Goal: Information Seeking & Learning: Learn about a topic

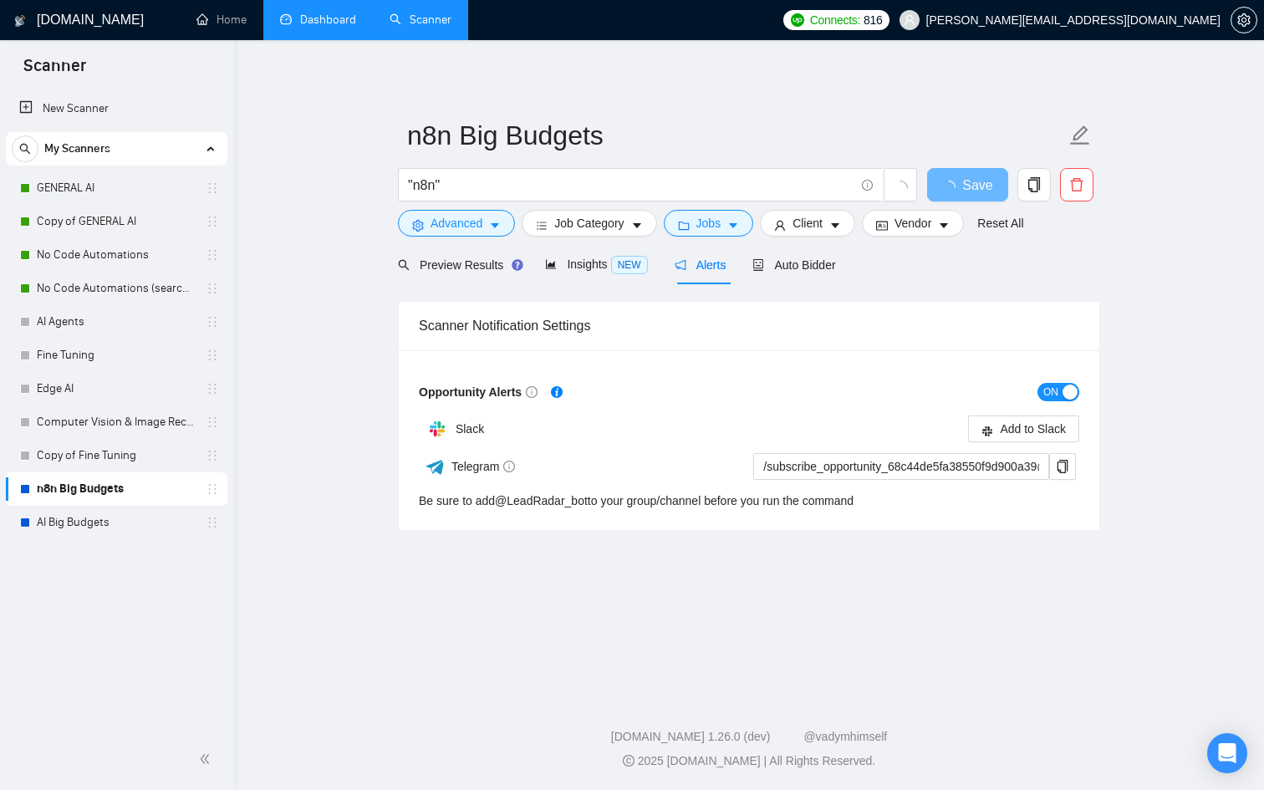
click at [318, 14] on link "Dashboard" at bounding box center [318, 20] width 76 height 14
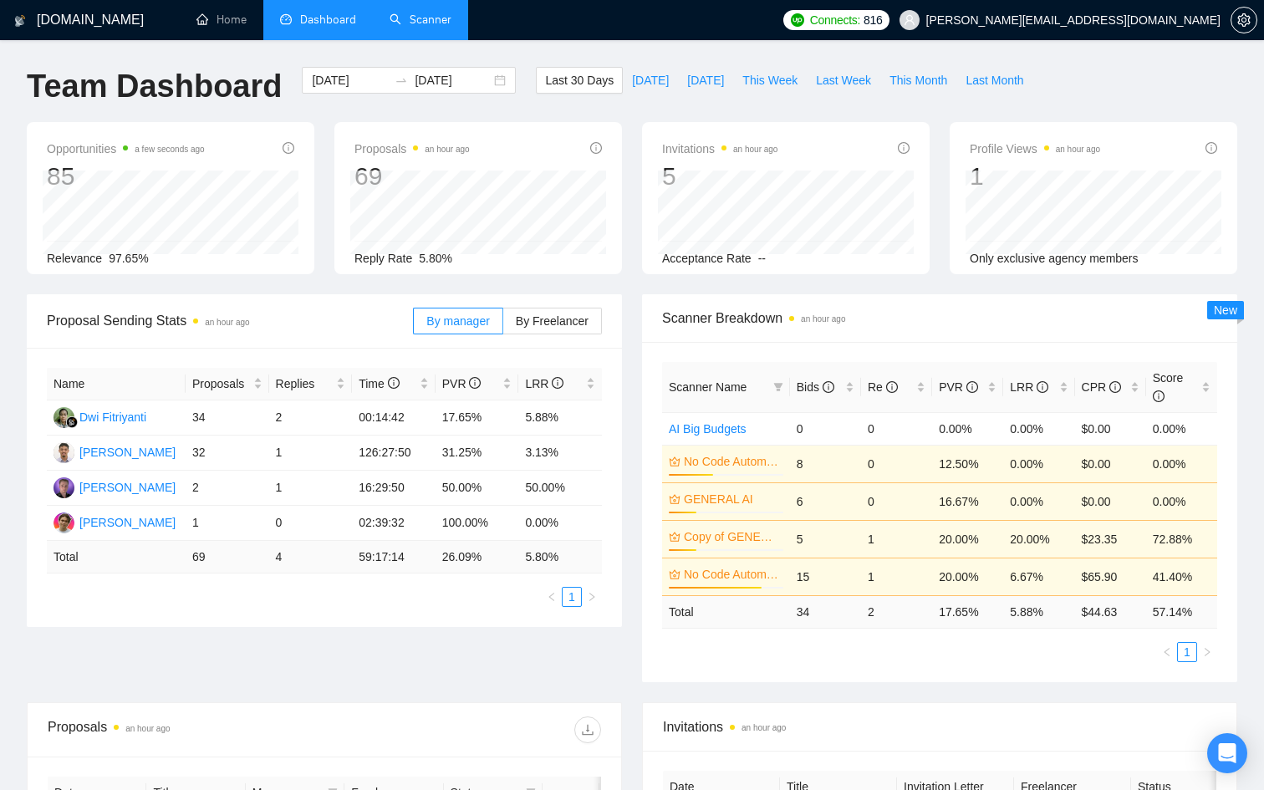
click at [452, 27] on link "Scanner" at bounding box center [421, 20] width 62 height 14
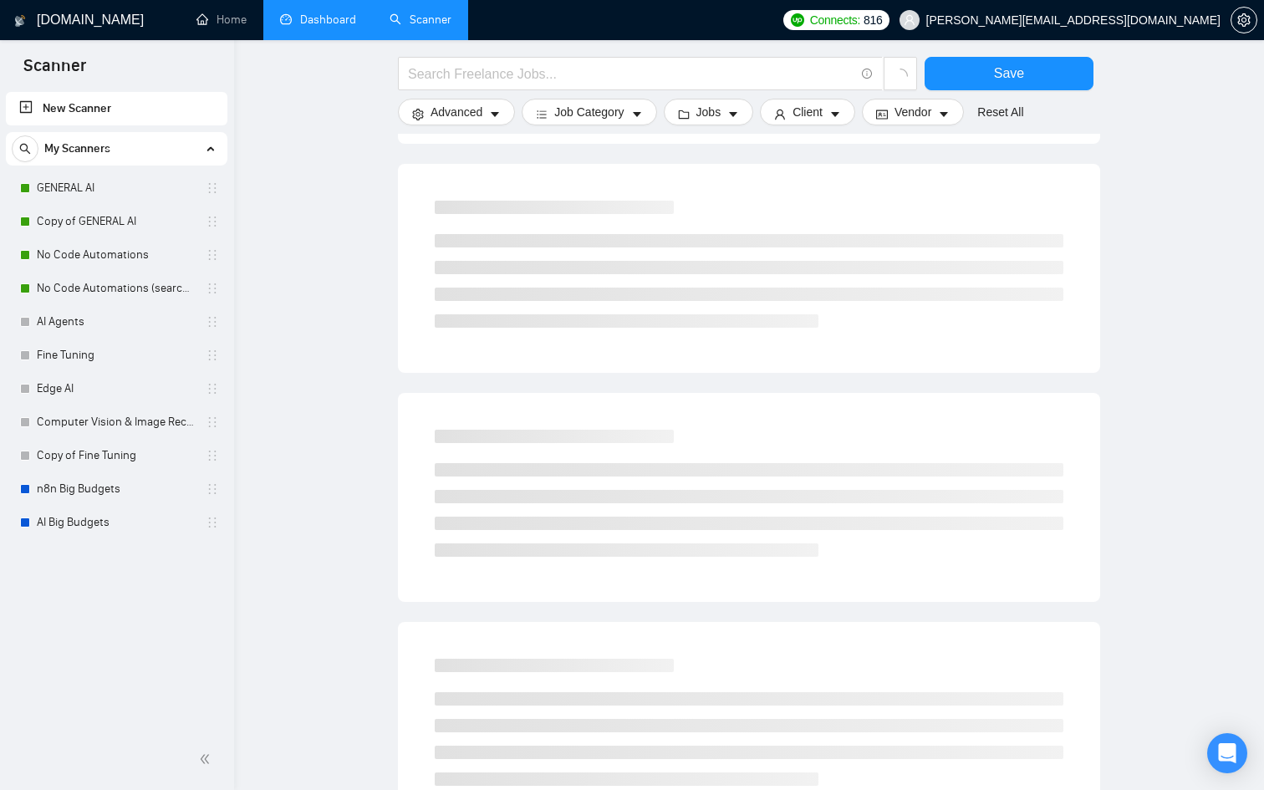
scroll to position [773, 0]
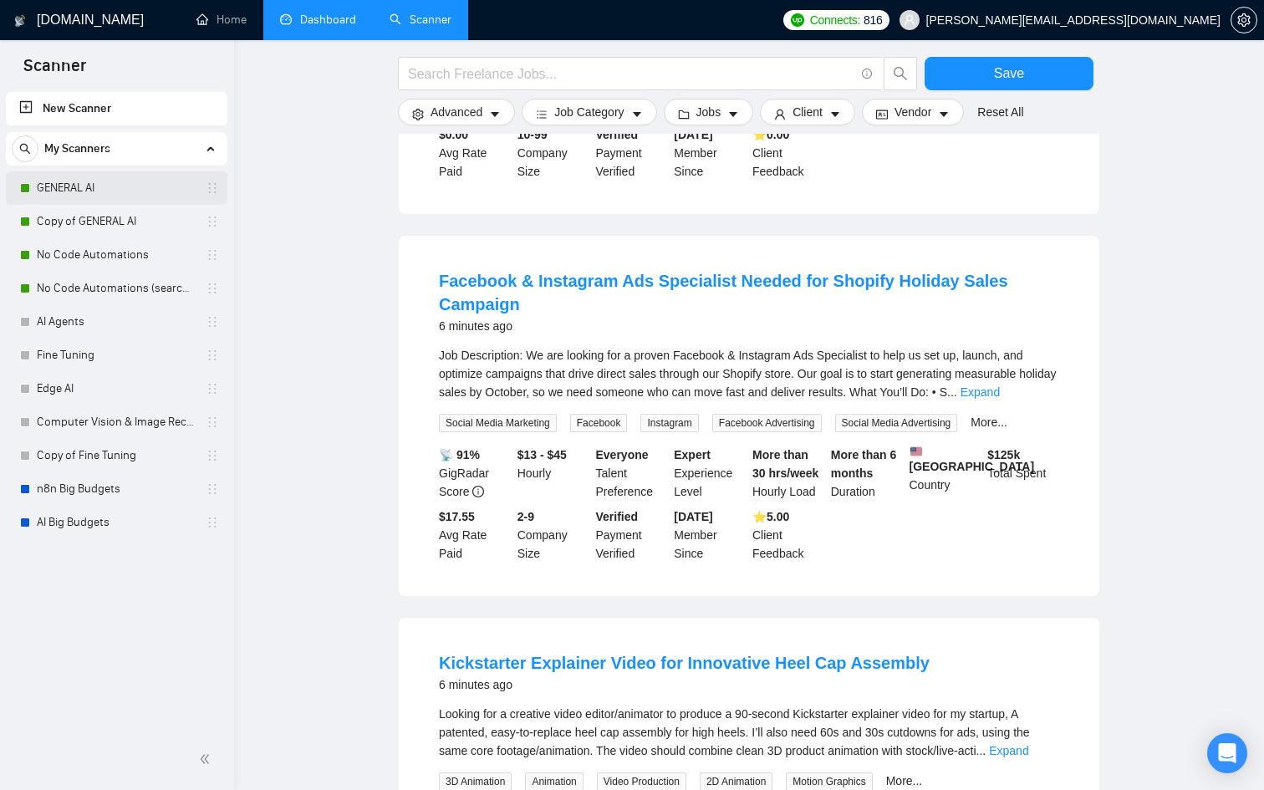
click at [123, 190] on link "GENERAL AI" at bounding box center [116, 187] width 159 height 33
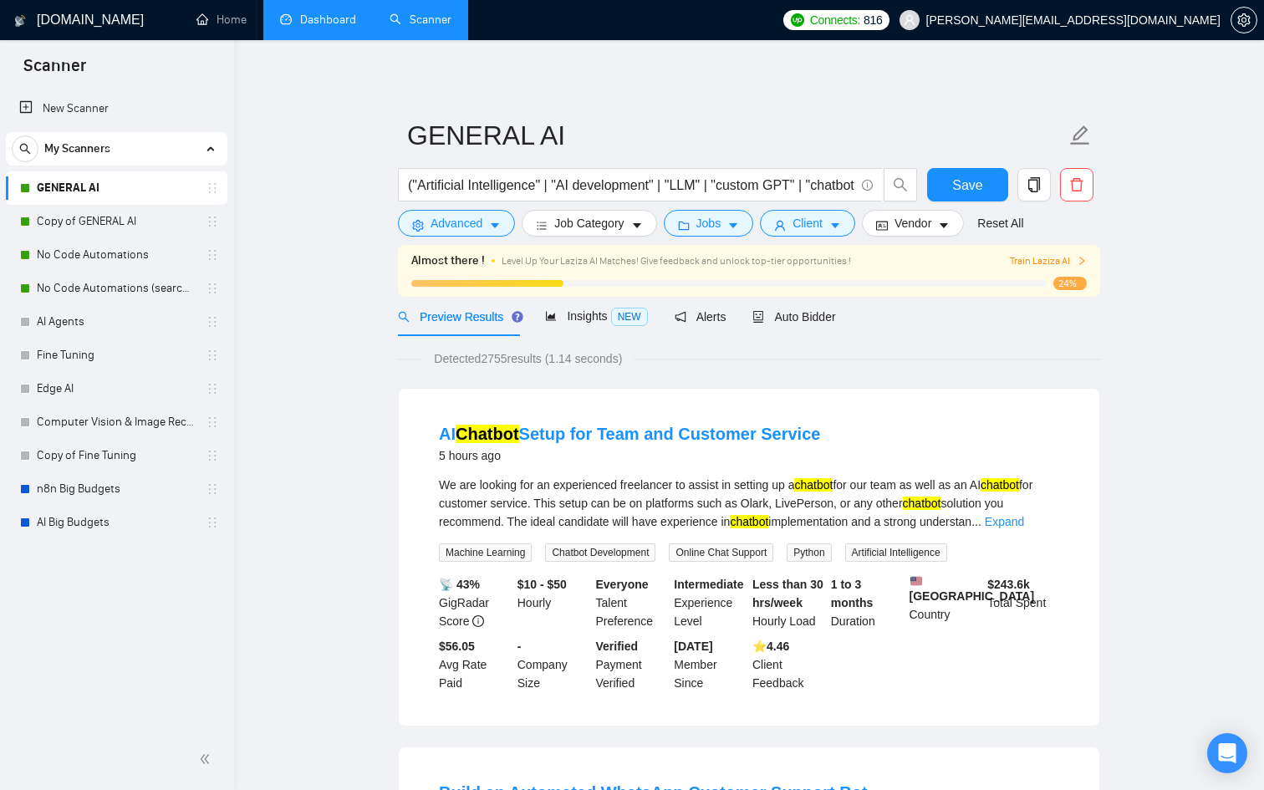
click at [1028, 263] on span "Train Laziza AI" at bounding box center [1048, 261] width 77 height 16
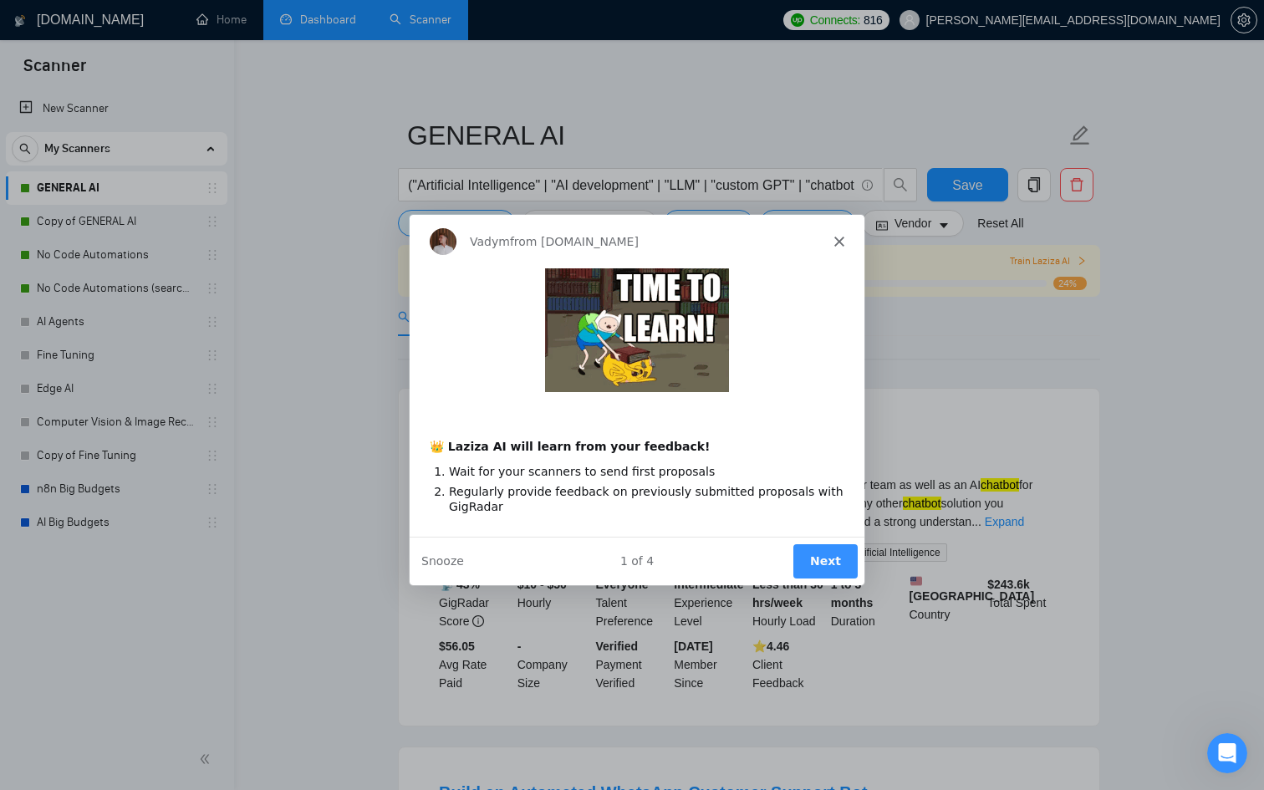
click at [837, 253] on div "Vadym from GigRadar.io" at bounding box center [636, 241] width 455 height 54
click at [834, 232] on div "Vadym from GigRadar.io" at bounding box center [636, 241] width 455 height 54
click at [838, 240] on polygon "Close" at bounding box center [839, 241] width 10 height 10
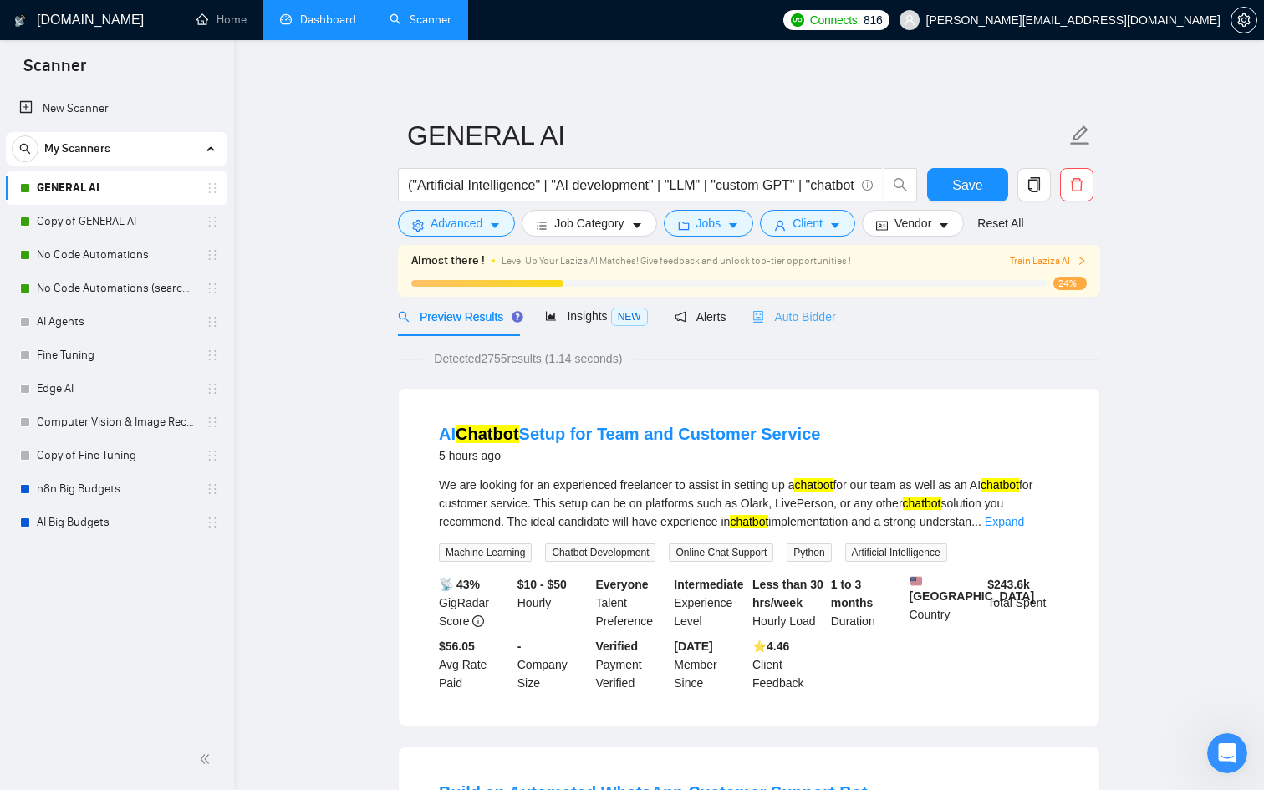
click at [778, 326] on div "Auto Bidder" at bounding box center [794, 316] width 83 height 39
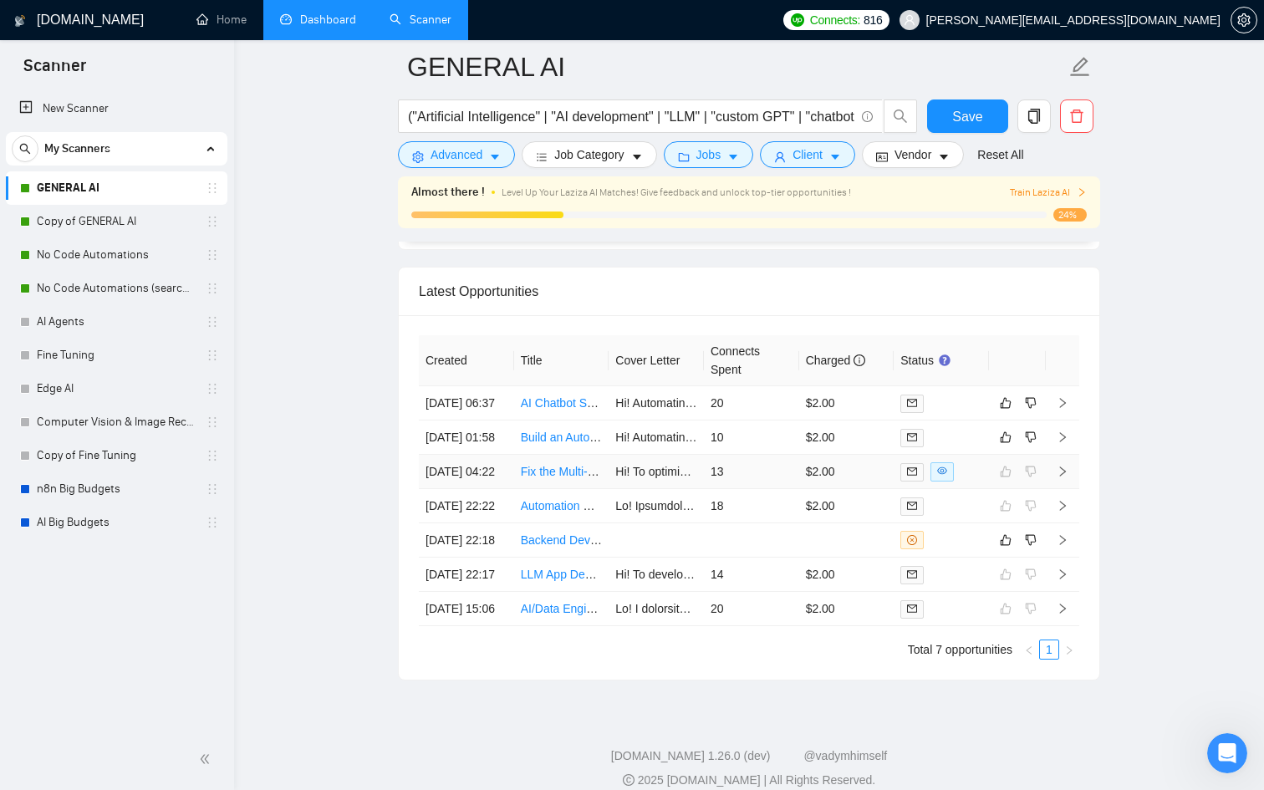
scroll to position [4416, 0]
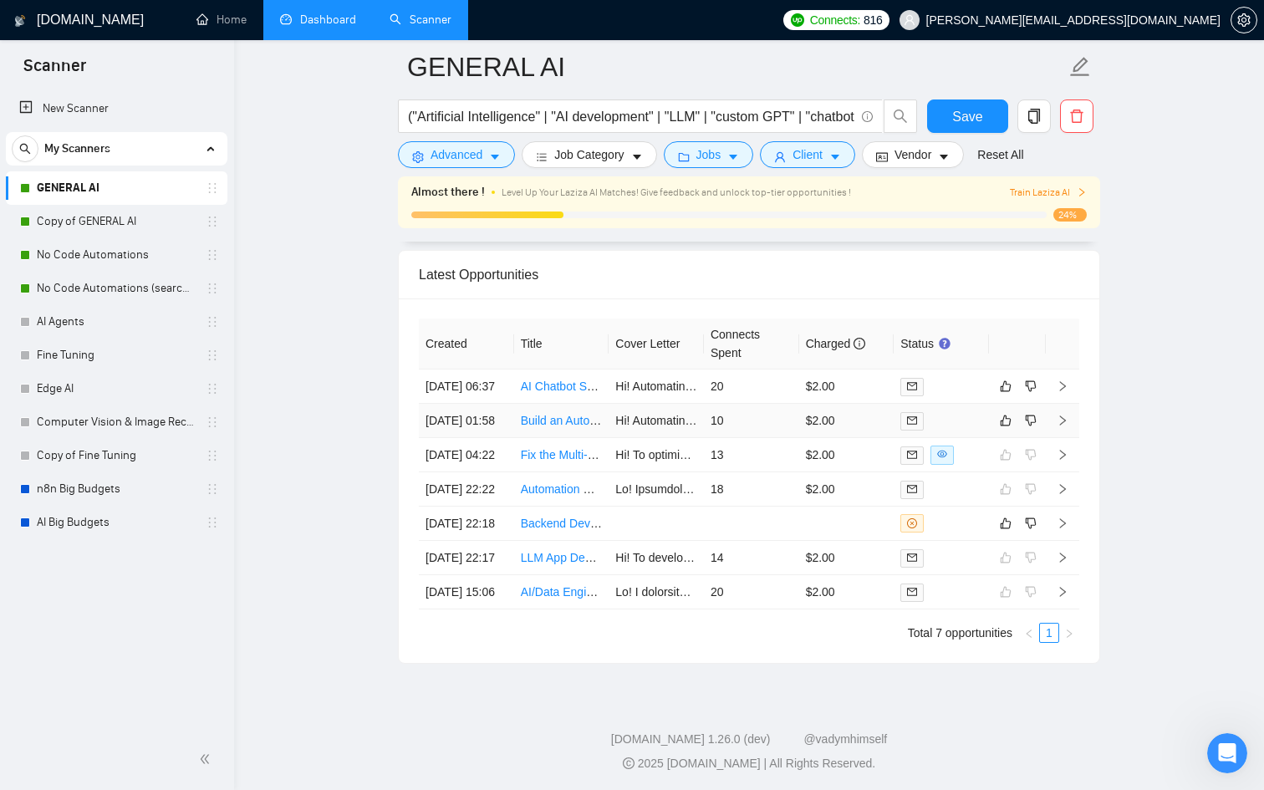
click at [780, 438] on td "10" at bounding box center [751, 421] width 95 height 34
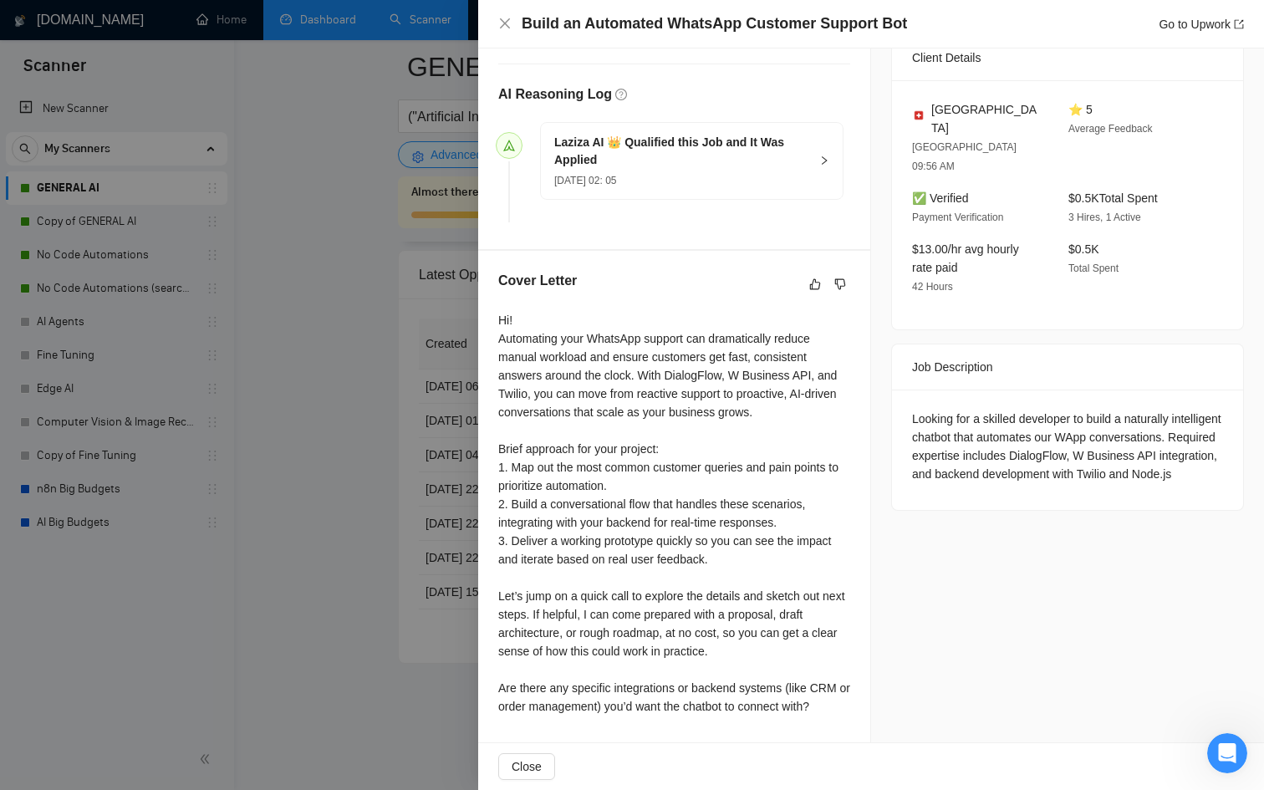
scroll to position [420, 0]
click at [441, 520] on div at bounding box center [632, 395] width 1264 height 790
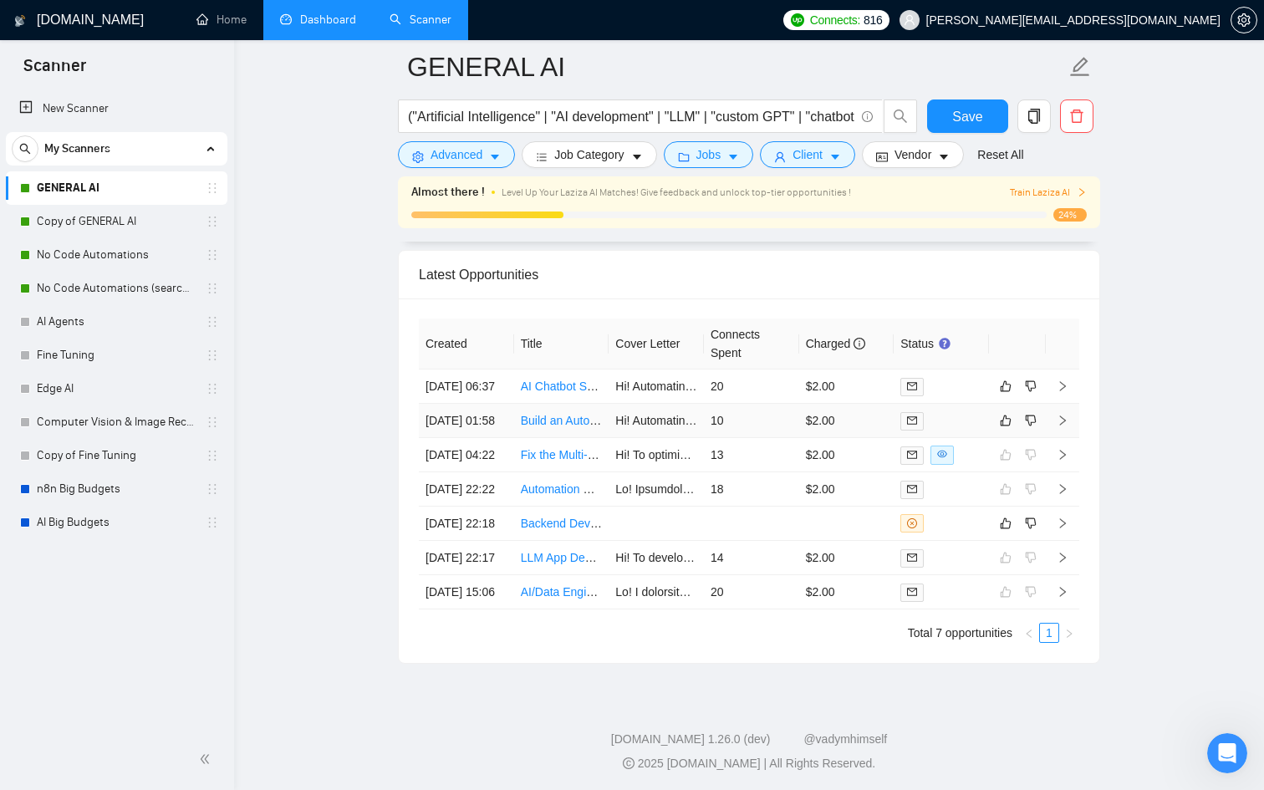
click at [975, 431] on div at bounding box center [942, 420] width 82 height 19
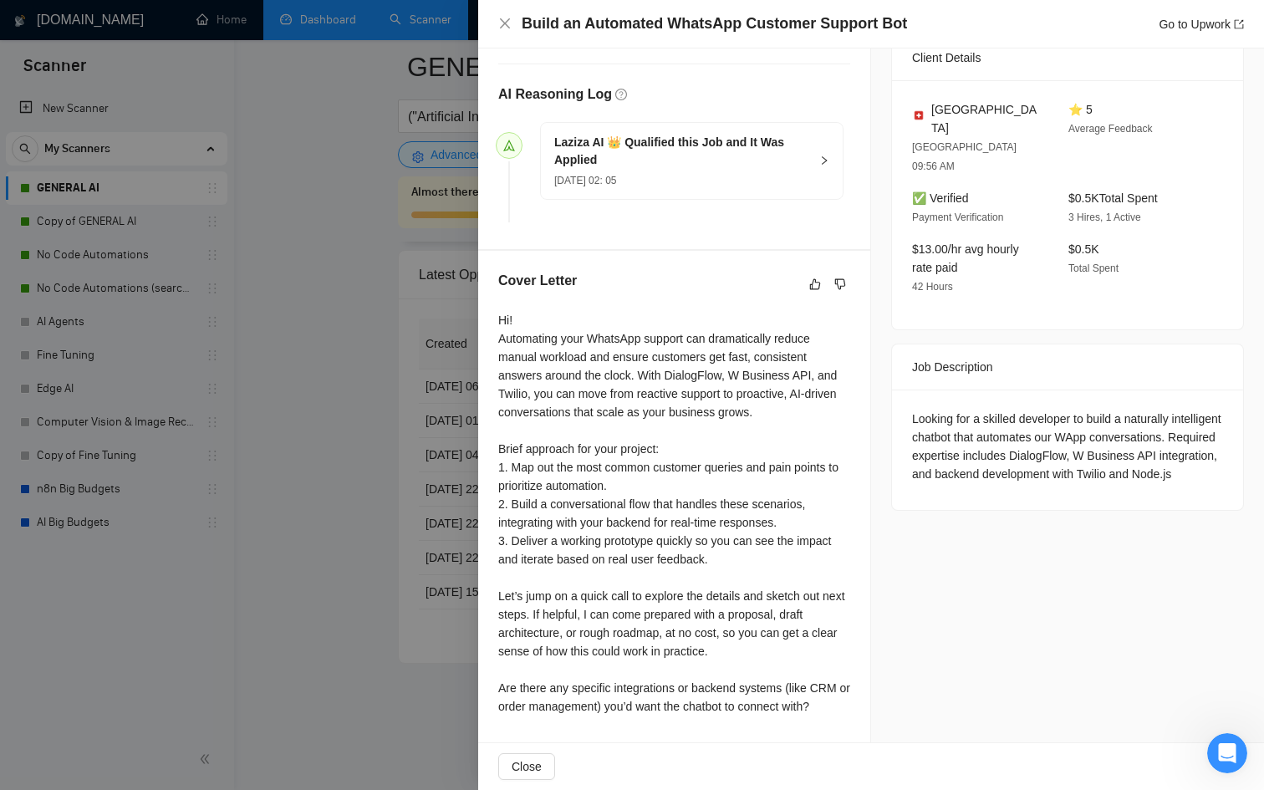
click at [324, 431] on div at bounding box center [632, 395] width 1264 height 790
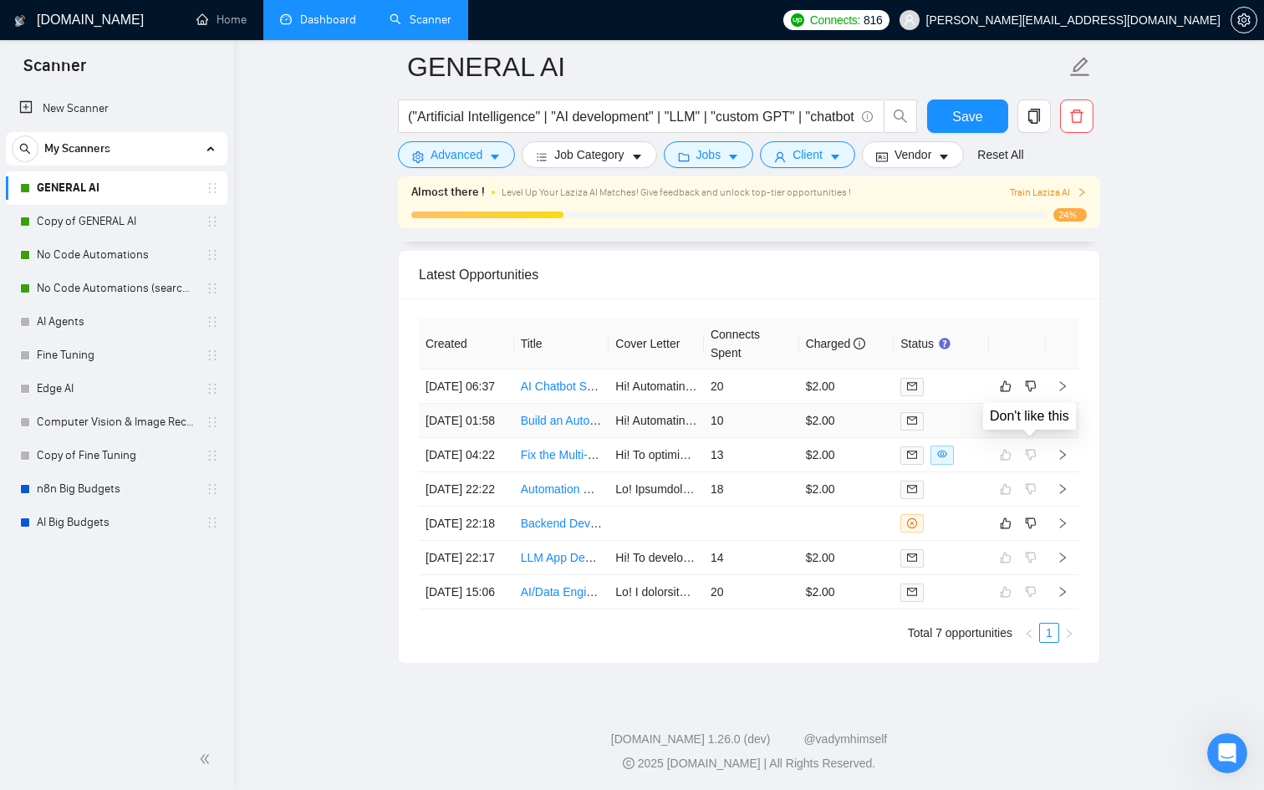
click at [1030, 427] on icon "dislike" at bounding box center [1031, 420] width 12 height 13
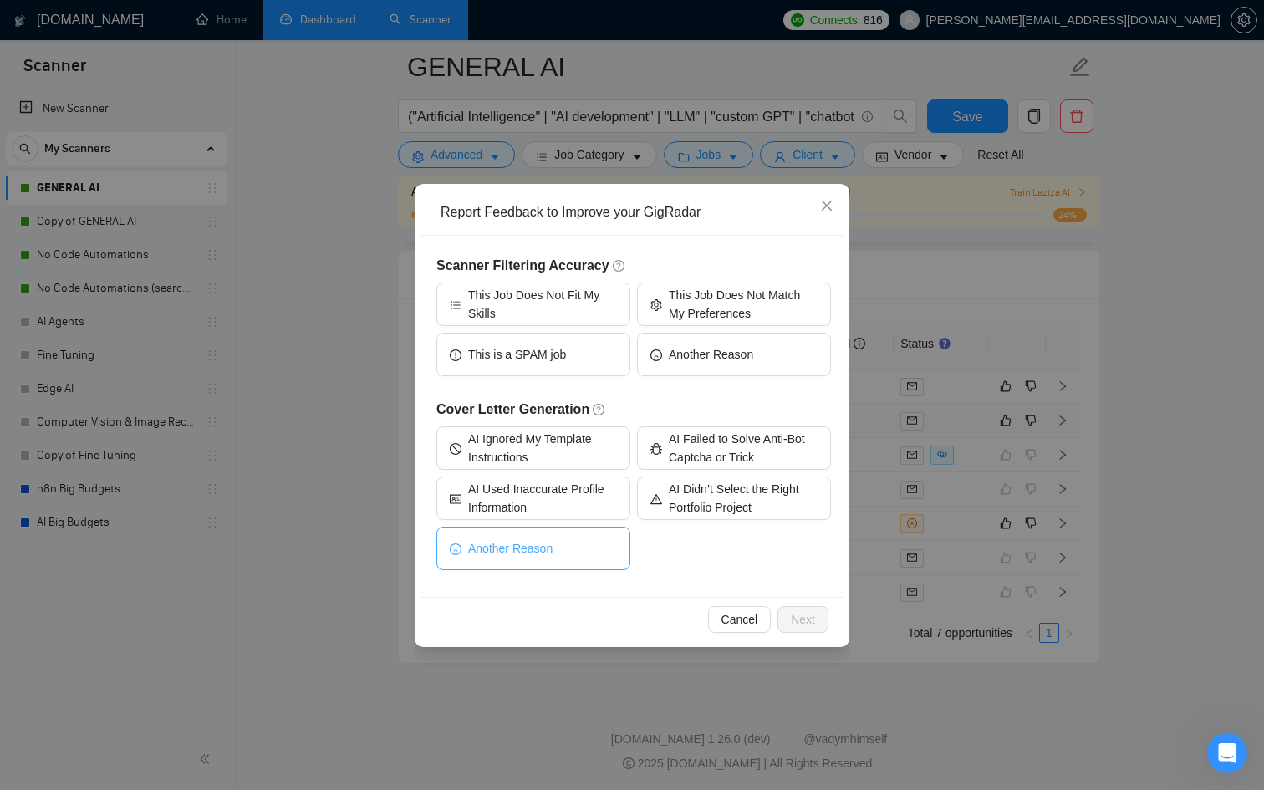
click at [589, 543] on button "Another Reason" at bounding box center [533, 548] width 194 height 43
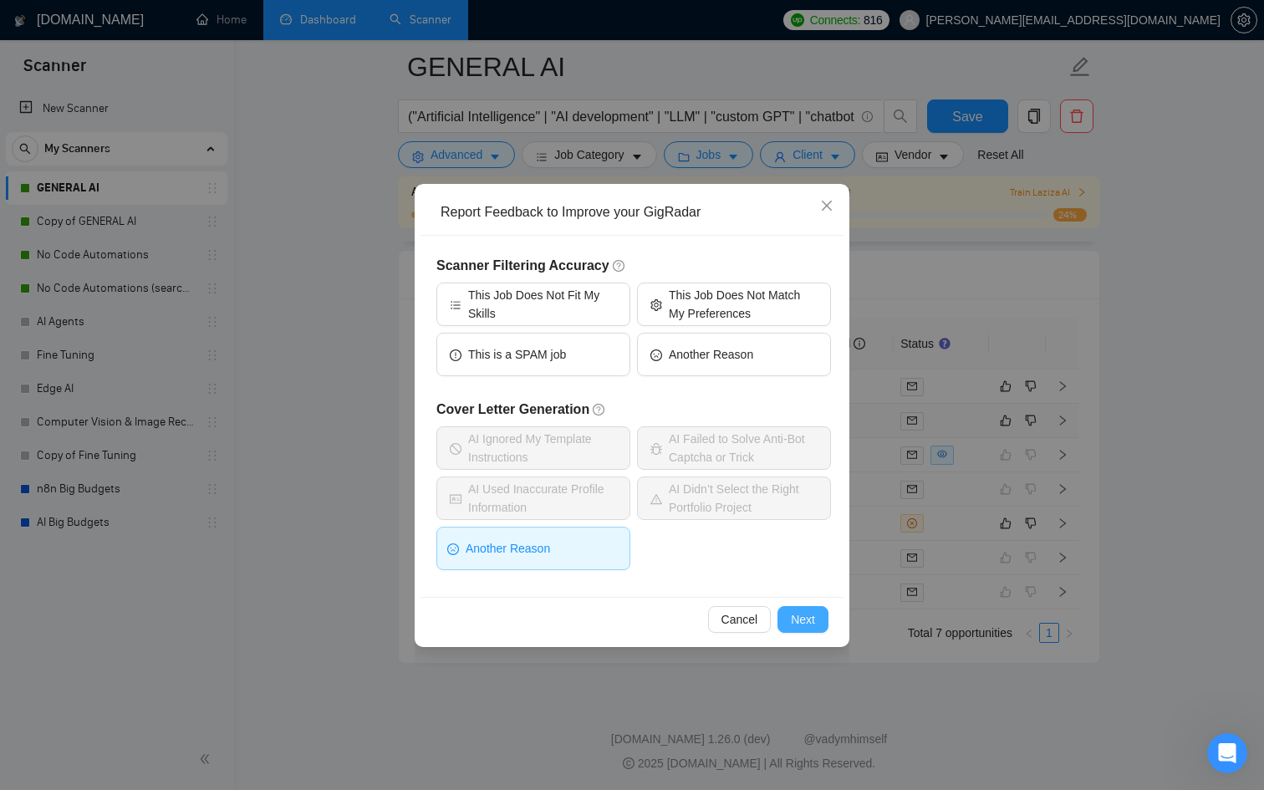
click at [802, 621] on span "Next" at bounding box center [803, 619] width 24 height 18
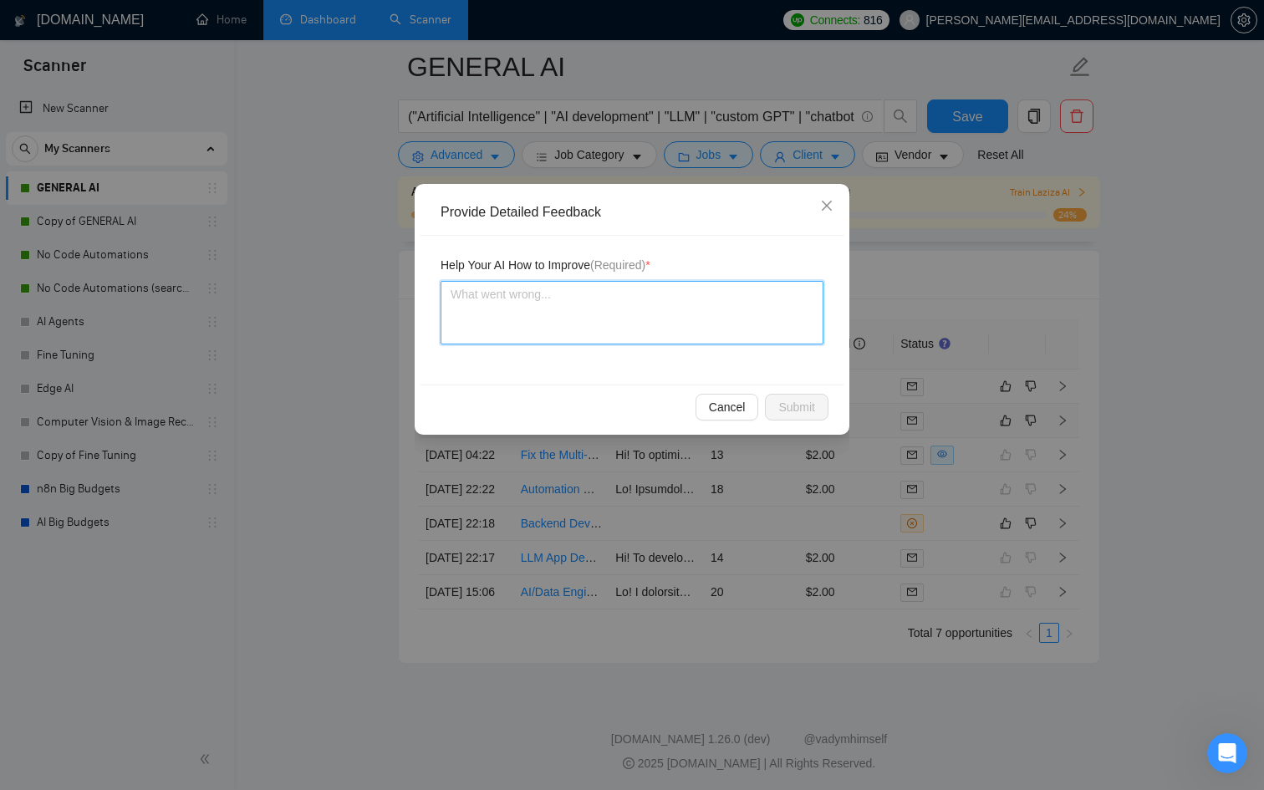
click at [579, 323] on textarea at bounding box center [632, 313] width 383 height 64
type textarea "T"
type textarea "Th"
type textarea "The"
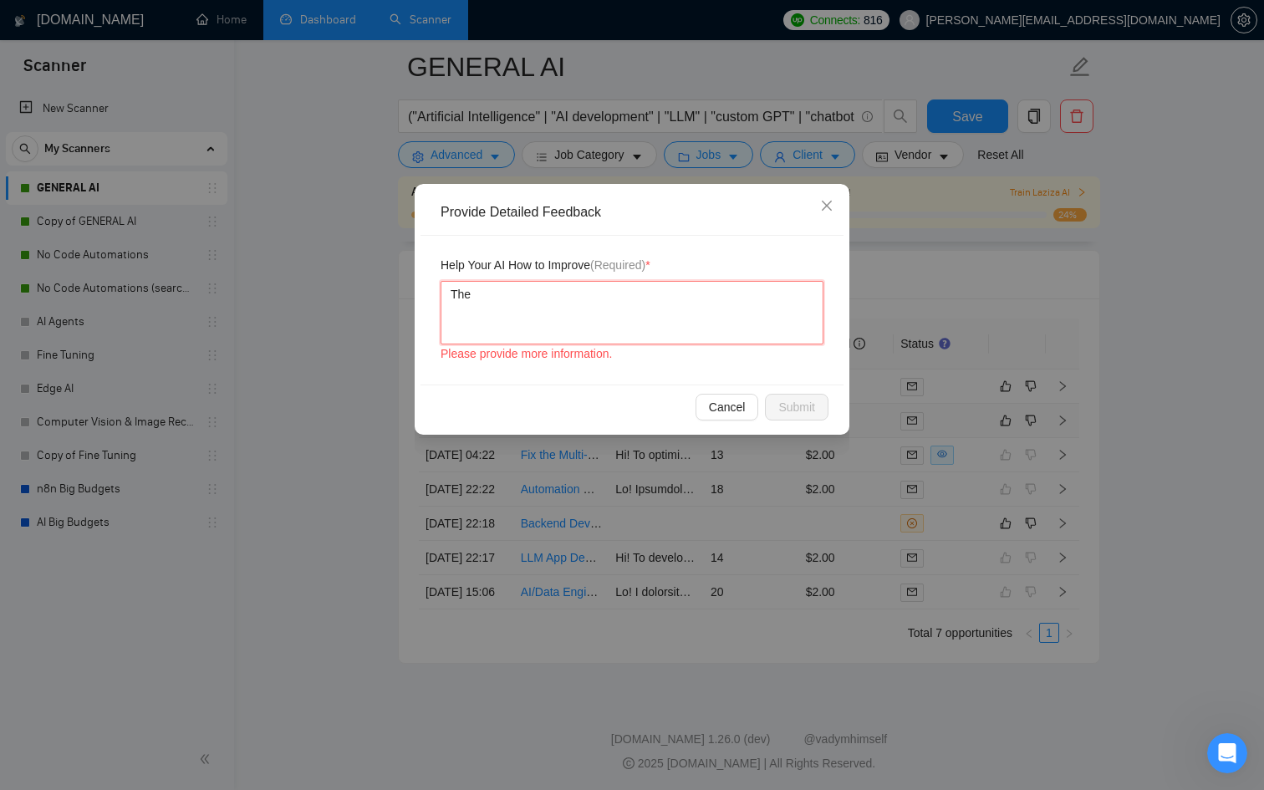
type textarea "The b"
type textarea "The be"
type textarea "The beg"
type textarea "The begg"
type textarea "The beggi"
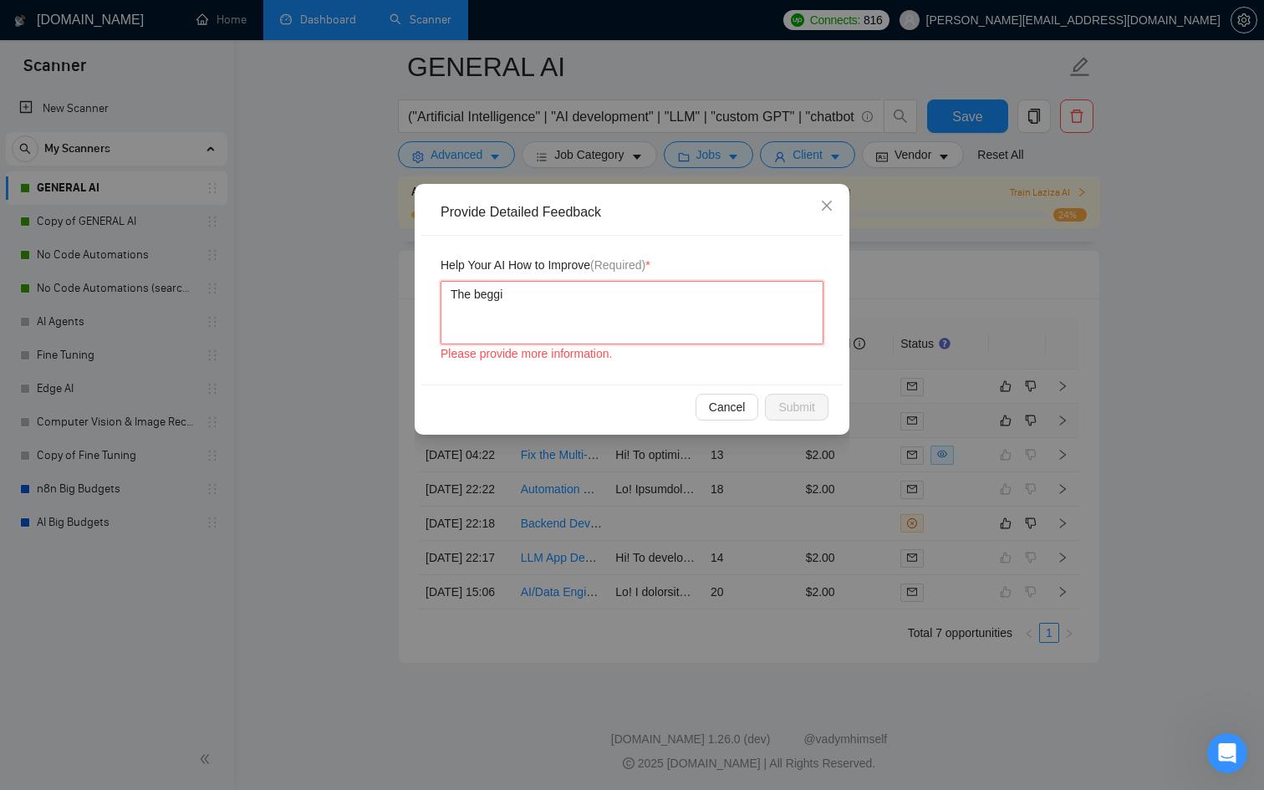
type textarea "The beggin"
type textarea "The beggini"
type textarea "The begginin"
type textarea "The beggining"
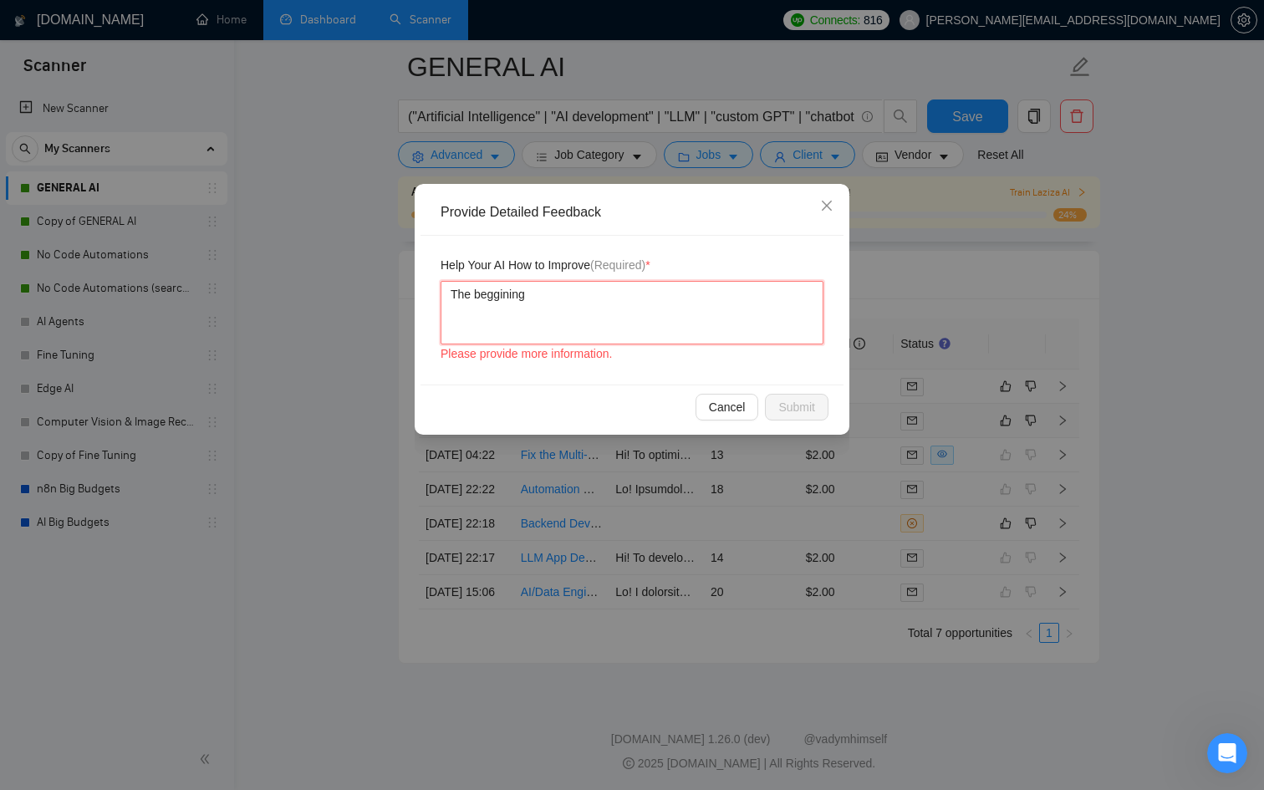
type textarea "The beggining o"
type textarea "The beggining of"
type textarea "The beggining of t"
type textarea "The beggining of th"
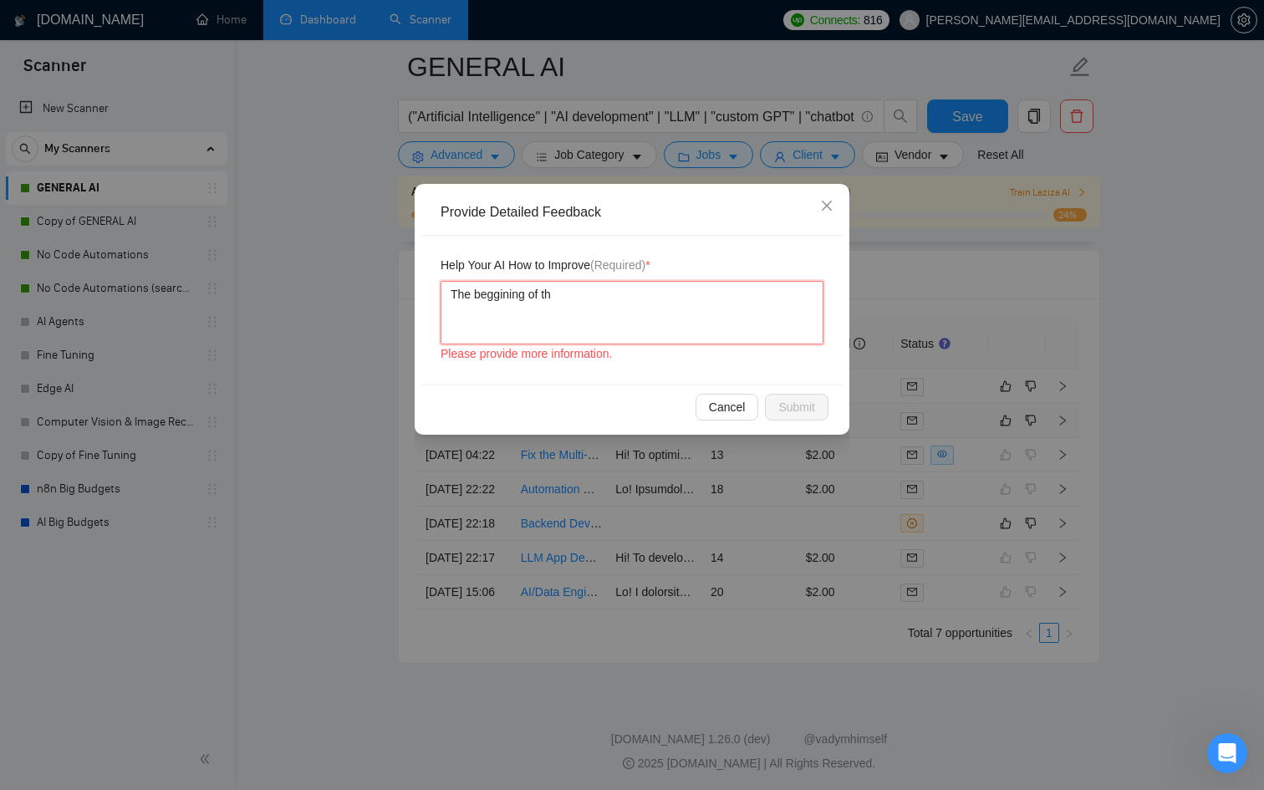
type textarea "The beggining of the"
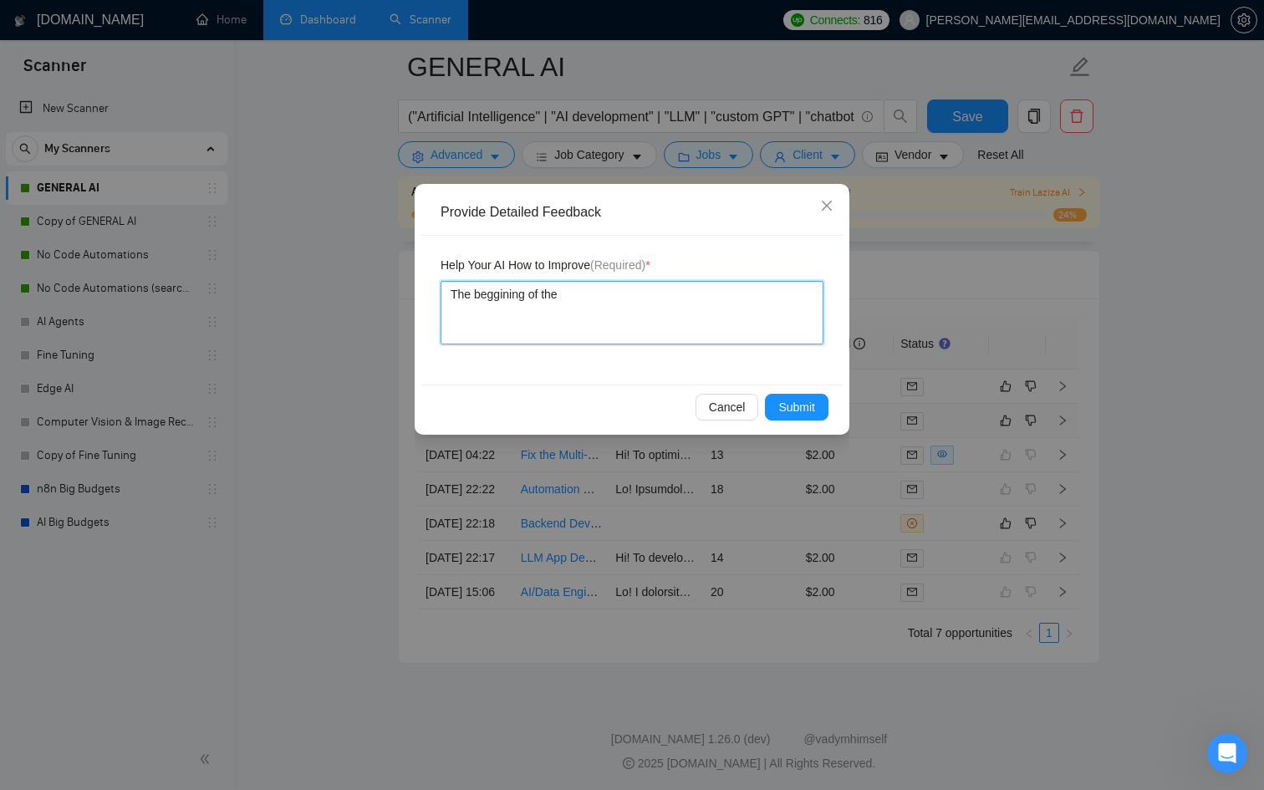
type textarea "The beggining of the"
type textarea "The beggining of the a"
type textarea "The beggining of the ap"
type textarea "The beggining of the app"
type textarea "The beggining of the appl"
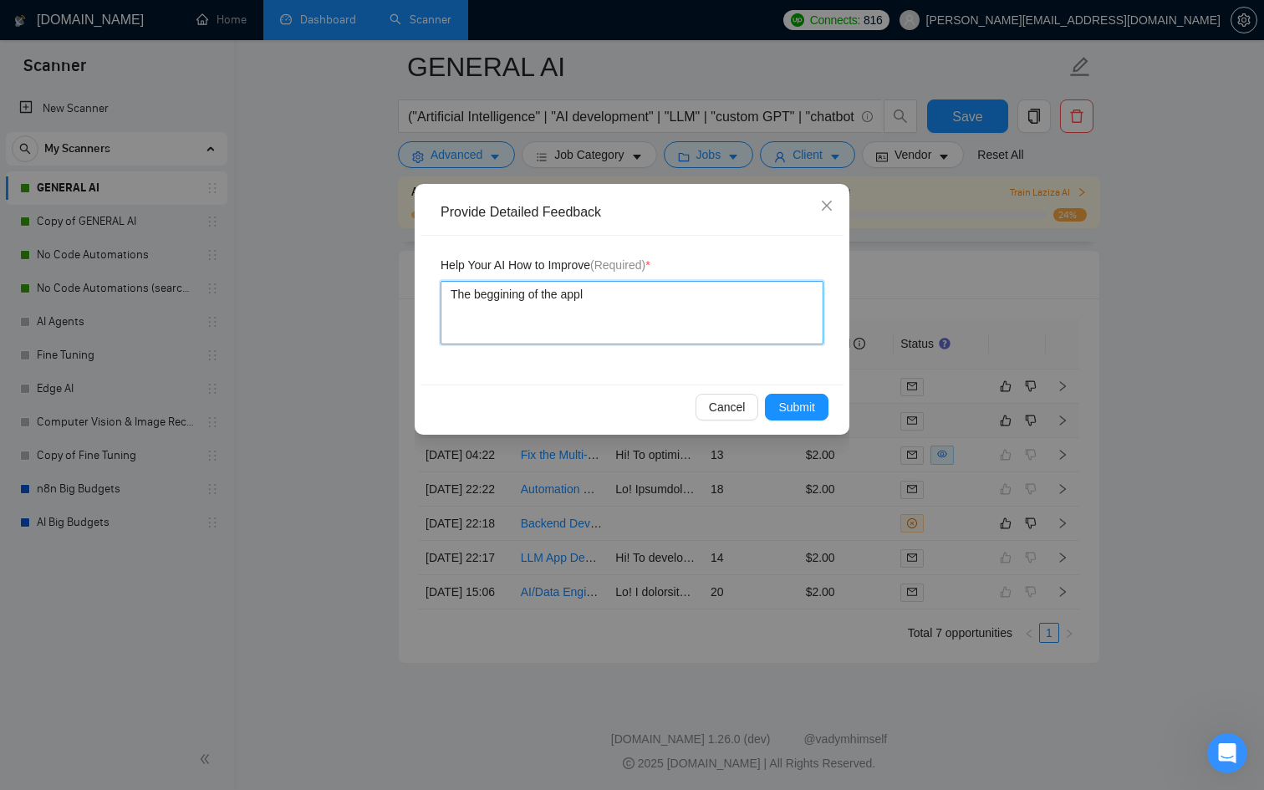
type textarea "The beggining of the appli"
type textarea "The beggining of the applic"
type textarea "The beggining of the applica"
type textarea "The beggining of the applicati"
type textarea "The beggining of the applicatio"
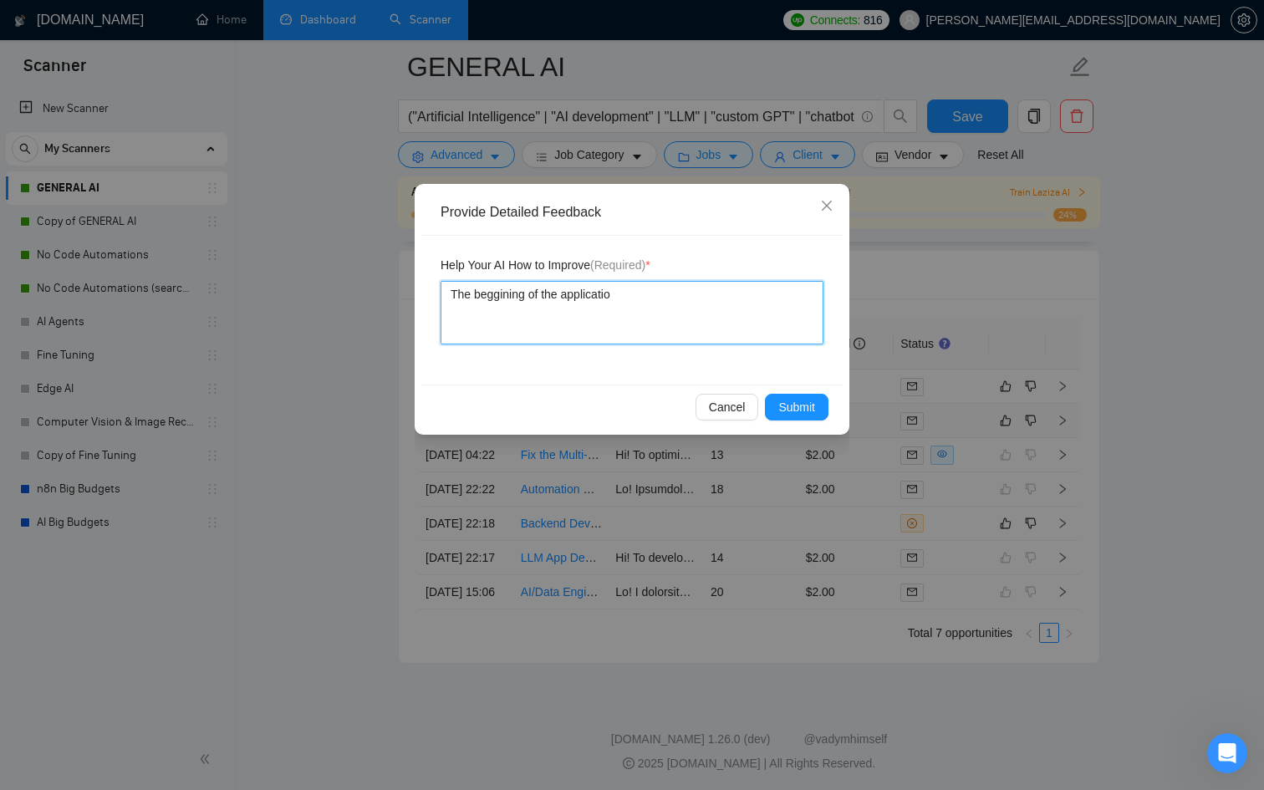
type textarea "The beggining of the application"
type textarea "The beggining of the applications"
type textarea "The beggining of the applications i"
type textarea "The beggining of the applications is"
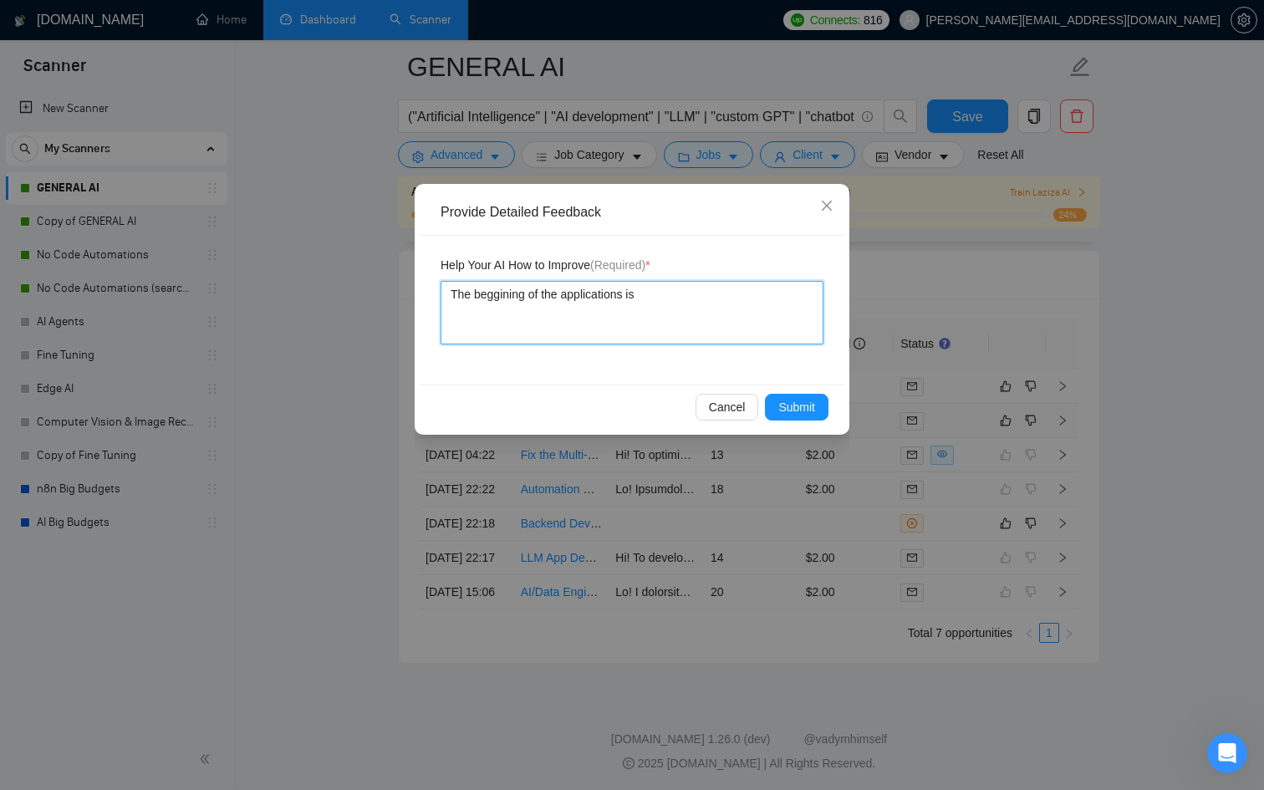
type textarea "The beggining of the applications is"
type textarea "The beggining of the applications is h"
type textarea "The beggining of the applications is ho"
type textarea "The beggining of the applications is hor"
type textarea "The beggining of the applications is horr"
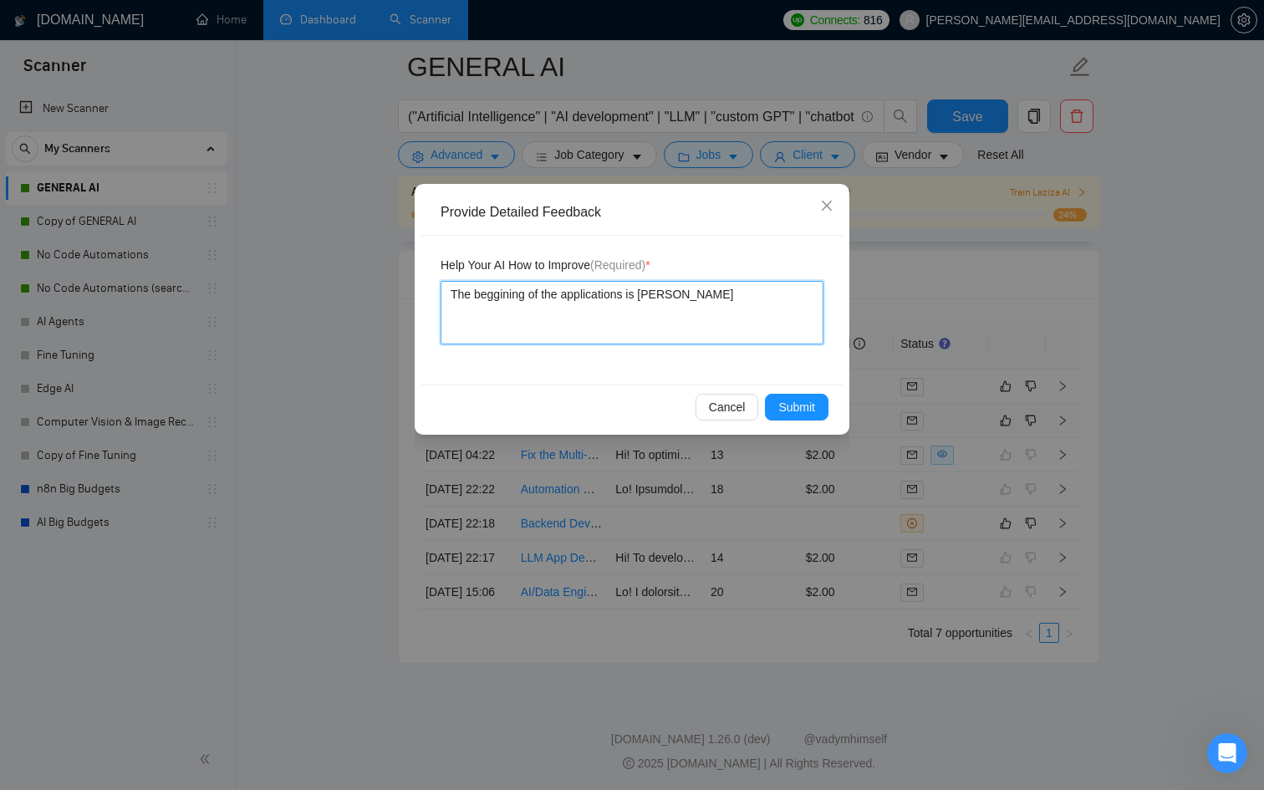
type textarea "The beggining of the applications is horri"
type textarea "The beggining of the applications is horrib"
type textarea "The beggining of the applications is horribl"
type textarea "The beggining of the applications is horrible"
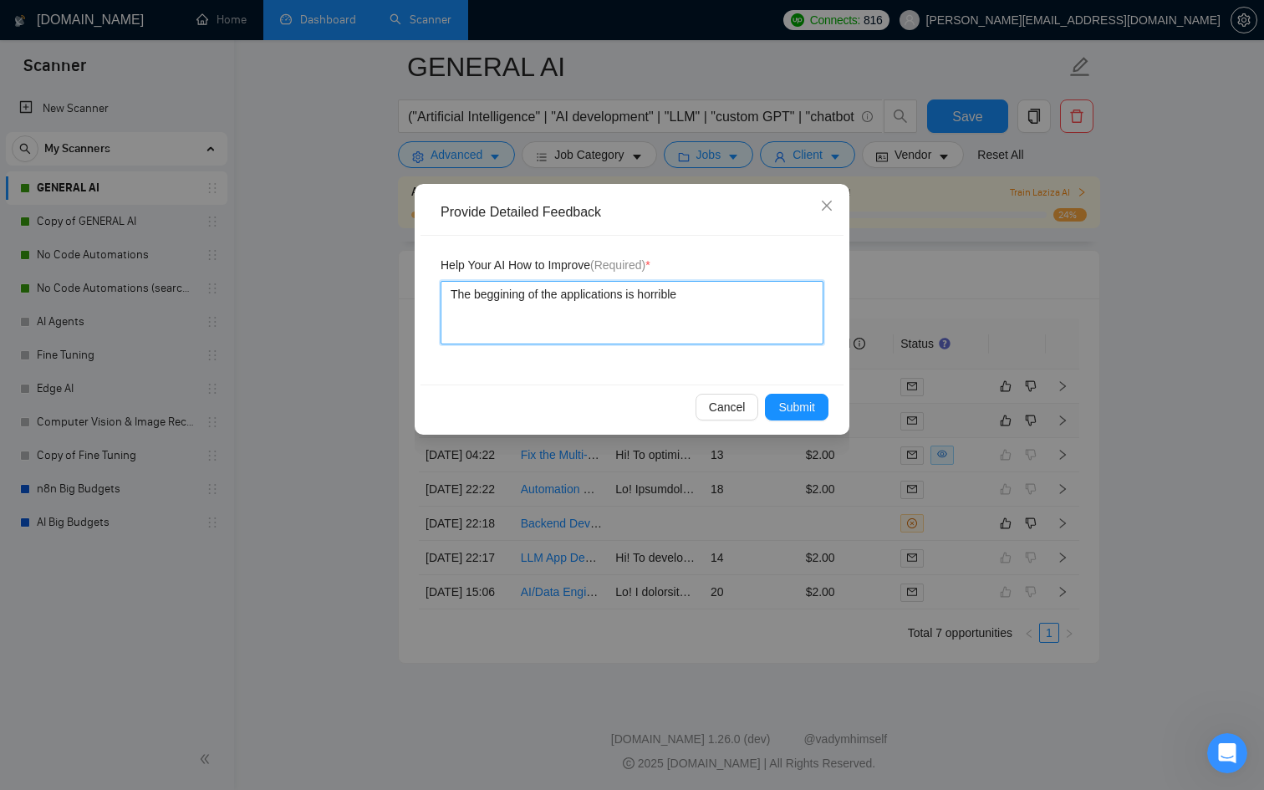
type textarea "The beggining of the applications is horrible l"
type textarea "The beggining of the applications is horrible li"
type textarea "The beggining of the applications is horrible lik"
type textarea "The beggining of the applications is horrible like"
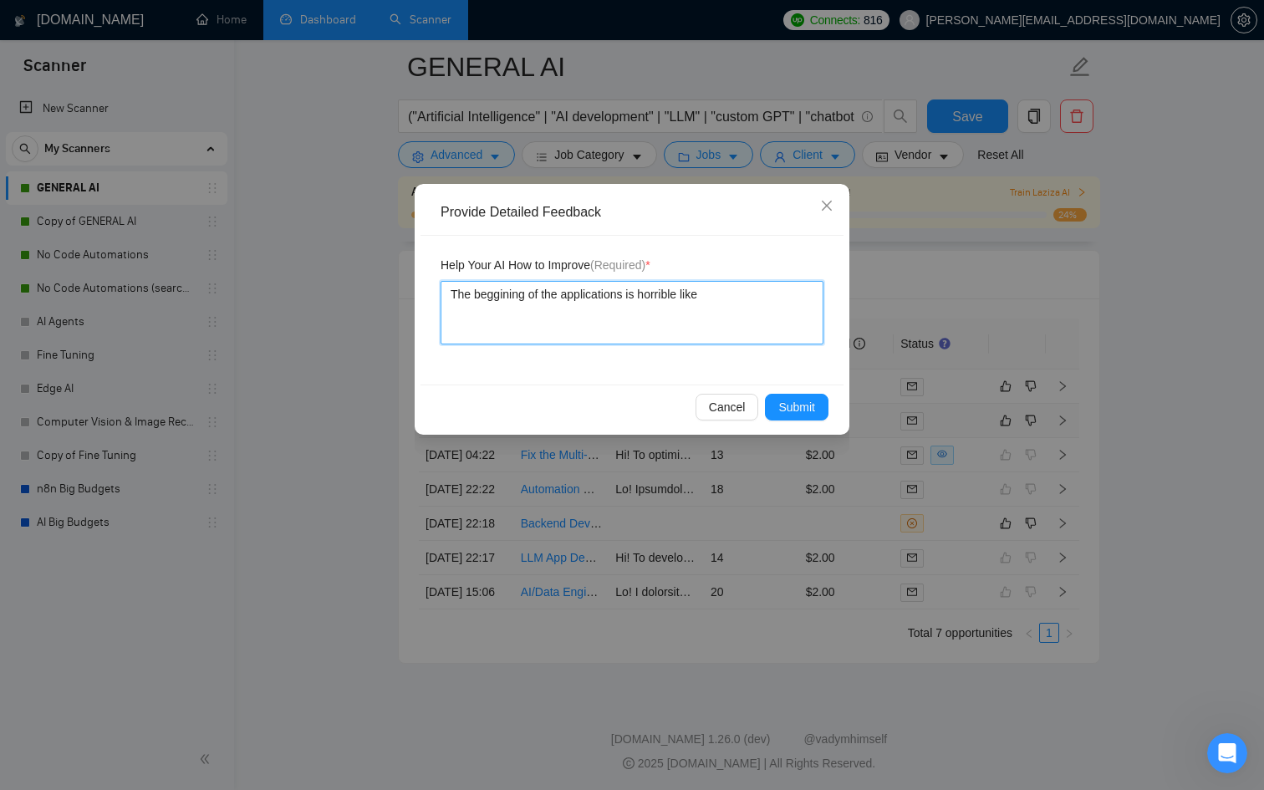
type textarea "The beggining of the applications is horrible like l"
type textarea "The beggining of the applications is horrible like li"
type textarea "The beggining of the applications is horrible like lit"
type textarea "The beggining of the applications is horrible like lite"
type textarea "The beggining of the applications is horrible like liter"
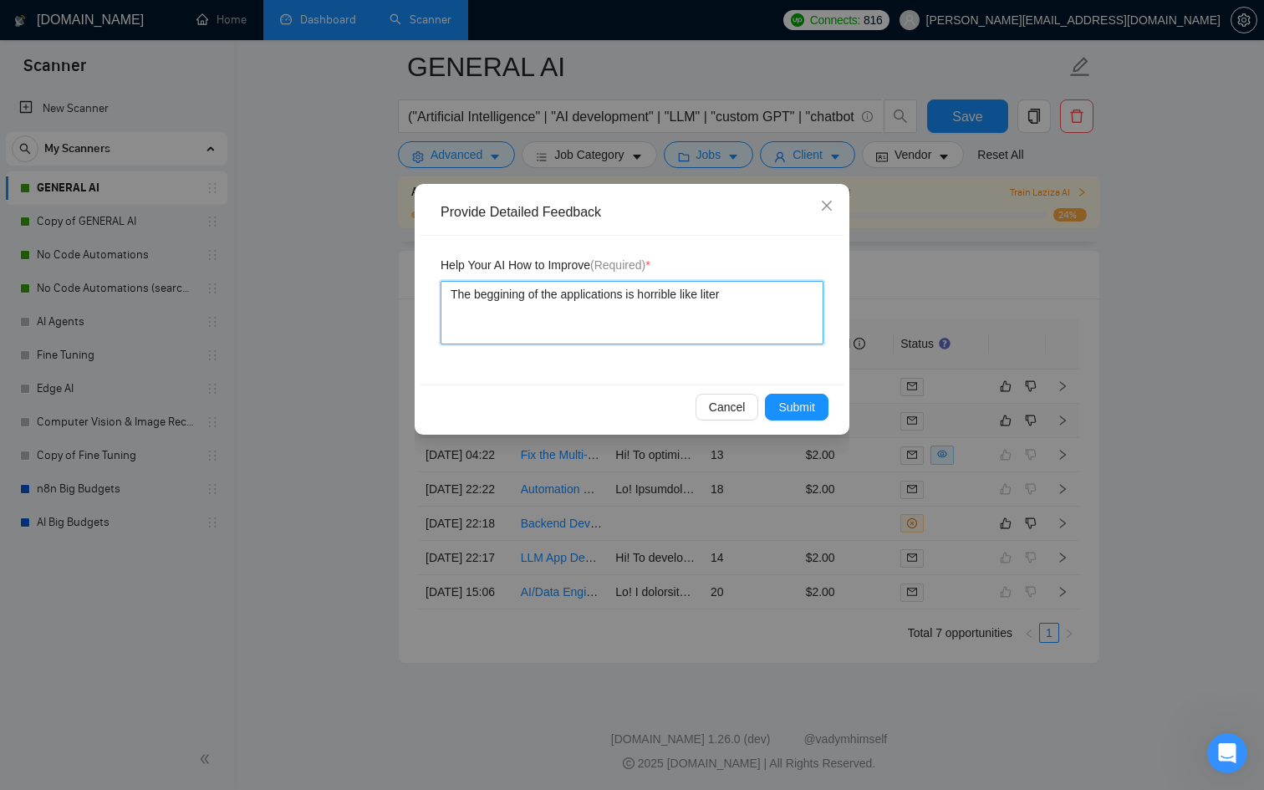
type textarea "The beggining of the applications is horrible like litera"
type textarea "The beggining of the applications is horrible like literal"
type textarea "The beggining of the applications is horrible like literall"
type textarea "The beggining of the applications is horrible like literally"
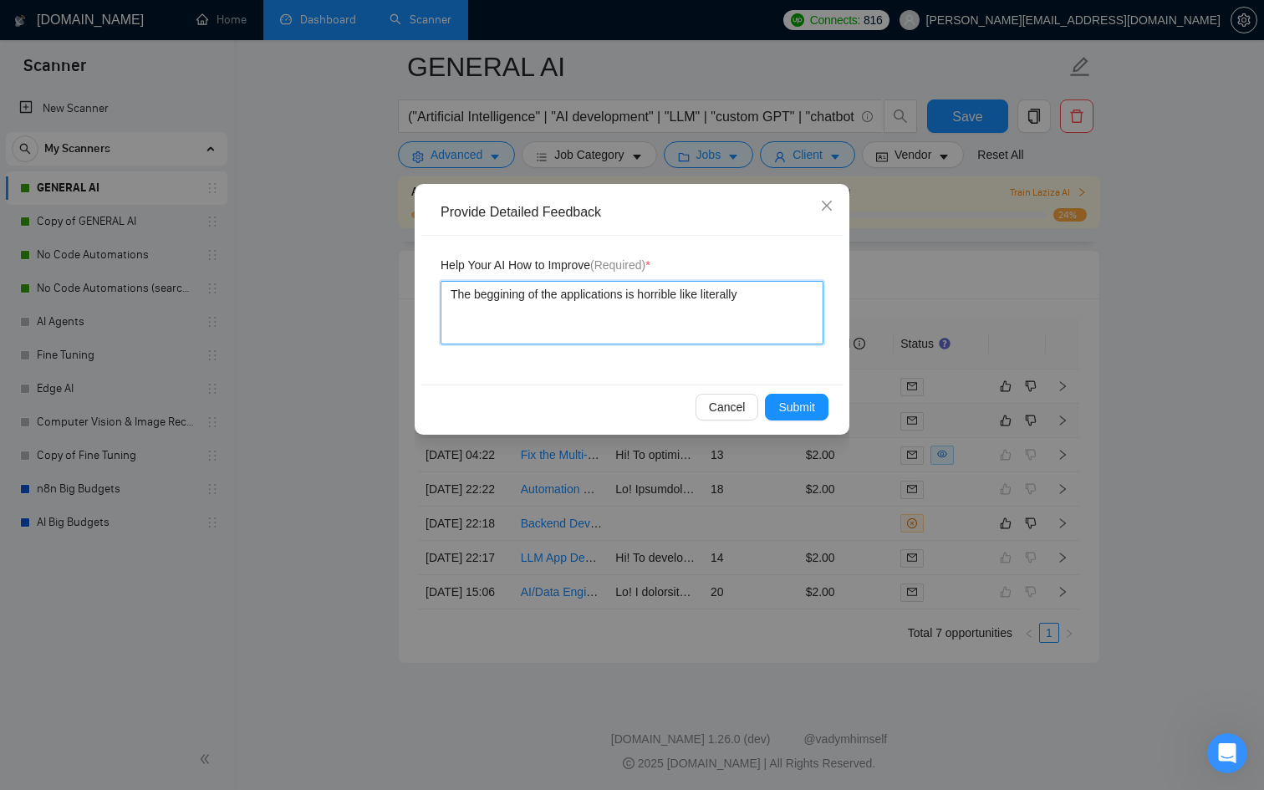
type textarea "The beggining of the applications is horrible like literally t"
type textarea "The beggining of the applications is horrible like literally th"
type textarea "The beggining of the applications is horrible like literally the"
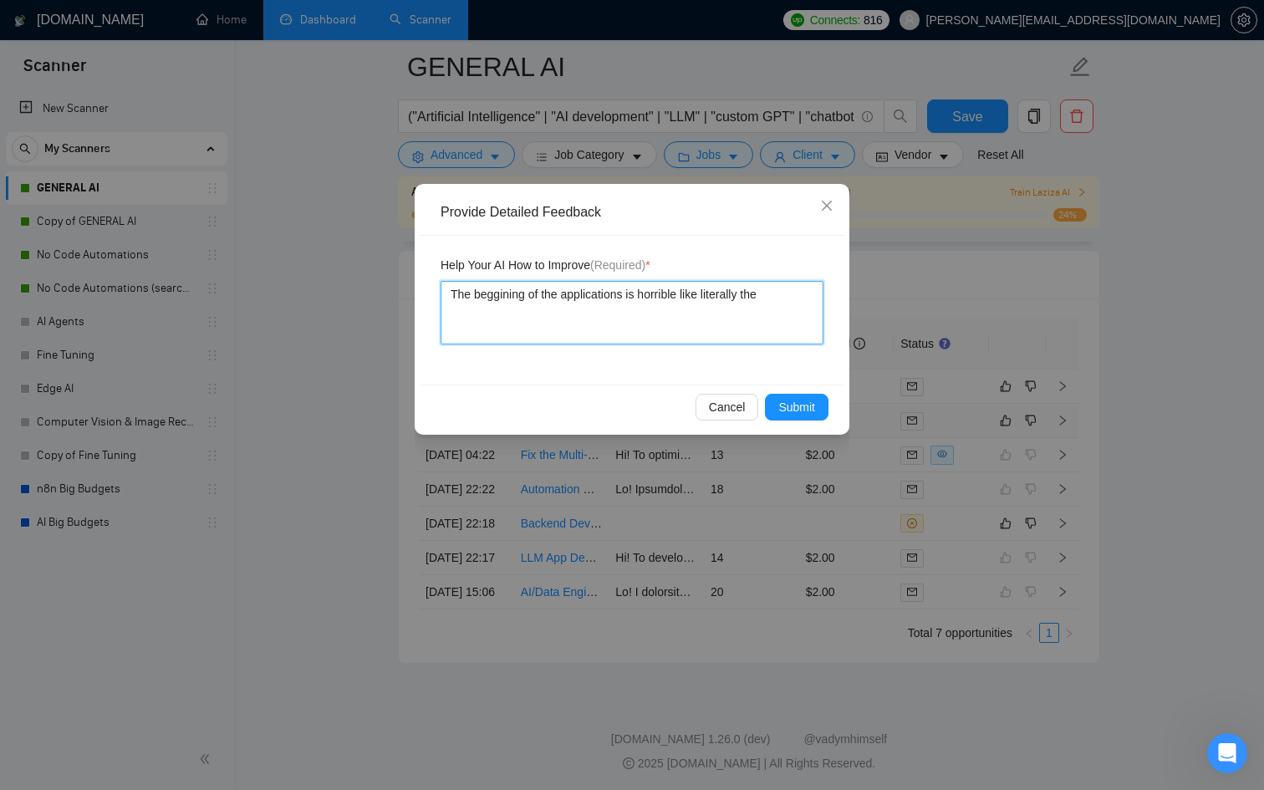
type textarea "The beggining of the applications is horrible like literally th"
type textarea "The beggining of the applications is horrible like literally t"
type textarea "The beggining of the applications is horrible like literally"
type textarea "The beggining of the applications is horrible like literall"
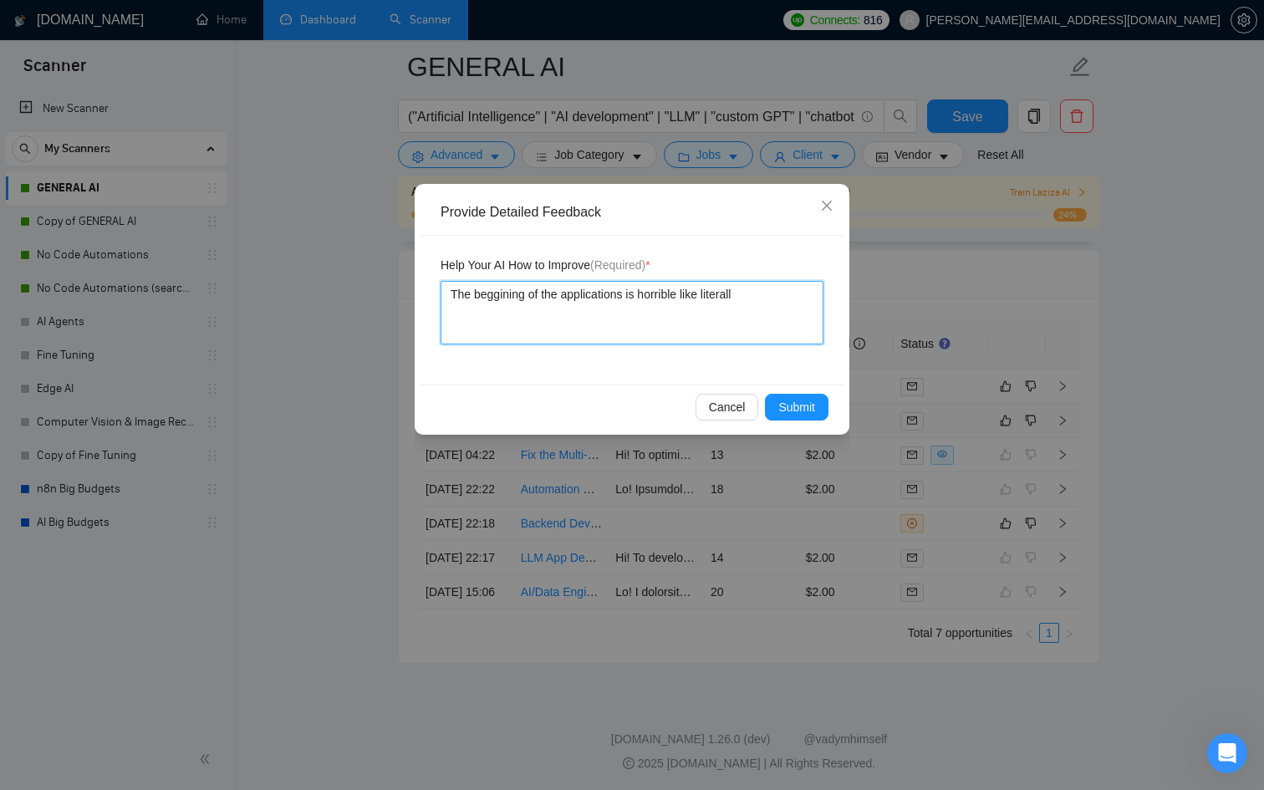
type textarea "The beggining of the applications is horrible like literal"
type textarea "The beggining of the applications is horrible like litera"
type textarea "The beggining of the applications is horrible like liter"
type textarea "The beggining of the applications is horrible like lite"
type textarea "The beggining of the applications is horrible like lit"
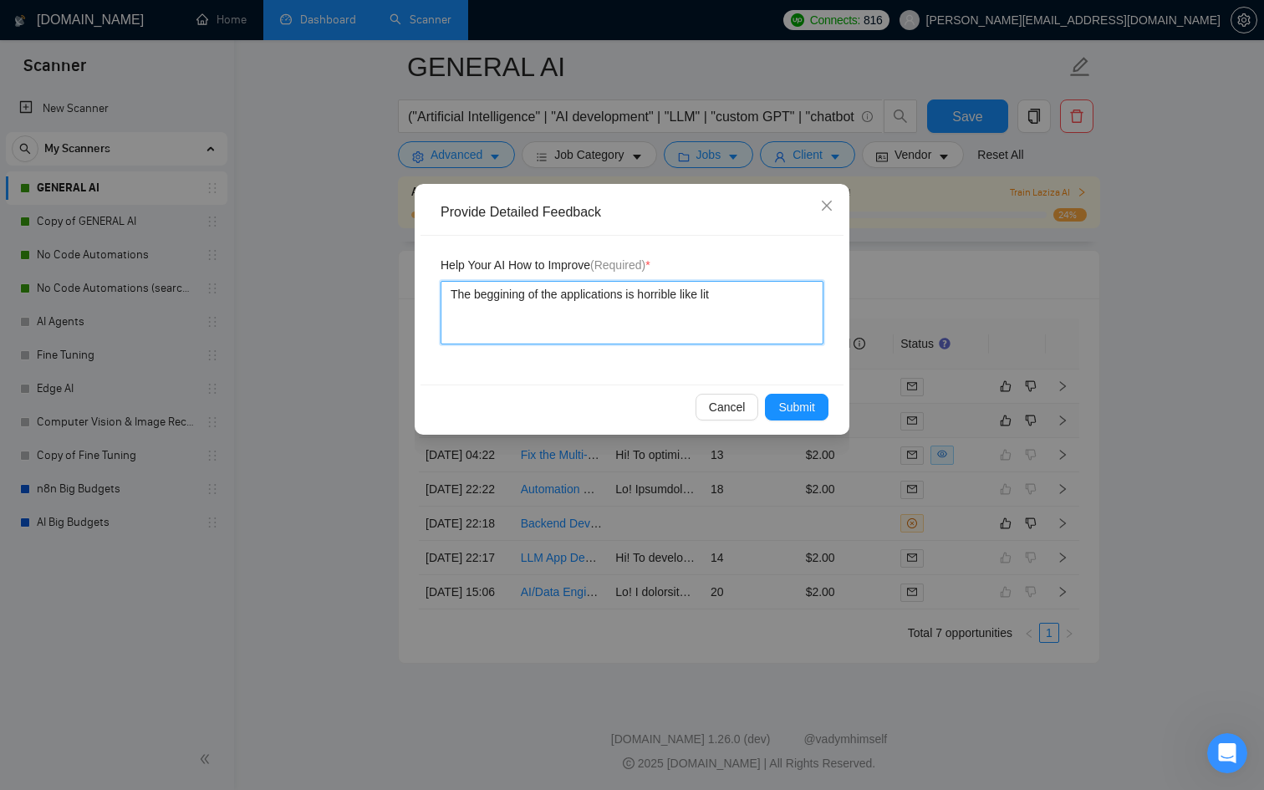
type textarea "The beggining of the applications is horrible like li"
type textarea "The beggining of the applications is horrible like l"
type textarea "The beggining of the applications is horrible like"
type textarea "The beggining of the applications is horrible lik"
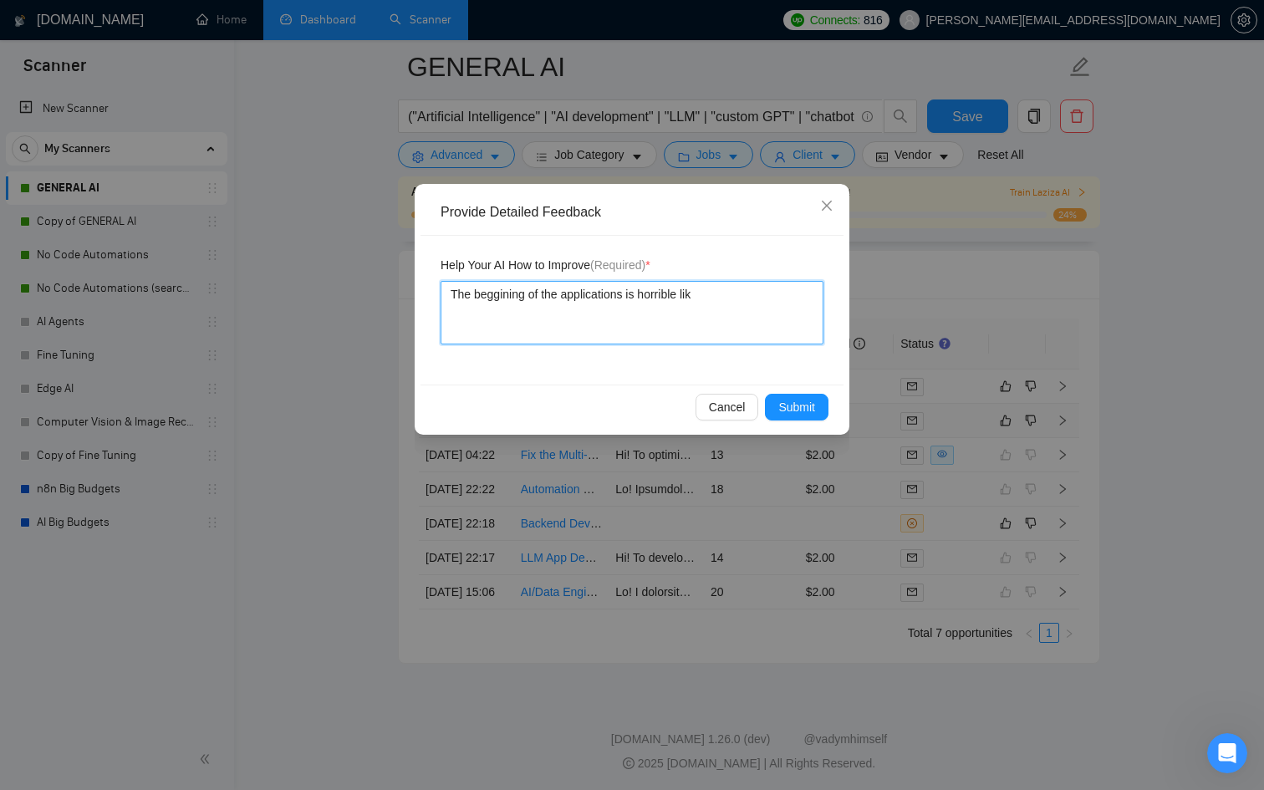
type textarea "The beggining of the applications is horrible li"
type textarea "The beggining of the applications is horrible l"
type textarea "The beggining of the applications is horrible"
type textarea "The beggining of the applications is horrible i"
type textarea "The beggining of the applications is horrible it"
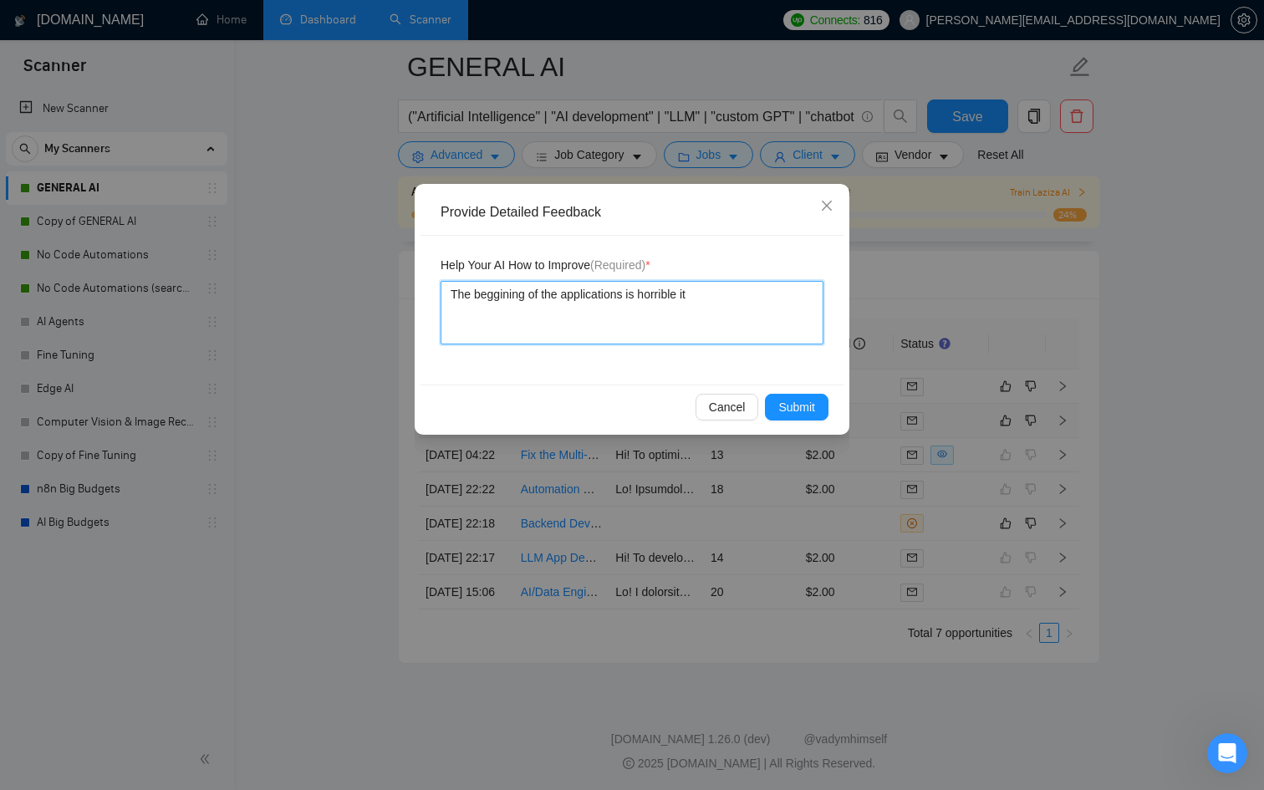
type textarea "The beggining of the applications is horrible it"
type textarea "The beggining of the applications is horrible it h"
type textarea "The beggining of the applications is horrible it ha"
type textarea "The beggining of the applications is horrible it has"
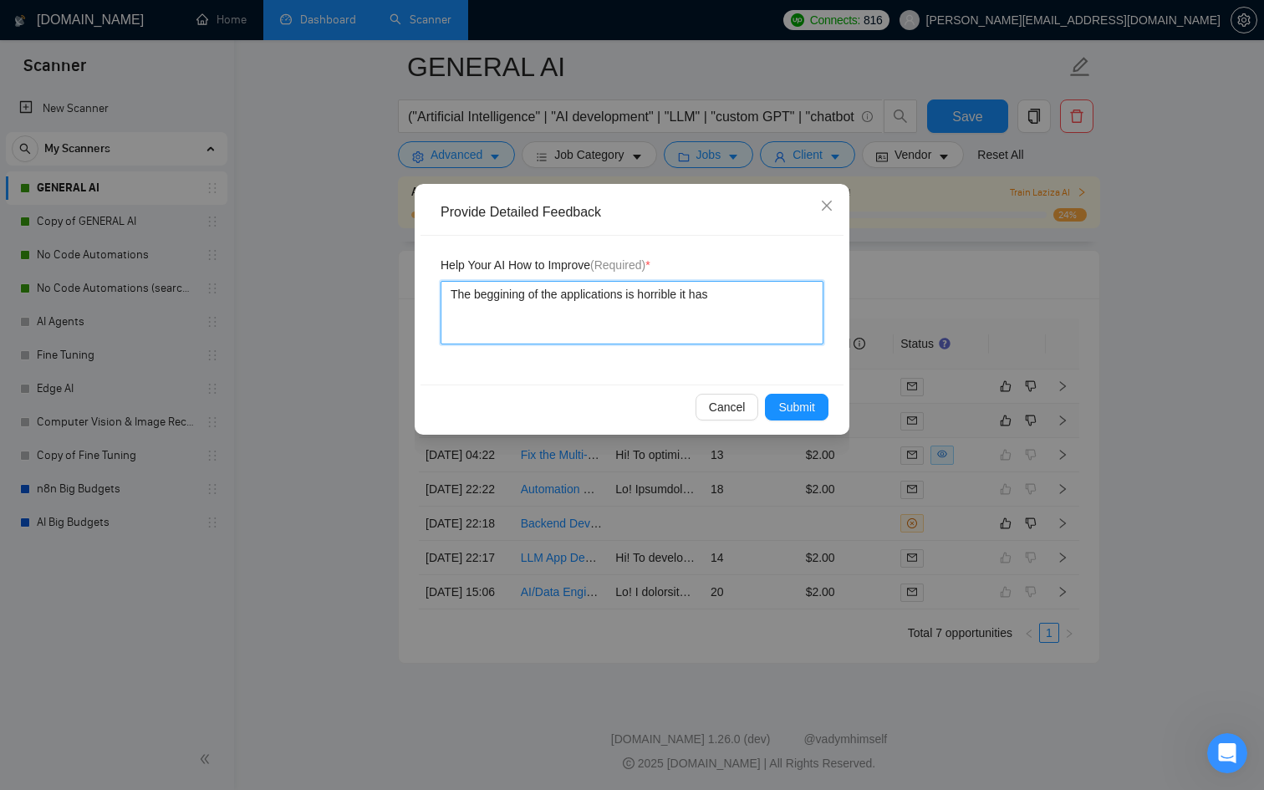
type textarea "The beggining of the applications is horrible it has n"
type textarea "The beggining of the applications is horrible it has no"
type textarea "The beggining of the applications is horrible it has not"
type textarea "The beggining of the applications is horrible it has noth"
type textarea "The beggining of the applications is horrible it has nothi"
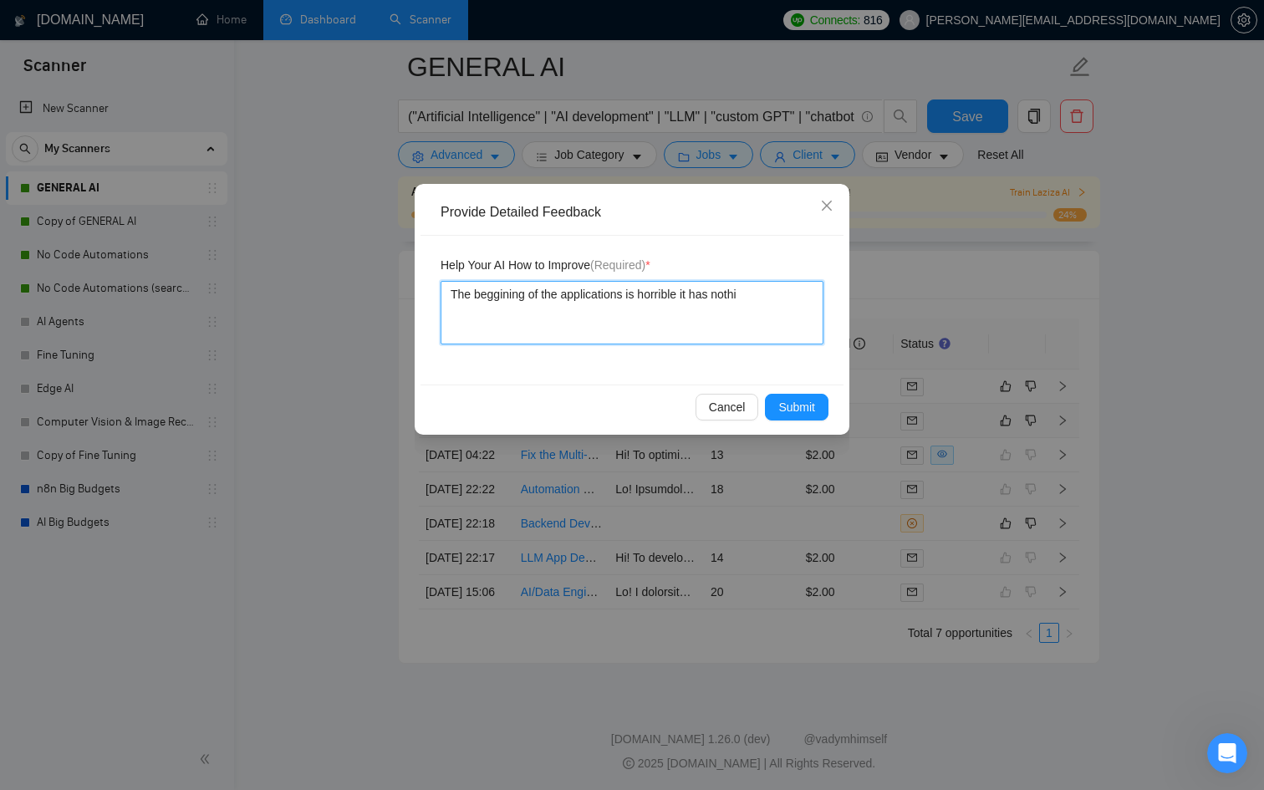
type textarea "The beggining of the applications is horrible it has nothin"
type textarea "The beggining of the applications is horrible it has nothing"
type textarea "The beggining of the applications is horrible it has nothing t"
type textarea "The beggining of the applications is horrible it has nothing to"
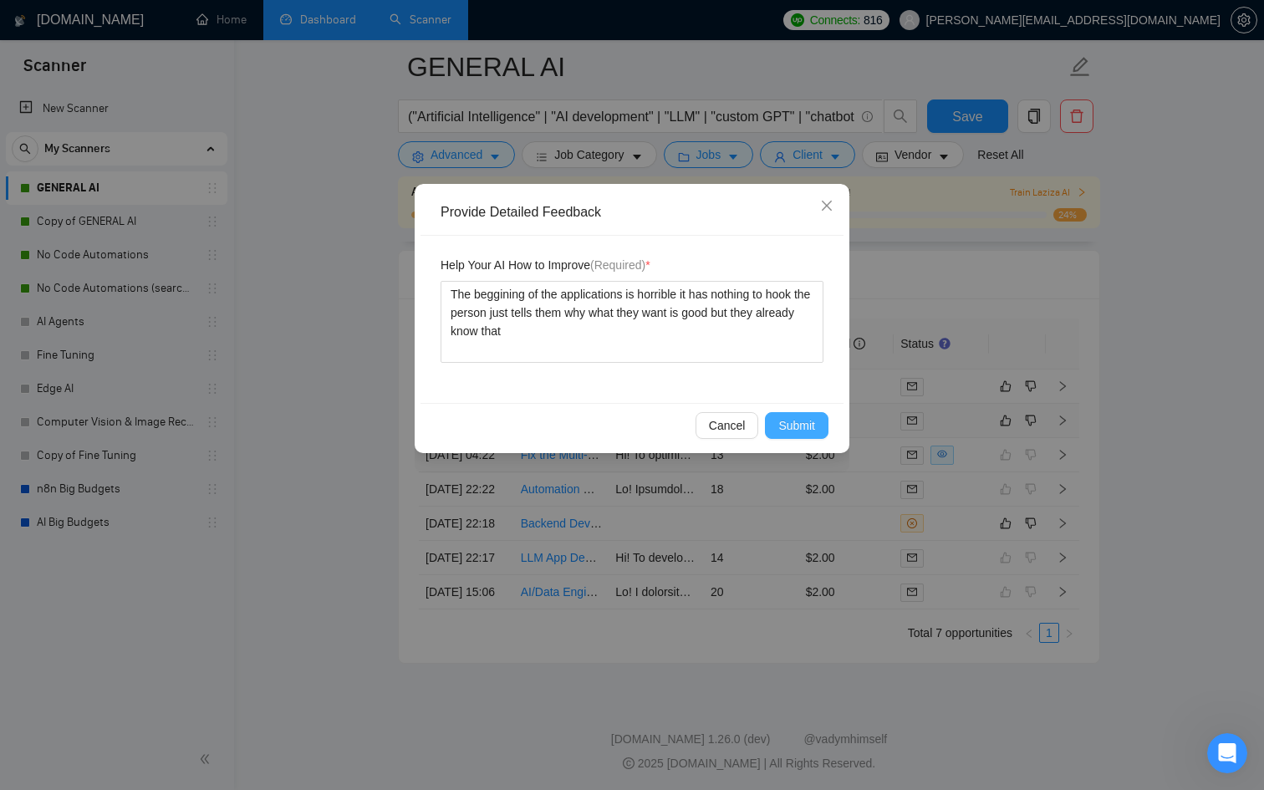
click at [802, 417] on span "Submit" at bounding box center [796, 425] width 37 height 18
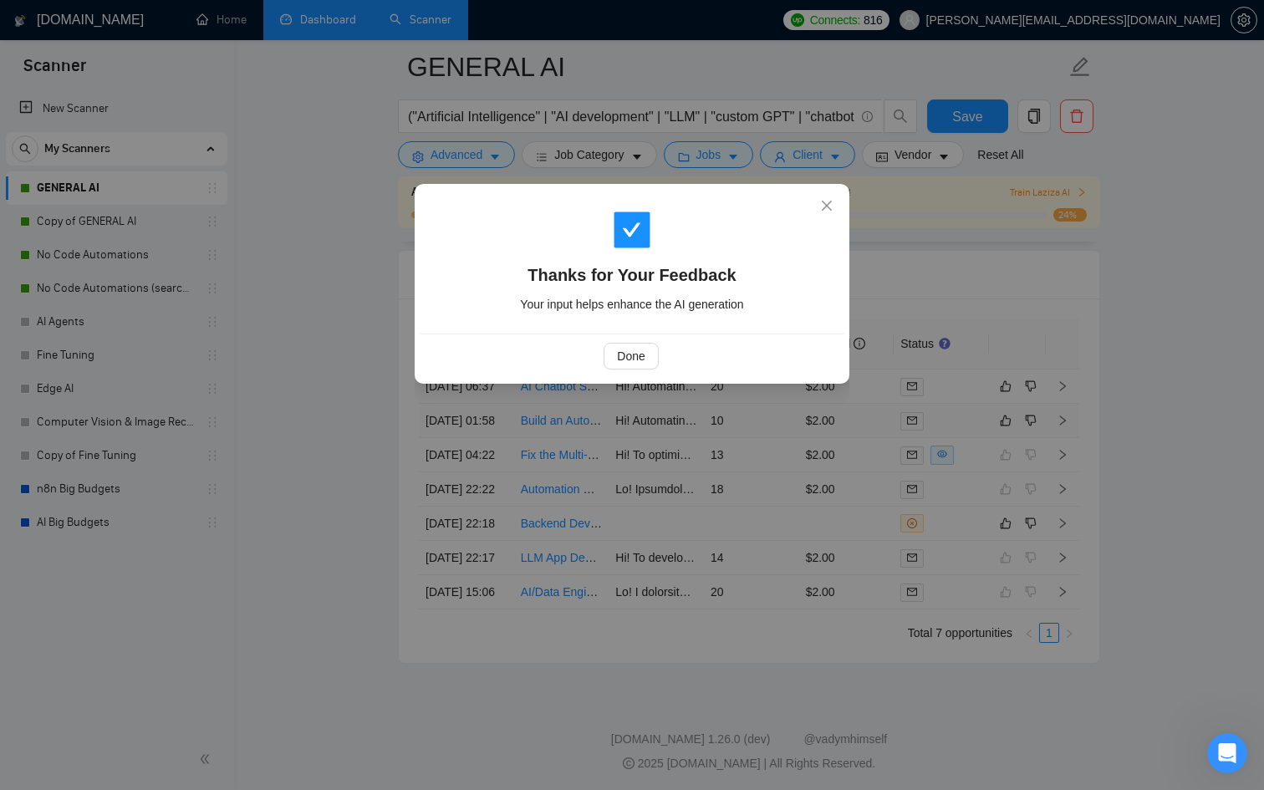
click at [810, 477] on div "Thanks for Your Feedback Your input helps enhance the AI generation Done" at bounding box center [632, 395] width 1264 height 790
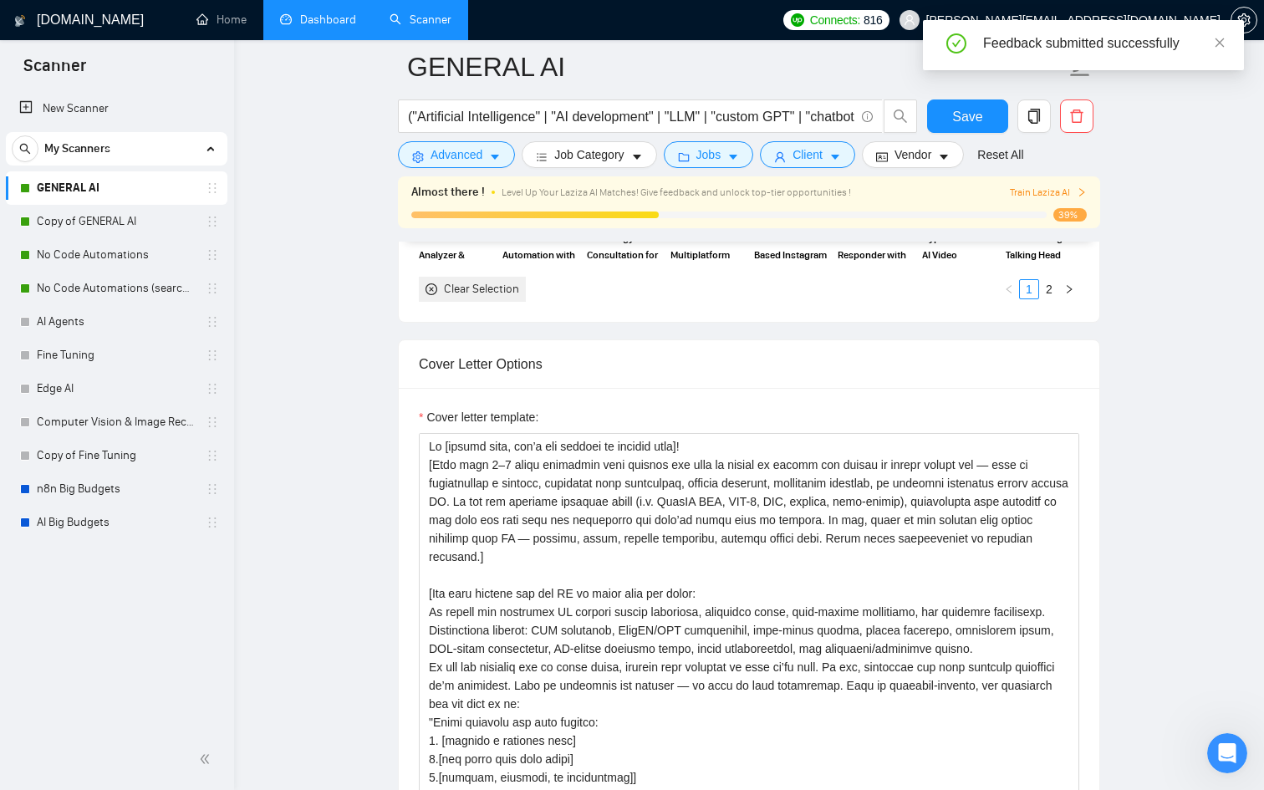
scroll to position [1842, 0]
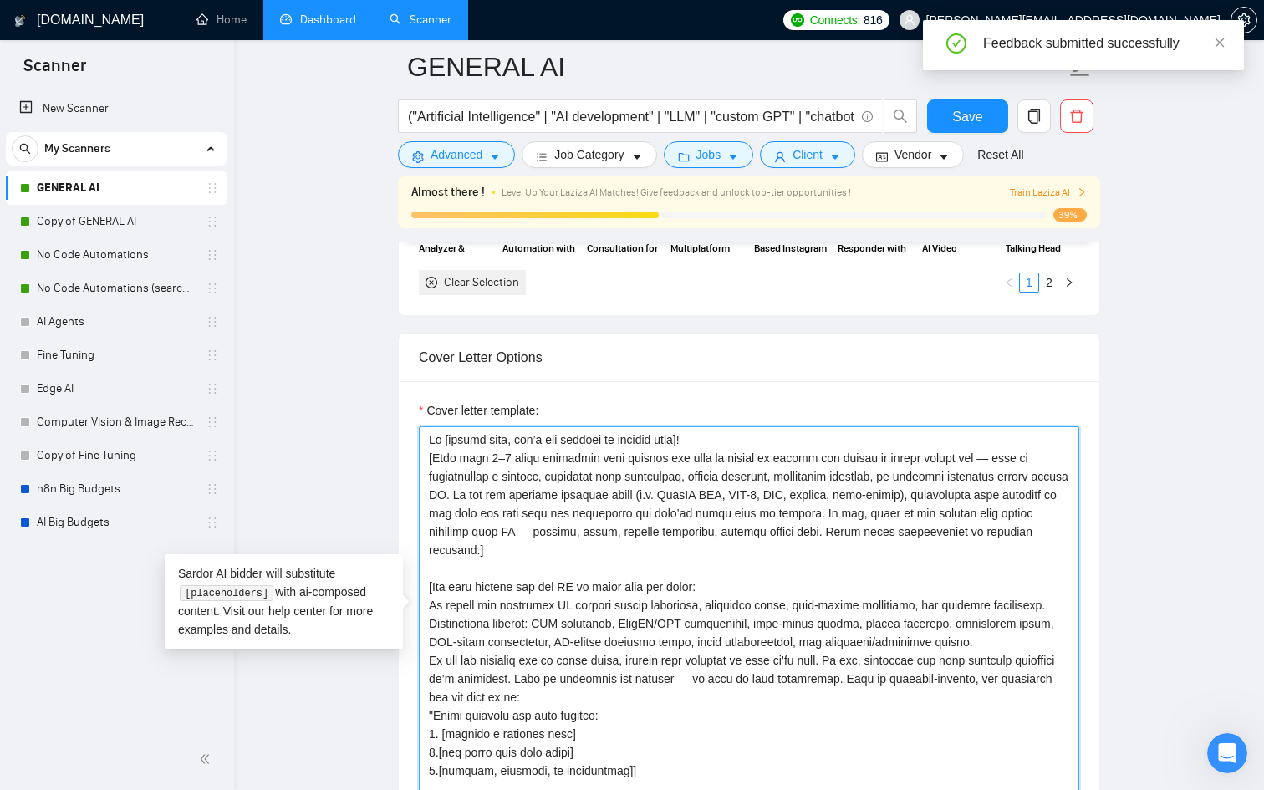
click at [812, 467] on textarea "Cover letter template:" at bounding box center [749, 614] width 661 height 376
click at [976, 454] on textarea "Cover letter template:" at bounding box center [749, 614] width 661 height 376
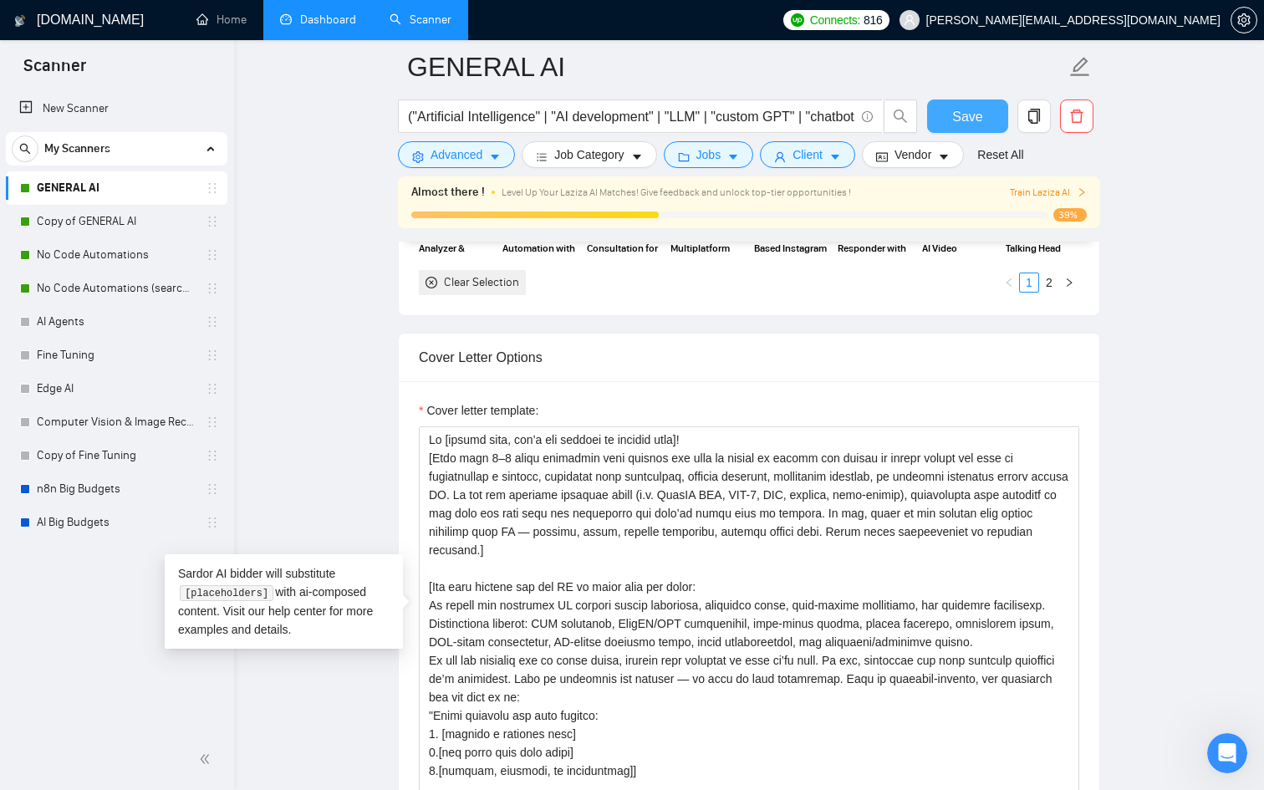
click at [958, 112] on span "Save" at bounding box center [967, 116] width 30 height 21
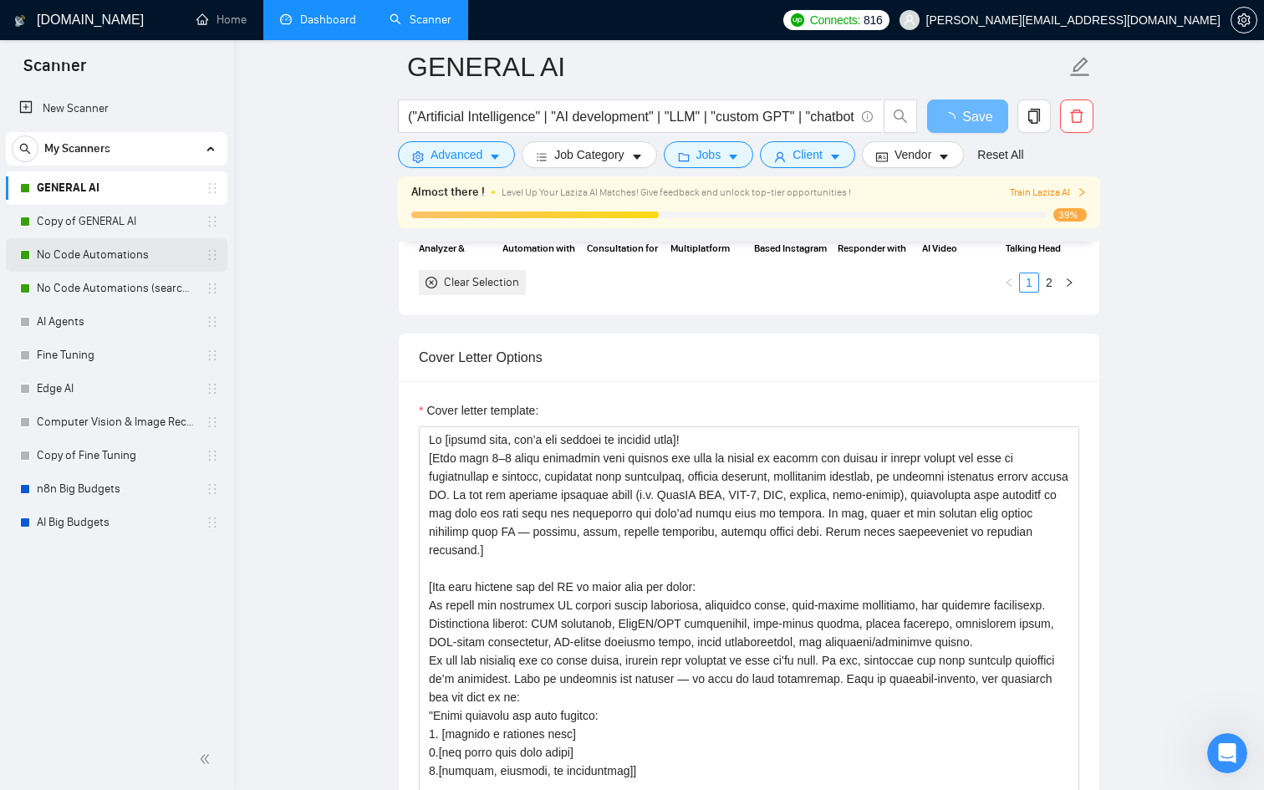
click at [136, 256] on link "No Code Automations" at bounding box center [116, 254] width 159 height 33
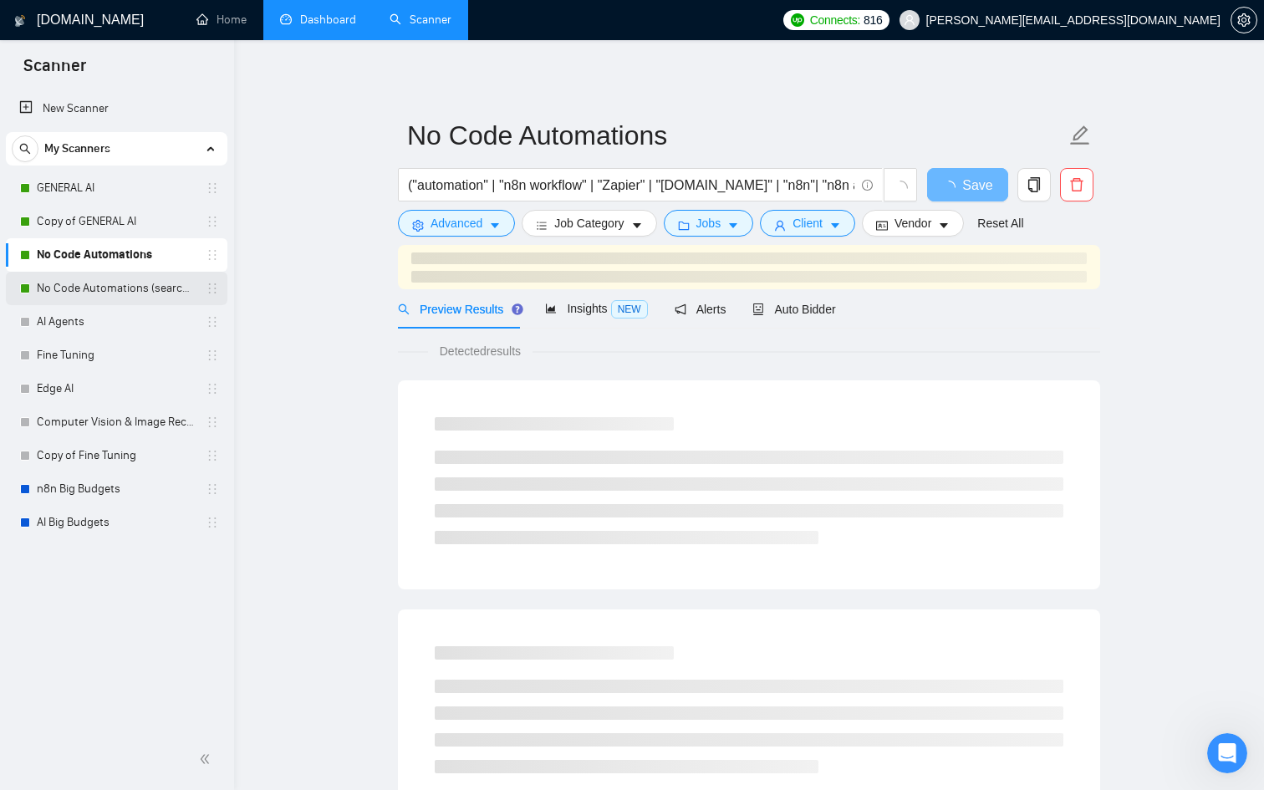
click at [156, 284] on link "No Code Automations (search only in Tites)" at bounding box center [116, 288] width 159 height 33
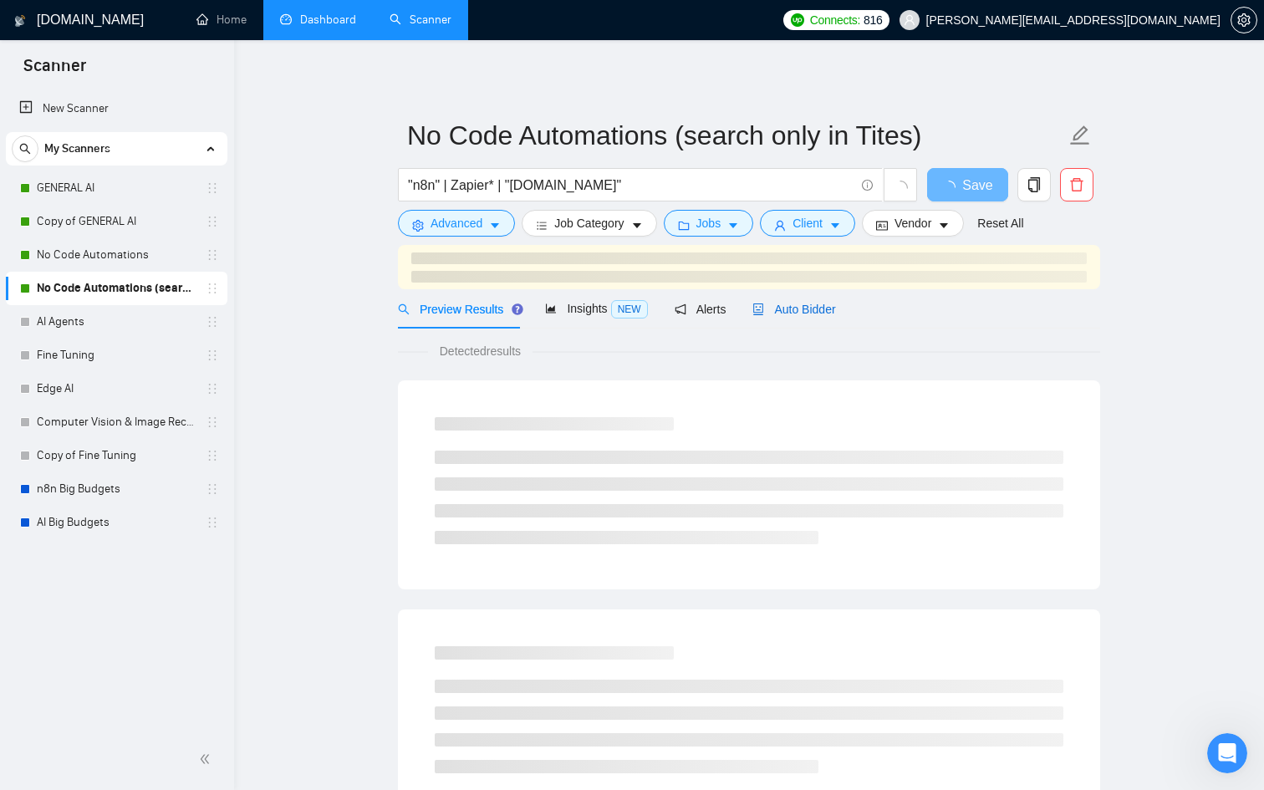
click at [783, 302] on div "Auto Bidder" at bounding box center [794, 309] width 83 height 18
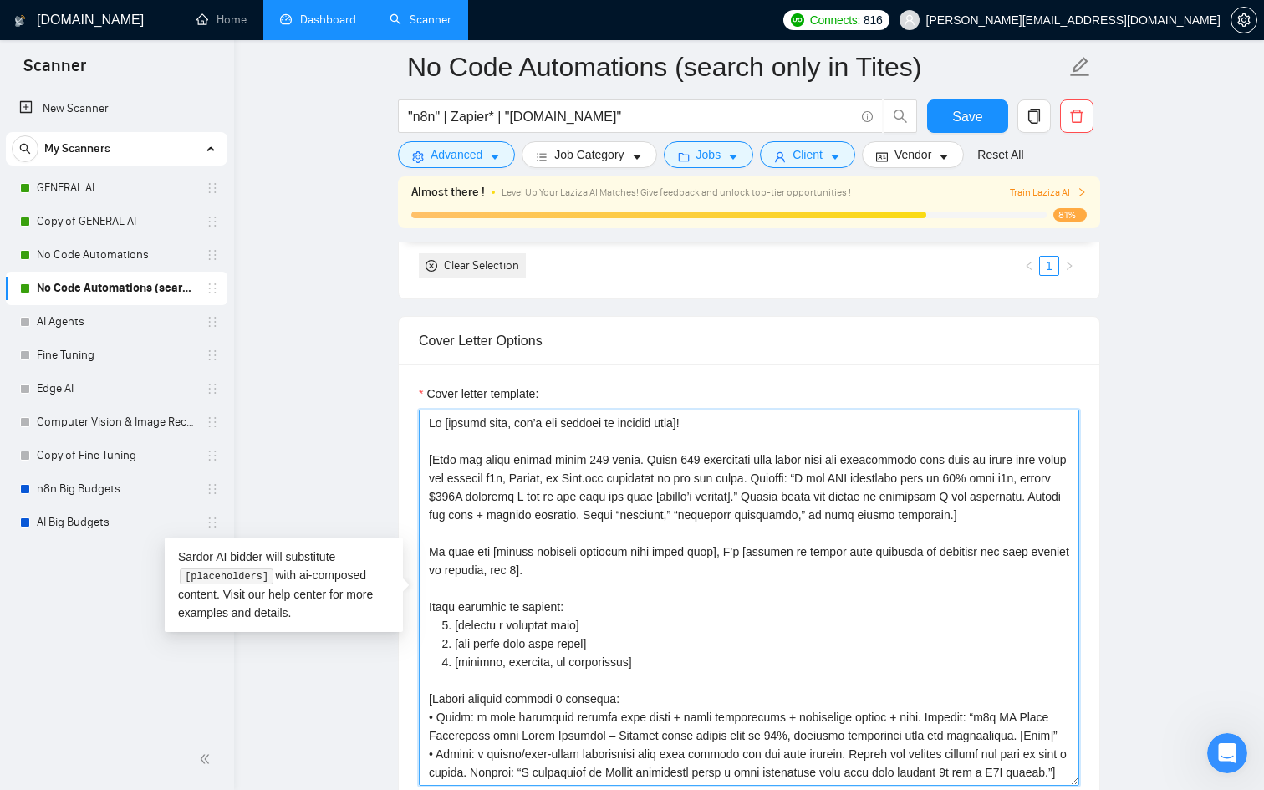
drag, startPoint x: 1056, startPoint y: 513, endPoint x: 414, endPoint y: 454, distance: 644.9
click at [414, 454] on div "Cover letter template:" at bounding box center [749, 596] width 701 height 462
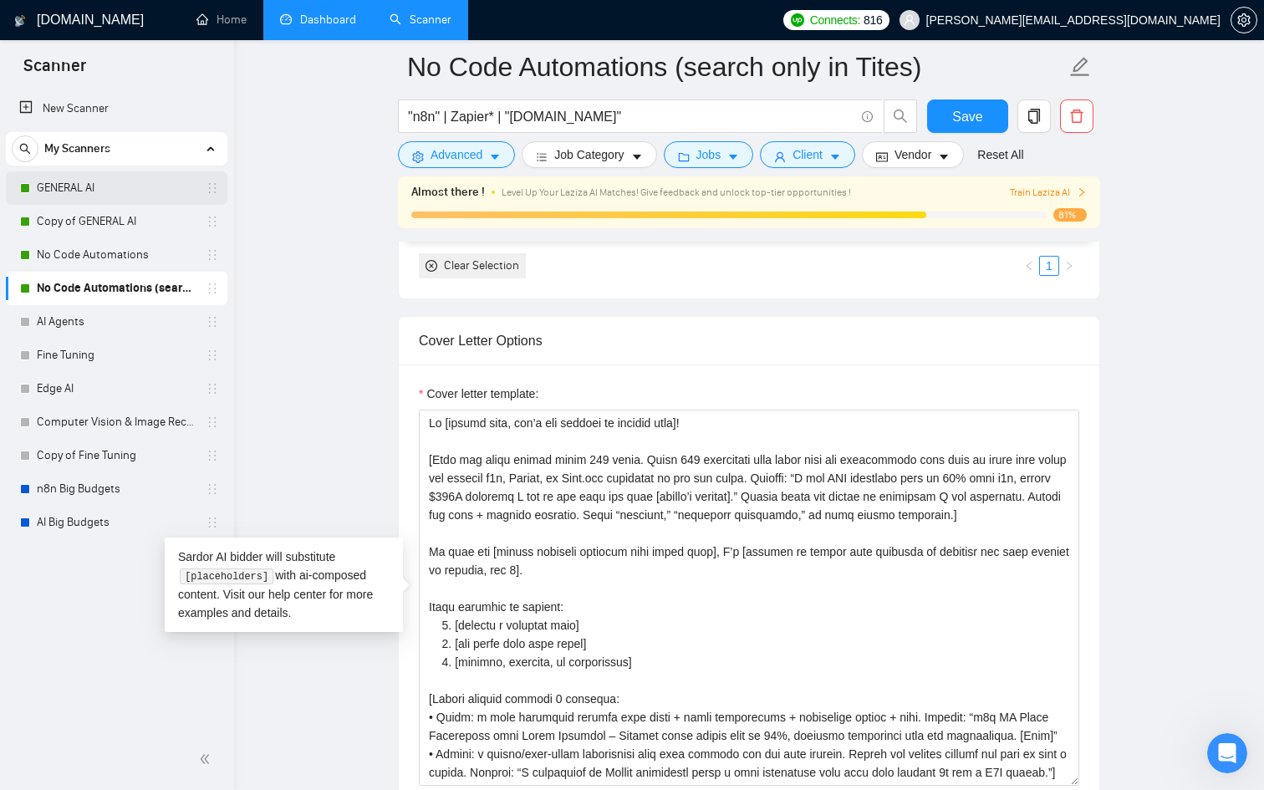
click at [92, 189] on link "GENERAL AI" at bounding box center [116, 187] width 159 height 33
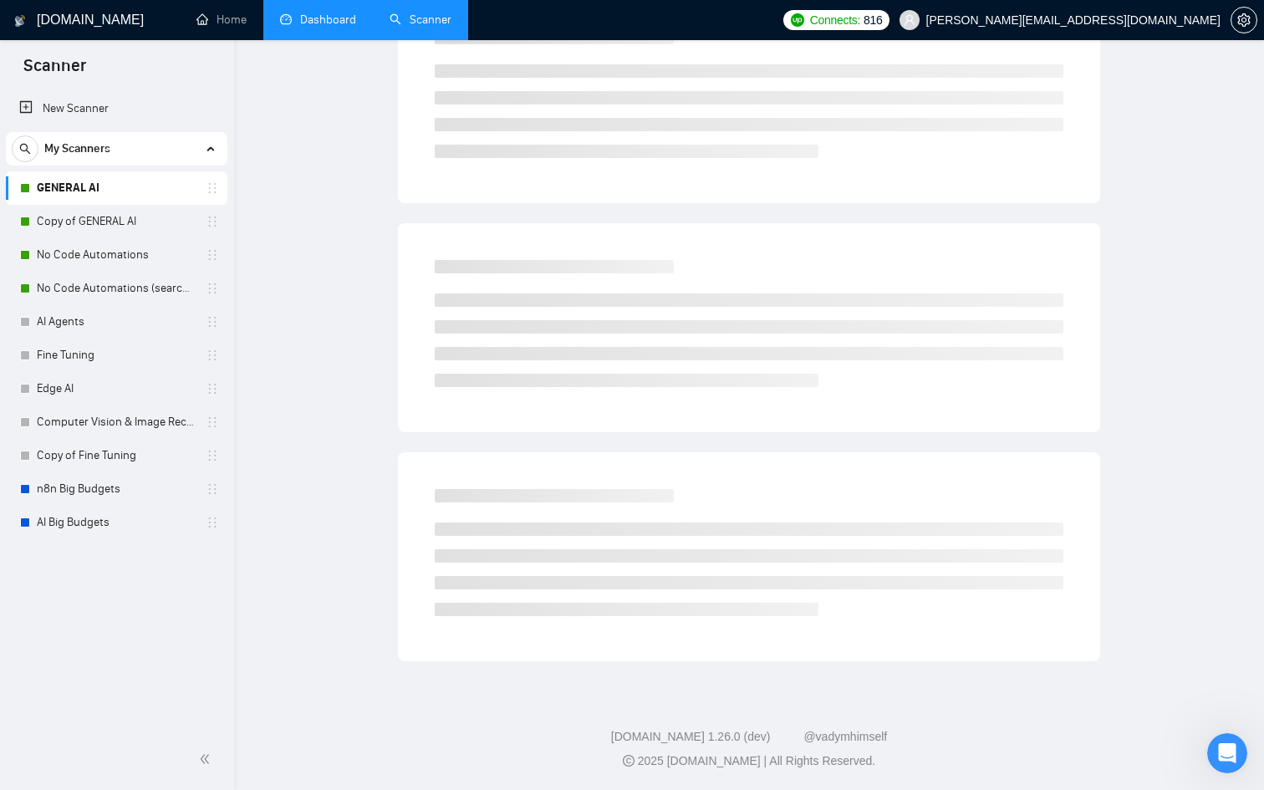
scroll to position [31, 0]
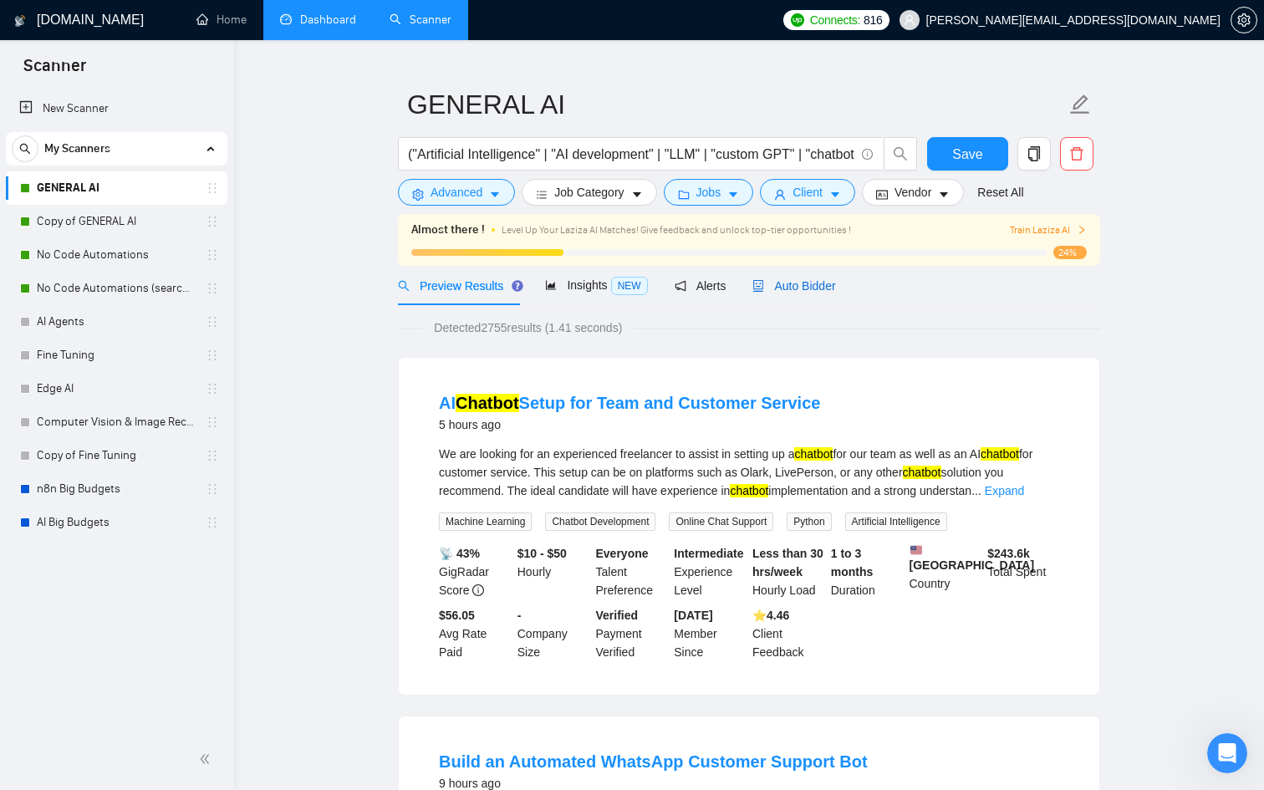
click at [799, 285] on span "Auto Bidder" at bounding box center [794, 285] width 83 height 13
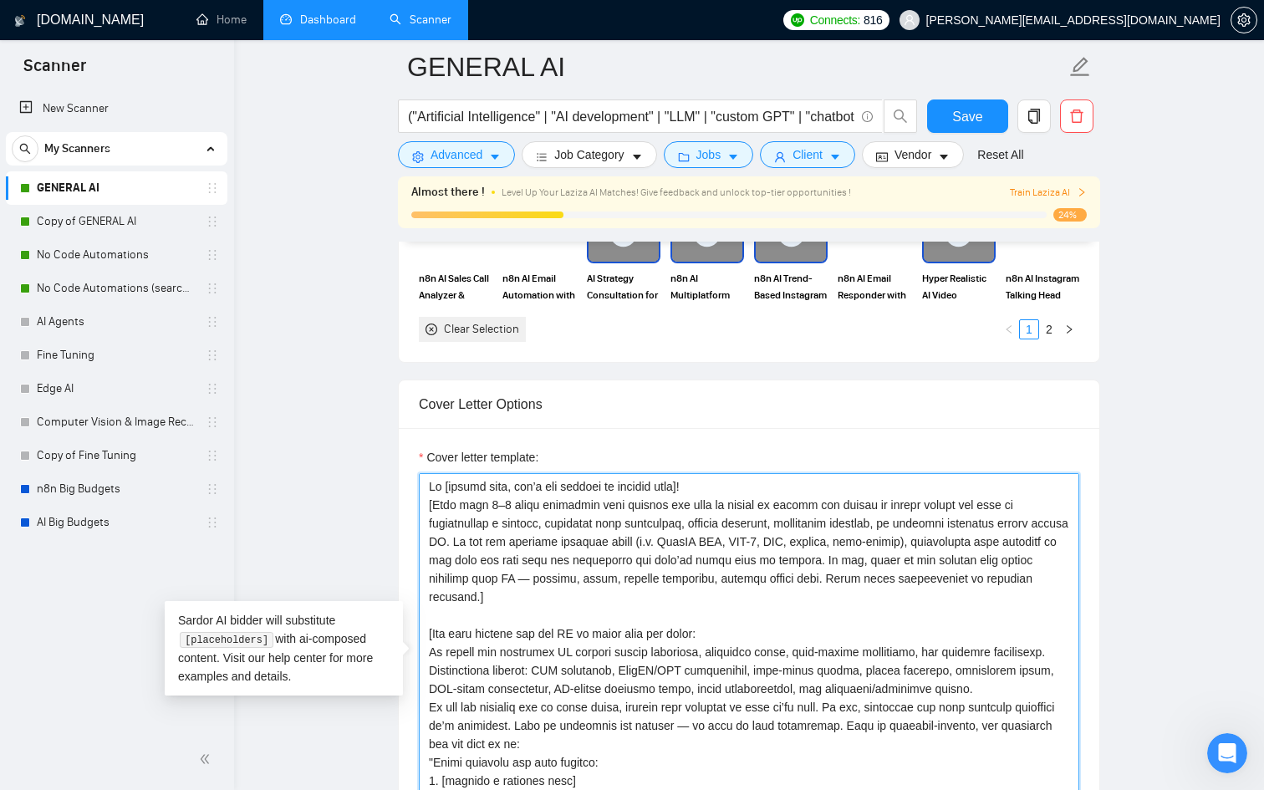
drag, startPoint x: 568, startPoint y: 594, endPoint x: 417, endPoint y: 508, distance: 173.4
click at [417, 508] on div "Cover letter template:" at bounding box center [749, 659] width 701 height 462
paste textarea "Keep the cover letter under 300 words. First 239 characters must start with one…"
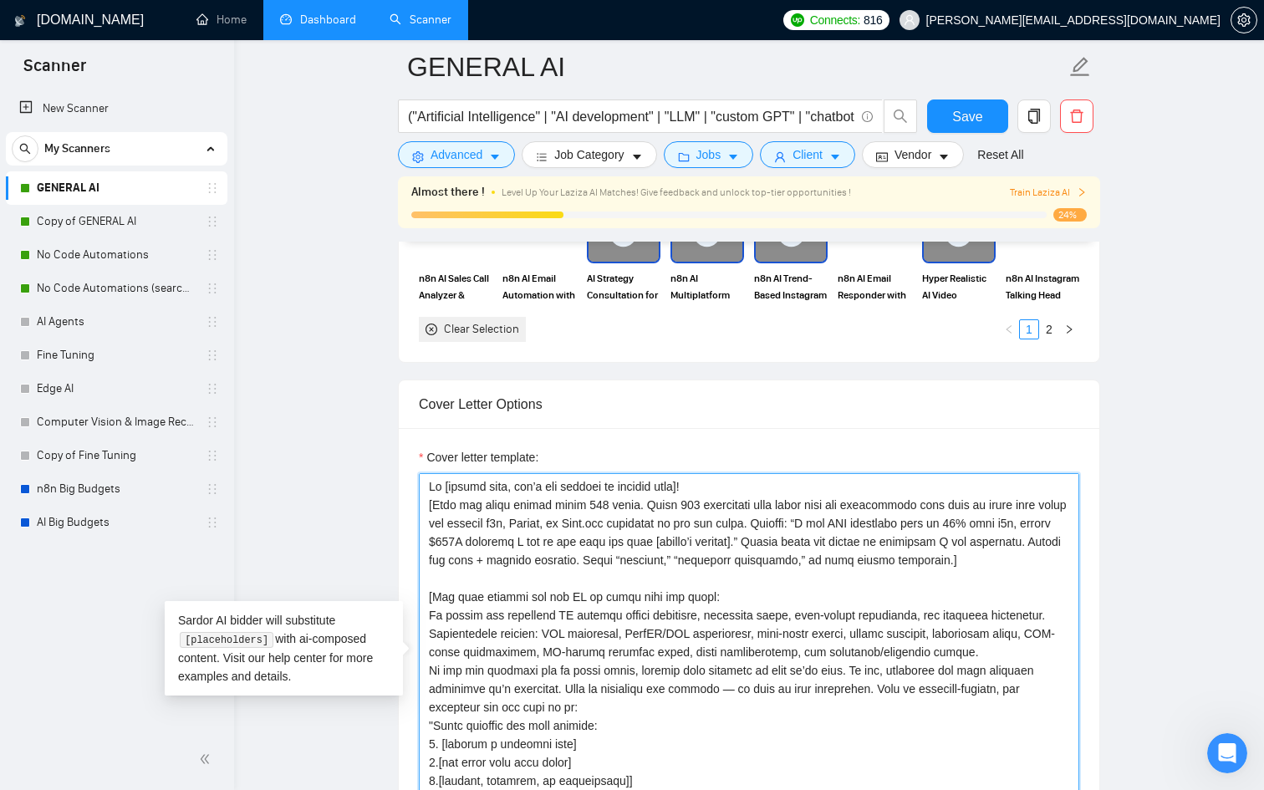
click at [526, 522] on textarea "Cover letter template:" at bounding box center [749, 661] width 661 height 376
drag, startPoint x: 526, startPoint y: 522, endPoint x: 661, endPoint y: 520, distance: 135.5
click at [661, 520] on textarea "Cover letter template:" at bounding box center [749, 661] width 661 height 376
click at [547, 518] on textarea "Cover letter template:" at bounding box center [749, 661] width 661 height 376
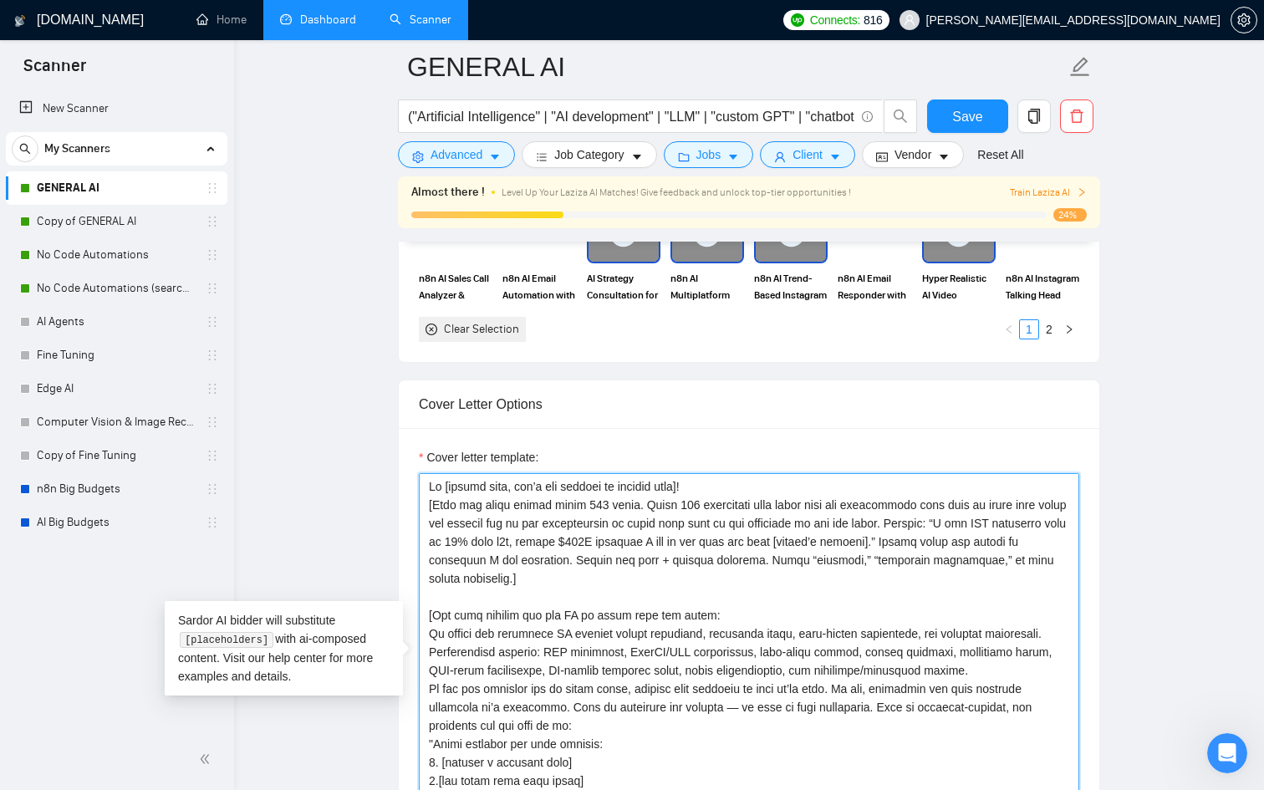
drag, startPoint x: 935, startPoint y: 522, endPoint x: 886, endPoint y: 540, distance: 51.9
click at [887, 540] on textarea "Cover letter template:" at bounding box center [749, 661] width 661 height 376
click at [988, 518] on textarea "Cover letter template:" at bounding box center [749, 661] width 661 height 376
click at [995, 520] on textarea "Cover letter template:" at bounding box center [749, 661] width 661 height 376
click at [995, 518] on textarea "Cover letter template:" at bounding box center [749, 661] width 661 height 376
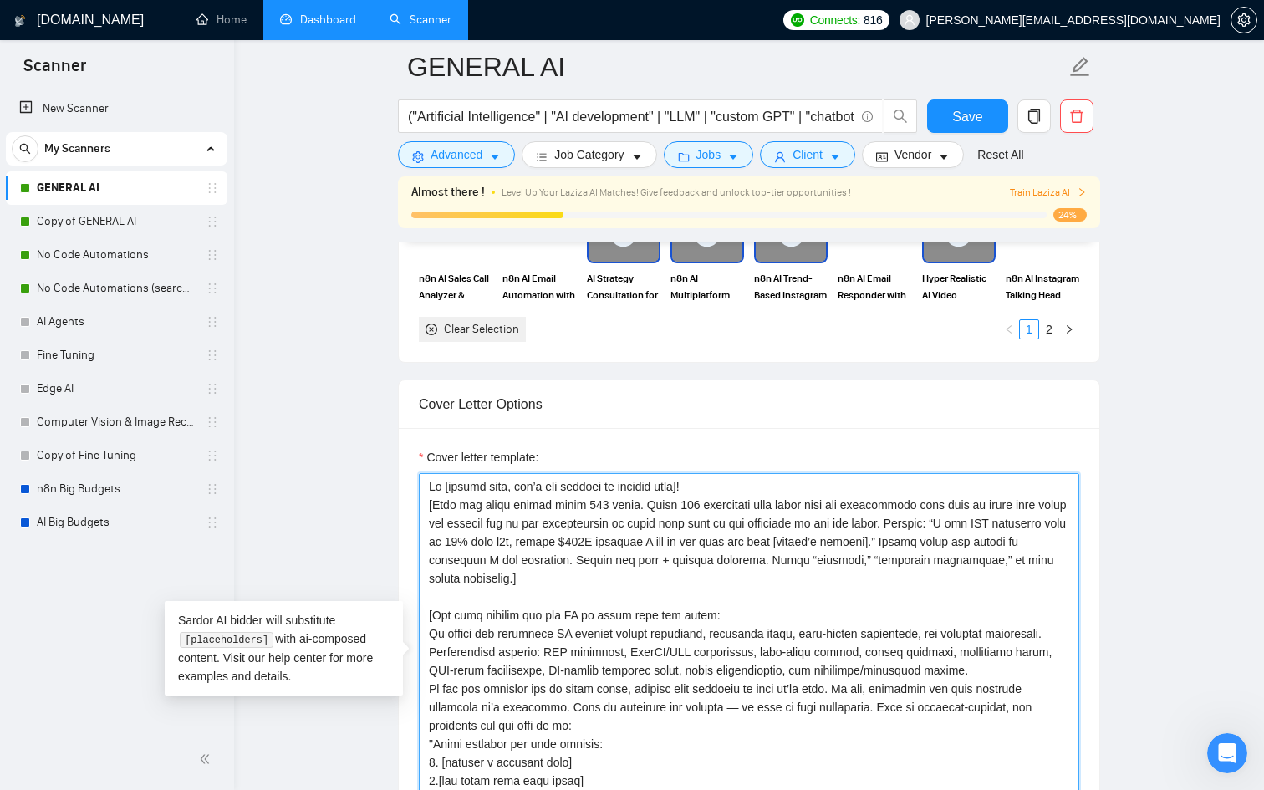
click at [995, 519] on textarea "Cover letter template:" at bounding box center [749, 661] width 661 height 376
drag, startPoint x: 1002, startPoint y: 518, endPoint x: 1054, endPoint y: 520, distance: 52.7
click at [1054, 520] on textarea "Cover letter template:" at bounding box center [749, 661] width 661 height 376
drag, startPoint x: 426, startPoint y: 541, endPoint x: 600, endPoint y: 544, distance: 173.1
click at [600, 544] on textarea "Cover letter template:" at bounding box center [749, 661] width 661 height 376
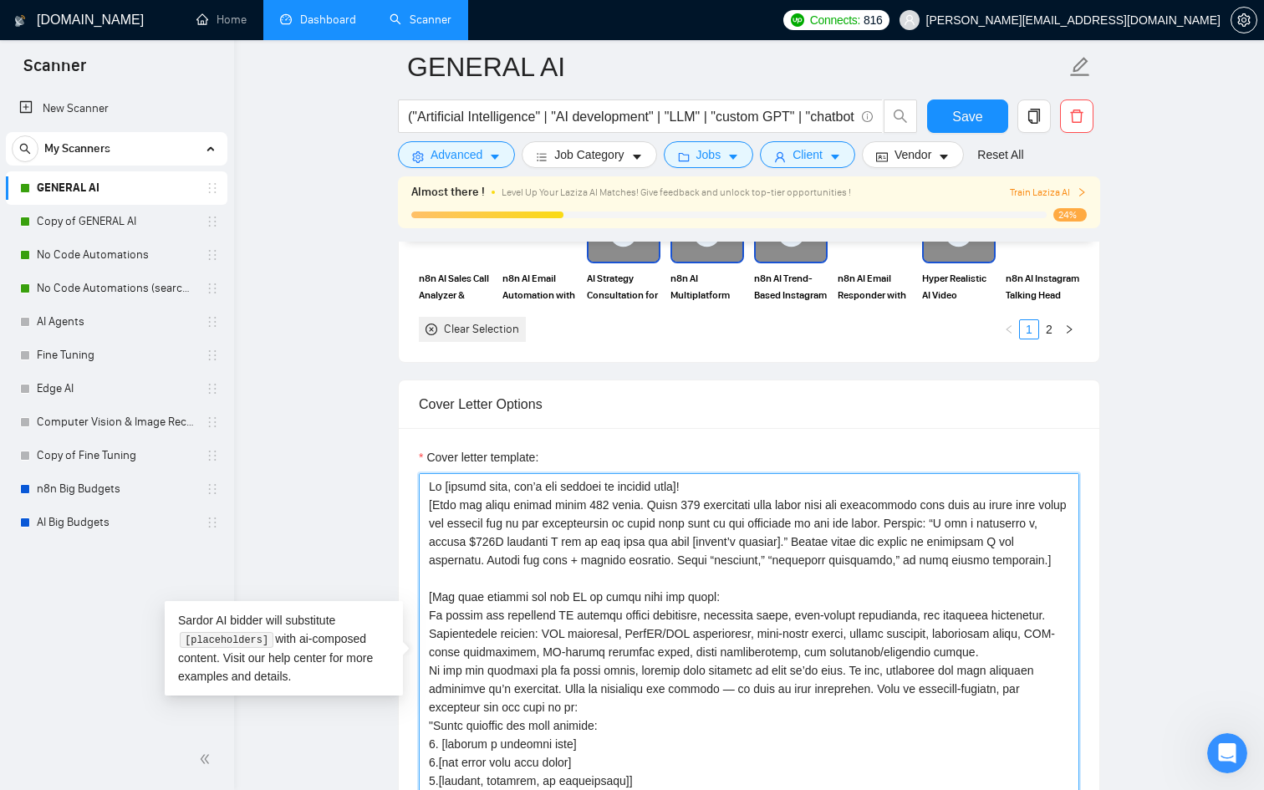
click at [1022, 521] on textarea "Cover letter template:" at bounding box center [749, 661] width 661 height 376
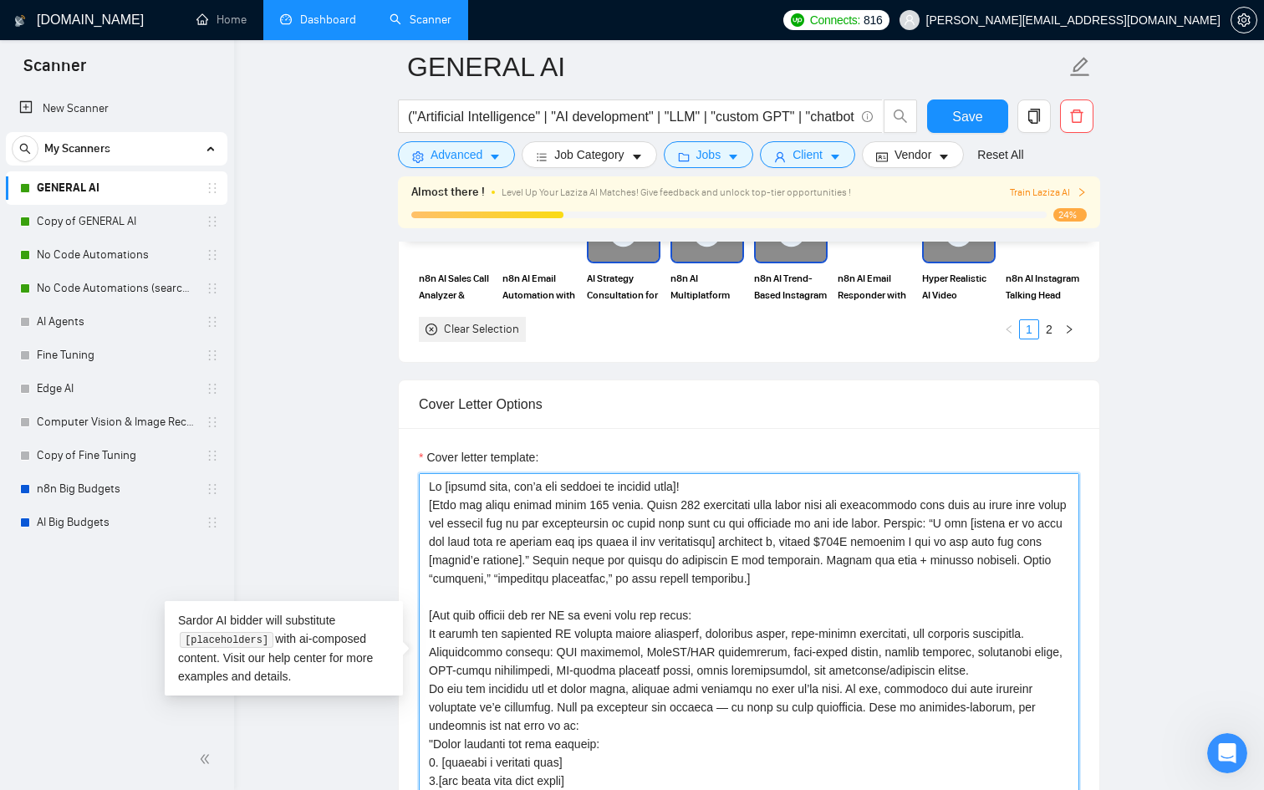
click at [445, 546] on textarea "Cover letter template:" at bounding box center [749, 661] width 661 height 376
click at [854, 545] on textarea "Cover letter template:" at bounding box center [749, 661] width 661 height 376
drag, startPoint x: 852, startPoint y: 541, endPoint x: 981, endPoint y: 536, distance: 128.9
click at [981, 536] on textarea "Cover letter template:" at bounding box center [749, 661] width 661 height 376
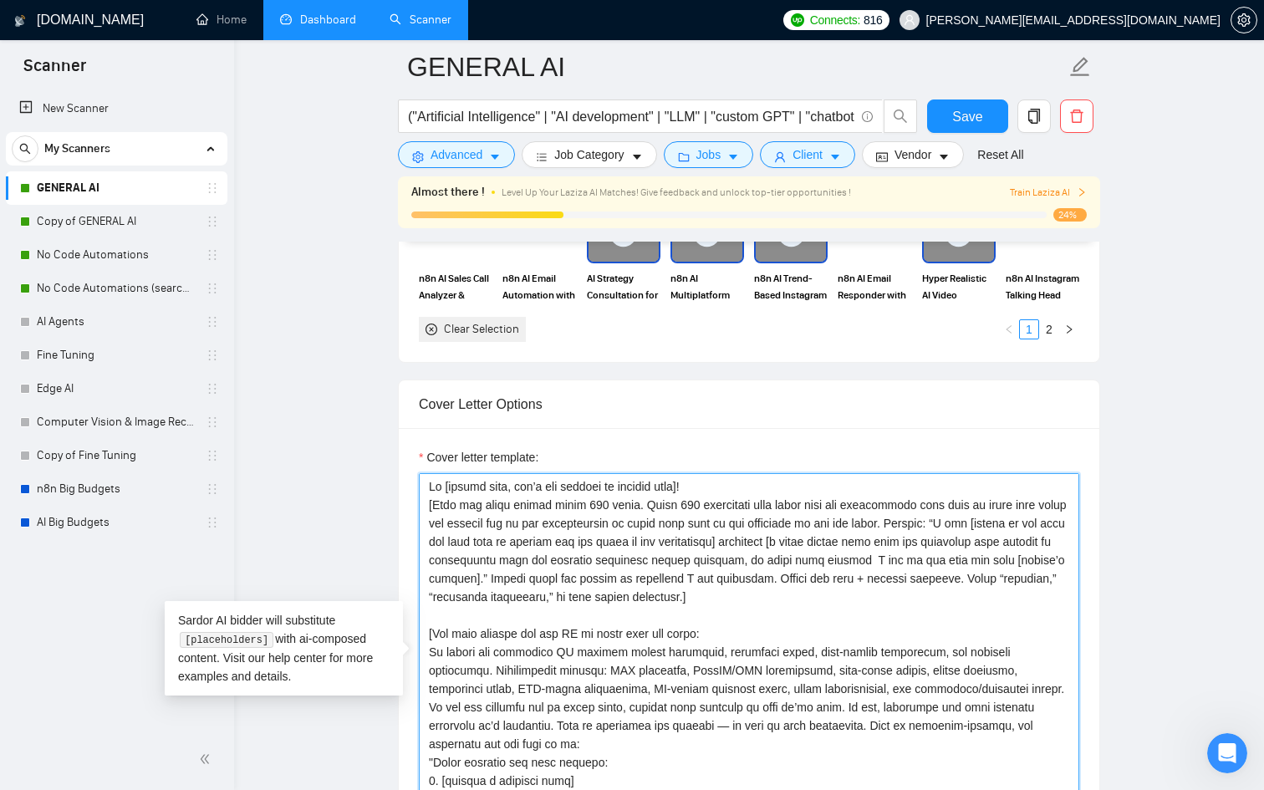
click at [502, 562] on textarea "Cover letter template:" at bounding box center [749, 661] width 661 height 376
click at [880, 554] on textarea "Cover letter template:" at bounding box center [749, 661] width 661 height 376
click at [1009, 559] on textarea "Cover letter template:" at bounding box center [749, 661] width 661 height 376
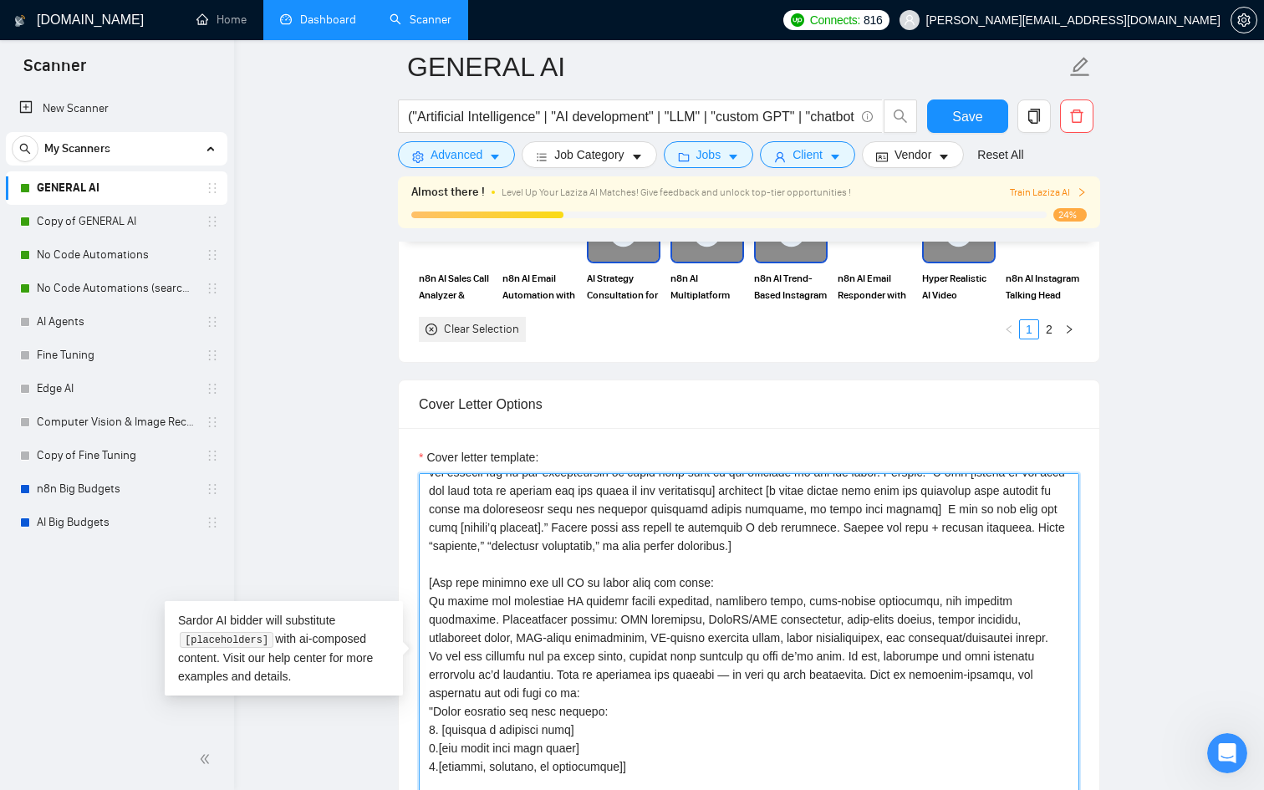
scroll to position [63, 0]
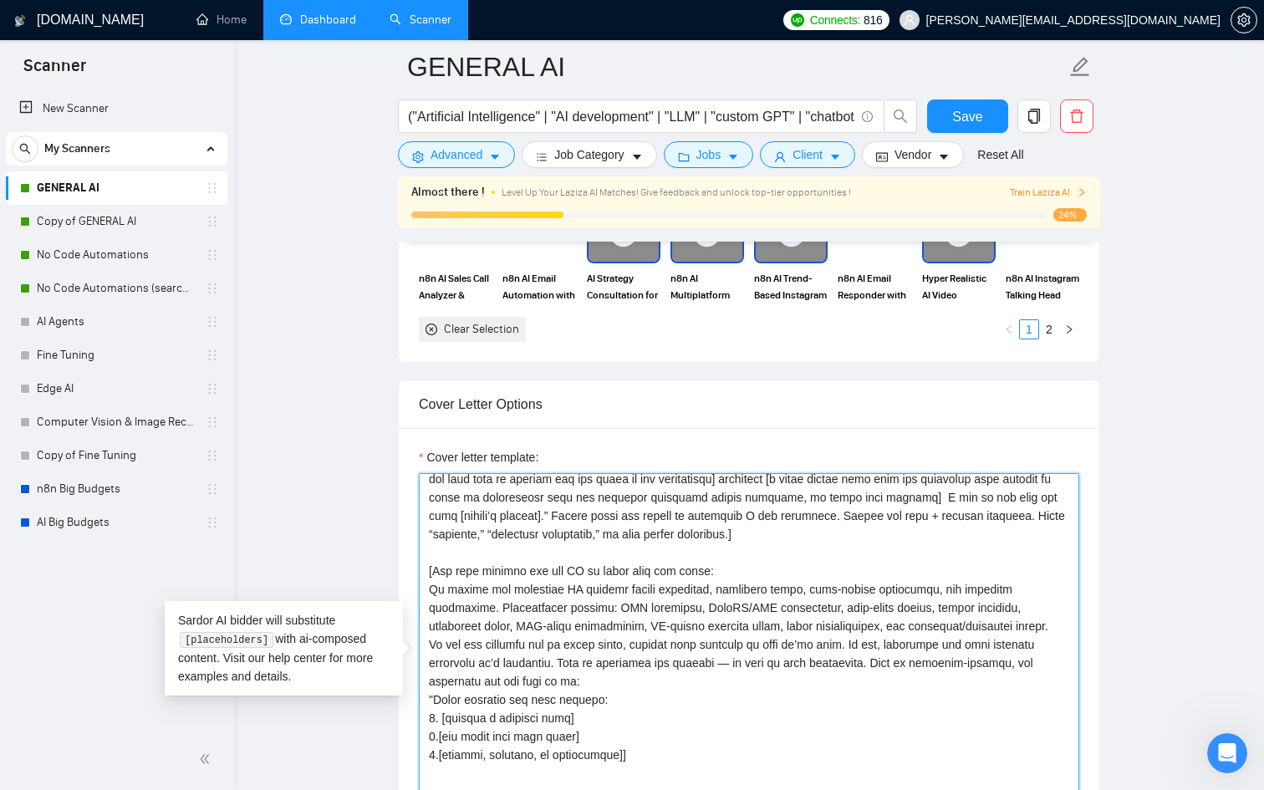
click at [998, 509] on textarea "Cover letter template:" at bounding box center [749, 661] width 661 height 376
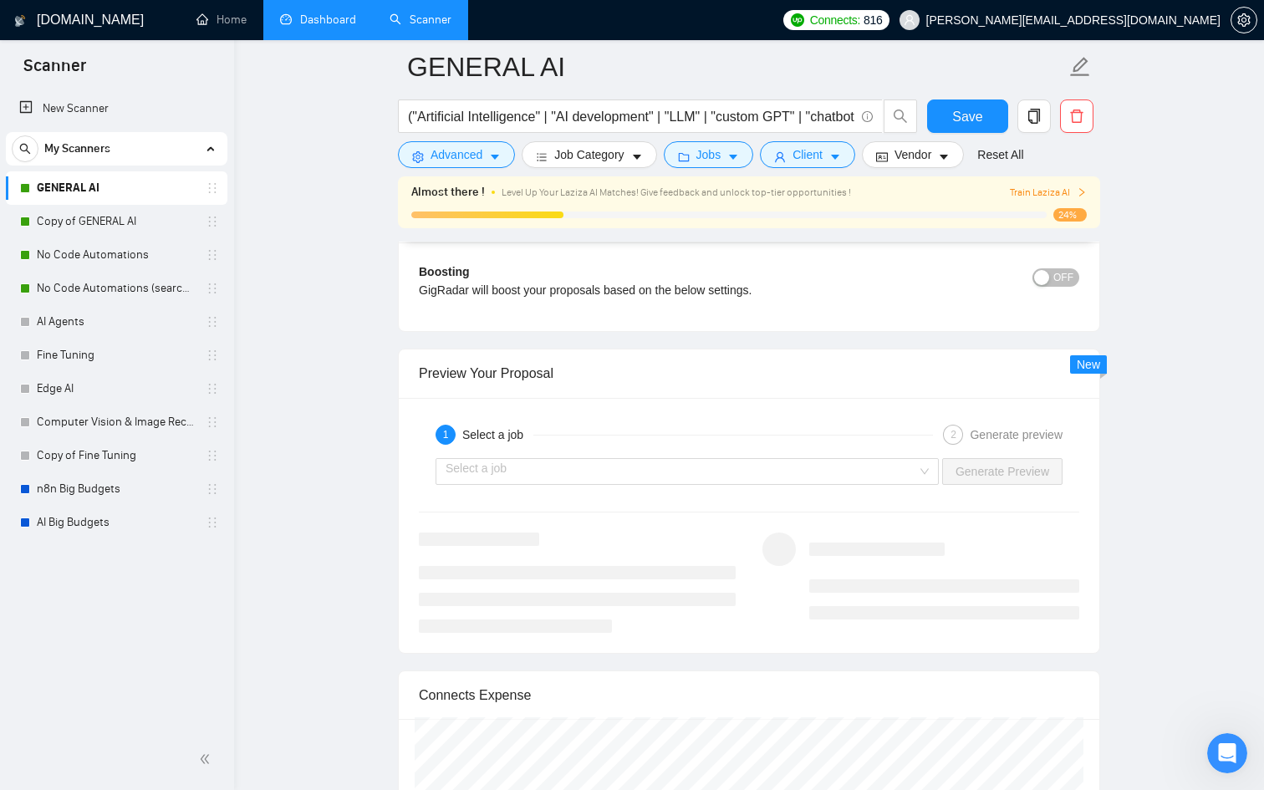
scroll to position [3161, 0]
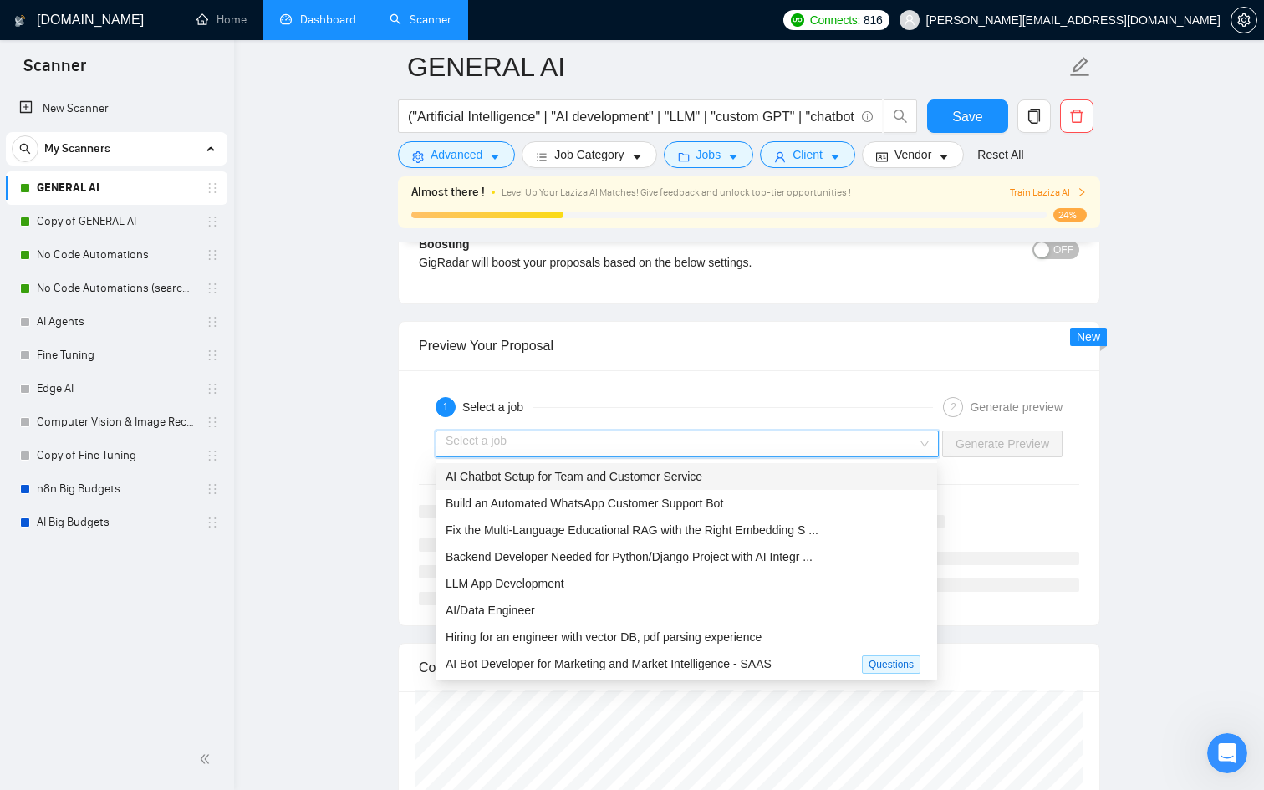
click at [867, 434] on input "search" at bounding box center [682, 443] width 472 height 25
click at [804, 481] on div "AI Chatbot Setup for Team and Customer Service" at bounding box center [687, 476] width 482 height 18
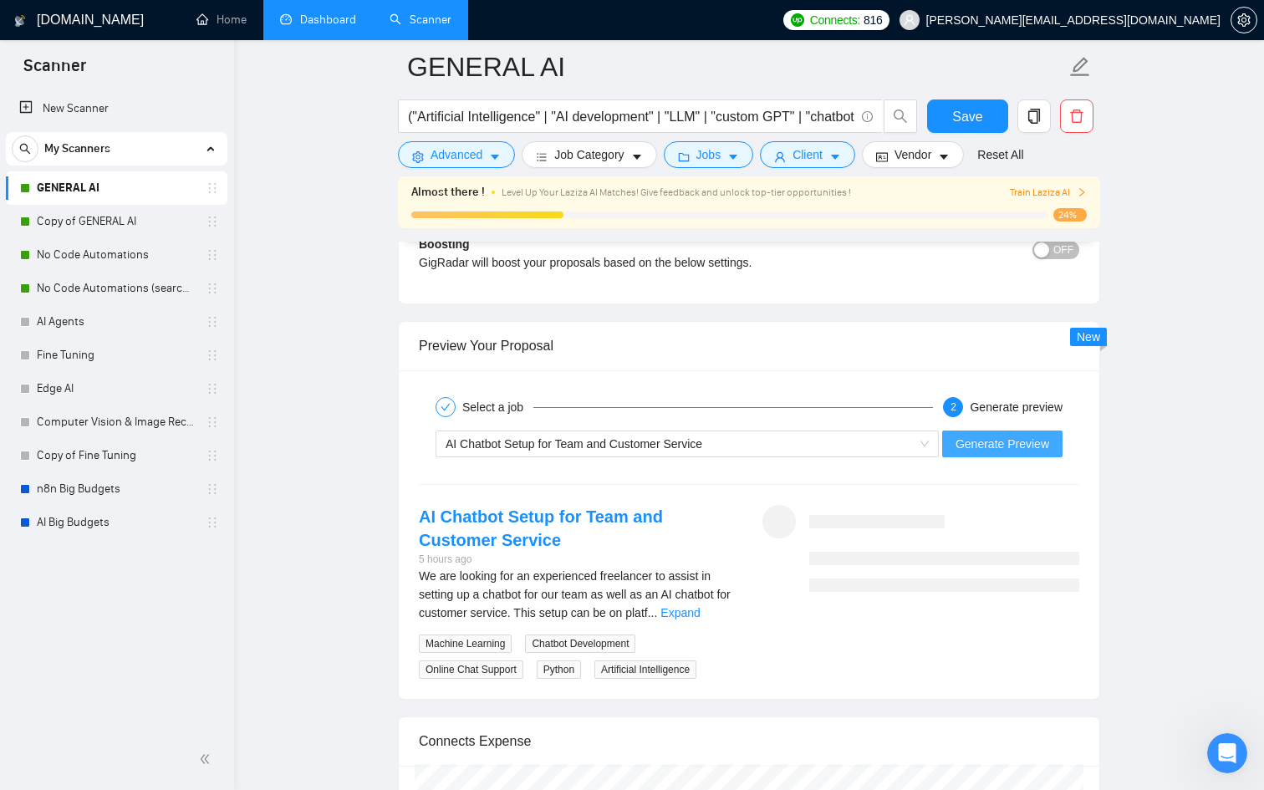
click at [971, 449] on span "Generate Preview" at bounding box center [1003, 444] width 94 height 18
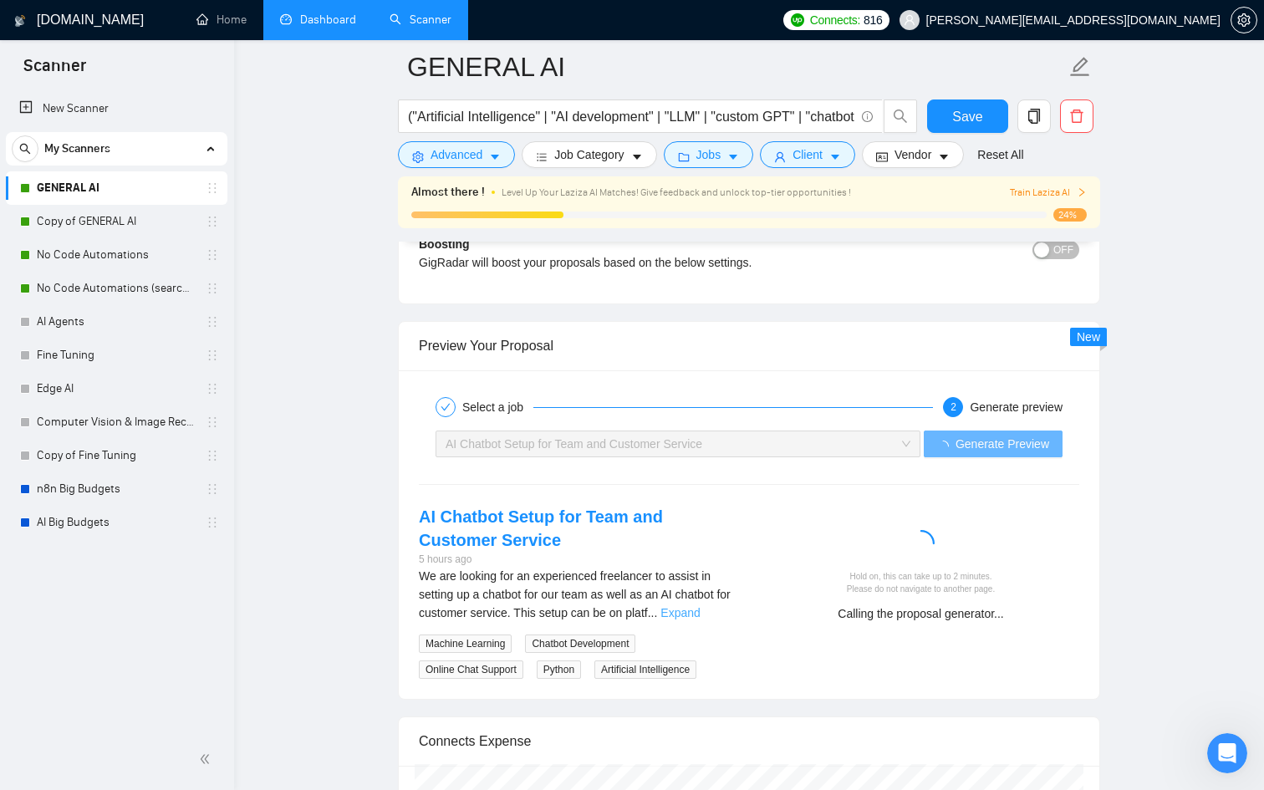
click at [700, 610] on link "Expand" at bounding box center [680, 612] width 39 height 13
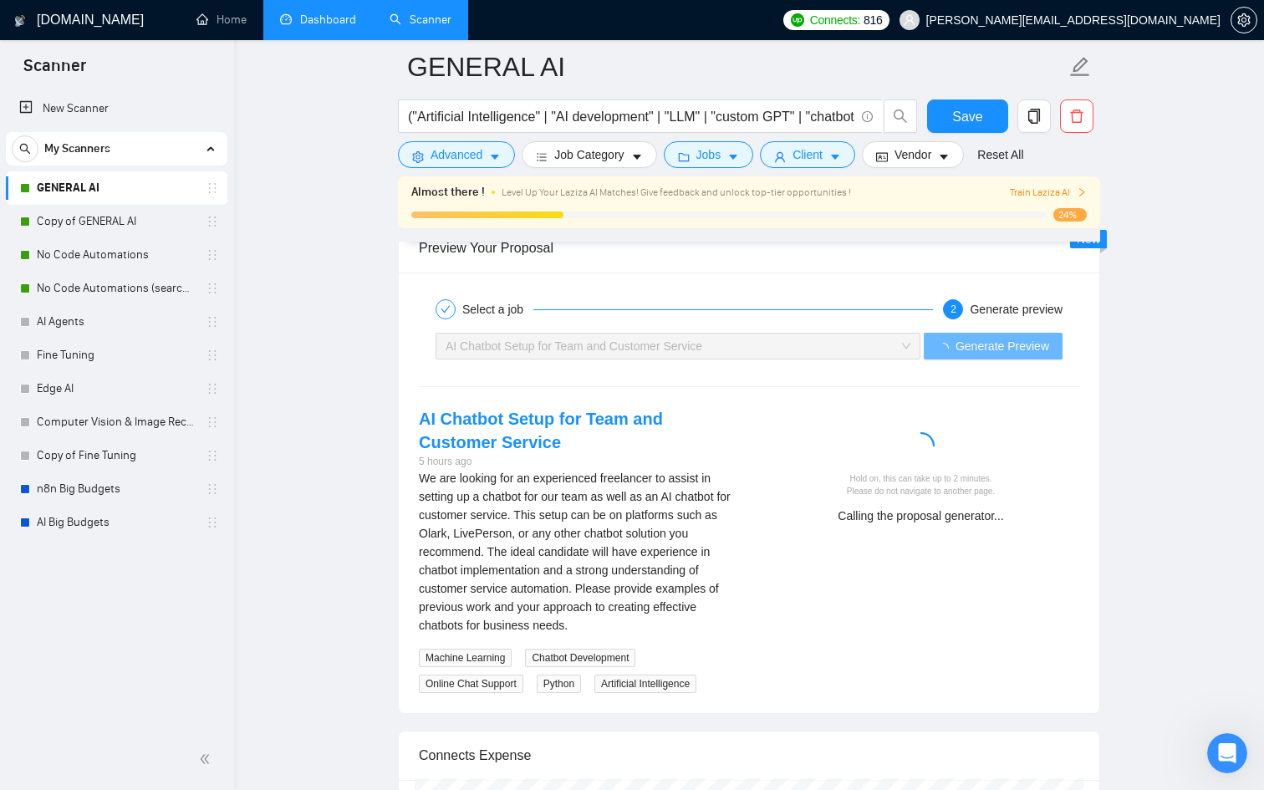
scroll to position [3262, 0]
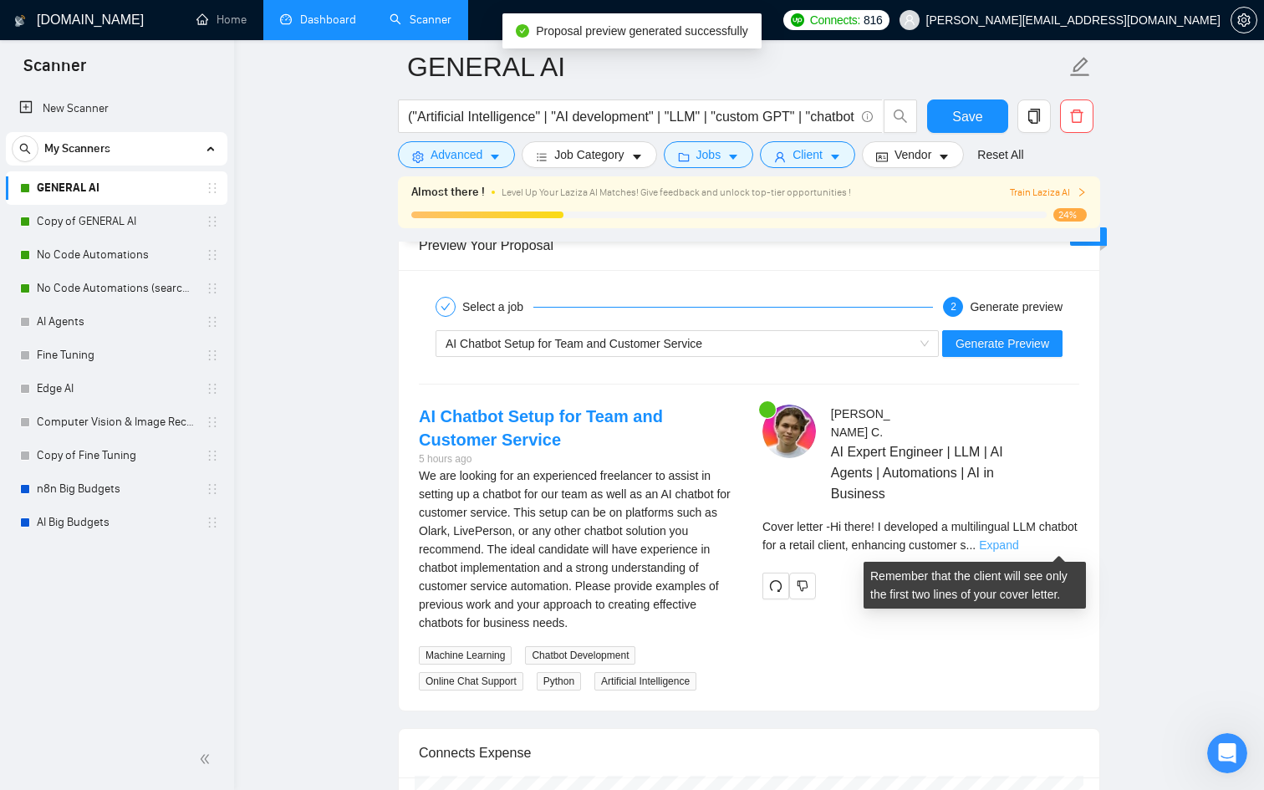
click at [1018, 546] on link "Expand" at bounding box center [998, 544] width 39 height 13
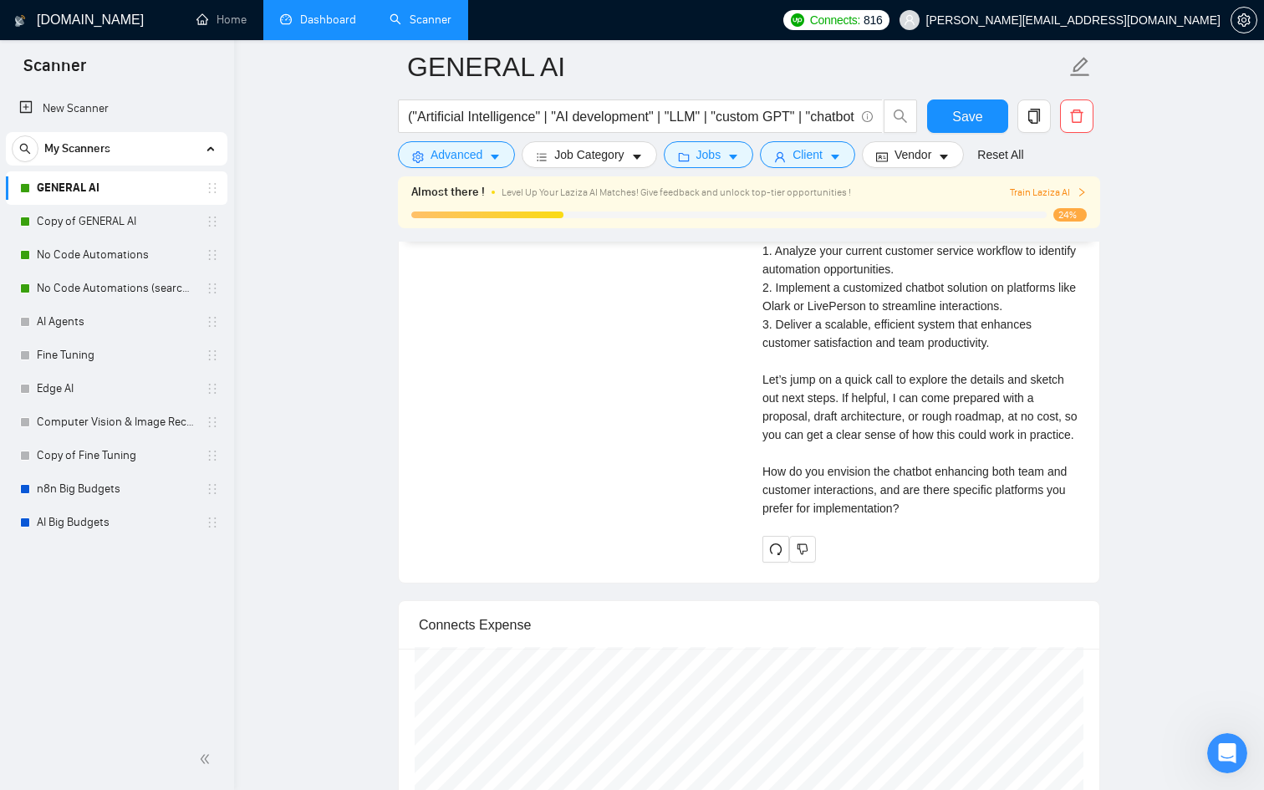
scroll to position [3716, 0]
click at [979, 111] on span "Save" at bounding box center [967, 116] width 30 height 21
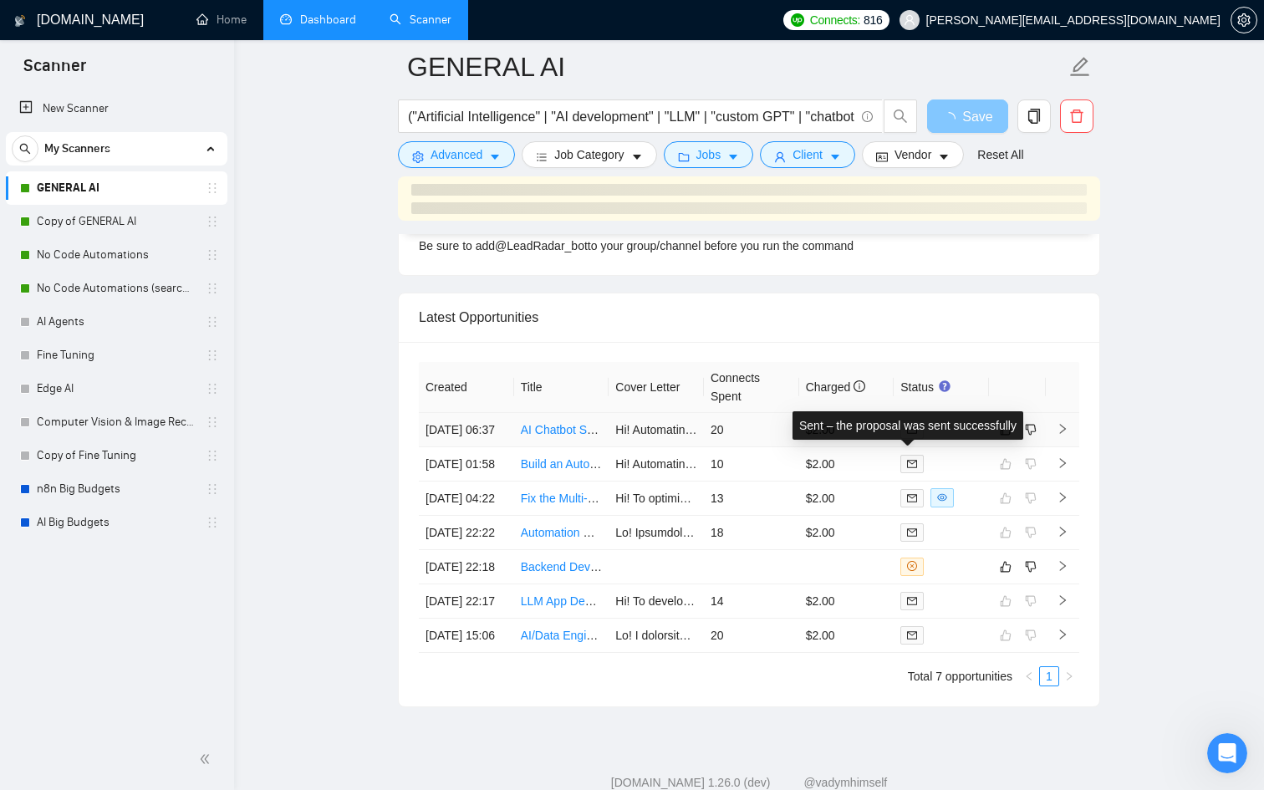
scroll to position [4816, 0]
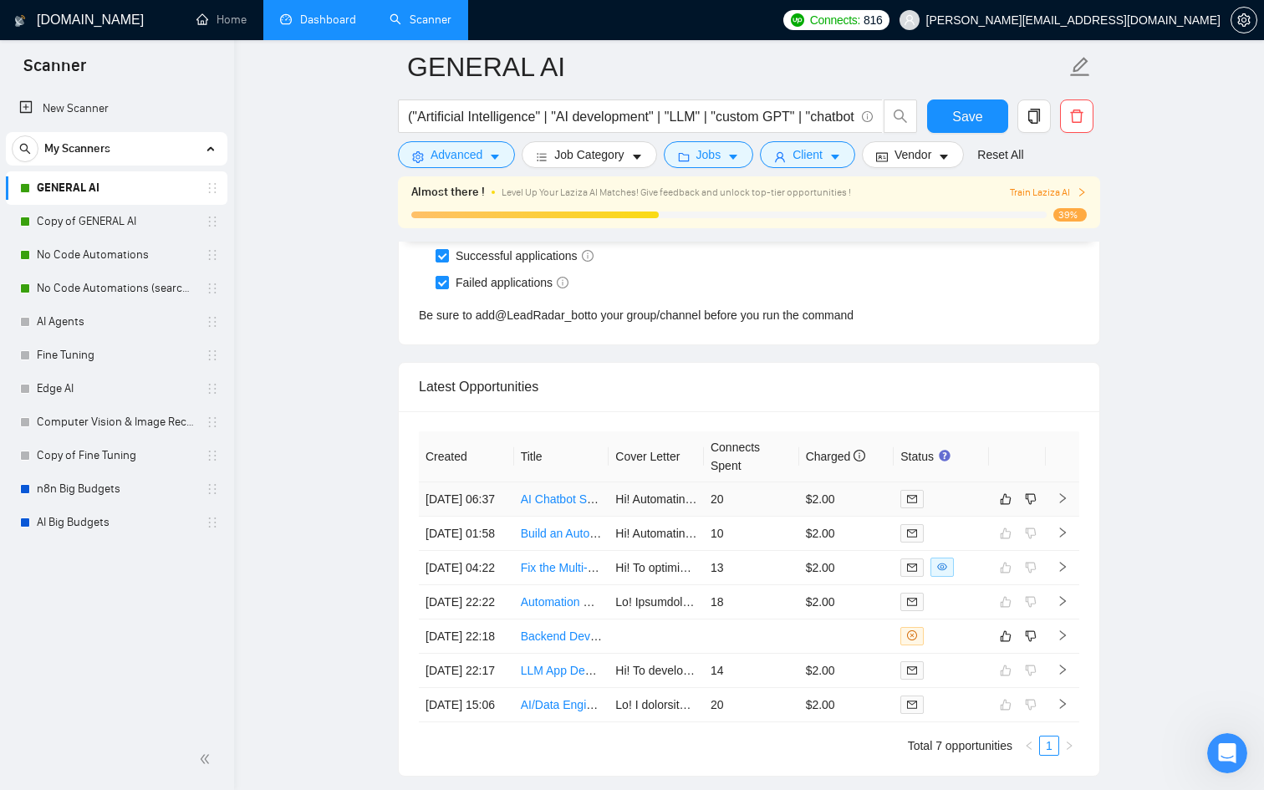
click at [970, 517] on td at bounding box center [941, 499] width 95 height 34
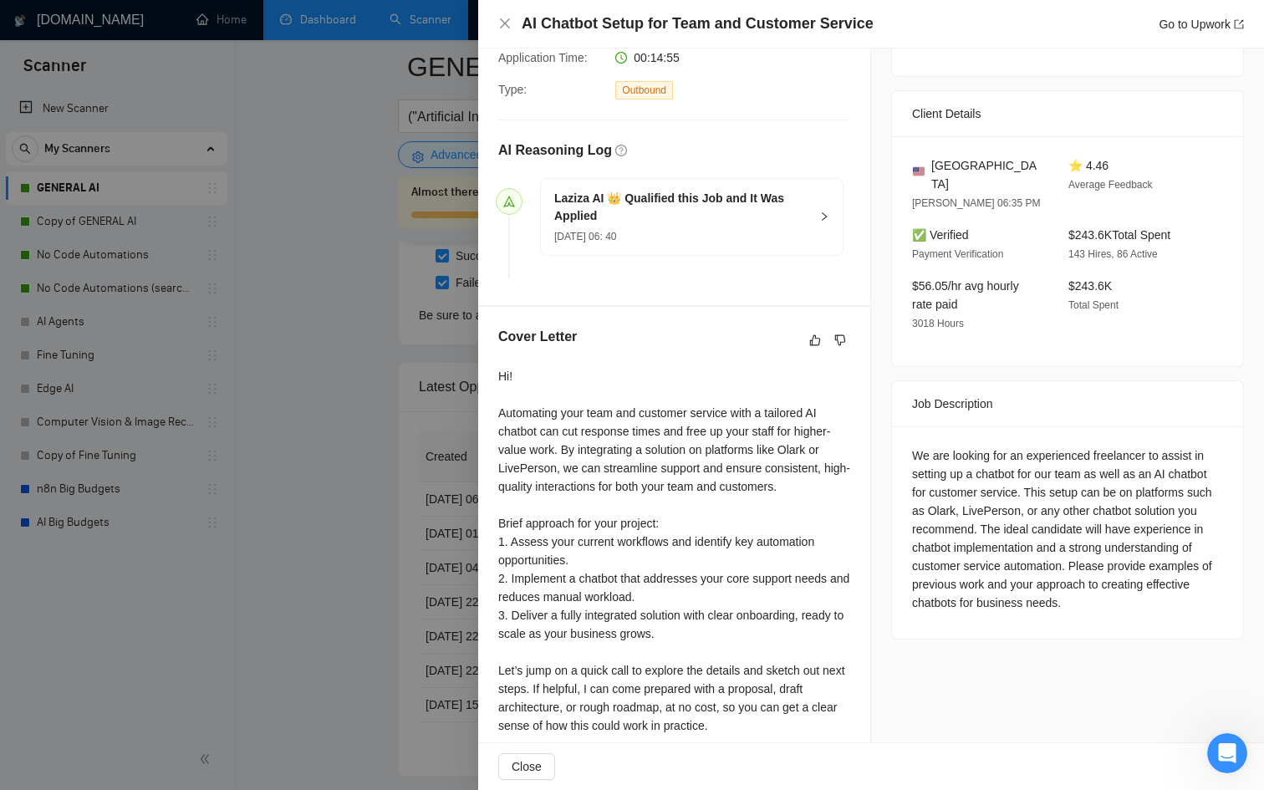
scroll to position [438, 0]
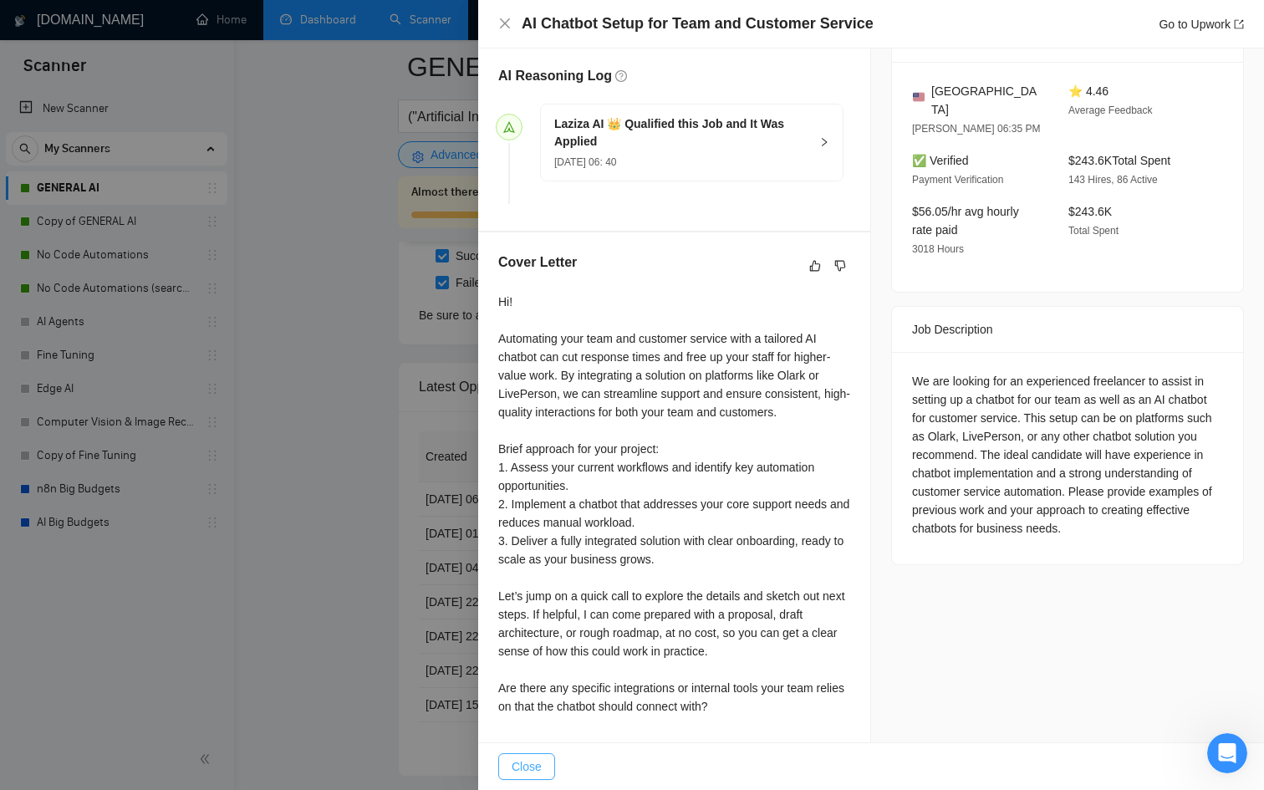
click at [505, 758] on button "Close" at bounding box center [526, 766] width 57 height 27
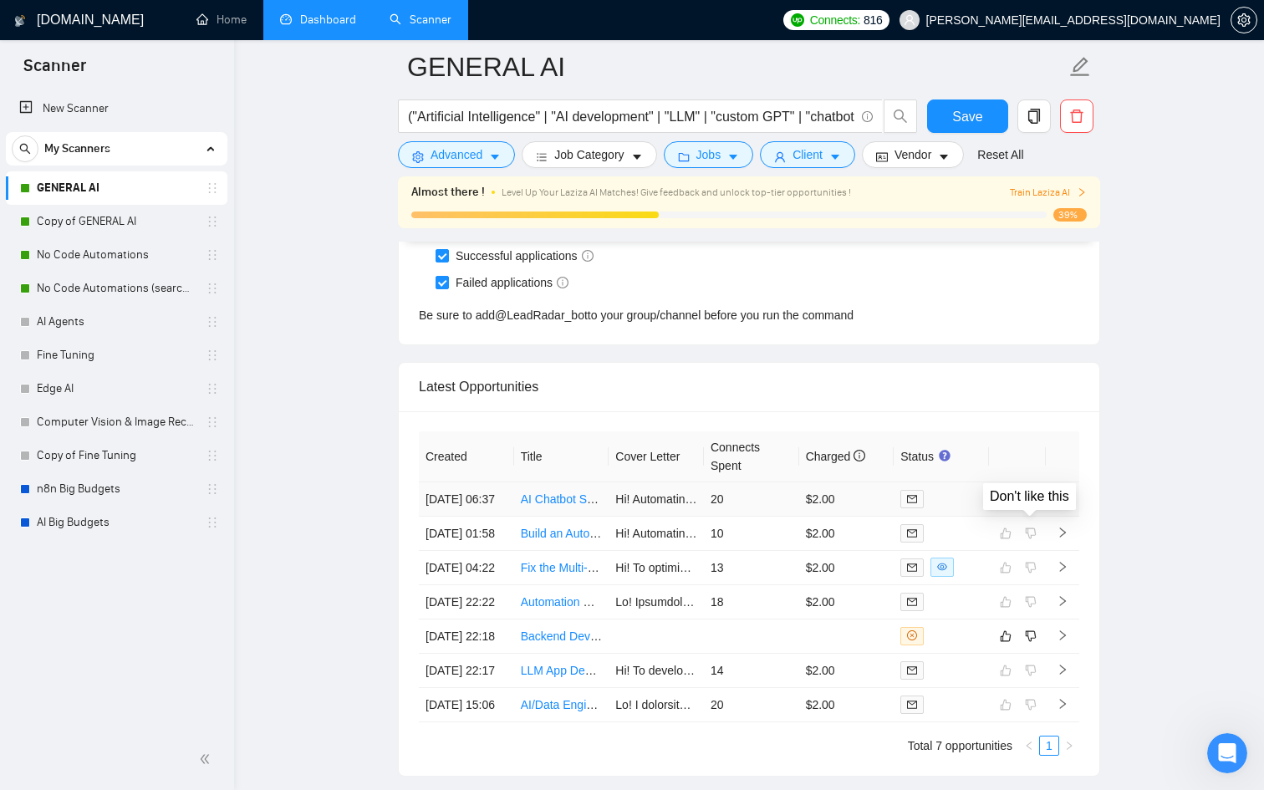
click at [1028, 504] on icon "dislike" at bounding box center [1031, 498] width 11 height 11
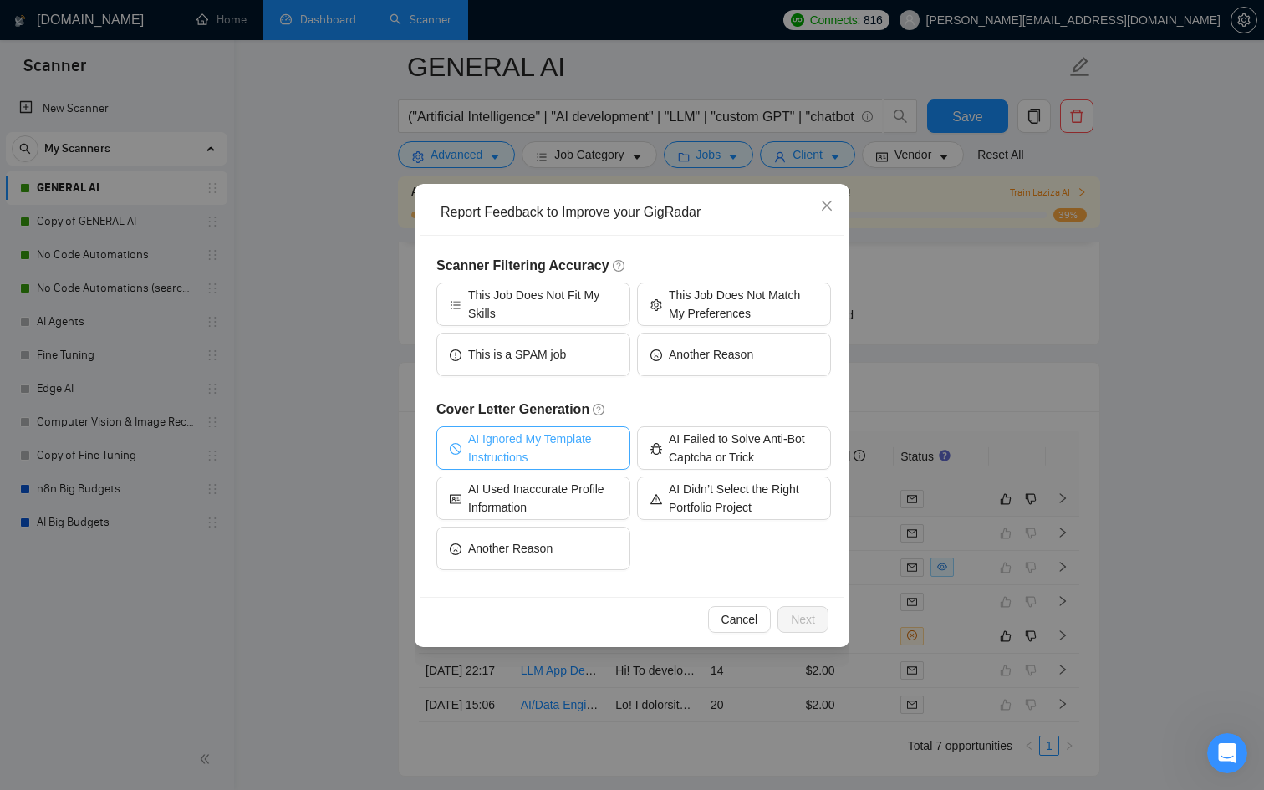
click at [594, 450] on span "AI Ignored My Template Instructions" at bounding box center [542, 448] width 149 height 37
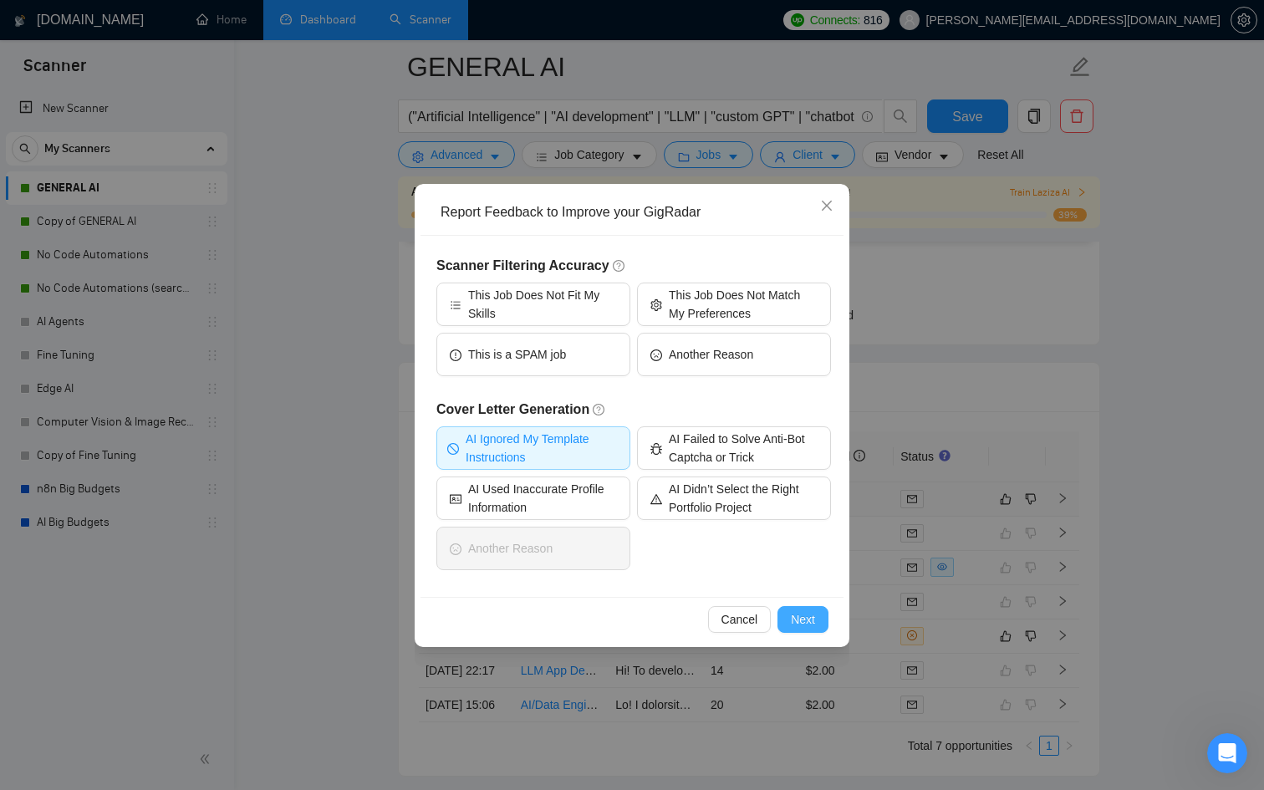
click at [799, 613] on span "Next" at bounding box center [803, 619] width 24 height 18
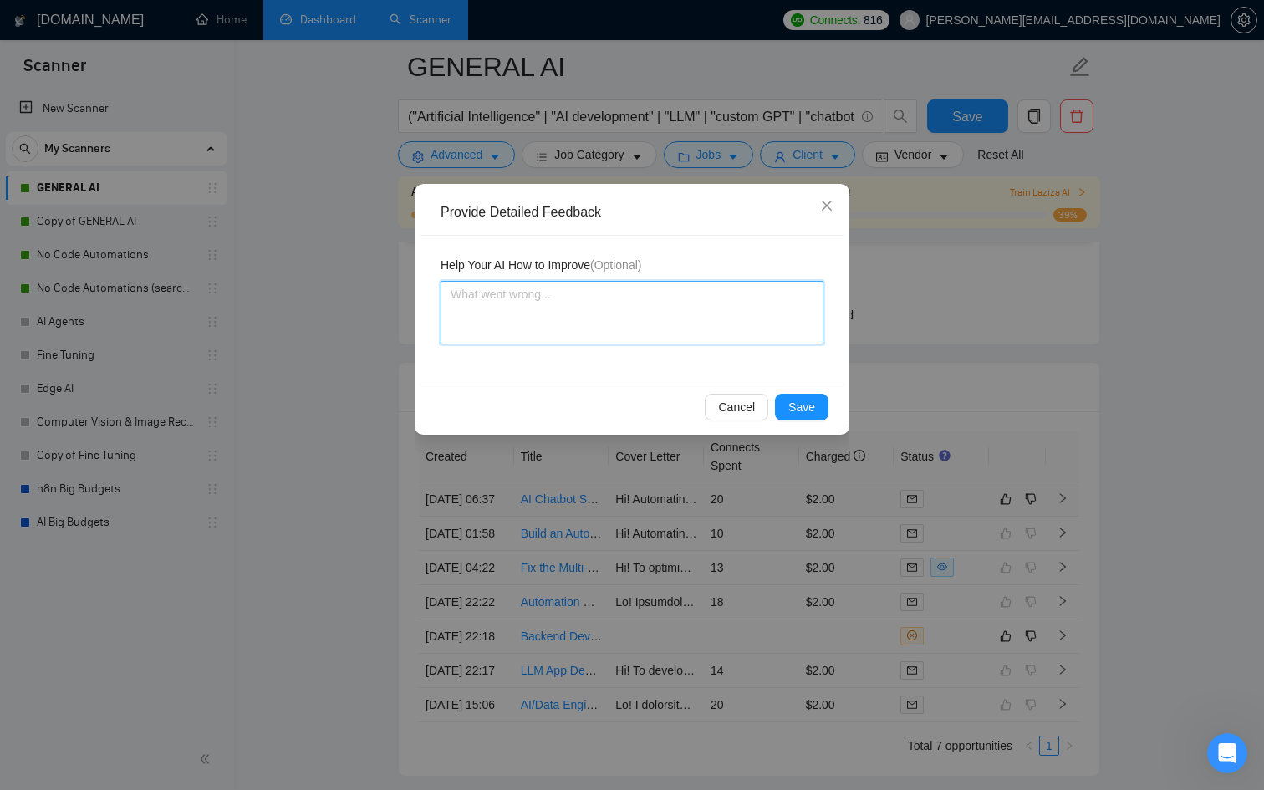
click at [526, 302] on textarea at bounding box center [632, 313] width 383 height 64
click at [729, 424] on div "Cancel Save" at bounding box center [632, 407] width 423 height 44
click at [727, 420] on button "Cancel" at bounding box center [737, 407] width 64 height 27
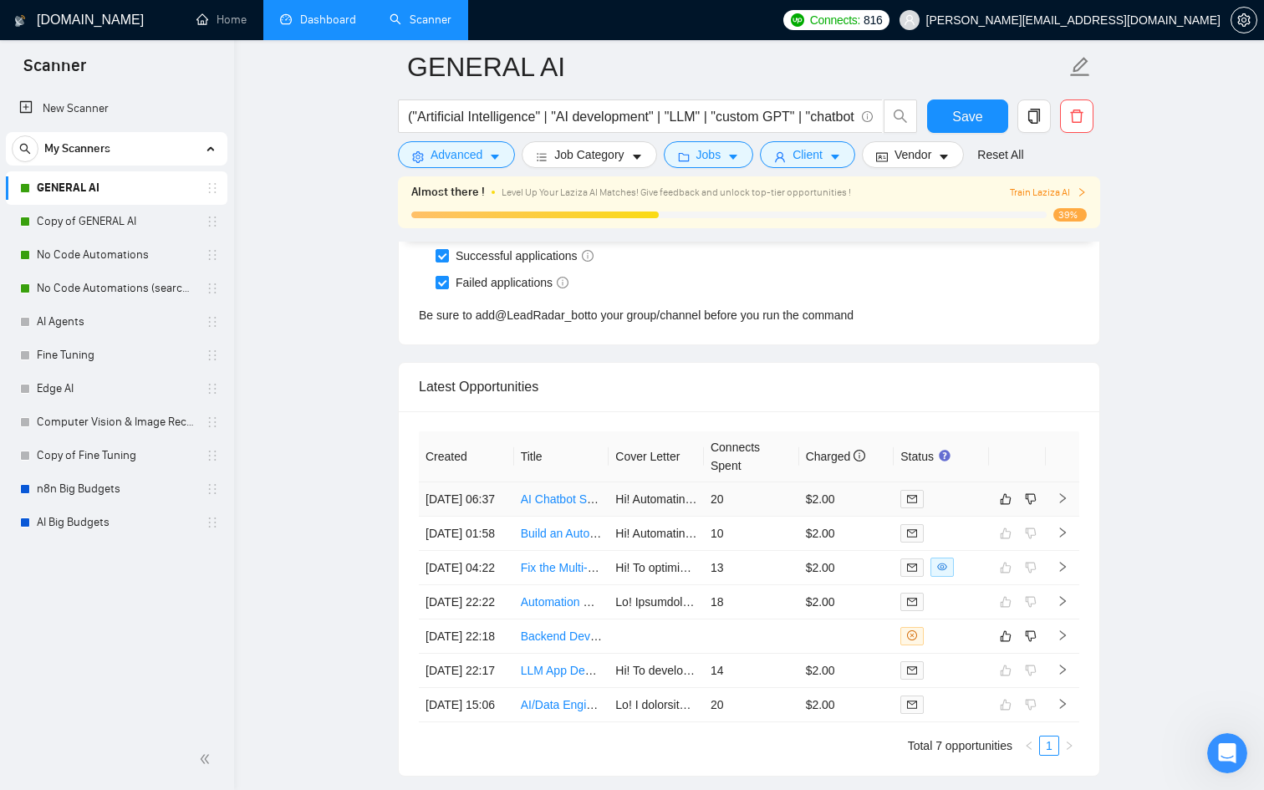
click at [1064, 503] on icon "right" at bounding box center [1063, 498] width 6 height 10
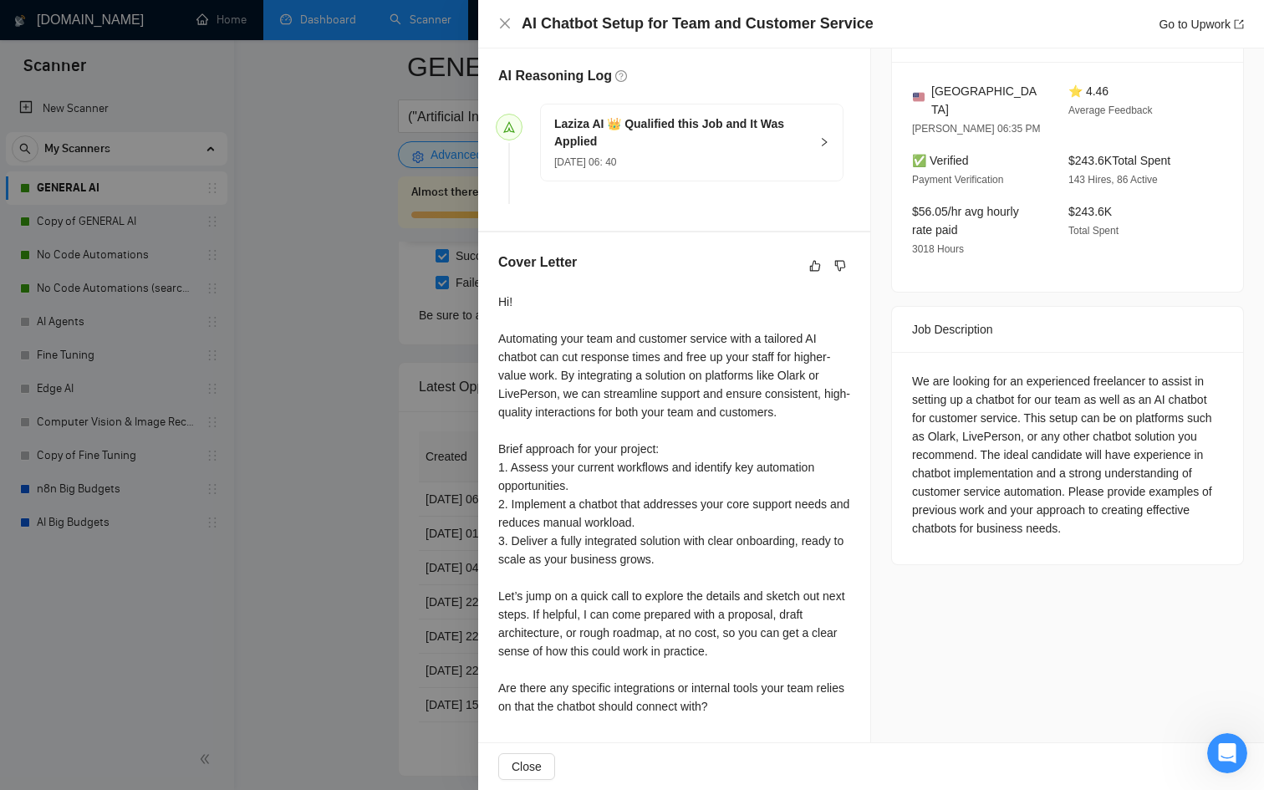
click at [380, 431] on div at bounding box center [632, 395] width 1264 height 790
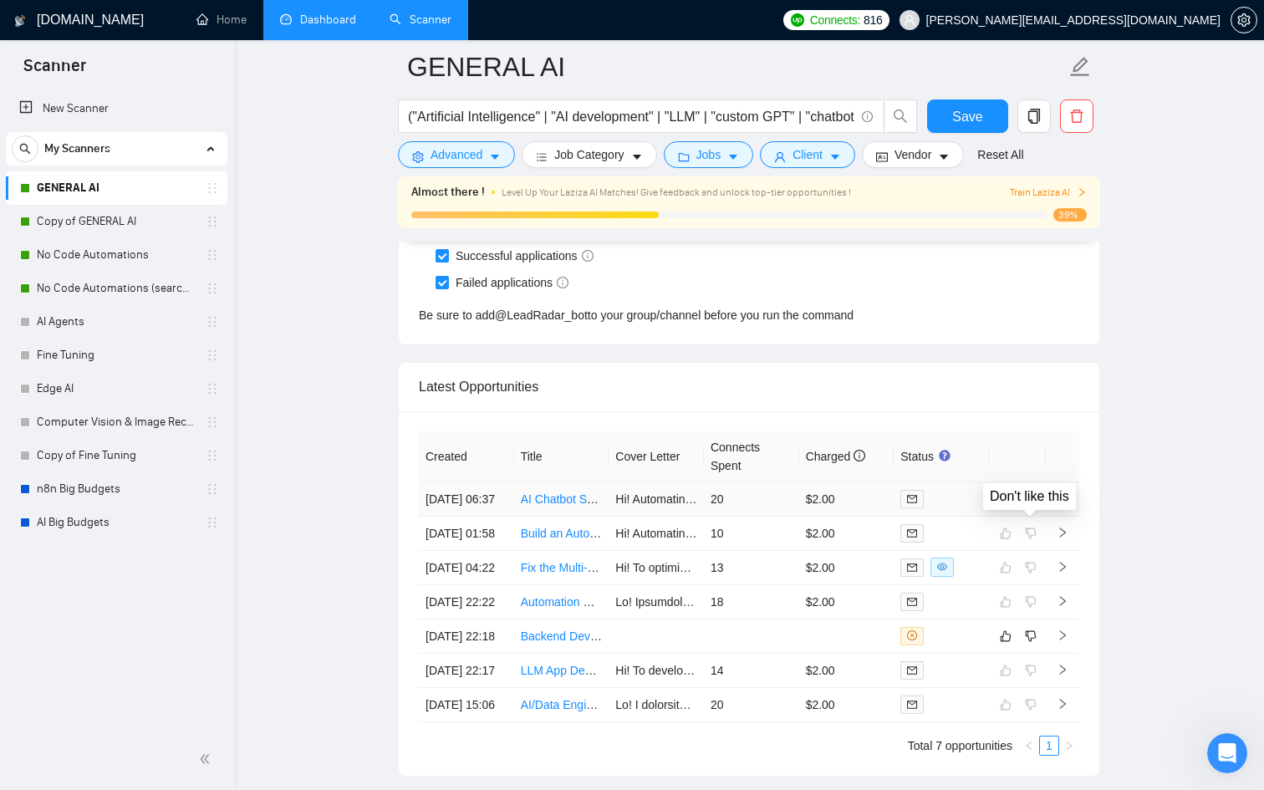
click at [1005, 506] on icon "like" at bounding box center [1006, 498] width 12 height 13
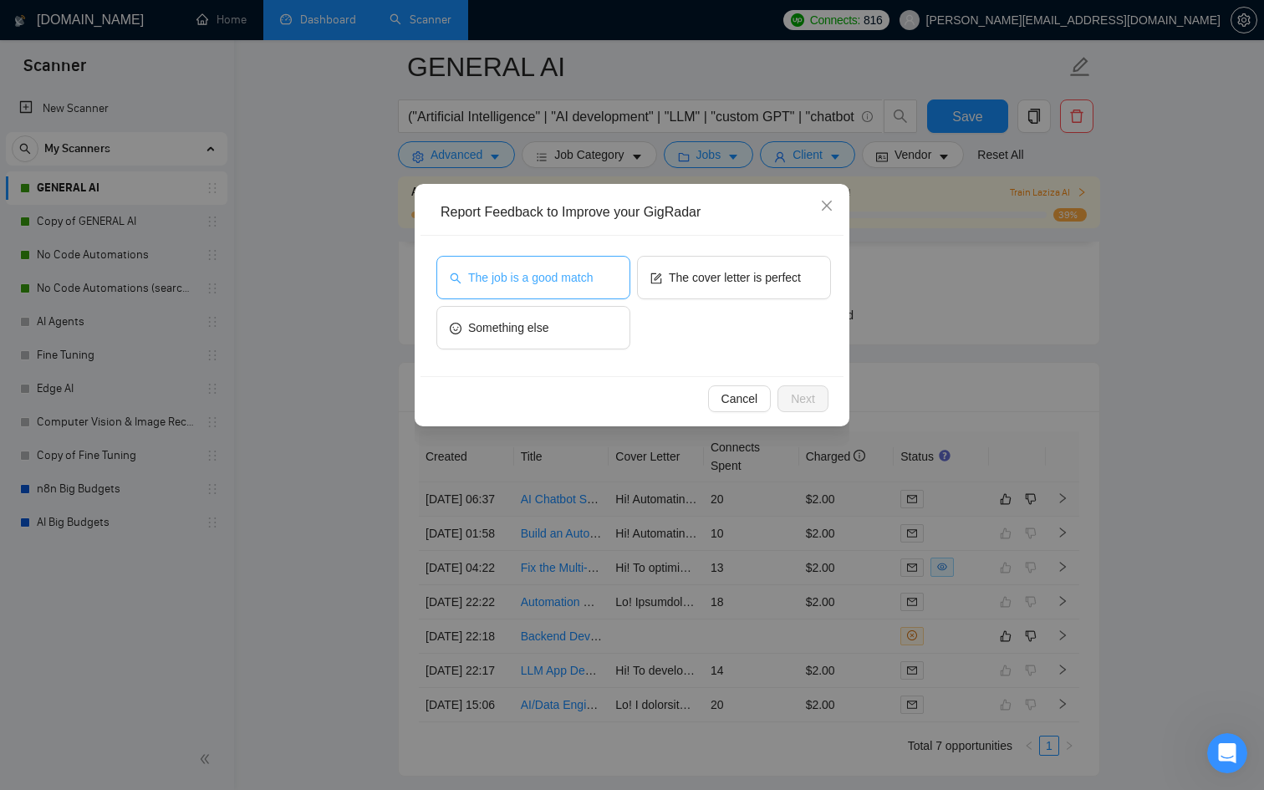
click at [556, 272] on span "The job is a good match" at bounding box center [530, 277] width 125 height 18
click at [799, 387] on button "Next" at bounding box center [803, 398] width 51 height 27
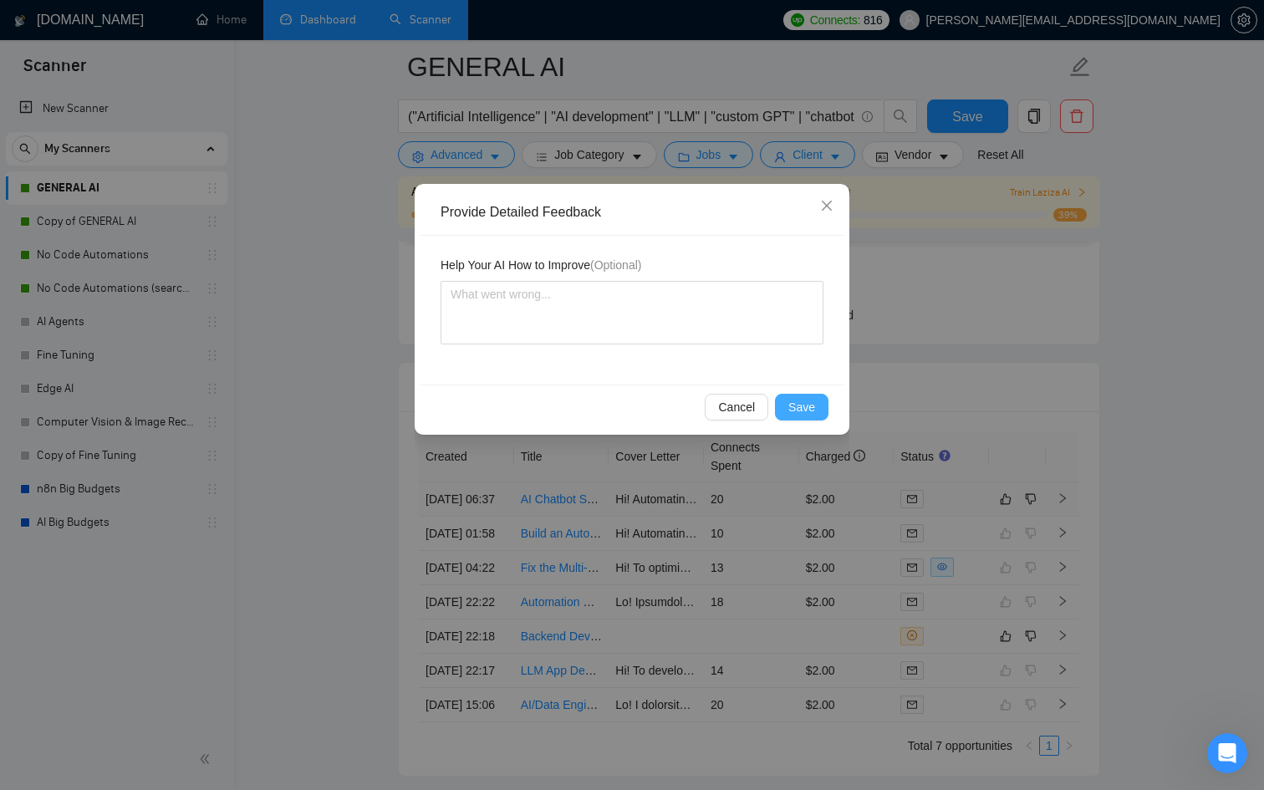
click at [808, 401] on span "Save" at bounding box center [801, 407] width 27 height 18
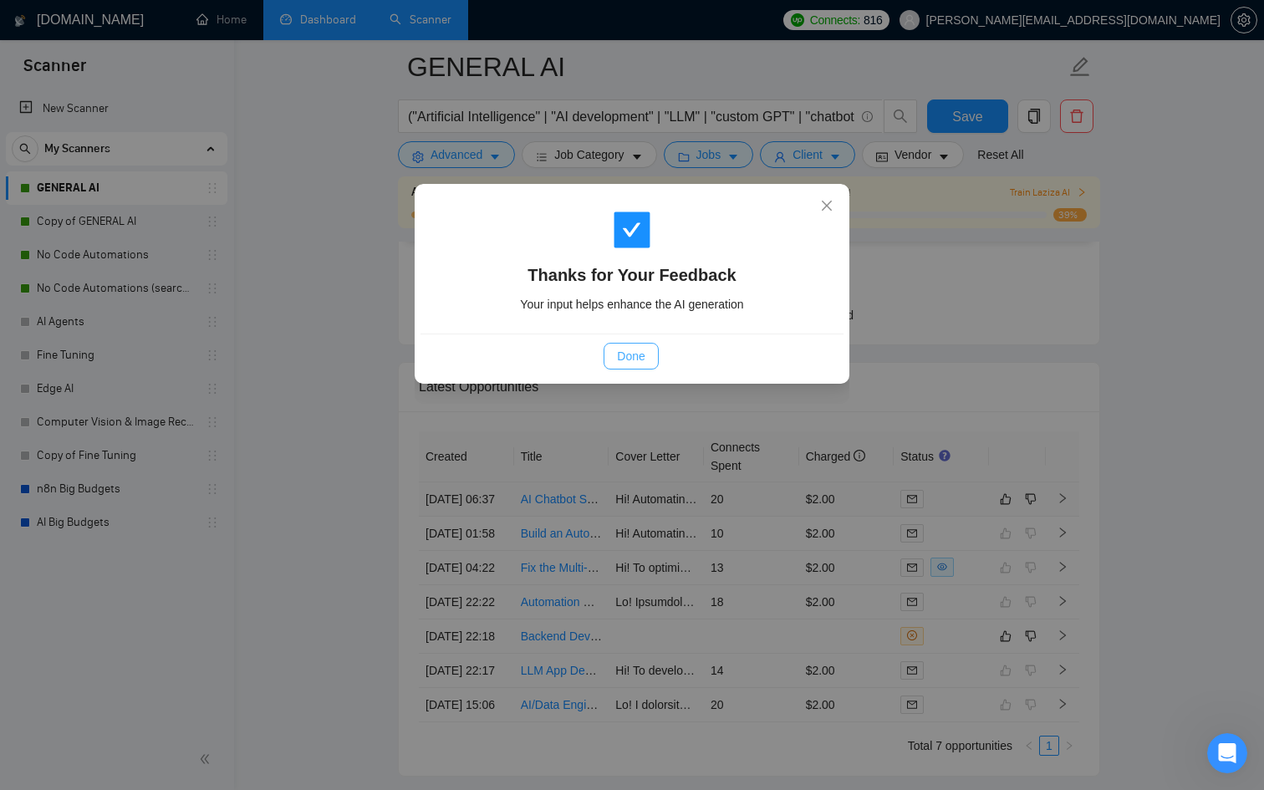
click at [648, 362] on button "Done" at bounding box center [631, 356] width 54 height 27
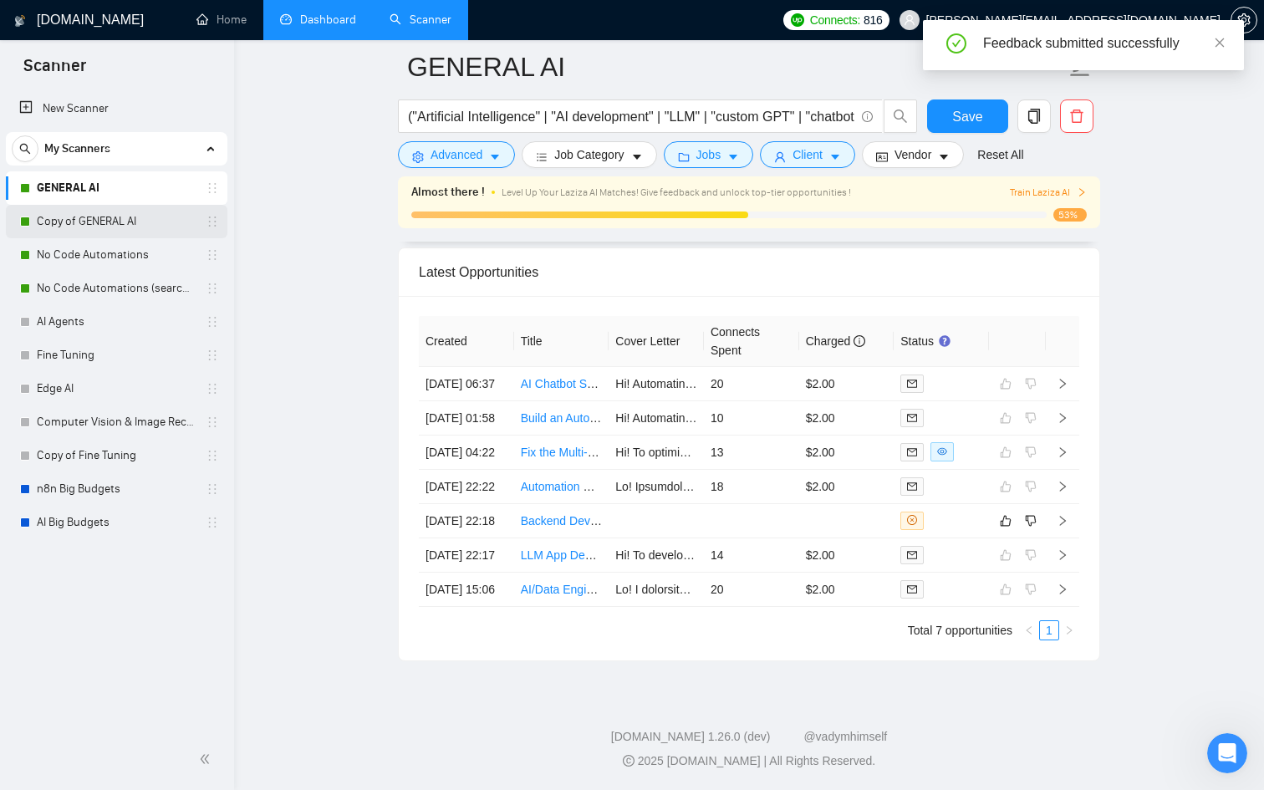
click at [100, 226] on link "Copy of GENERAL AI" at bounding box center [116, 221] width 159 height 33
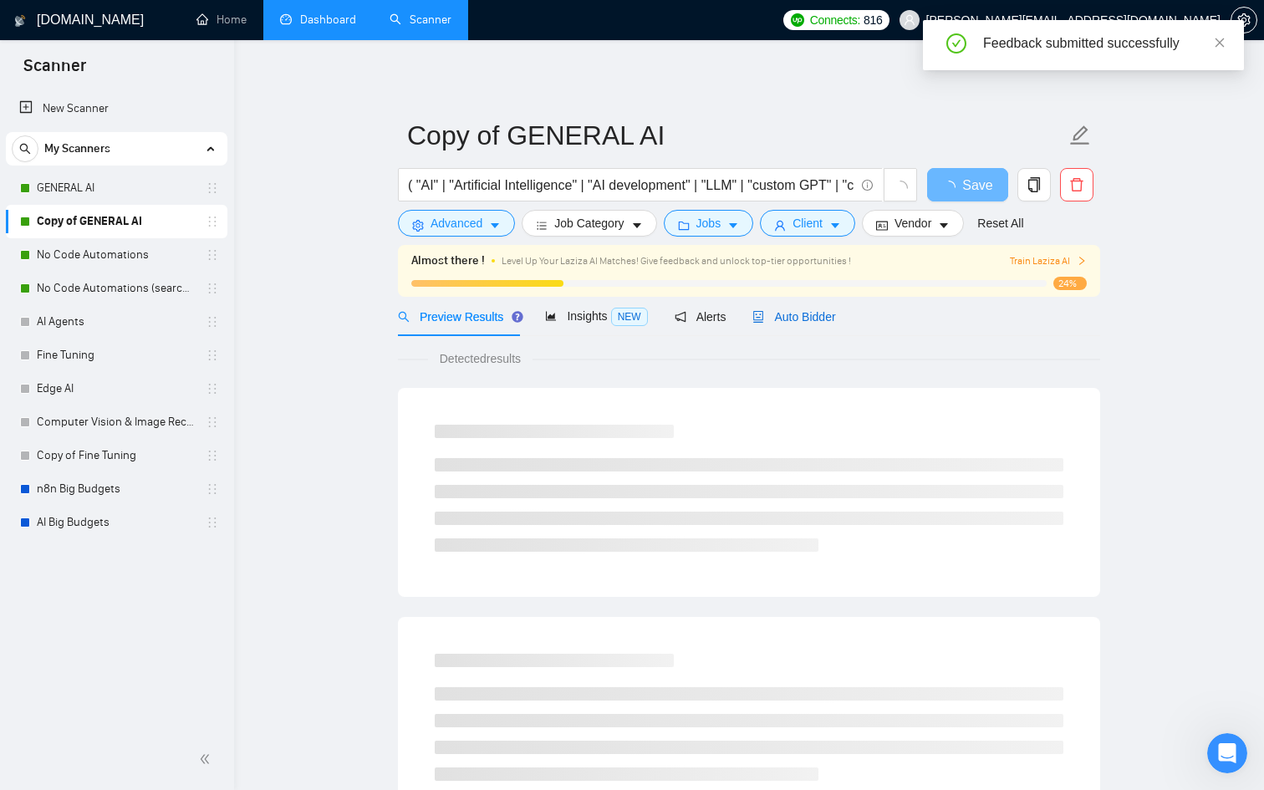
click at [834, 321] on span "Auto Bidder" at bounding box center [794, 316] width 83 height 13
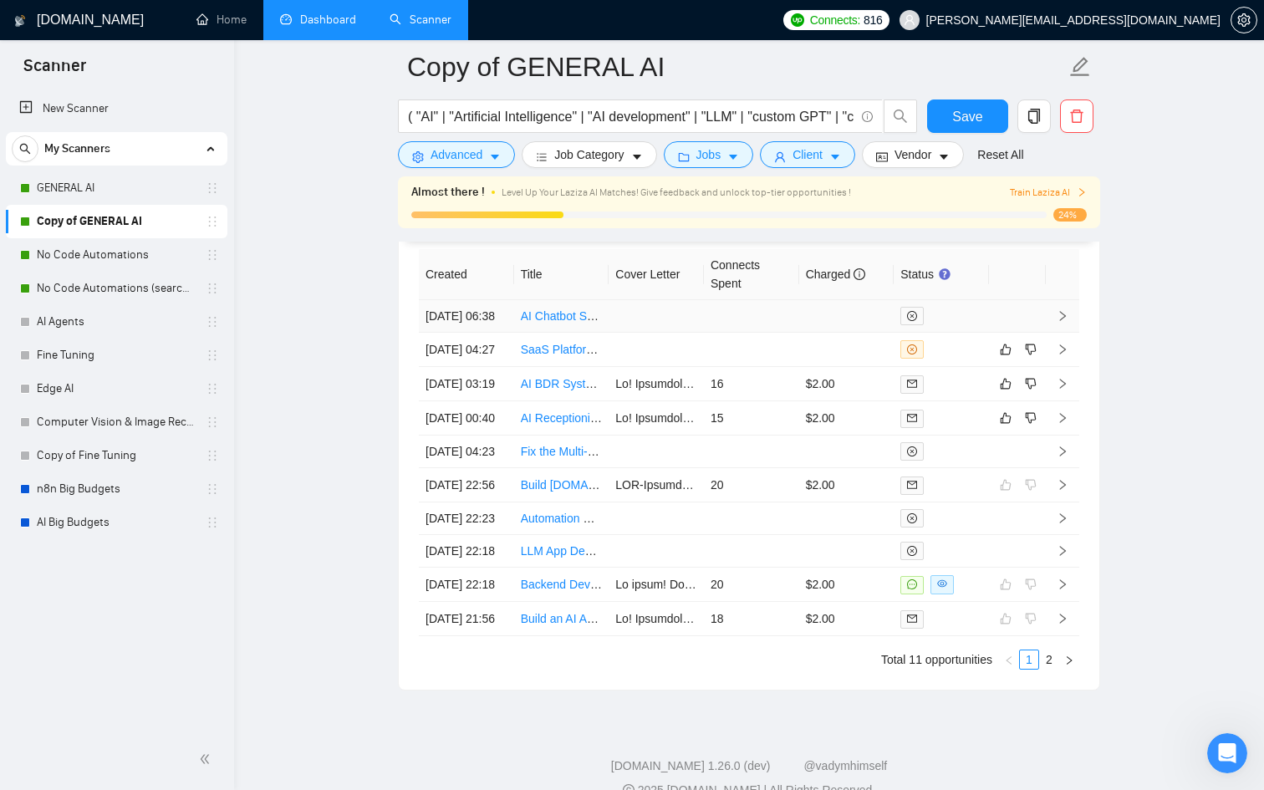
scroll to position [4488, 0]
click at [974, 426] on div at bounding box center [942, 415] width 82 height 19
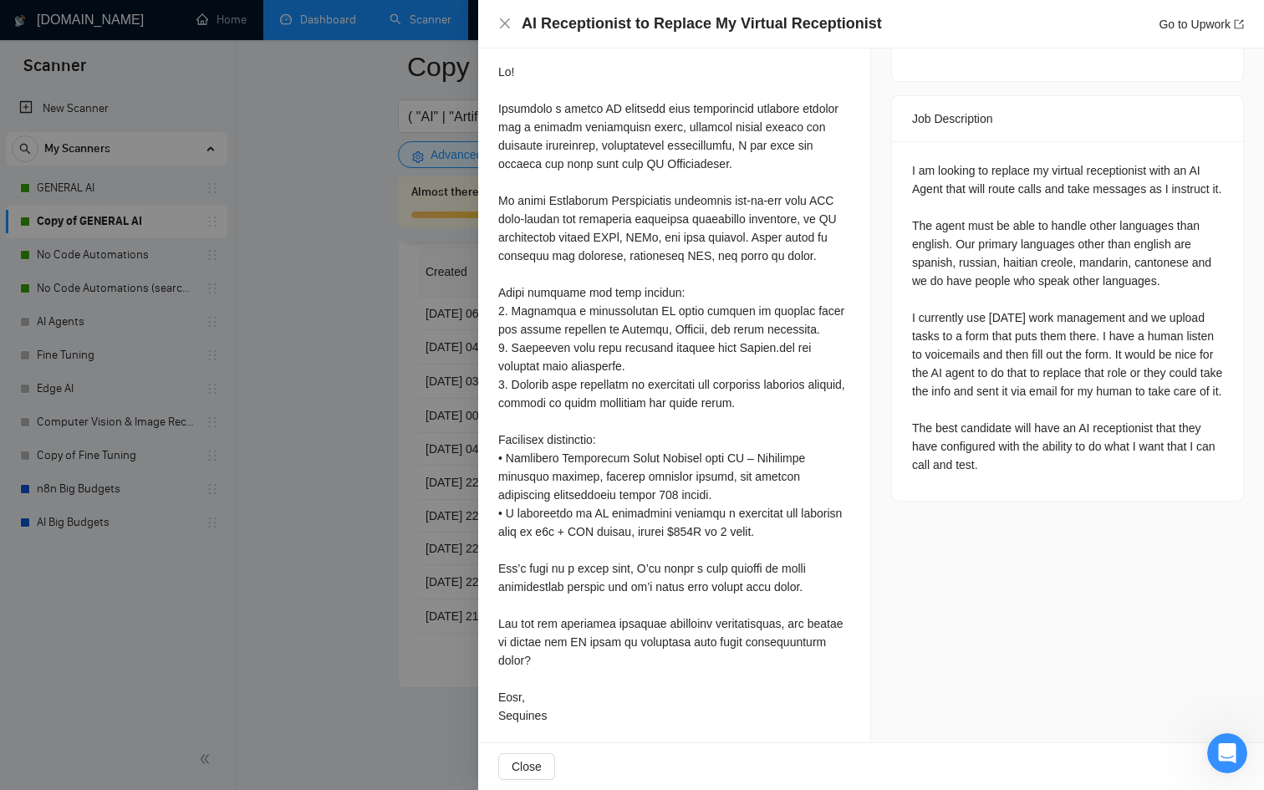
scroll to position [658, 0]
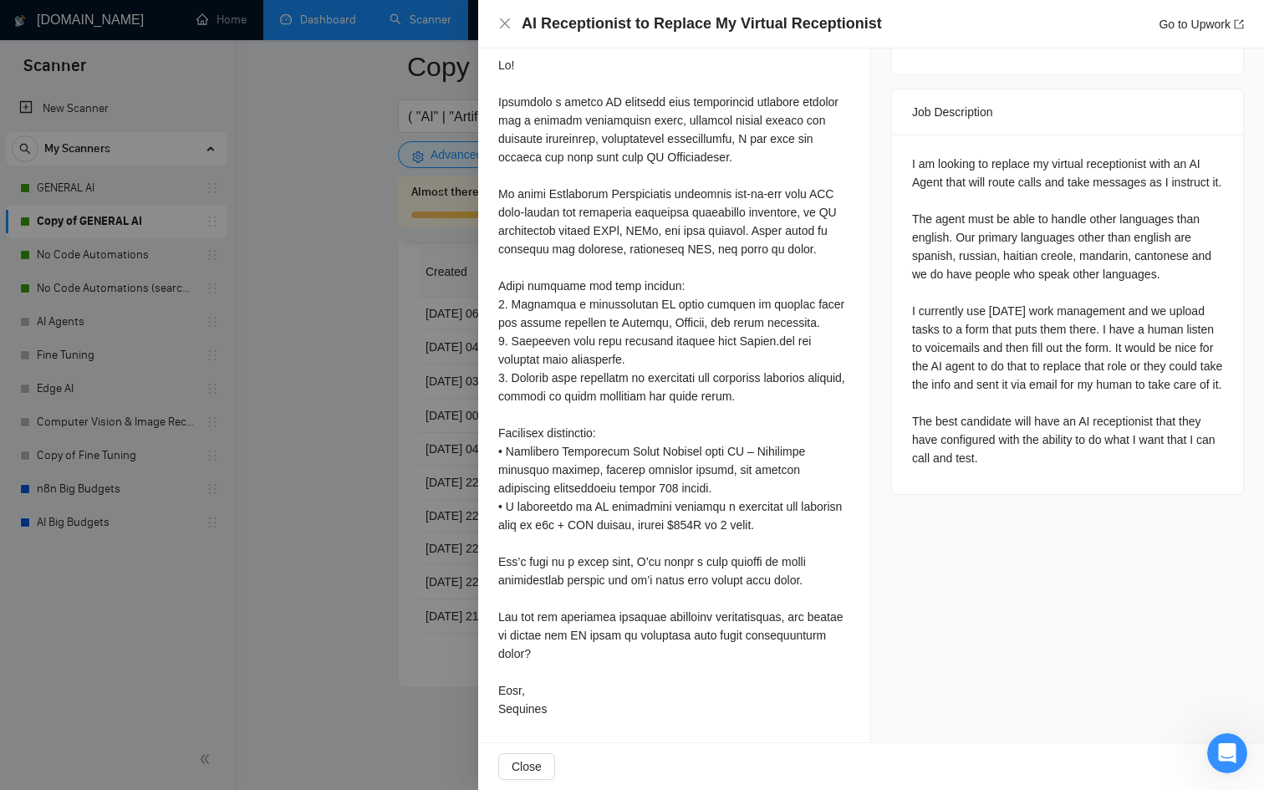
click at [308, 547] on div at bounding box center [632, 395] width 1264 height 790
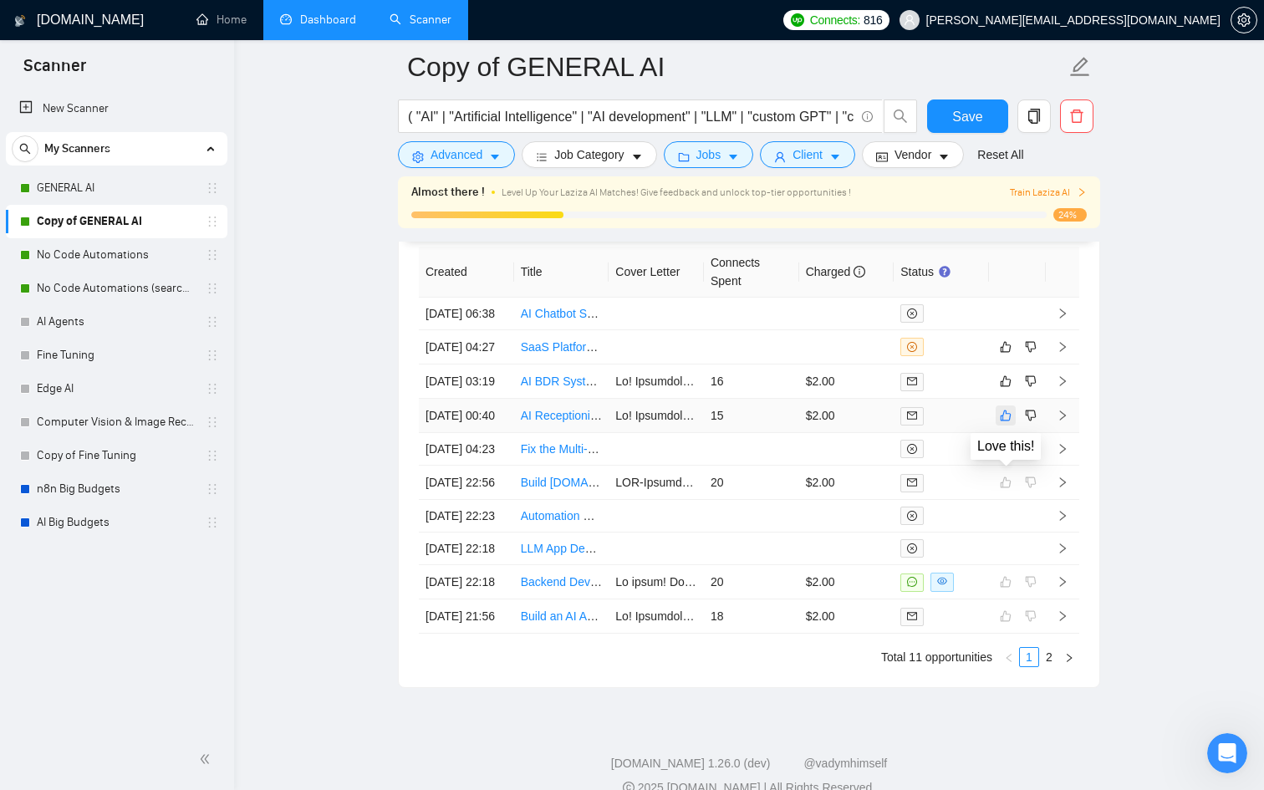
click at [997, 426] on button "button" at bounding box center [1006, 416] width 20 height 20
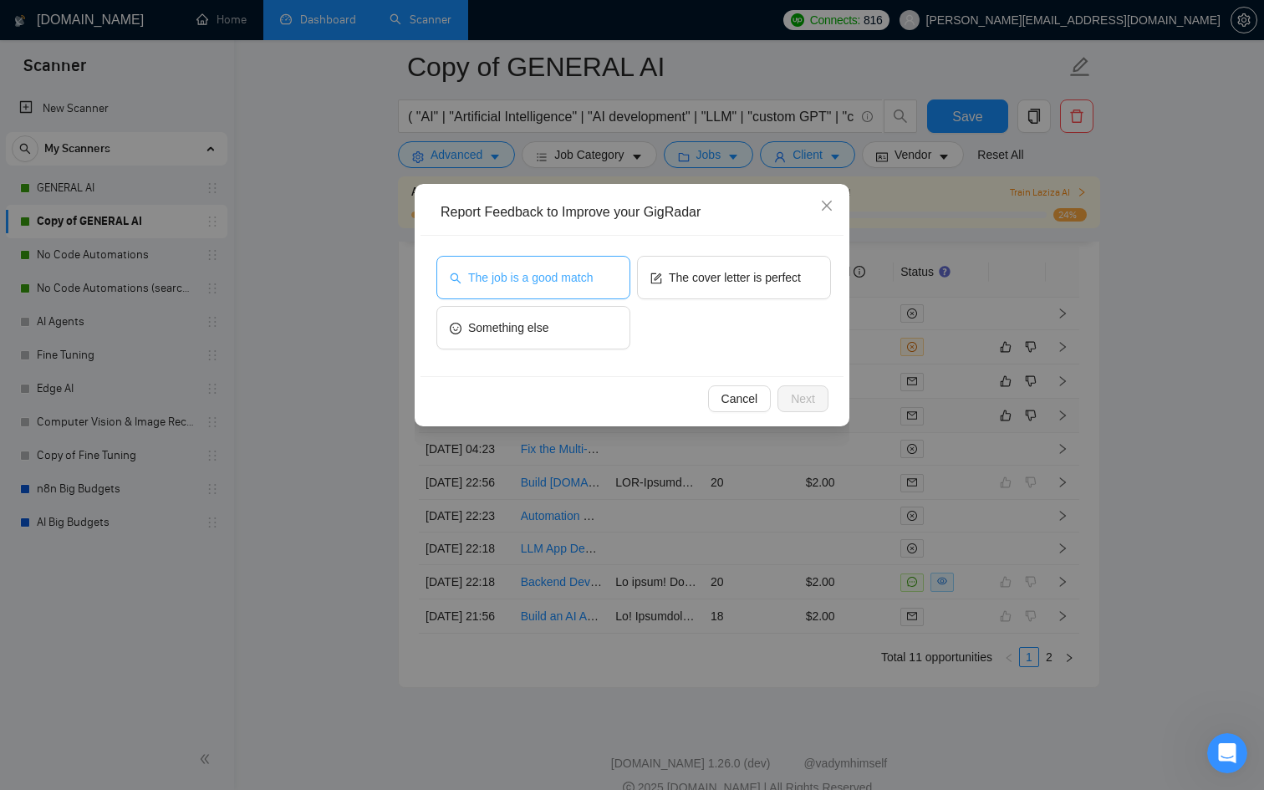
click at [572, 258] on button "The job is a good match" at bounding box center [533, 277] width 194 height 43
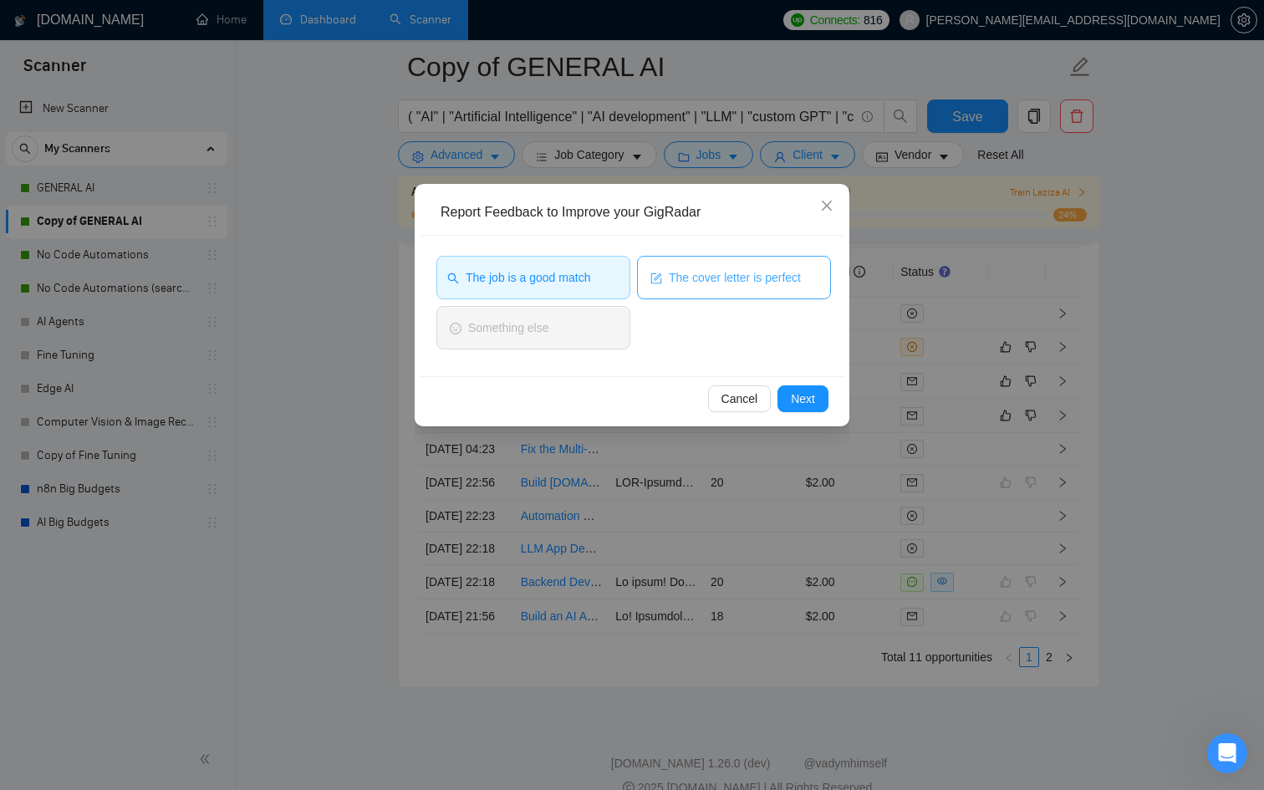
click at [672, 263] on button "The cover letter is perfect" at bounding box center [734, 277] width 194 height 43
click at [796, 406] on span "Next" at bounding box center [803, 399] width 24 height 18
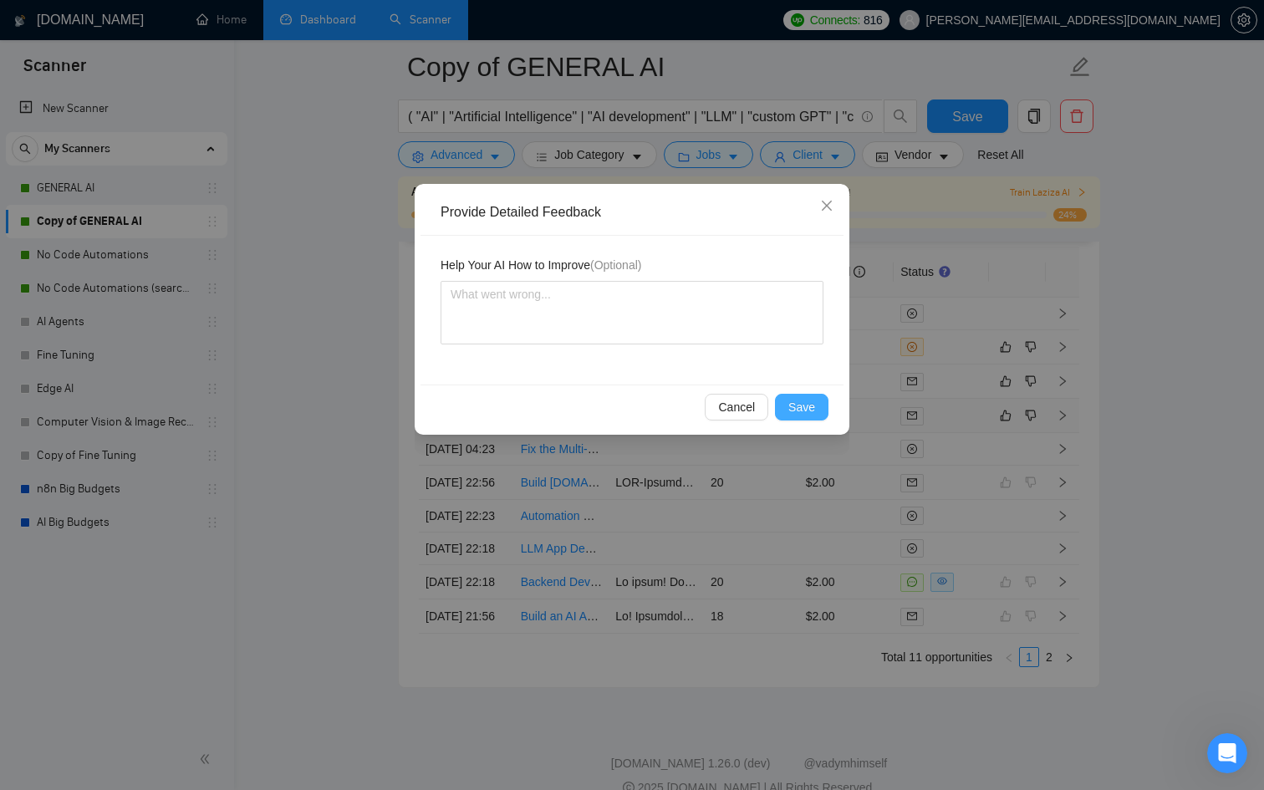
click at [796, 406] on span "Save" at bounding box center [801, 407] width 27 height 18
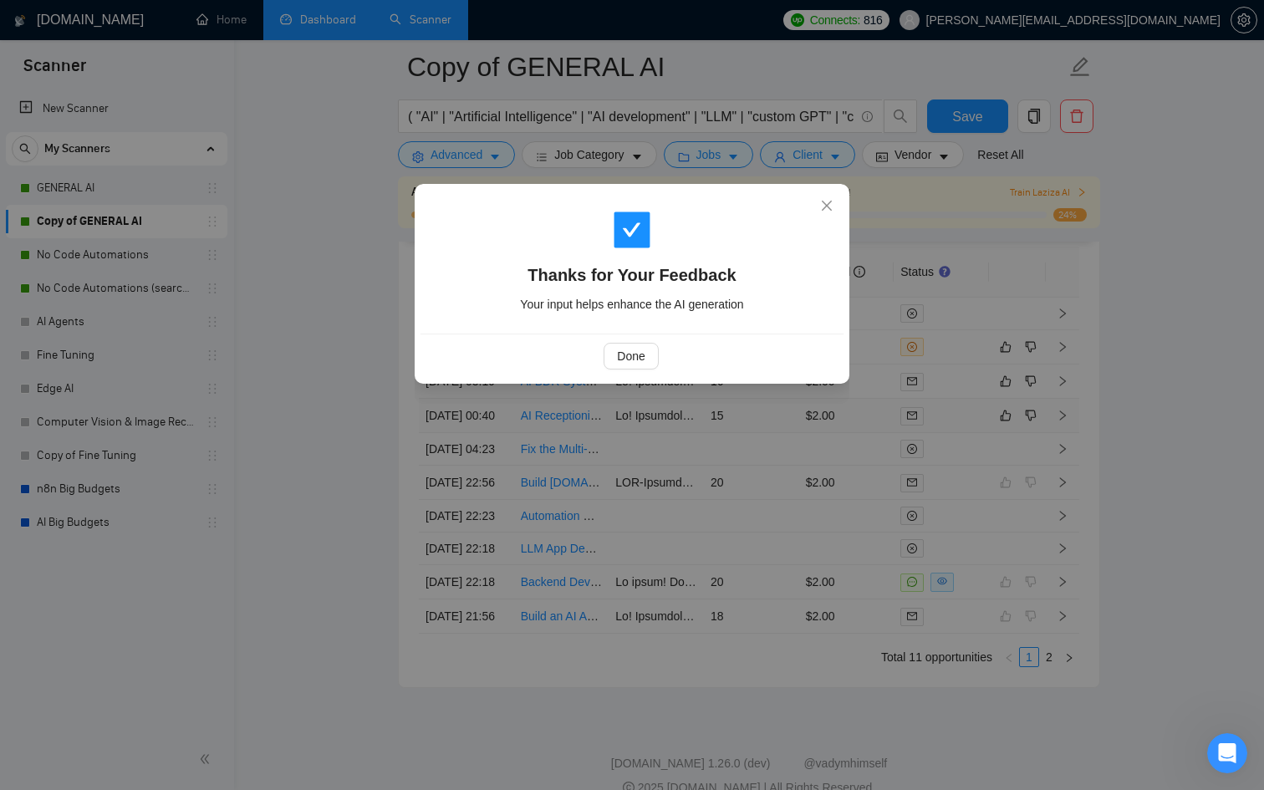
click at [982, 443] on div "Thanks for Your Feedback Your input helps enhance the AI generation Done" at bounding box center [632, 395] width 1264 height 790
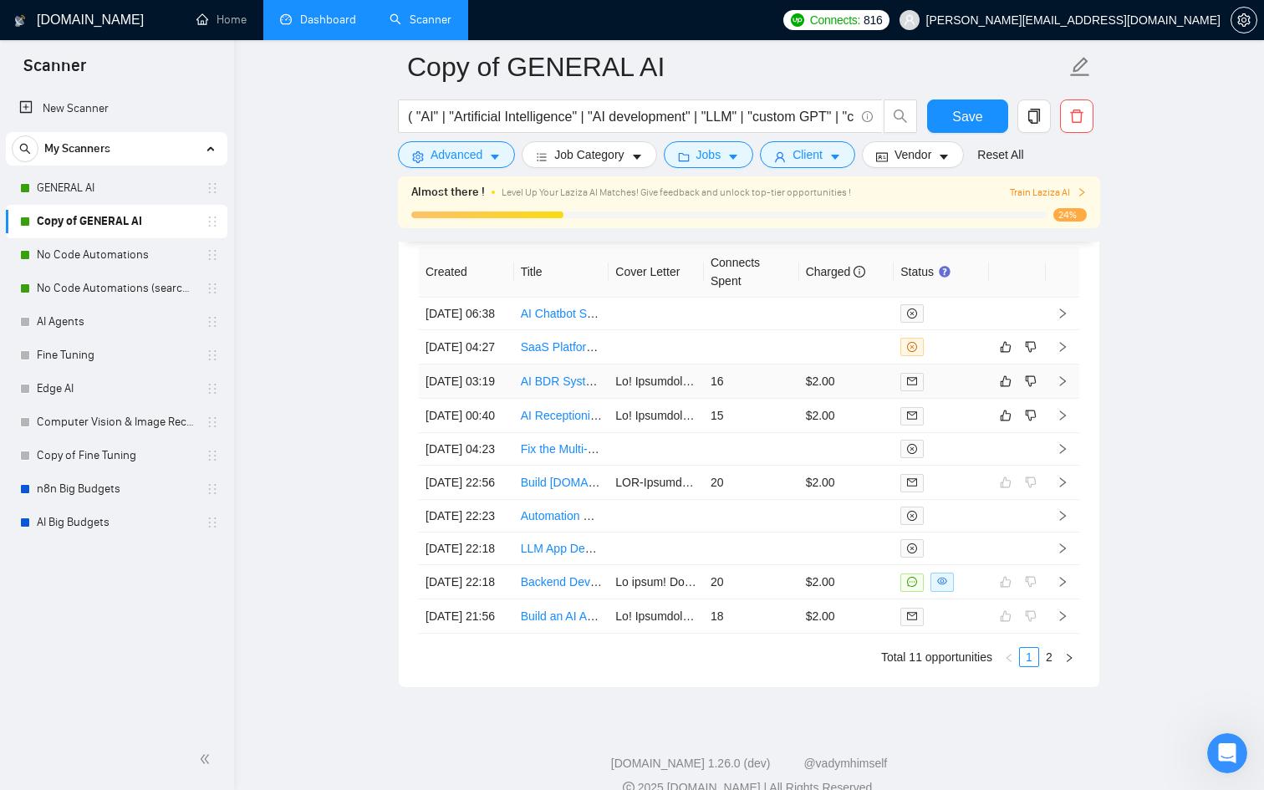
click at [969, 391] on div at bounding box center [942, 381] width 82 height 19
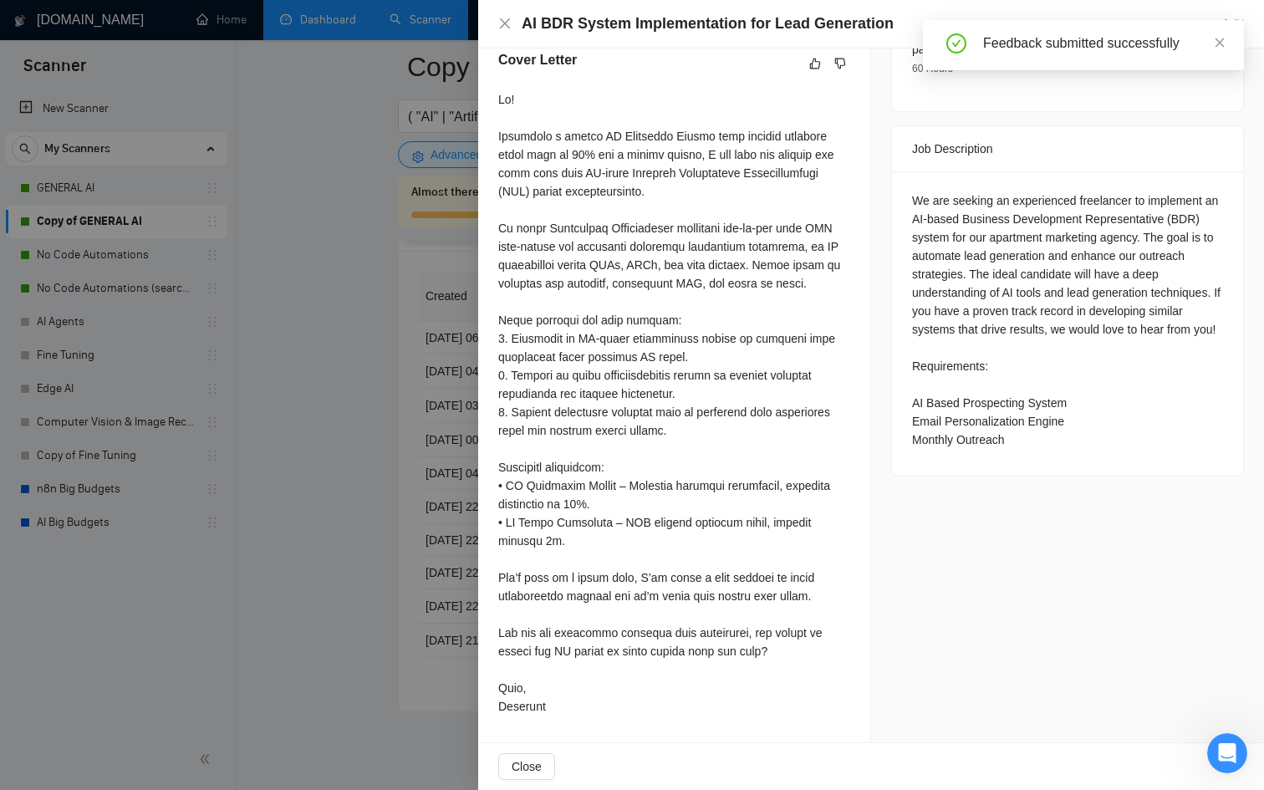
scroll to position [4488, 0]
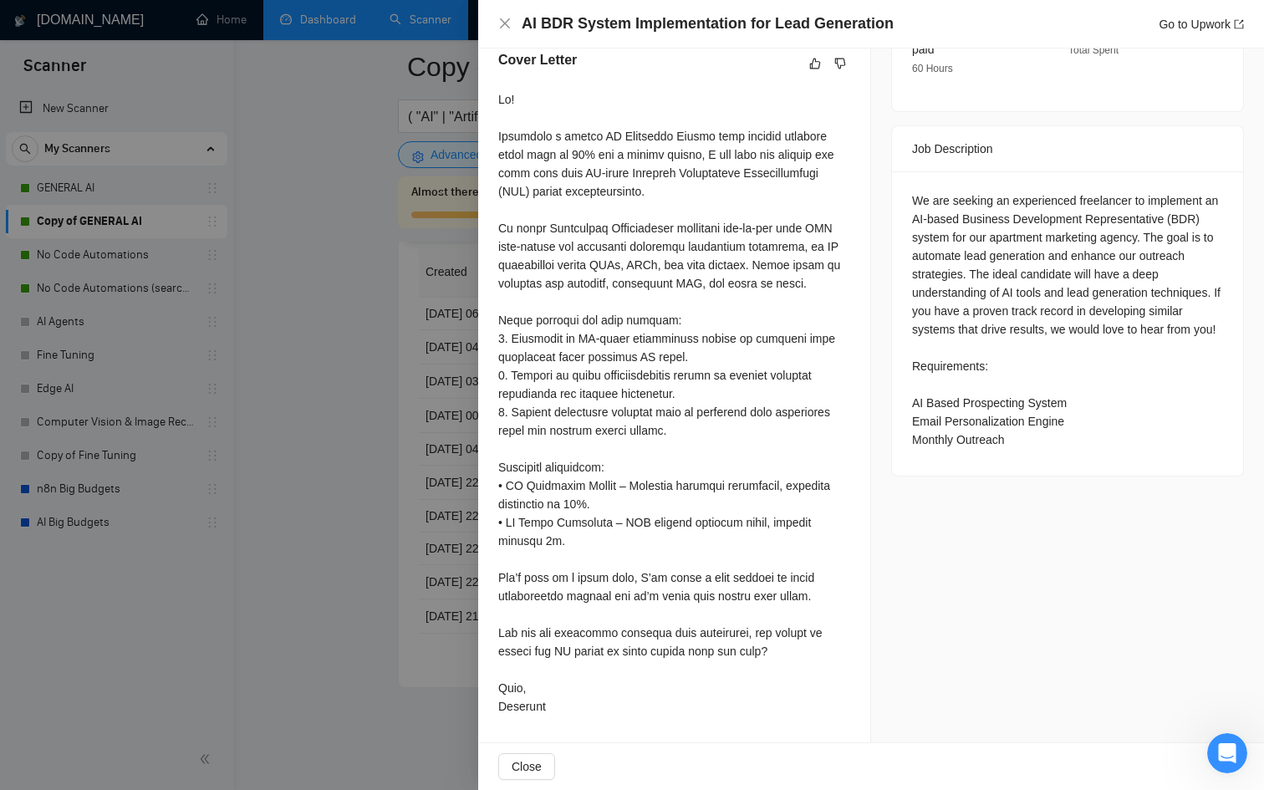
click at [395, 472] on div at bounding box center [632, 395] width 1264 height 790
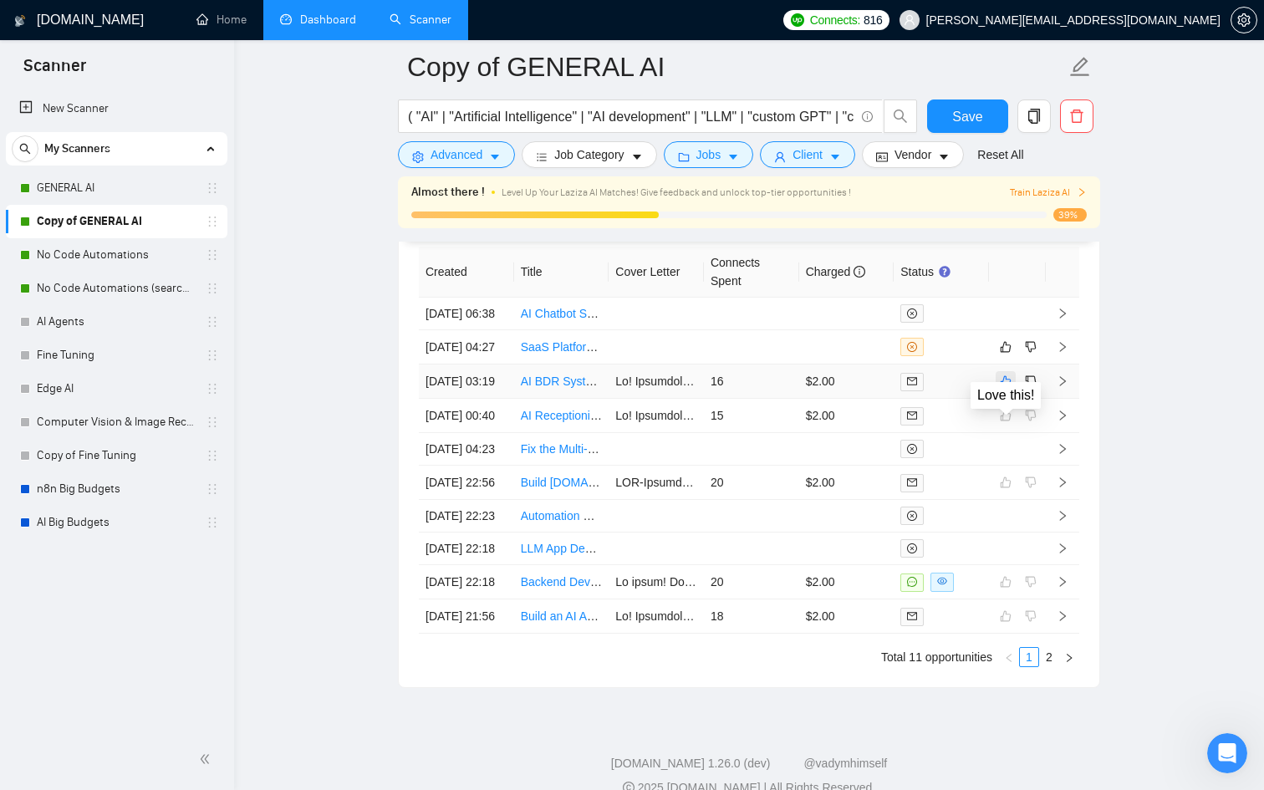
click at [1008, 388] on icon "like" at bounding box center [1006, 381] width 12 height 13
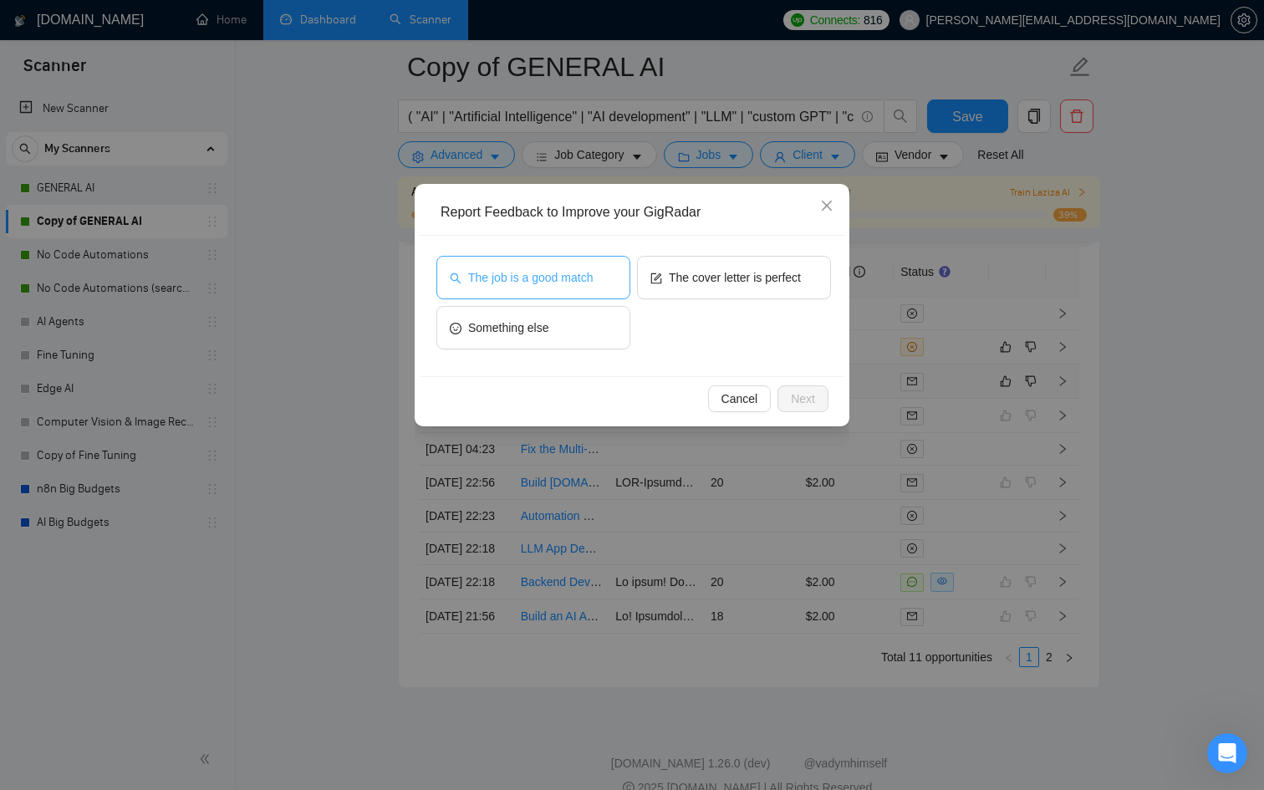
click at [526, 282] on span "The job is a good match" at bounding box center [530, 277] width 125 height 18
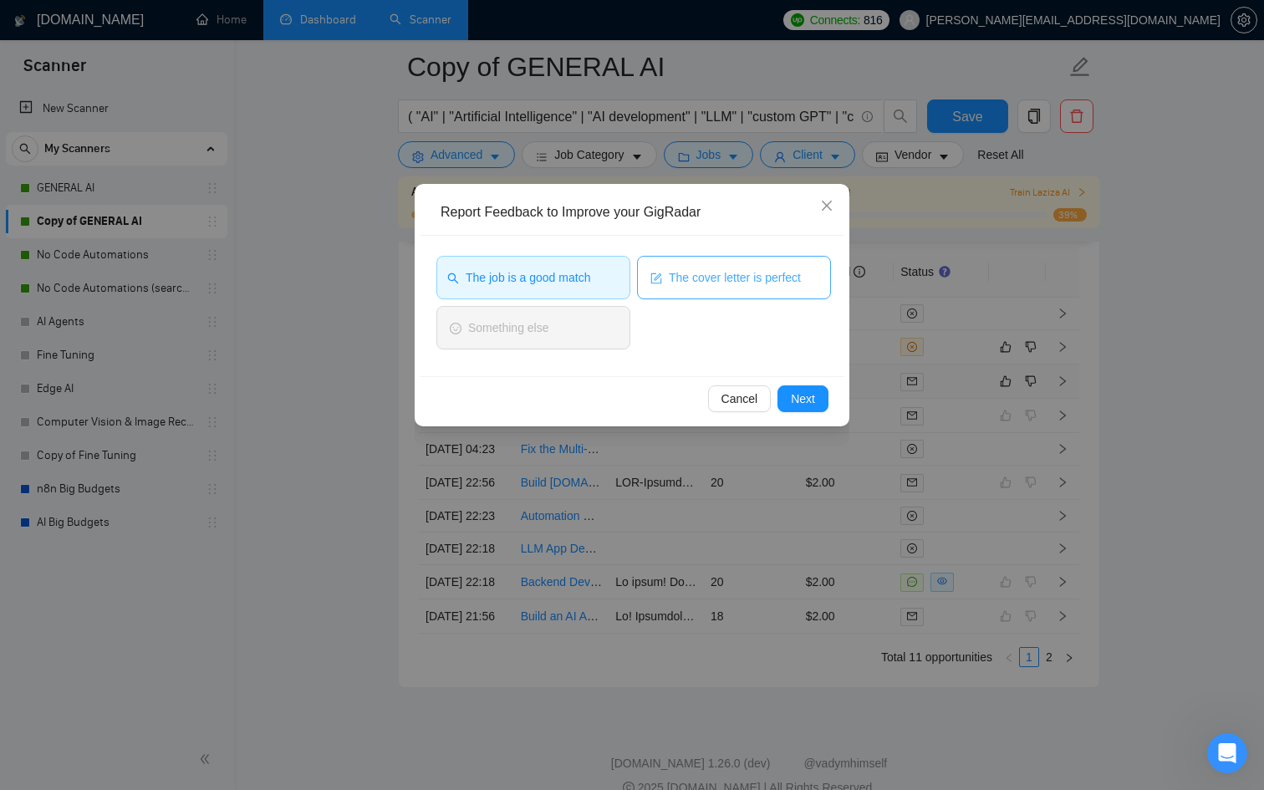
click at [762, 283] on span "The cover letter is perfect" at bounding box center [735, 277] width 132 height 18
click at [800, 391] on span "Next" at bounding box center [803, 399] width 24 height 18
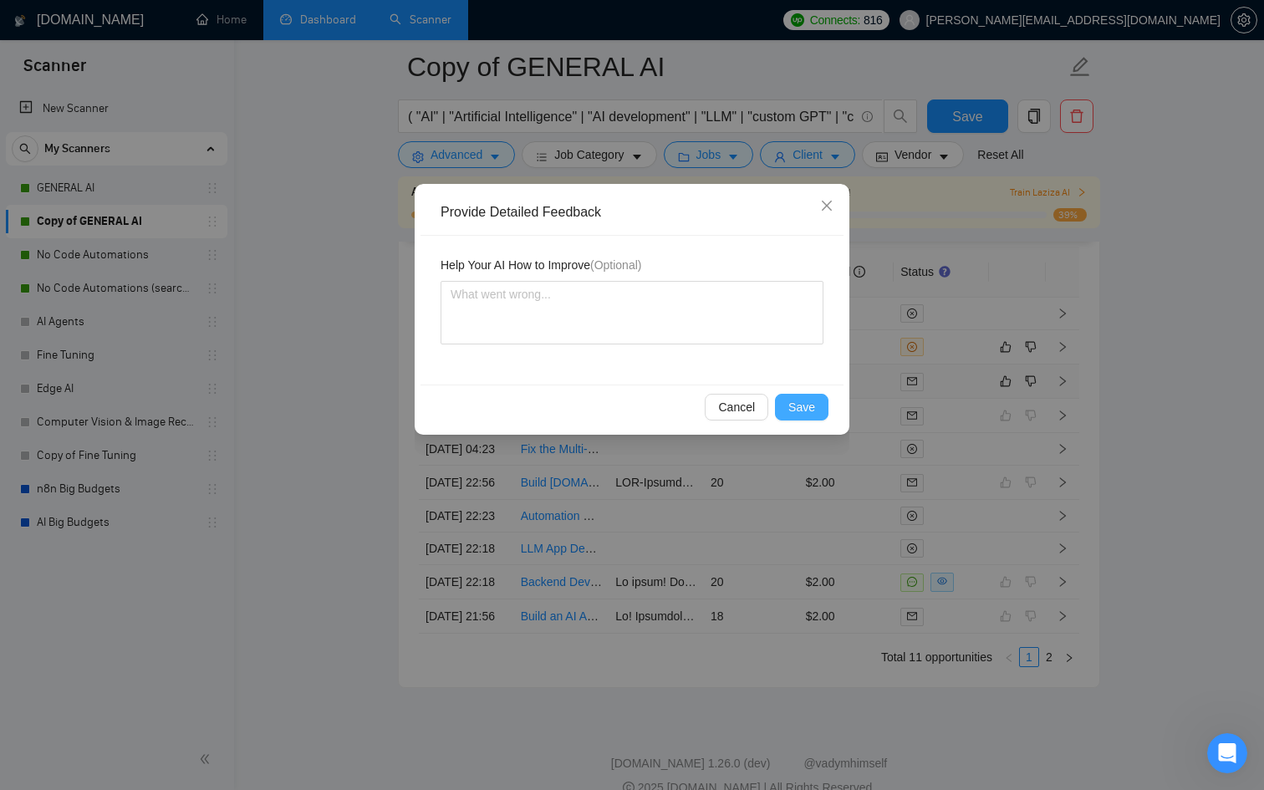
click at [805, 401] on span "Save" at bounding box center [801, 407] width 27 height 18
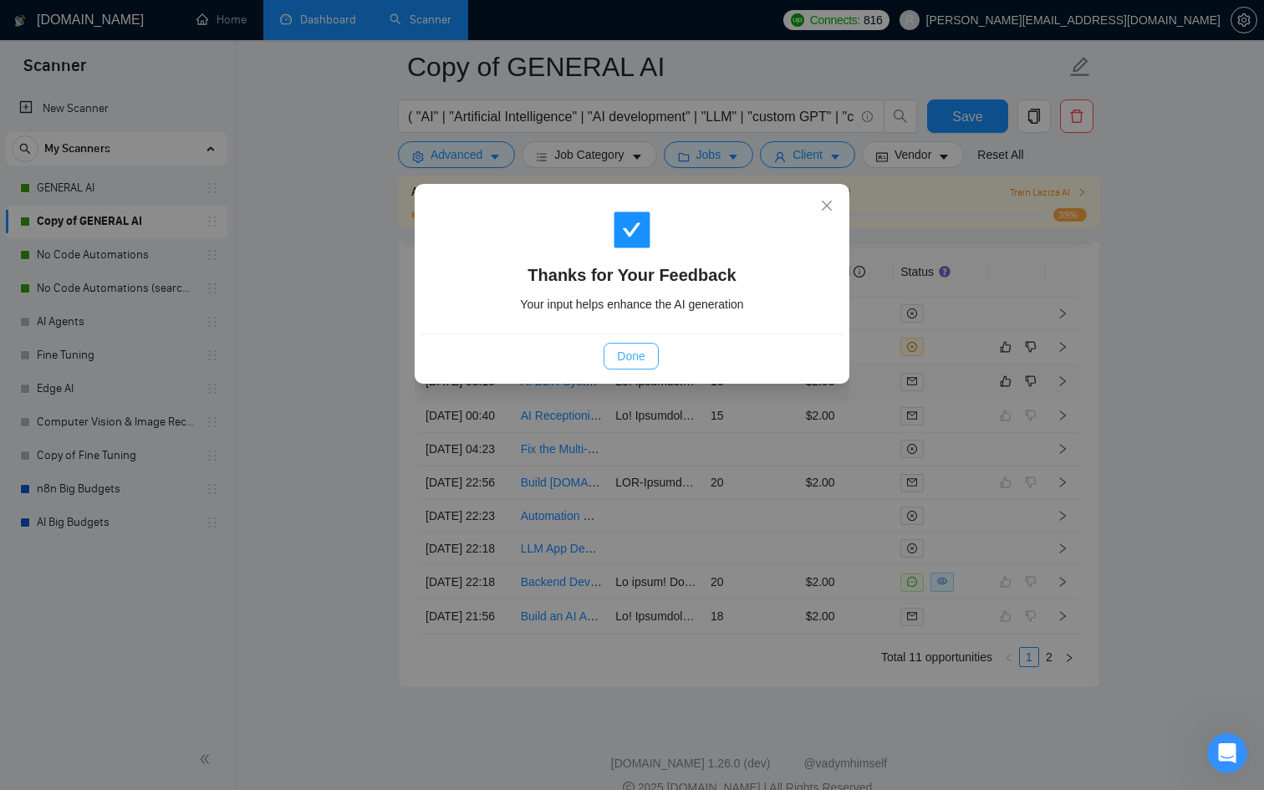
click at [649, 344] on button "Done" at bounding box center [631, 356] width 54 height 27
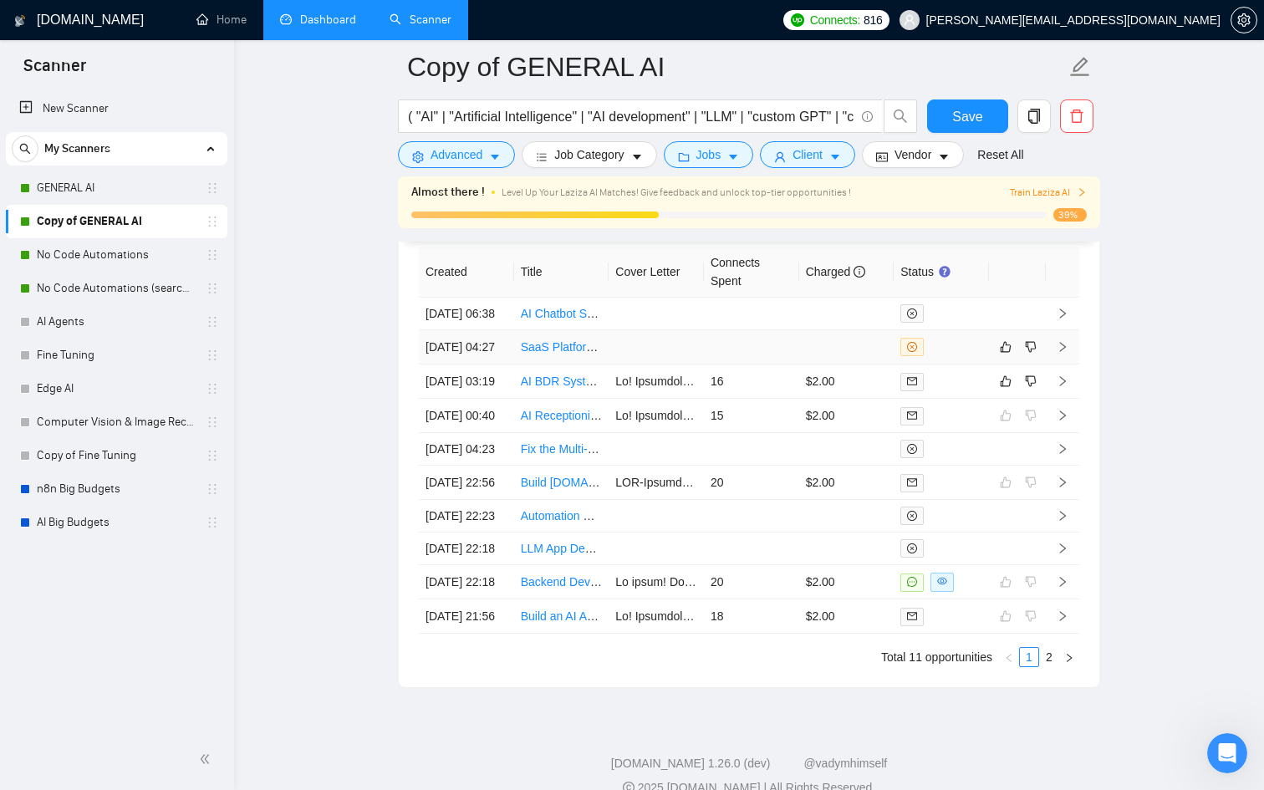
click at [945, 356] on div at bounding box center [942, 347] width 82 height 18
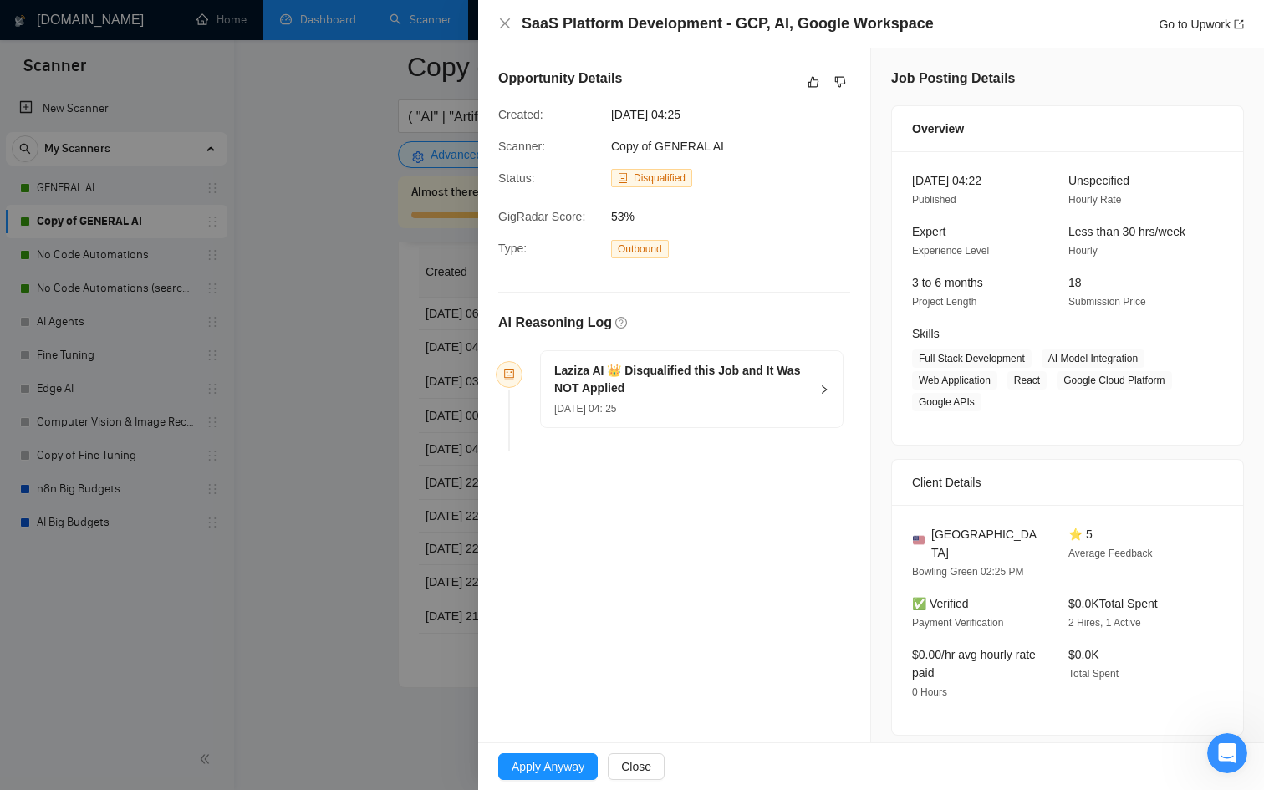
click at [830, 397] on div "Laziza AI 👑 Disqualified this Job and It Was NOT Applied 13 Sep, 2025 04: 25" at bounding box center [692, 389] width 302 height 76
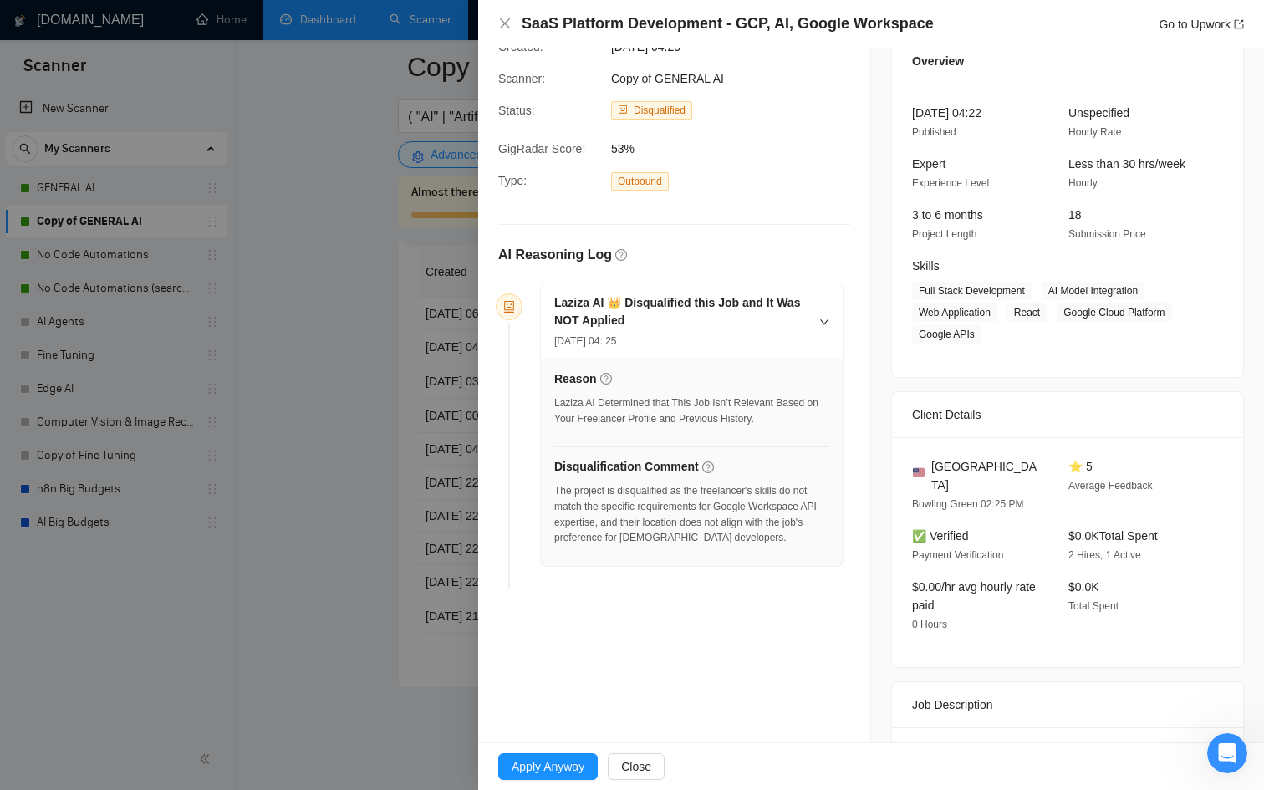
scroll to position [72, 0]
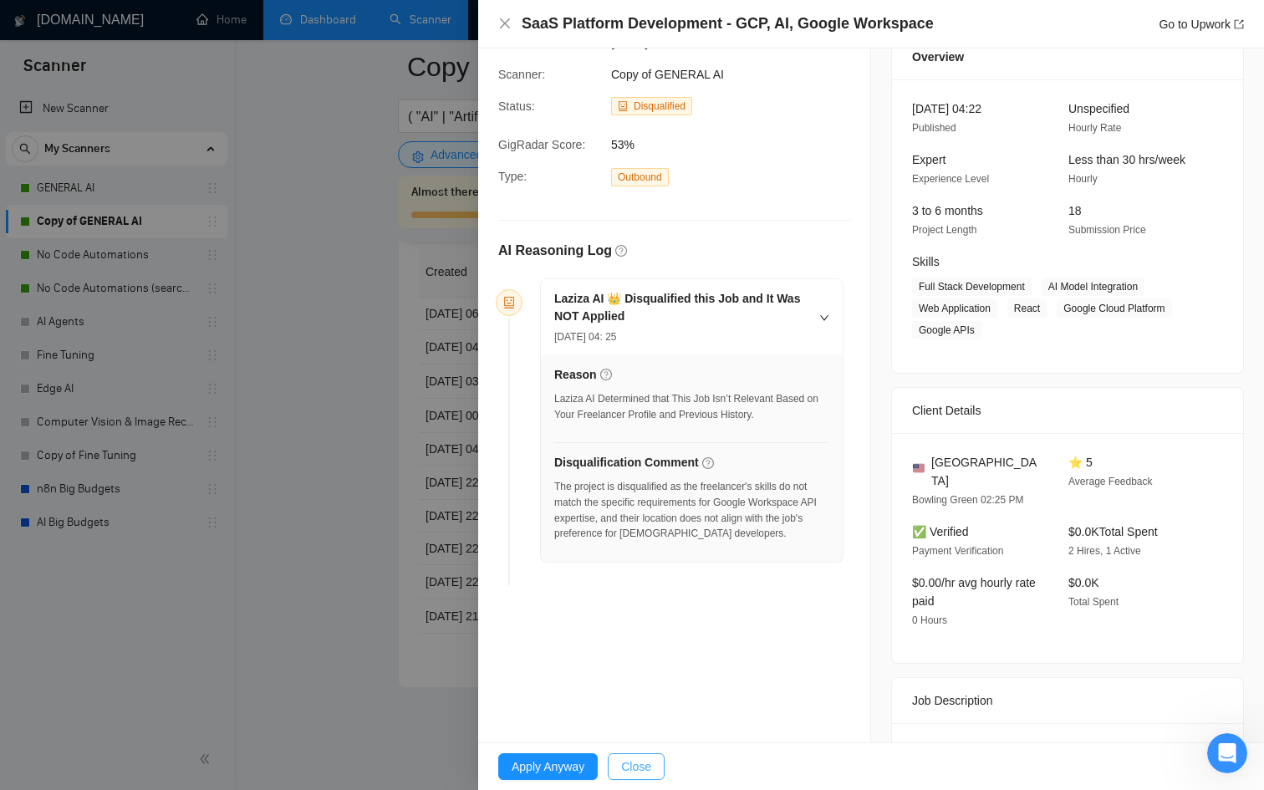
click at [645, 763] on span "Close" at bounding box center [636, 767] width 30 height 18
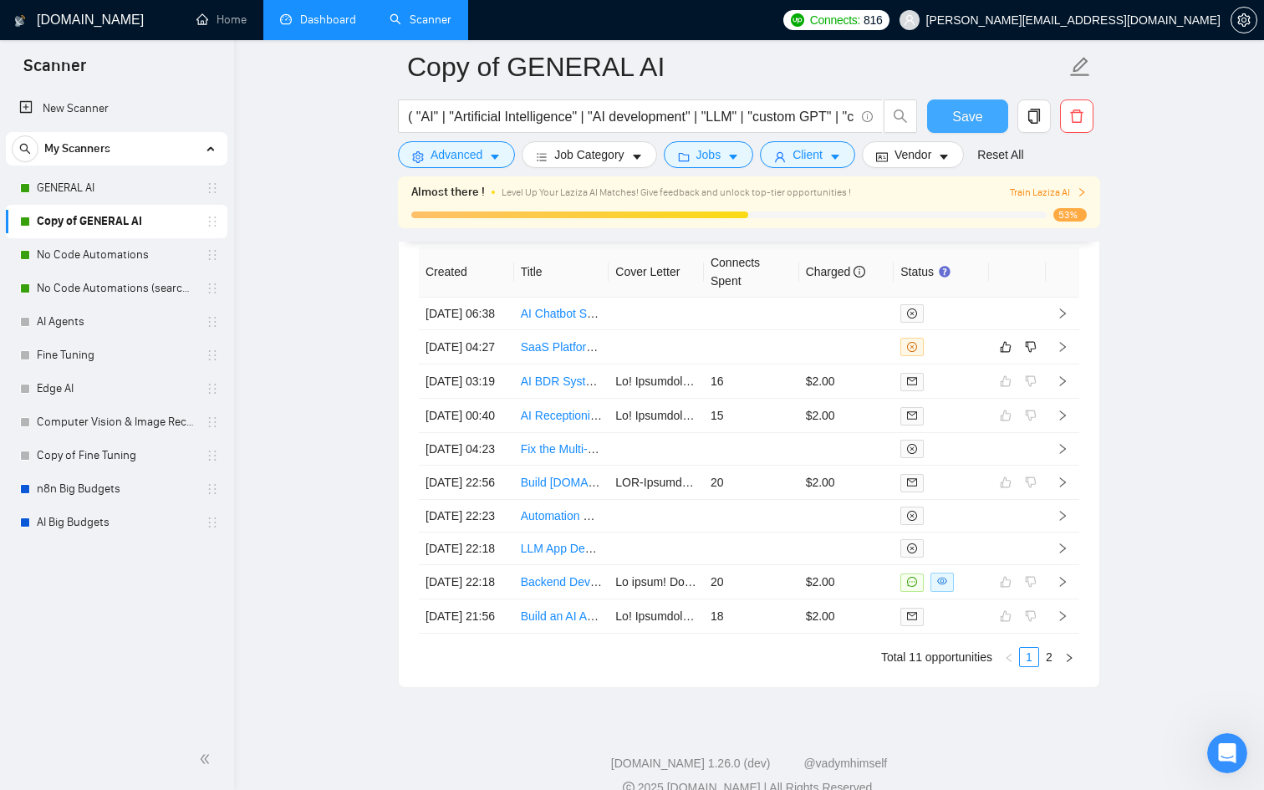
click at [967, 110] on span "Save" at bounding box center [967, 116] width 30 height 21
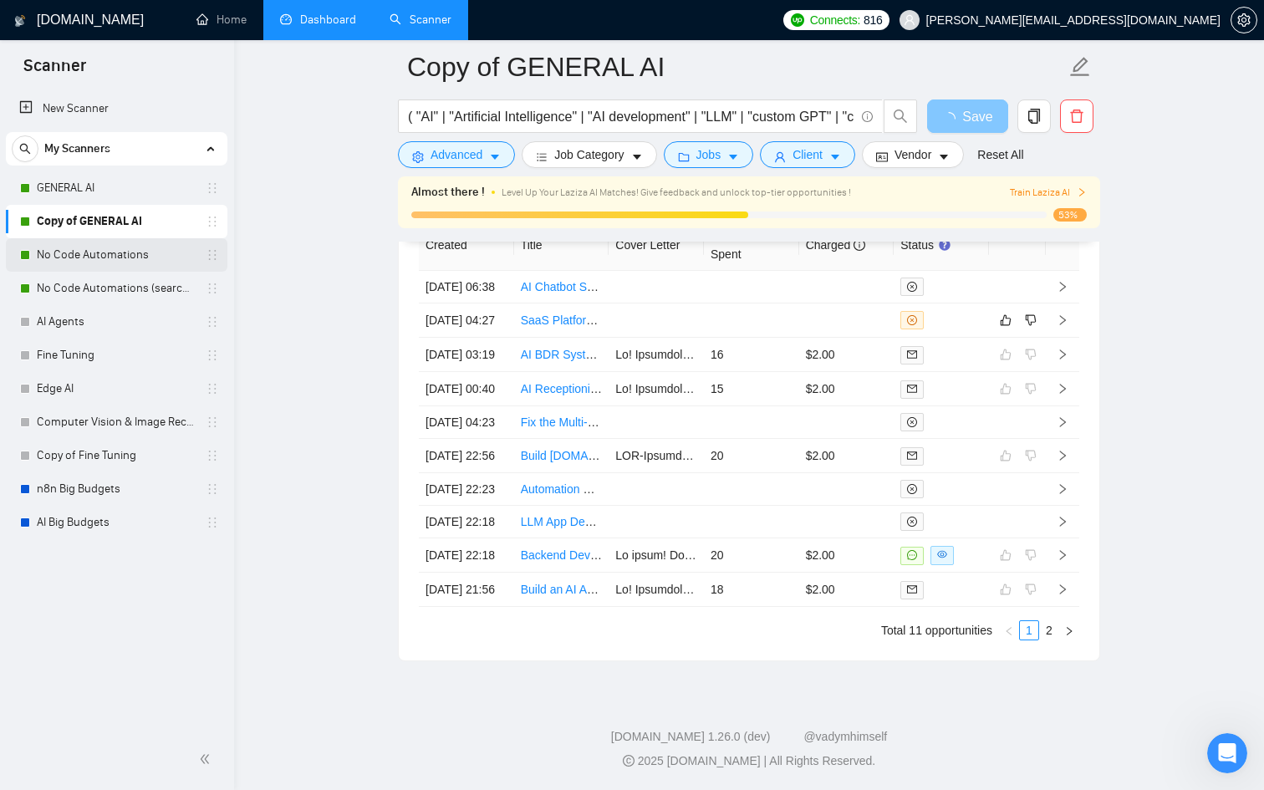
scroll to position [4488, 0]
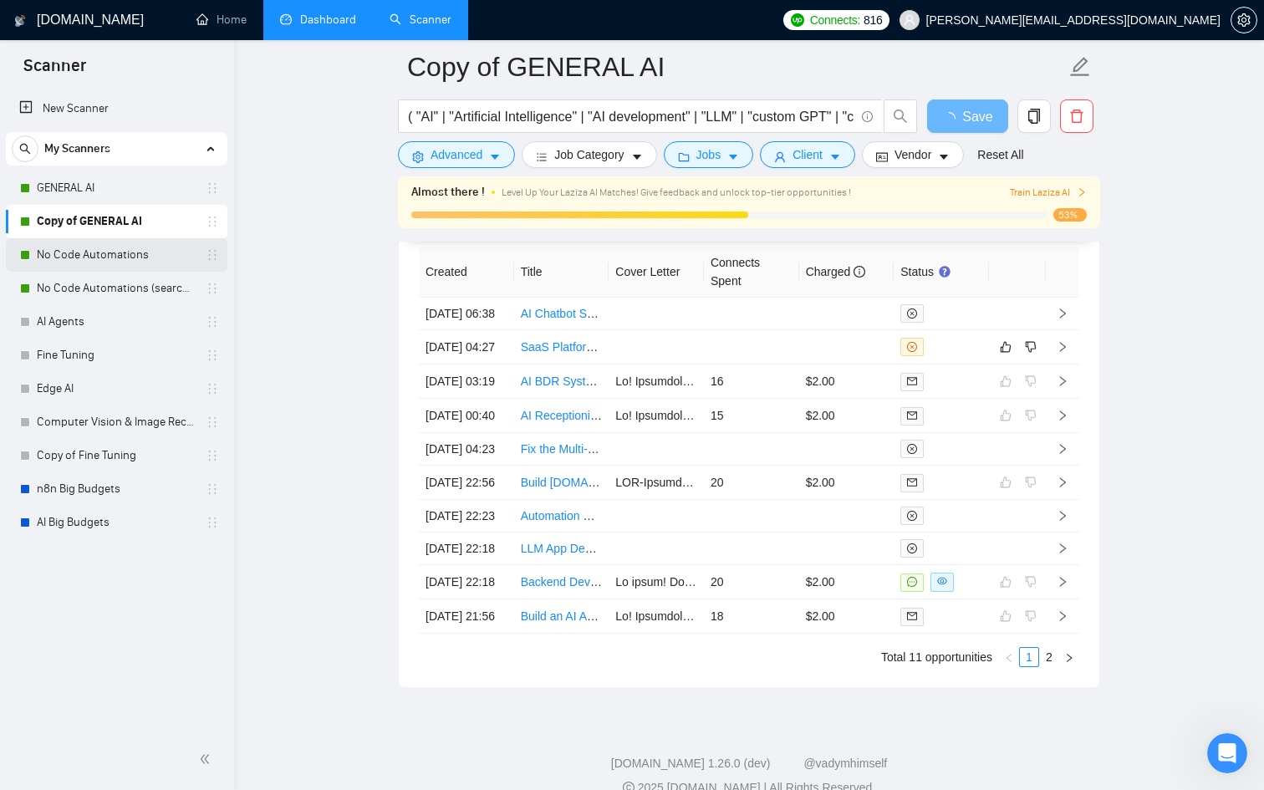
click at [79, 255] on link "No Code Automations" at bounding box center [116, 254] width 159 height 33
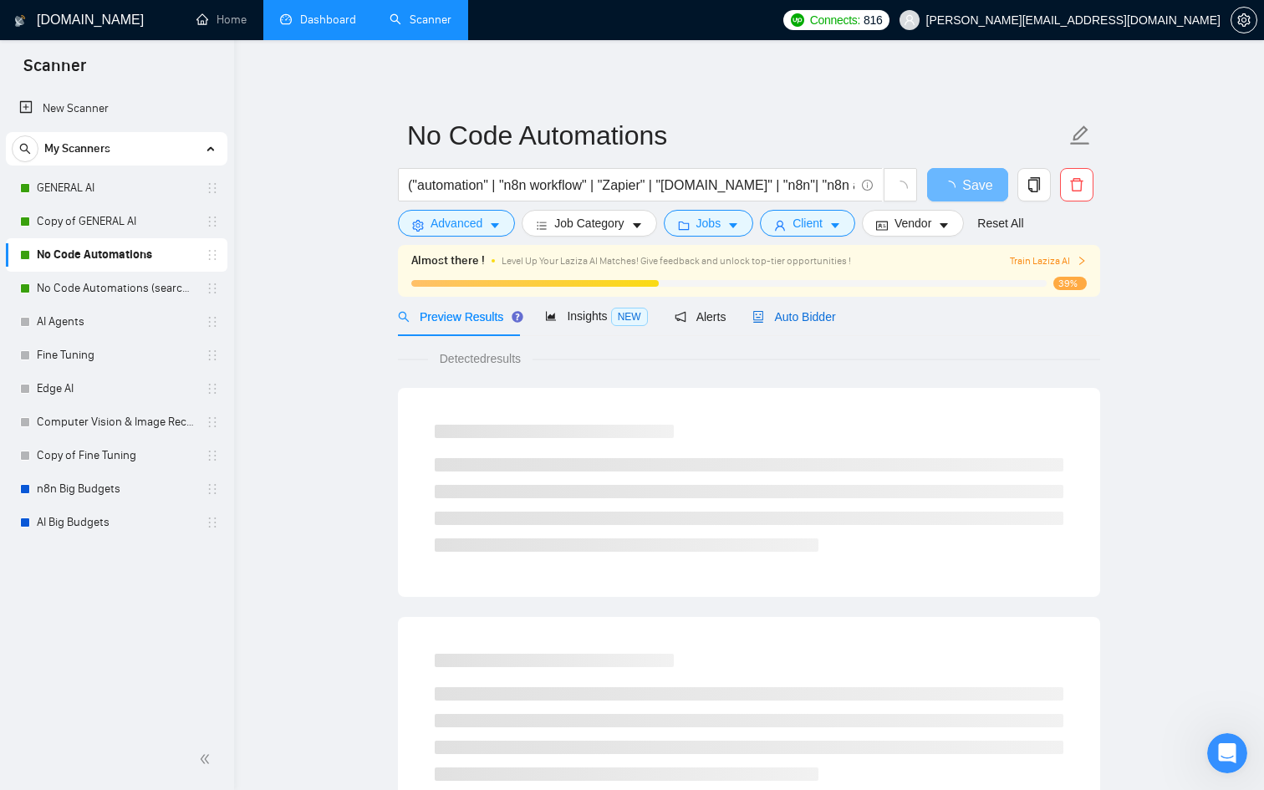
click at [792, 317] on span "Auto Bidder" at bounding box center [794, 316] width 83 height 13
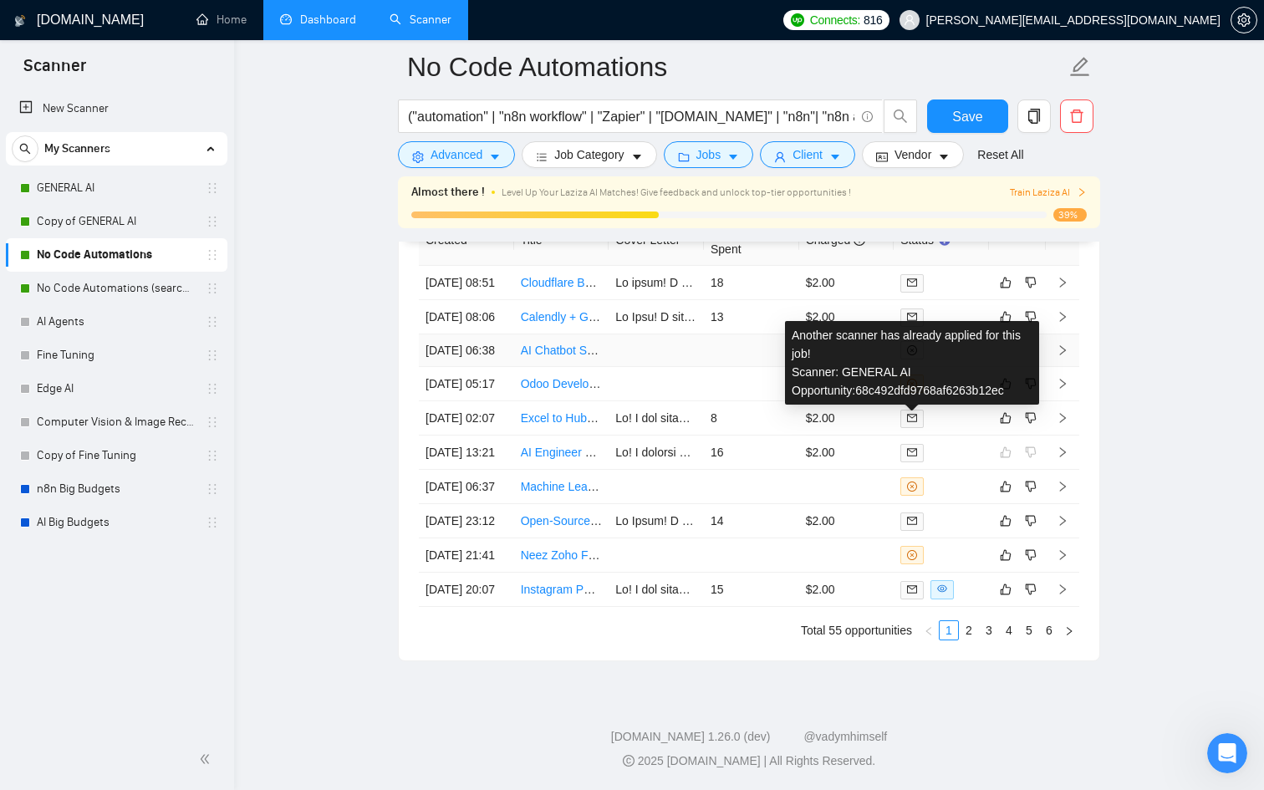
scroll to position [4686, 0]
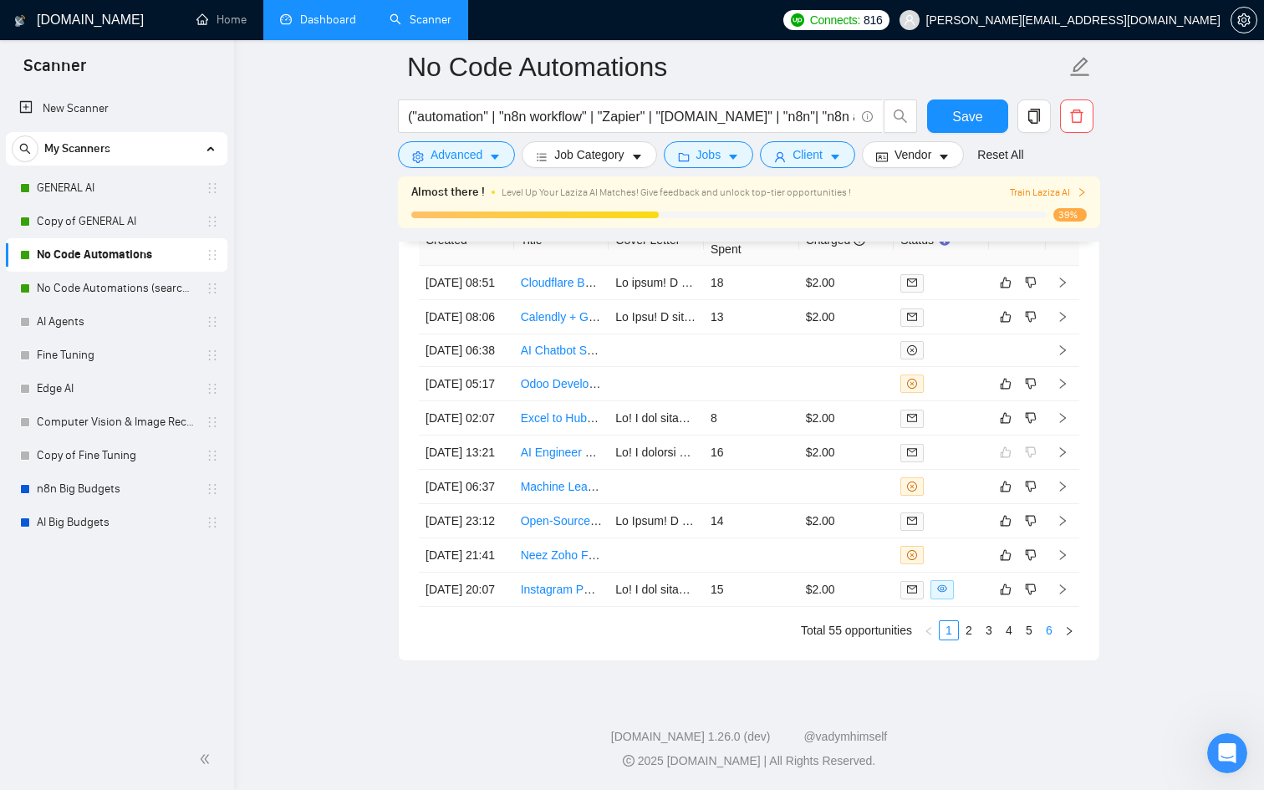
click at [1055, 640] on link "6" at bounding box center [1049, 630] width 18 height 18
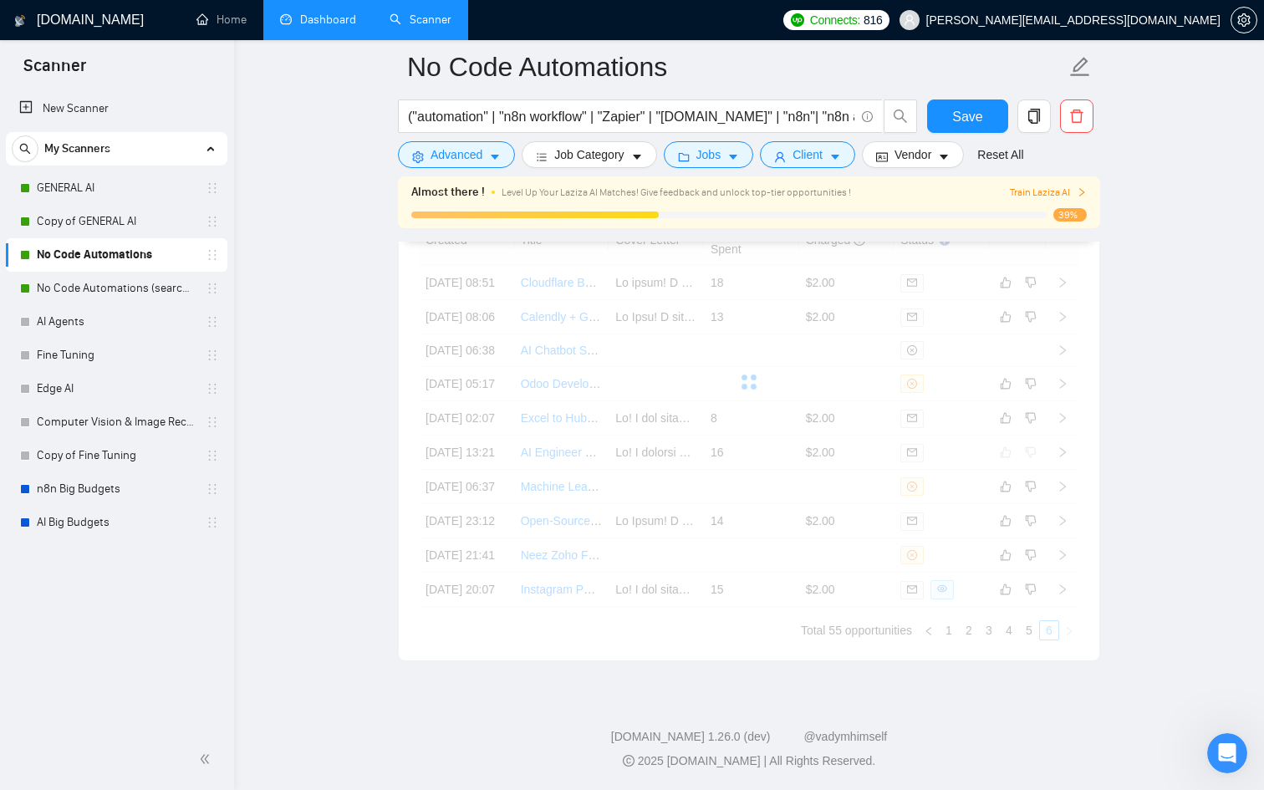
scroll to position [4432, 0]
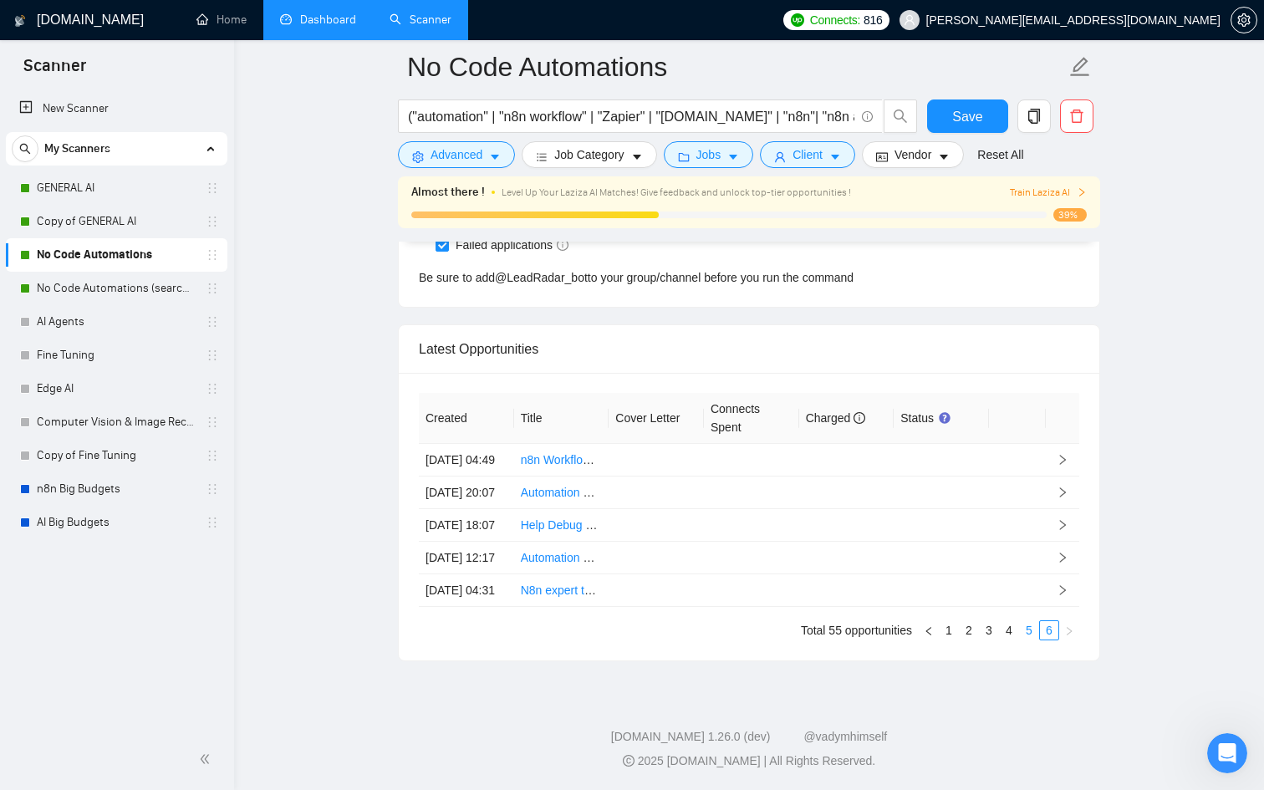
click at [1023, 634] on link "5" at bounding box center [1029, 630] width 18 height 18
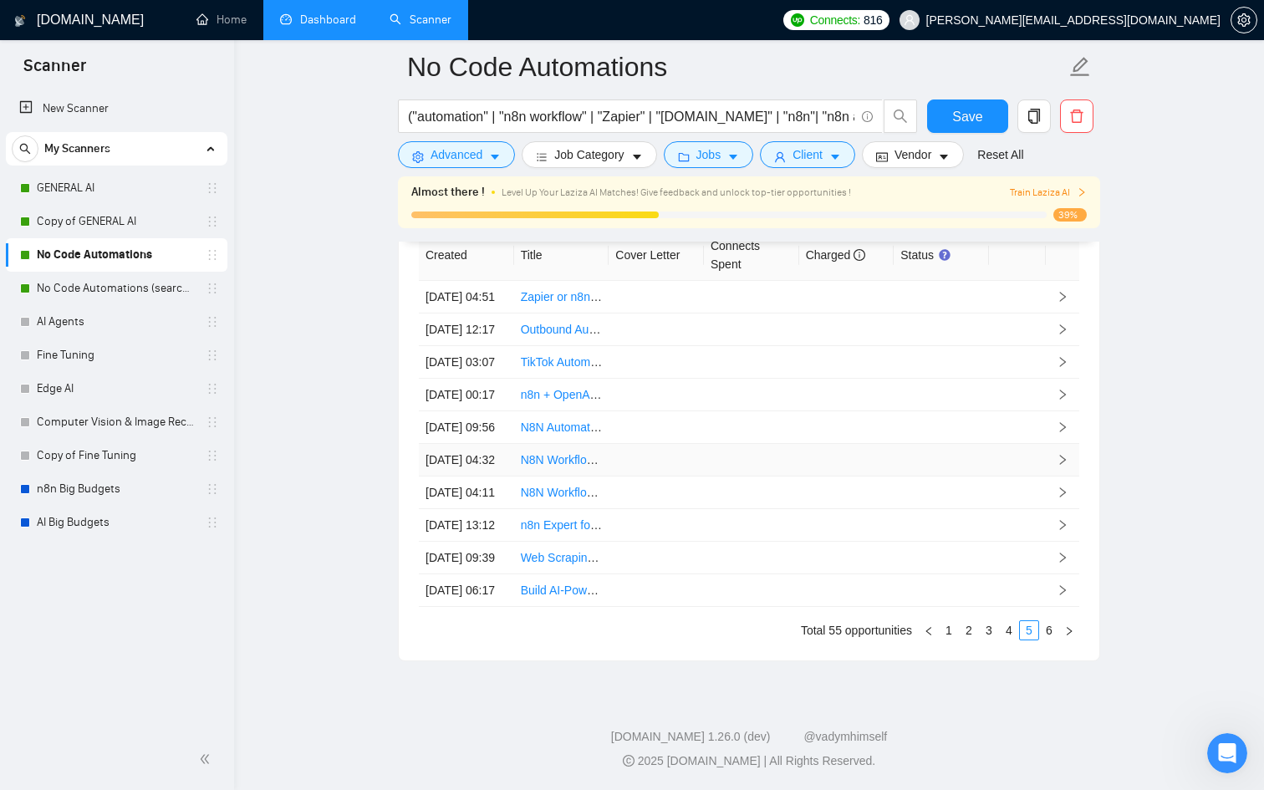
scroll to position [4687, 0]
click at [1010, 631] on link "4" at bounding box center [1009, 630] width 18 height 18
click at [990, 626] on link "3" at bounding box center [989, 630] width 18 height 18
click at [973, 635] on link "2" at bounding box center [969, 630] width 18 height 18
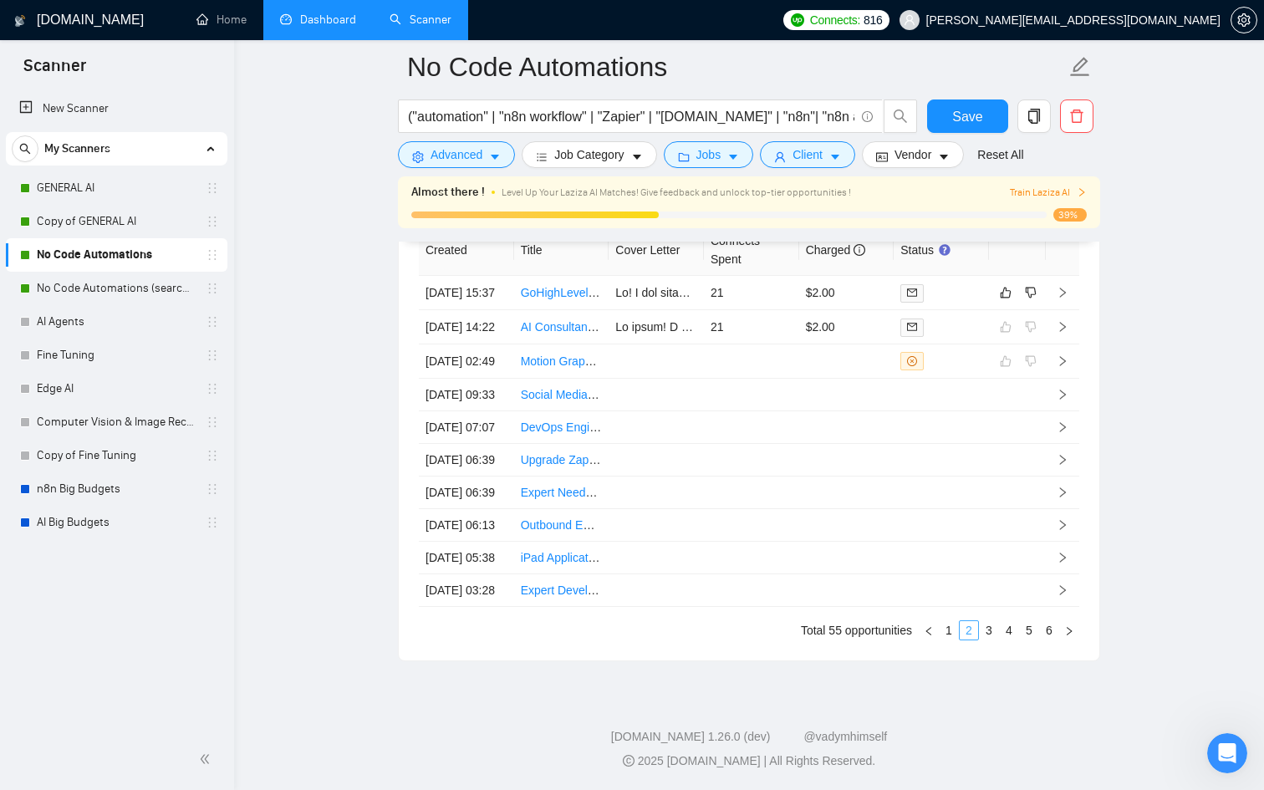
scroll to position [4478, 0]
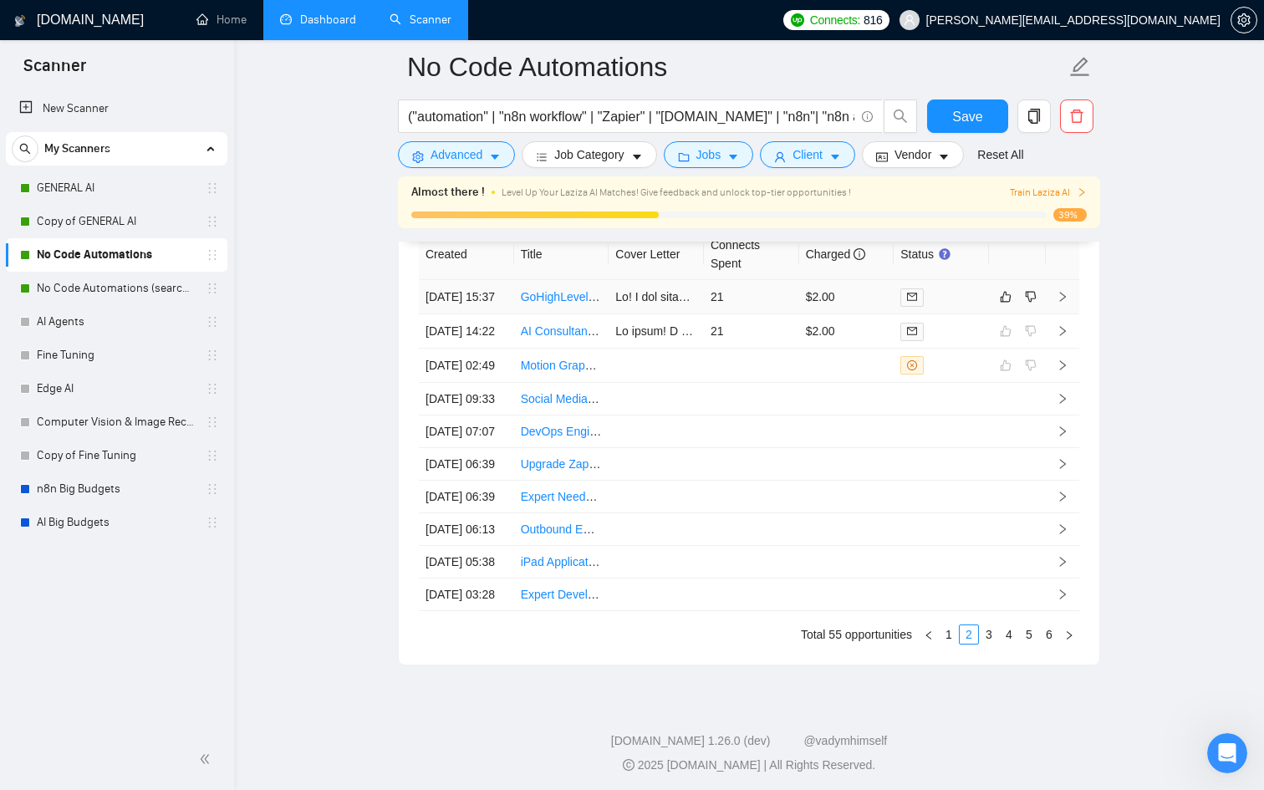
click at [788, 314] on td "21" at bounding box center [751, 297] width 95 height 34
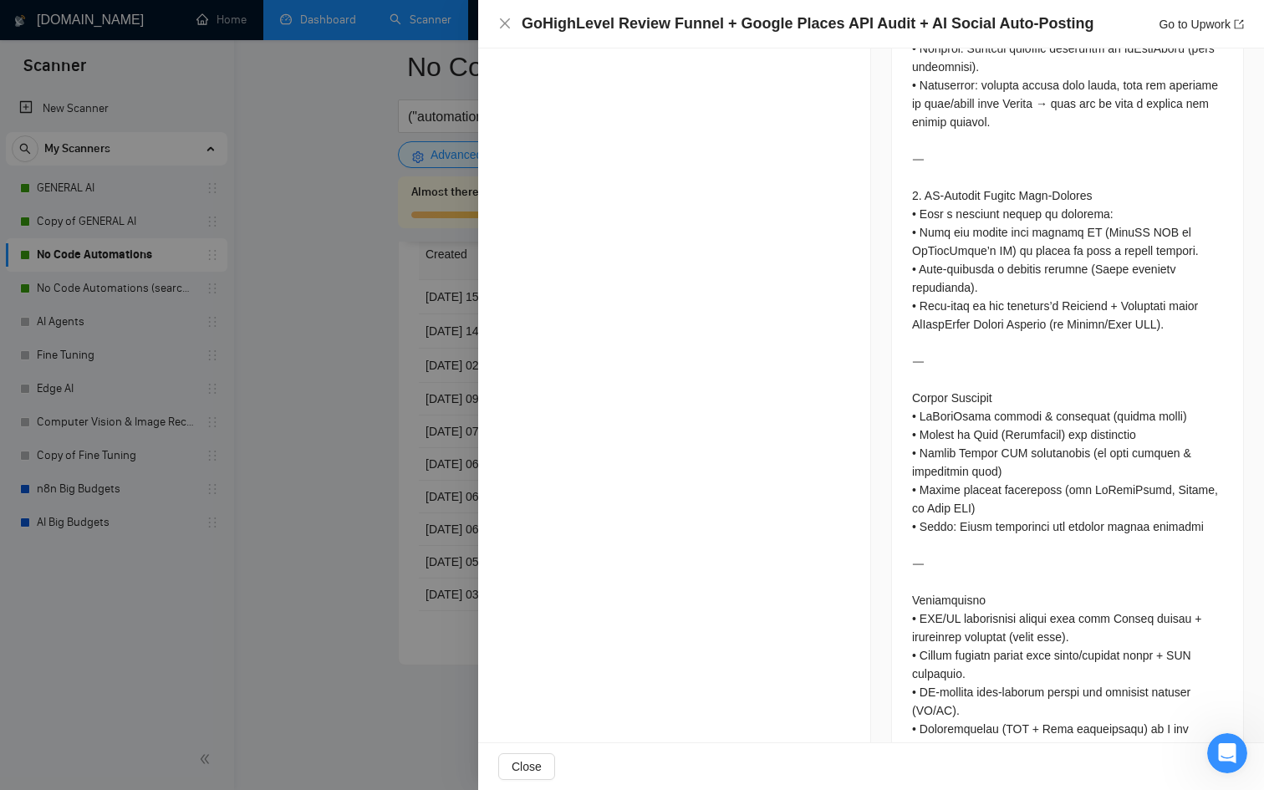
scroll to position [1513, 0]
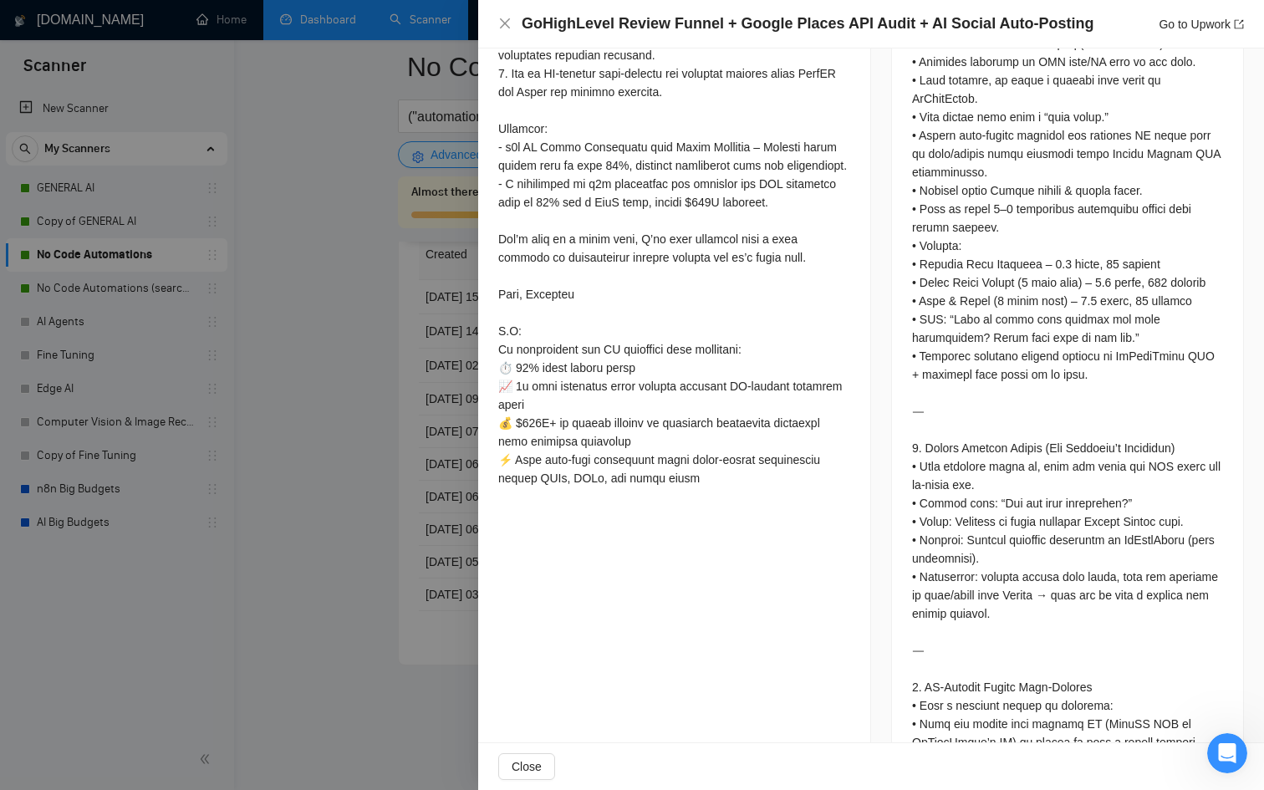
scroll to position [937, 0]
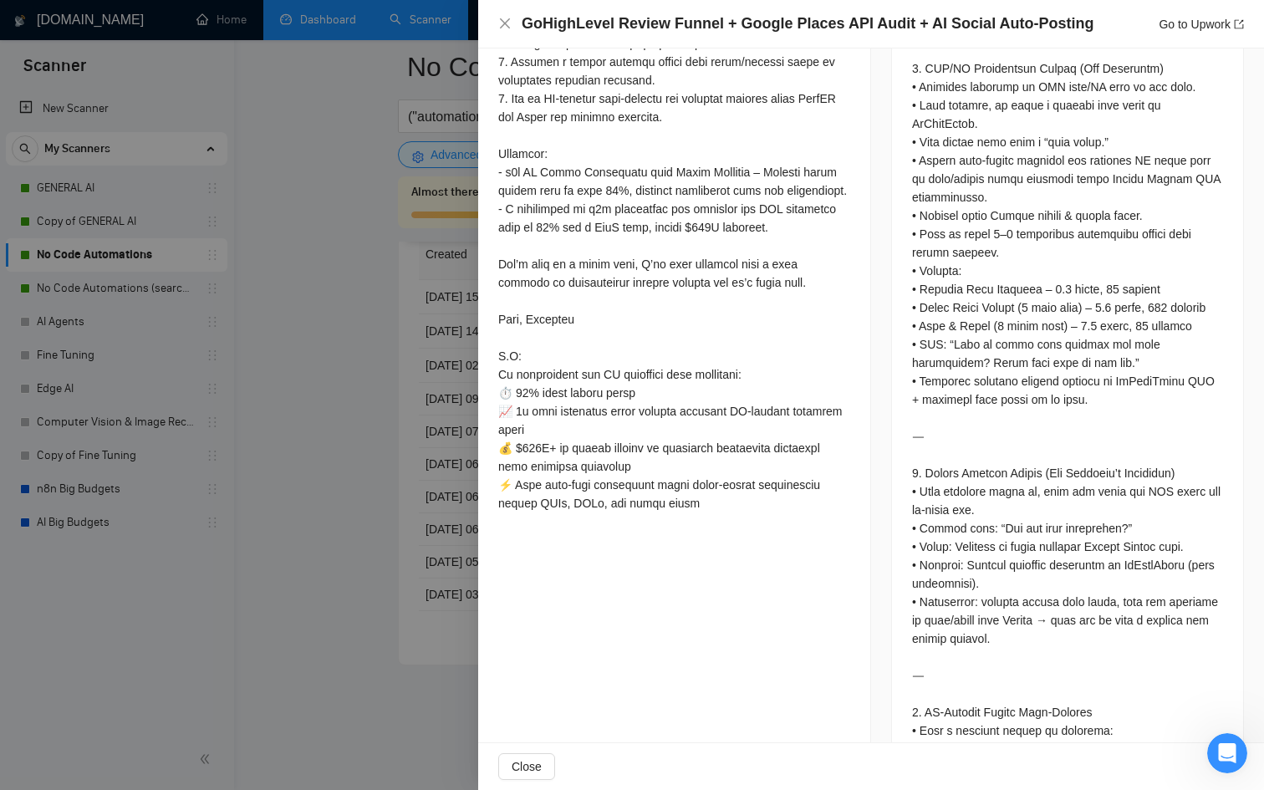
click at [498, 539] on div "Cover Letter" at bounding box center [674, 128] width 392 height 823
click at [431, 543] on div at bounding box center [632, 395] width 1264 height 790
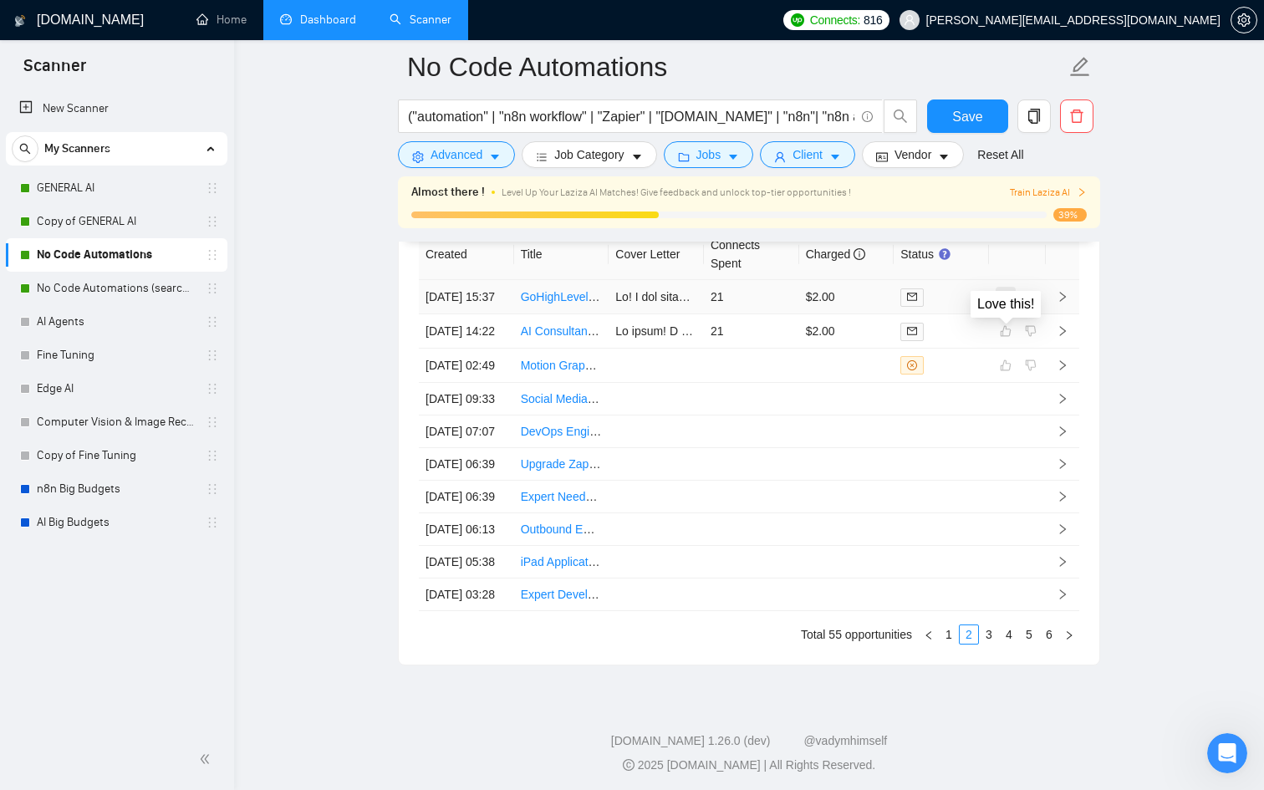
click at [1012, 307] on button "button" at bounding box center [1006, 297] width 20 height 20
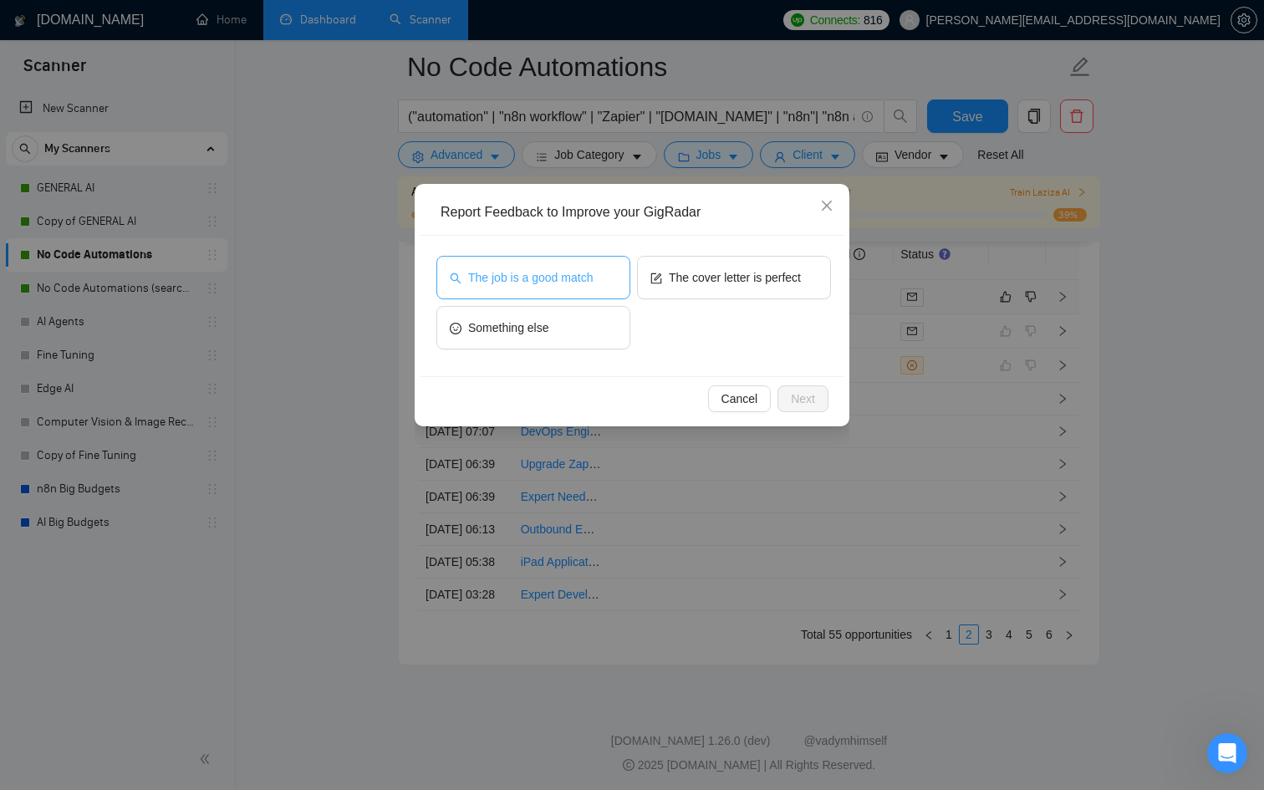
click at [549, 293] on button "The job is a good match" at bounding box center [533, 277] width 194 height 43
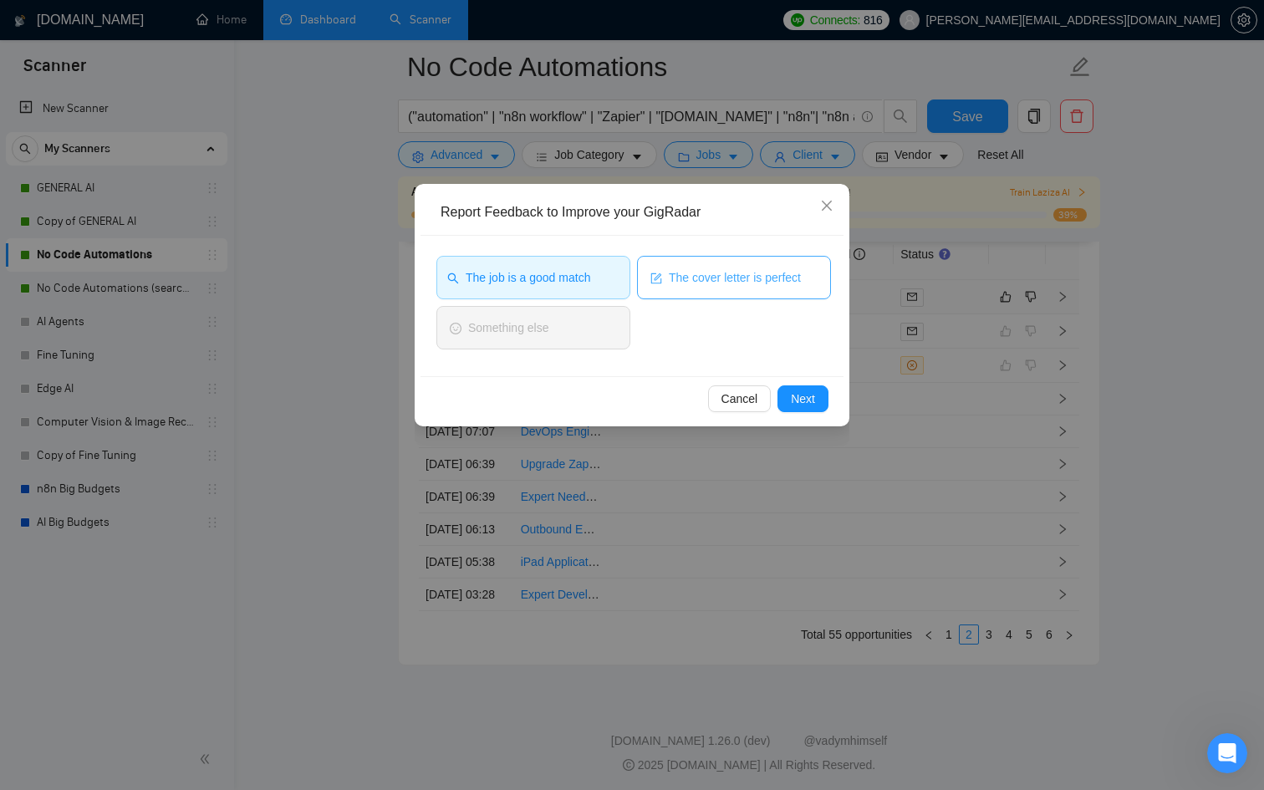
click at [727, 266] on button "The cover letter is perfect" at bounding box center [734, 277] width 194 height 43
click at [793, 405] on span "Next" at bounding box center [803, 399] width 24 height 18
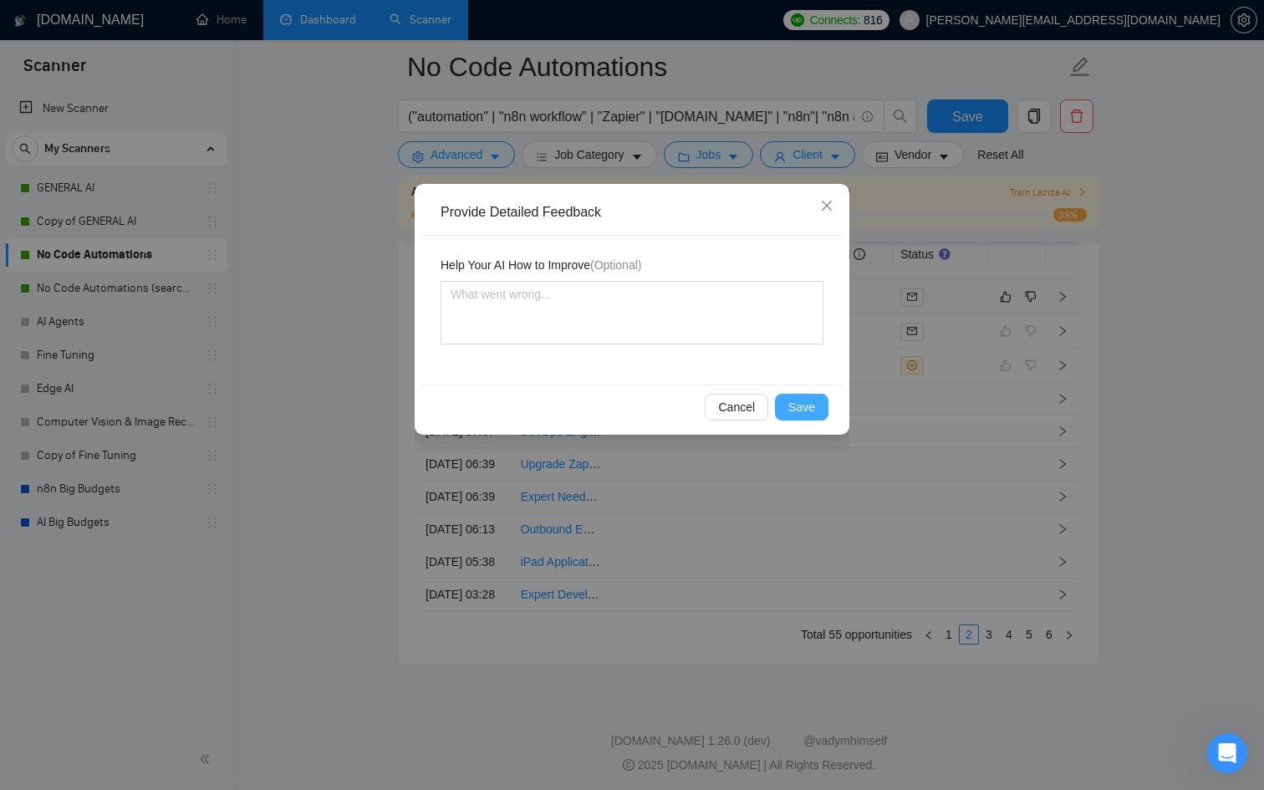
click at [793, 405] on span "Save" at bounding box center [801, 407] width 27 height 18
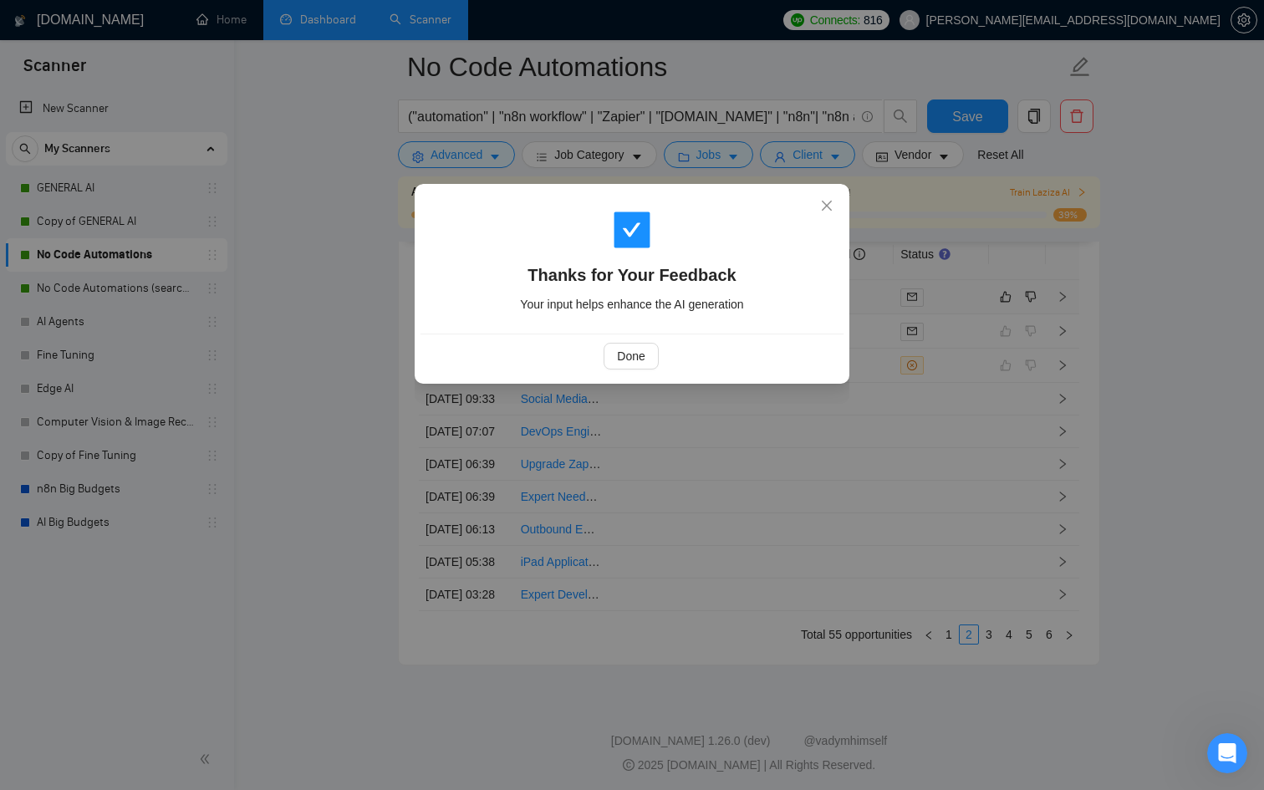
click at [656, 375] on div "Done" at bounding box center [632, 356] width 423 height 44
click at [635, 355] on span "Done" at bounding box center [631, 356] width 28 height 18
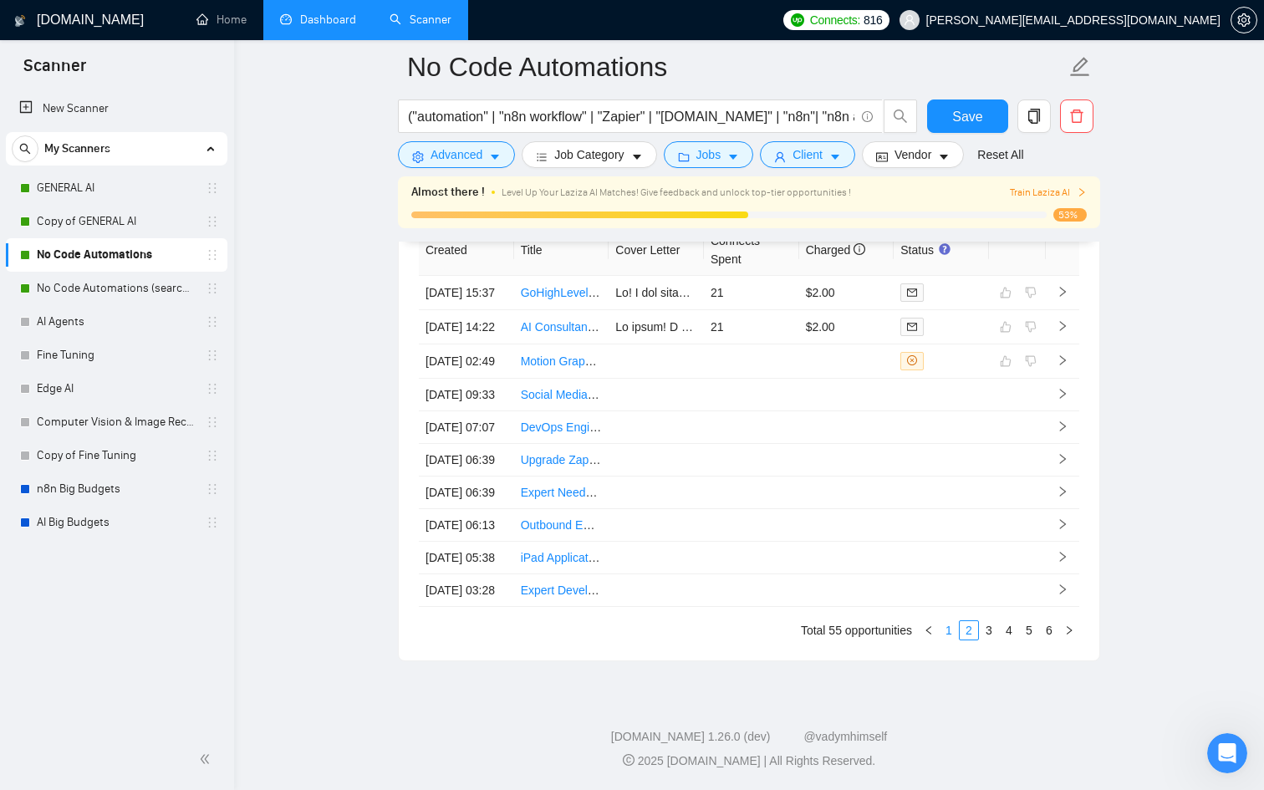
scroll to position [4463, 0]
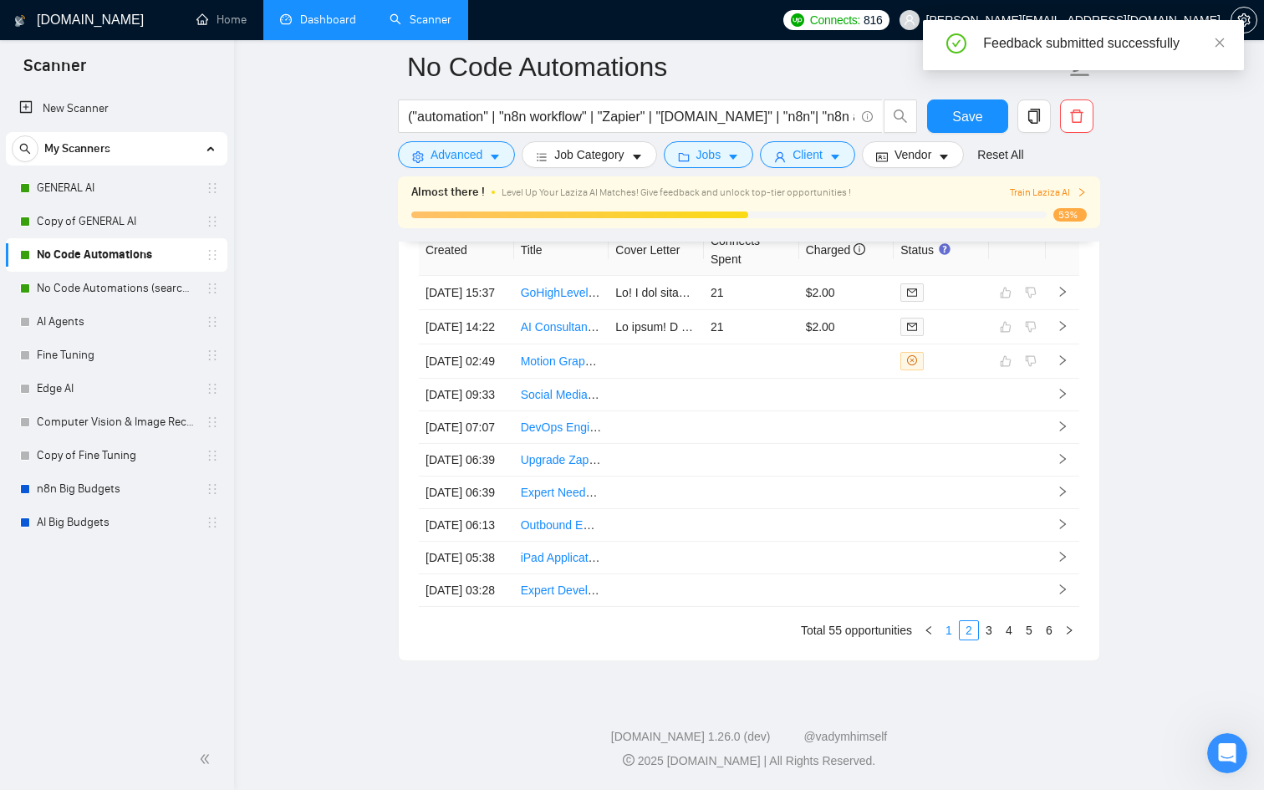
click at [955, 631] on link "1" at bounding box center [949, 630] width 18 height 18
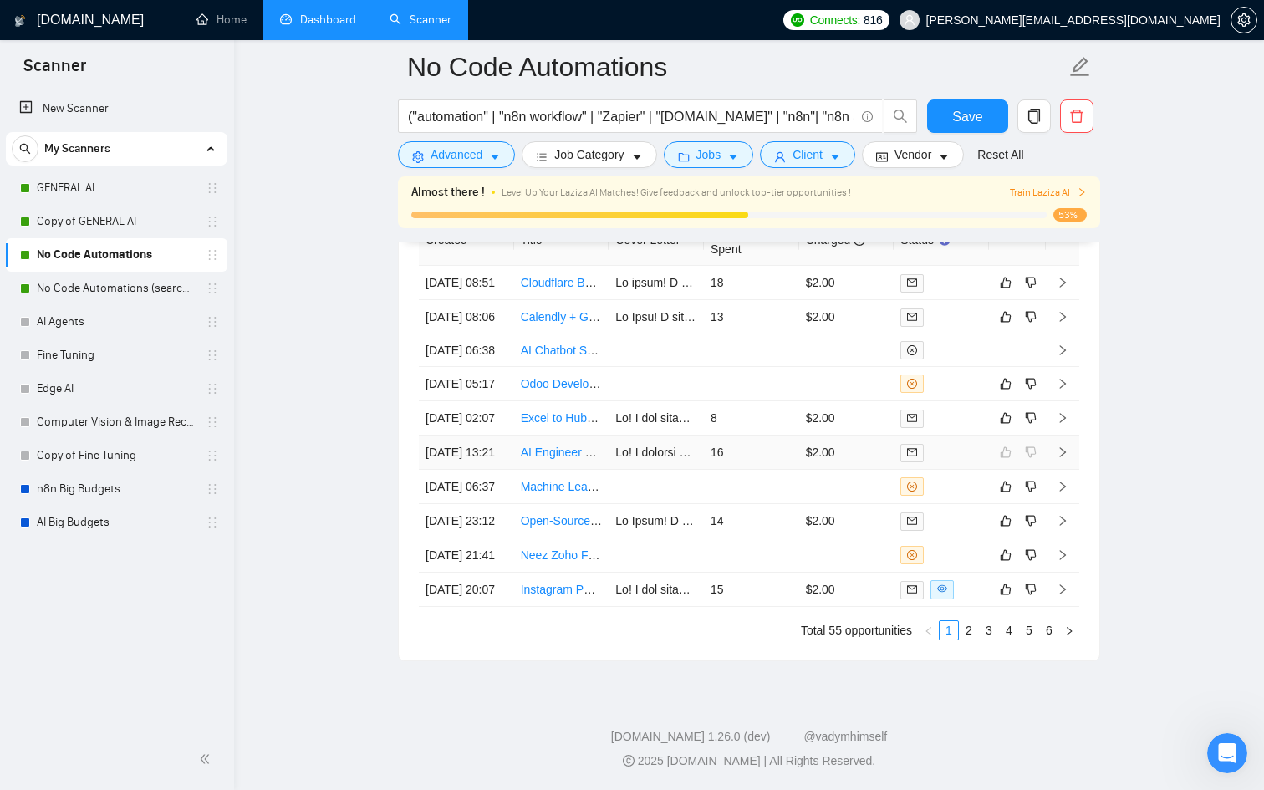
scroll to position [4607, 0]
click at [981, 600] on div at bounding box center [942, 589] width 82 height 19
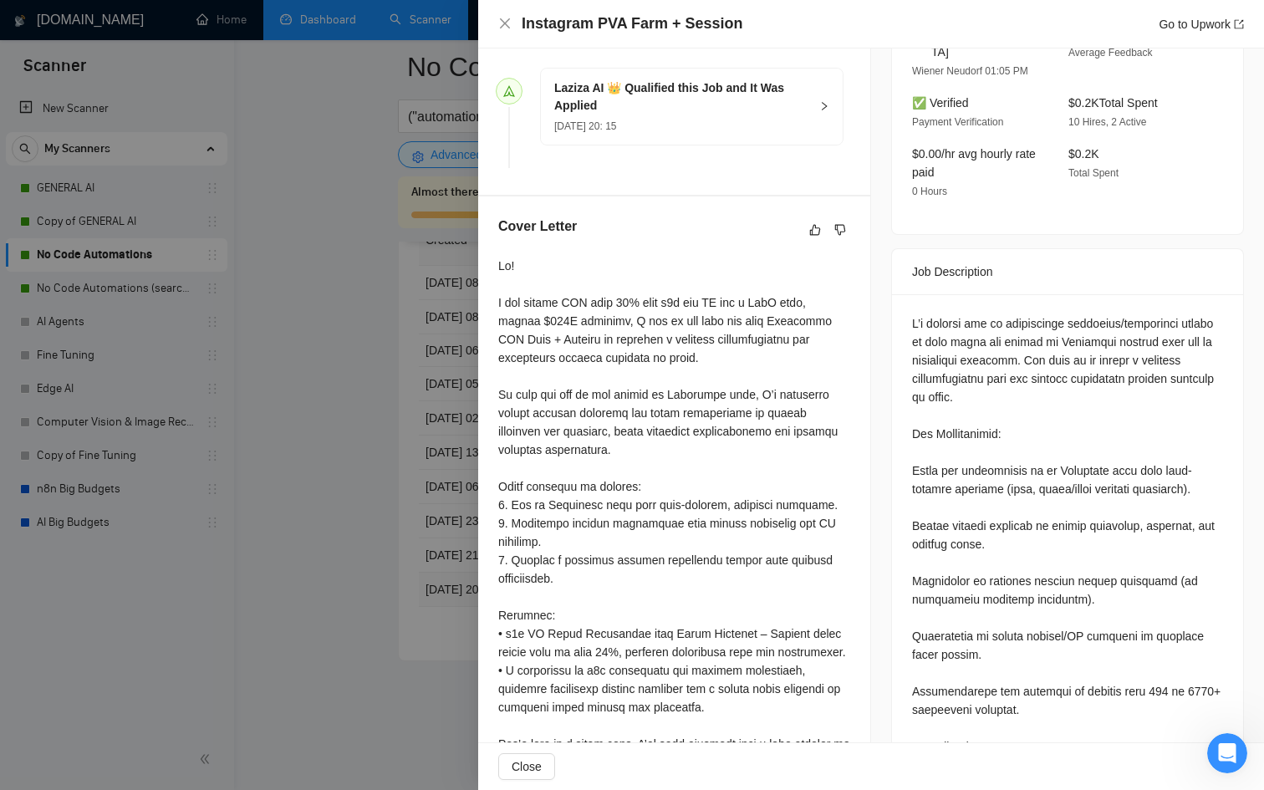
scroll to position [460, 0]
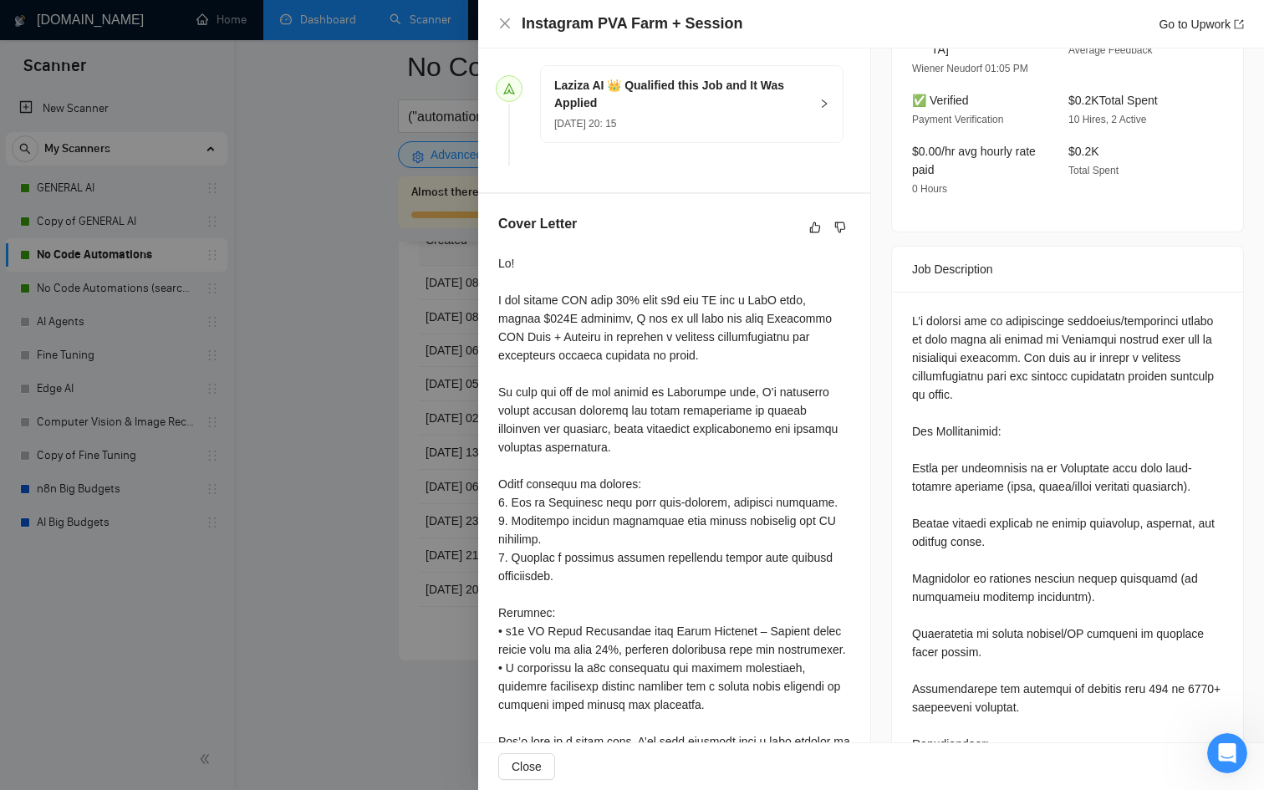
click at [256, 544] on div at bounding box center [632, 395] width 1264 height 790
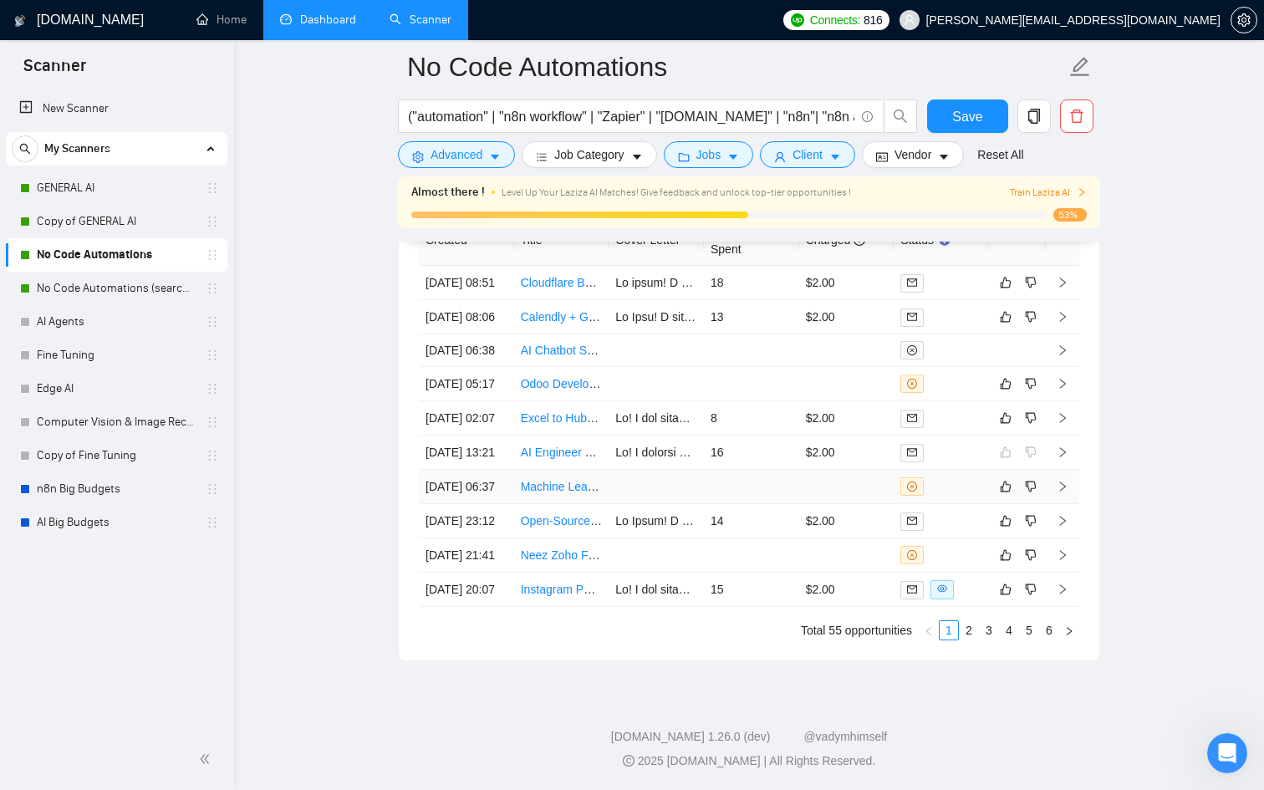
scroll to position [4687, 0]
click at [1027, 583] on icon "dislike" at bounding box center [1031, 589] width 12 height 13
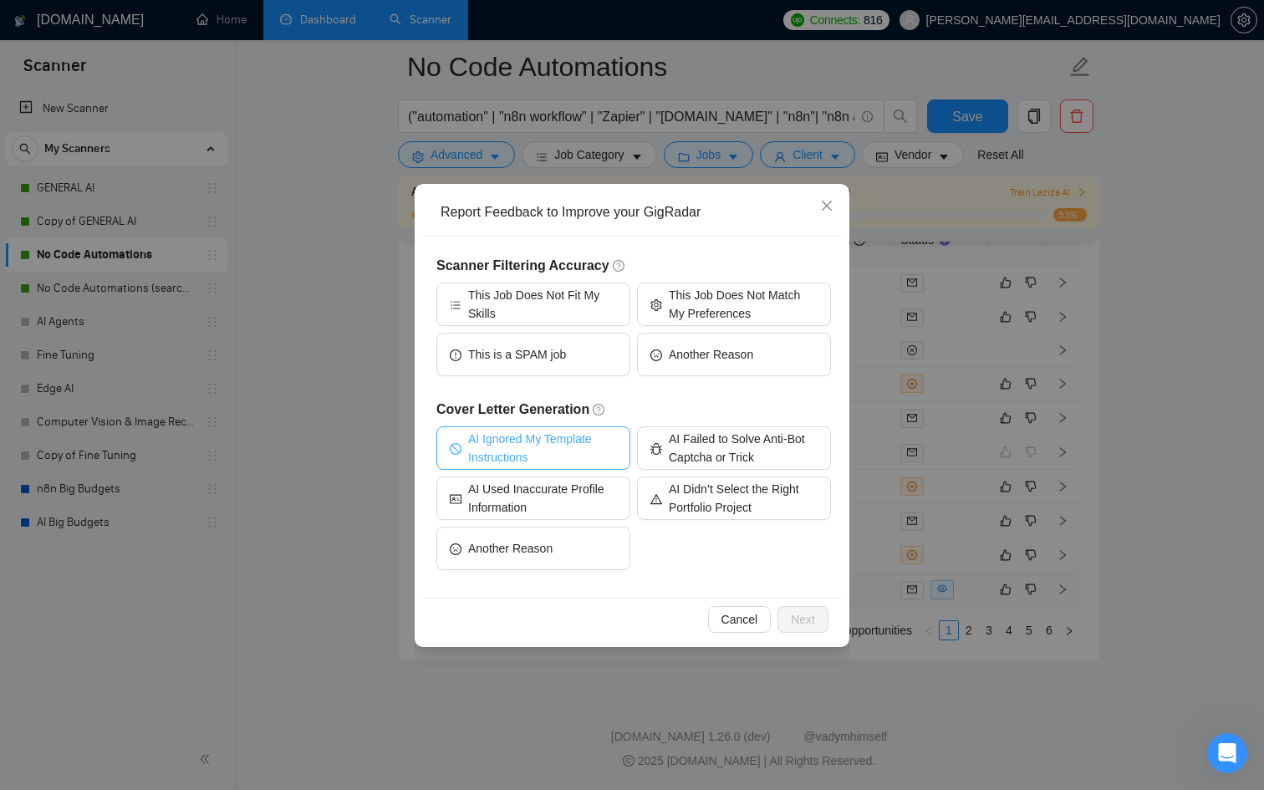
click at [612, 436] on span "AI Ignored My Template Instructions" at bounding box center [542, 448] width 149 height 37
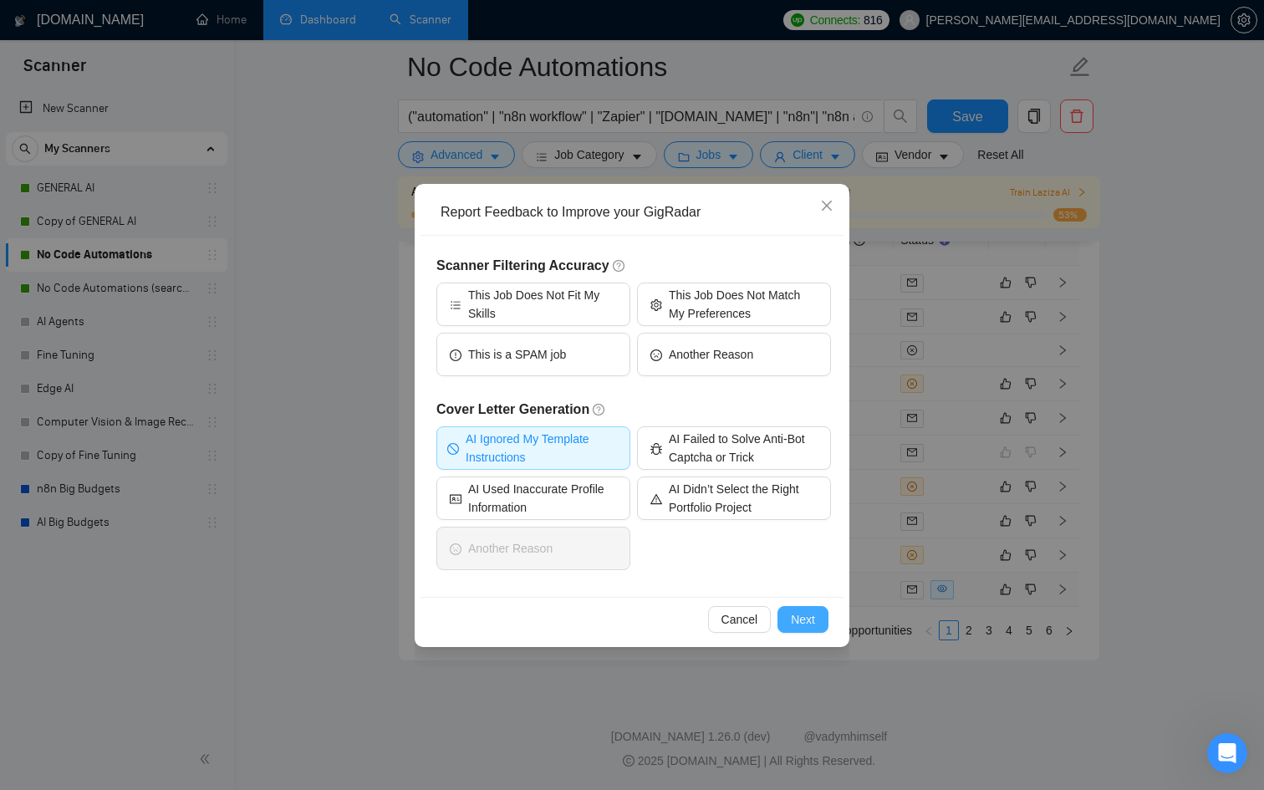
click at [808, 606] on button "Next" at bounding box center [803, 619] width 51 height 27
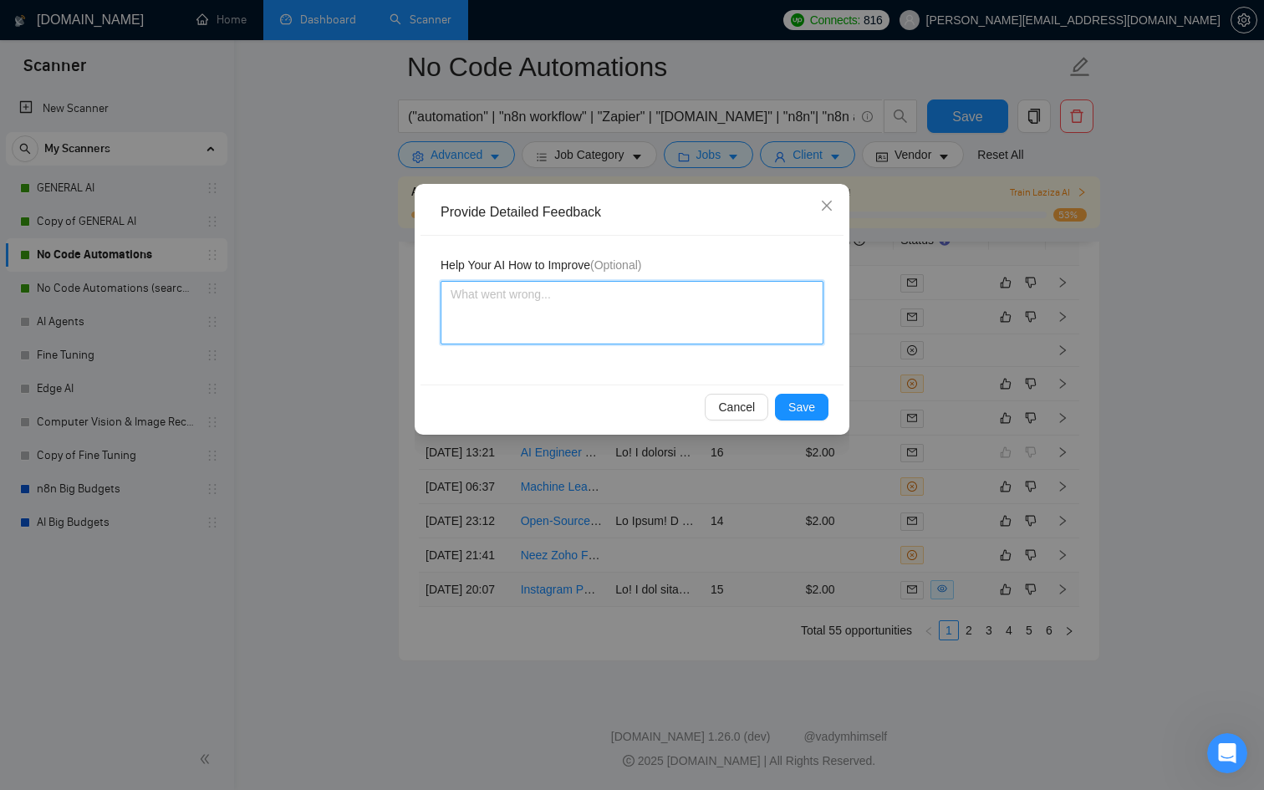
click at [567, 315] on textarea at bounding box center [632, 313] width 383 height 64
click at [742, 293] on textarea "The initial hook has nothing to do with what the job is ooking for" at bounding box center [632, 313] width 383 height 64
click at [825, 412] on button "Save" at bounding box center [802, 407] width 54 height 27
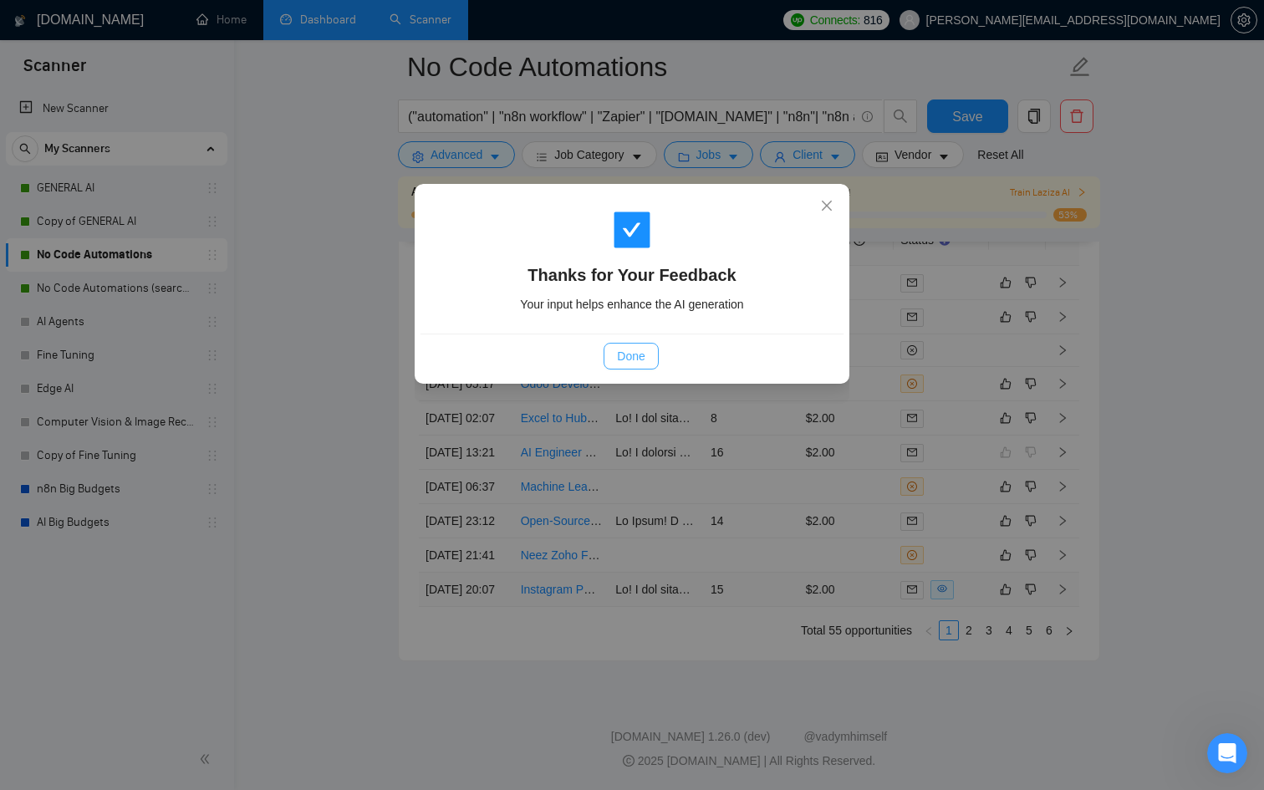
click at [630, 347] on span "Done" at bounding box center [631, 356] width 28 height 18
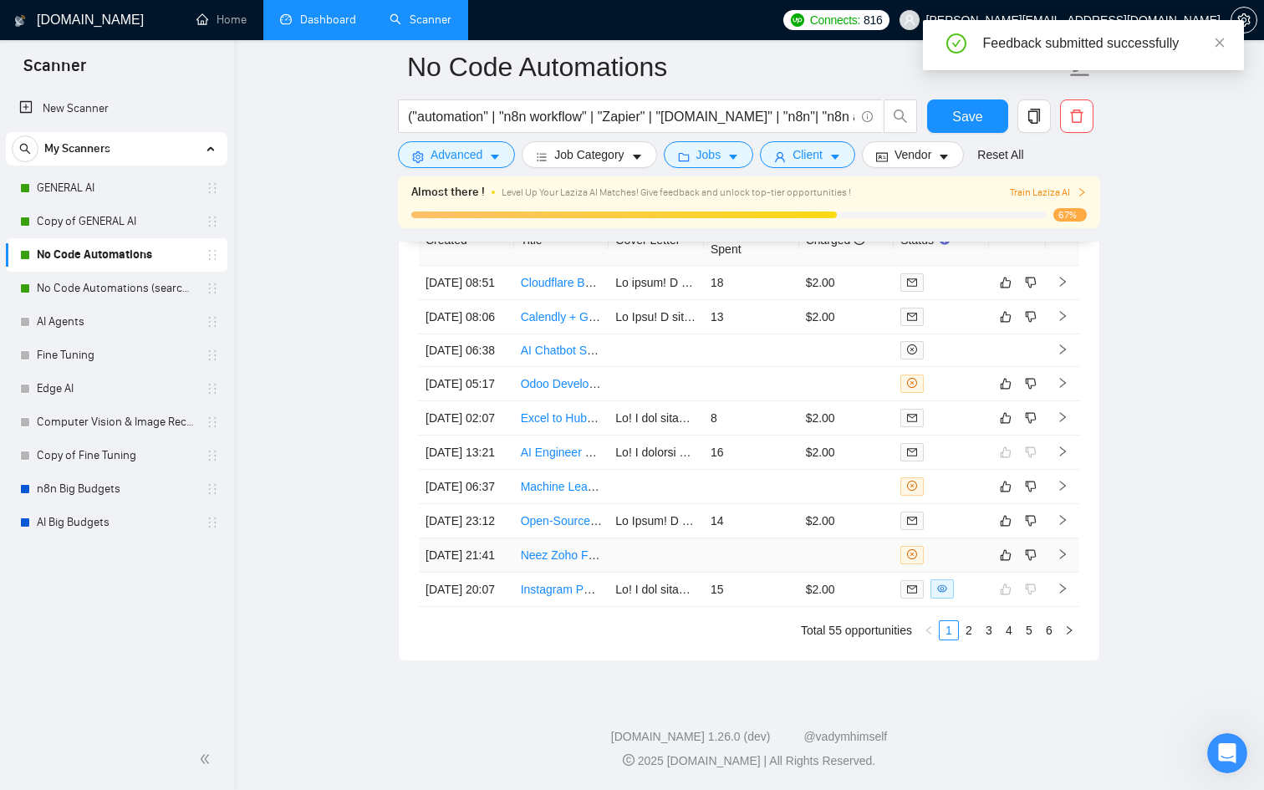
scroll to position [4463, 0]
click at [962, 546] on div at bounding box center [942, 555] width 82 height 18
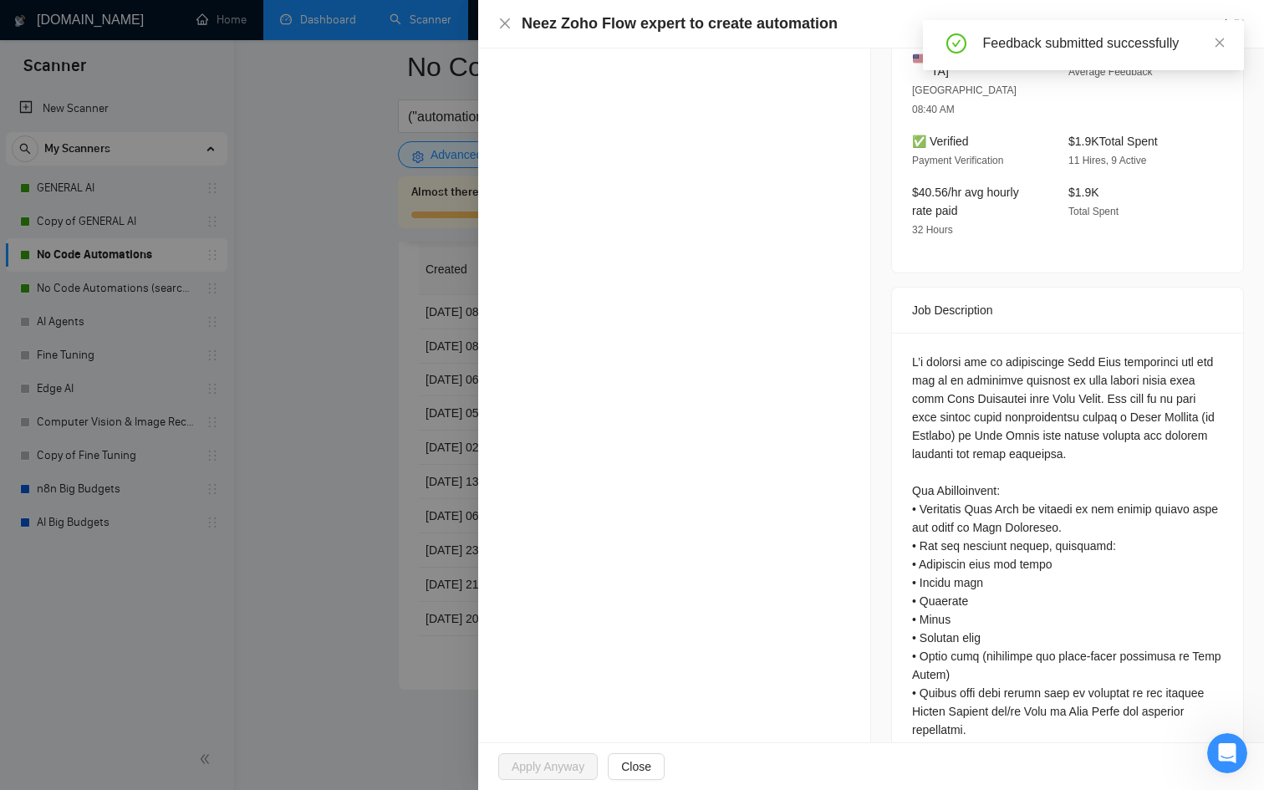
click at [348, 445] on div at bounding box center [632, 395] width 1264 height 790
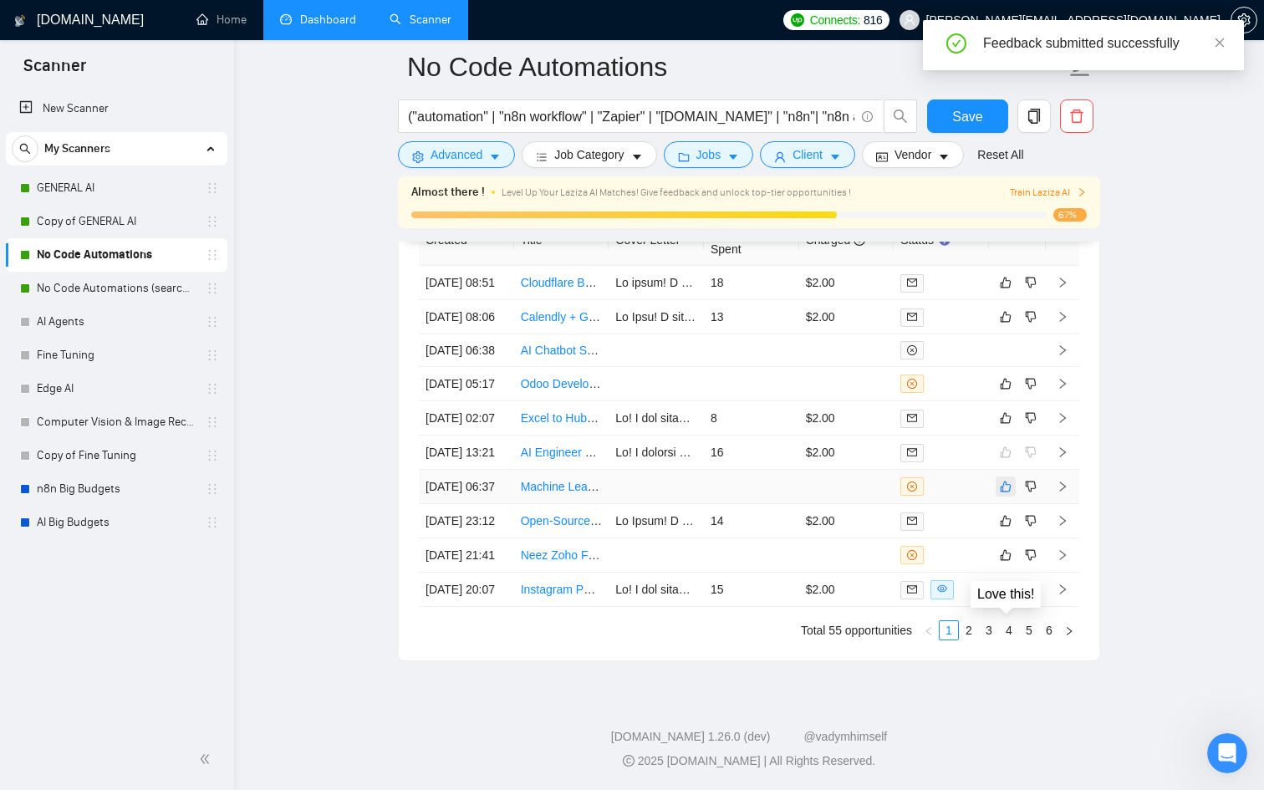
scroll to position [4538, 0]
click at [1002, 561] on icon "like" at bounding box center [1006, 555] width 11 height 11
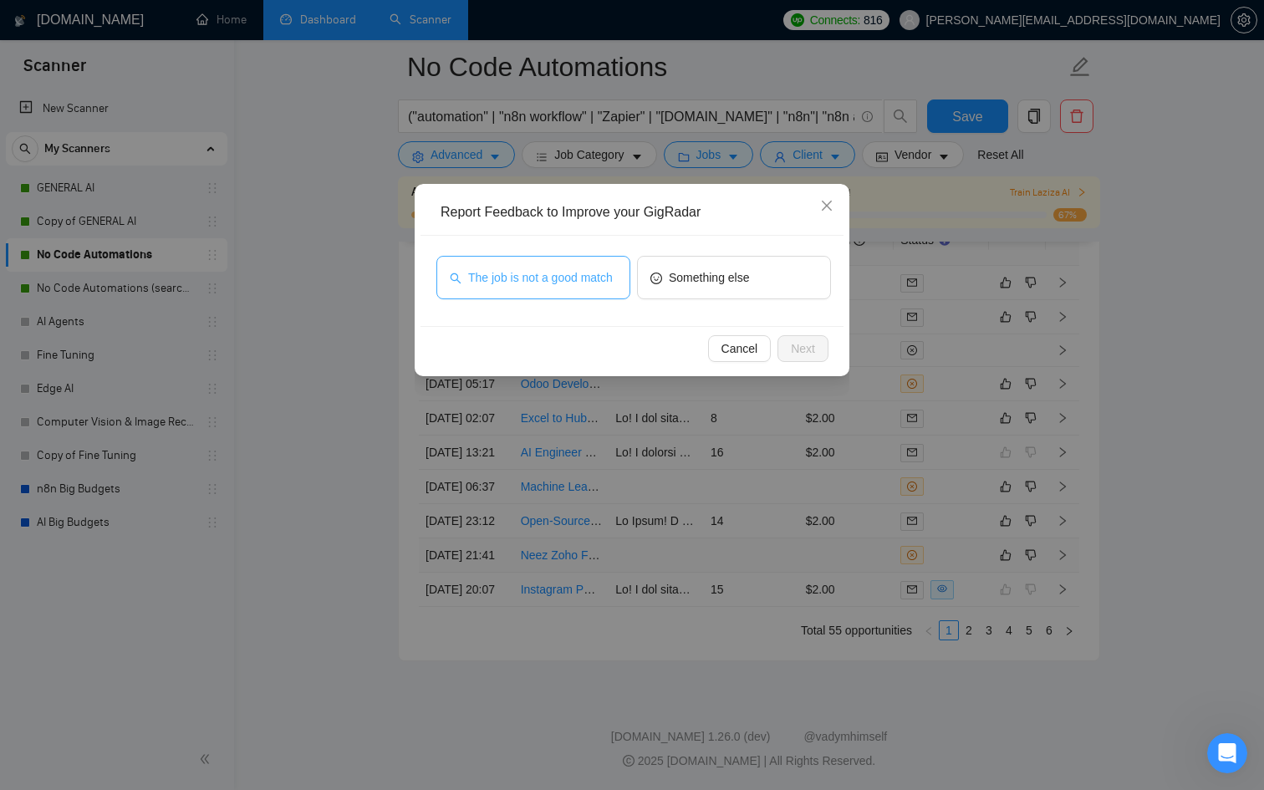
click at [528, 287] on span "The job is not a good match" at bounding box center [540, 277] width 145 height 18
click at [787, 339] on button "Next" at bounding box center [803, 348] width 51 height 27
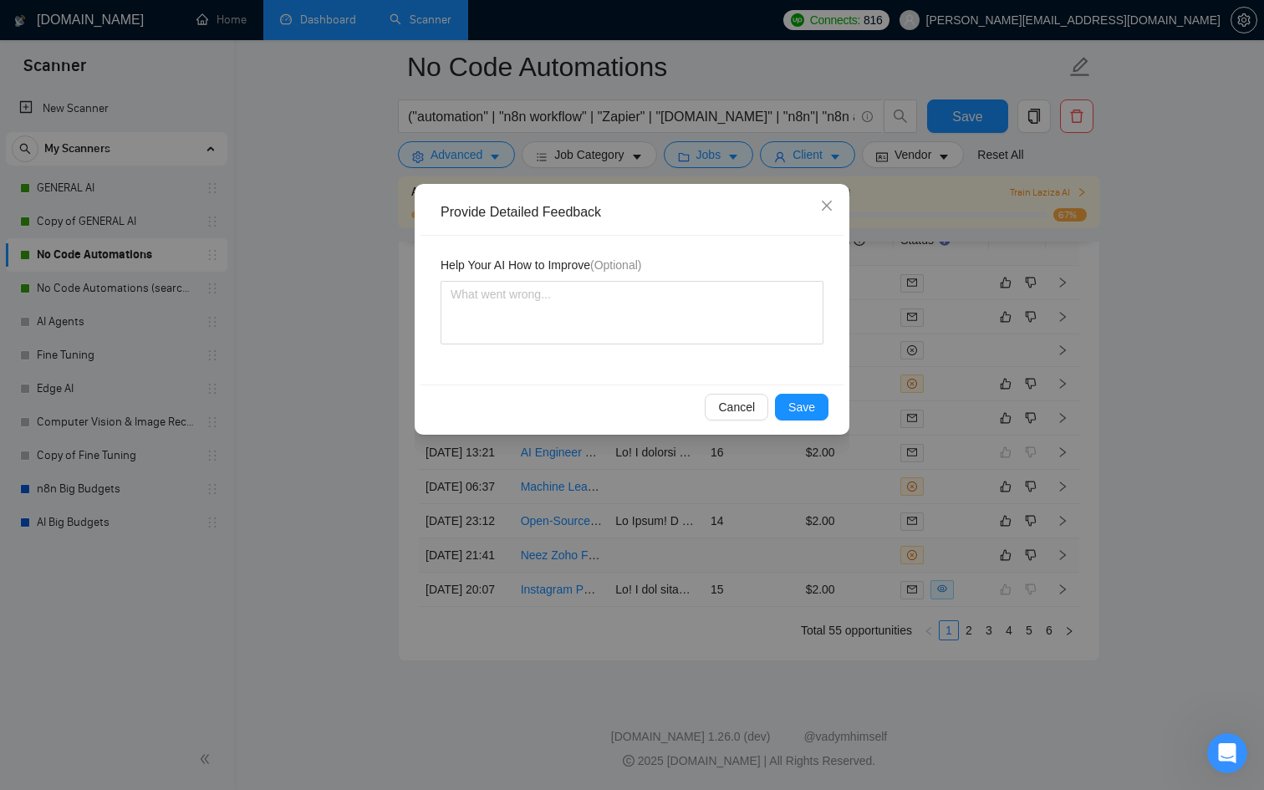
click at [813, 389] on div "Cancel Save" at bounding box center [632, 407] width 423 height 44
click at [814, 394] on button "Save" at bounding box center [802, 407] width 54 height 27
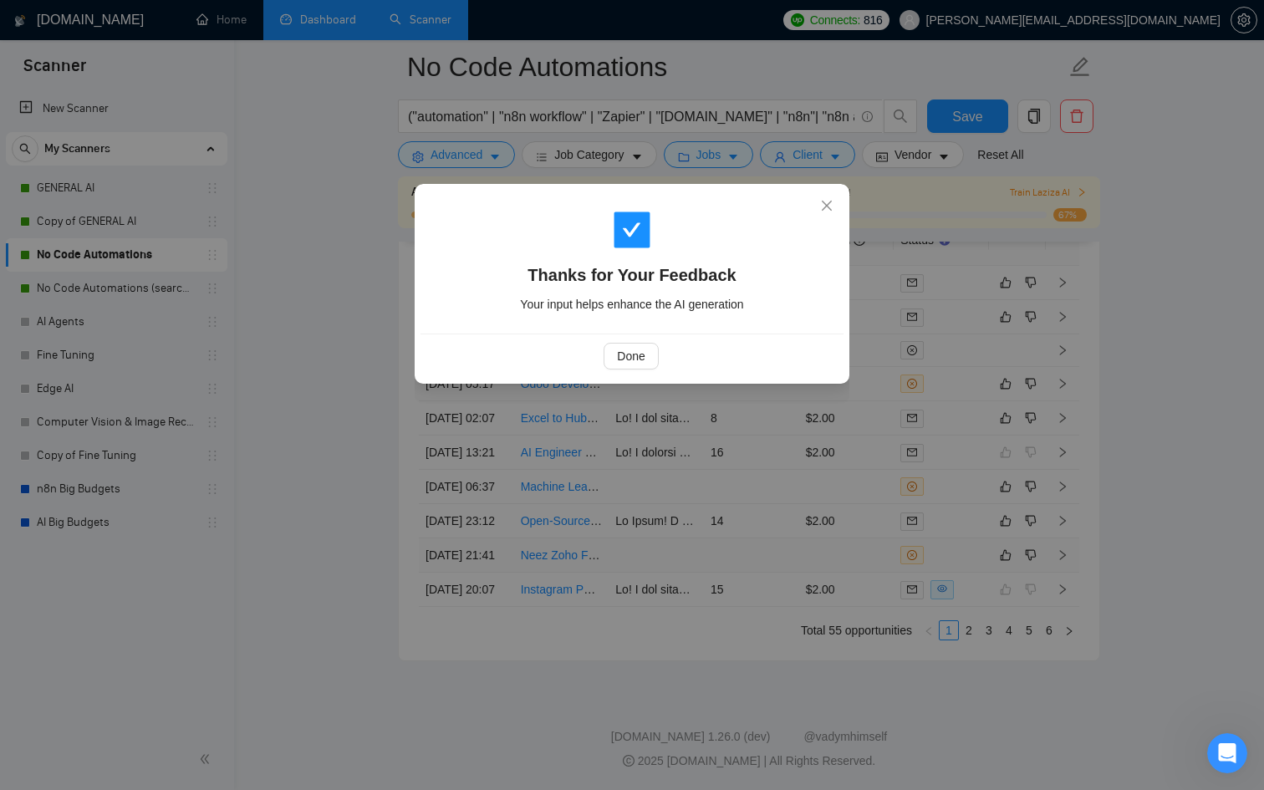
click at [851, 558] on div "Thanks for Your Feedback Your input helps enhance the AI generation Done" at bounding box center [632, 395] width 1264 height 790
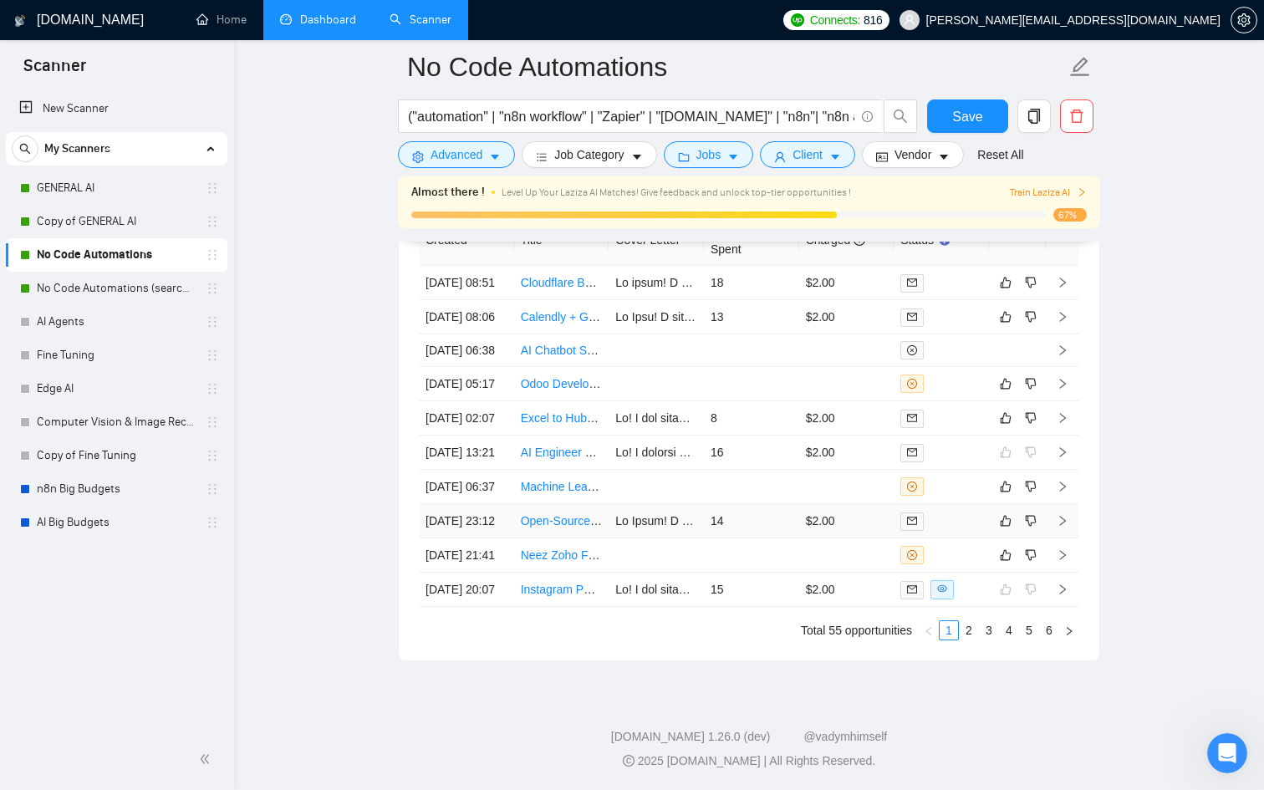
click at [955, 531] on div at bounding box center [942, 521] width 82 height 19
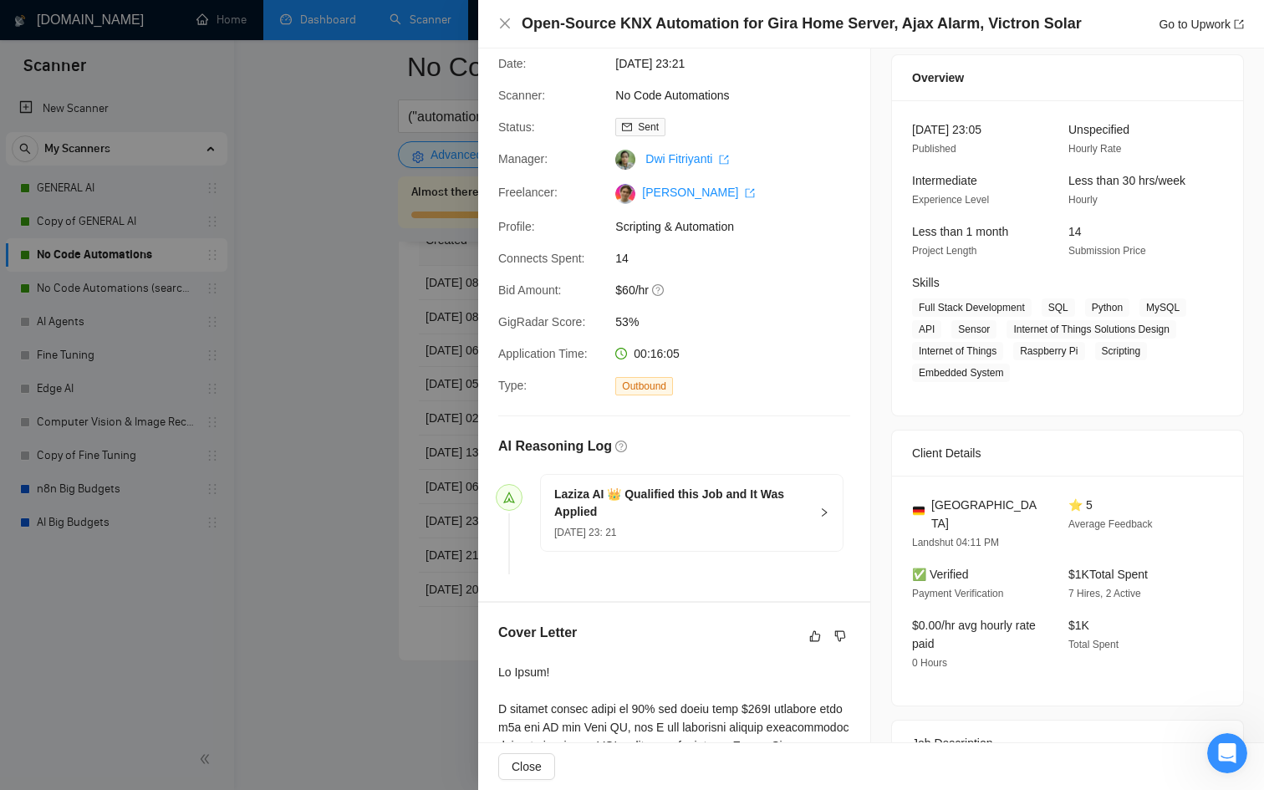
scroll to position [54, 0]
click at [354, 597] on div at bounding box center [632, 395] width 1264 height 790
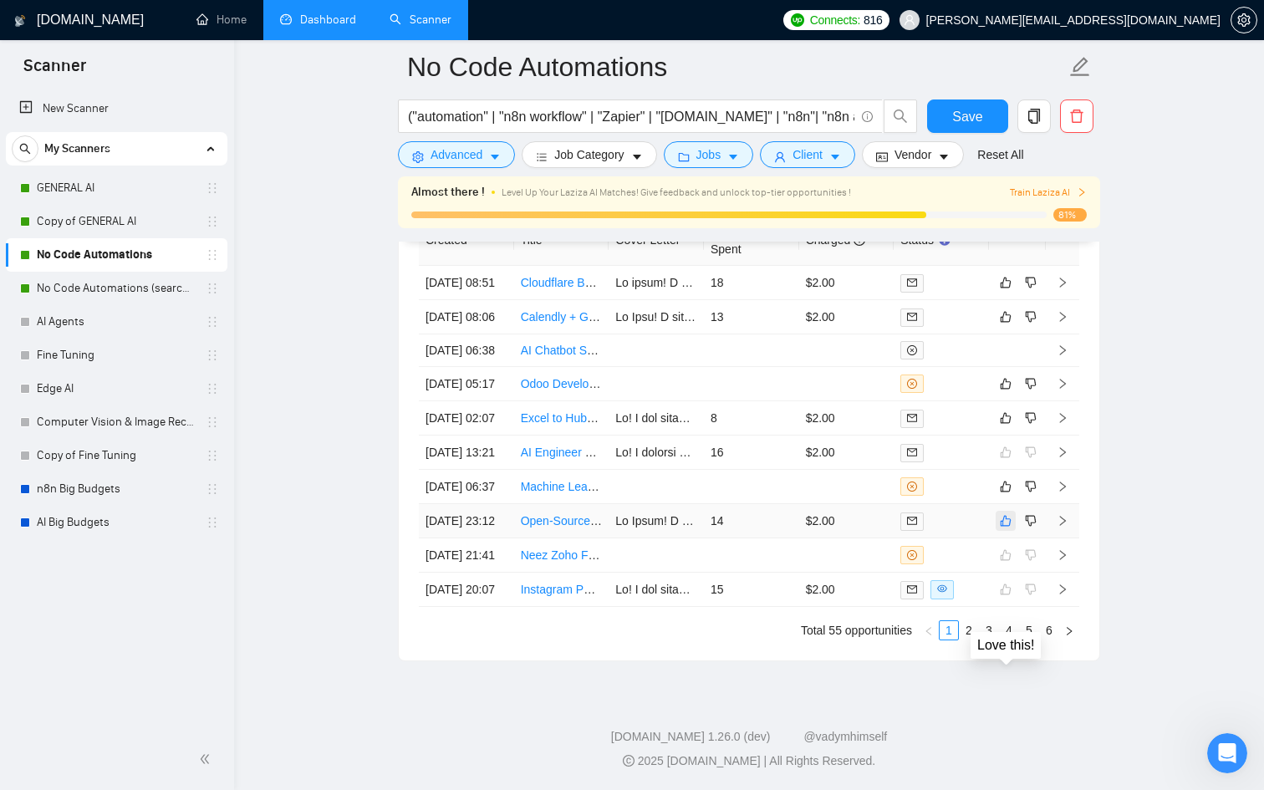
click at [1001, 528] on icon "like" at bounding box center [1006, 520] width 12 height 13
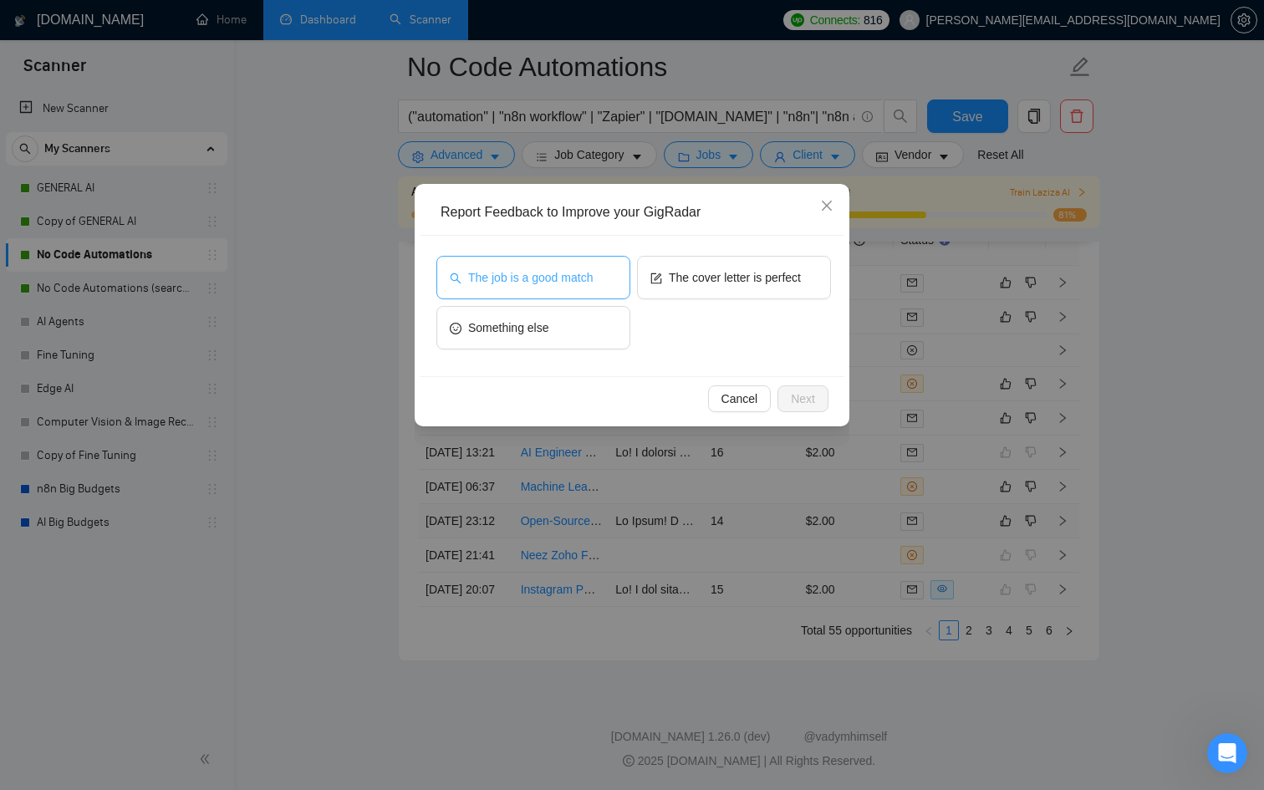
click at [505, 298] on button "The job is a good match" at bounding box center [533, 277] width 194 height 43
click at [798, 418] on div "Cancel Next" at bounding box center [632, 398] width 423 height 44
click at [793, 410] on button "Next" at bounding box center [803, 398] width 51 height 27
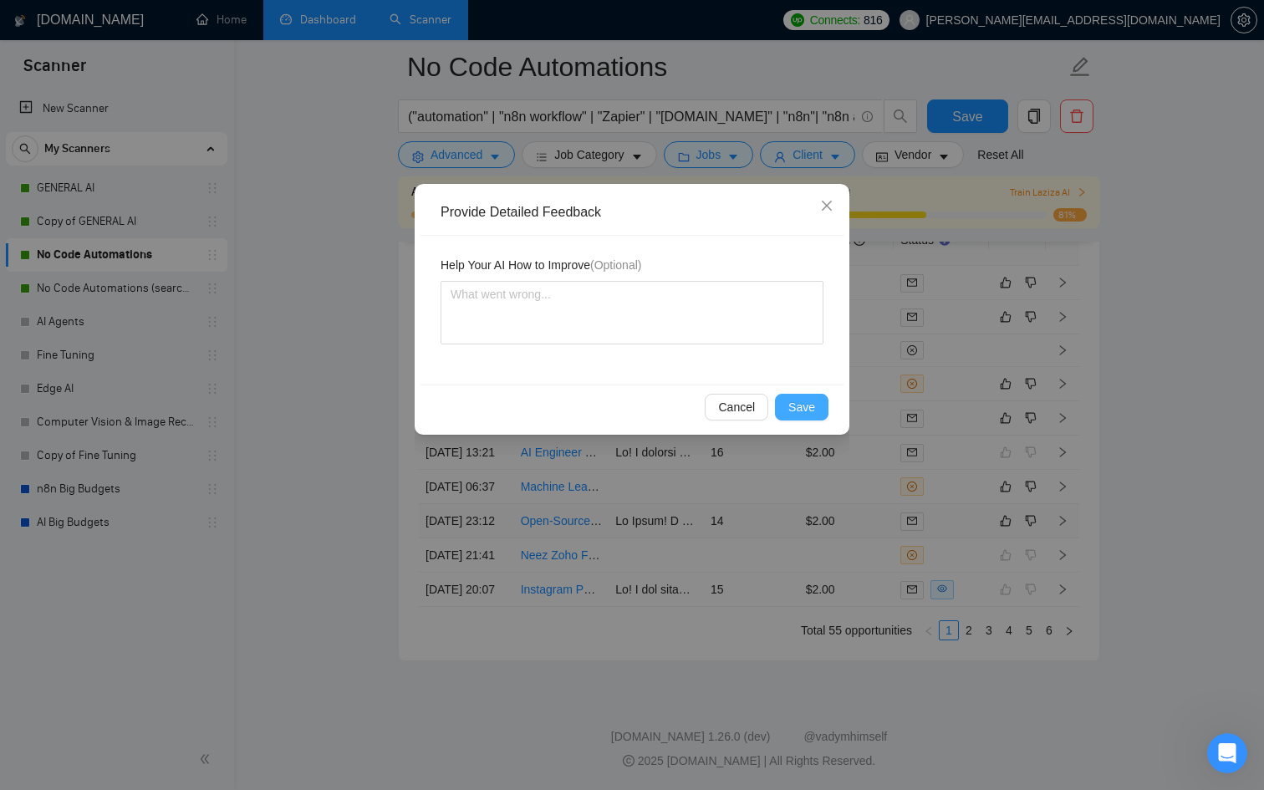
click at [793, 410] on span "Save" at bounding box center [801, 407] width 27 height 18
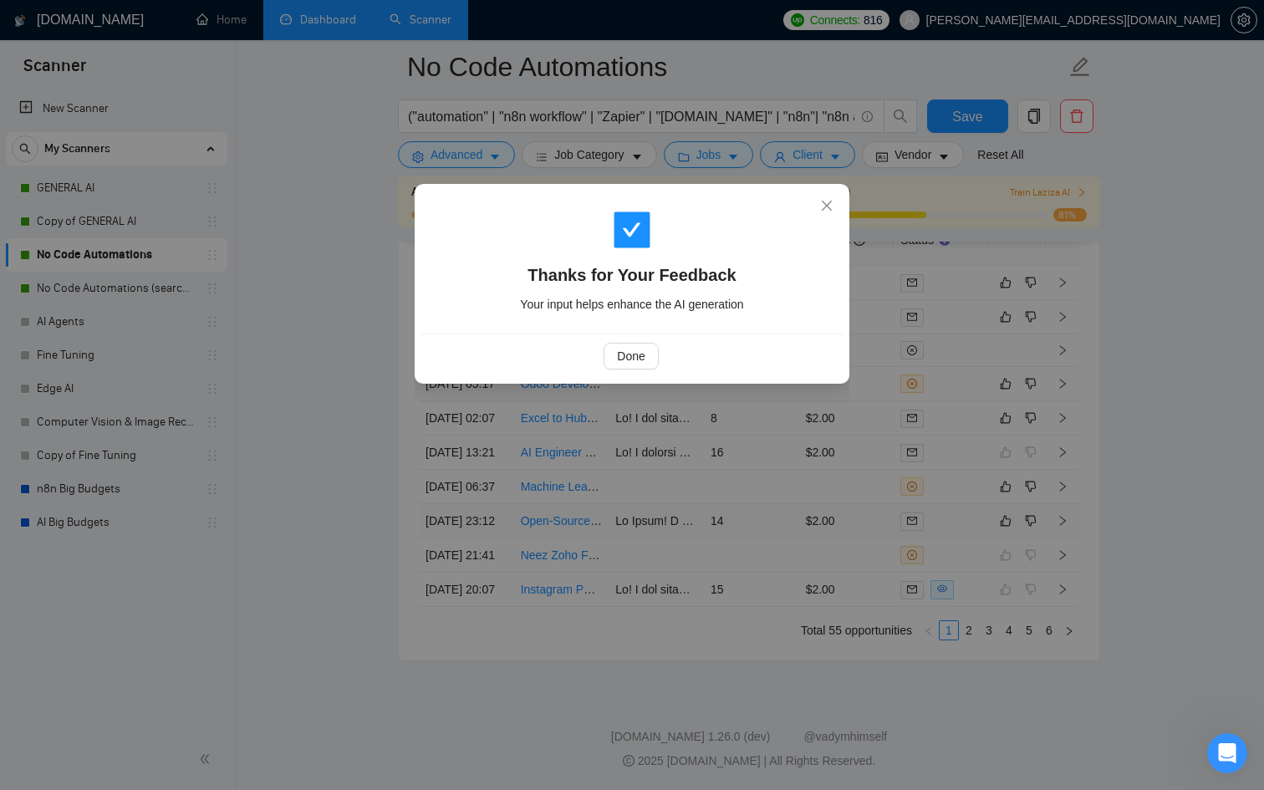
click at [804, 479] on div "Thanks for Your Feedback Your input helps enhance the AI generation Done" at bounding box center [632, 395] width 1264 height 790
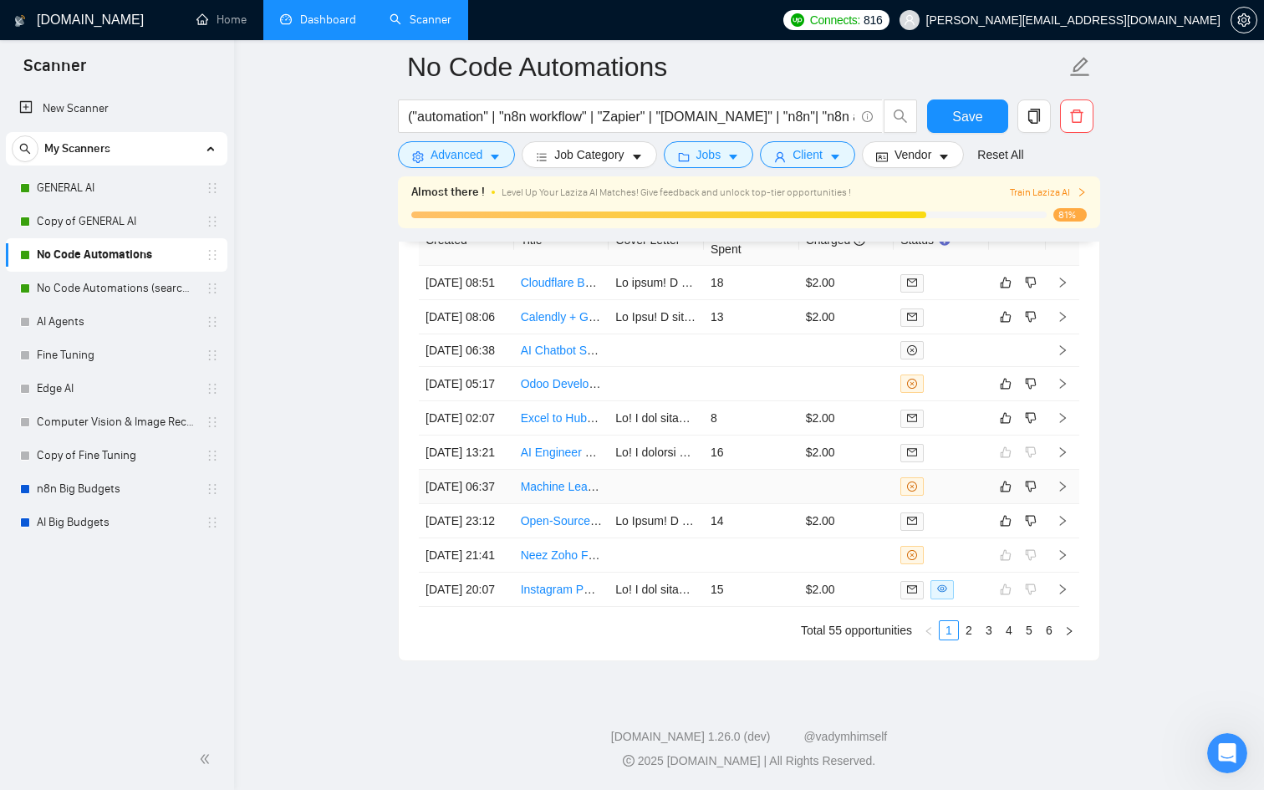
click at [936, 496] on div at bounding box center [942, 486] width 82 height 18
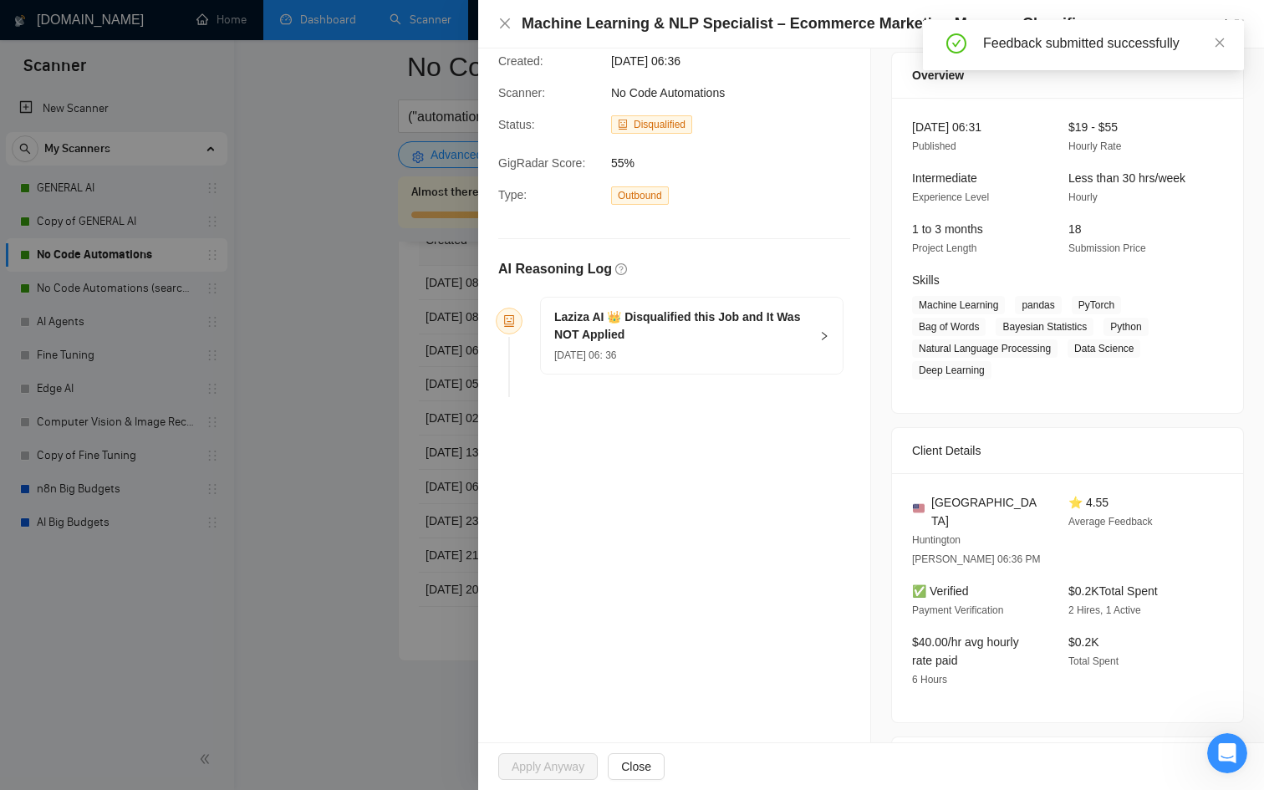
scroll to position [58, 0]
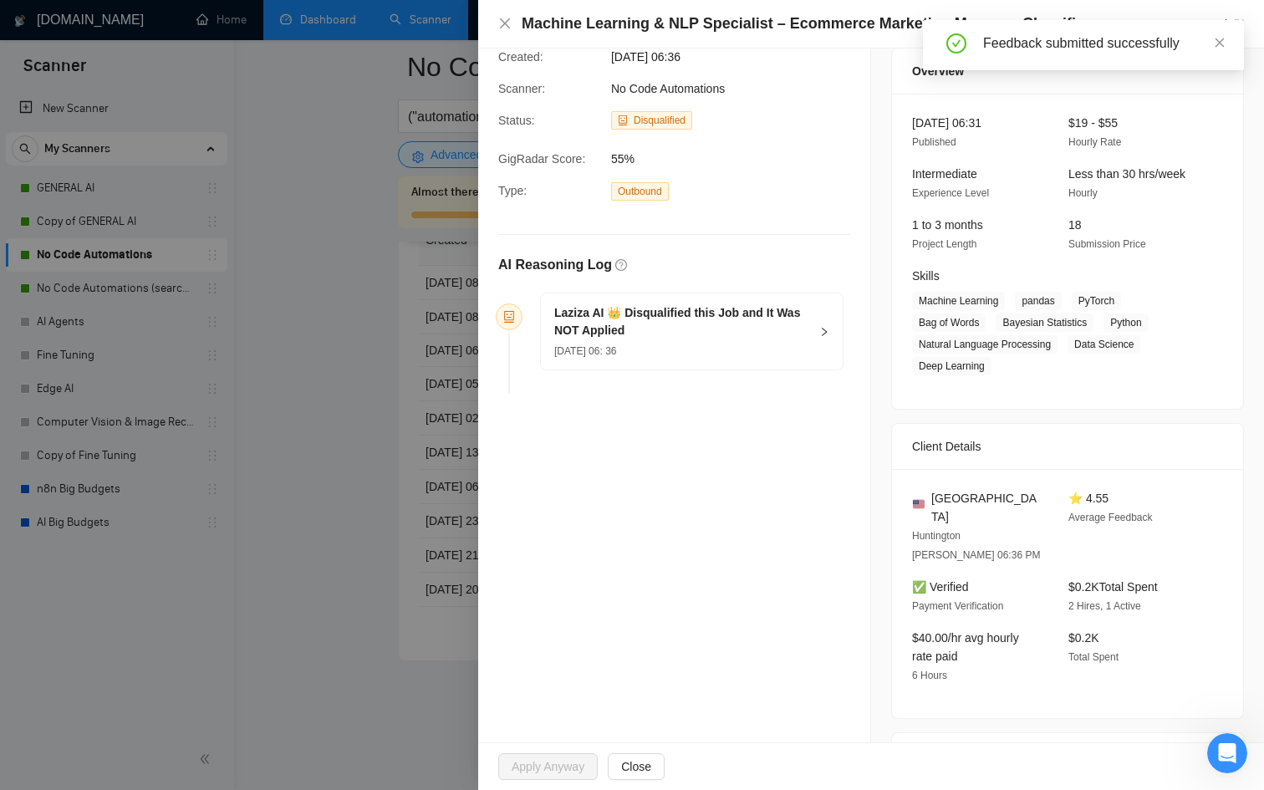
click at [814, 346] on div "Laziza AI 👑 Disqualified this Job and It Was NOT Applied 12 Sep, 2025 06: 36" at bounding box center [692, 331] width 302 height 76
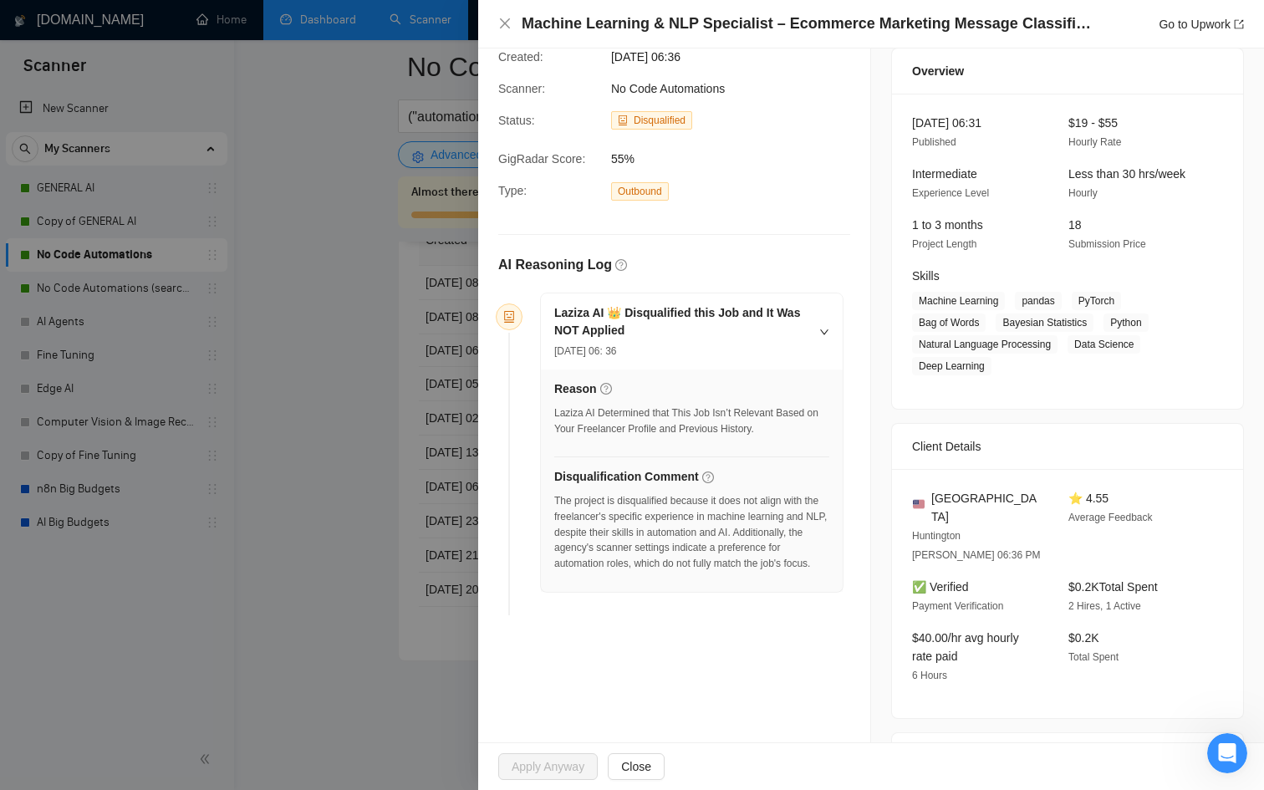
click at [402, 622] on div at bounding box center [632, 395] width 1264 height 790
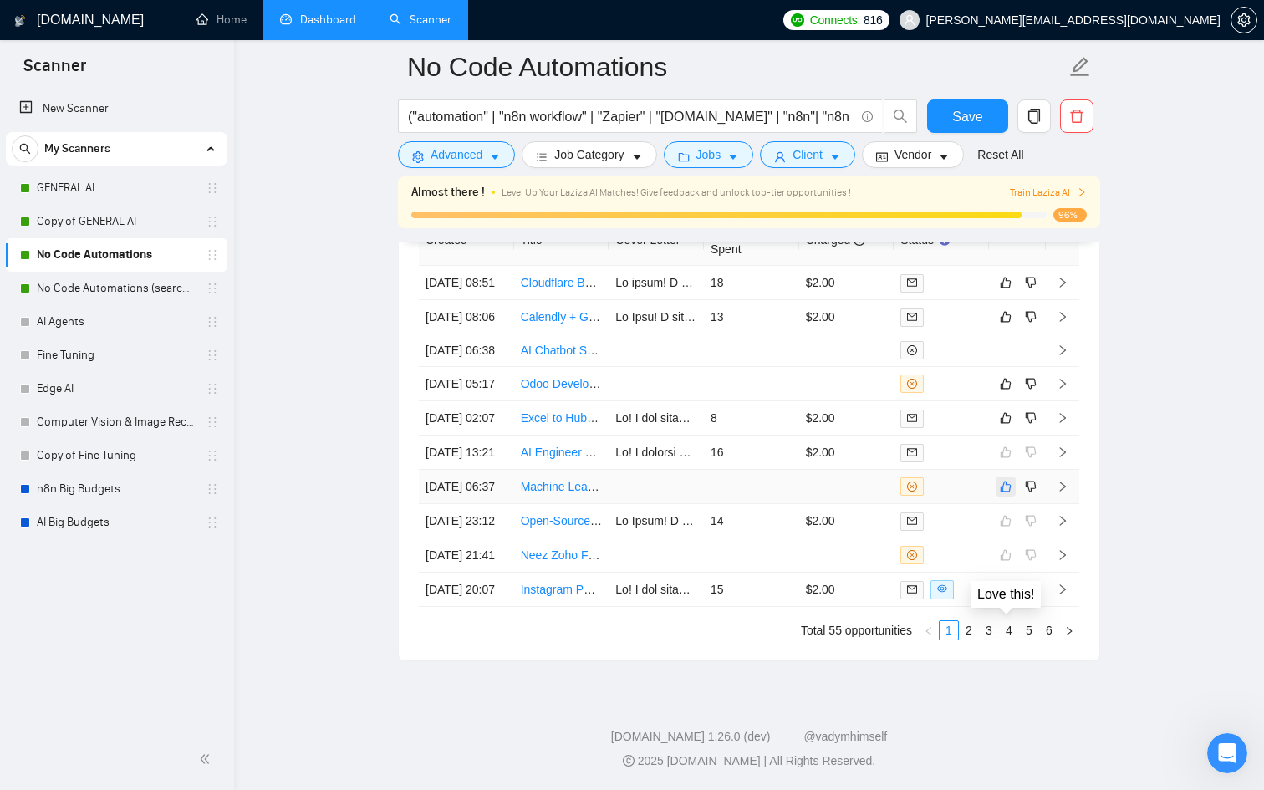
click at [1000, 493] on icon "like" at bounding box center [1006, 486] width 12 height 13
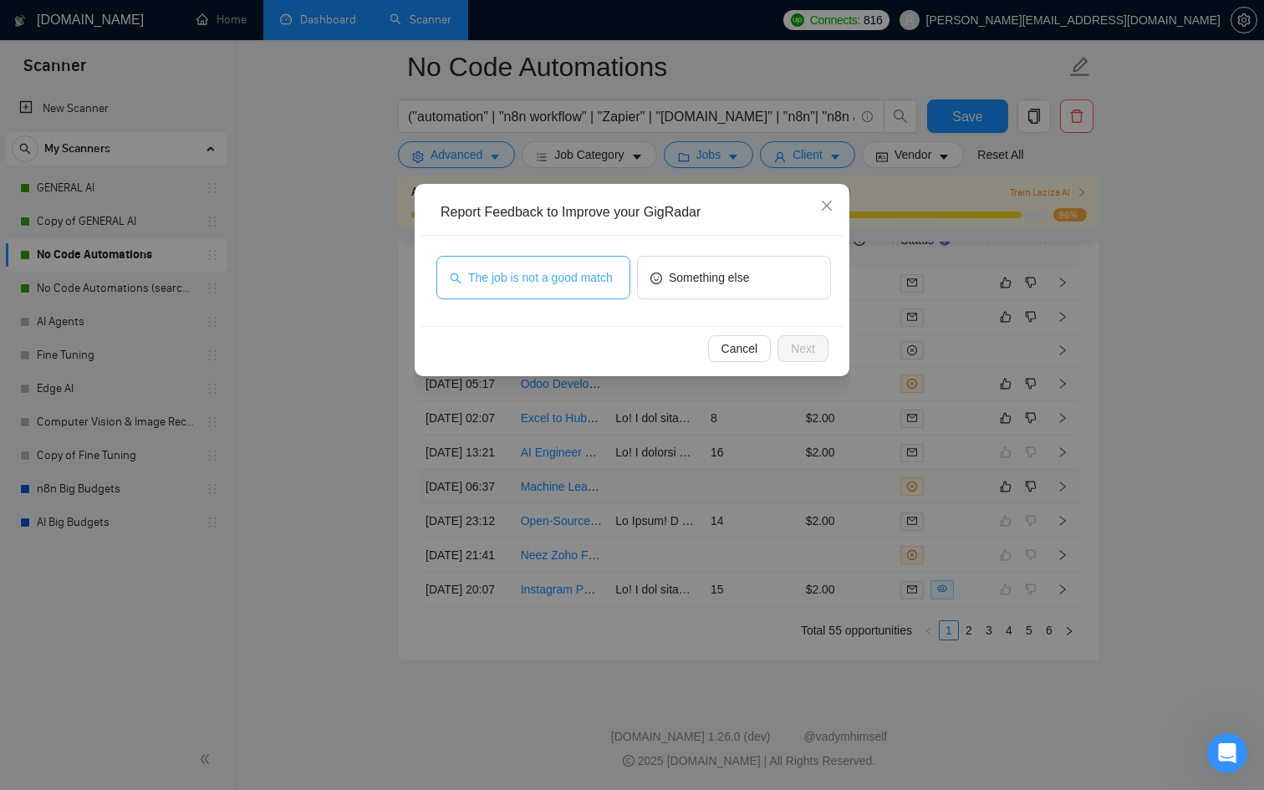
click at [595, 285] on span "The job is not a good match" at bounding box center [540, 277] width 145 height 18
click at [811, 355] on span "Next" at bounding box center [803, 348] width 24 height 18
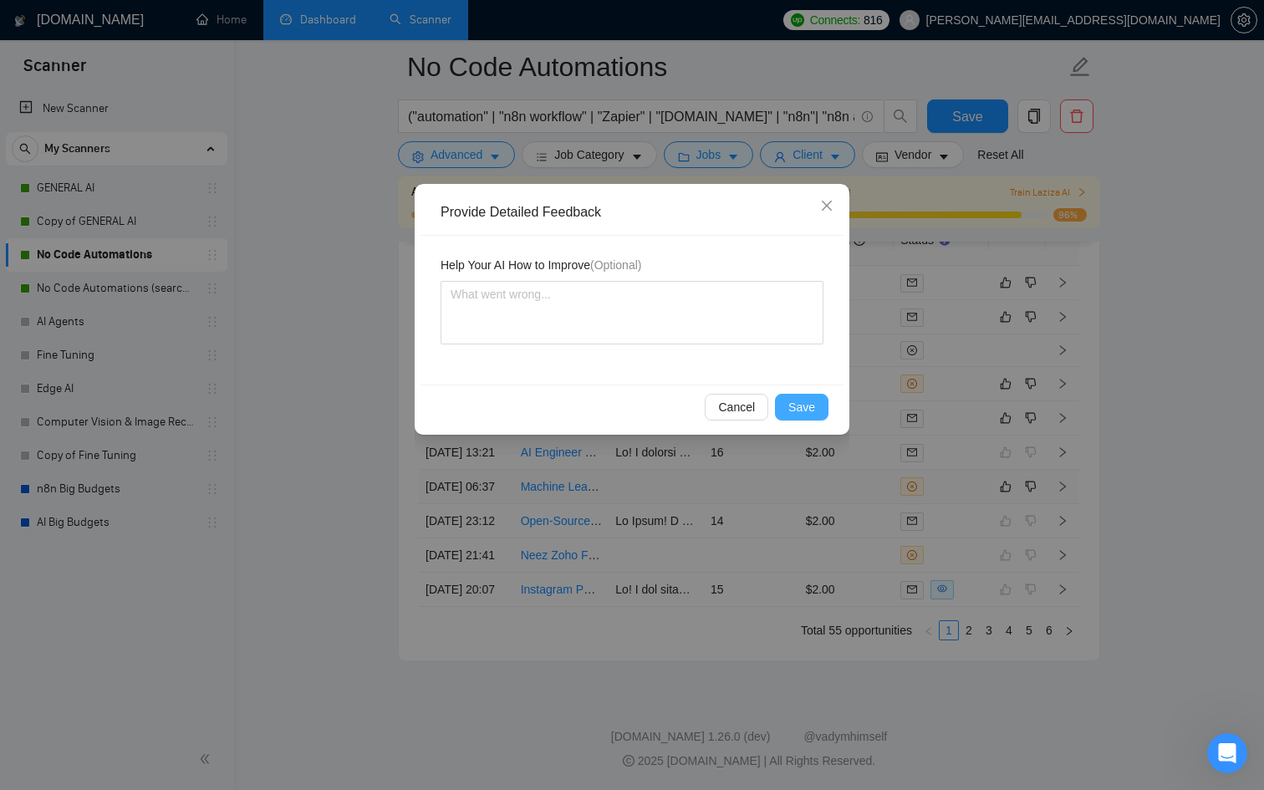
click at [811, 399] on span "Save" at bounding box center [801, 407] width 27 height 18
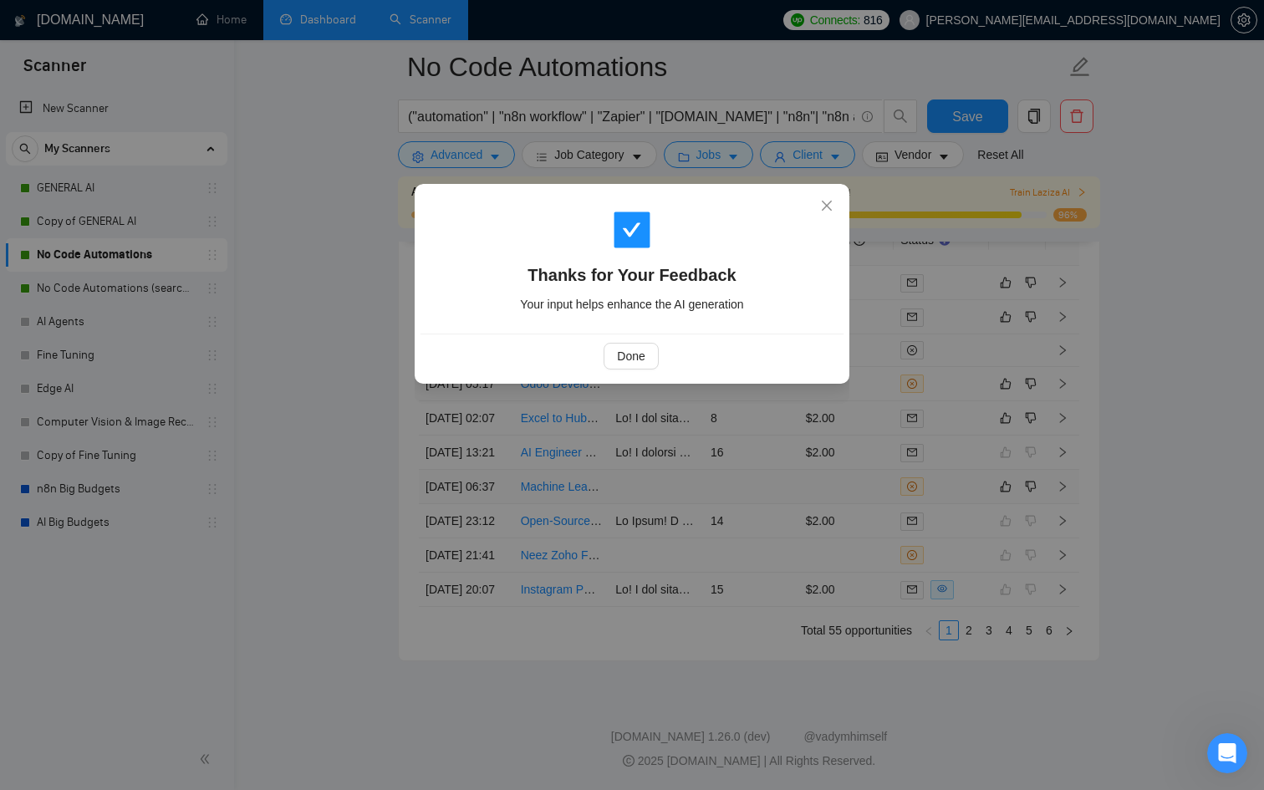
click at [630, 371] on div "Done" at bounding box center [632, 356] width 423 height 44
click at [626, 362] on span "Done" at bounding box center [631, 356] width 28 height 18
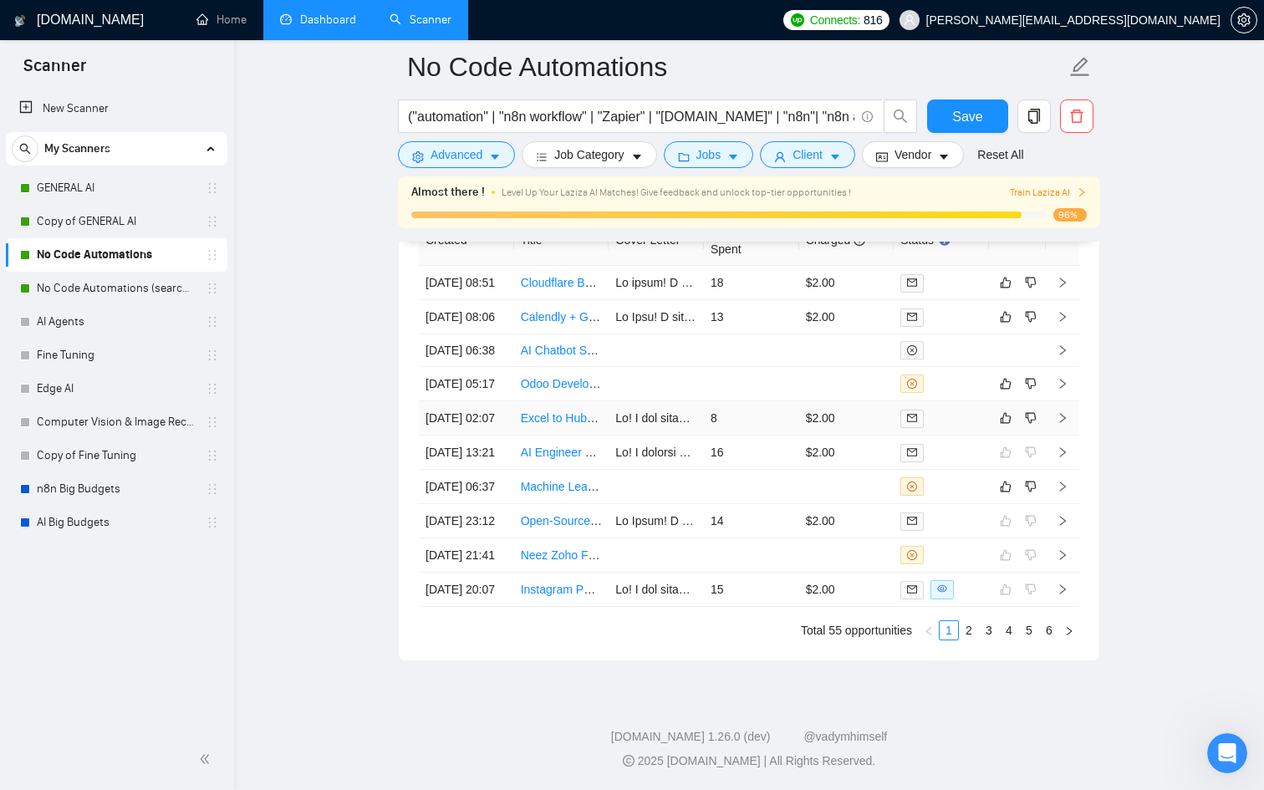
click at [941, 436] on td at bounding box center [941, 418] width 95 height 34
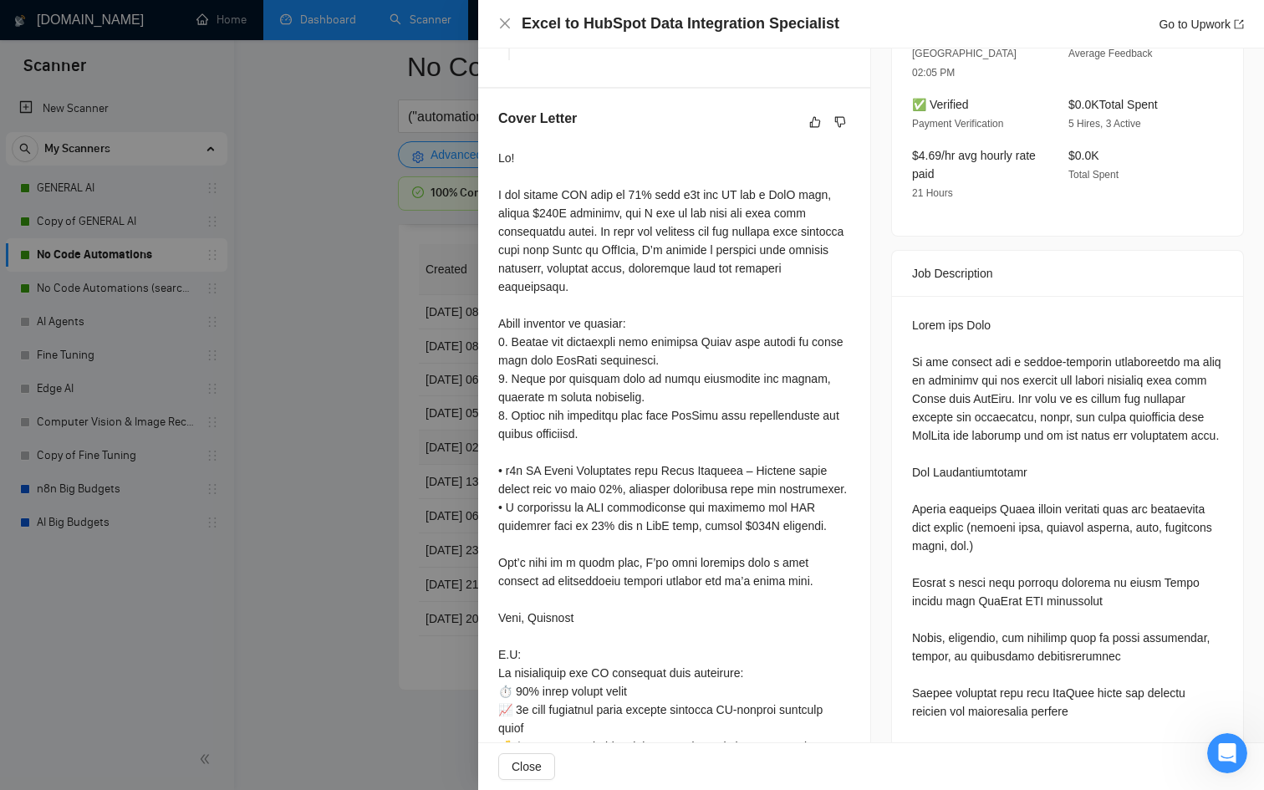
scroll to position [564, 0]
click at [390, 487] on div at bounding box center [632, 395] width 1264 height 790
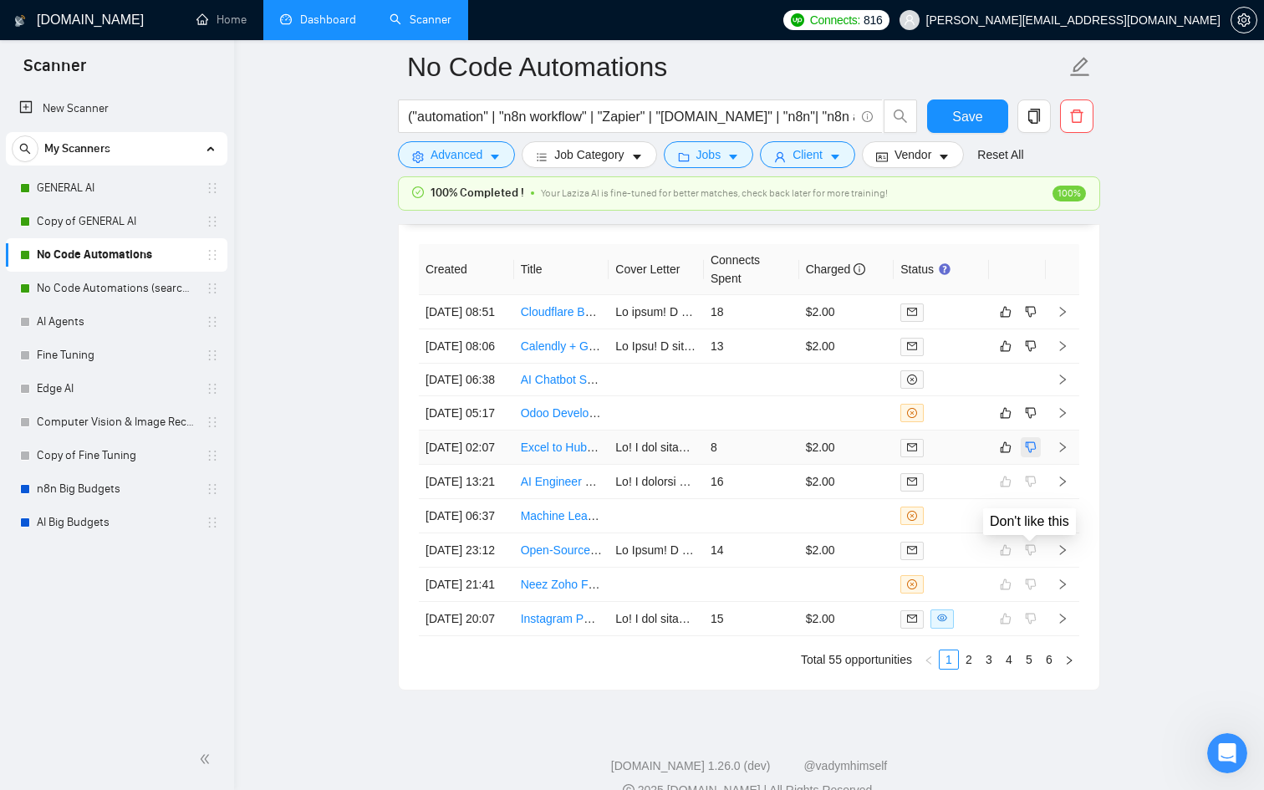
click at [1031, 453] on icon "dislike" at bounding box center [1031, 447] width 11 height 11
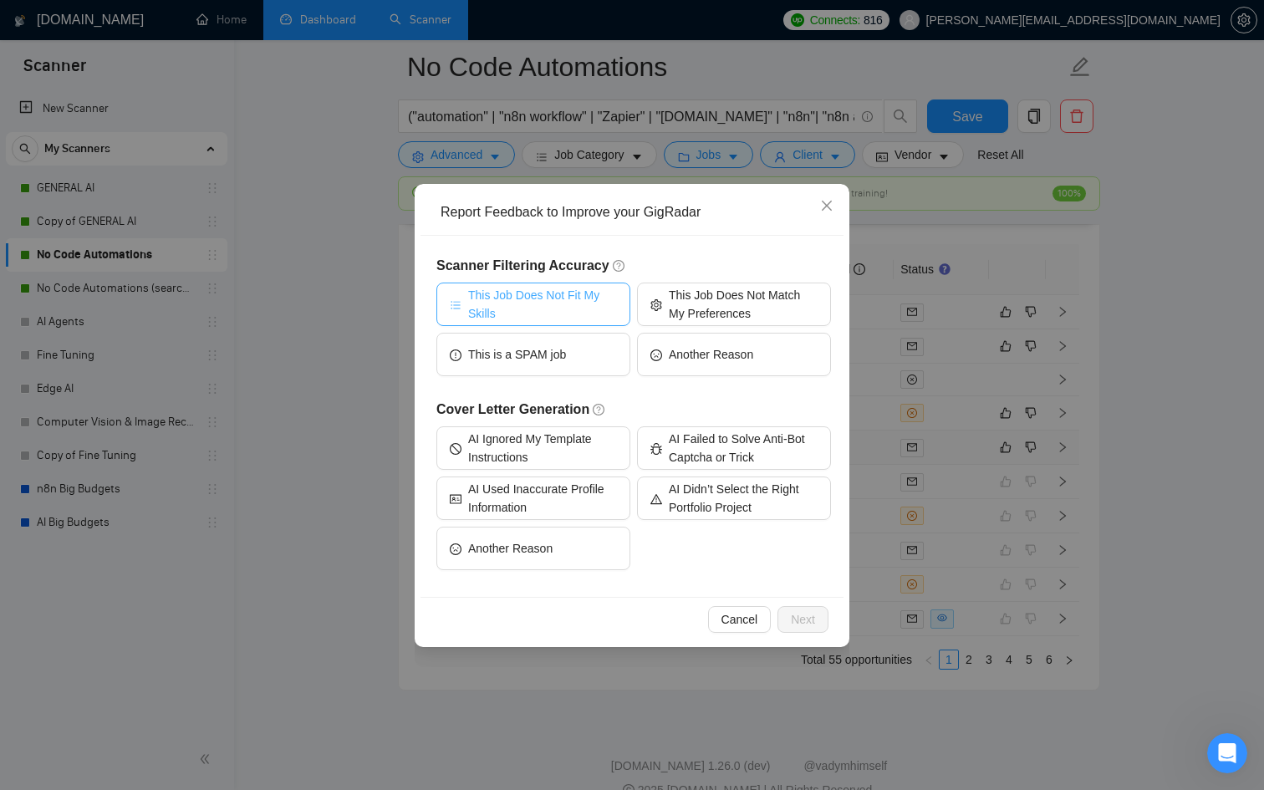
click at [564, 313] on span "This Job Does Not Fit My Skills" at bounding box center [542, 304] width 149 height 37
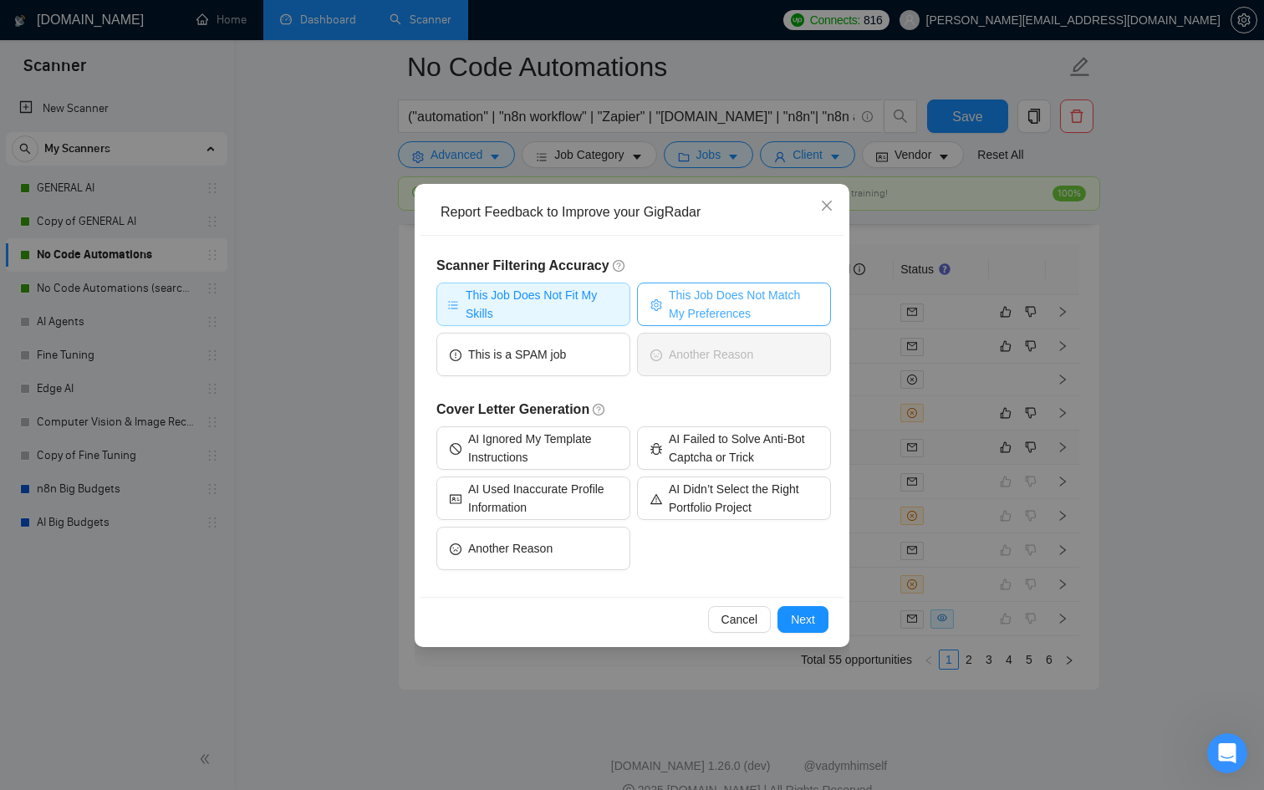
click at [800, 284] on button "This Job Does Not Match My Preferences" at bounding box center [734, 304] width 194 height 43
click at [804, 621] on span "Next" at bounding box center [803, 619] width 24 height 18
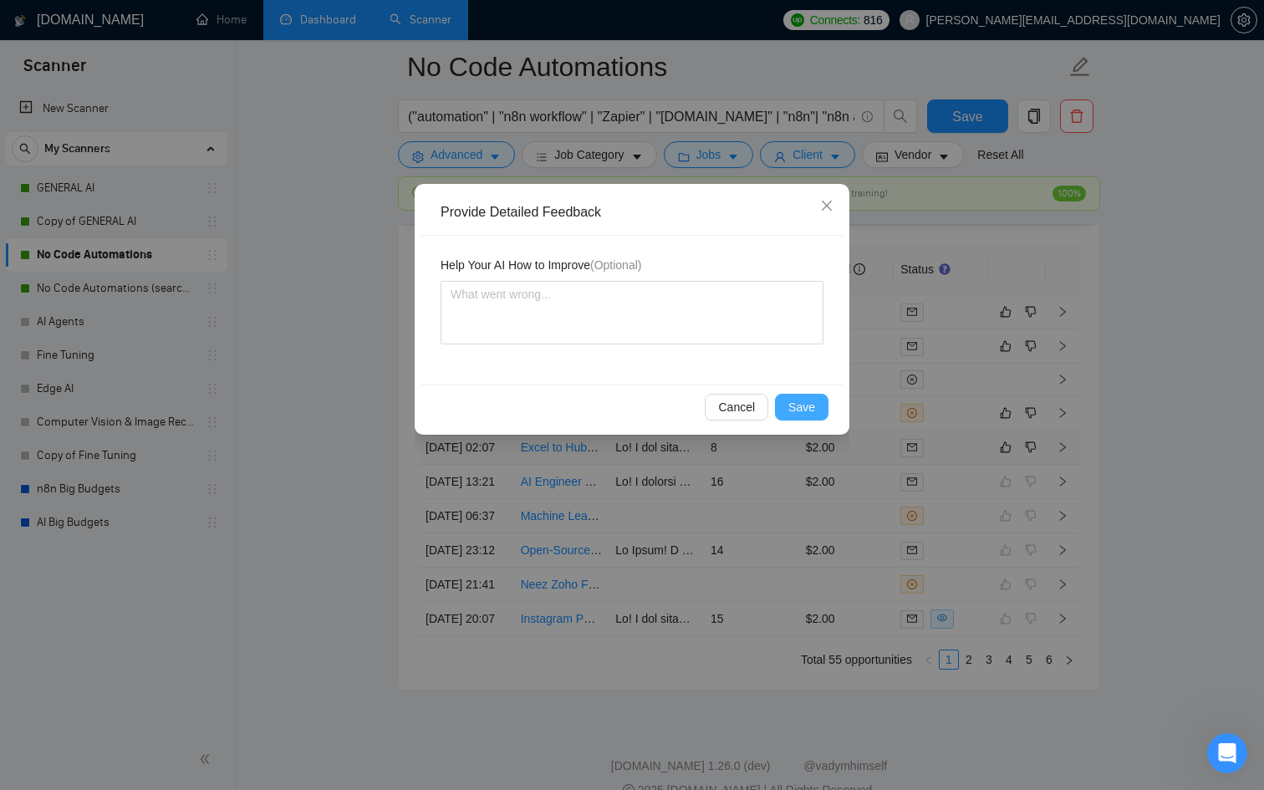
click at [799, 396] on button "Save" at bounding box center [802, 407] width 54 height 27
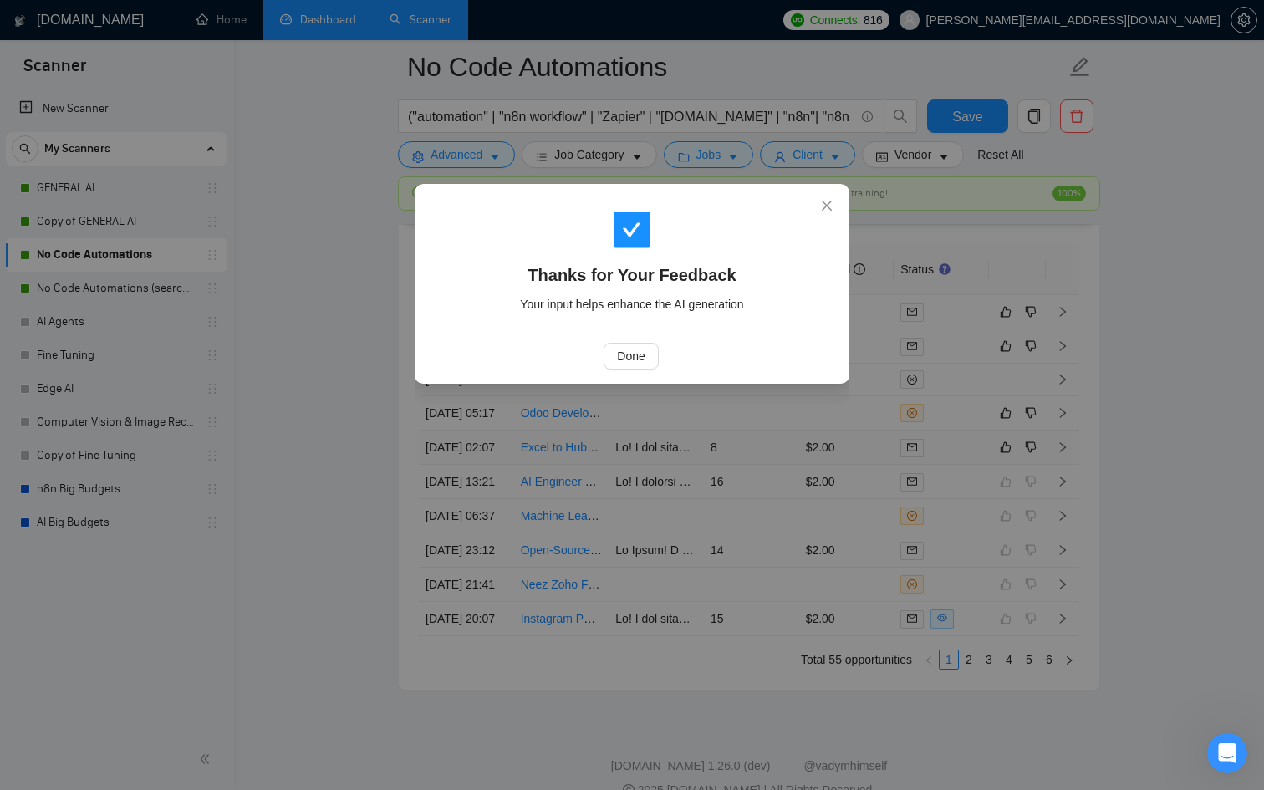
click at [791, 486] on div "Thanks for Your Feedback Your input helps enhance the AI generation Done" at bounding box center [632, 395] width 1264 height 790
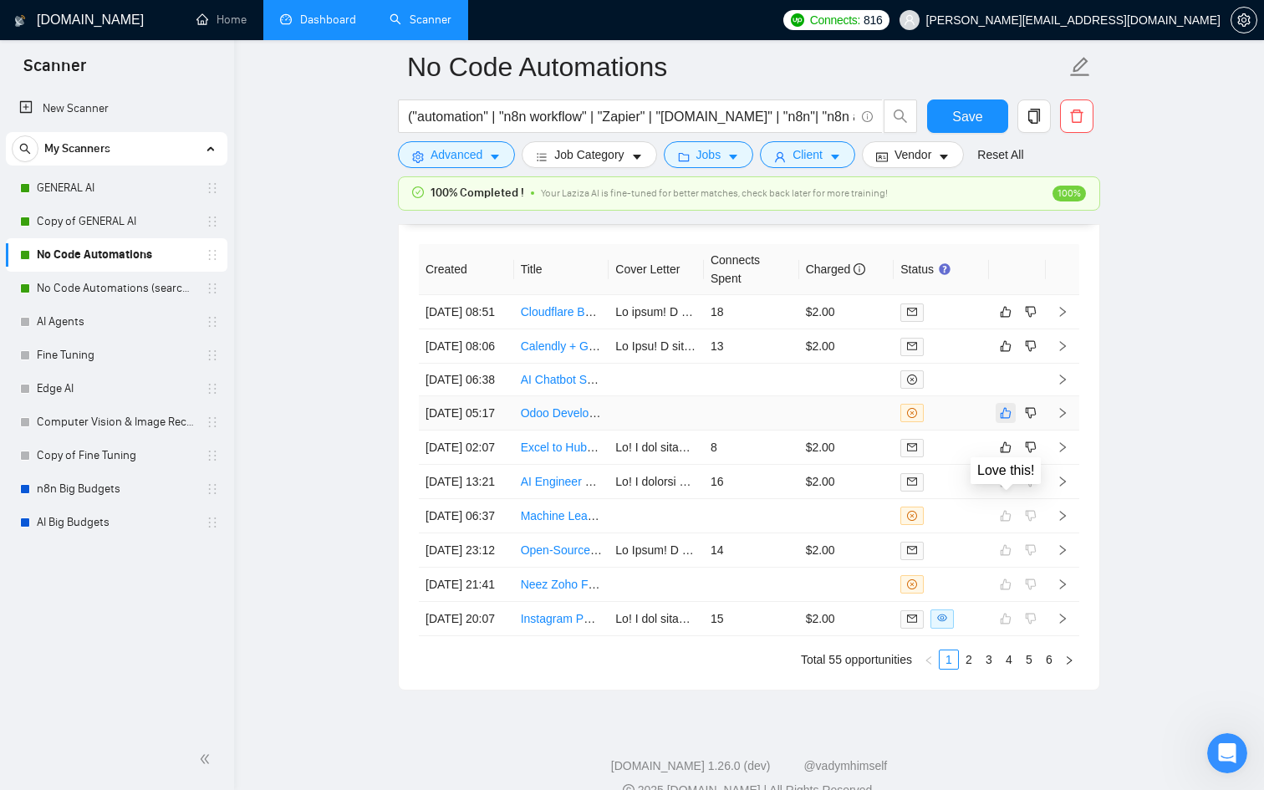
click at [998, 423] on button "button" at bounding box center [1006, 413] width 20 height 20
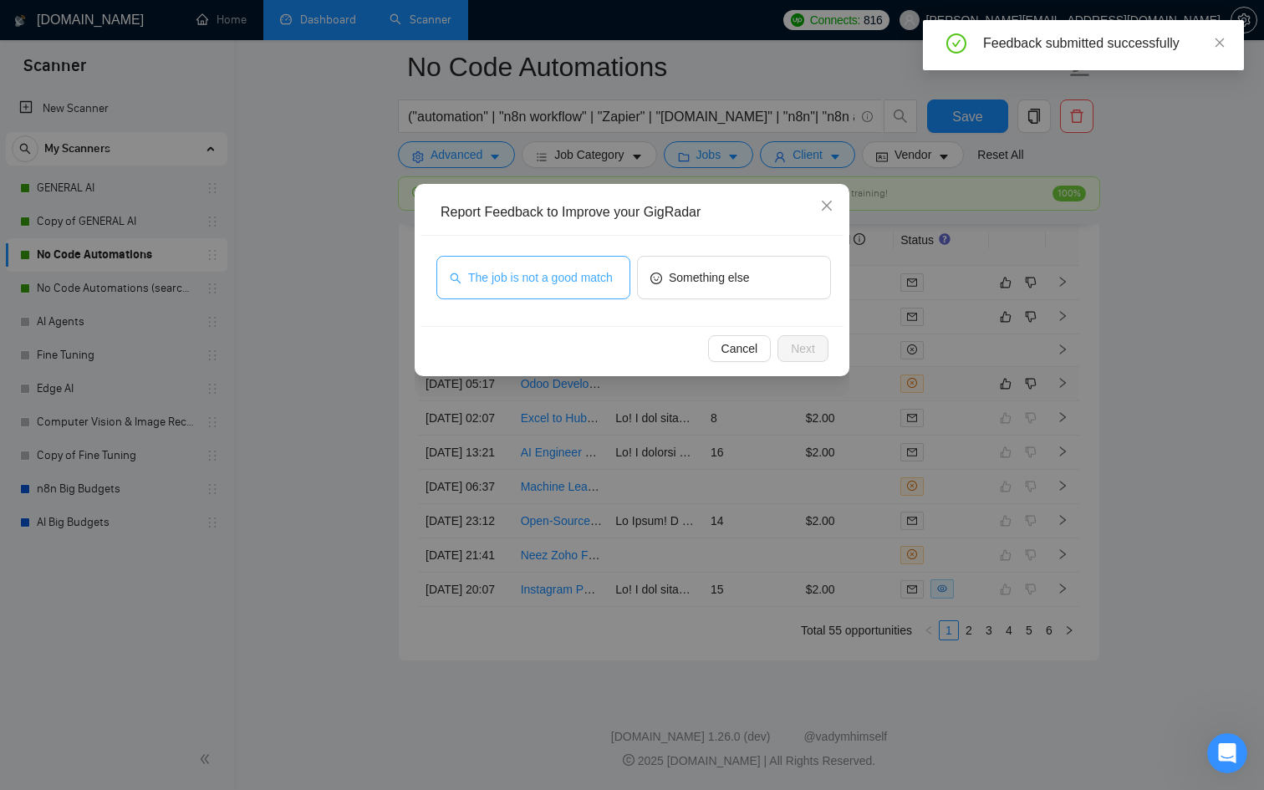
click at [444, 268] on button "The job is not a good match" at bounding box center [533, 277] width 194 height 43
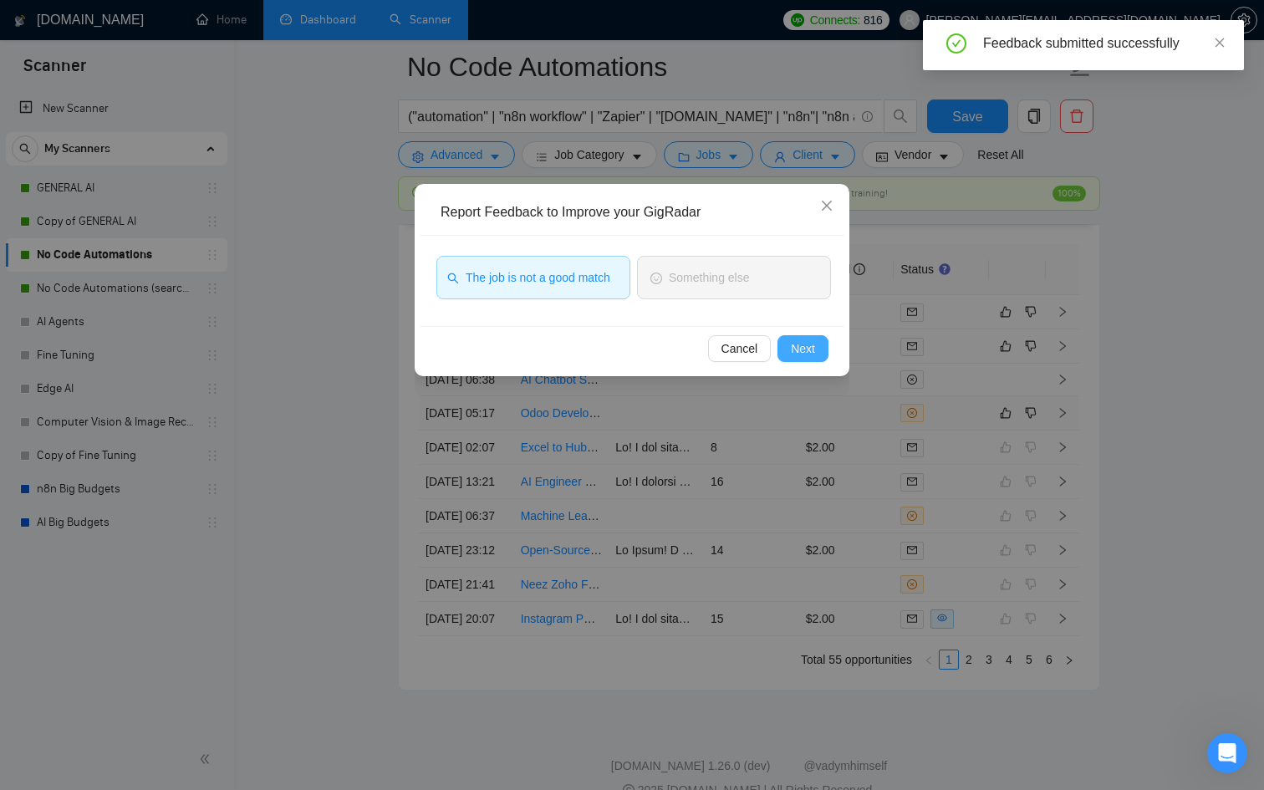
click at [799, 347] on span "Next" at bounding box center [803, 348] width 24 height 18
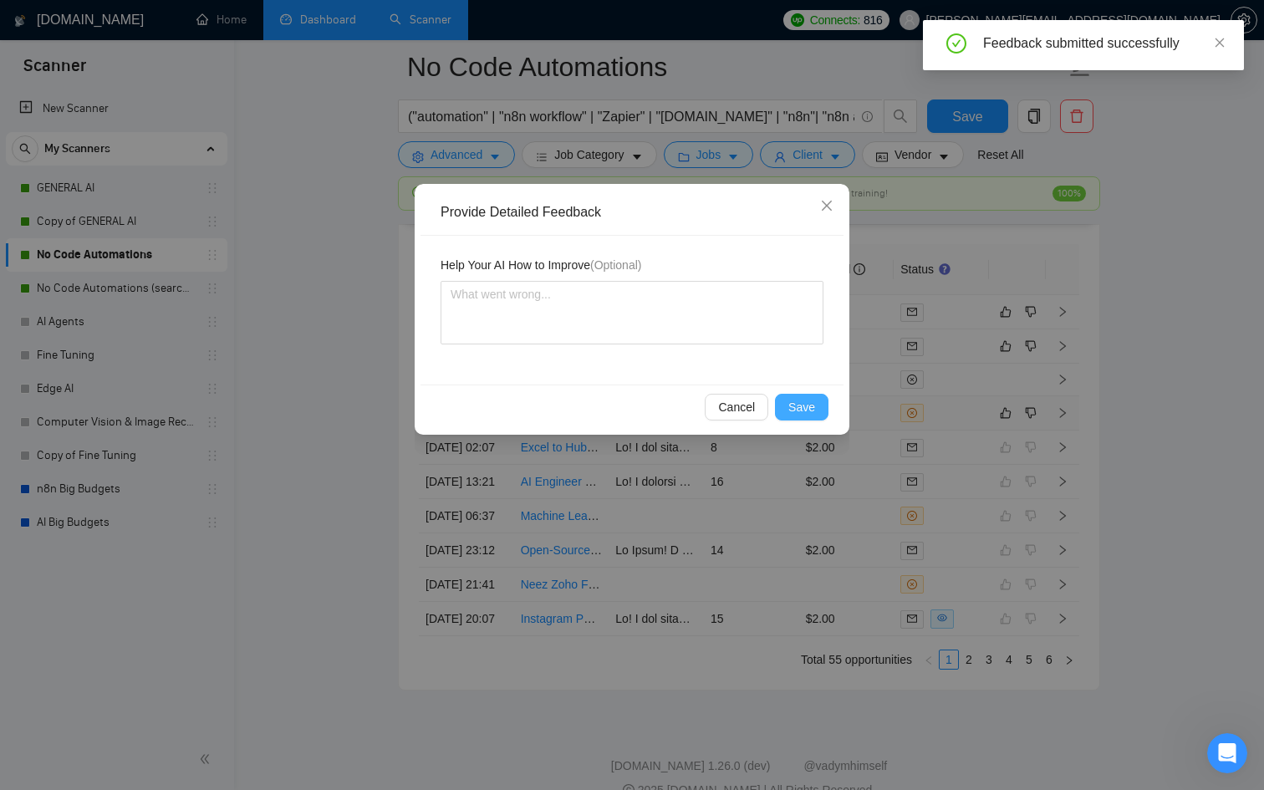
click at [800, 417] on button "Save" at bounding box center [802, 407] width 54 height 27
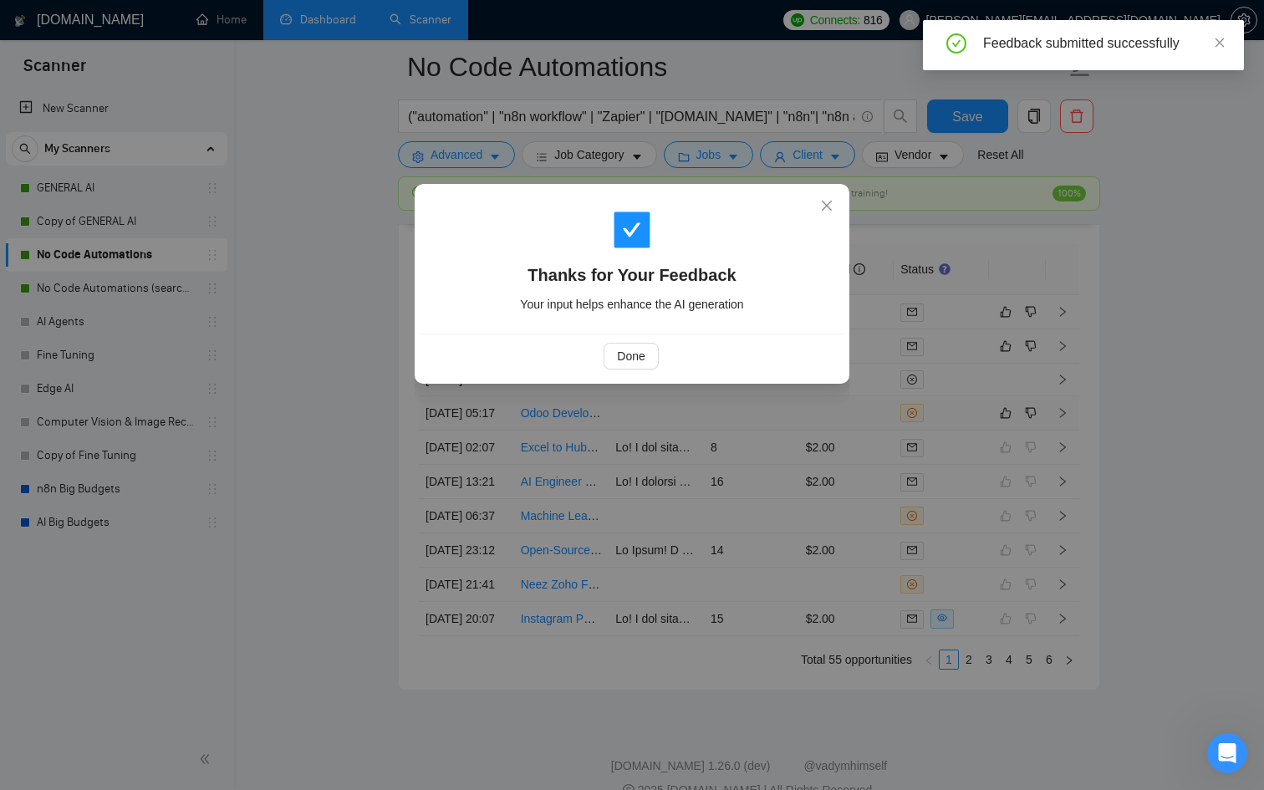
click at [849, 457] on div "Thanks for Your Feedback Your input helps enhance the AI generation Done" at bounding box center [632, 395] width 1264 height 790
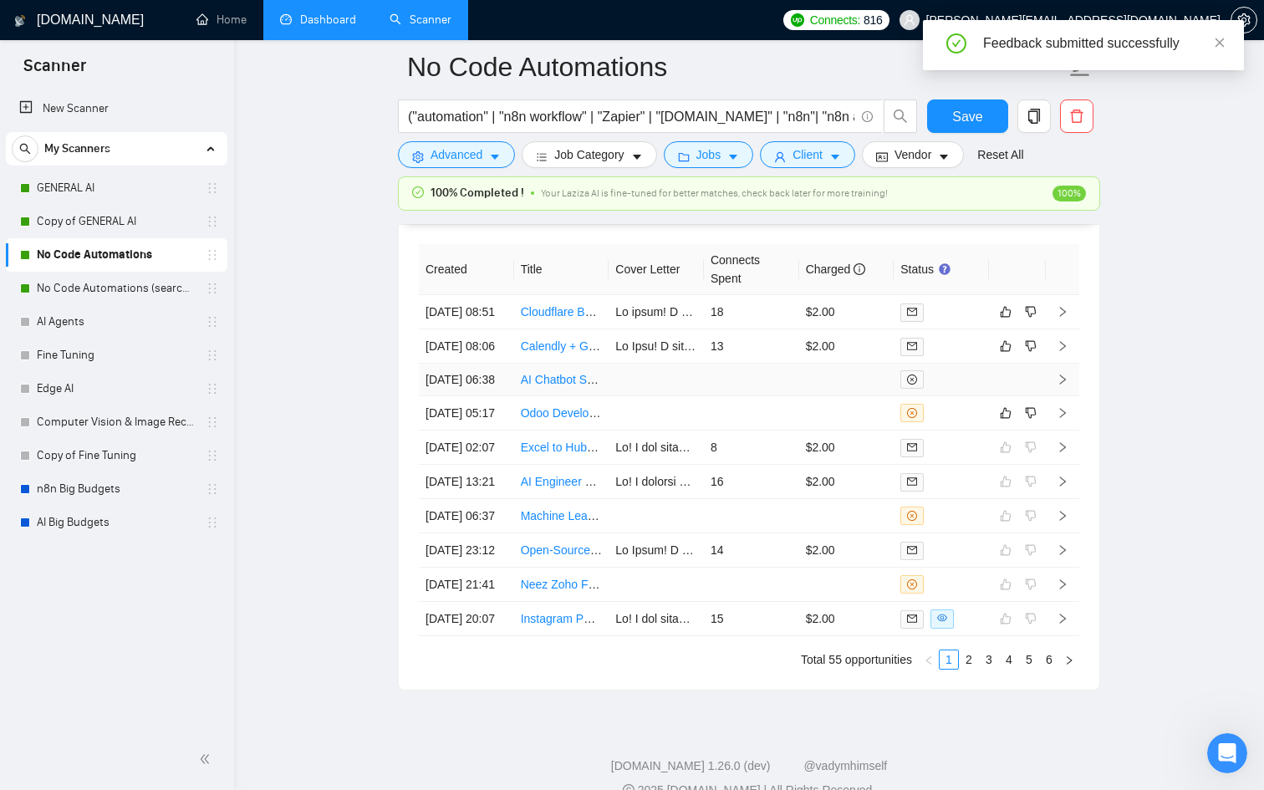
click at [945, 389] on div at bounding box center [942, 379] width 82 height 18
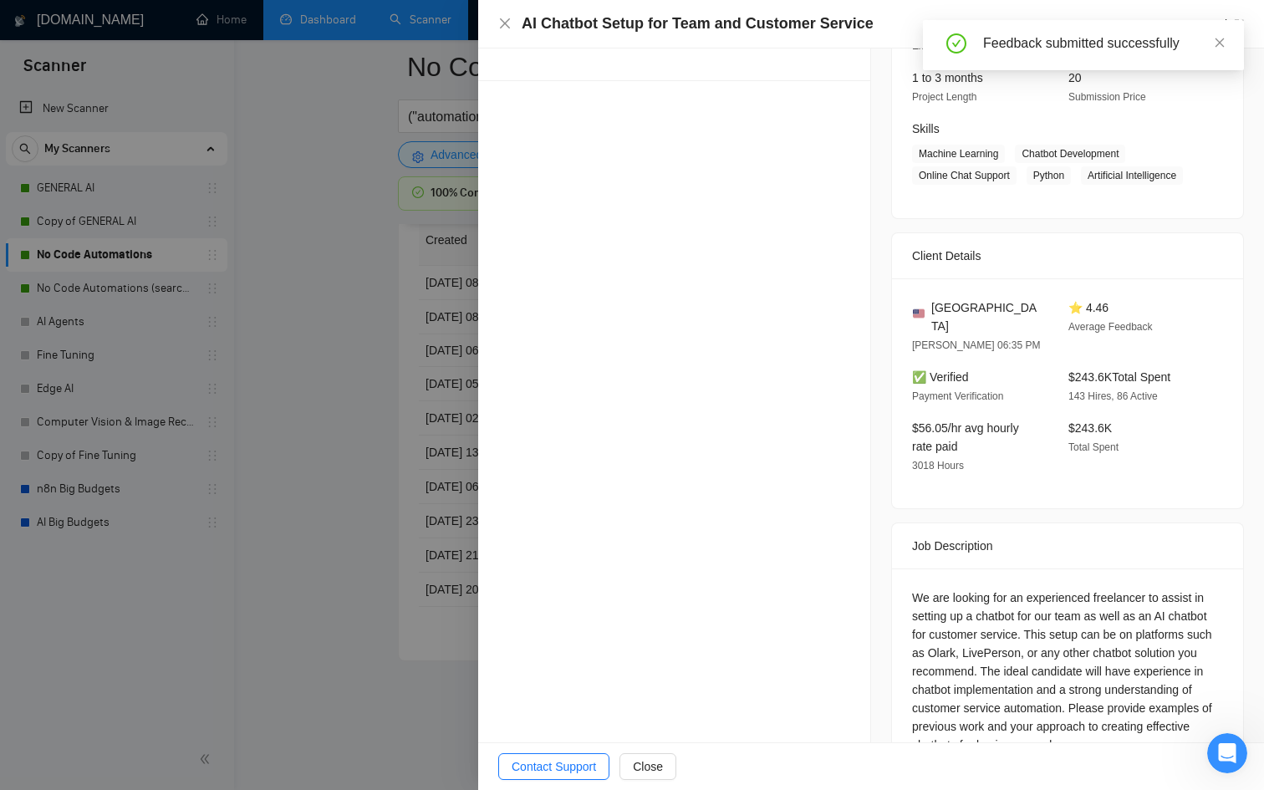
click at [299, 361] on div at bounding box center [632, 395] width 1264 height 790
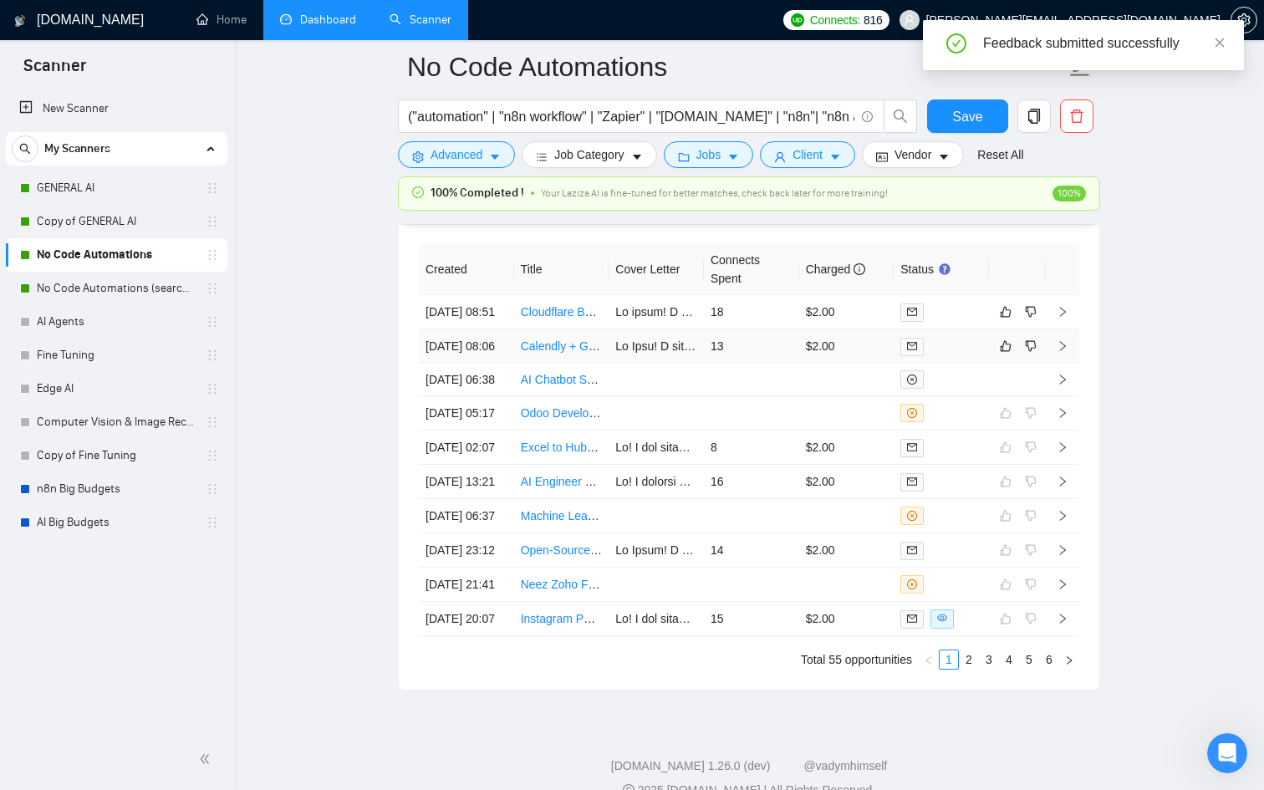
click at [786, 364] on td "13" at bounding box center [751, 346] width 95 height 34
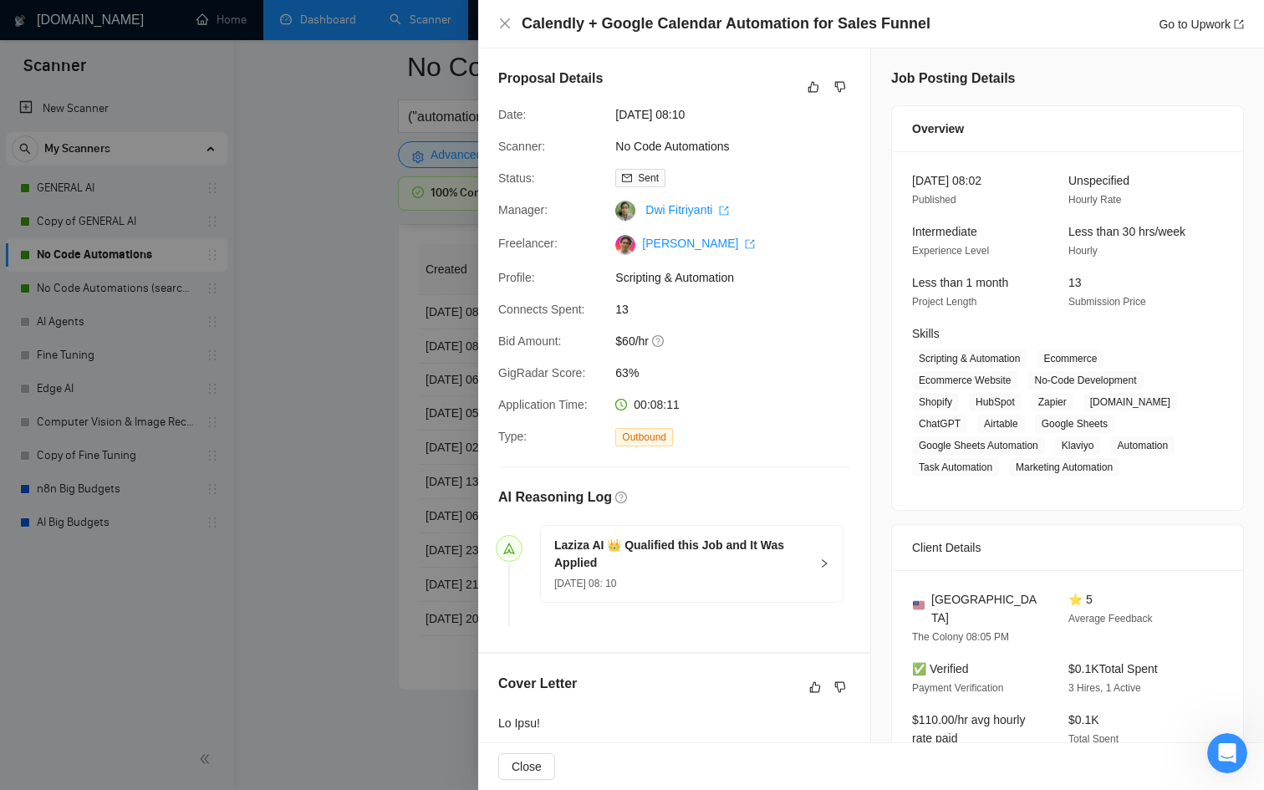
click at [330, 655] on div at bounding box center [632, 395] width 1264 height 790
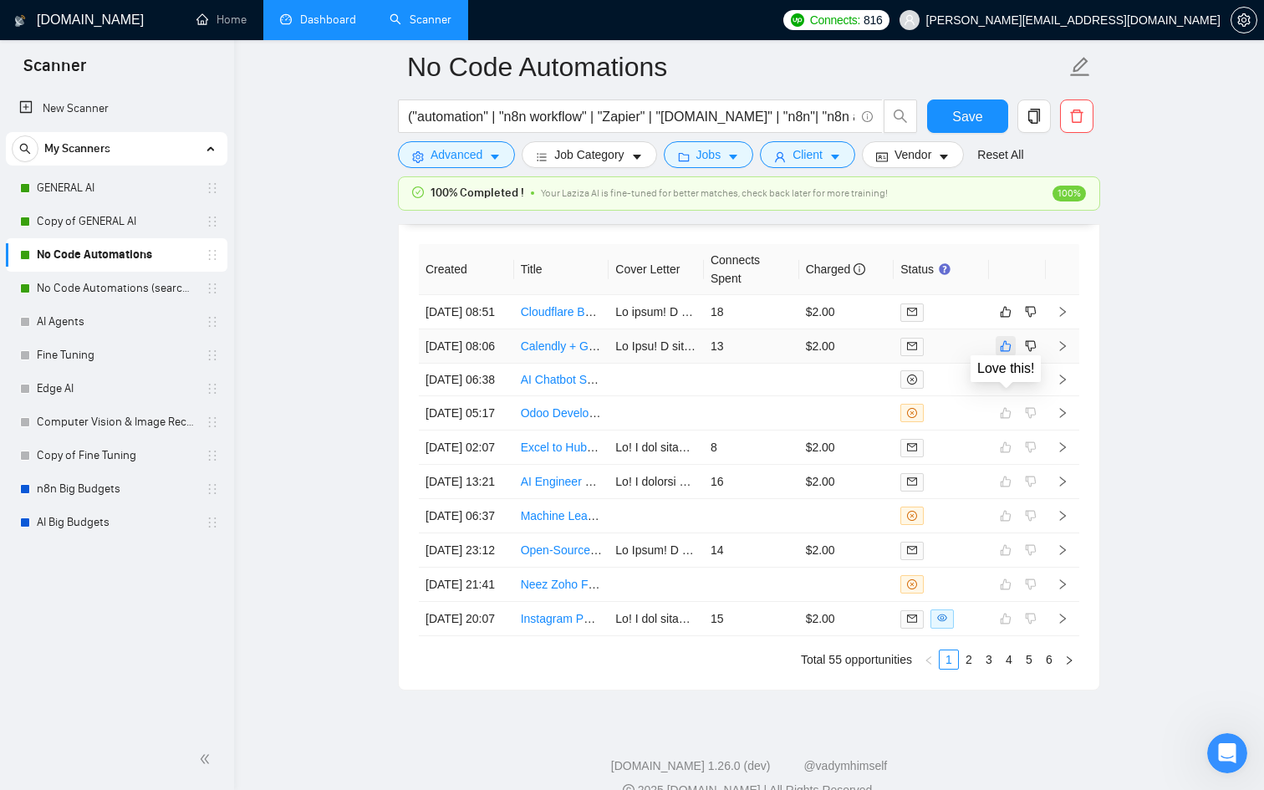
click at [1008, 353] on icon "like" at bounding box center [1006, 345] width 12 height 13
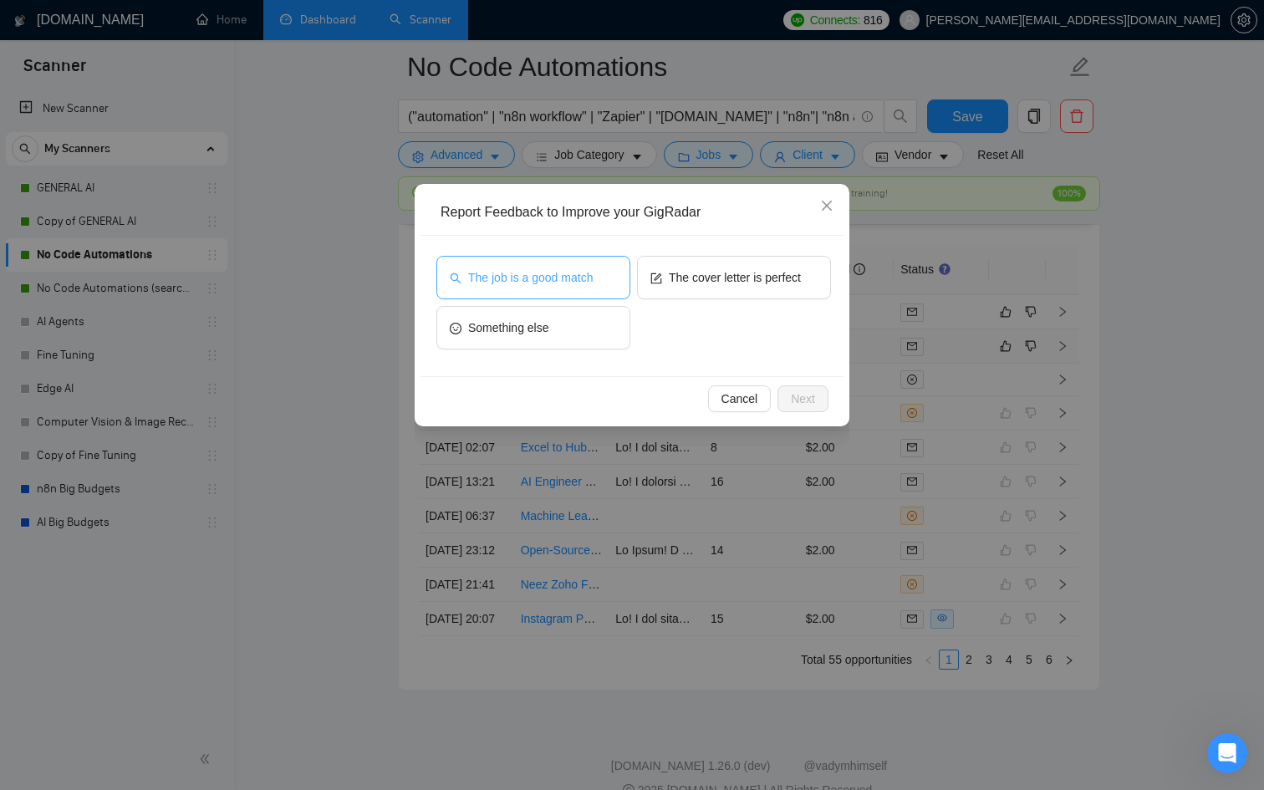
click at [547, 299] on button "The job is a good match" at bounding box center [533, 277] width 194 height 43
click at [780, 386] on button "Next" at bounding box center [803, 398] width 51 height 27
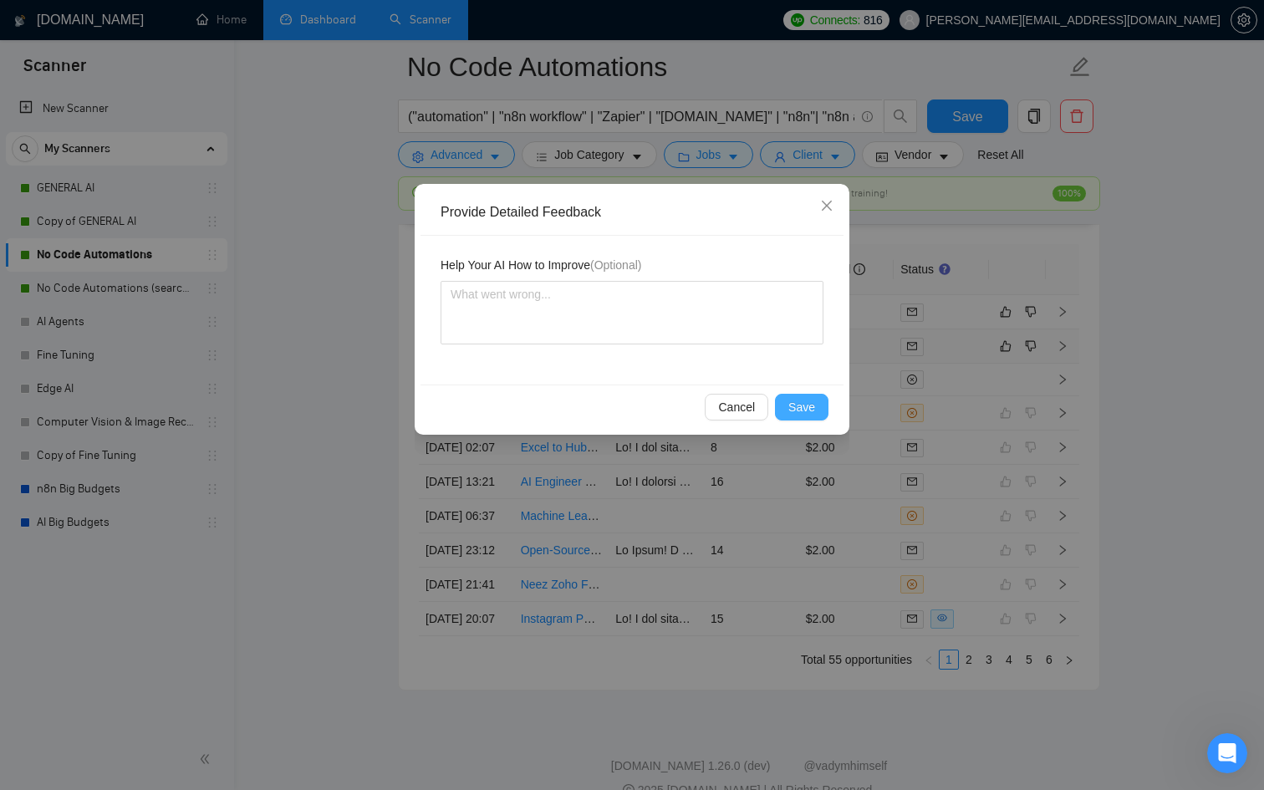
click at [793, 407] on span "Save" at bounding box center [801, 407] width 27 height 18
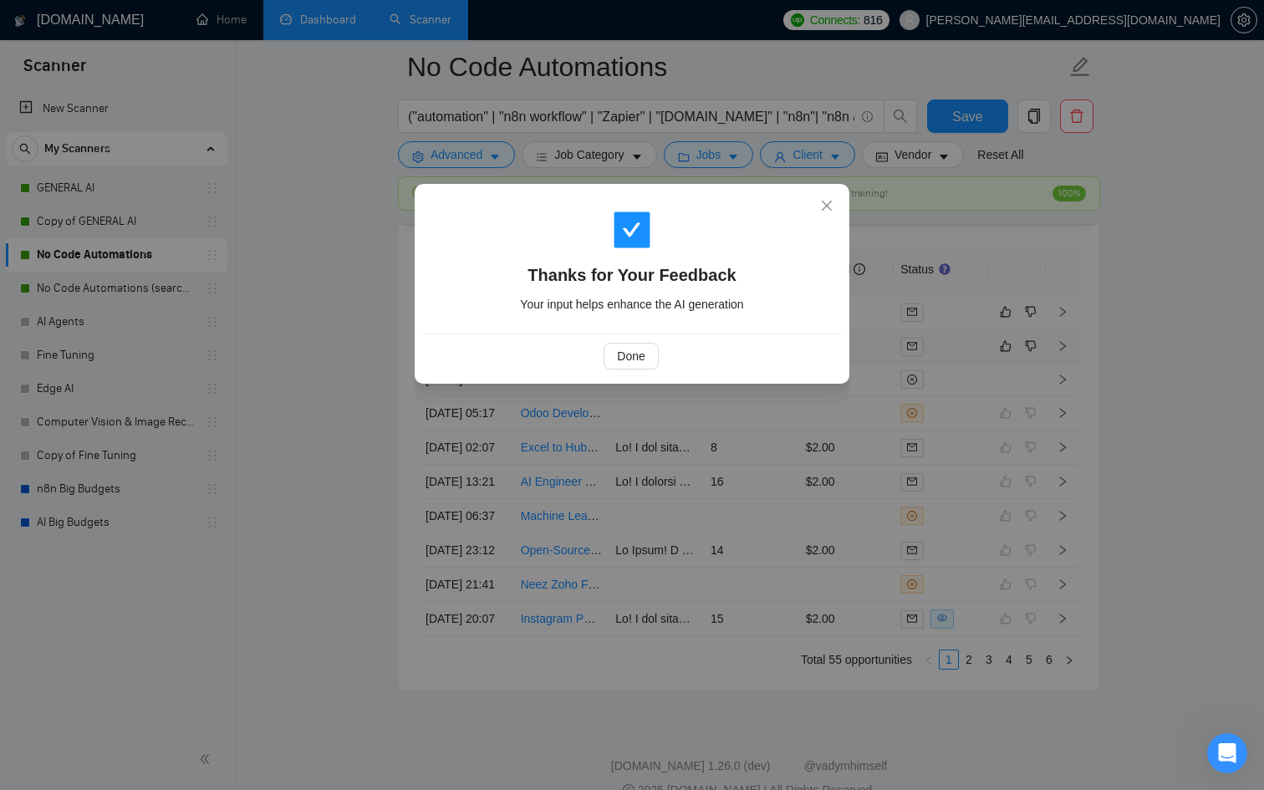
click at [800, 395] on div "Thanks for Your Feedback Your input helps enhance the AI generation Done" at bounding box center [632, 395] width 1264 height 790
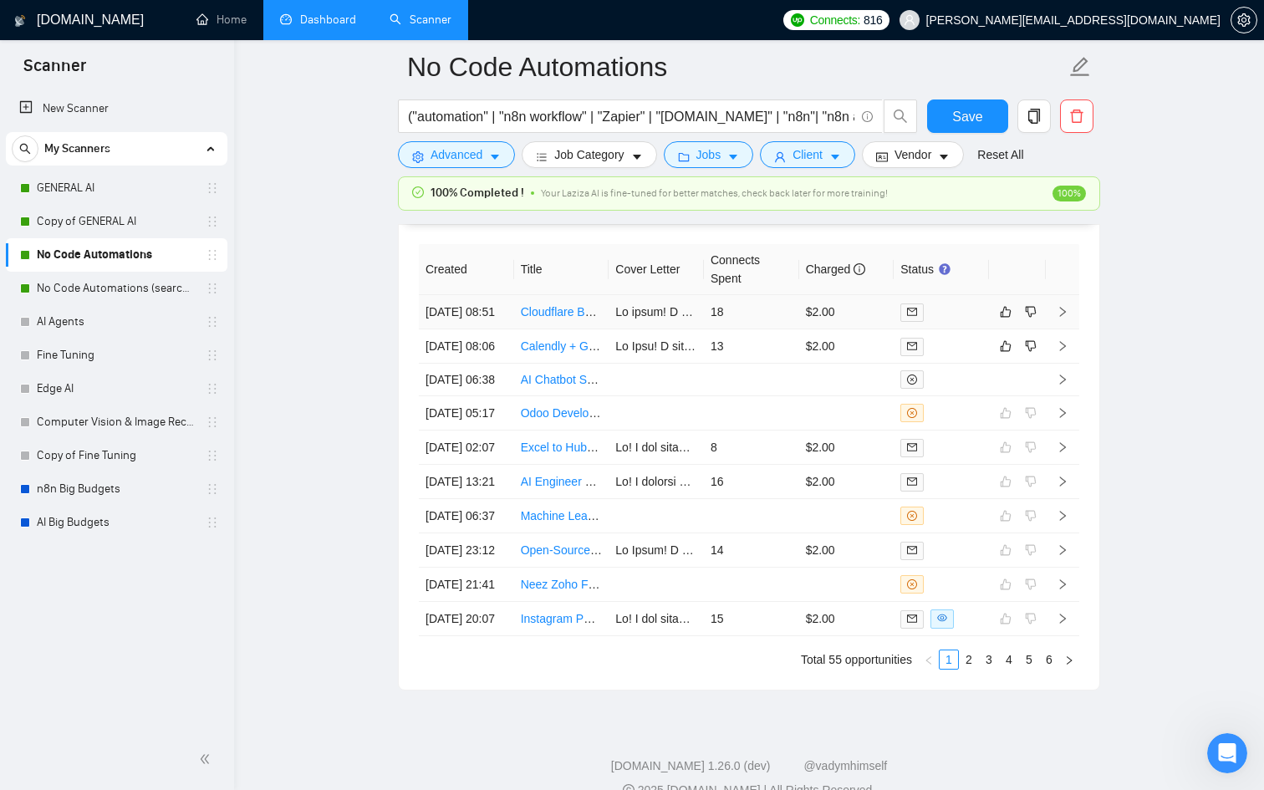
click at [934, 322] on div at bounding box center [942, 312] width 82 height 19
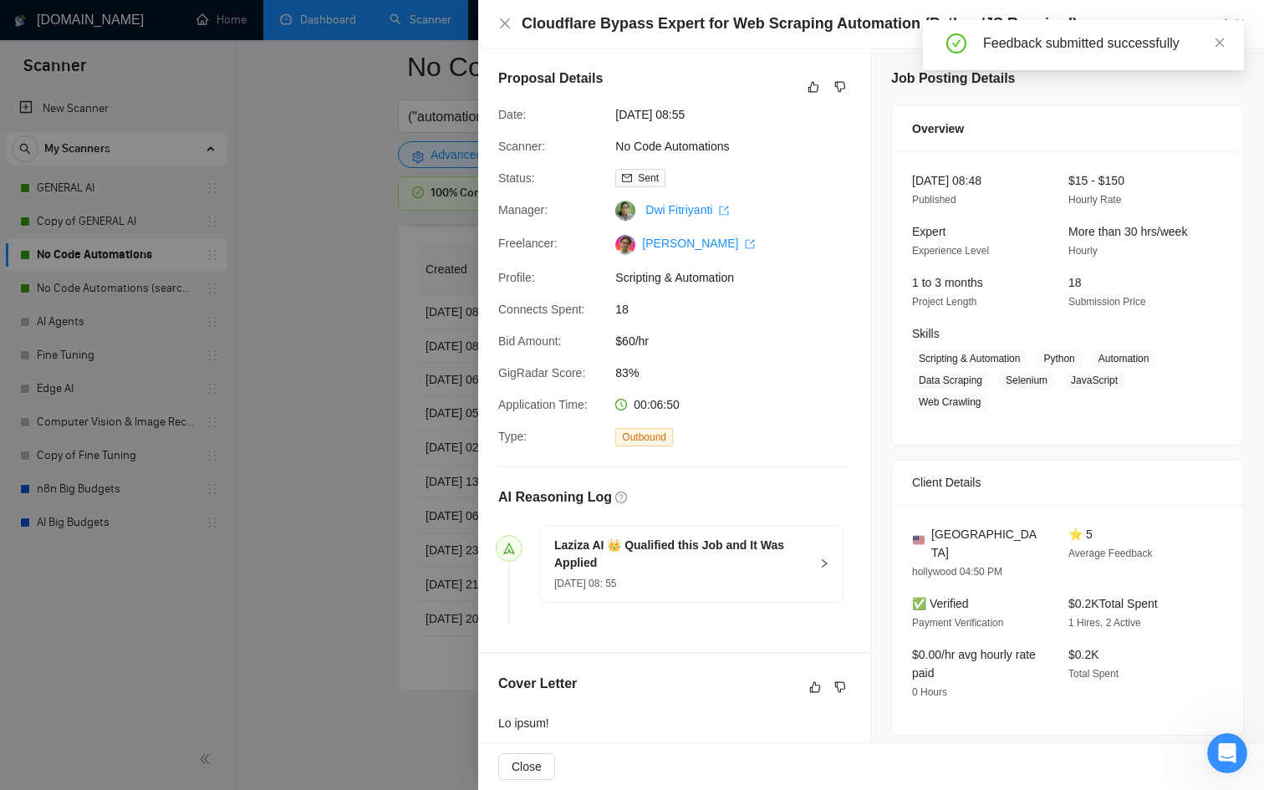
click at [1207, 49] on div "Feedback submitted successfully" at bounding box center [1103, 43] width 241 height 20
click at [1212, 38] on div "Feedback submitted successfully" at bounding box center [1103, 43] width 241 height 20
click at [1216, 40] on icon "close" at bounding box center [1220, 43] width 12 height 12
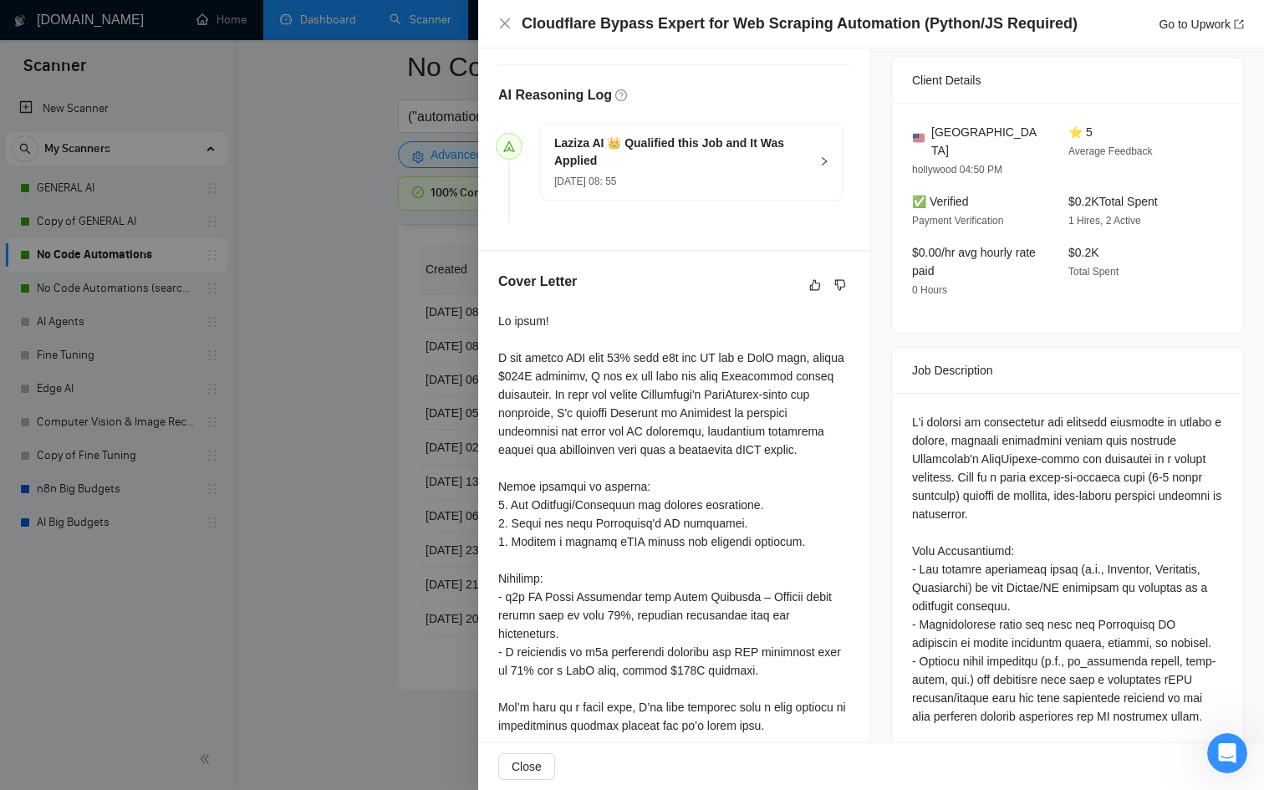
scroll to position [424, 0]
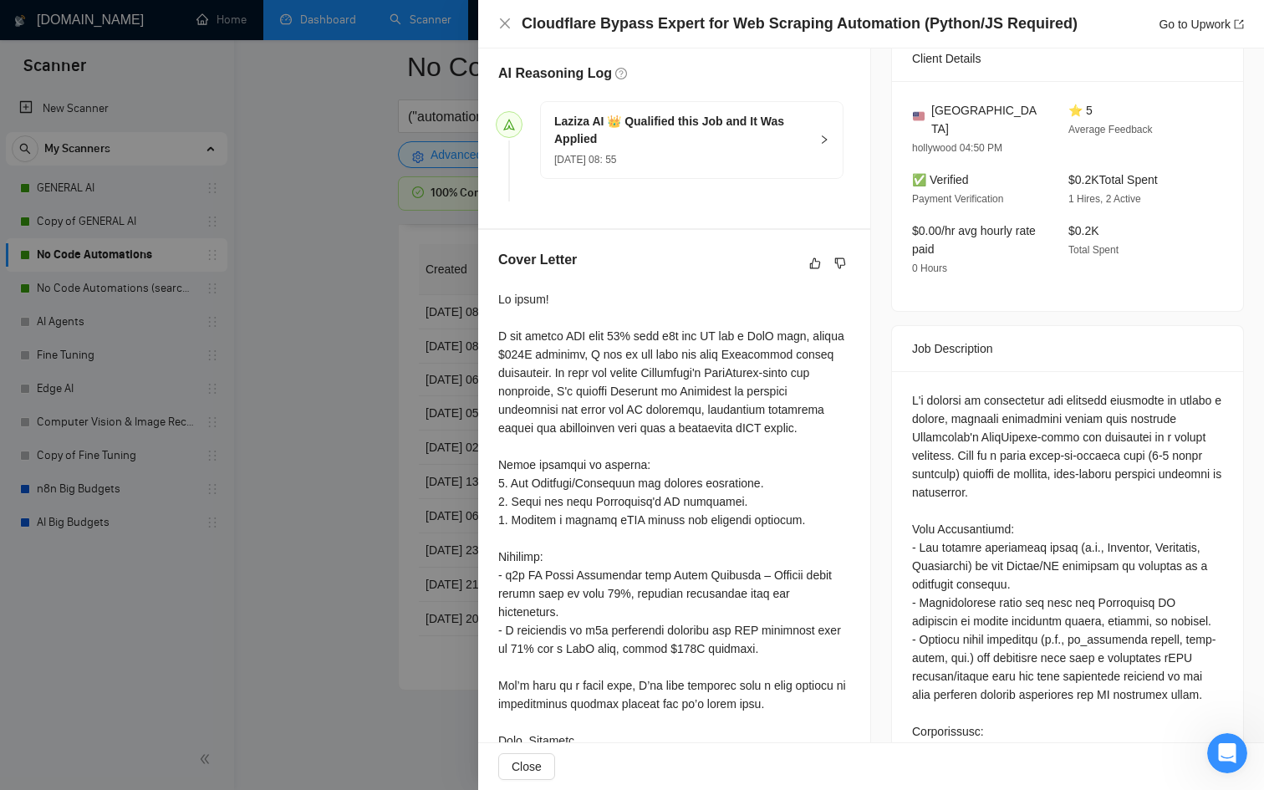
click at [439, 513] on div at bounding box center [632, 395] width 1264 height 790
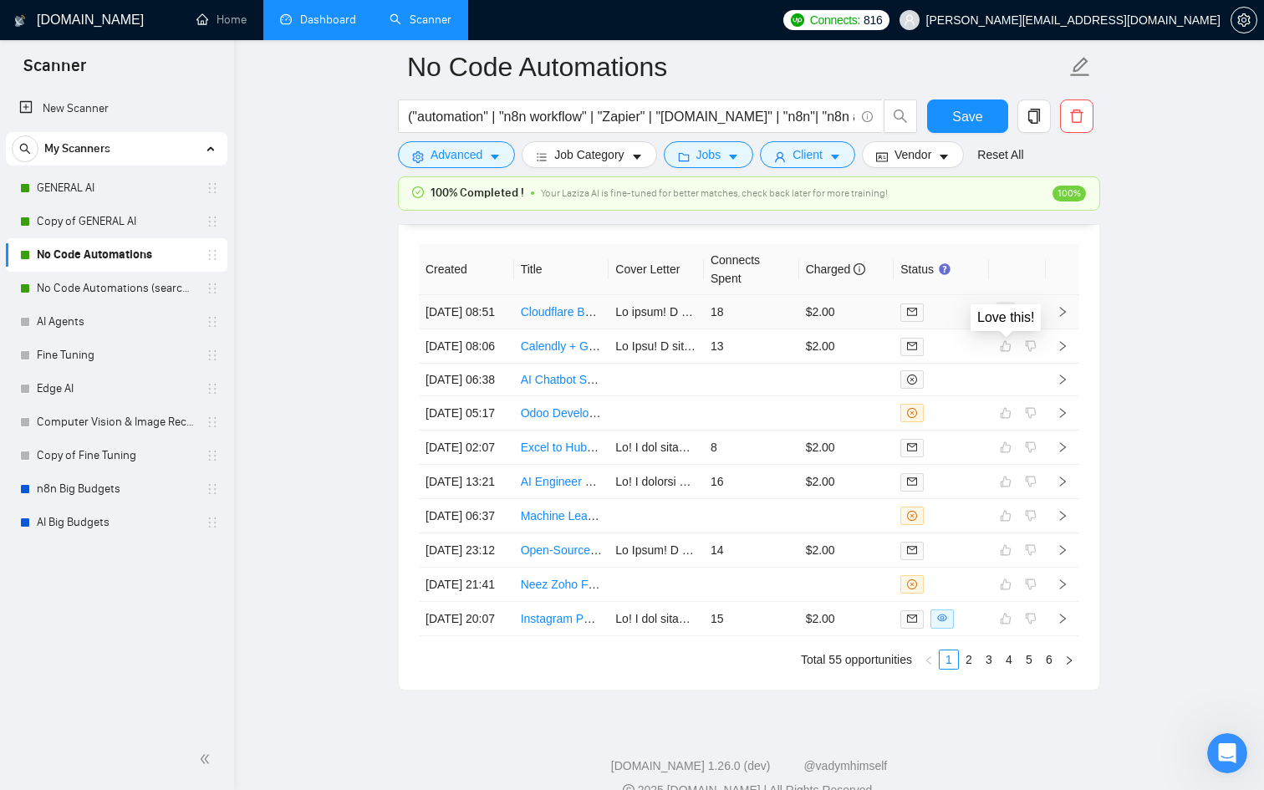
click at [1003, 319] on icon "like" at bounding box center [1006, 311] width 12 height 13
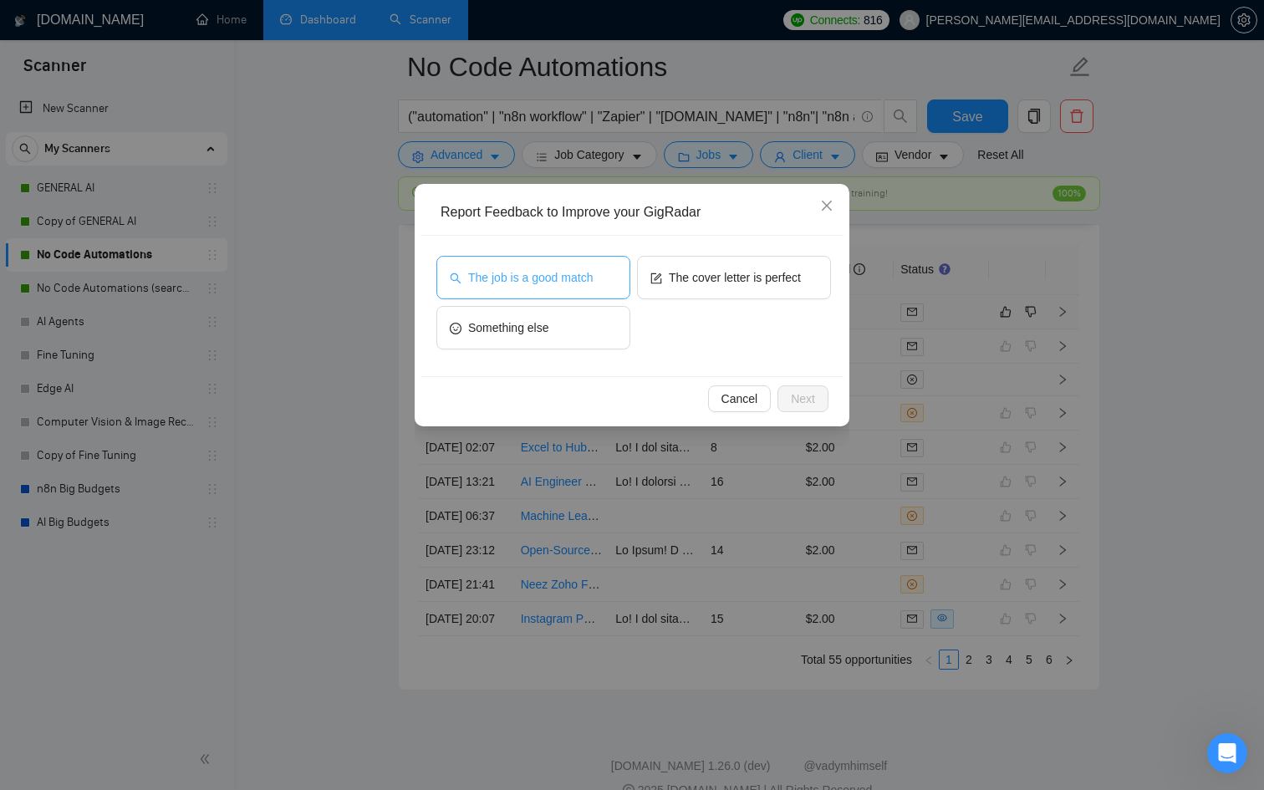
click at [553, 288] on button "The job is a good match" at bounding box center [533, 277] width 194 height 43
click at [799, 406] on span "Next" at bounding box center [803, 399] width 24 height 18
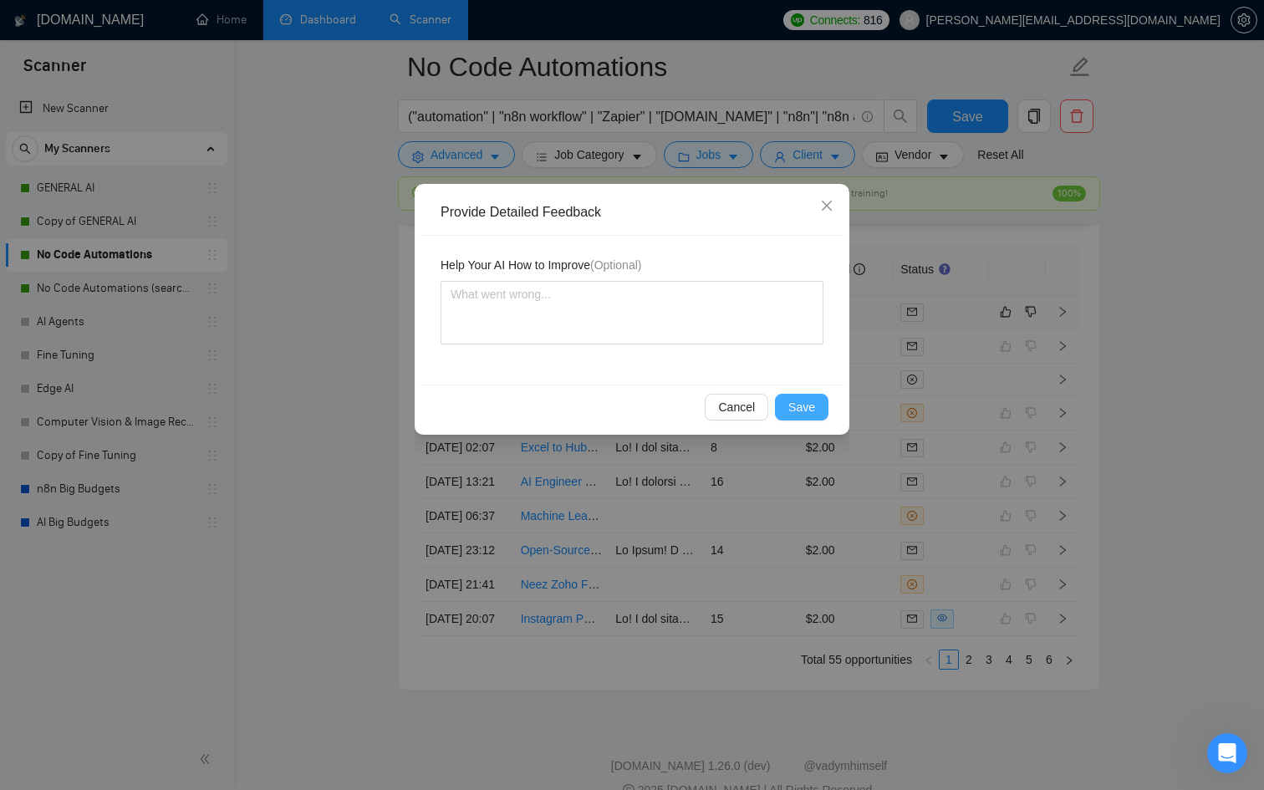
click at [799, 406] on span "Save" at bounding box center [801, 407] width 27 height 18
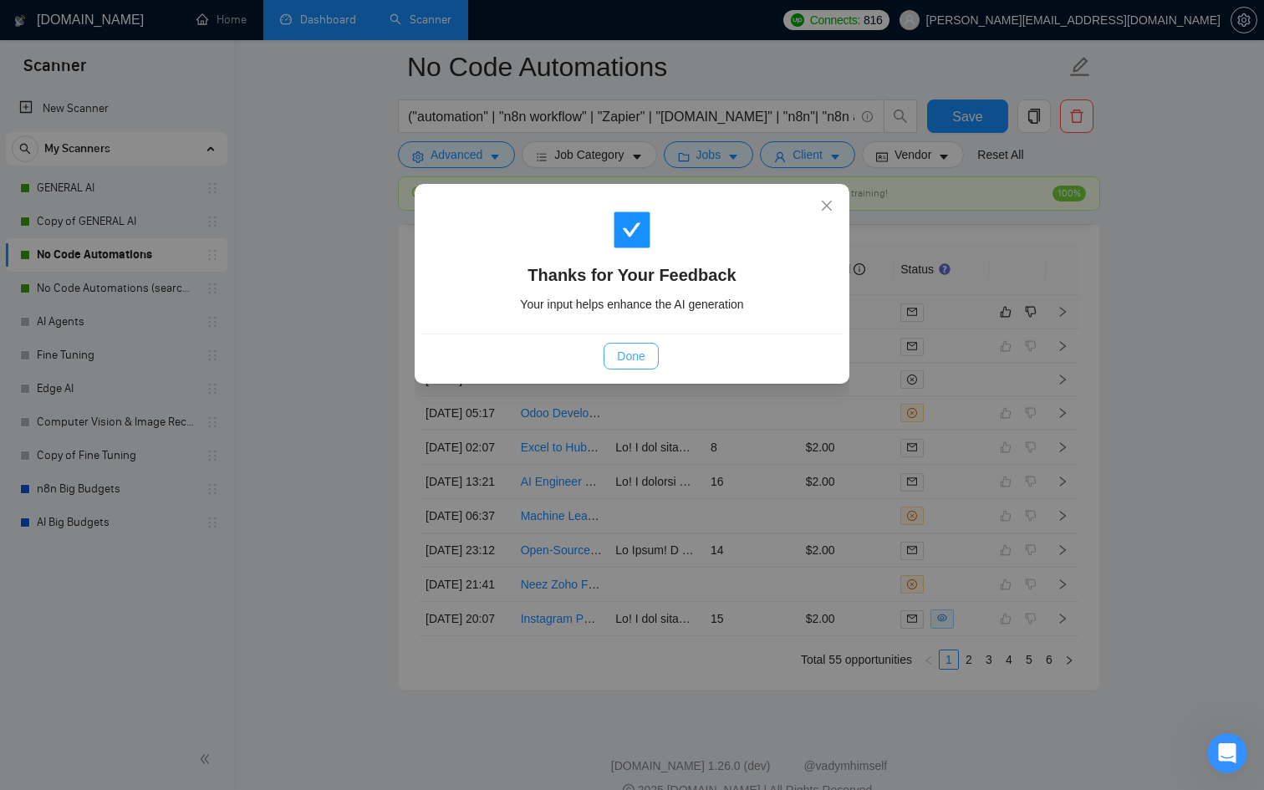
click at [631, 356] on span "Done" at bounding box center [631, 356] width 28 height 18
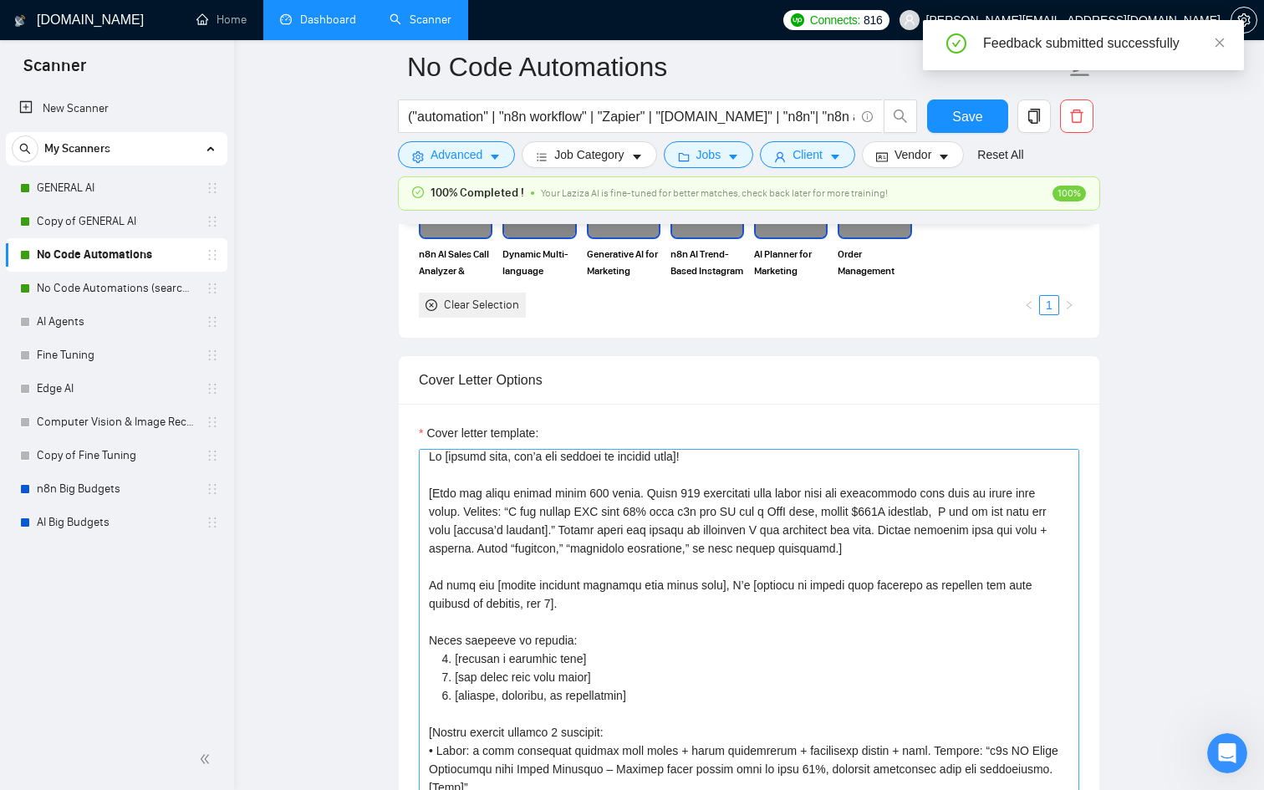
scroll to position [20, 0]
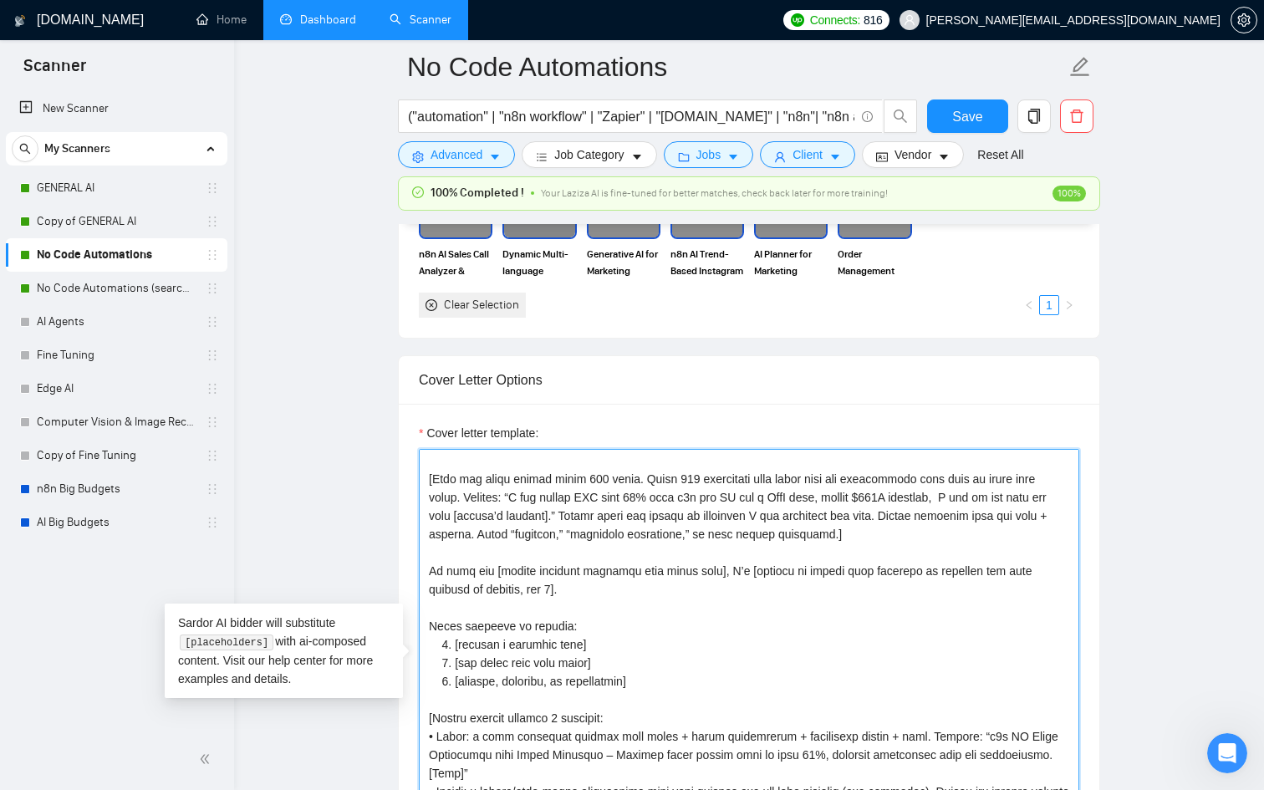
click at [520, 522] on textarea "Cover letter template:" at bounding box center [749, 637] width 661 height 376
click at [520, 509] on div at bounding box center [520, 509] width 0 height 0
click at [538, 615] on textarea "Cover letter template:" at bounding box center [749, 637] width 661 height 376
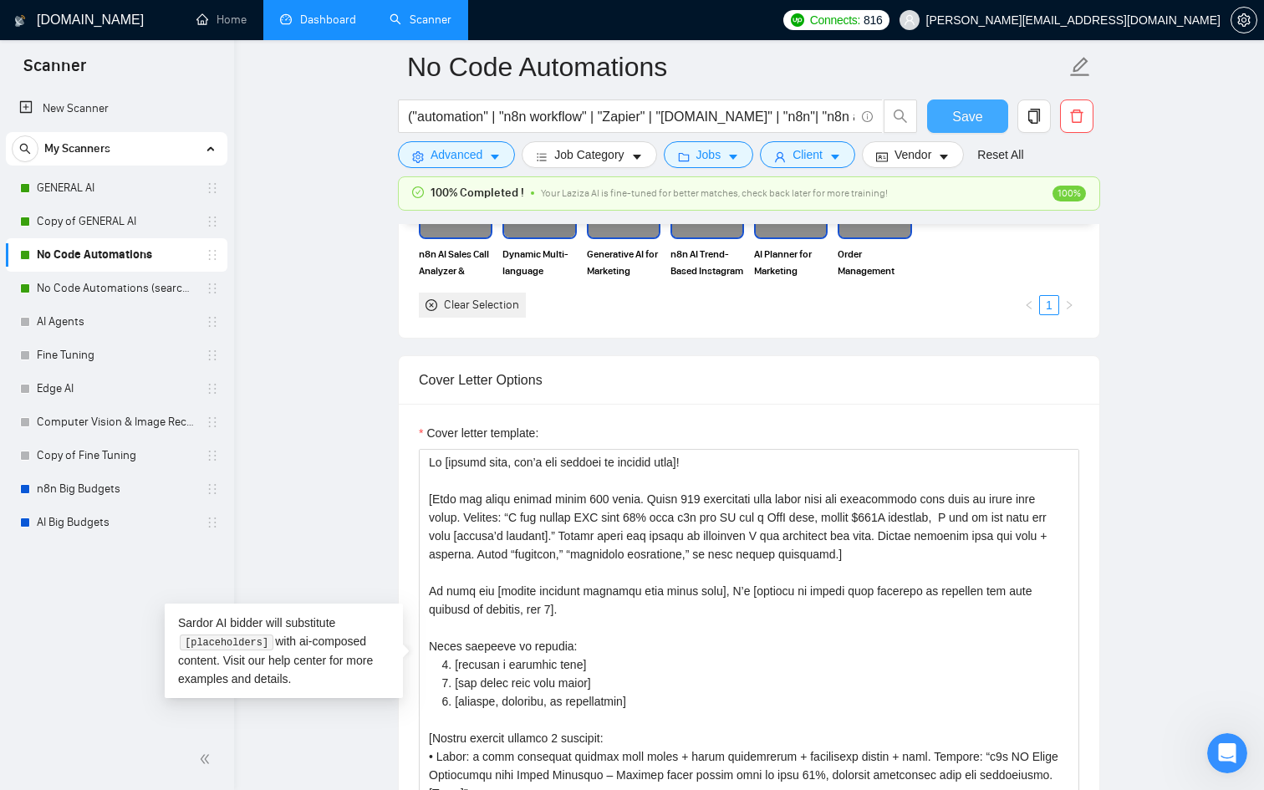
click at [941, 124] on button "Save" at bounding box center [967, 116] width 81 height 33
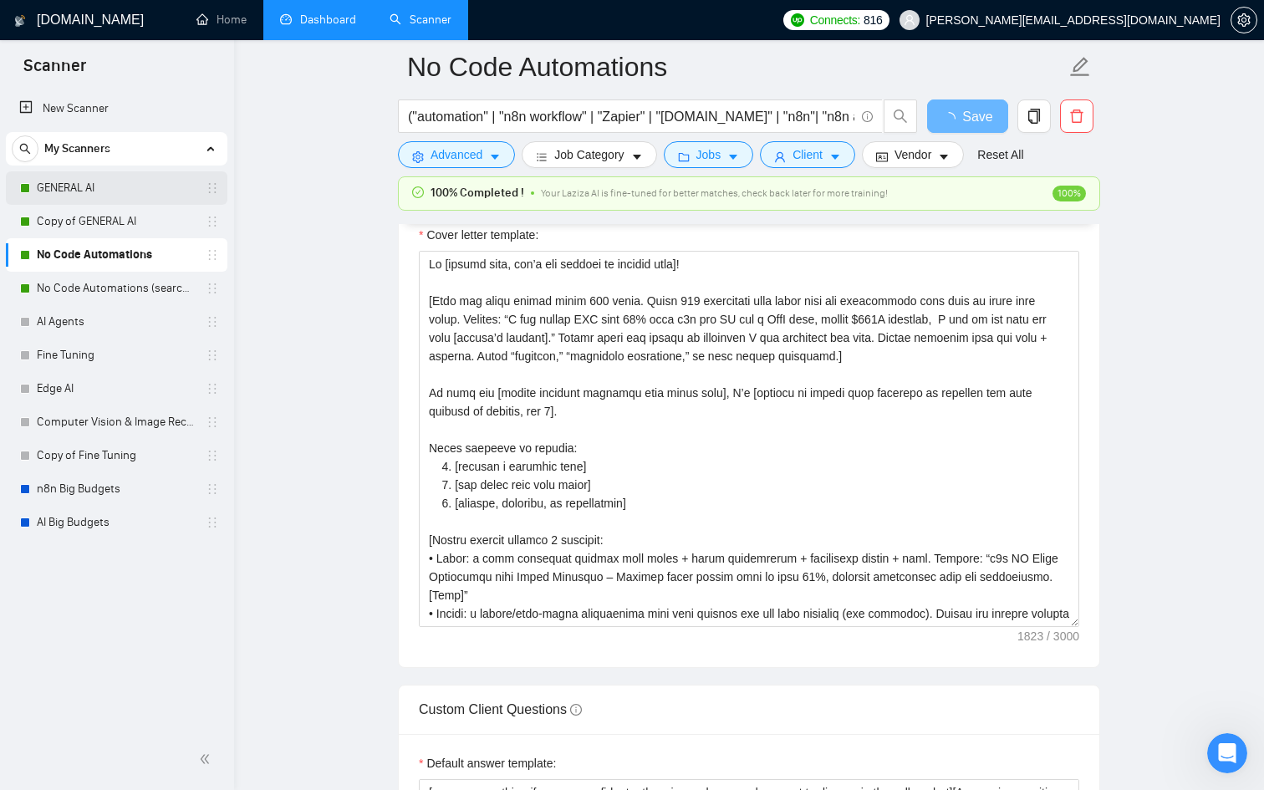
click at [115, 183] on link "GENERAL AI" at bounding box center [116, 187] width 159 height 33
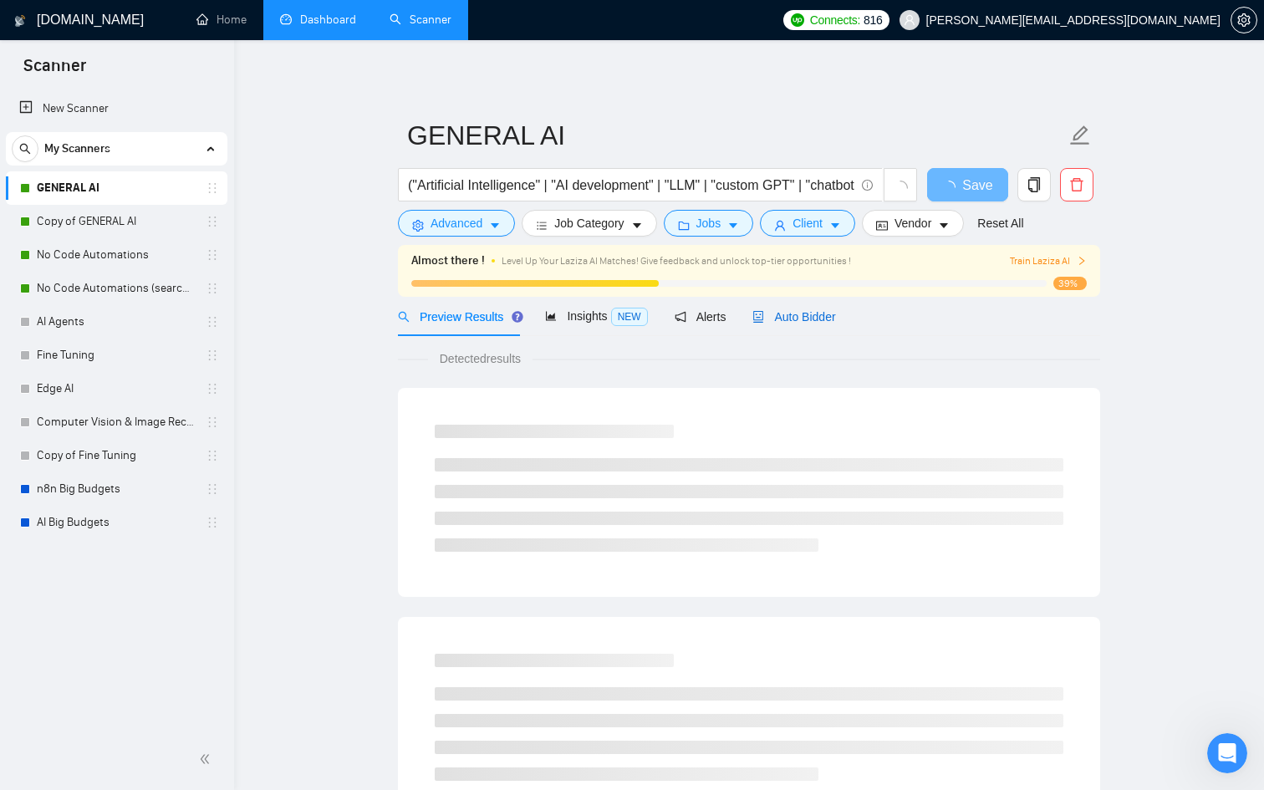
click at [788, 318] on span "Auto Bidder" at bounding box center [794, 316] width 83 height 13
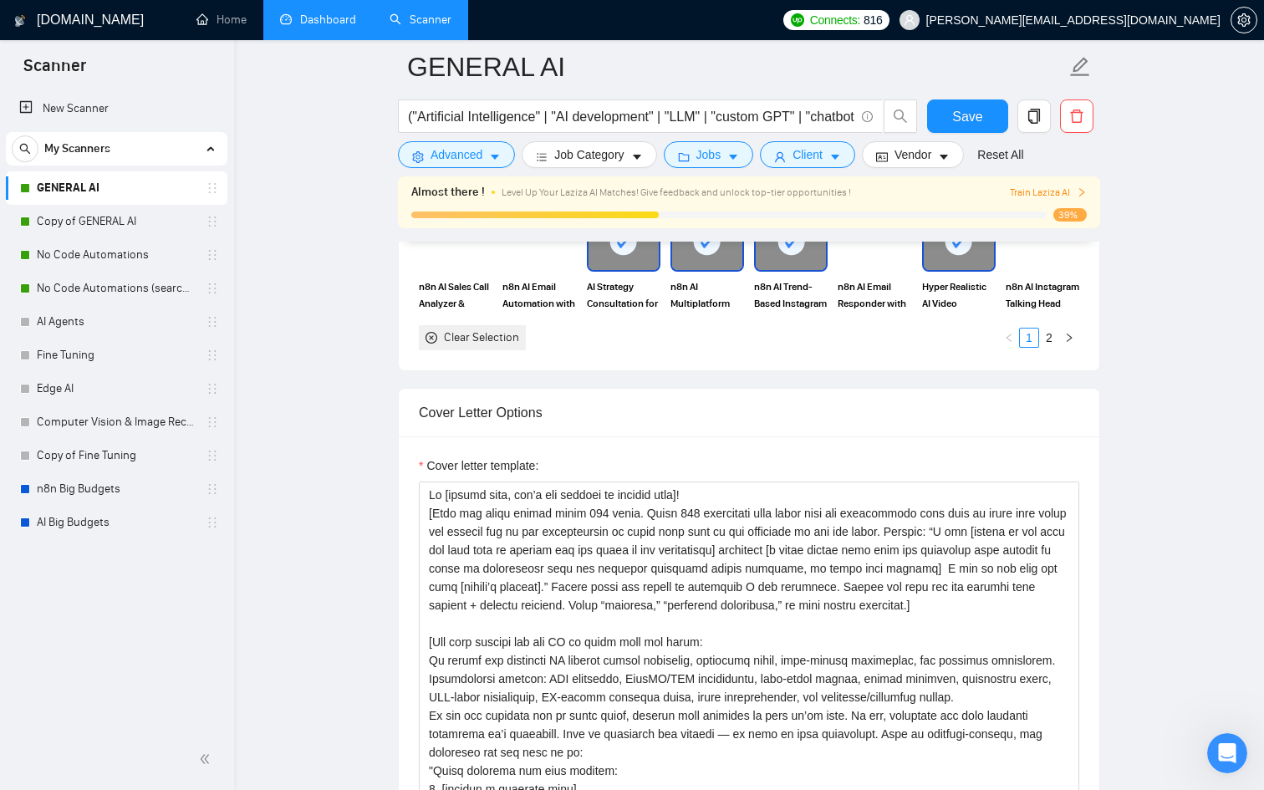
scroll to position [1832, 0]
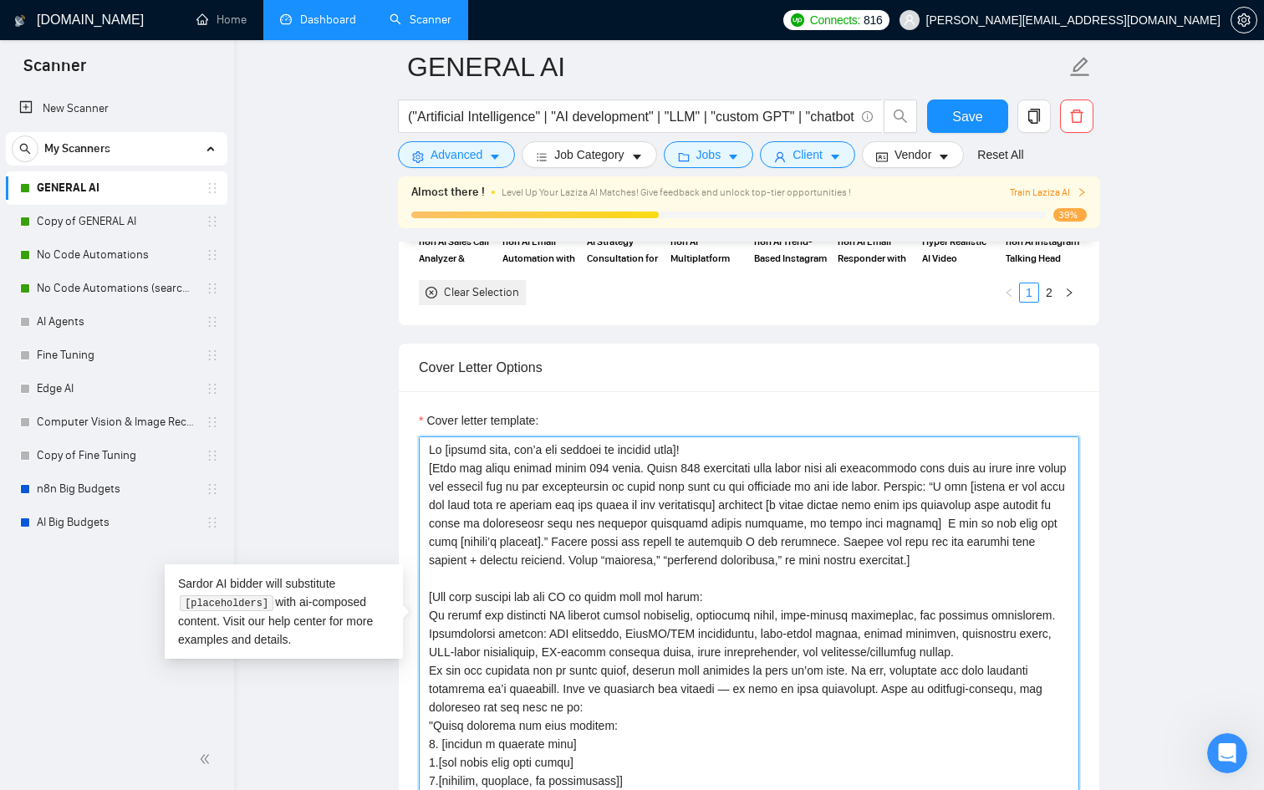
drag, startPoint x: 1028, startPoint y: 562, endPoint x: 426, endPoint y: 472, distance: 609.5
click at [426, 472] on textarea "Cover letter template:" at bounding box center [749, 624] width 661 height 376
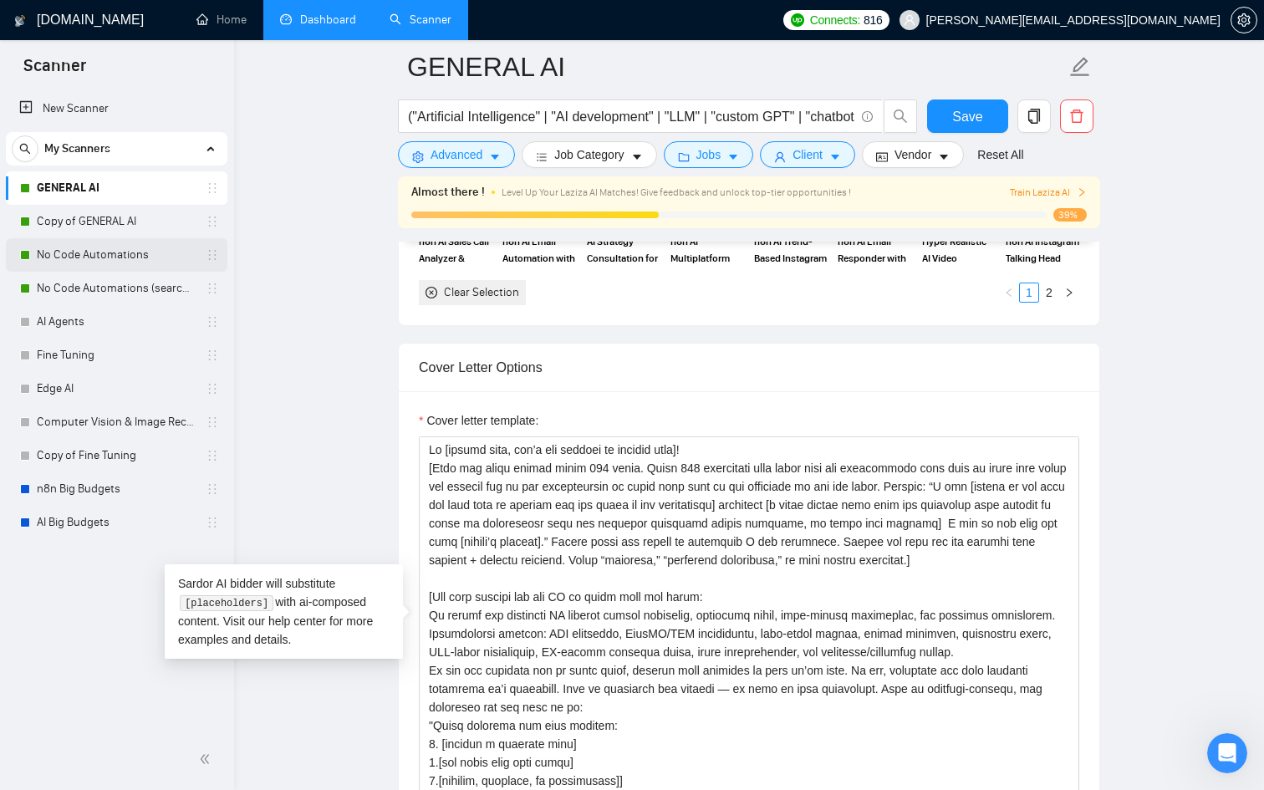
click at [130, 251] on link "No Code Automations" at bounding box center [116, 254] width 159 height 33
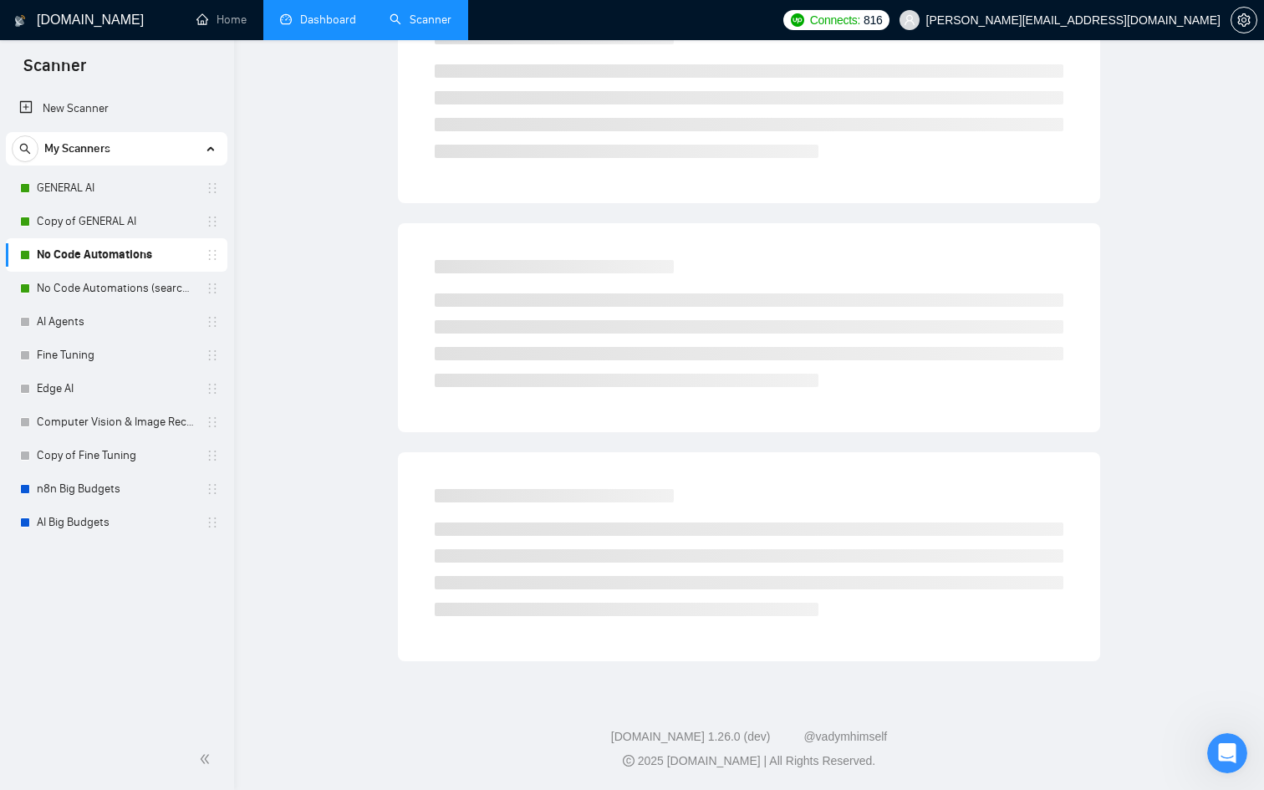
scroll to position [31, 0]
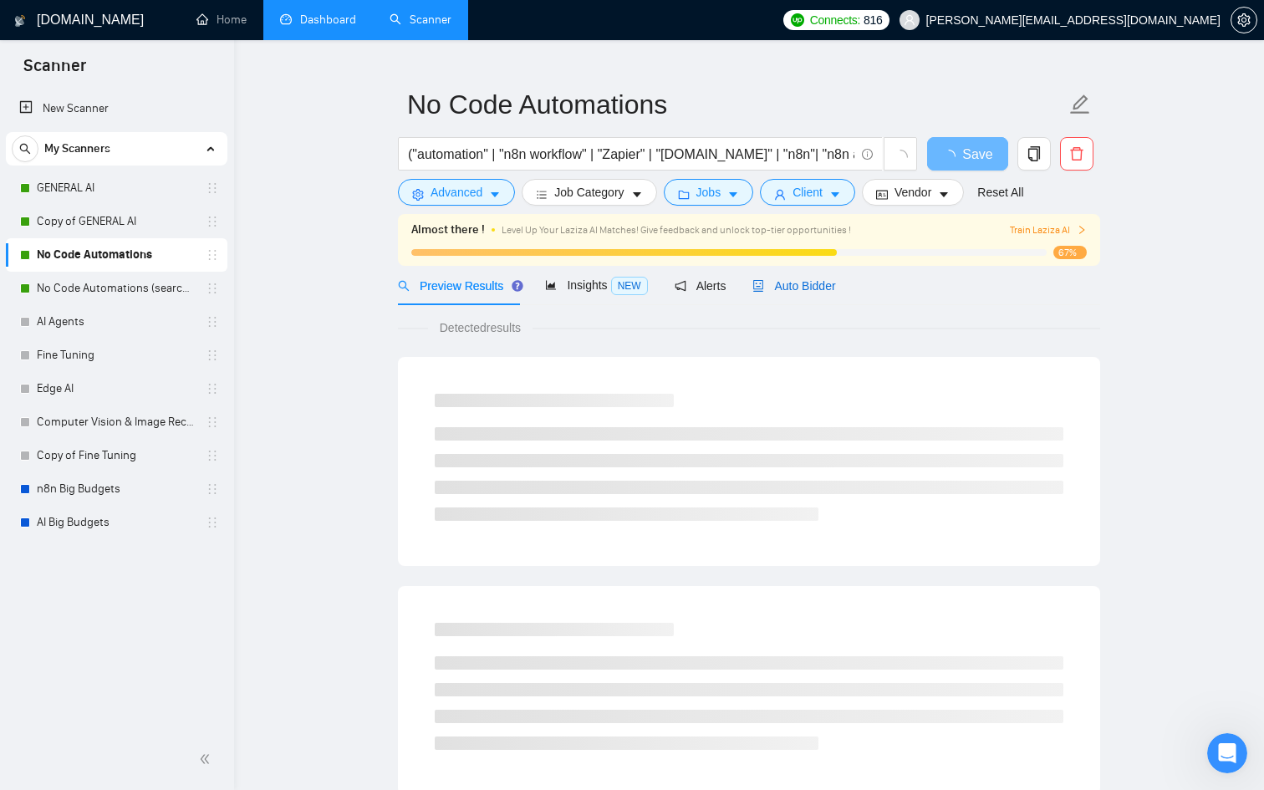
click at [809, 280] on span "Auto Bidder" at bounding box center [794, 285] width 83 height 13
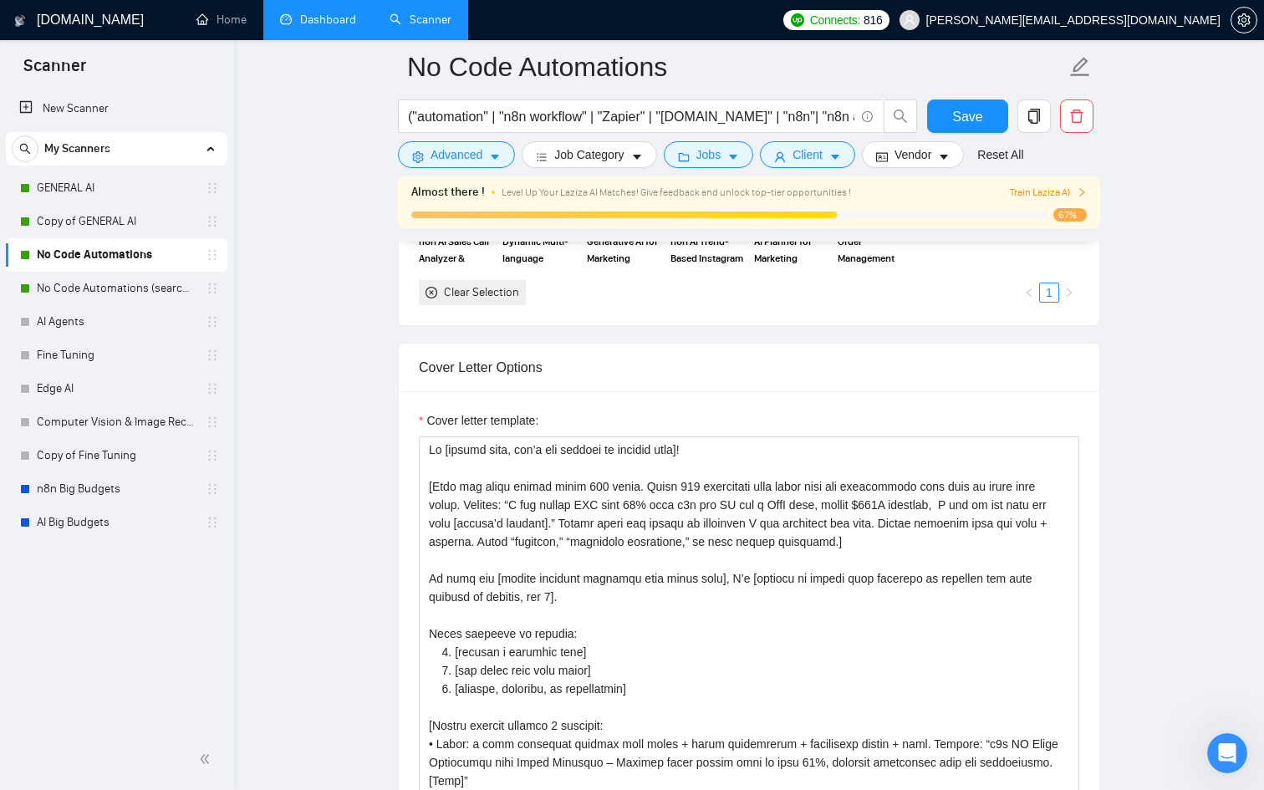
scroll to position [1813, 0]
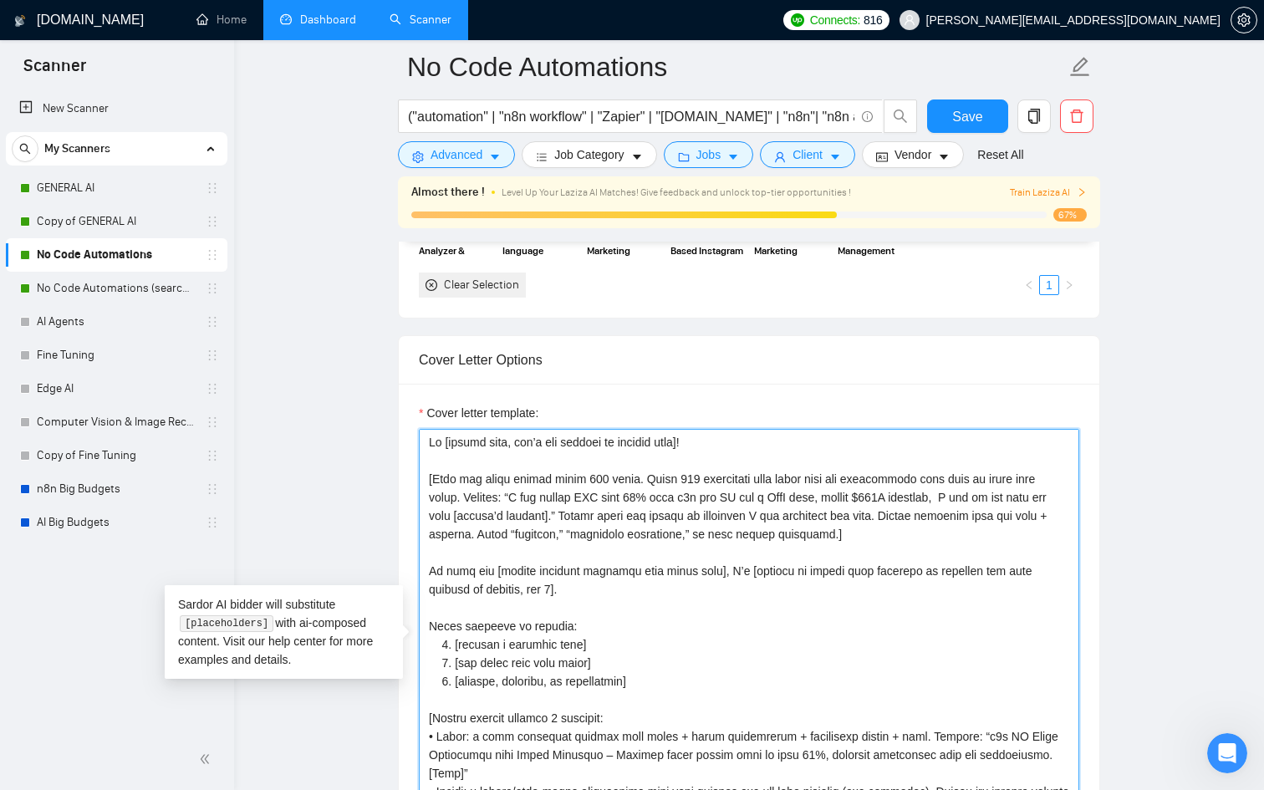
drag, startPoint x: 909, startPoint y: 558, endPoint x: 418, endPoint y: 503, distance: 493.9
click at [419, 503] on textarea "Cover letter template:" at bounding box center [749, 617] width 661 height 376
paste textarea "and include one of the technologies or tools they want to use depending on the …"
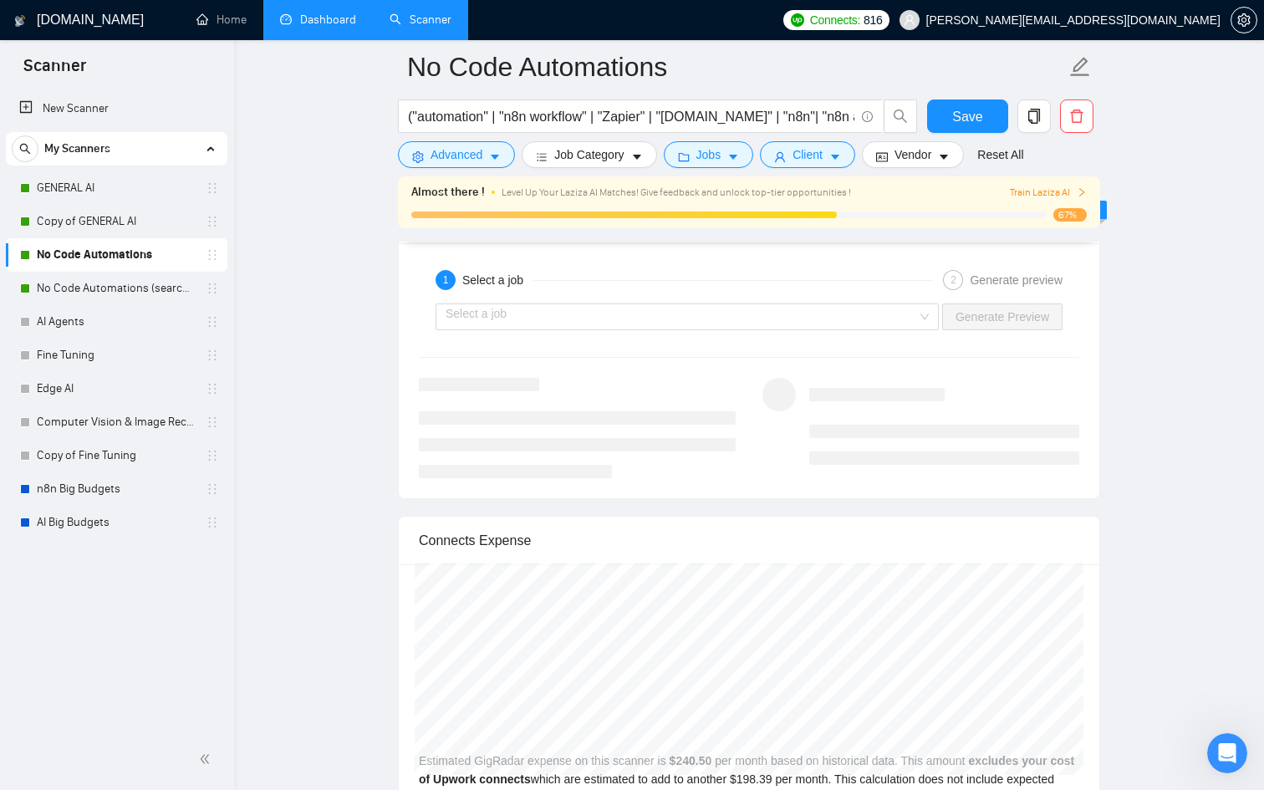
scroll to position [3265, 0]
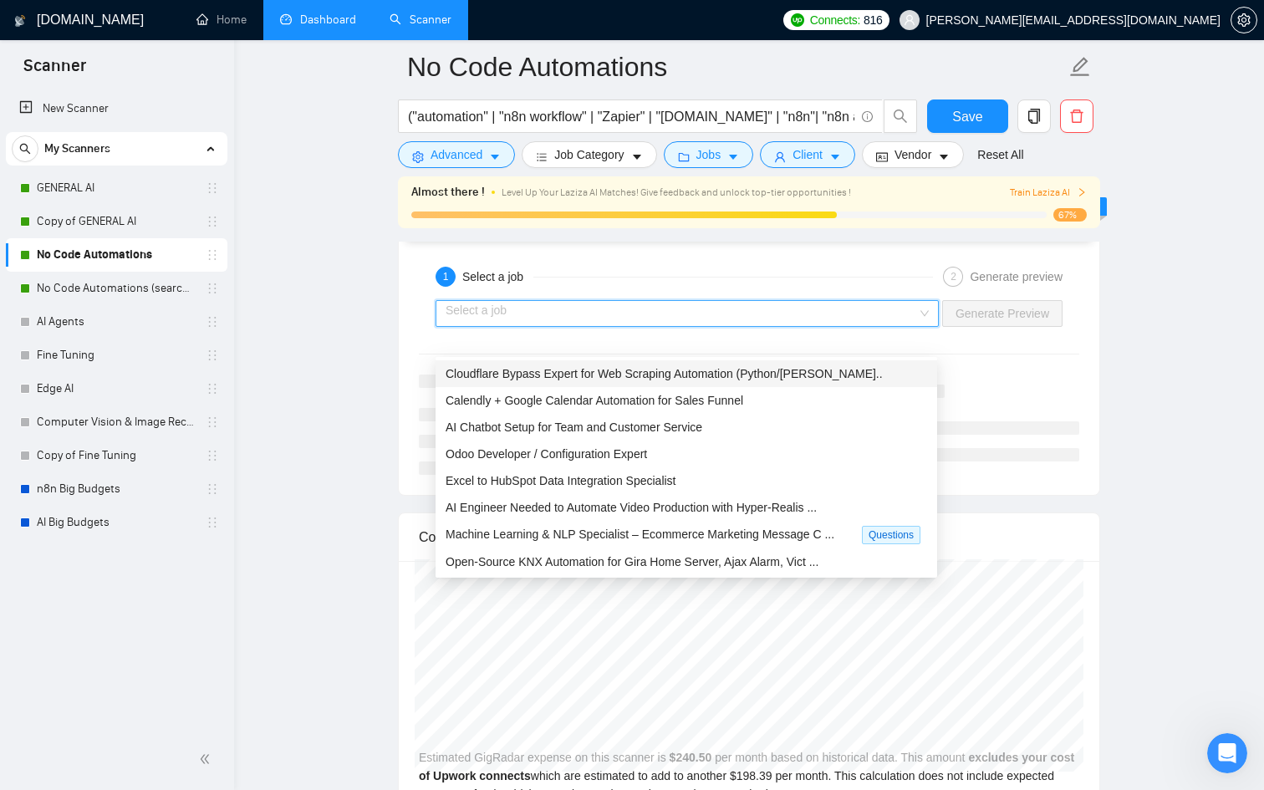
click at [888, 326] on input "search" at bounding box center [682, 313] width 472 height 25
click at [829, 374] on span "Cloudflare Bypass Expert for Web Scraping Automation (Python/JS R ..." at bounding box center [664, 373] width 437 height 13
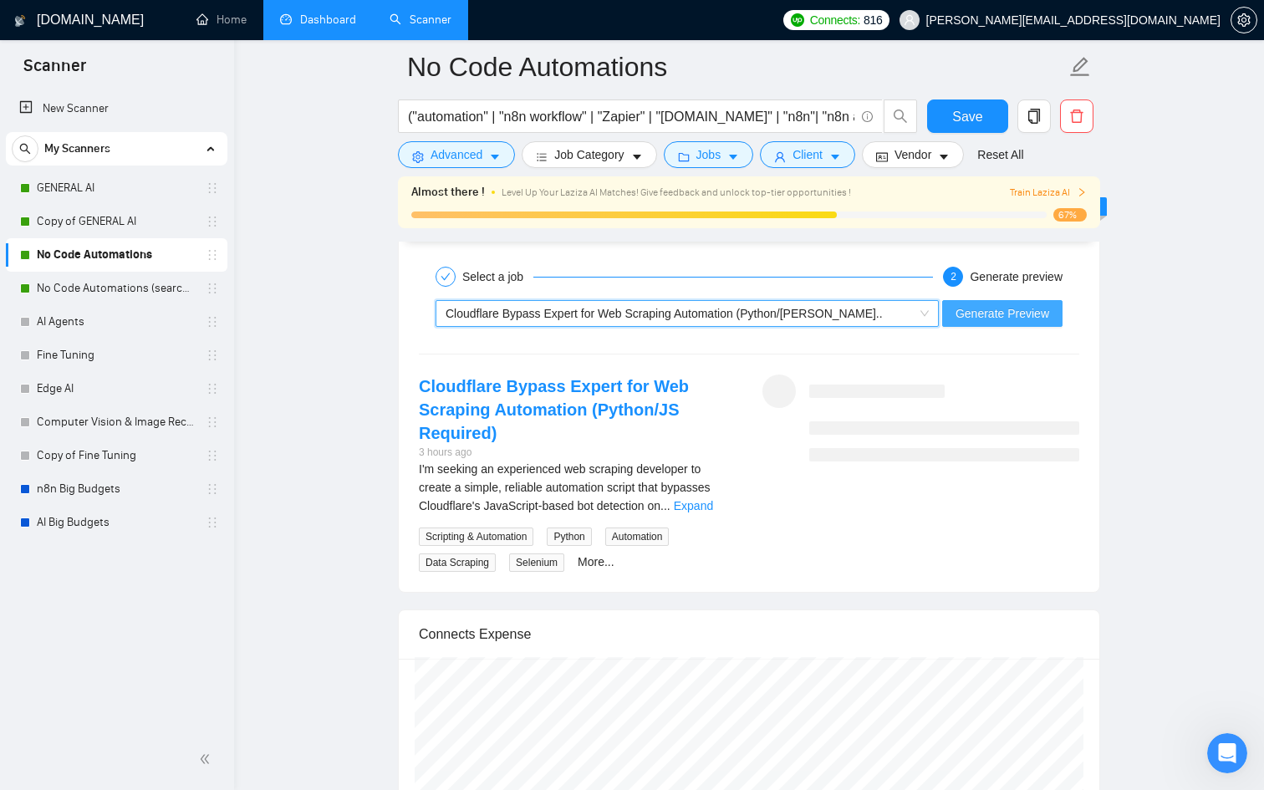
click at [1002, 323] on span "Generate Preview" at bounding box center [1003, 313] width 94 height 18
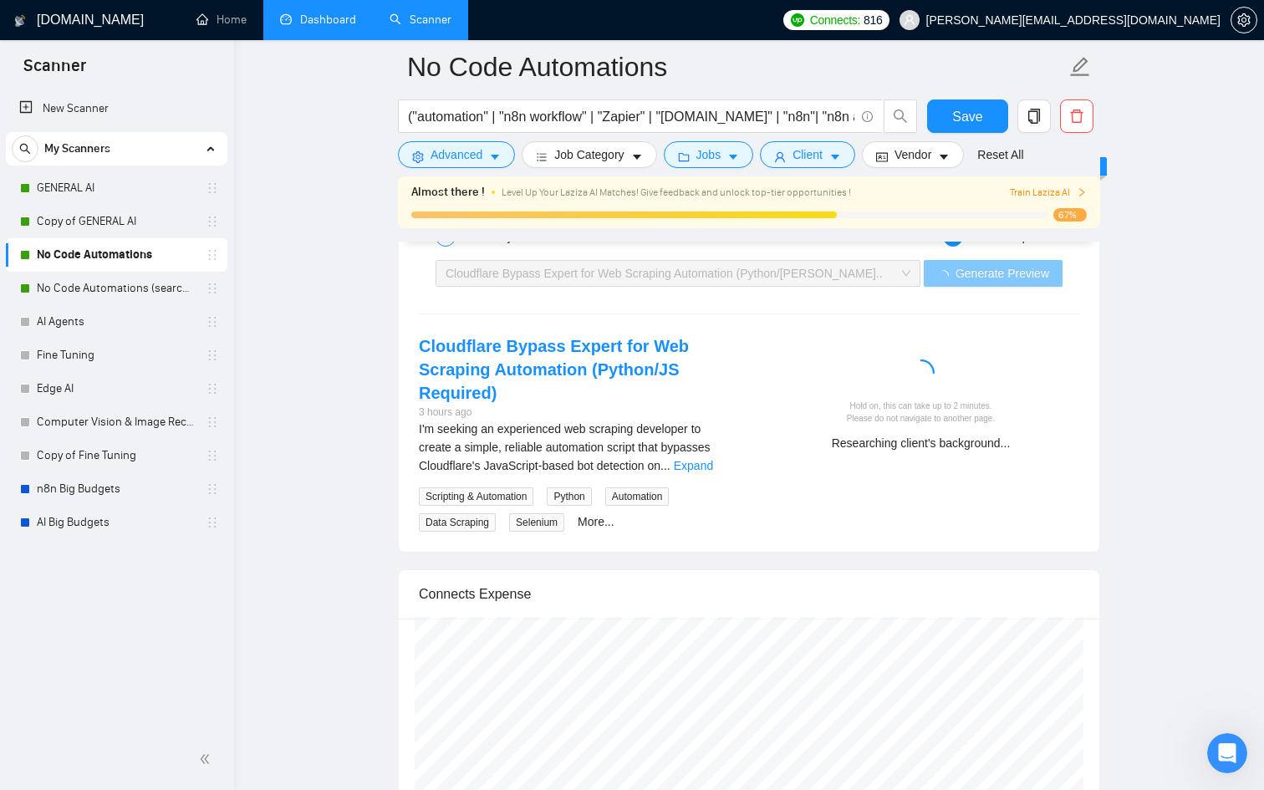
scroll to position [3307, 0]
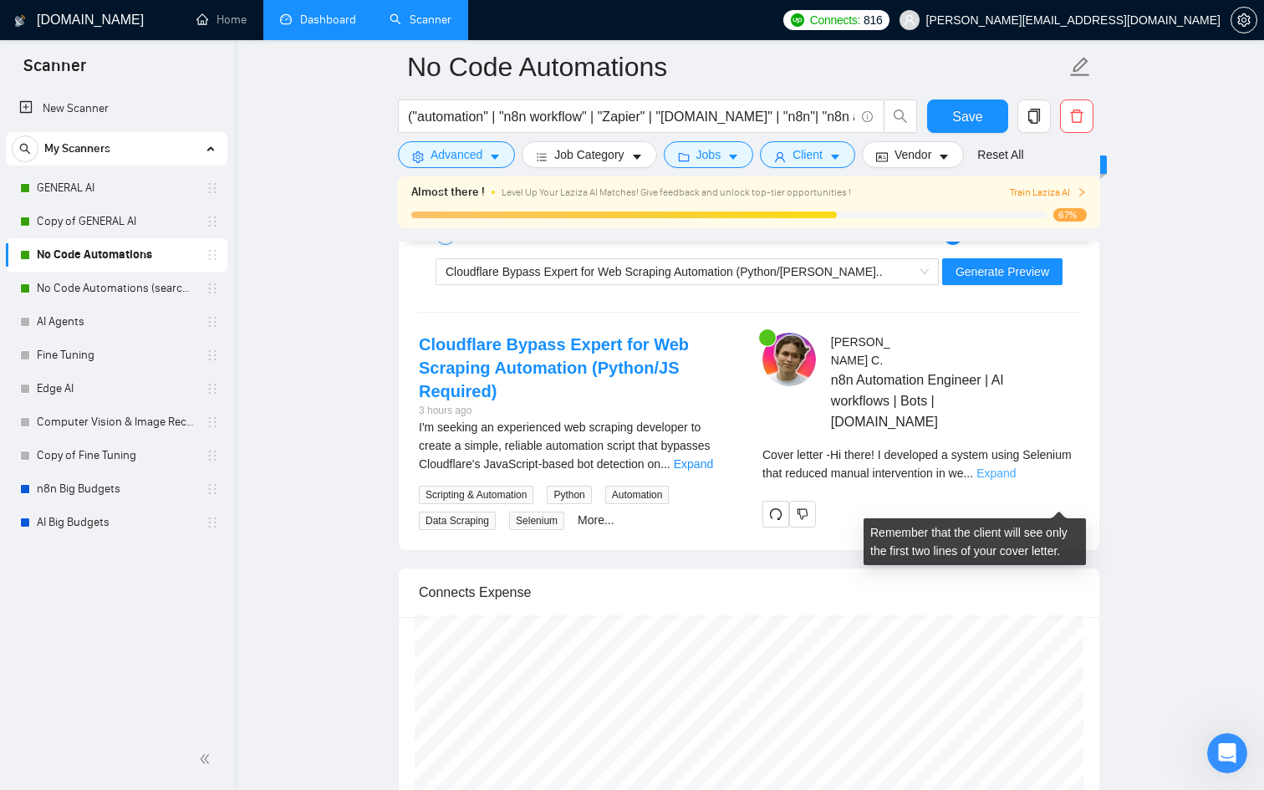
click at [1016, 480] on link "Expand" at bounding box center [996, 473] width 39 height 13
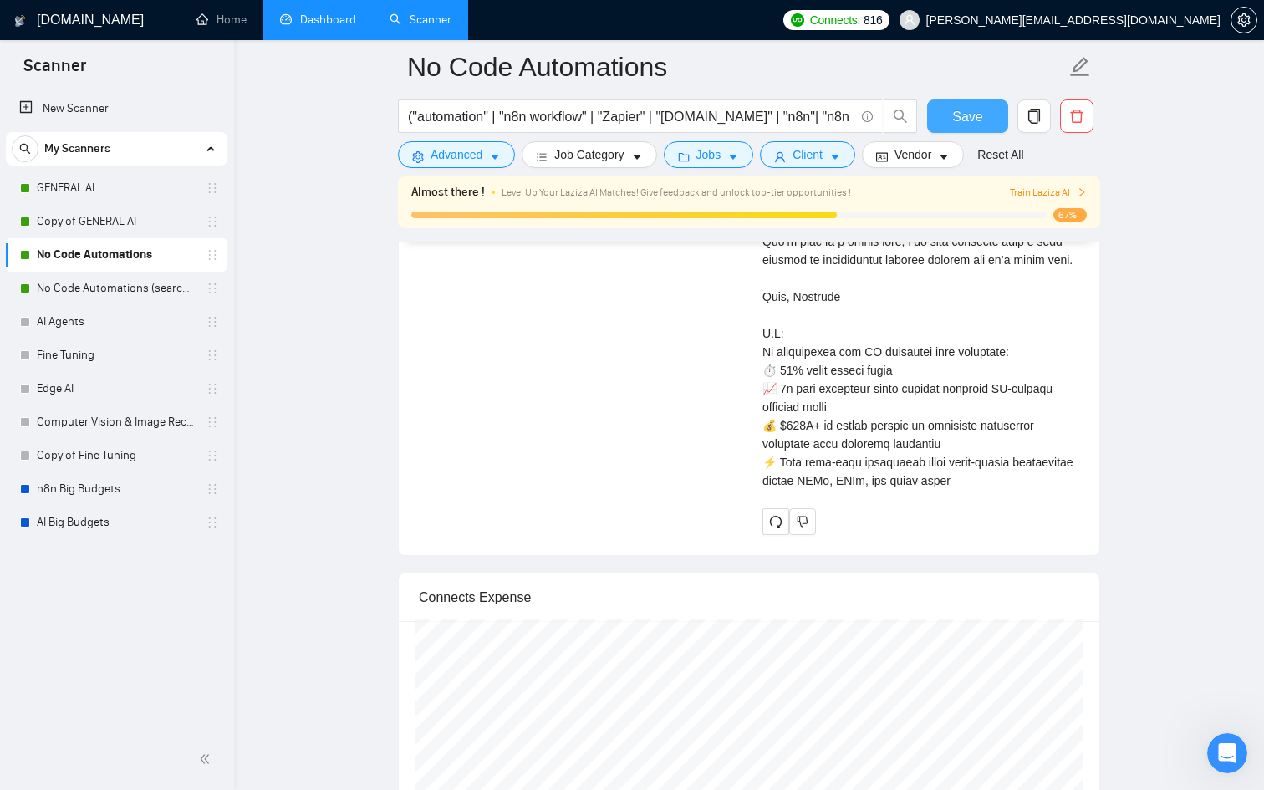
scroll to position [4122, 0]
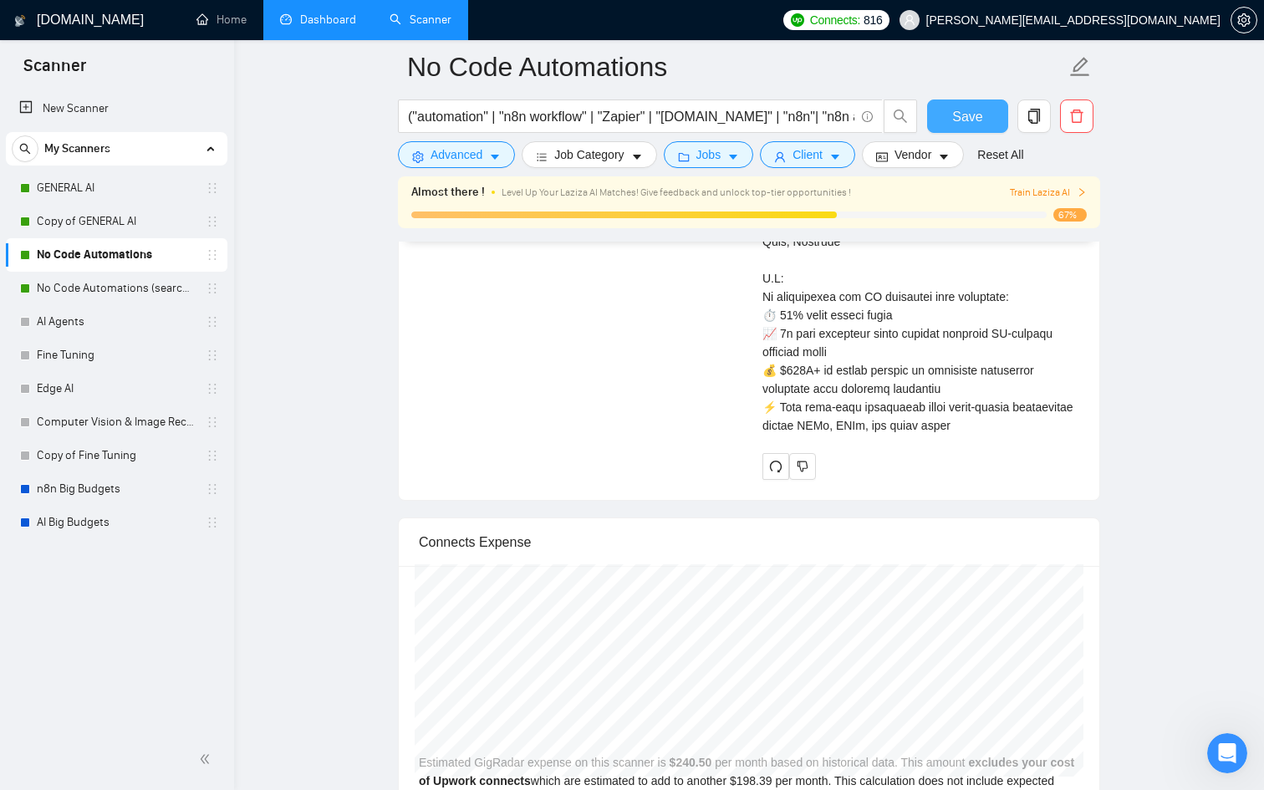
click at [977, 108] on span "Save" at bounding box center [967, 116] width 30 height 21
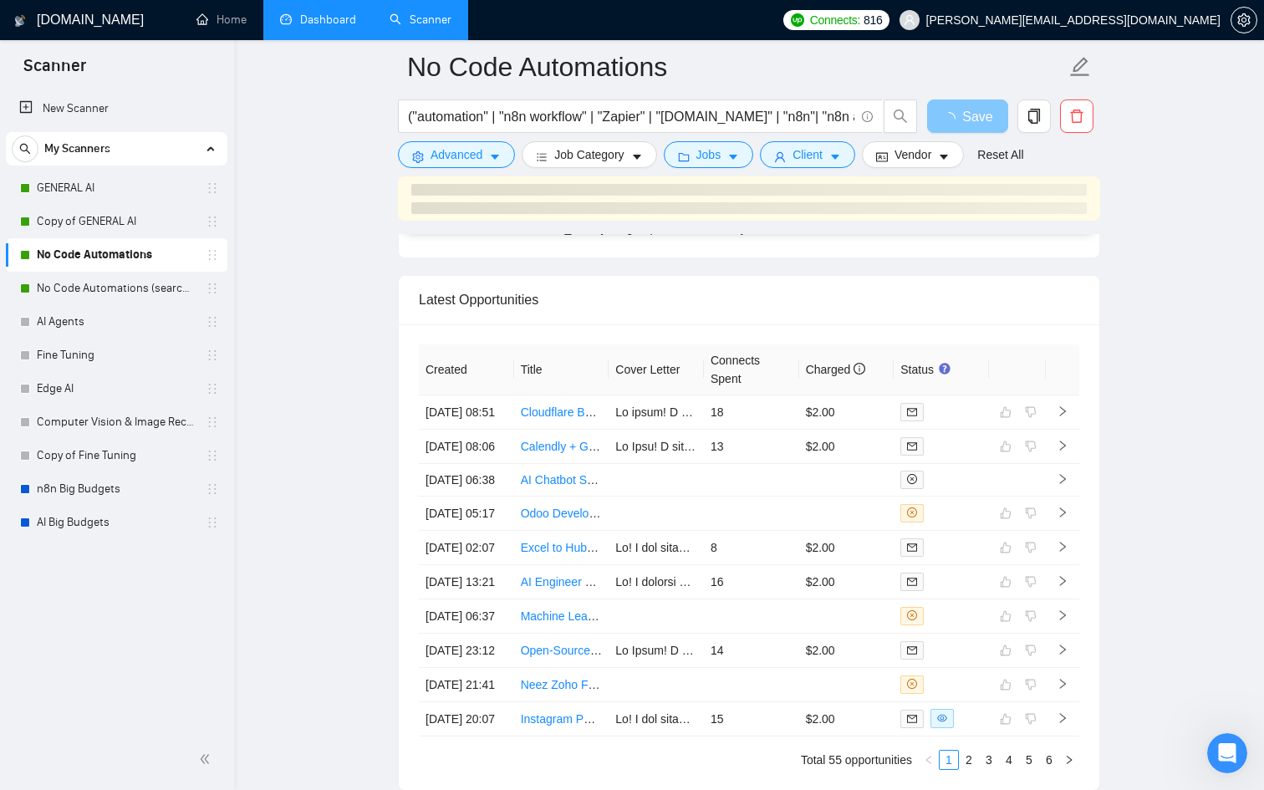
scroll to position [5216, 0]
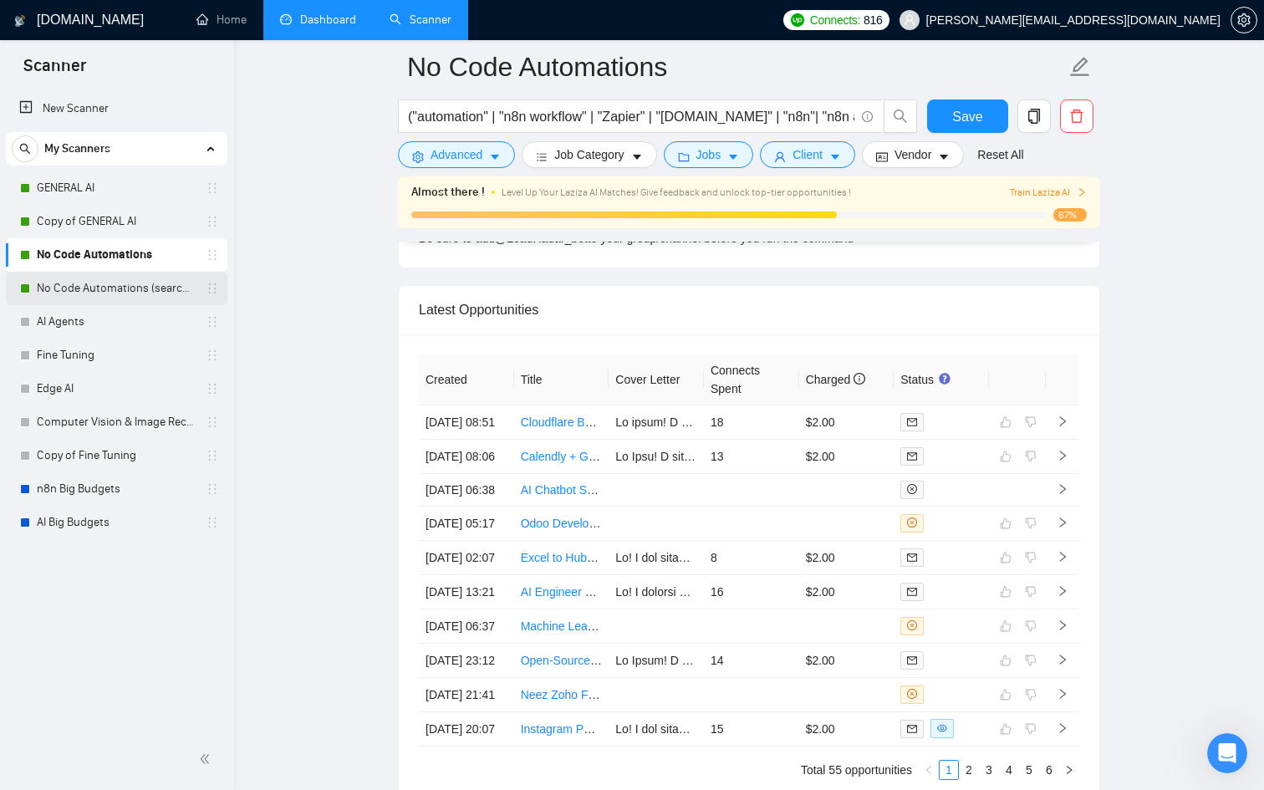
click at [92, 286] on link "No Code Automations (search only in Tites)" at bounding box center [116, 288] width 159 height 33
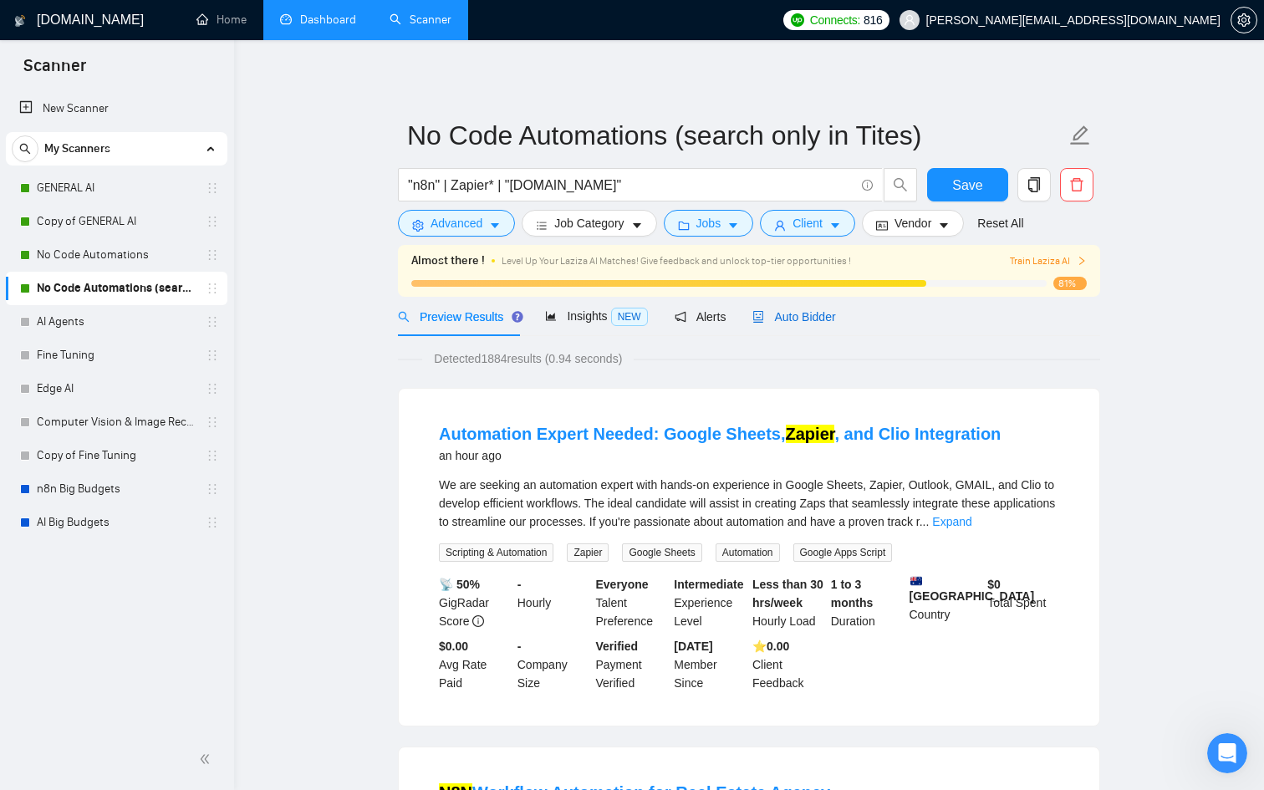
click at [813, 318] on span "Auto Bidder" at bounding box center [794, 316] width 83 height 13
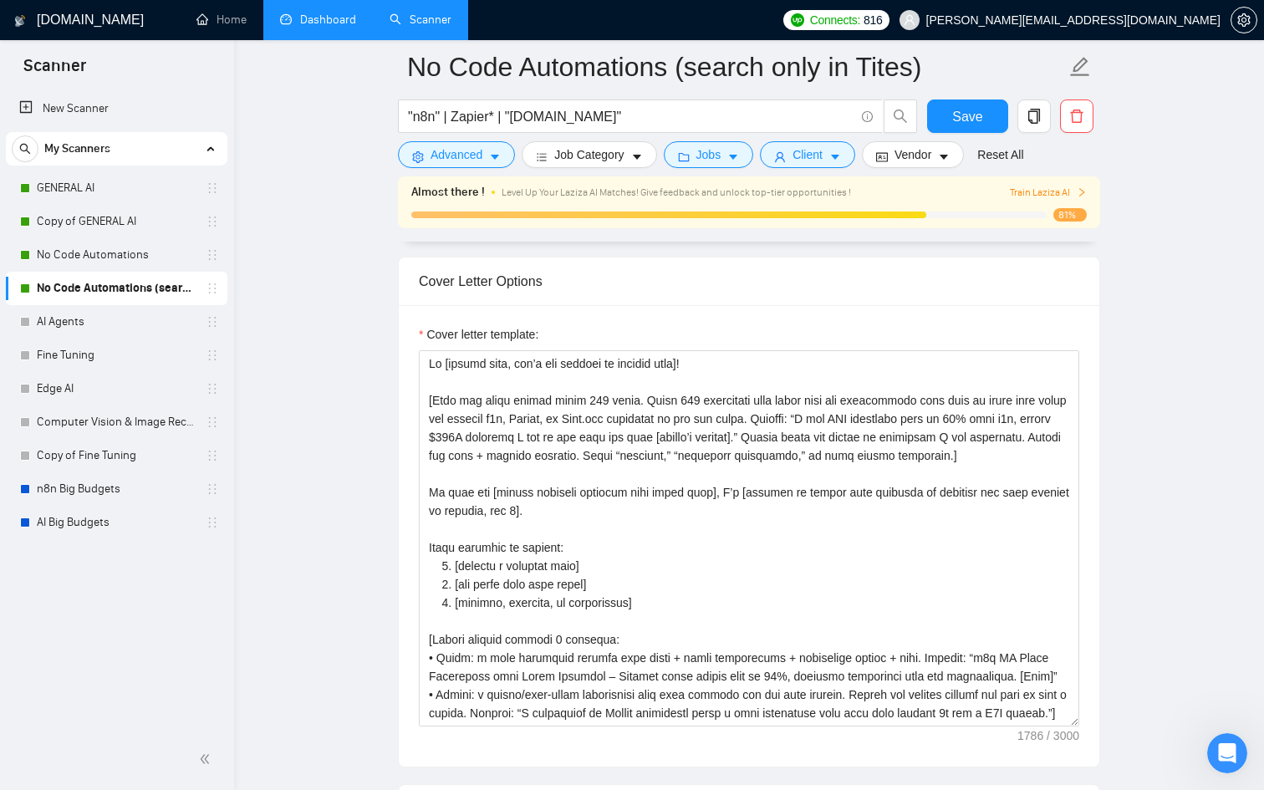
scroll to position [5, 0]
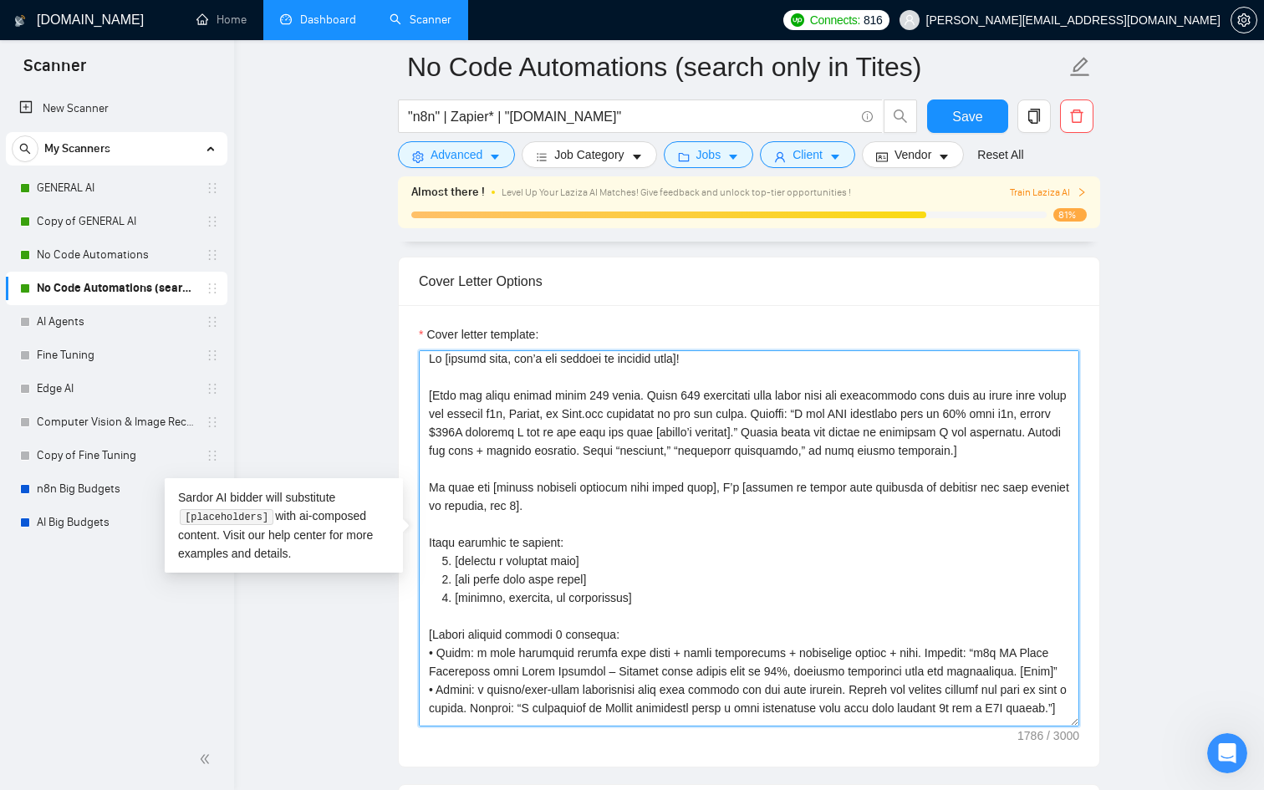
drag, startPoint x: 1060, startPoint y: 452, endPoint x: 360, endPoint y: 401, distance: 701.7
click at [360, 401] on main "No Code Automations (search only in Tites) "n8n" | Zapier* | "Make.com" Save Ad…" at bounding box center [749, 720] width 977 height 5089
click at [776, 537] on textarea "Cover letter template:" at bounding box center [749, 538] width 661 height 376
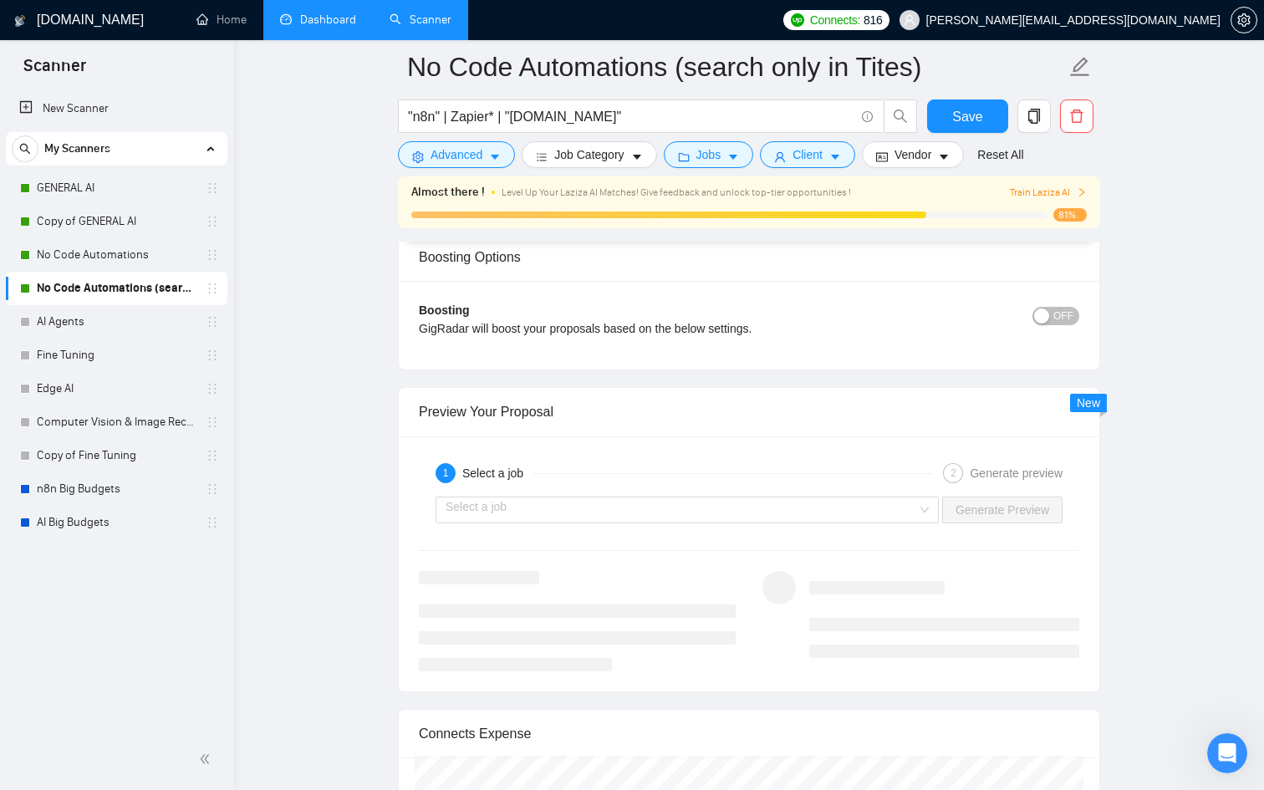
scroll to position [3070, 0]
click at [784, 503] on input "search" at bounding box center [682, 508] width 472 height 25
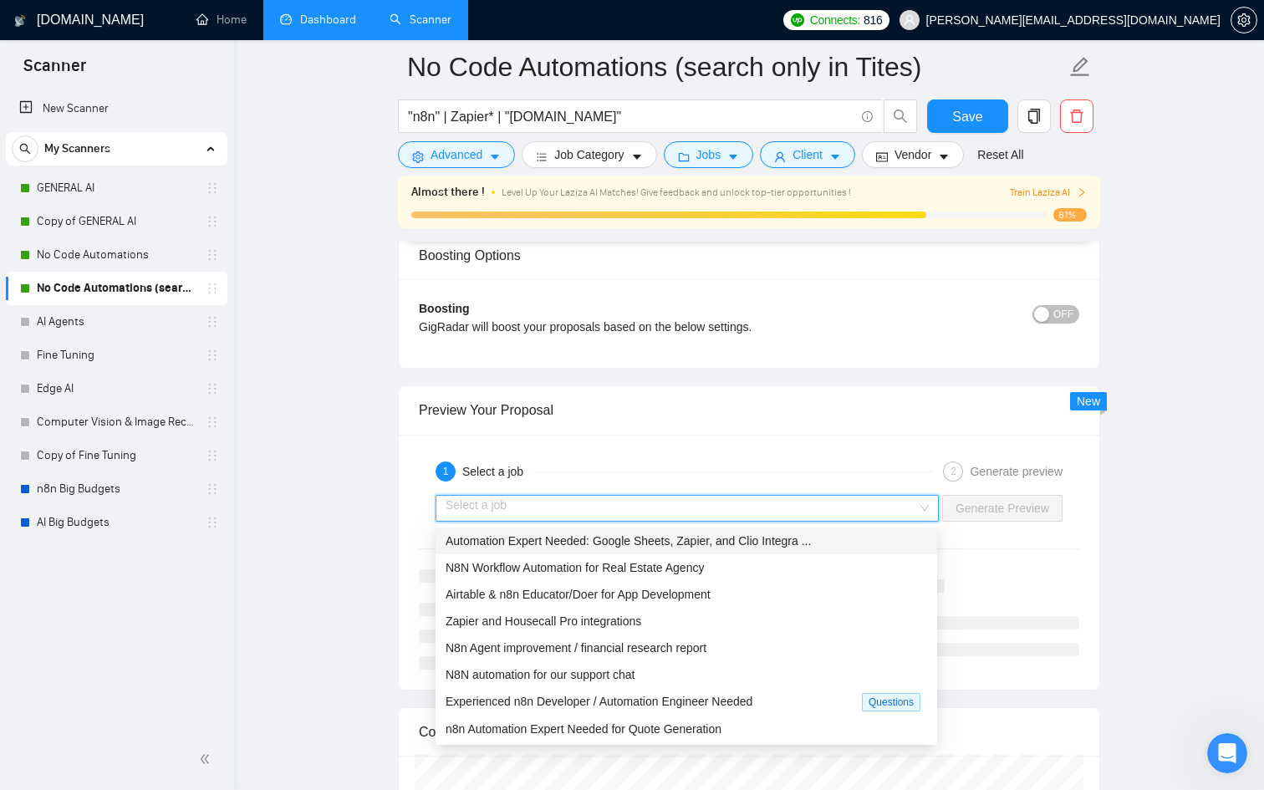
click at [763, 419] on div "Preview Your Proposal" at bounding box center [749, 410] width 661 height 48
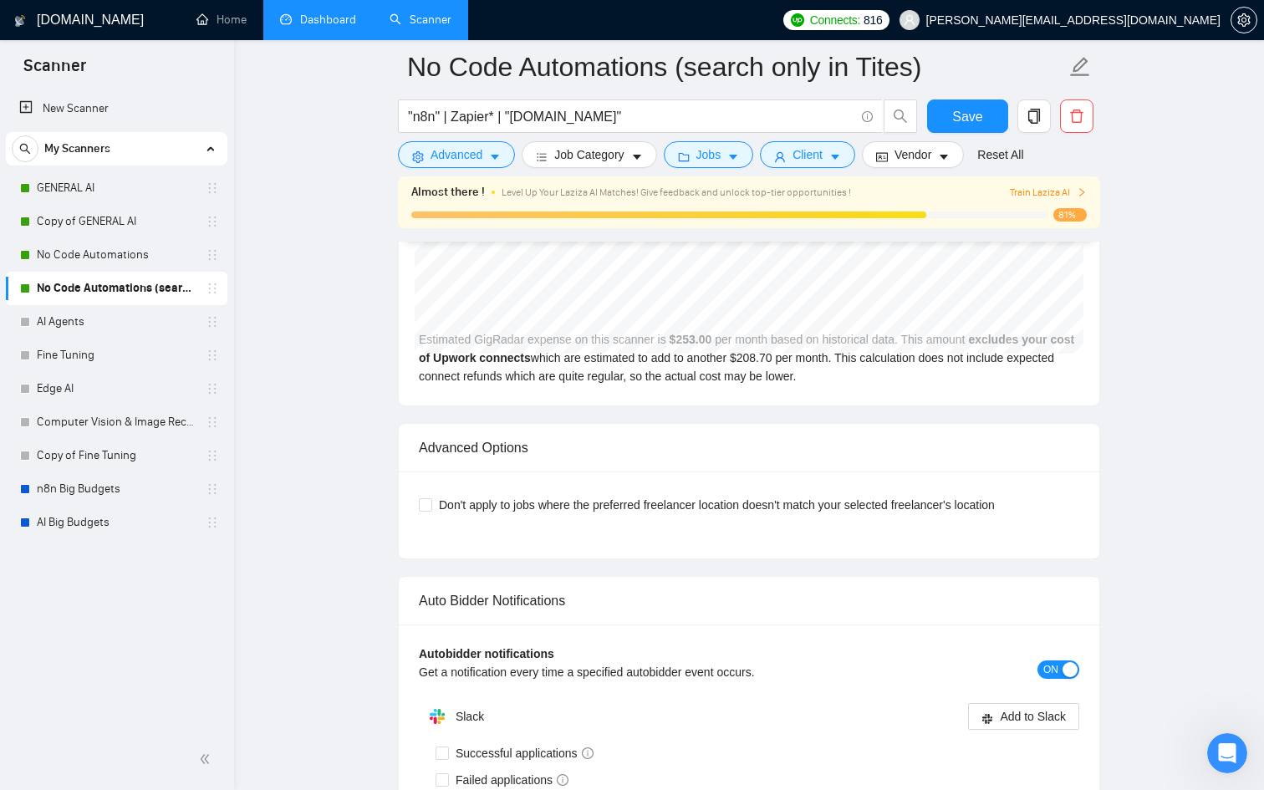
scroll to position [3880, 0]
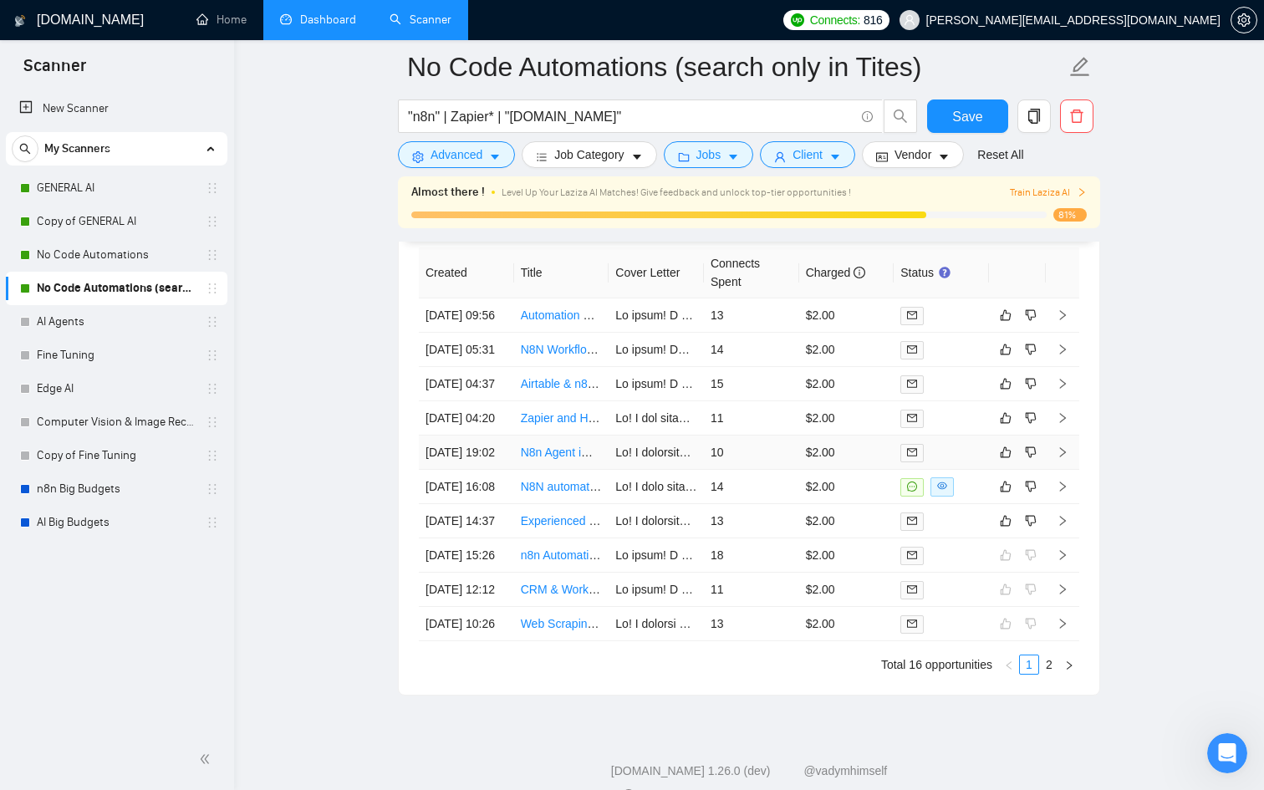
scroll to position [4449, 0]
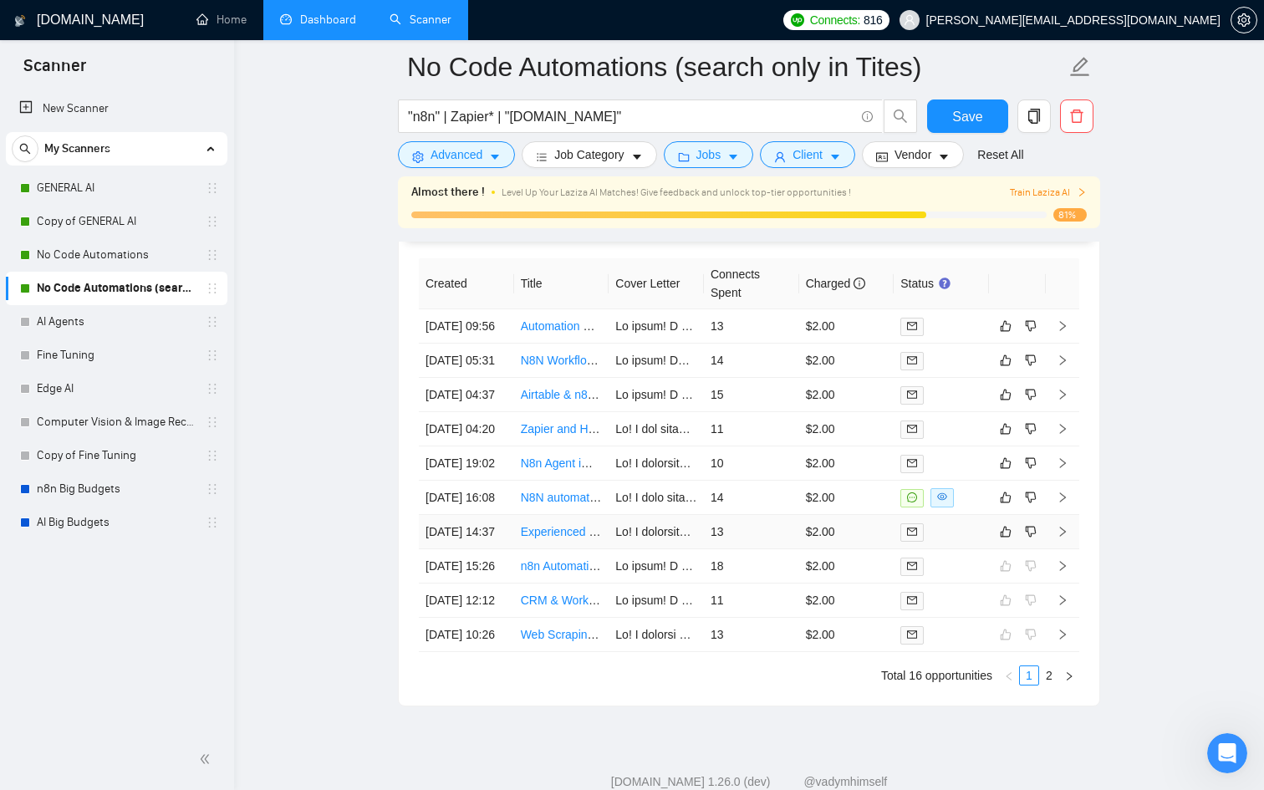
click at [960, 542] on div at bounding box center [942, 532] width 82 height 19
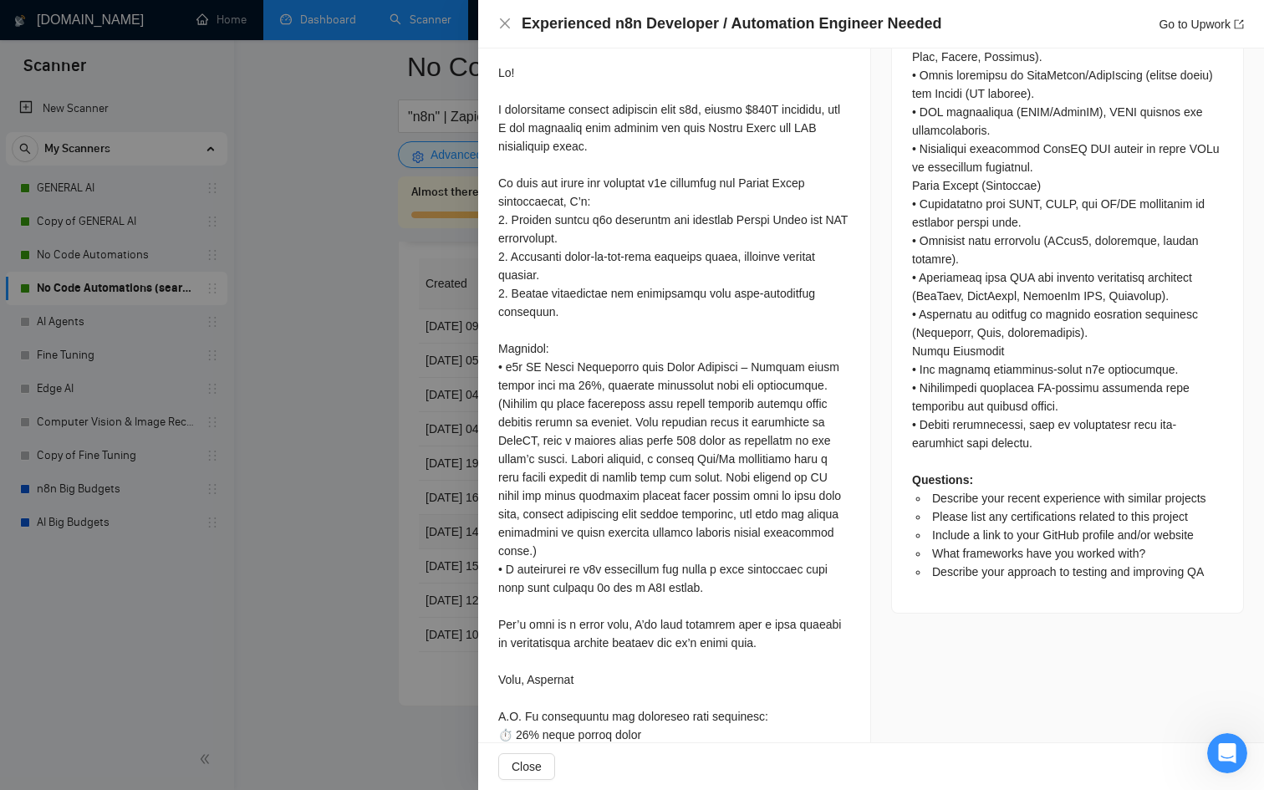
scroll to position [1386, 0]
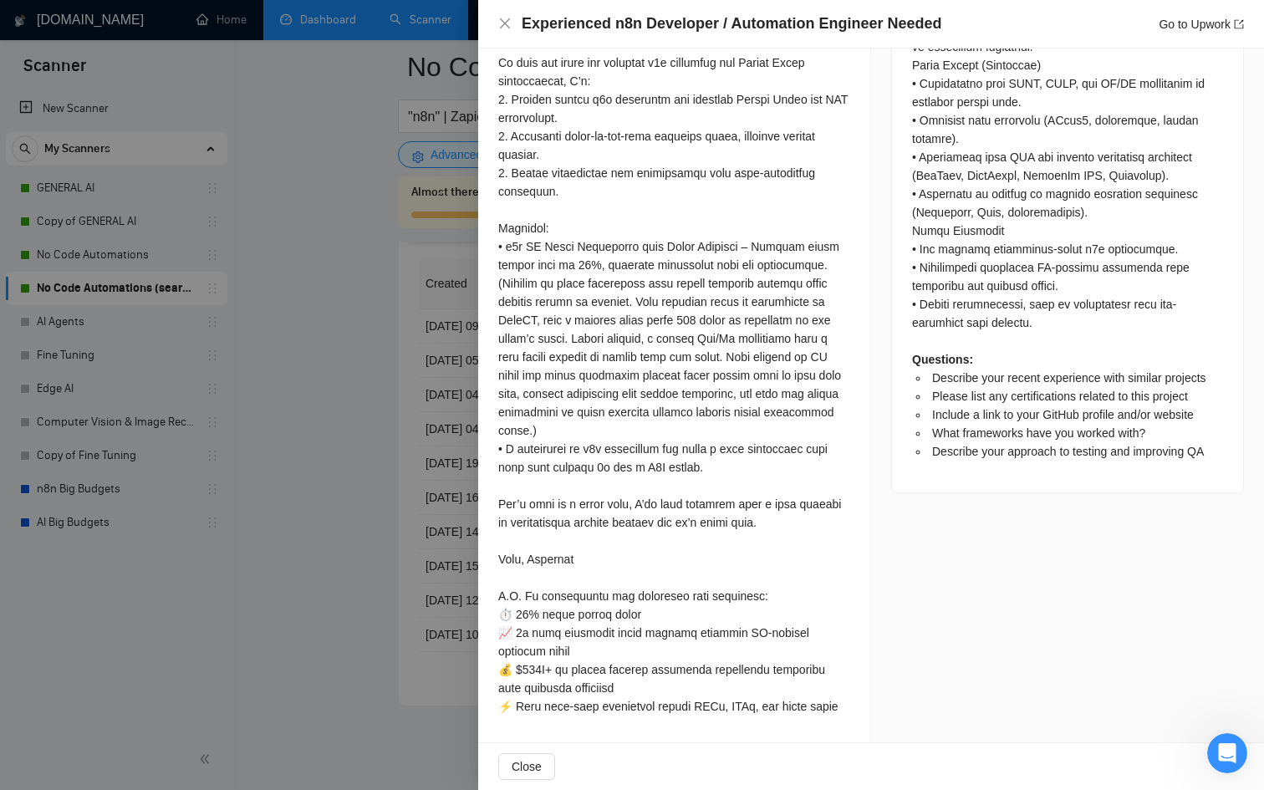
click at [381, 584] on div at bounding box center [632, 395] width 1264 height 790
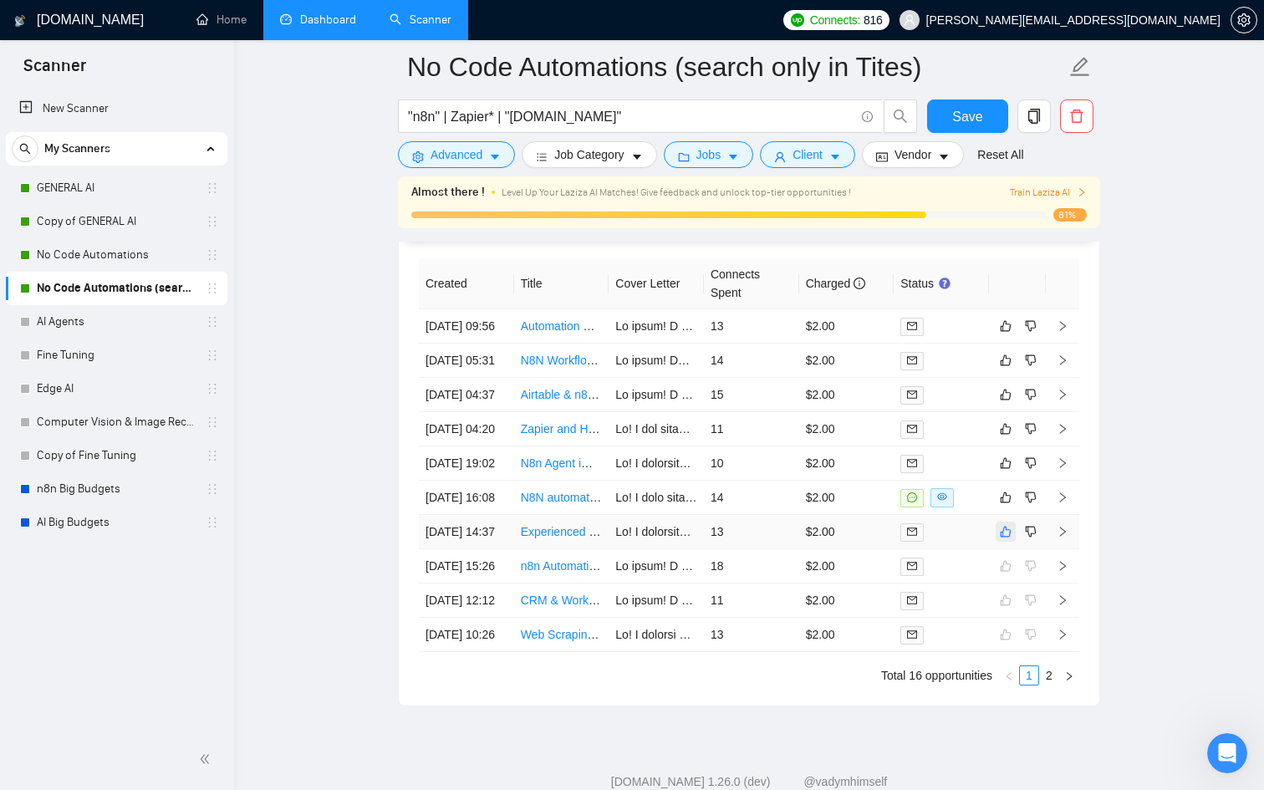
click at [1007, 538] on icon "like" at bounding box center [1006, 531] width 12 height 13
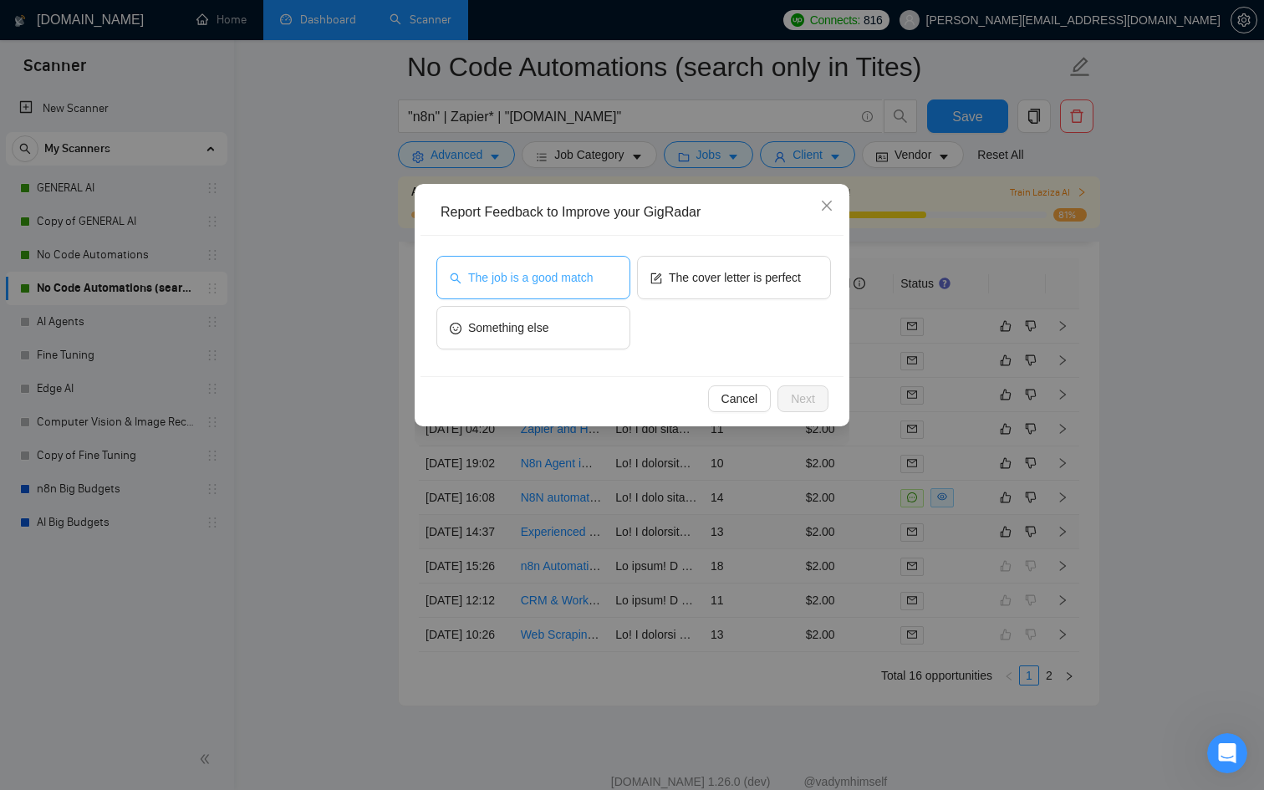
click at [567, 281] on span "The job is a good match" at bounding box center [530, 277] width 125 height 18
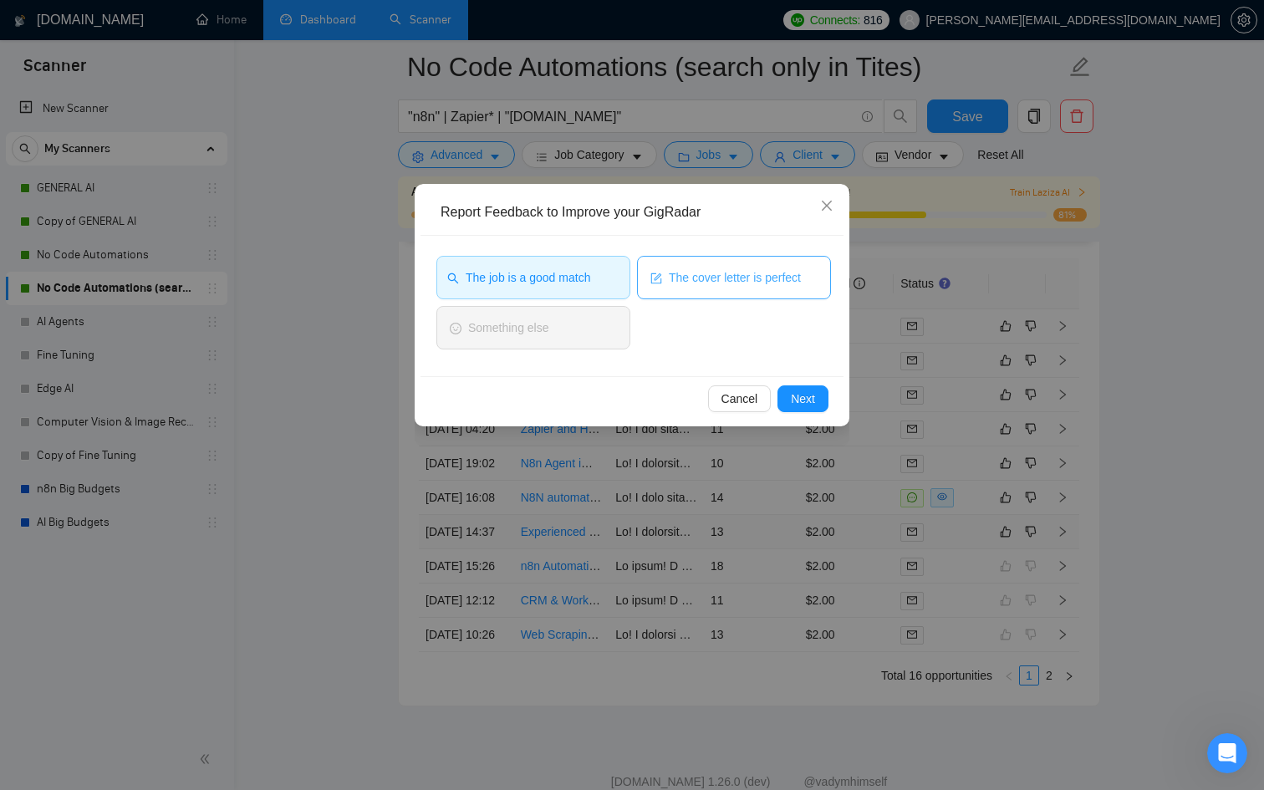
click at [697, 288] on button "The cover letter is perfect" at bounding box center [734, 277] width 194 height 43
click at [796, 397] on span "Next" at bounding box center [803, 399] width 24 height 18
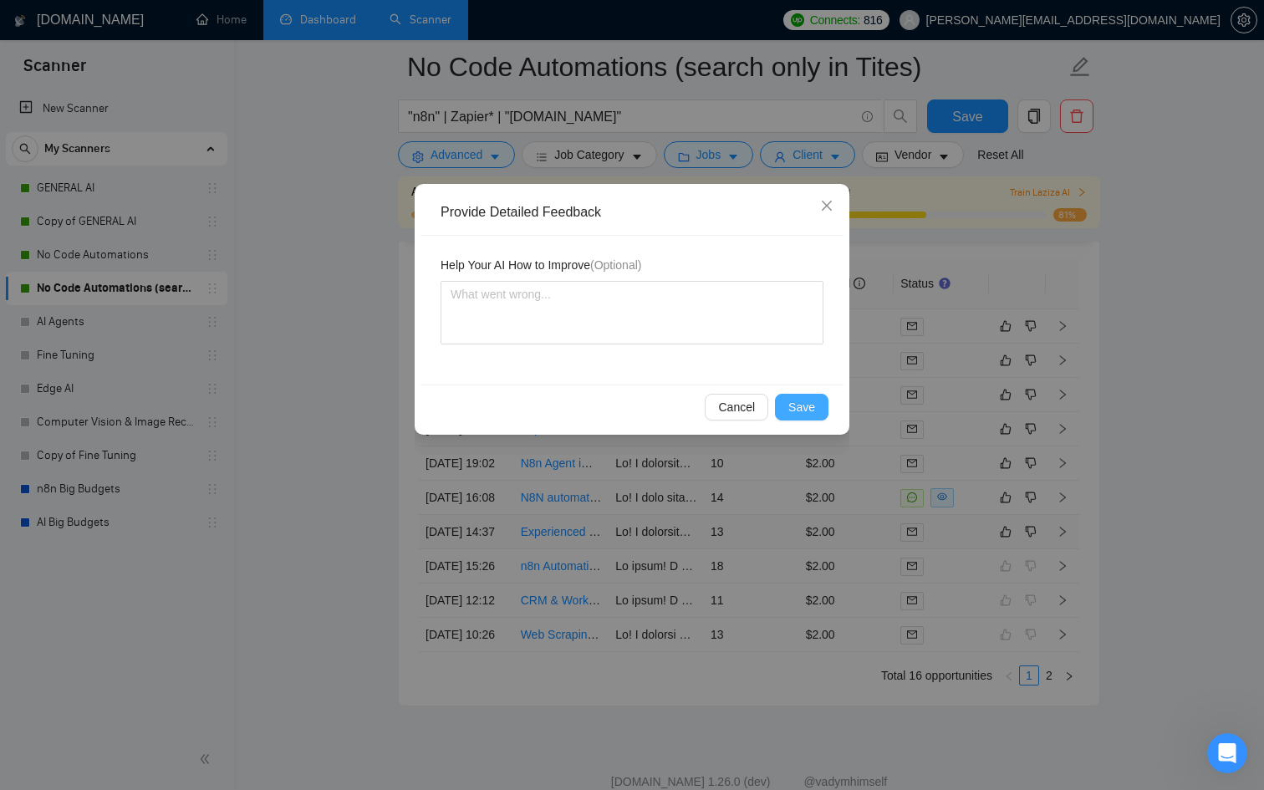
click at [797, 400] on span "Save" at bounding box center [801, 407] width 27 height 18
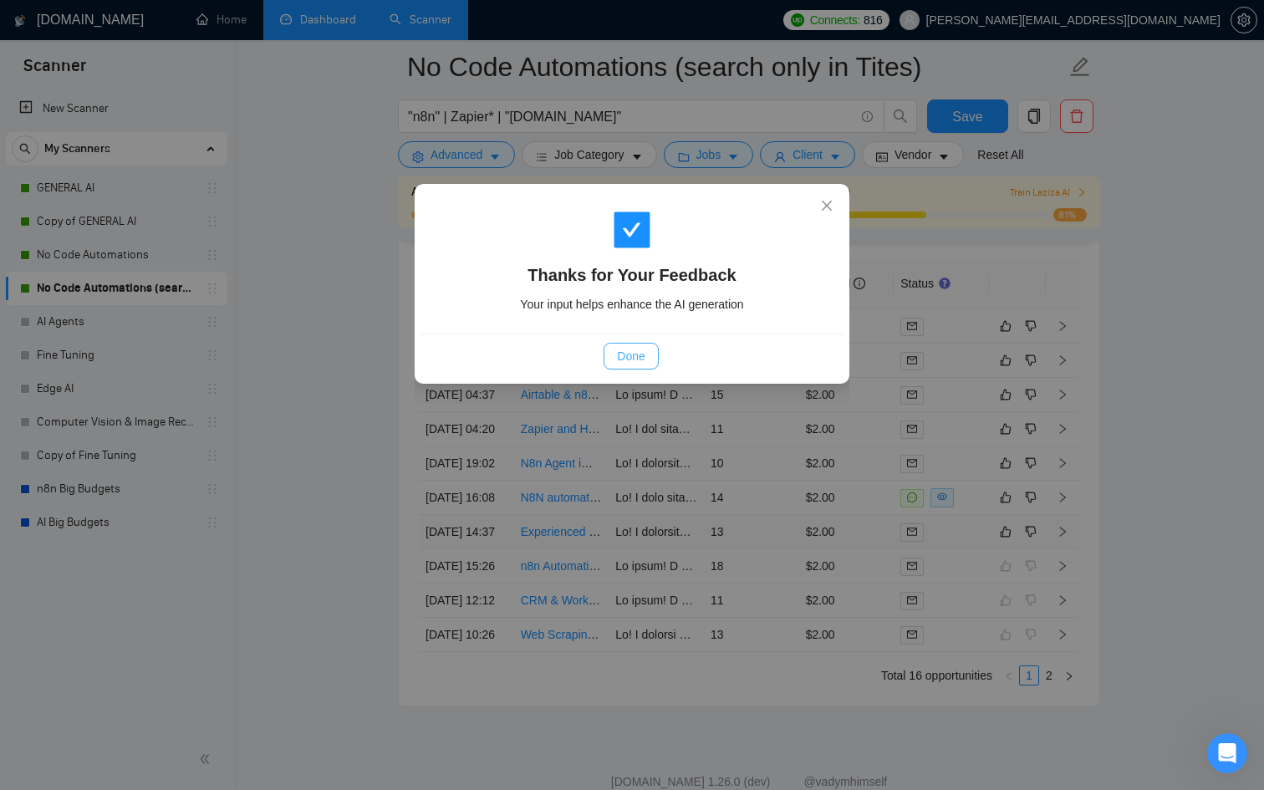
click at [617, 360] on span "Done" at bounding box center [631, 356] width 28 height 18
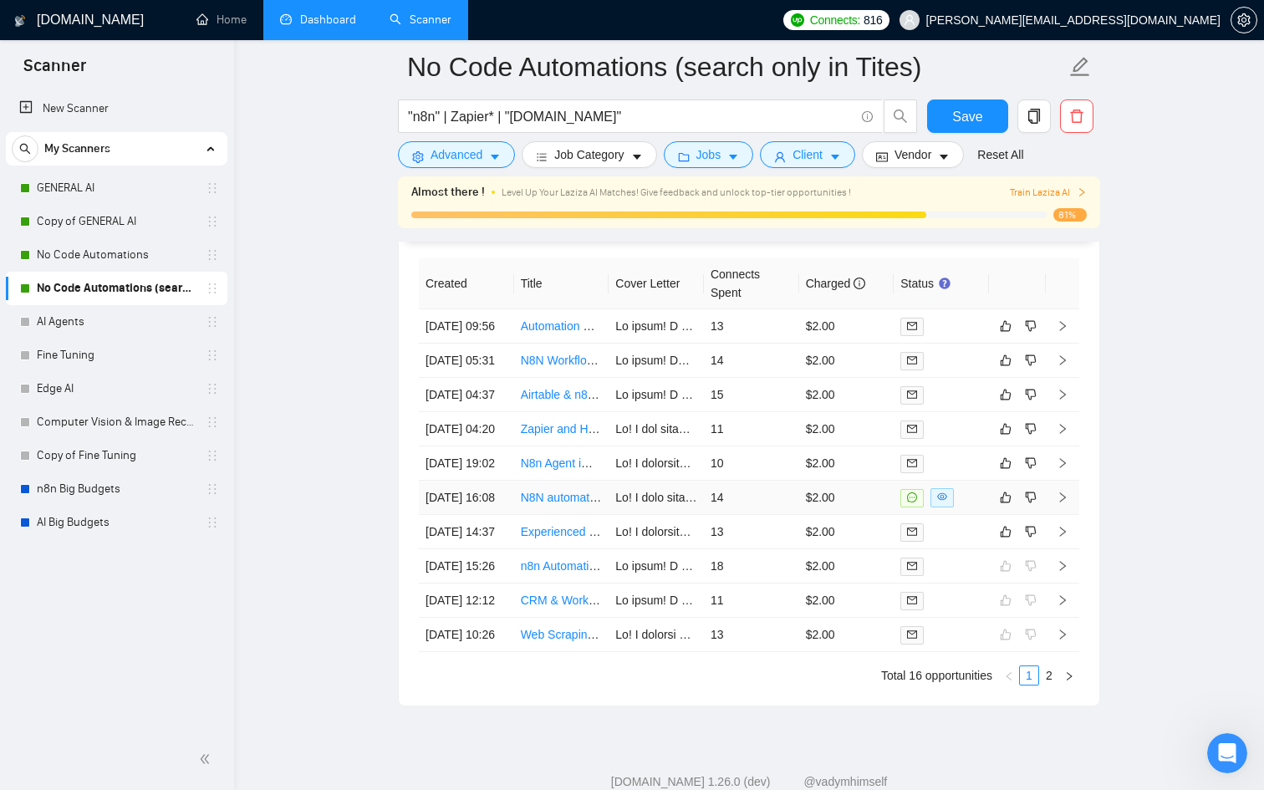
click at [972, 508] on div at bounding box center [942, 497] width 82 height 19
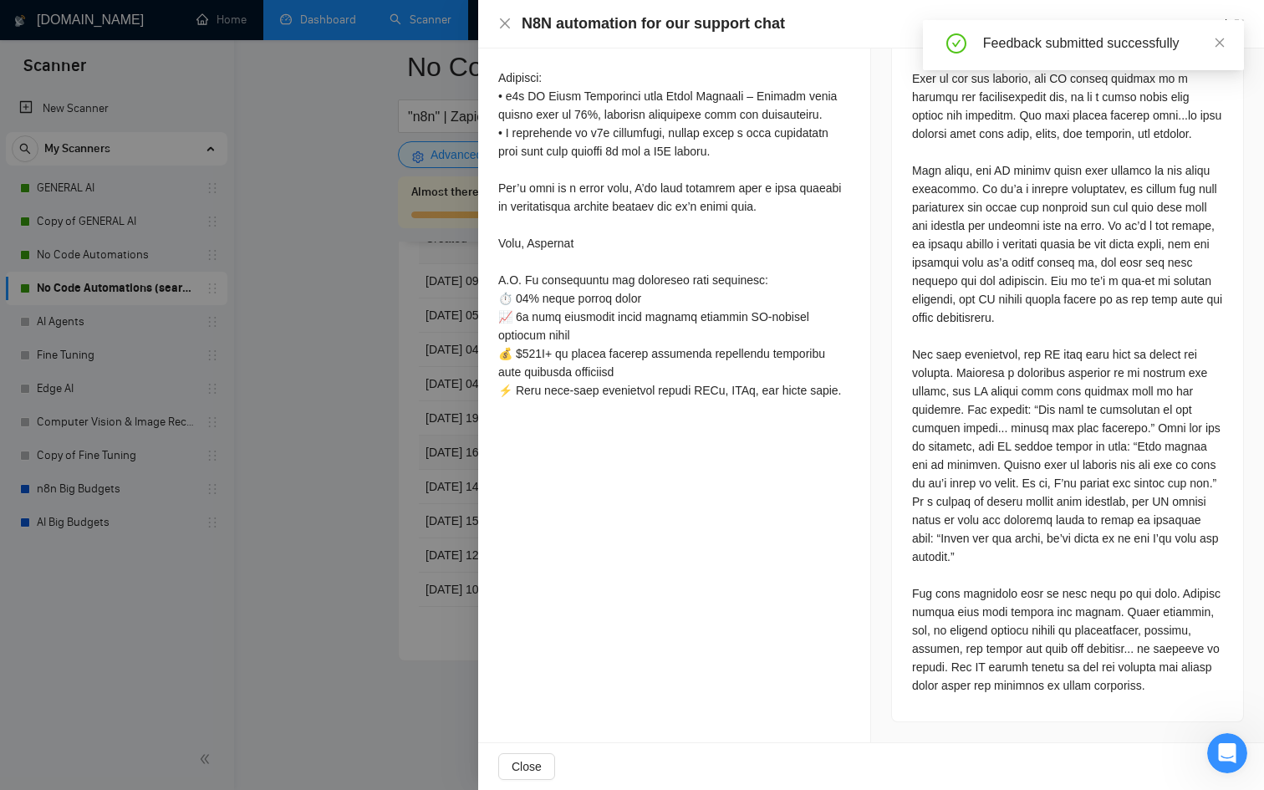
scroll to position [1111, 0]
click at [435, 568] on div at bounding box center [632, 395] width 1264 height 790
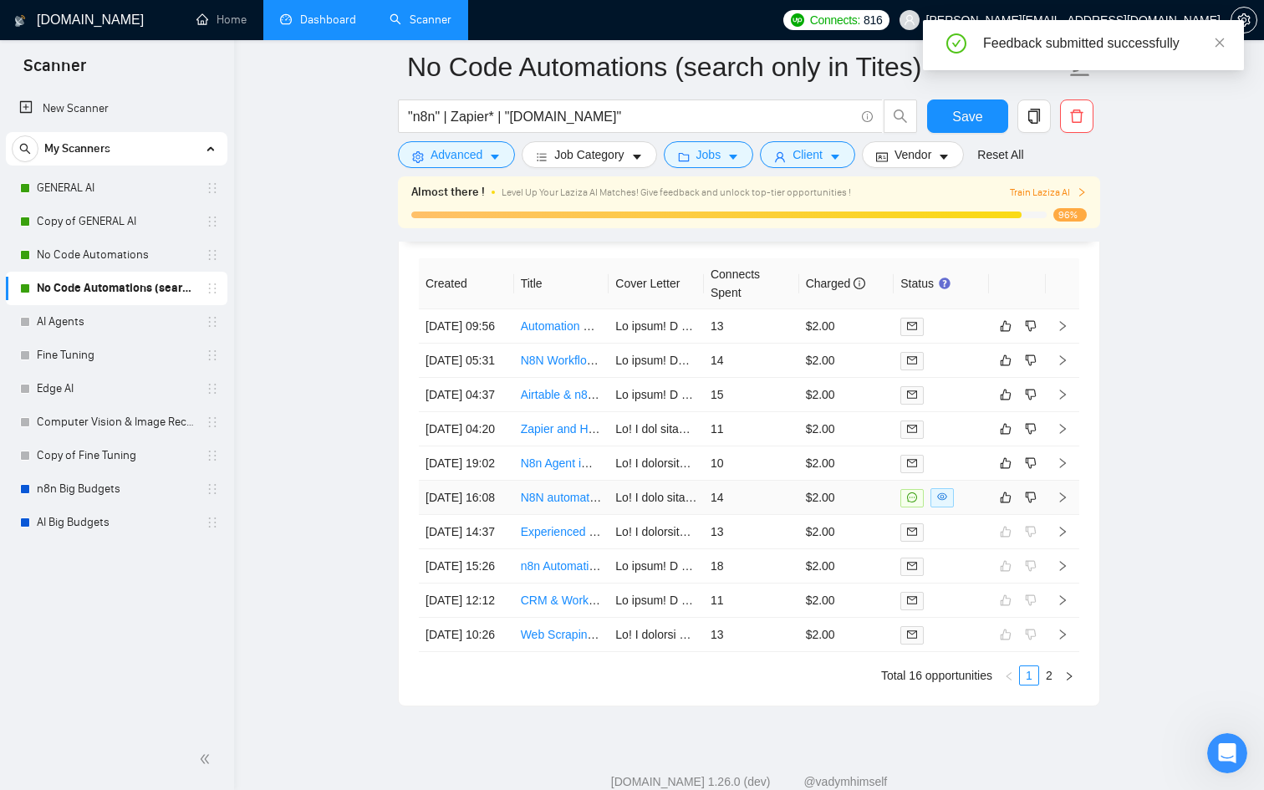
click at [976, 515] on td at bounding box center [941, 498] width 95 height 34
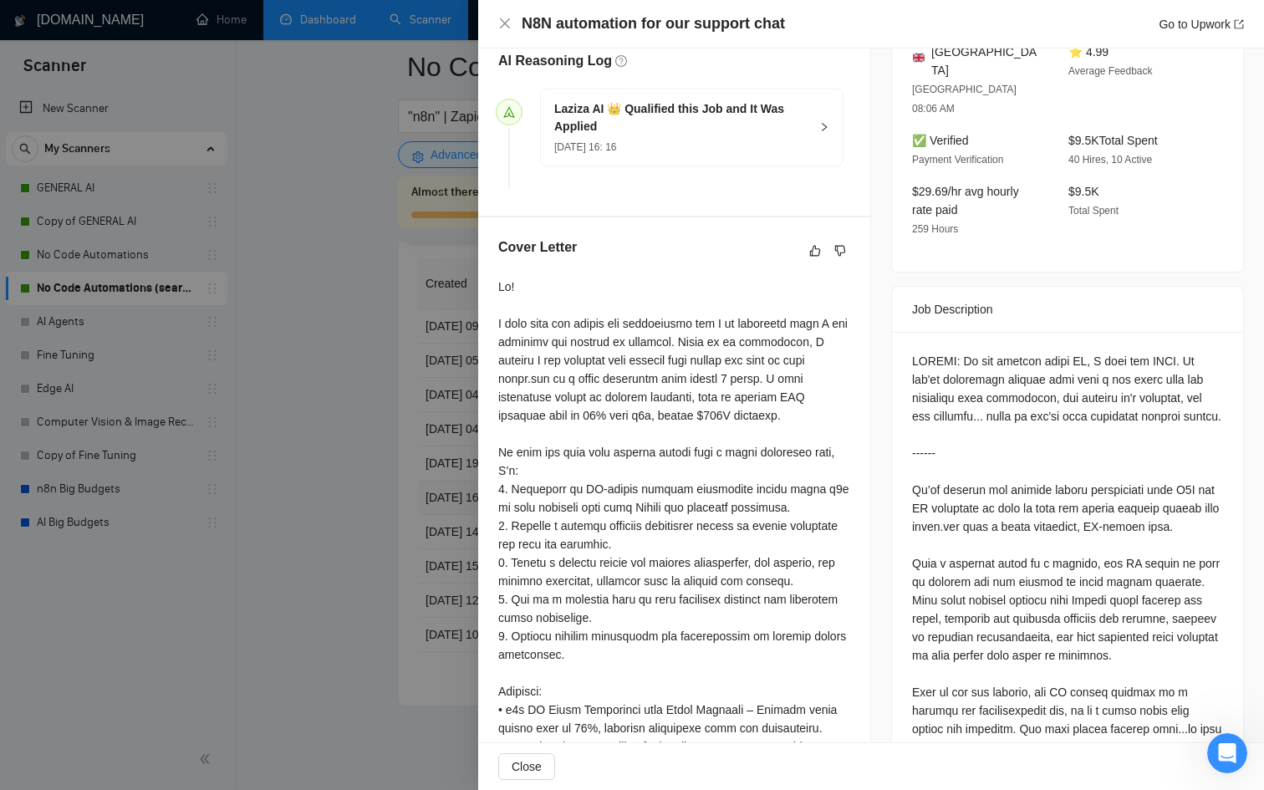
scroll to position [463, 0]
click at [400, 486] on div at bounding box center [632, 395] width 1264 height 790
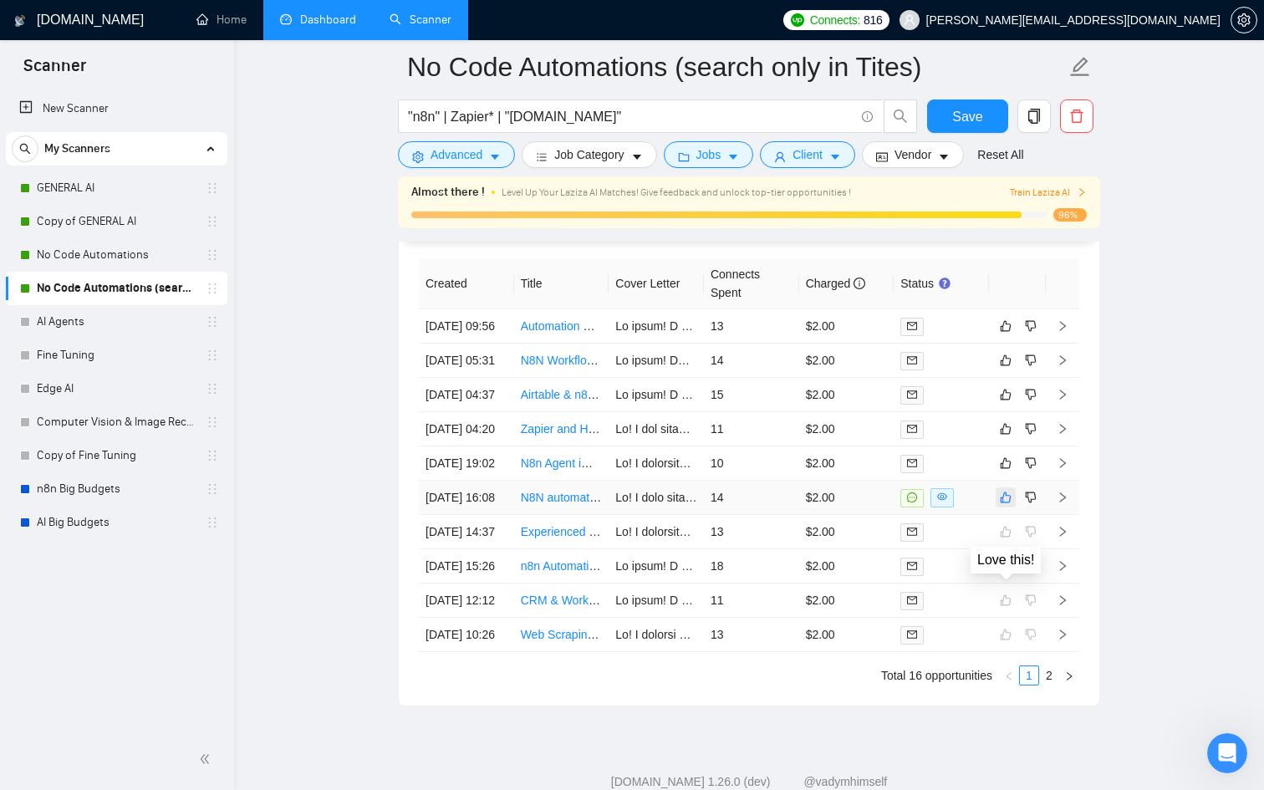
click at [1008, 503] on icon "like" at bounding box center [1006, 497] width 11 height 11
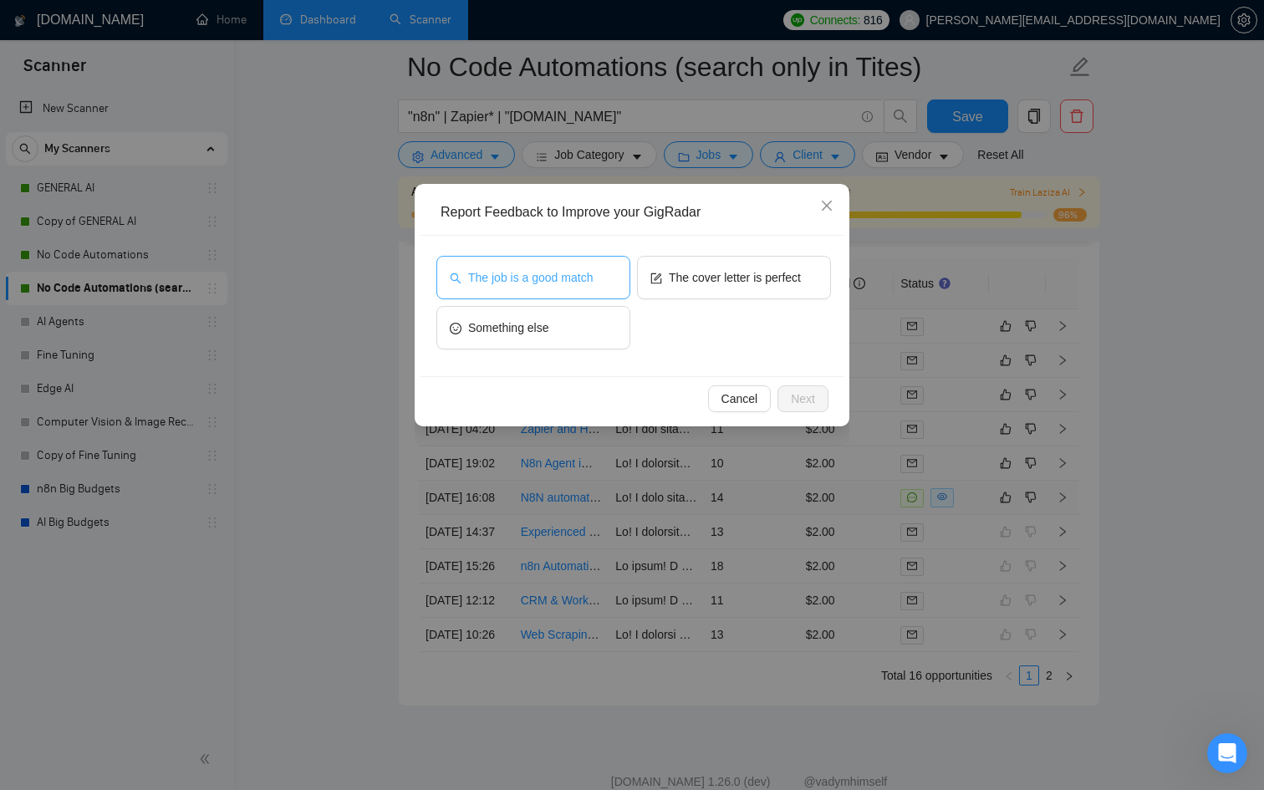
click at [462, 291] on button "The job is a good match" at bounding box center [533, 277] width 194 height 43
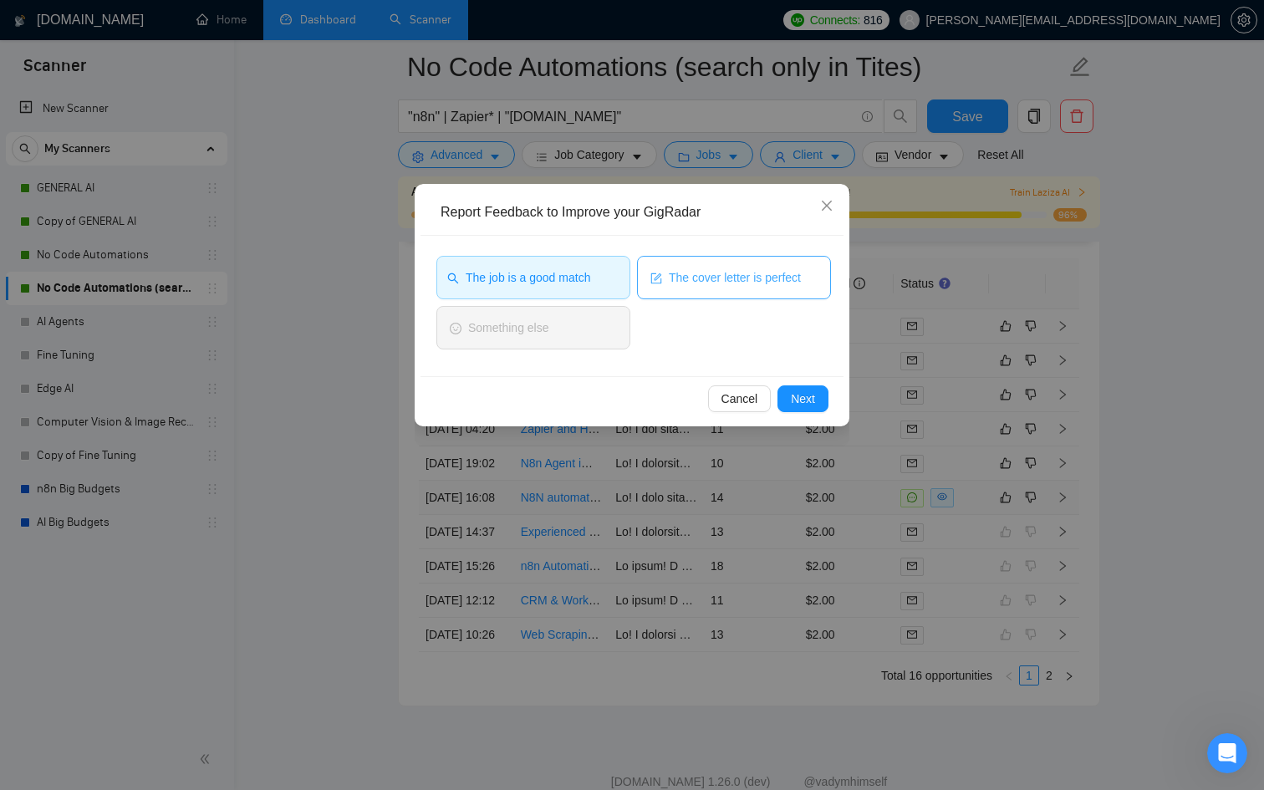
click at [742, 293] on button "The cover letter is perfect" at bounding box center [734, 277] width 194 height 43
click at [809, 392] on span "Next" at bounding box center [803, 399] width 24 height 18
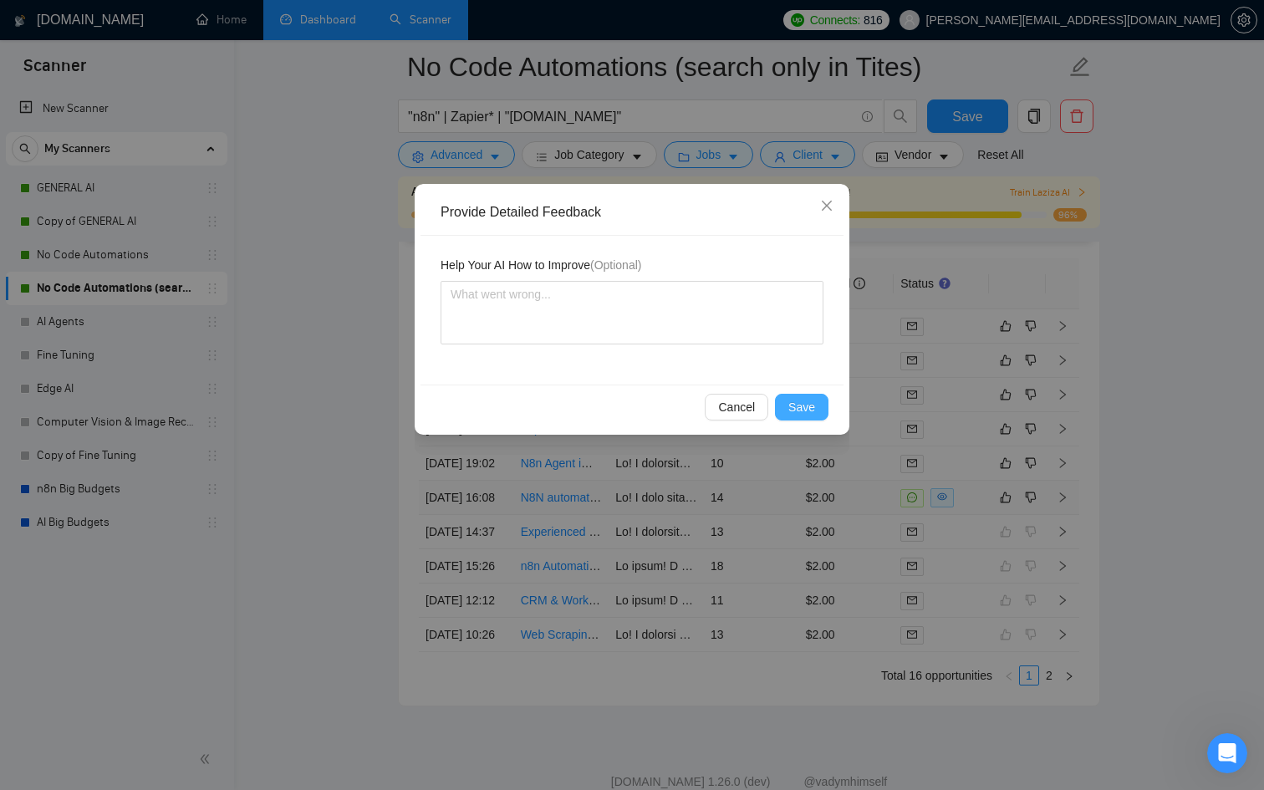
click at [809, 395] on button "Save" at bounding box center [802, 407] width 54 height 27
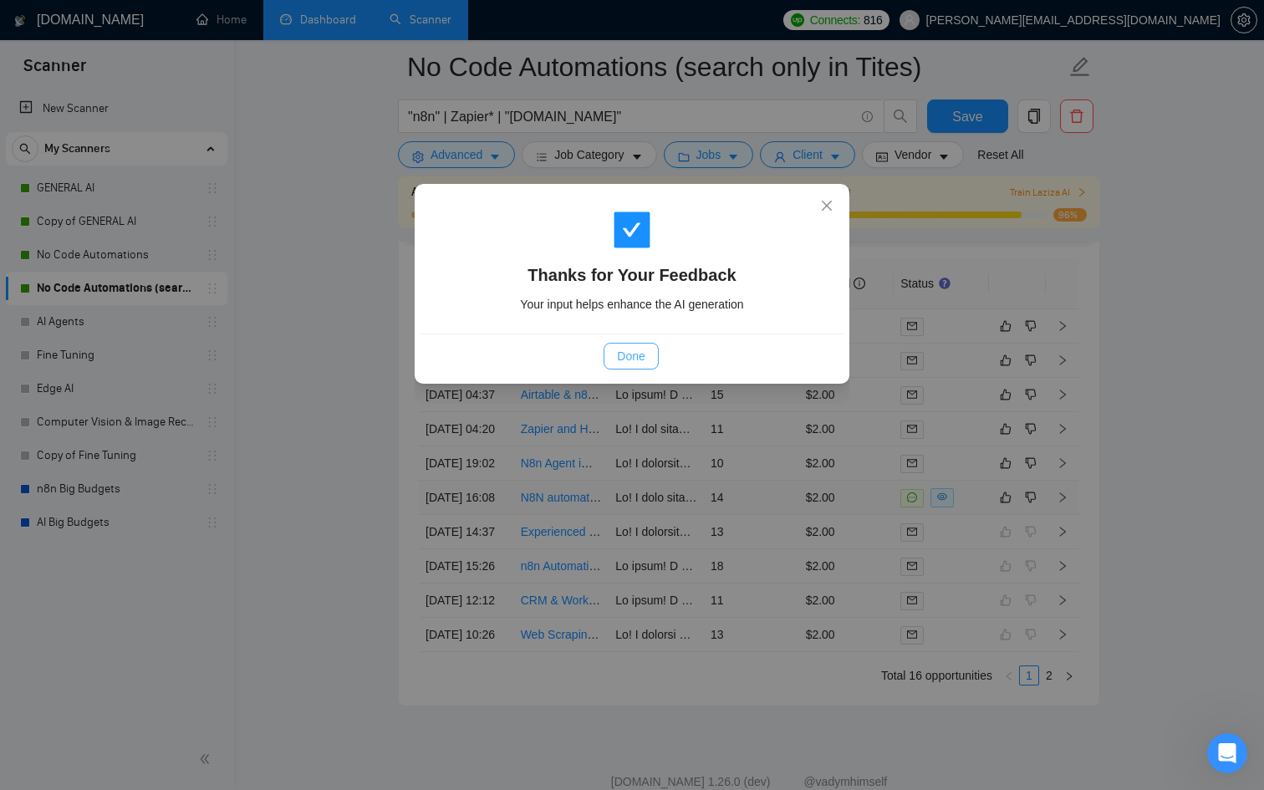
click at [631, 365] on span "Done" at bounding box center [631, 356] width 28 height 18
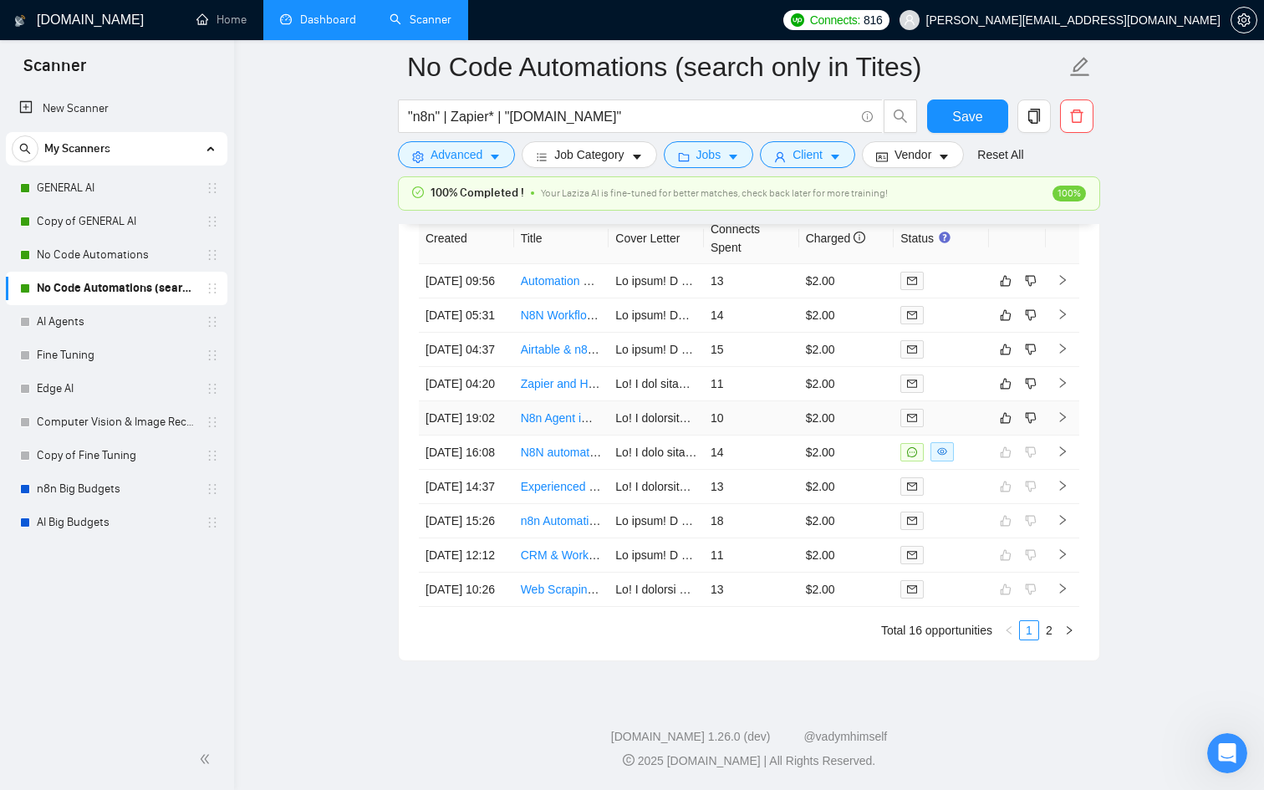
scroll to position [4446, 0]
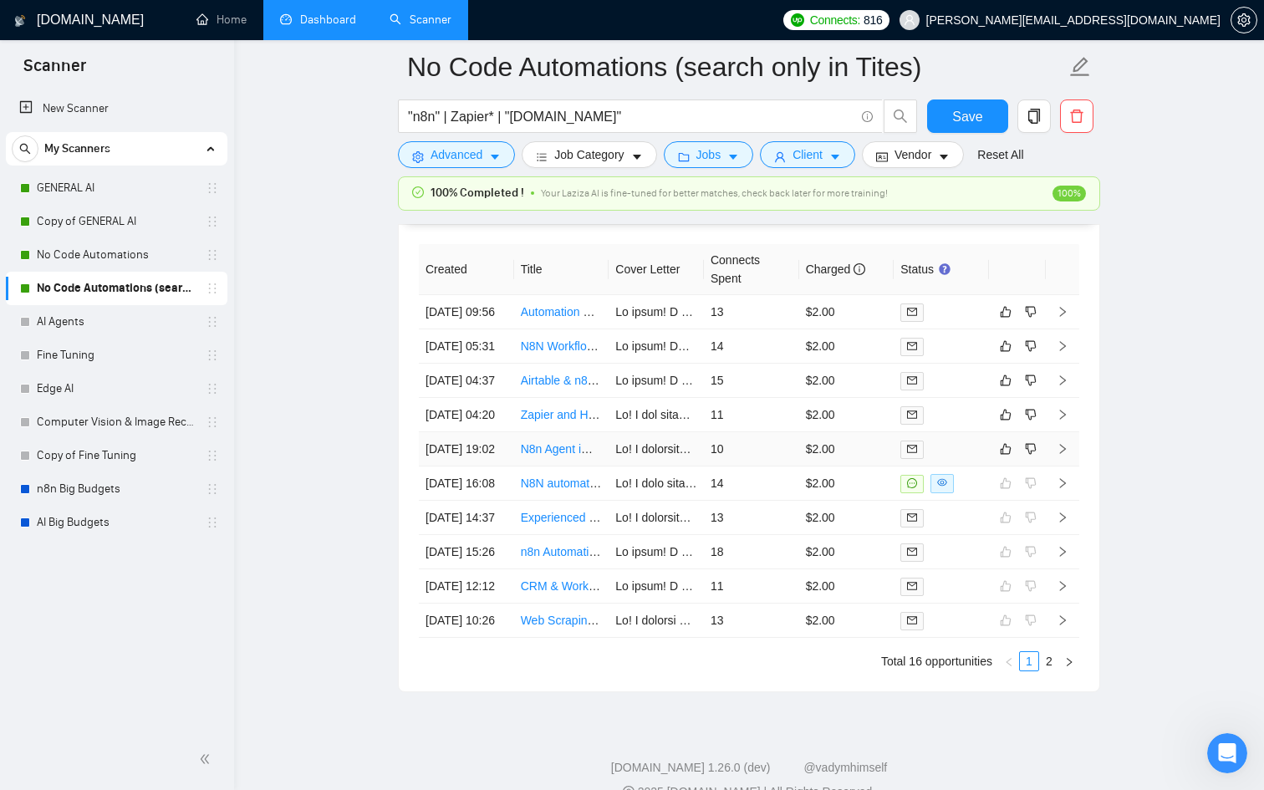
click at [948, 467] on td at bounding box center [941, 449] width 95 height 34
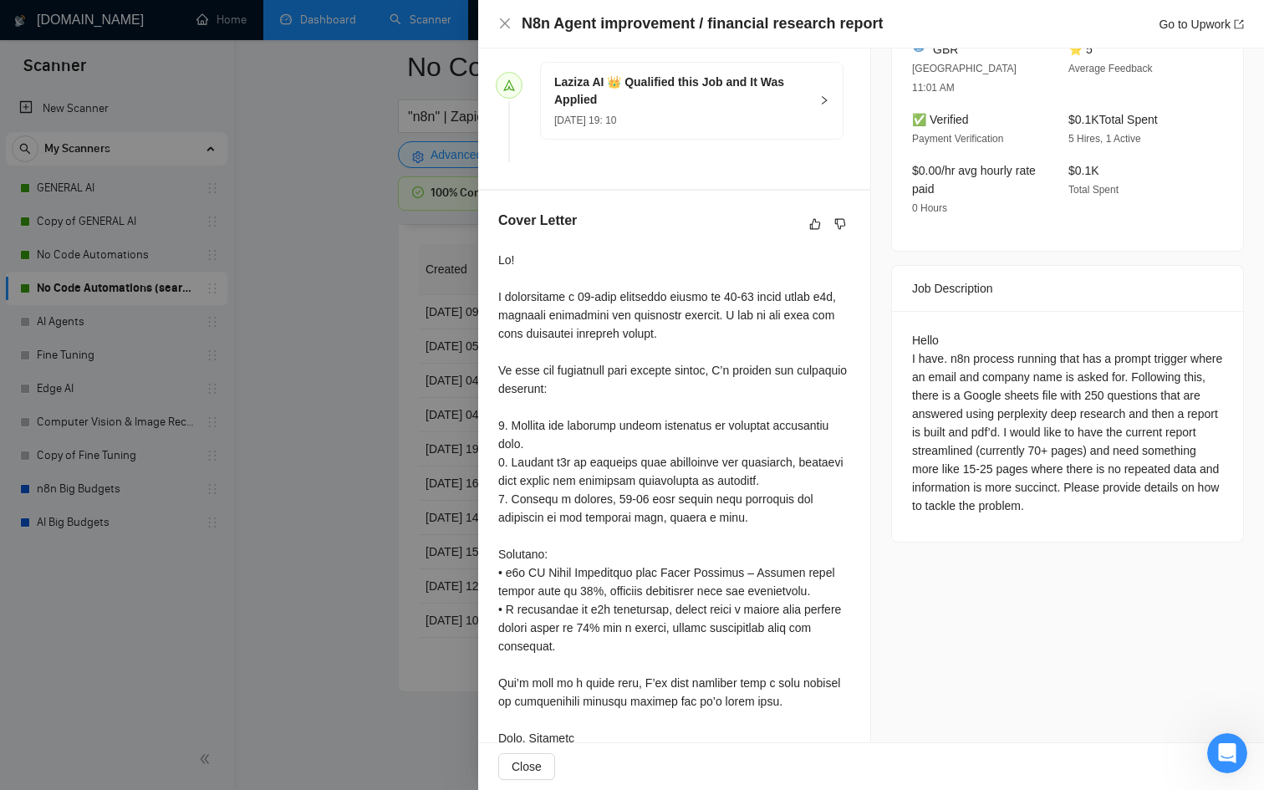
click at [398, 518] on div at bounding box center [632, 395] width 1264 height 790
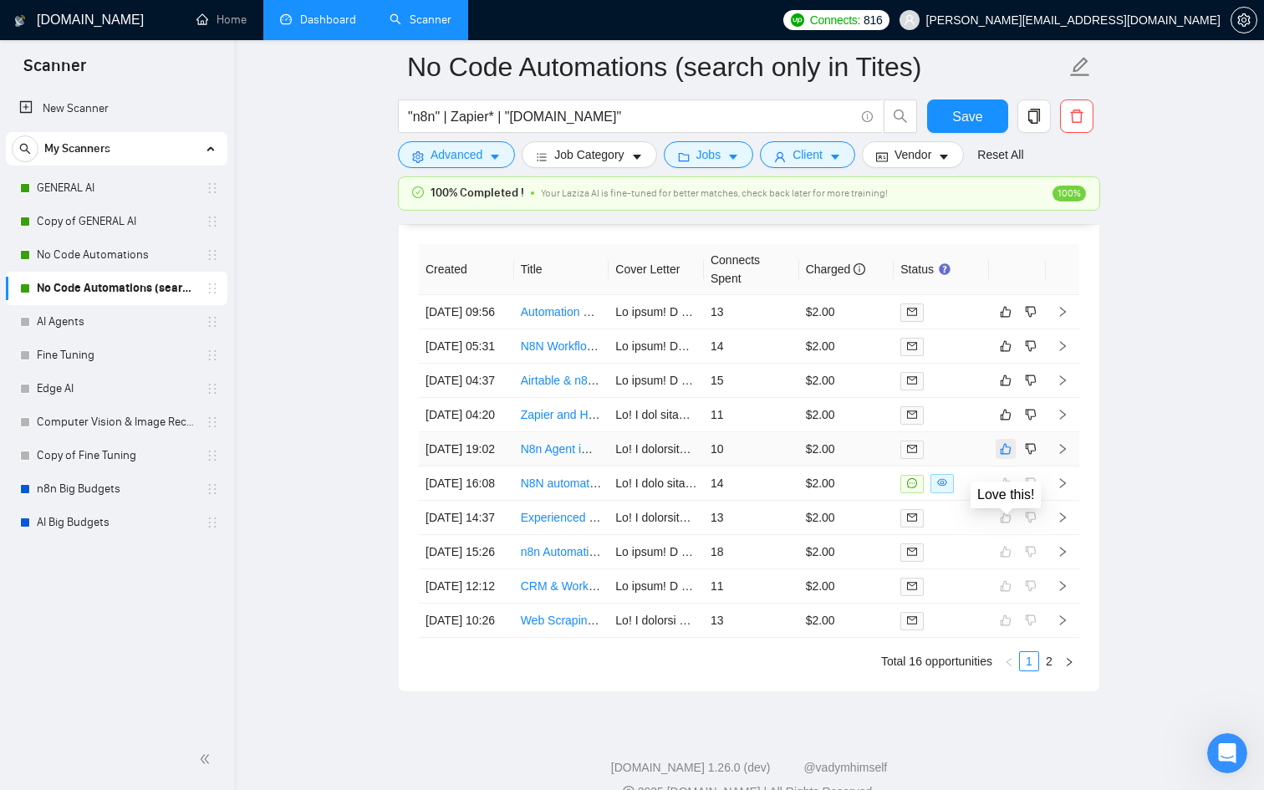
click at [1003, 456] on icon "like" at bounding box center [1006, 448] width 12 height 13
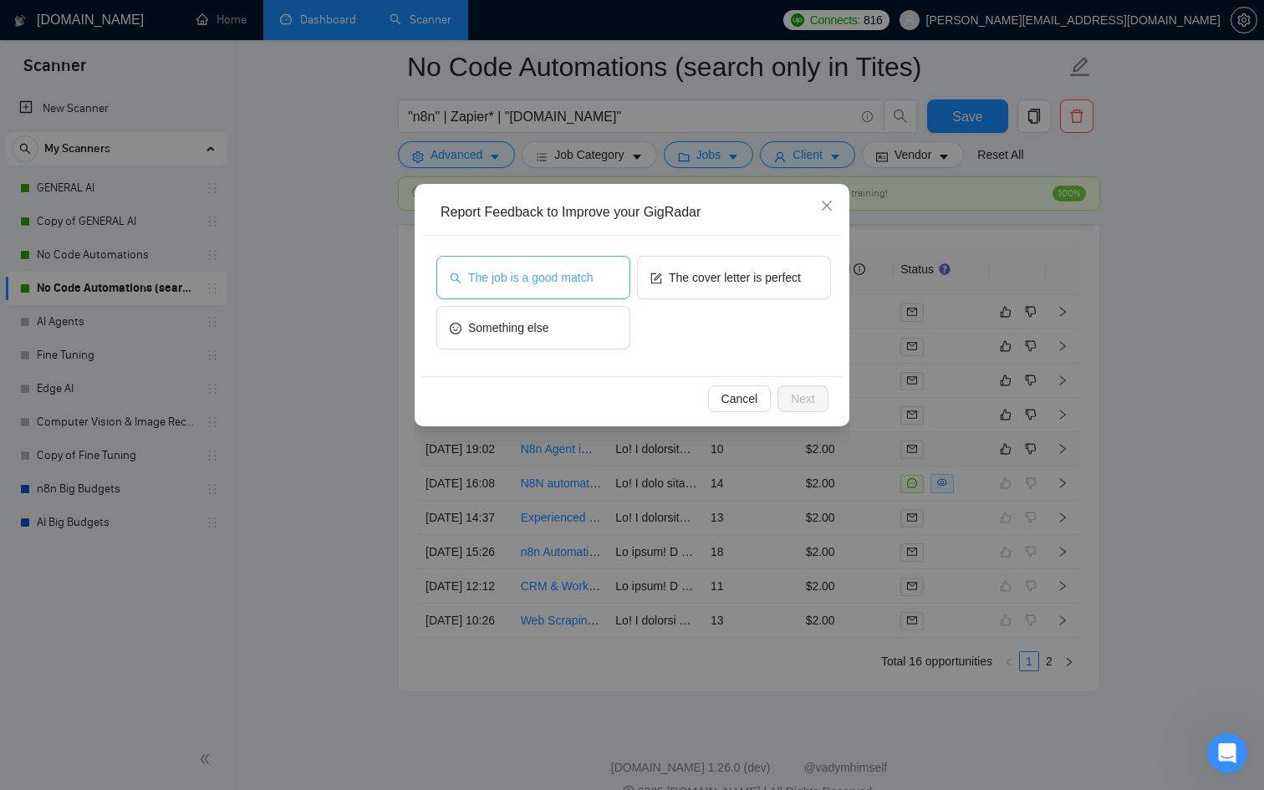
click at [560, 266] on button "The job is a good match" at bounding box center [533, 277] width 194 height 43
click at [758, 301] on div "The cover letter is perfect" at bounding box center [734, 281] width 194 height 50
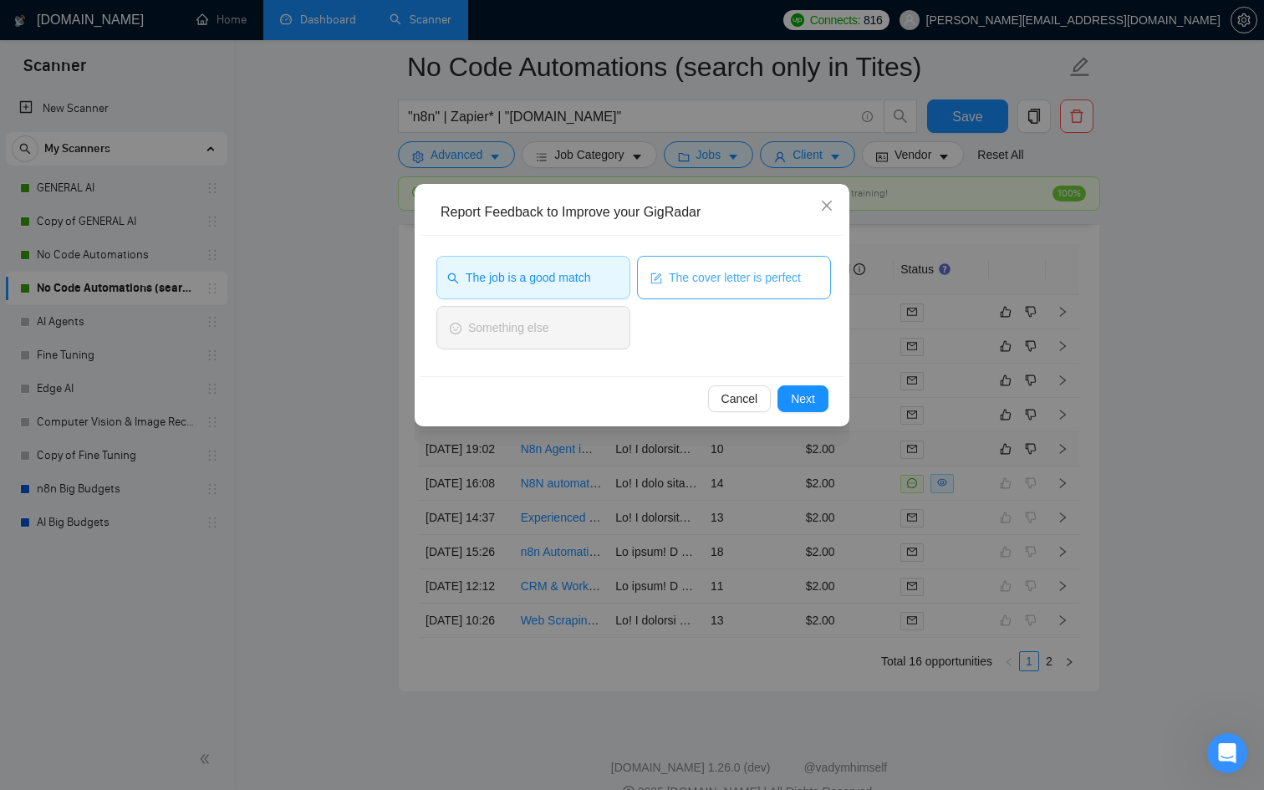
click at [748, 276] on span "The cover letter is perfect" at bounding box center [735, 277] width 132 height 18
click at [811, 391] on span "Next" at bounding box center [803, 399] width 24 height 18
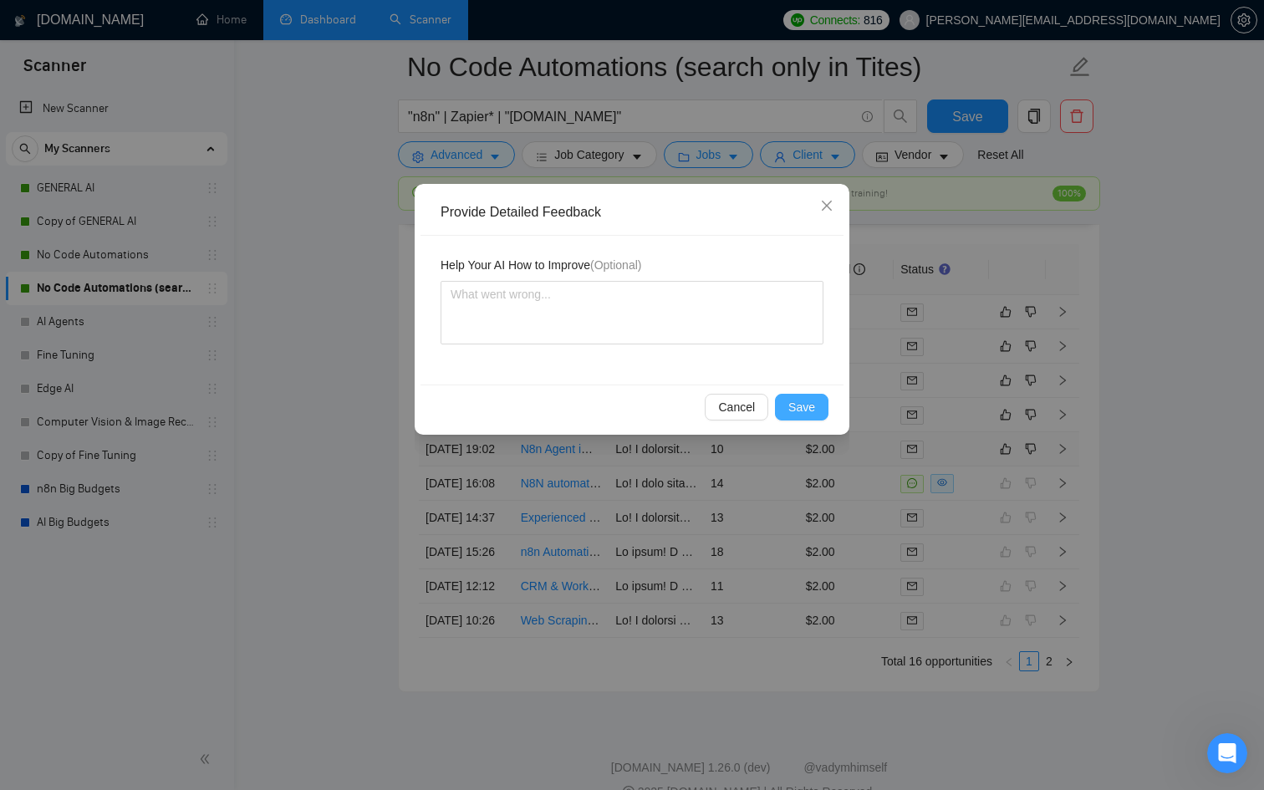
click at [808, 401] on span "Save" at bounding box center [801, 407] width 27 height 18
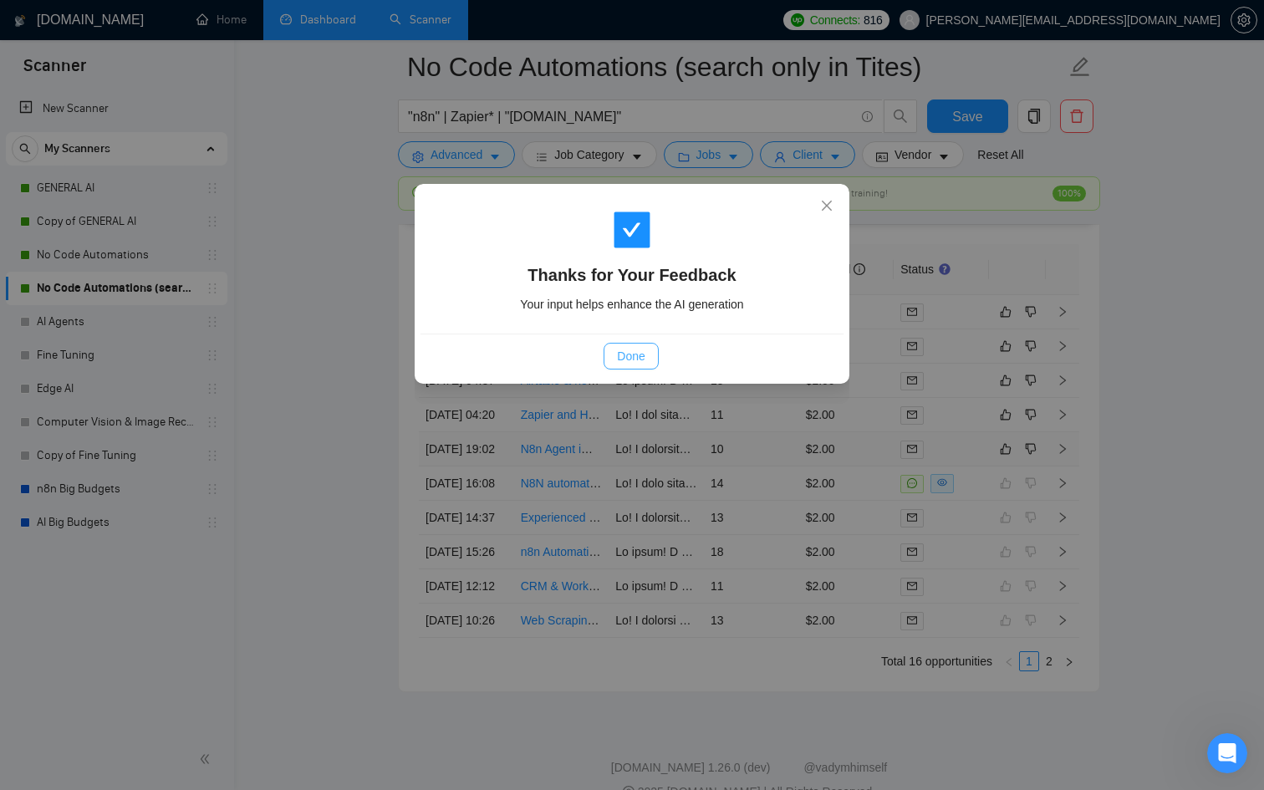
click at [653, 360] on button "Done" at bounding box center [631, 356] width 54 height 27
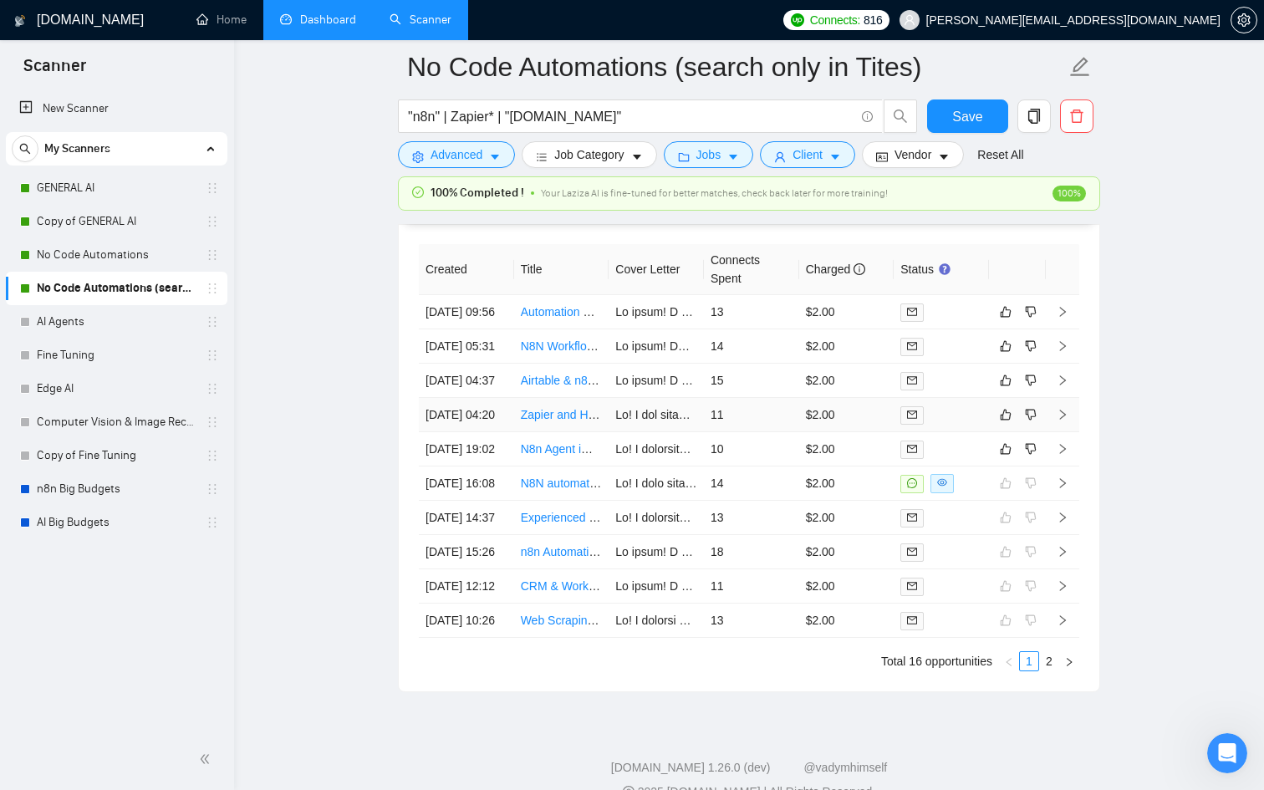
click at [964, 432] on td at bounding box center [941, 415] width 95 height 34
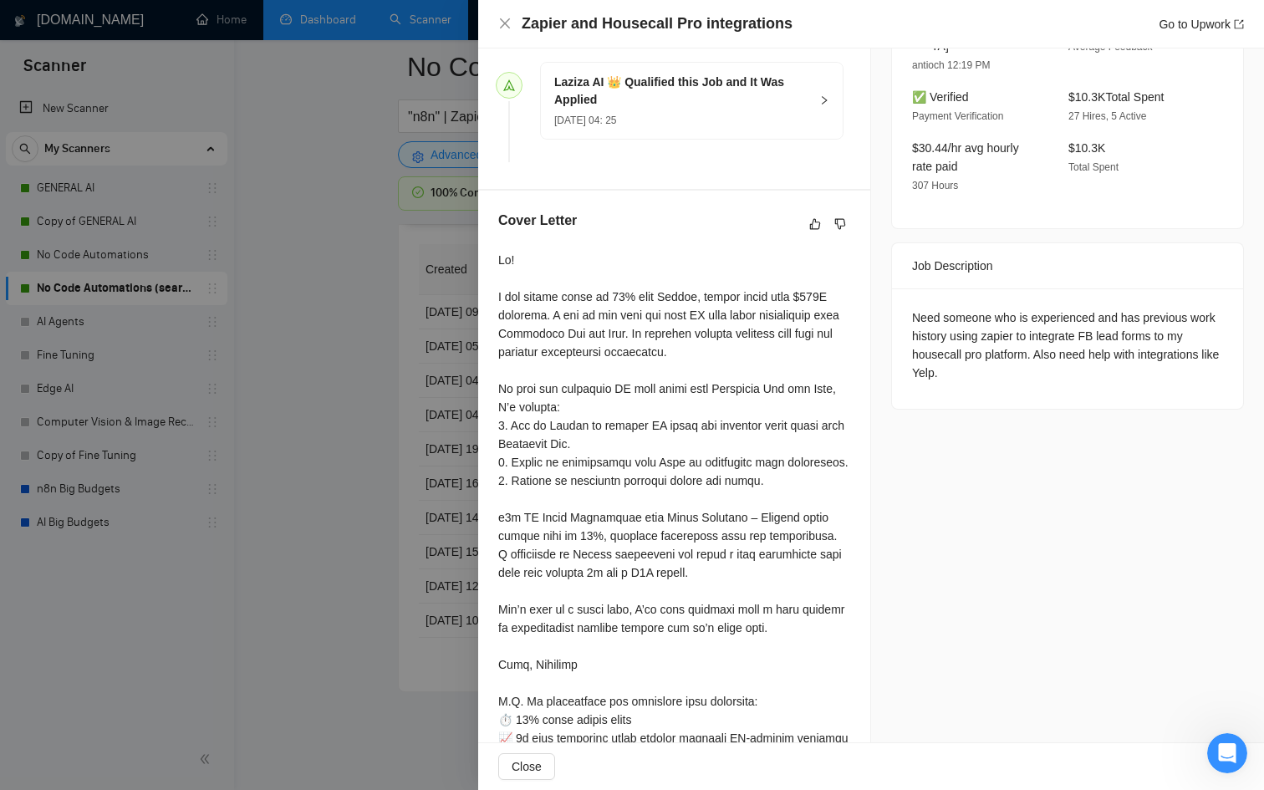
click at [298, 403] on div at bounding box center [632, 395] width 1264 height 790
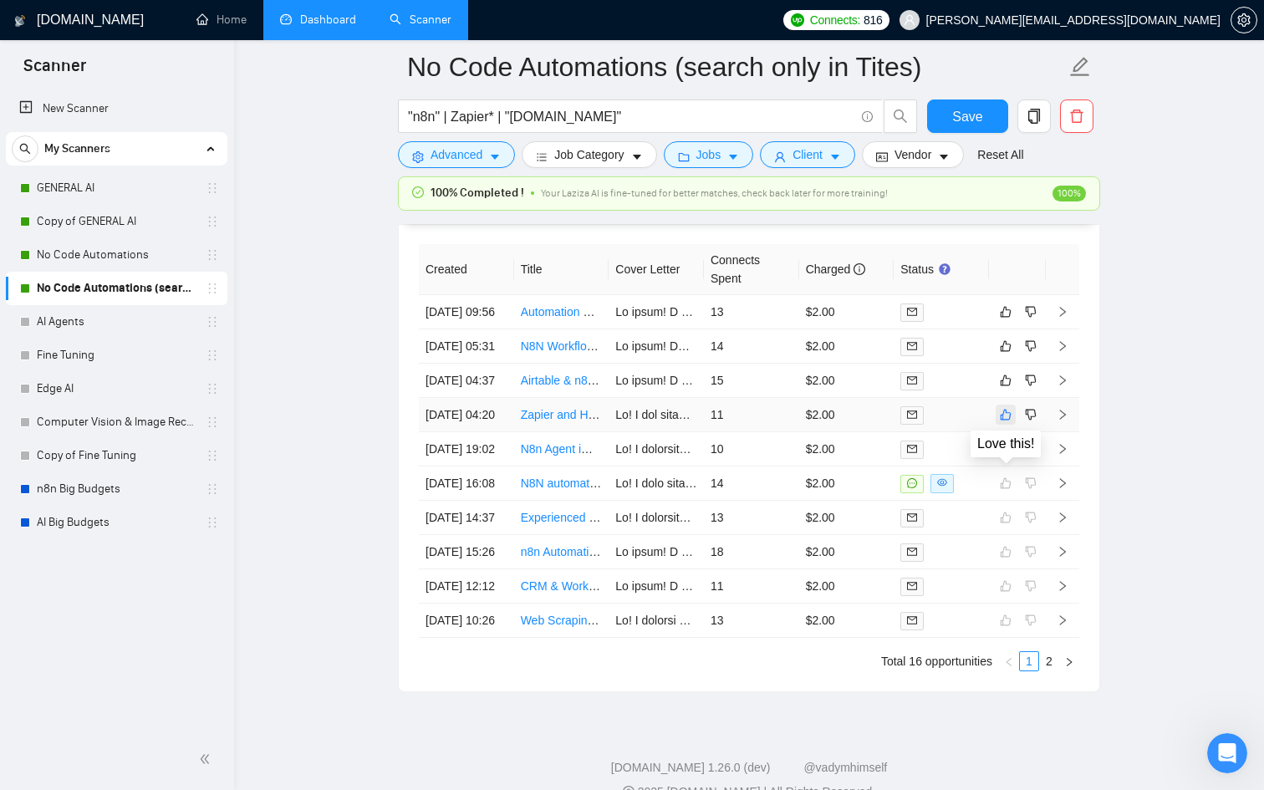
click at [1003, 421] on icon "like" at bounding box center [1006, 414] width 12 height 13
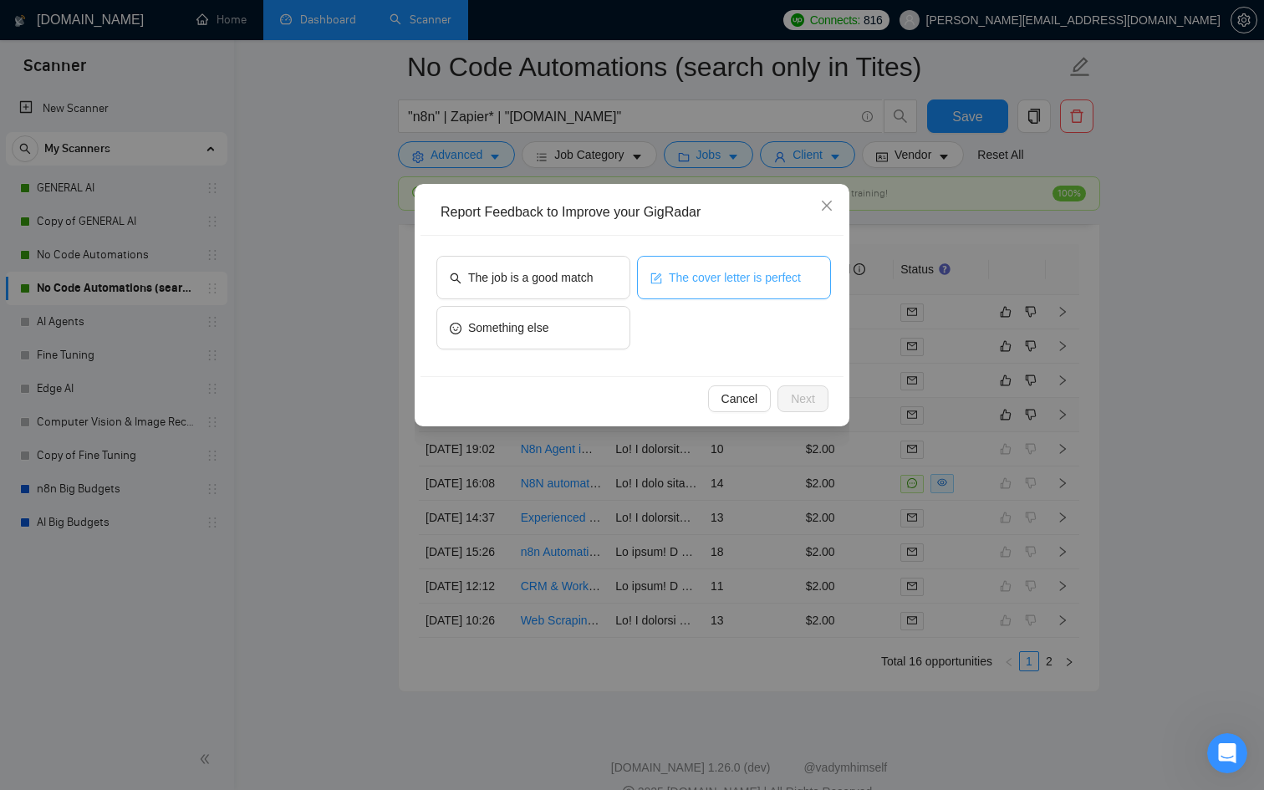
click at [724, 286] on span "The cover letter is perfect" at bounding box center [735, 277] width 132 height 18
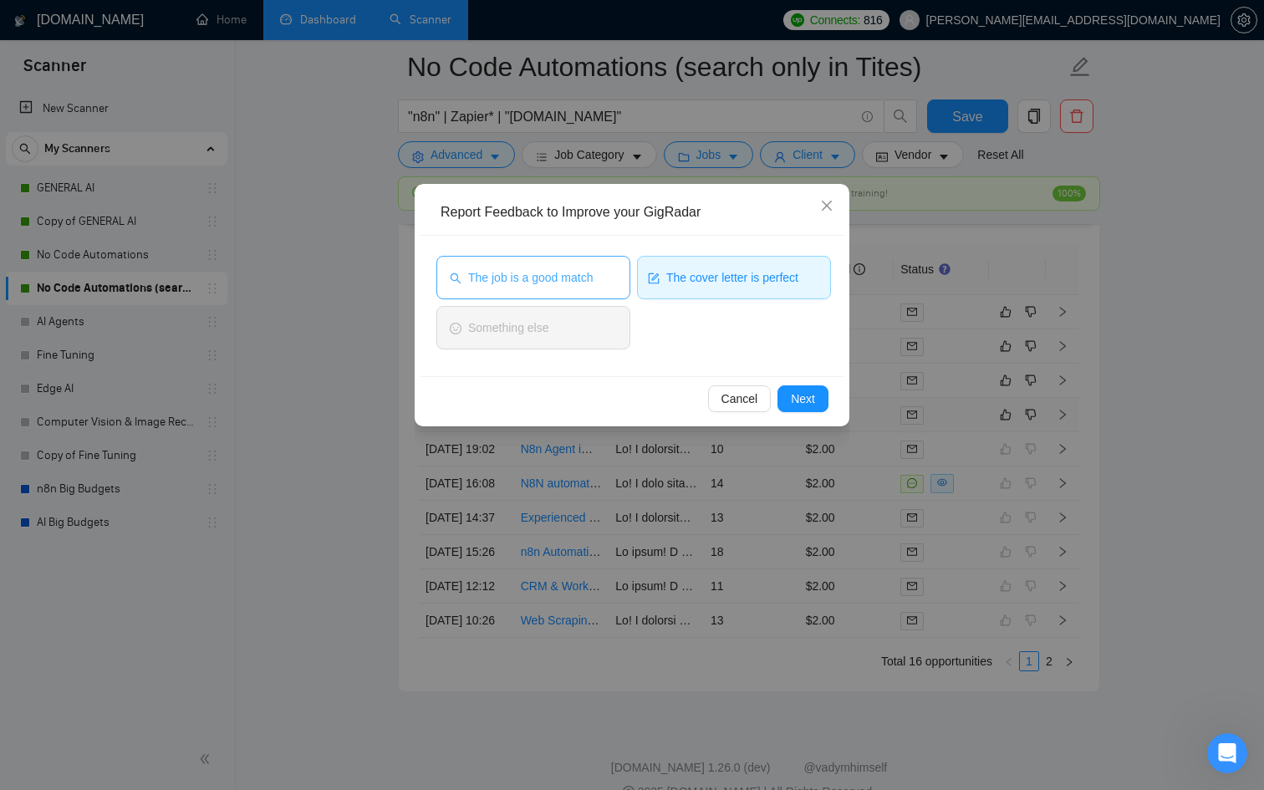
click at [518, 268] on span "The job is a good match" at bounding box center [530, 277] width 125 height 18
click at [791, 395] on span "Next" at bounding box center [803, 399] width 24 height 18
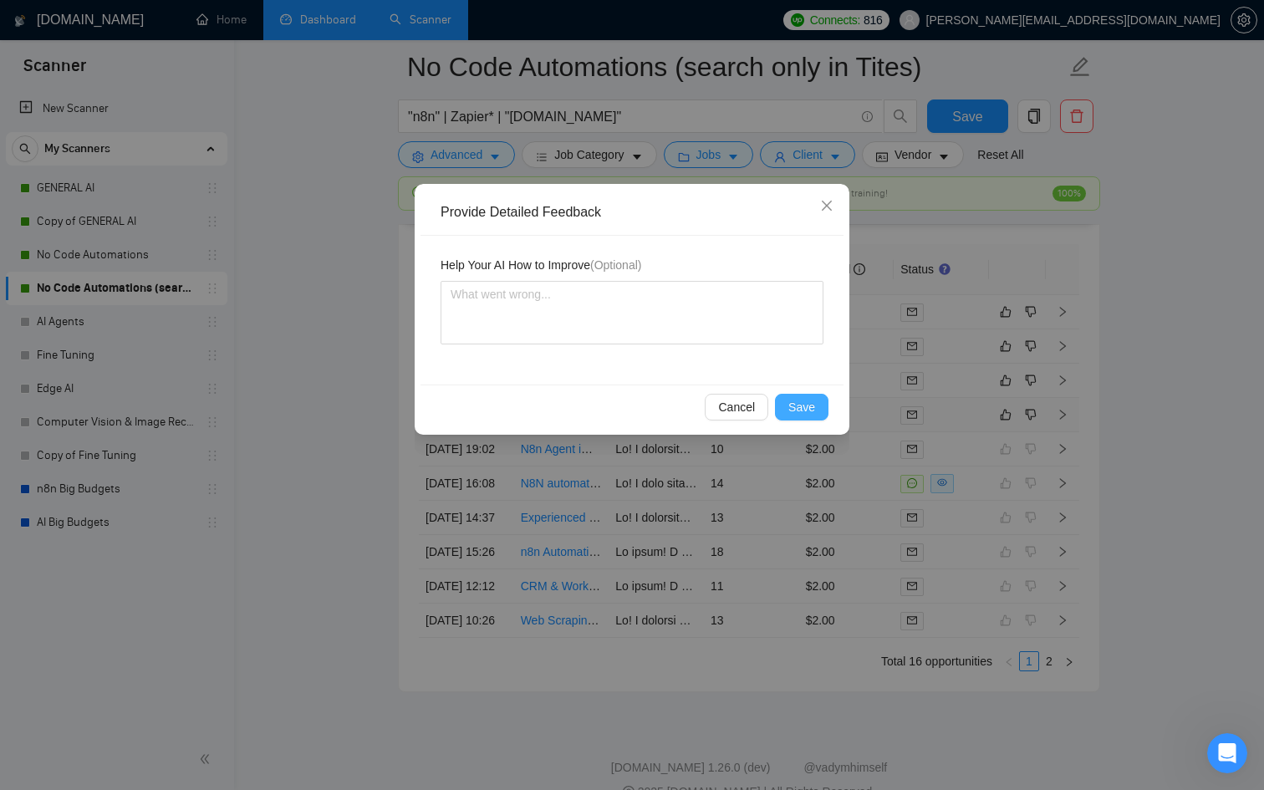
click at [793, 395] on button "Save" at bounding box center [802, 407] width 54 height 27
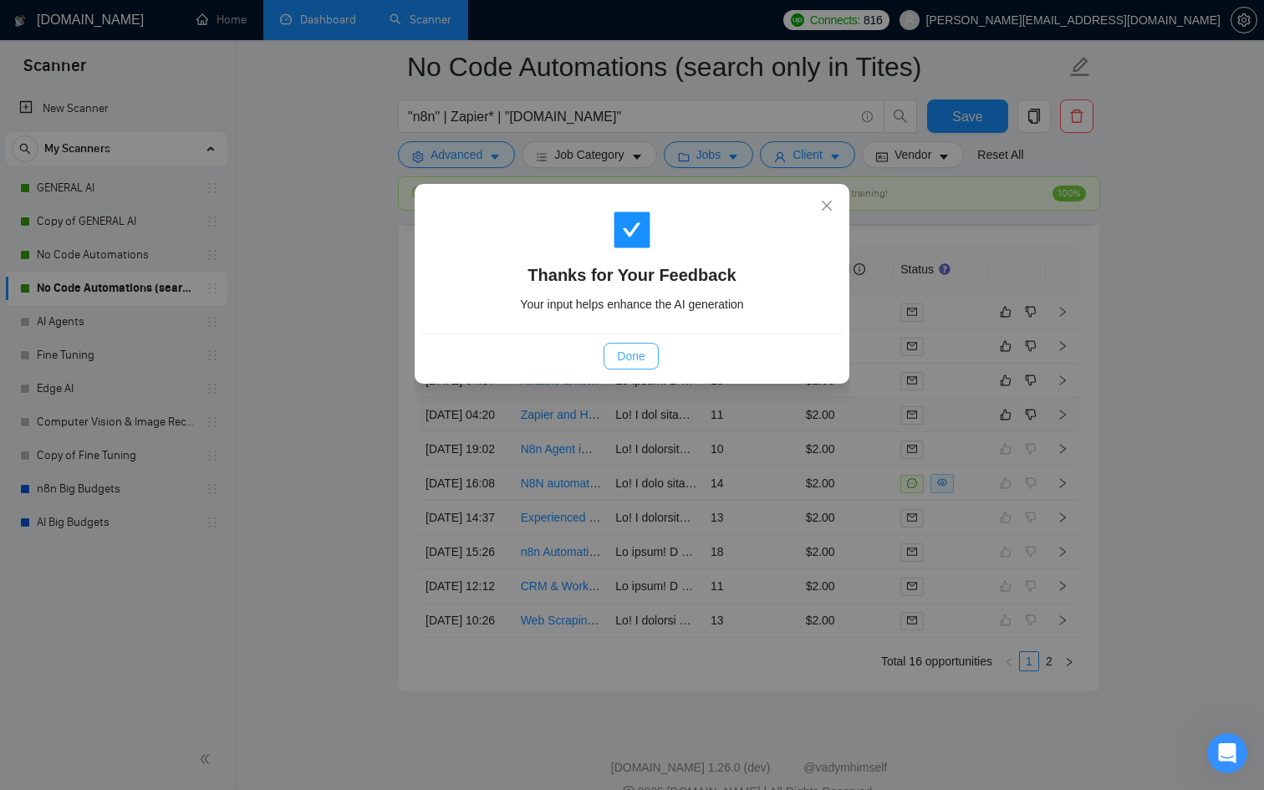
click at [617, 360] on span "Done" at bounding box center [631, 356] width 28 height 18
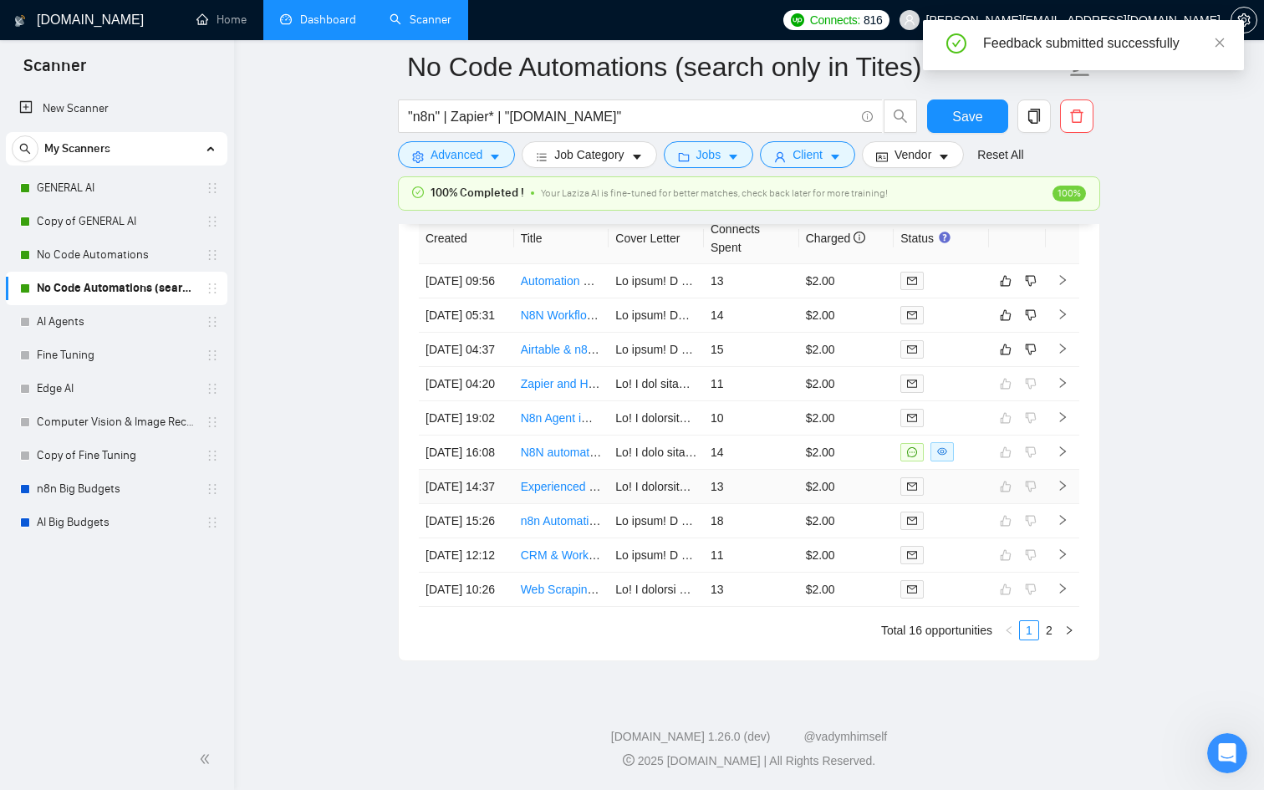
click at [962, 477] on div at bounding box center [942, 486] width 82 height 19
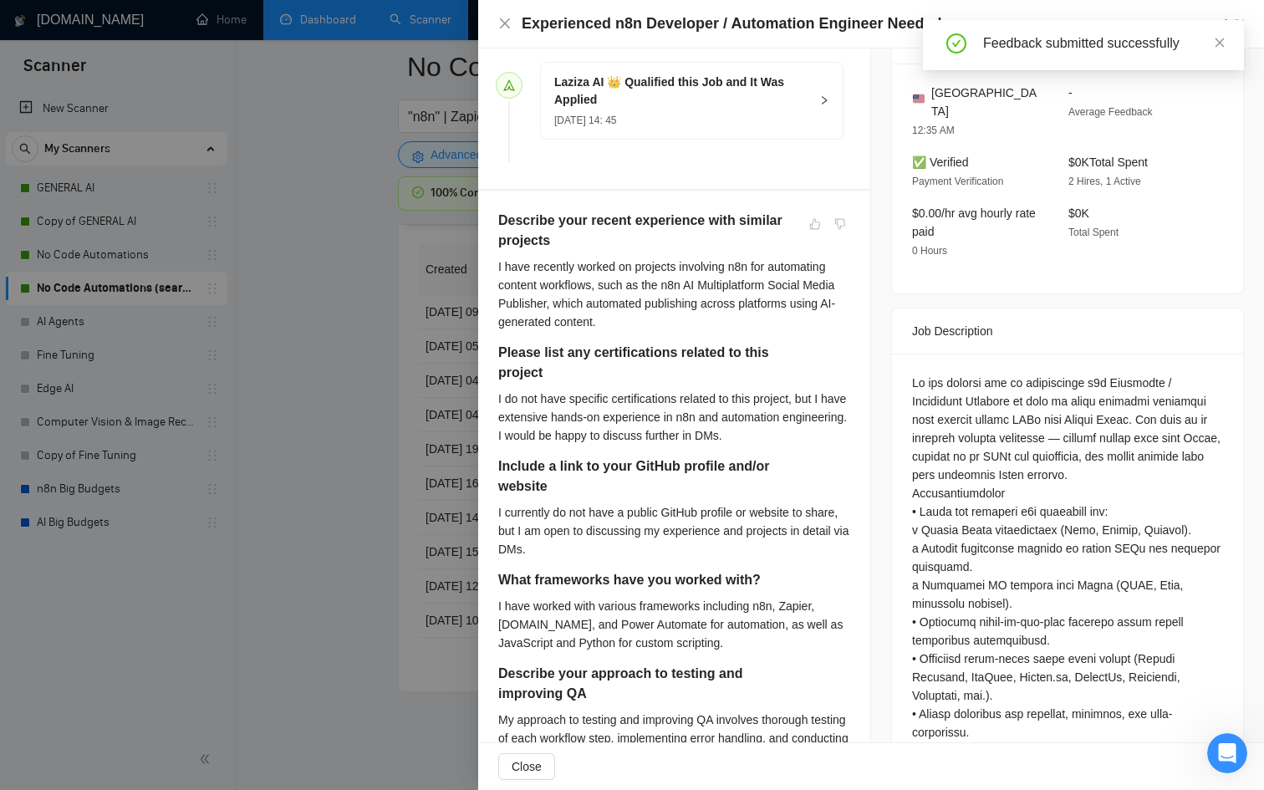
click at [313, 435] on div at bounding box center [632, 395] width 1264 height 790
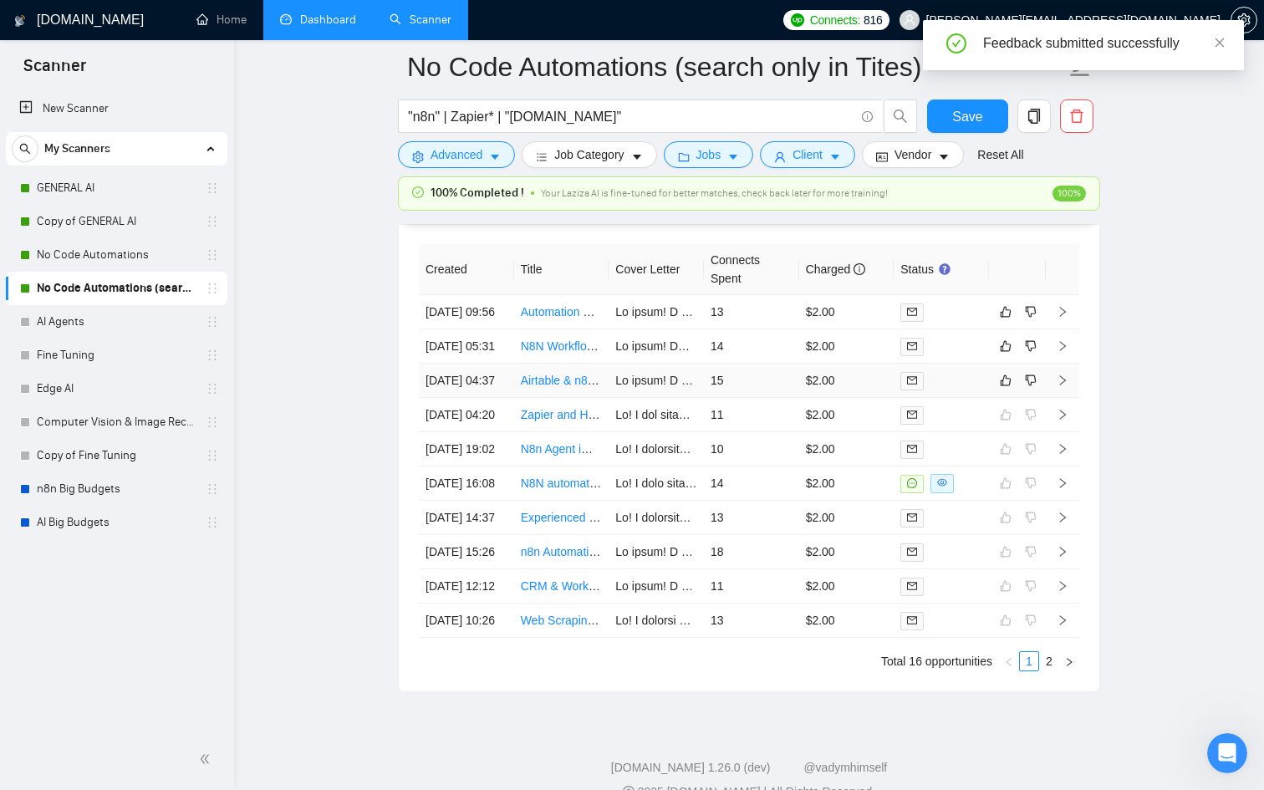
click at [987, 398] on td at bounding box center [941, 381] width 95 height 34
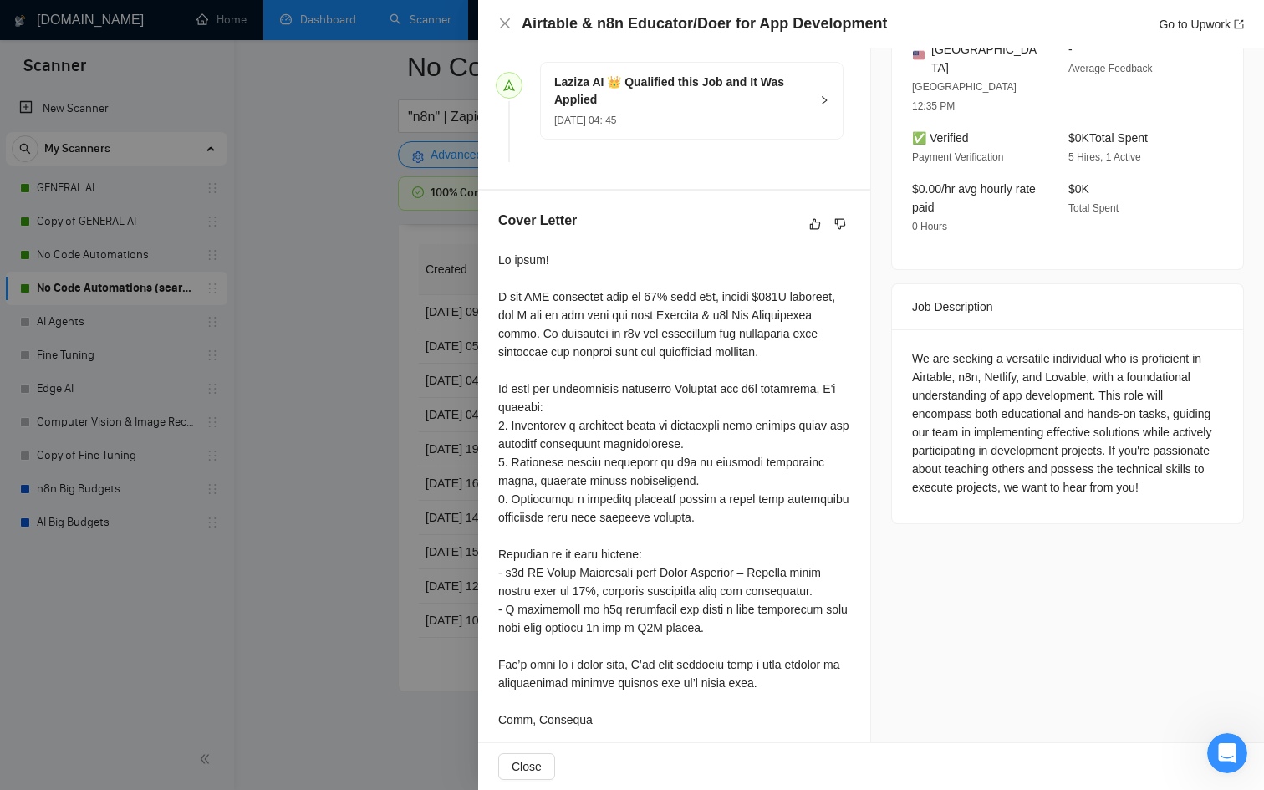
click at [301, 538] on div at bounding box center [632, 395] width 1264 height 790
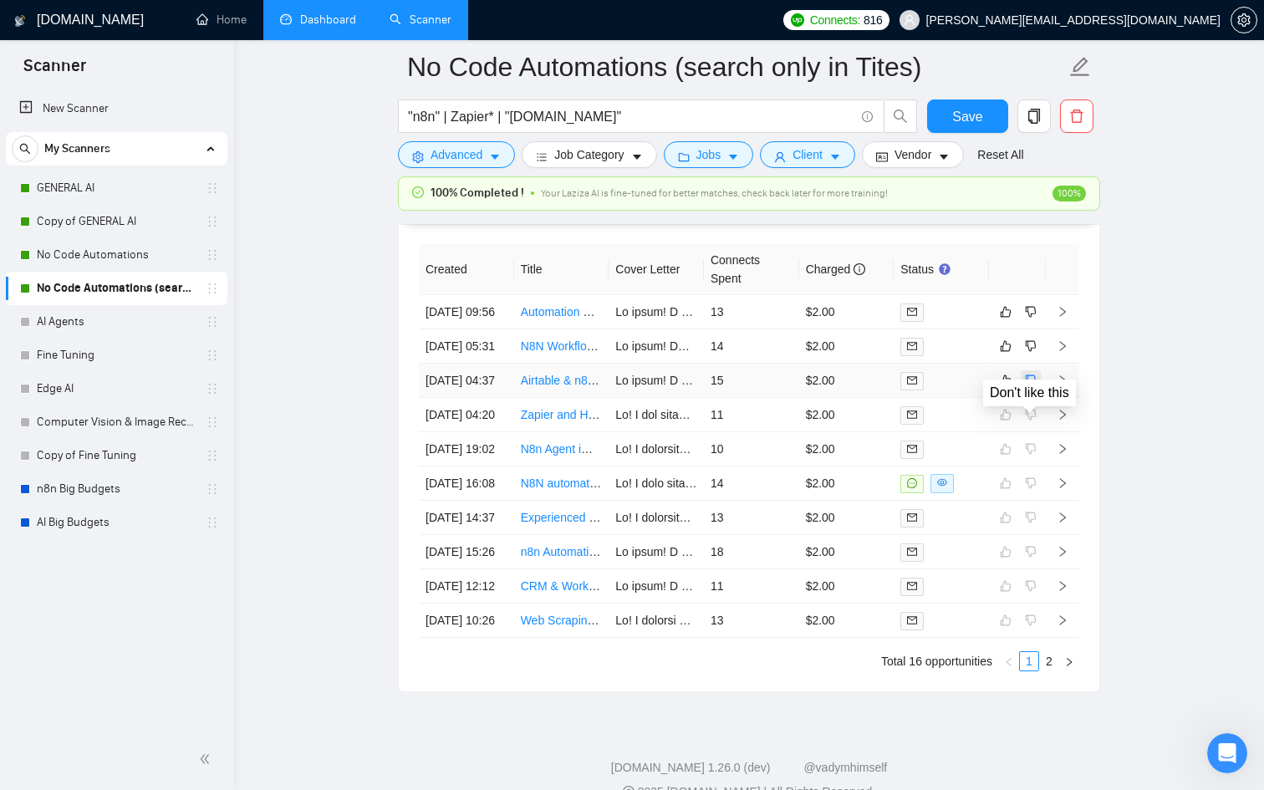
click at [1028, 386] on icon "dislike" at bounding box center [1031, 380] width 11 height 11
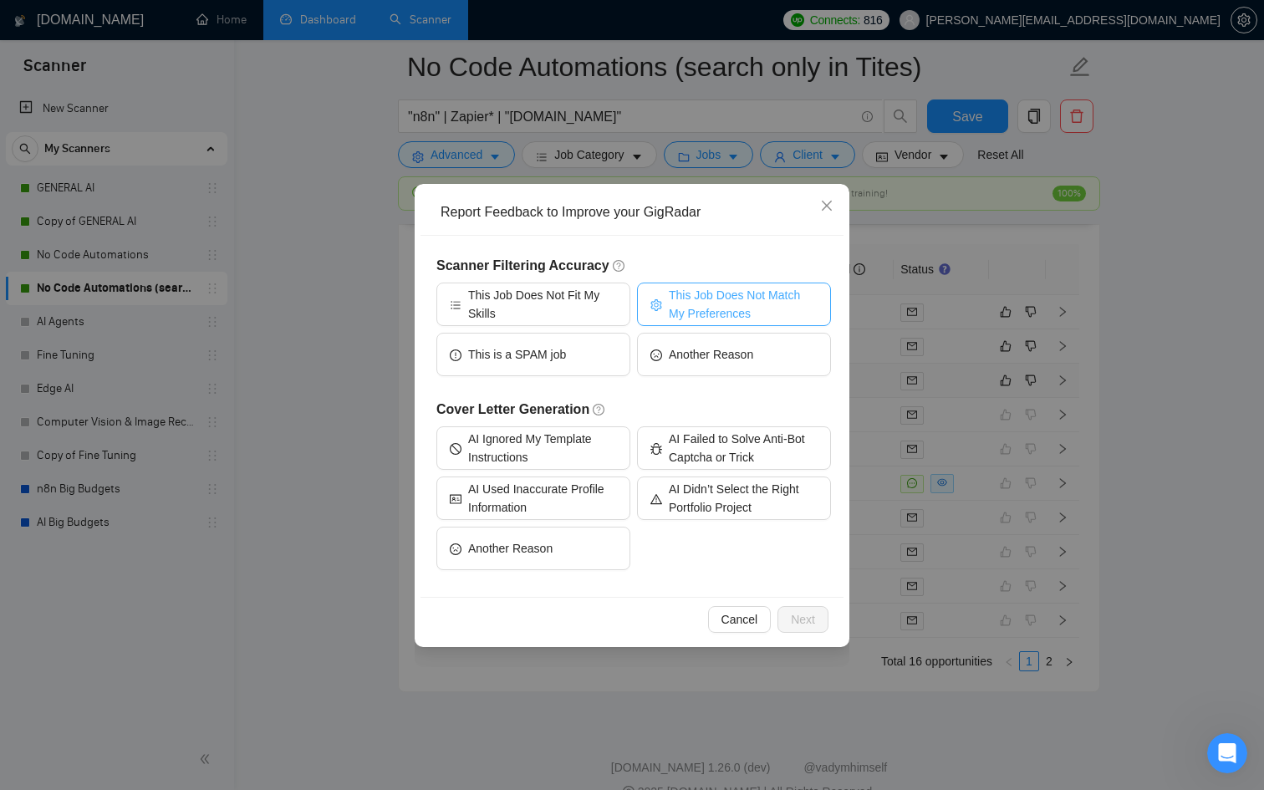
click at [710, 309] on span "This Job Does Not Match My Preferences" at bounding box center [743, 304] width 149 height 37
click at [719, 559] on div "AI Ignored My Template Instructions AI Failed to Solve Anti-Bot Captcha or Tric…" at bounding box center [633, 501] width 395 height 151
click at [793, 610] on button "Next" at bounding box center [803, 619] width 51 height 27
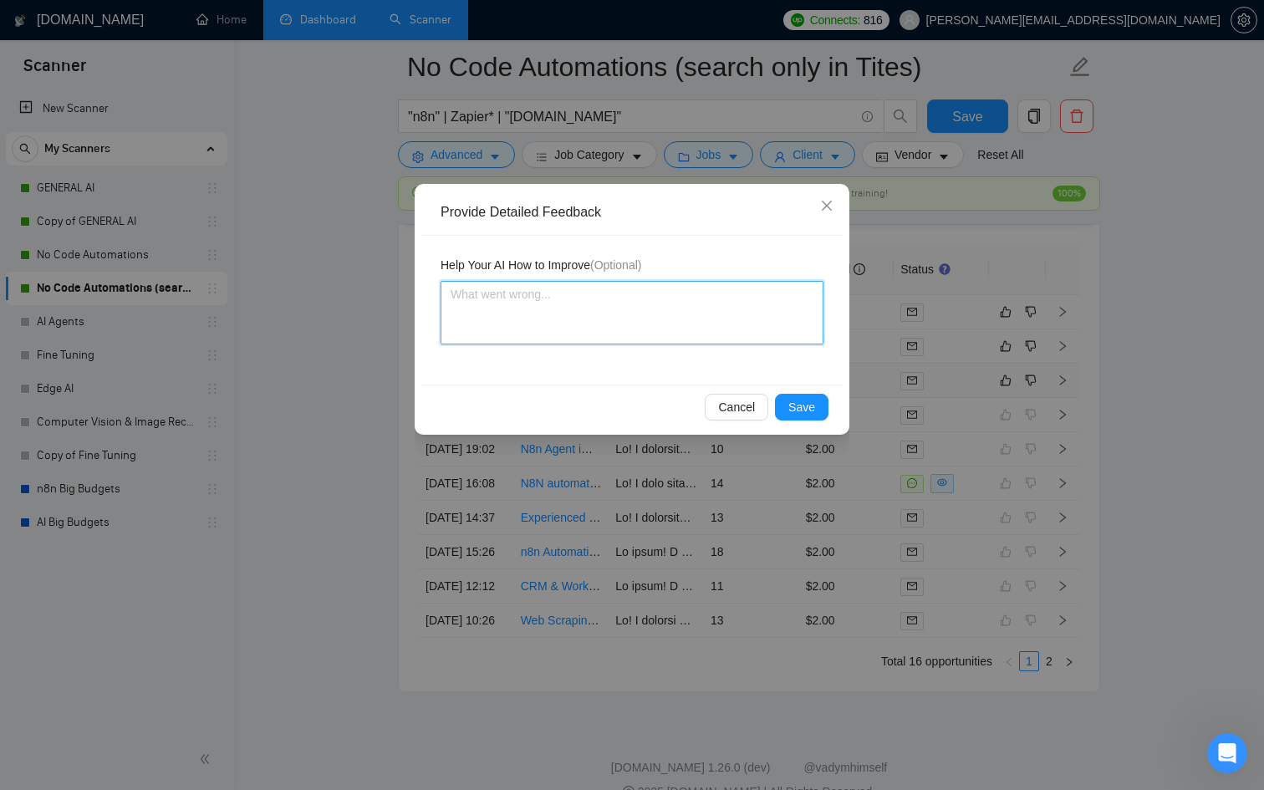
click at [574, 312] on textarea at bounding box center [632, 313] width 383 height 64
click at [804, 410] on span "Save" at bounding box center [801, 407] width 27 height 18
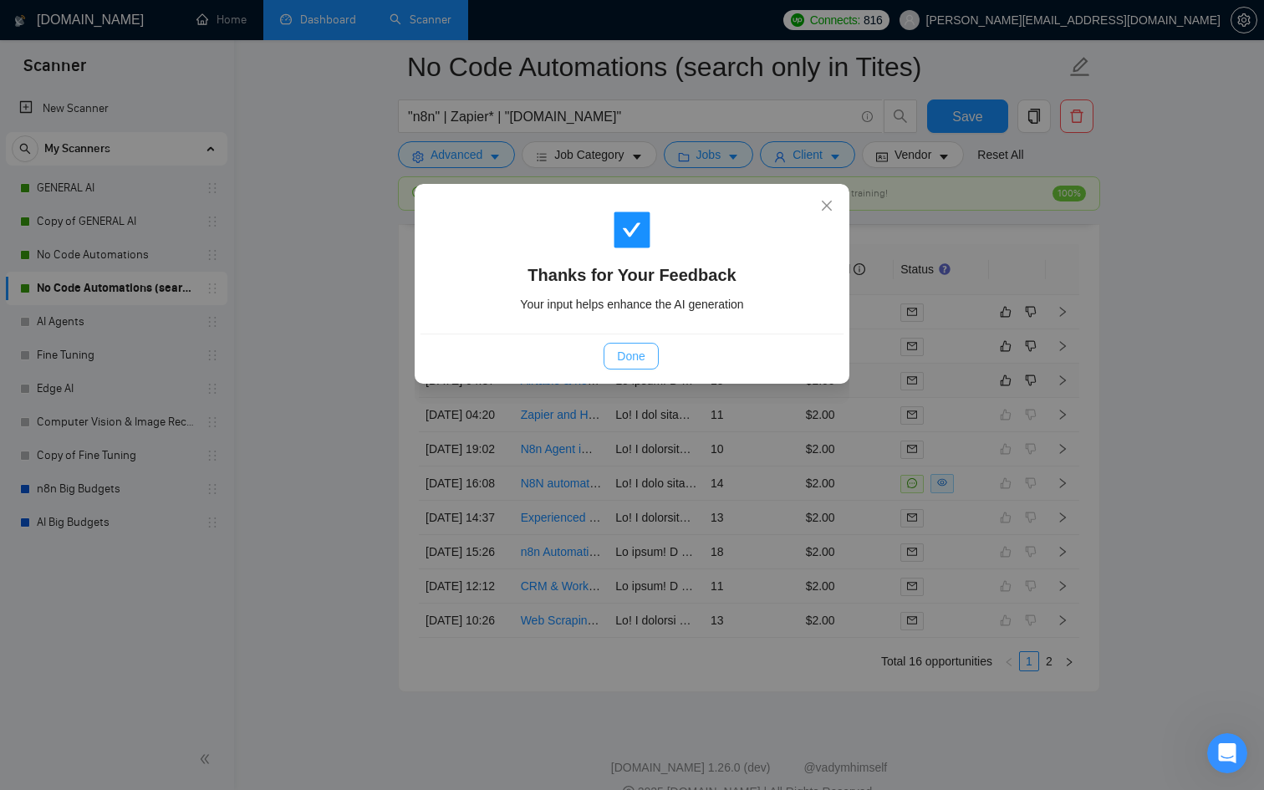
click at [636, 352] on span "Done" at bounding box center [631, 356] width 28 height 18
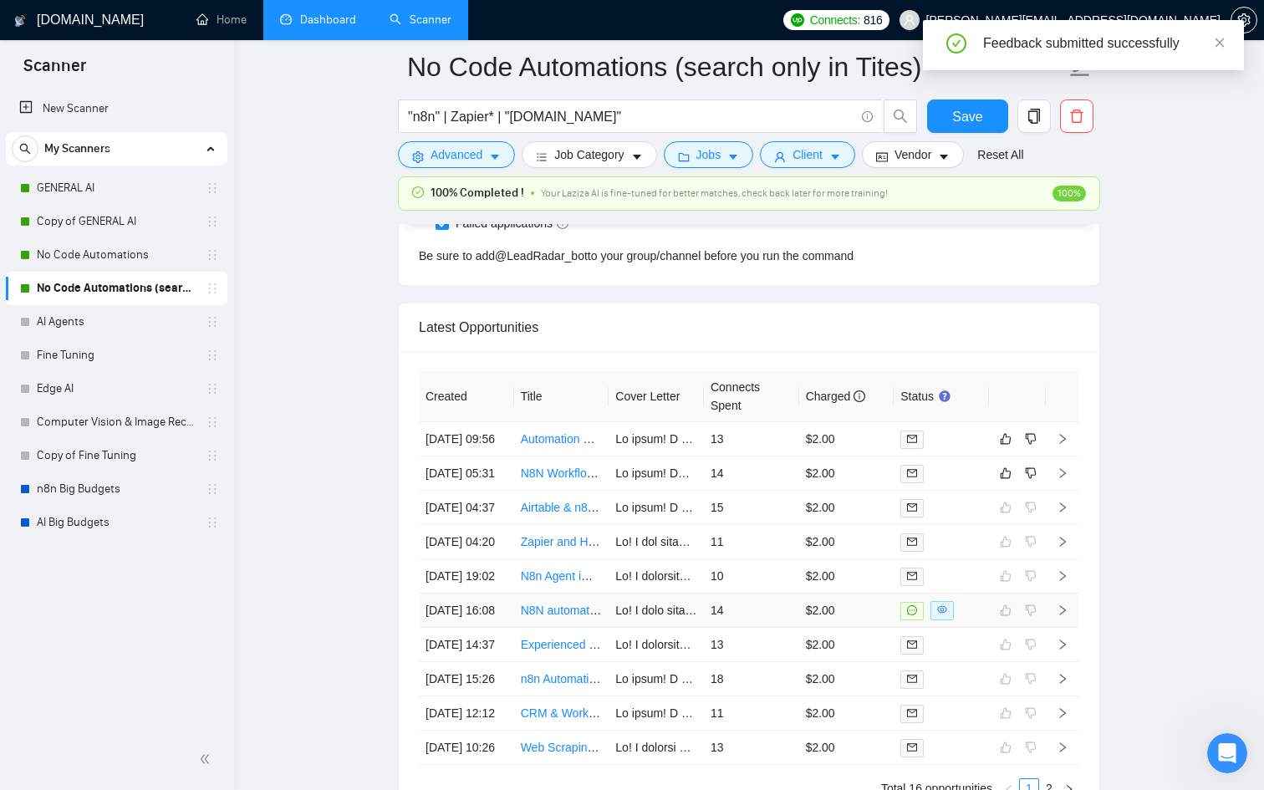
scroll to position [4330, 0]
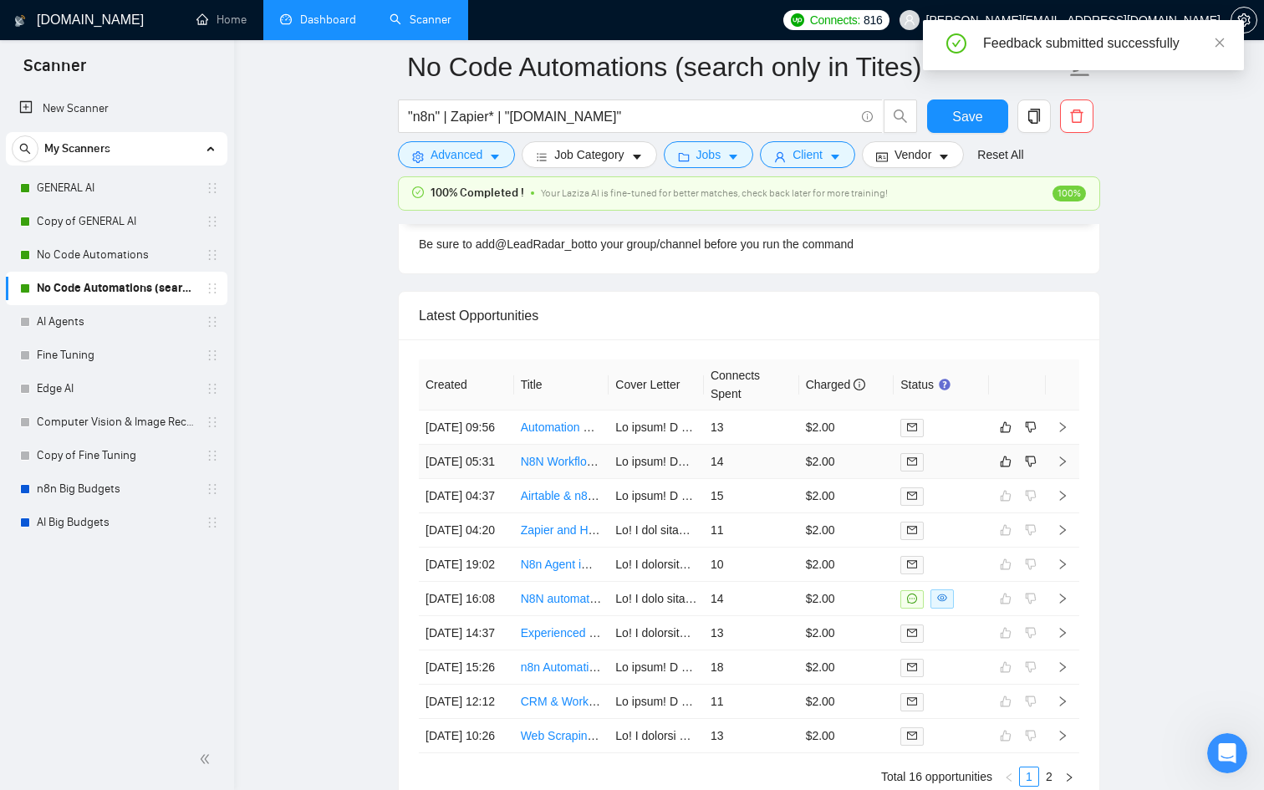
click at [977, 479] on td at bounding box center [941, 462] width 95 height 34
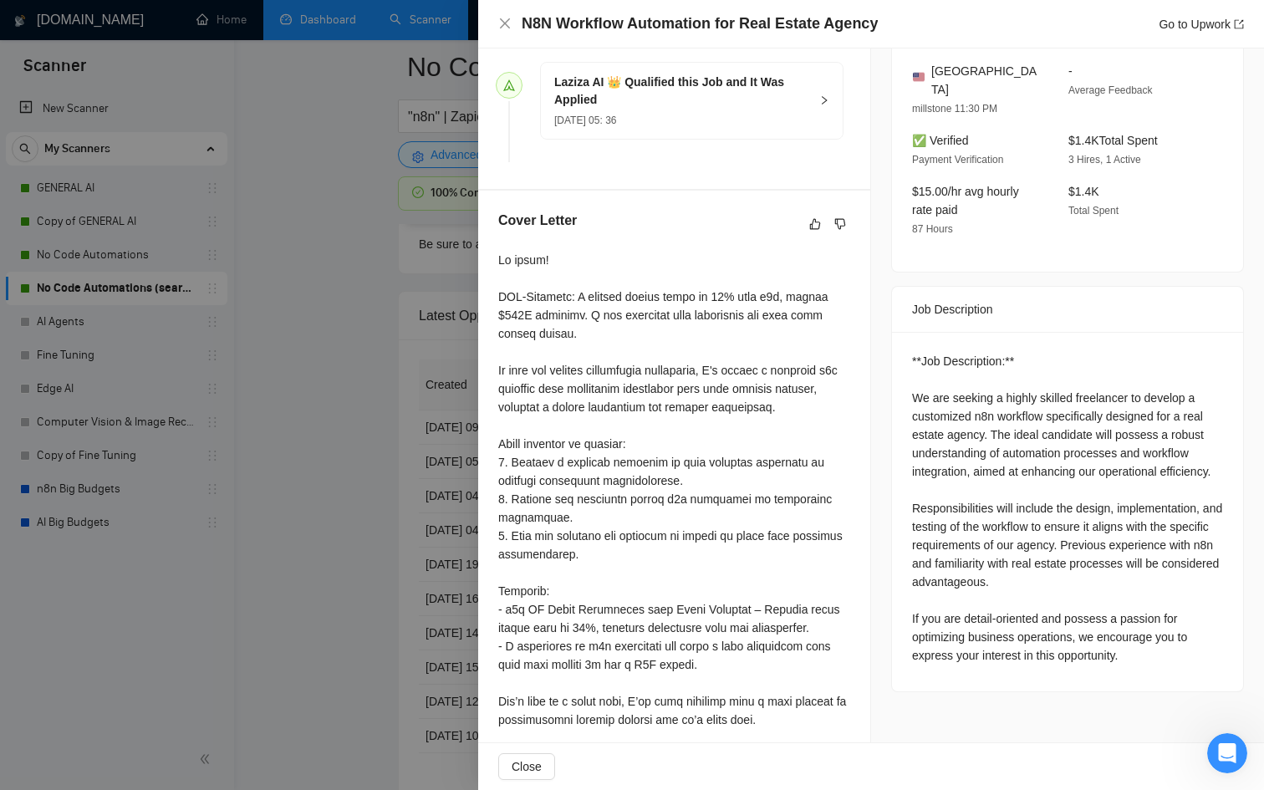
click at [428, 501] on div at bounding box center [632, 395] width 1264 height 790
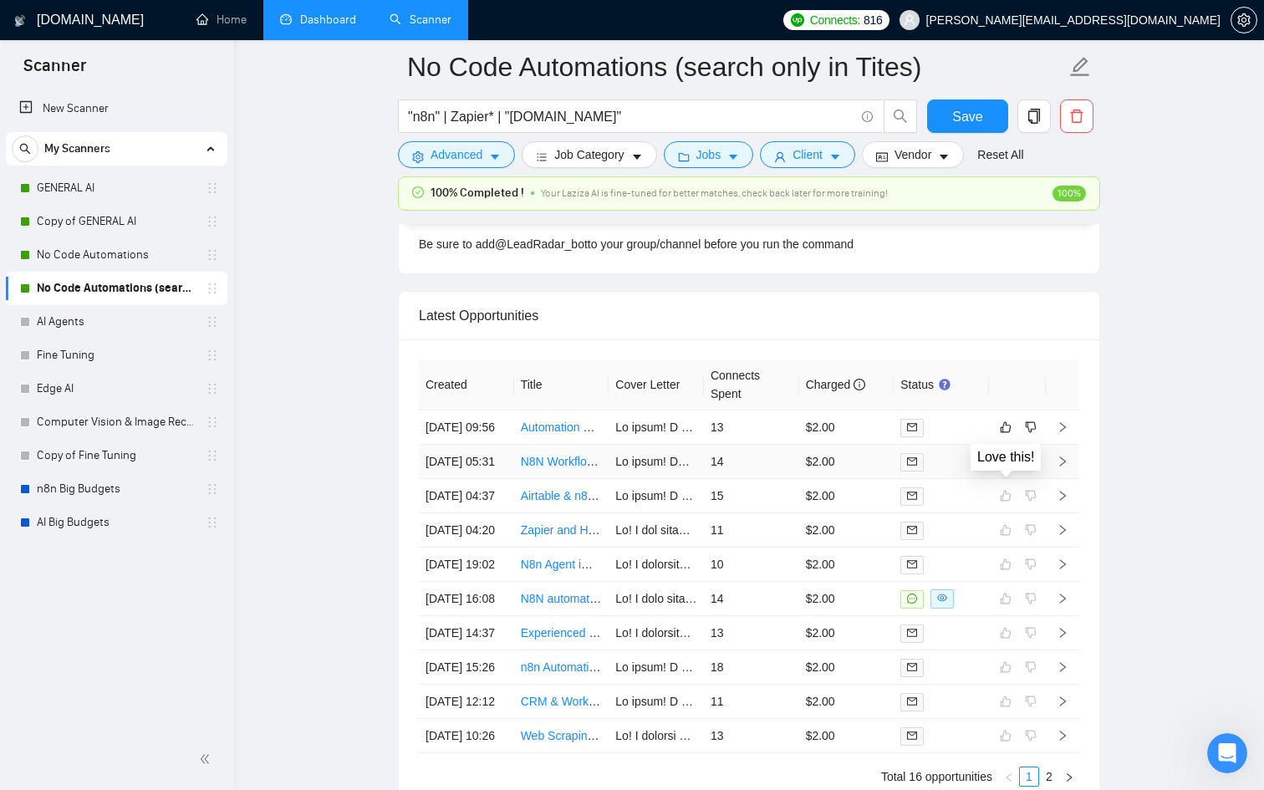
click at [1008, 468] on icon "like" at bounding box center [1006, 461] width 12 height 13
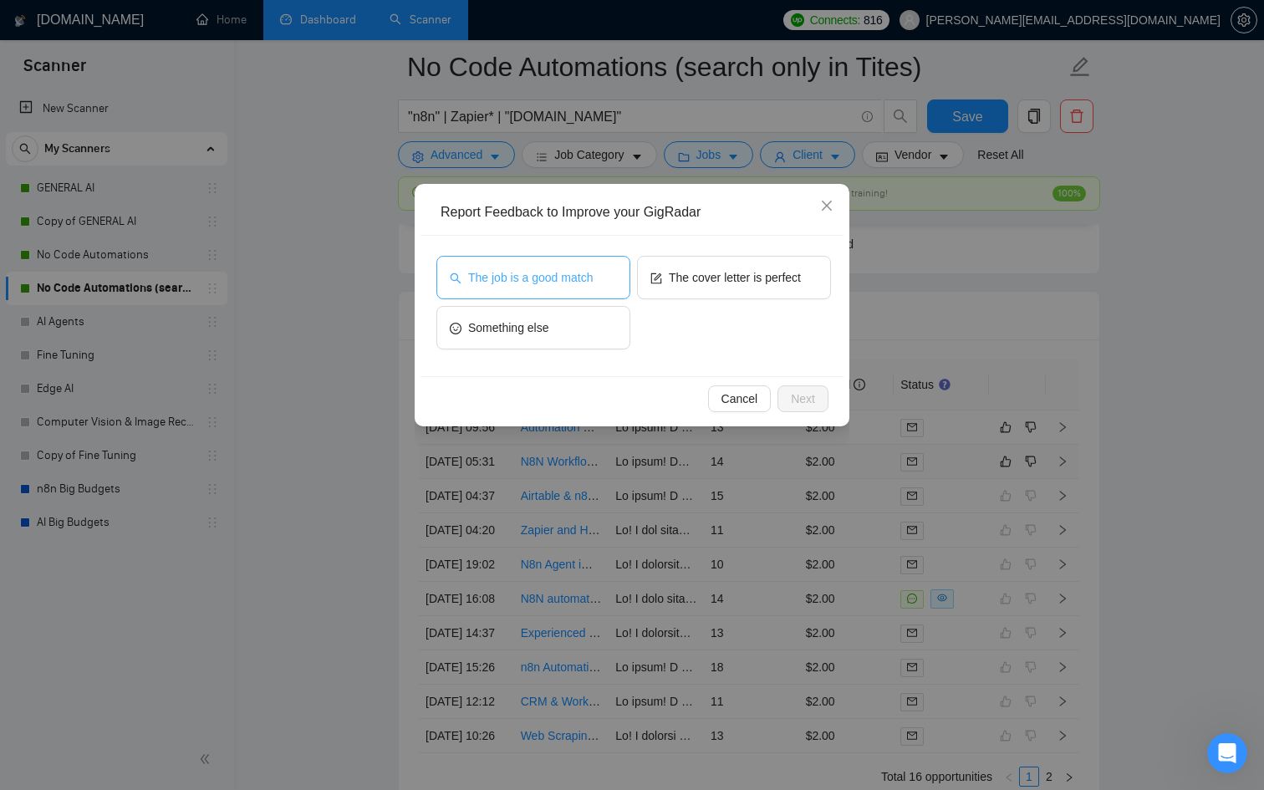
click at [515, 277] on span "The job is a good match" at bounding box center [530, 277] width 125 height 18
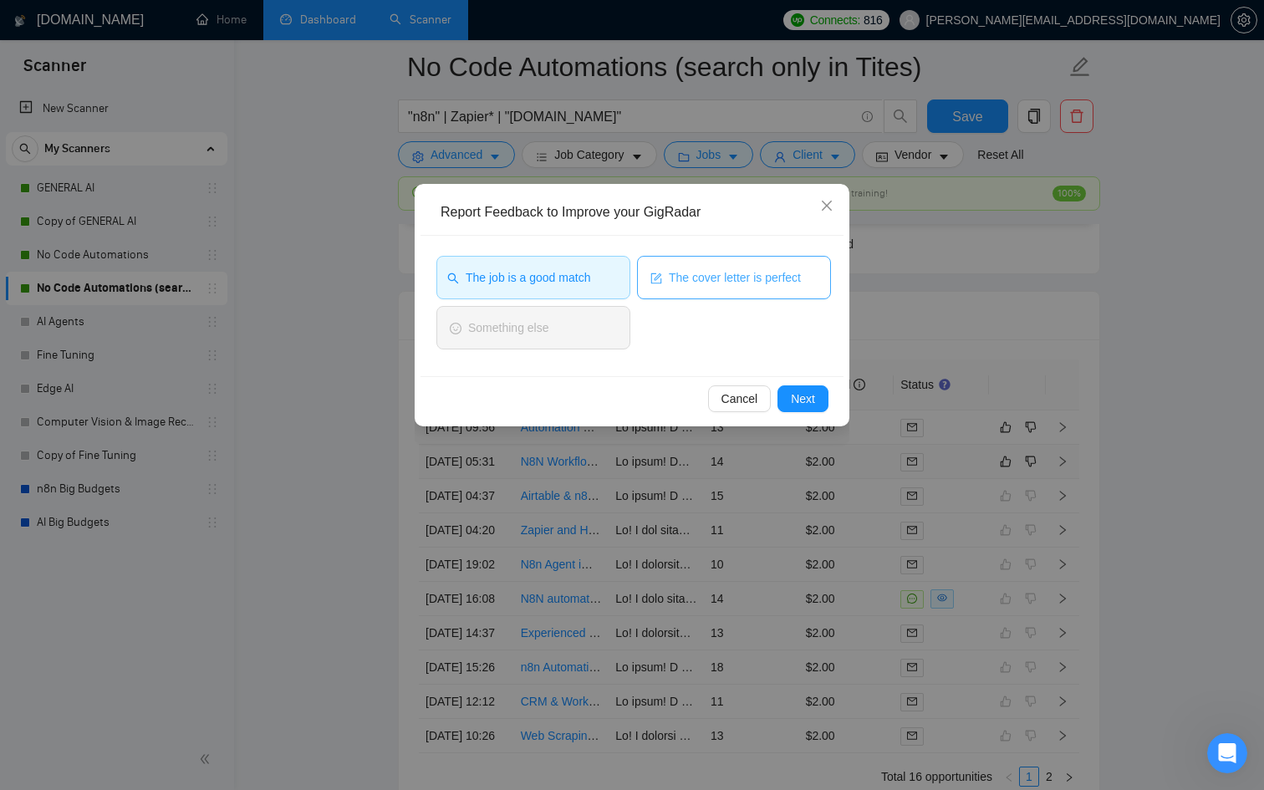
click at [665, 277] on button "The cover letter is perfect" at bounding box center [734, 277] width 194 height 43
click at [791, 412] on div "Cancel Next" at bounding box center [632, 398] width 423 height 44
click at [795, 405] on span "Next" at bounding box center [803, 399] width 24 height 18
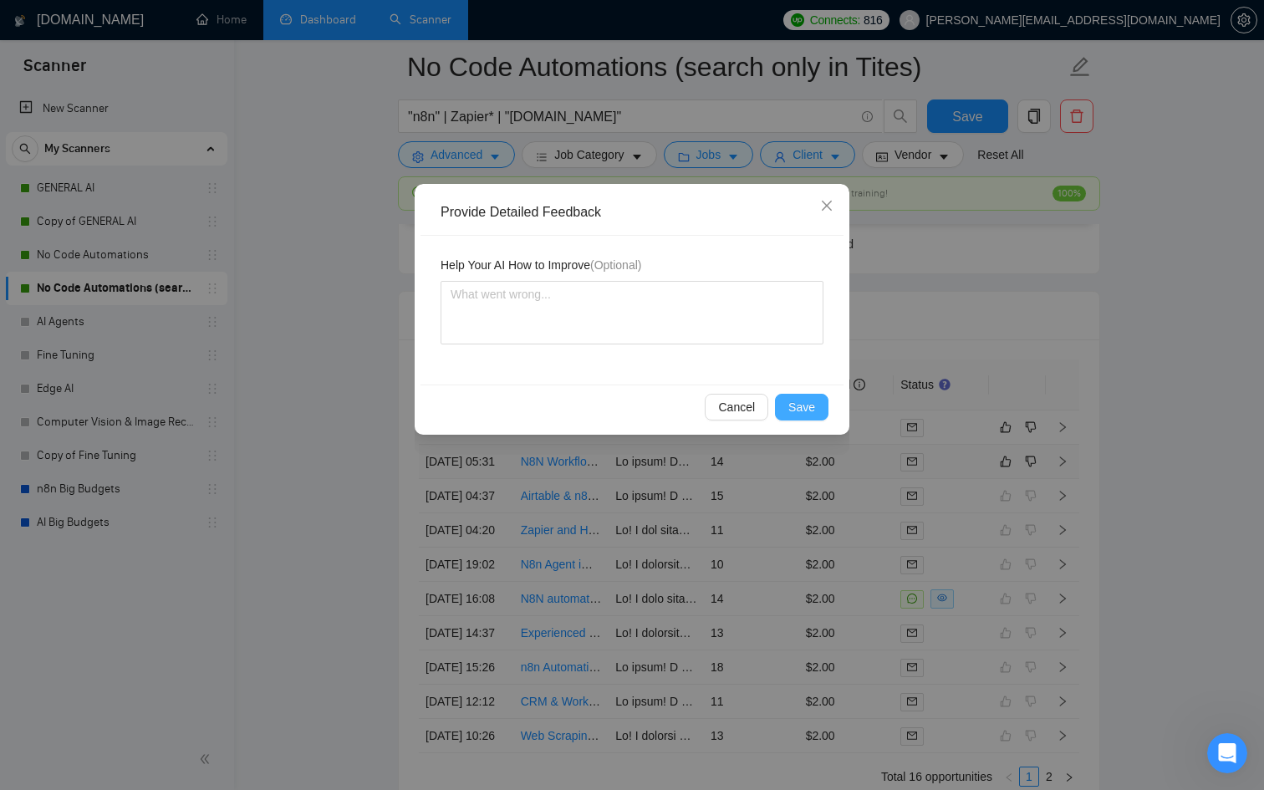
click at [795, 405] on span "Save" at bounding box center [801, 407] width 27 height 18
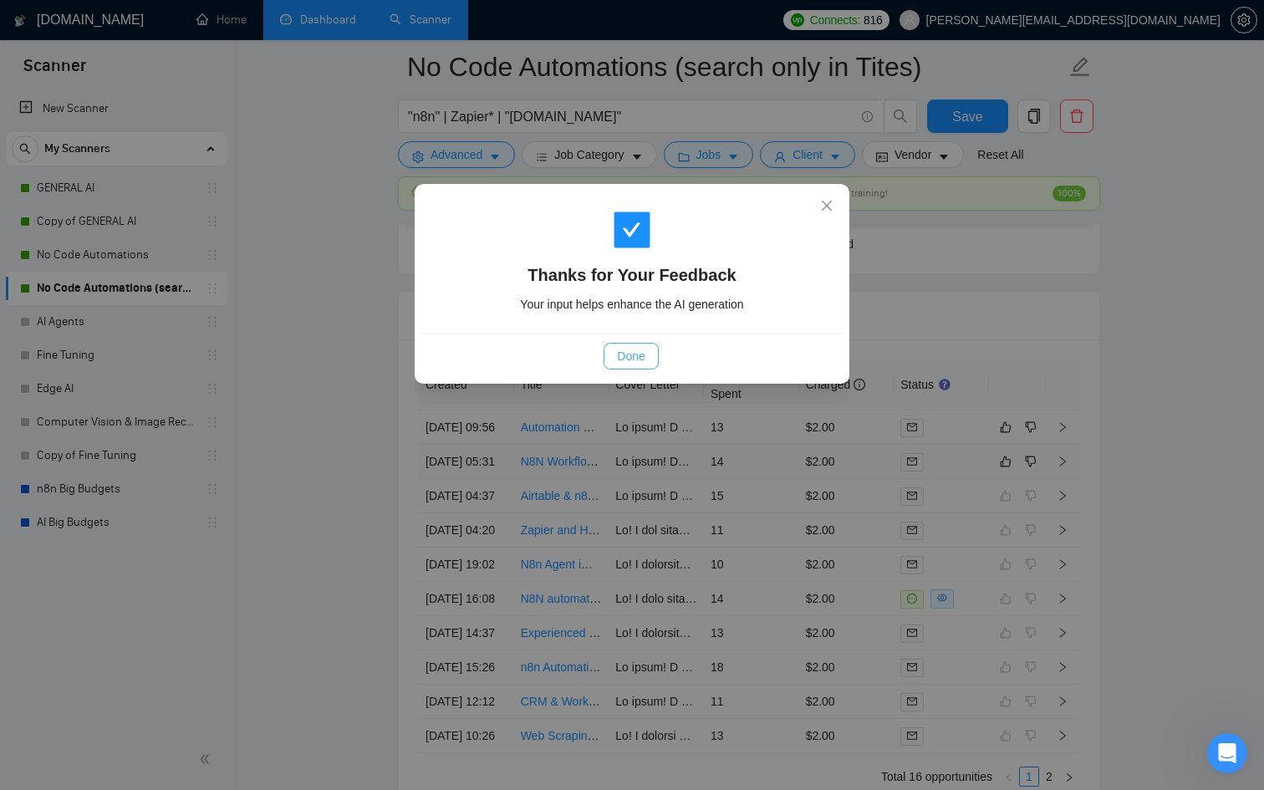
click at [631, 354] on span "Done" at bounding box center [631, 356] width 28 height 18
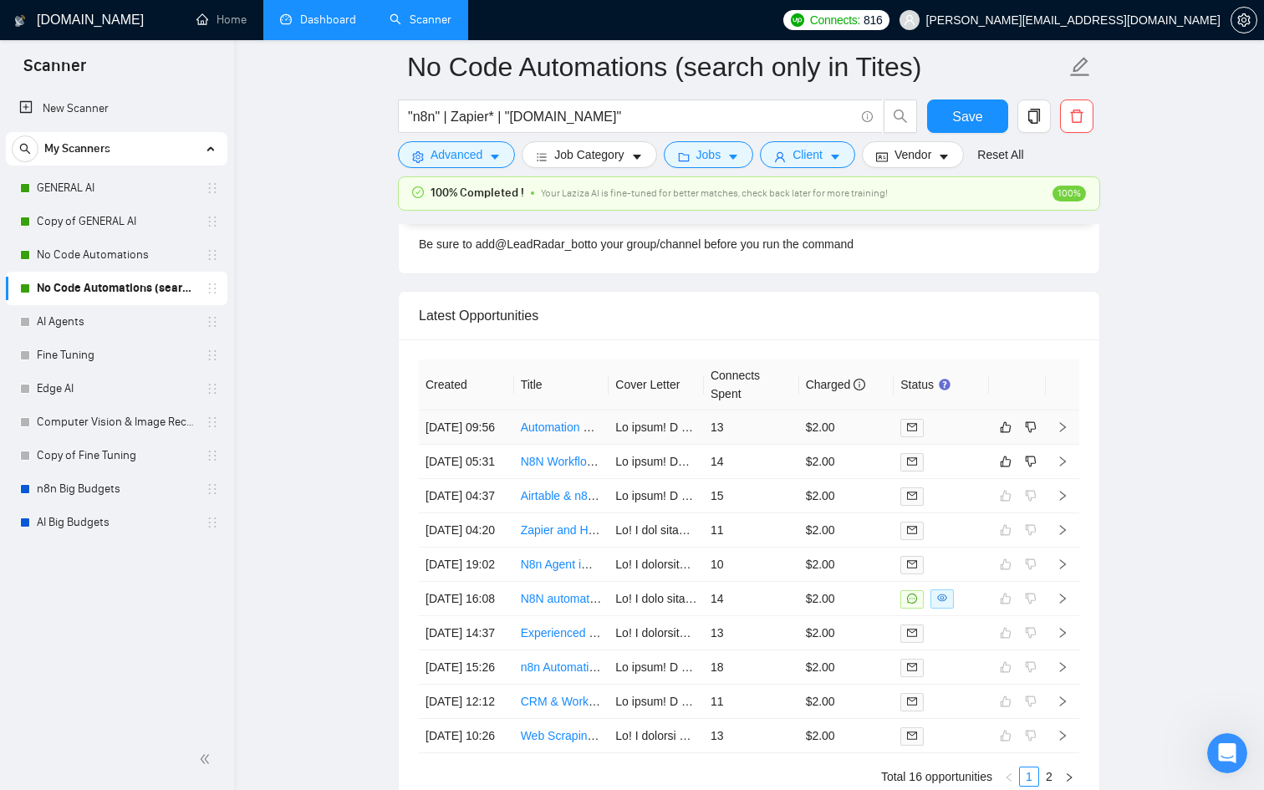
click at [973, 428] on div at bounding box center [942, 427] width 82 height 19
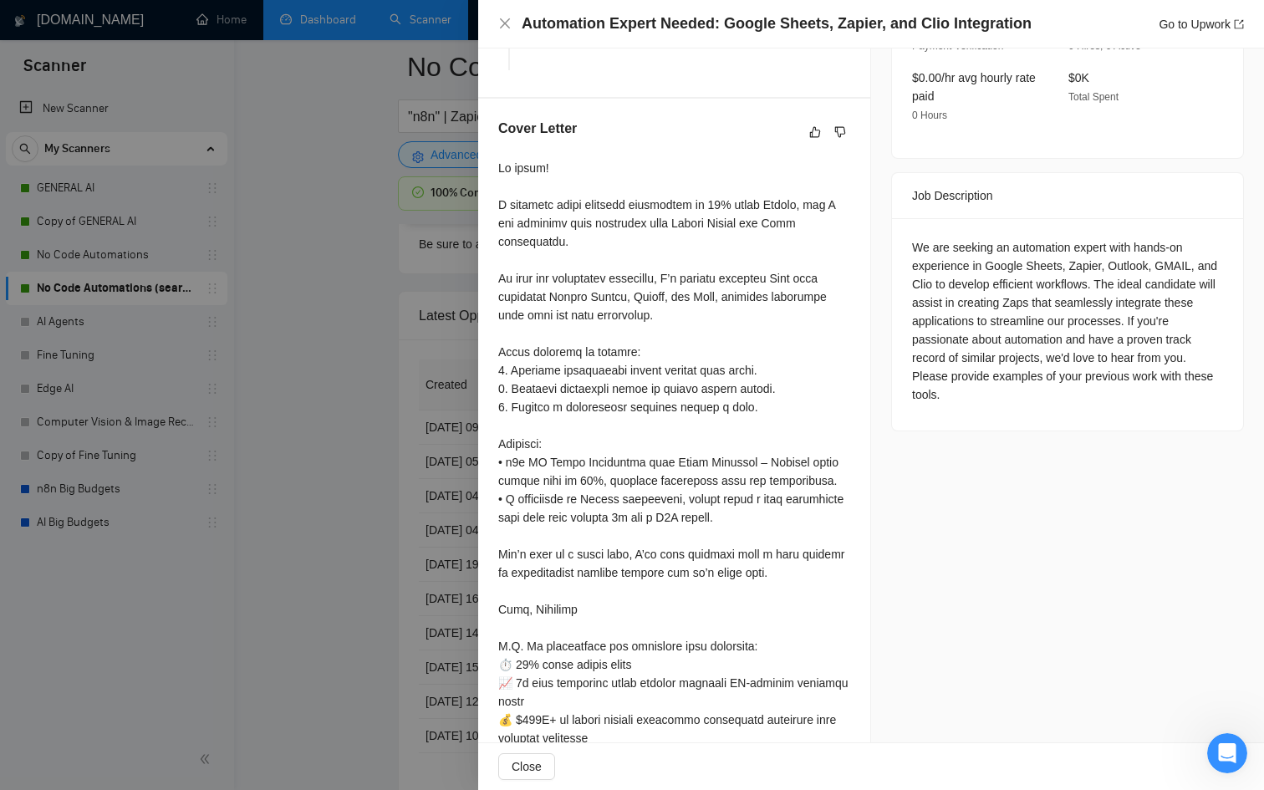
scroll to position [622, 0]
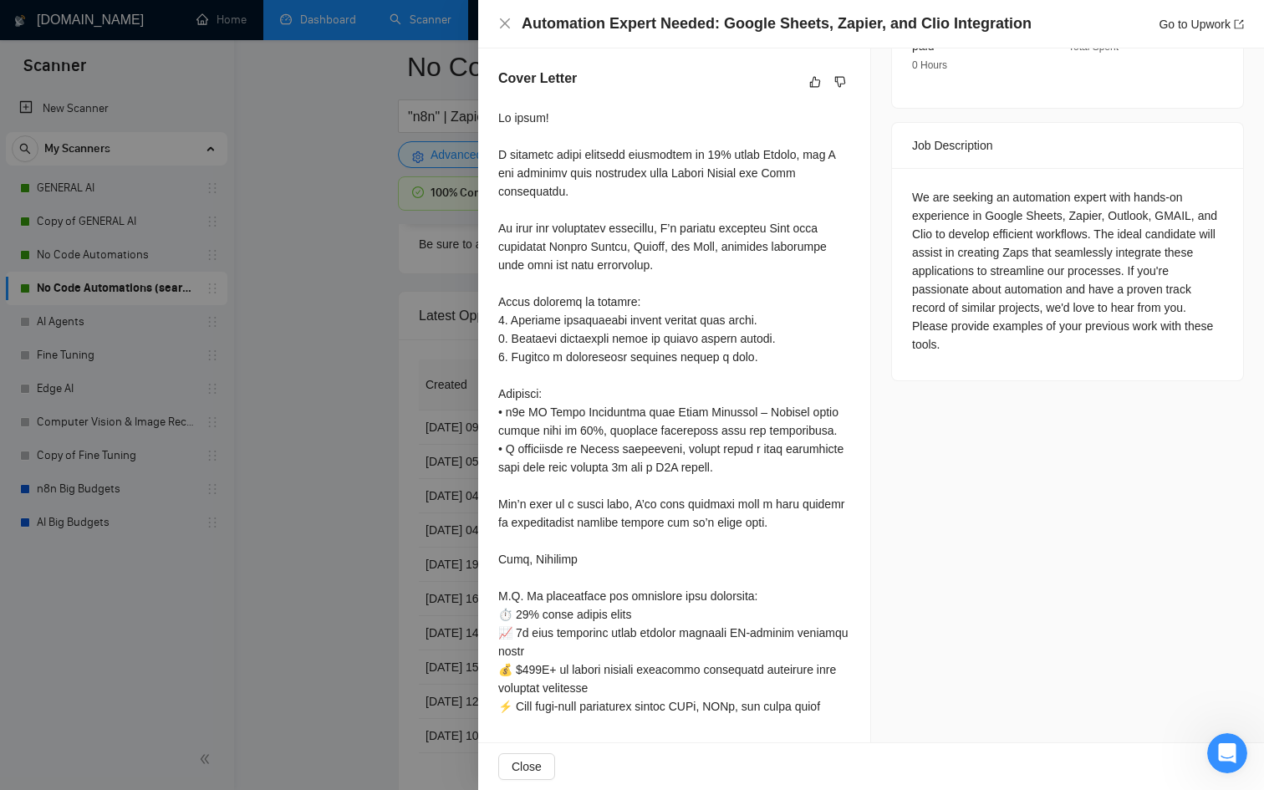
click at [394, 560] on div at bounding box center [632, 395] width 1264 height 790
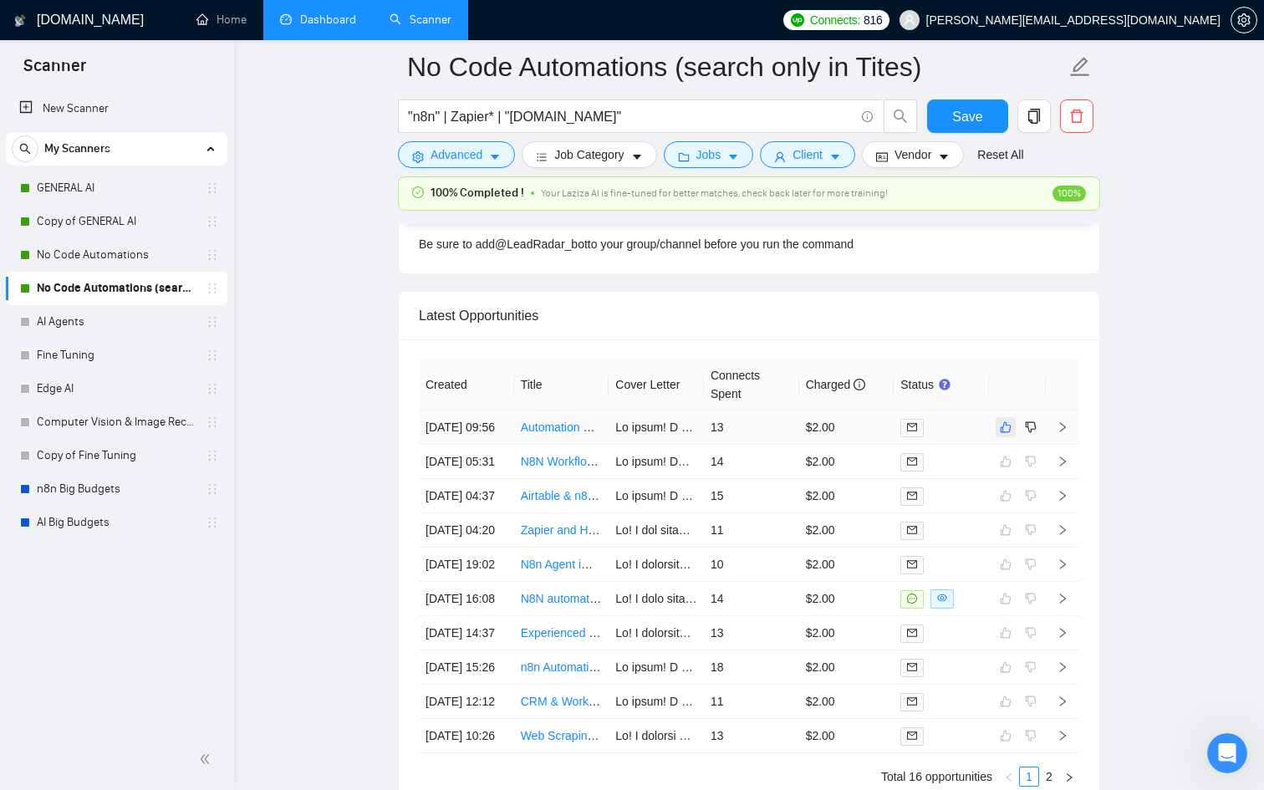
click at [1003, 433] on icon "like" at bounding box center [1006, 427] width 11 height 11
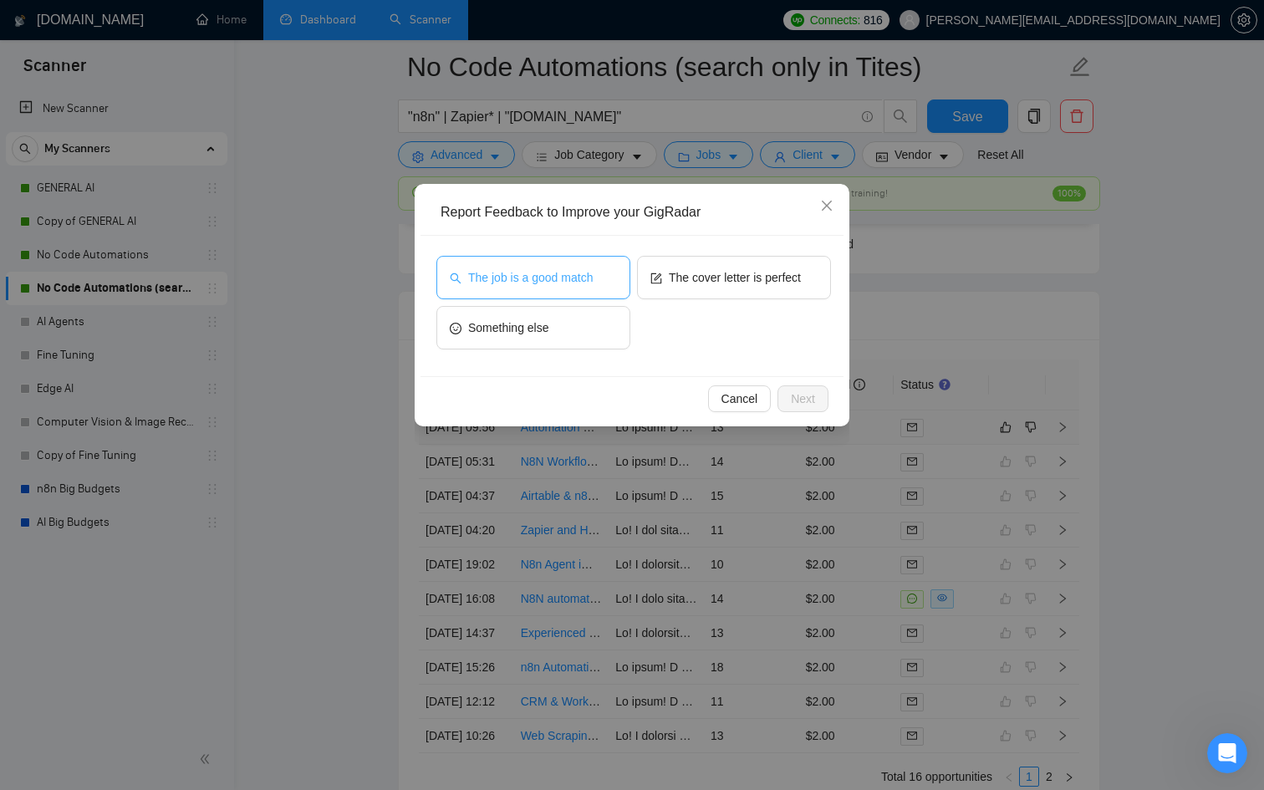
click at [584, 286] on span "The job is a good match" at bounding box center [530, 277] width 125 height 18
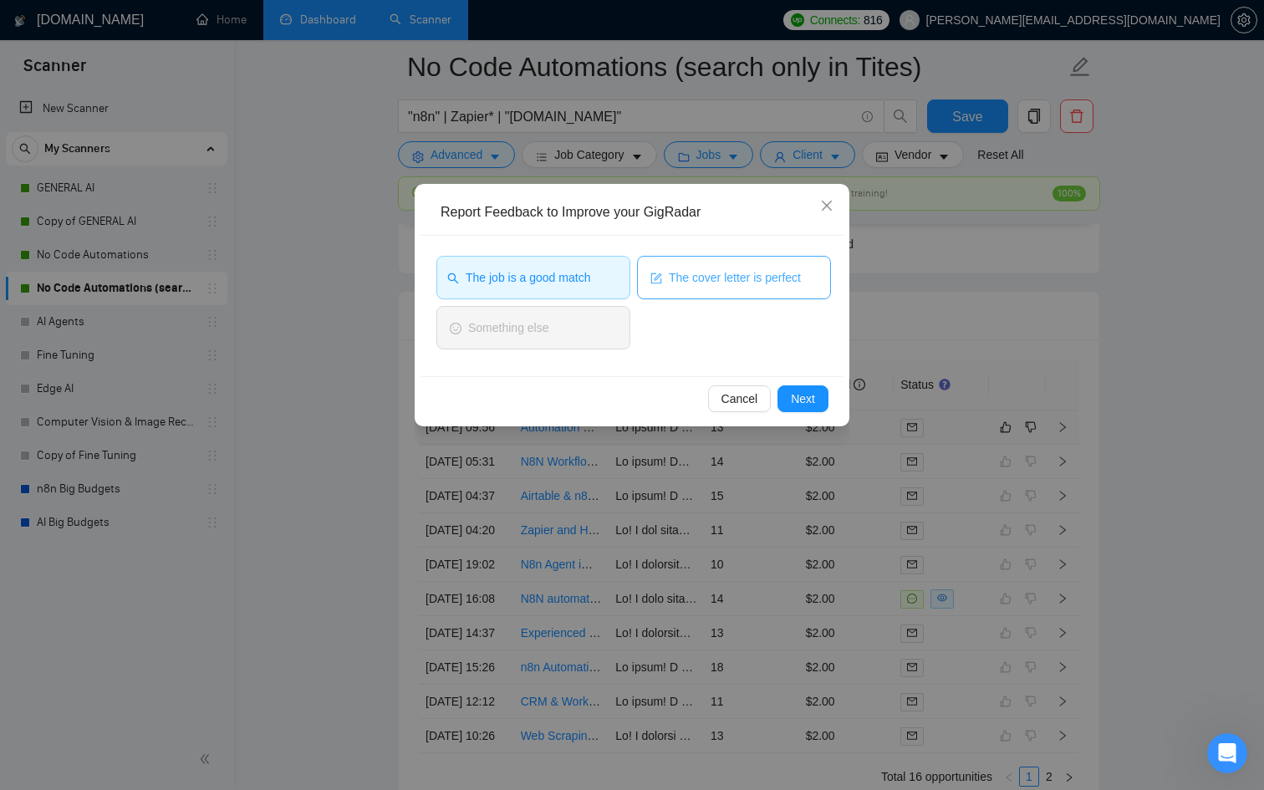
click at [673, 280] on span "The cover letter is perfect" at bounding box center [735, 277] width 132 height 18
click at [806, 400] on span "Next" at bounding box center [803, 399] width 24 height 18
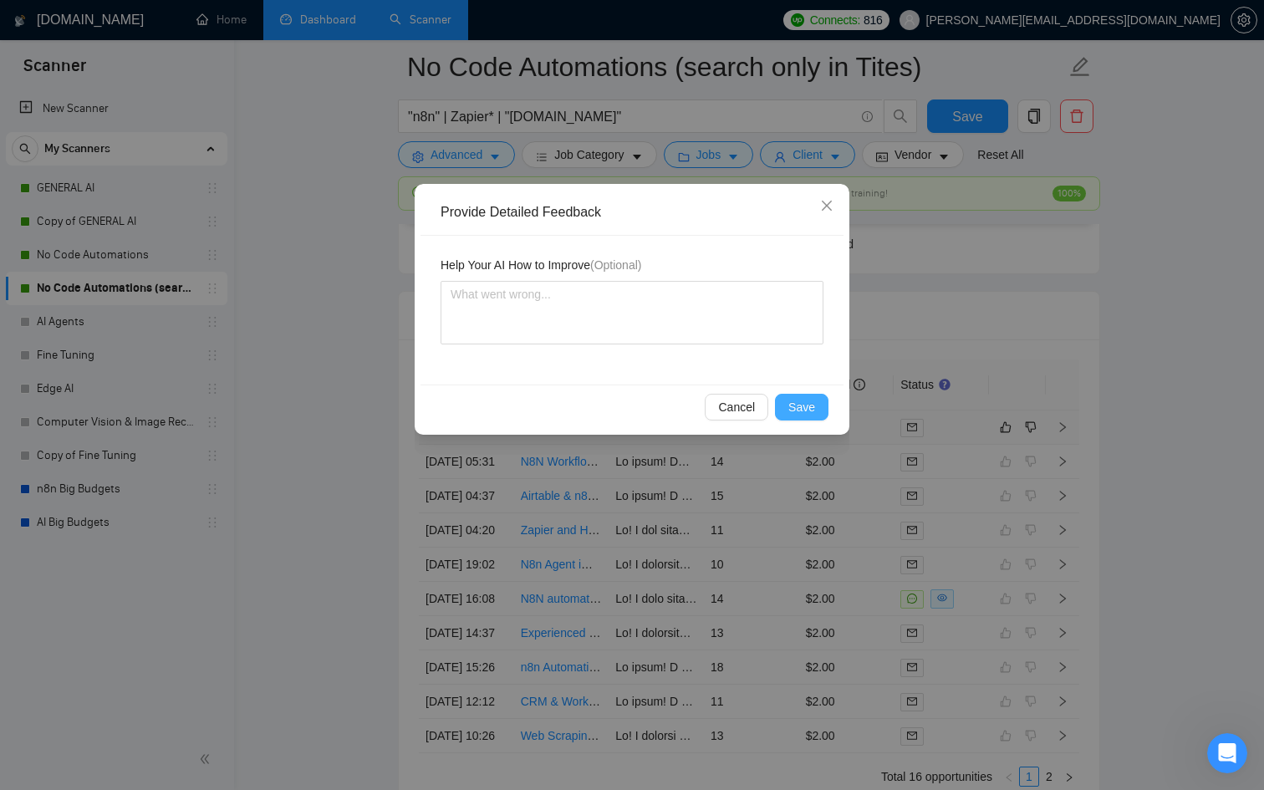
click at [806, 400] on span "Save" at bounding box center [801, 407] width 27 height 18
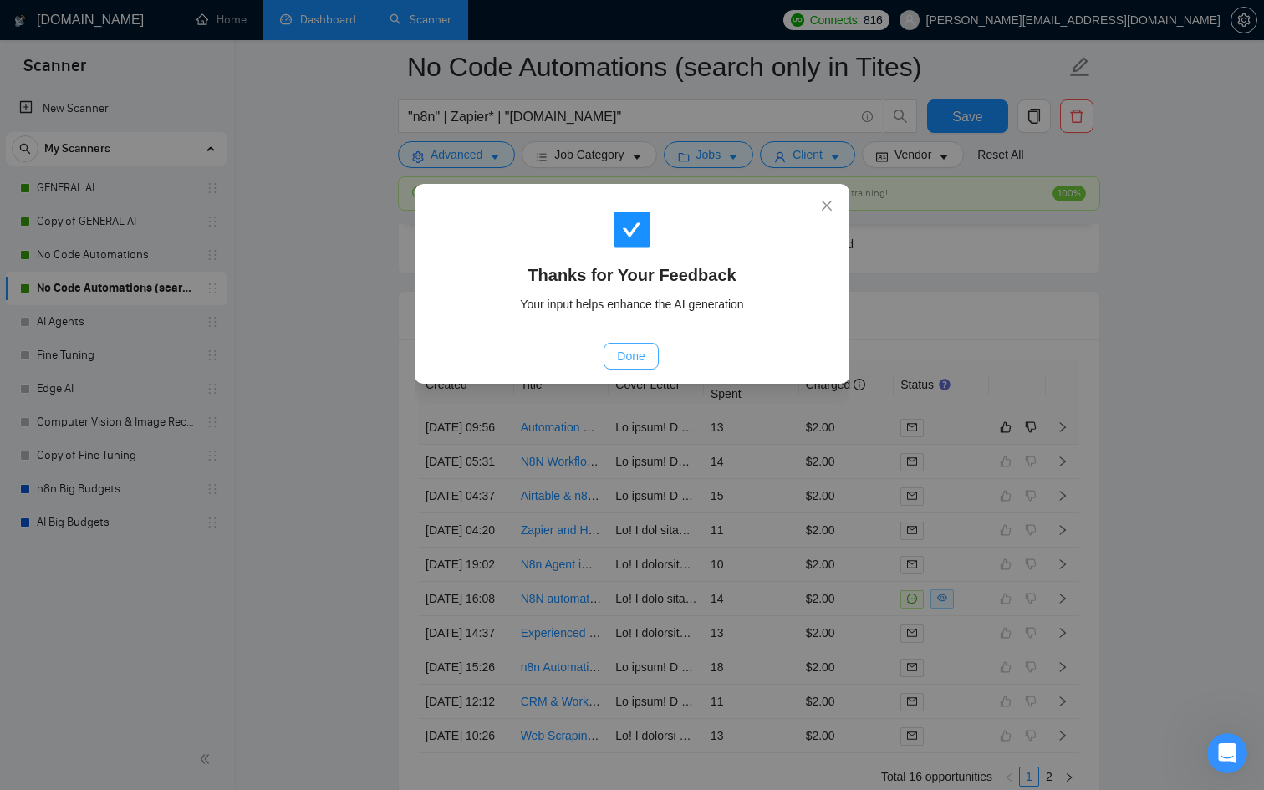
click at [622, 355] on span "Done" at bounding box center [631, 356] width 28 height 18
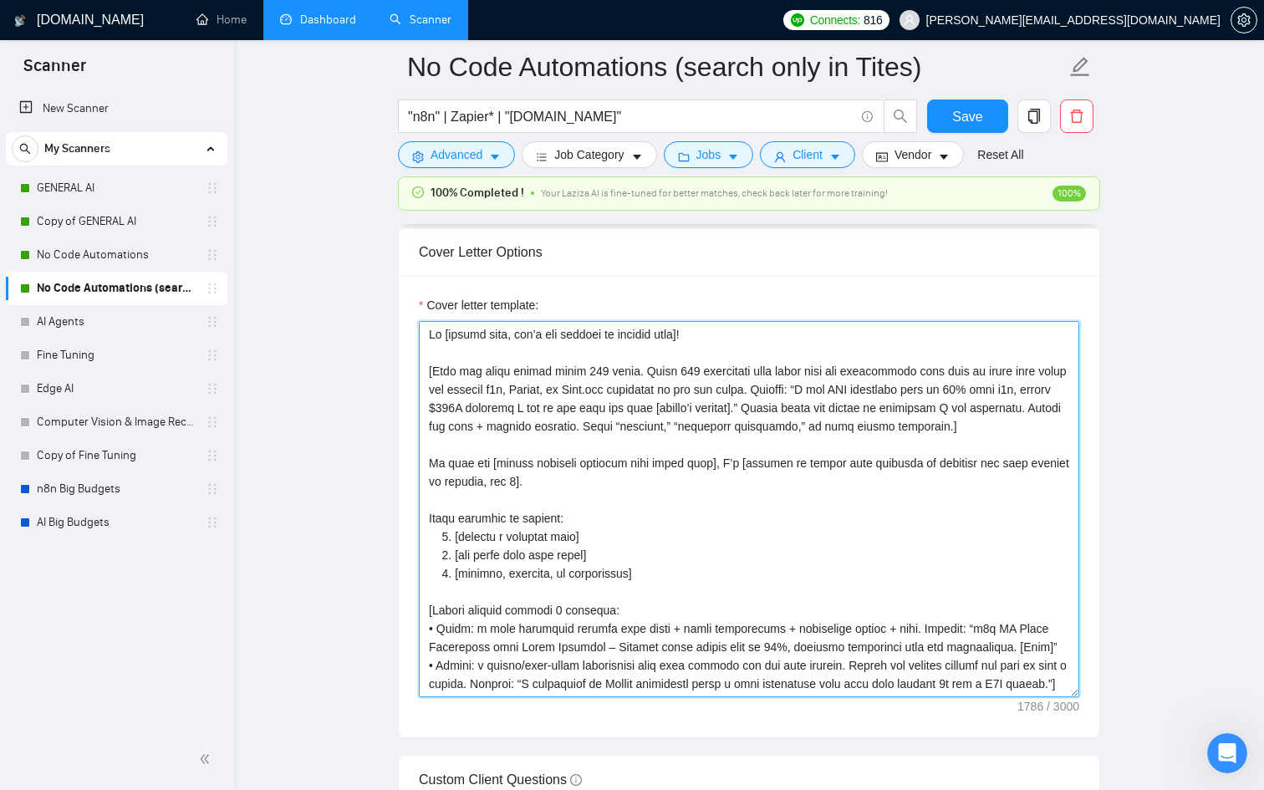
click at [425, 336] on textarea "Cover letter template:" at bounding box center [749, 509] width 661 height 376
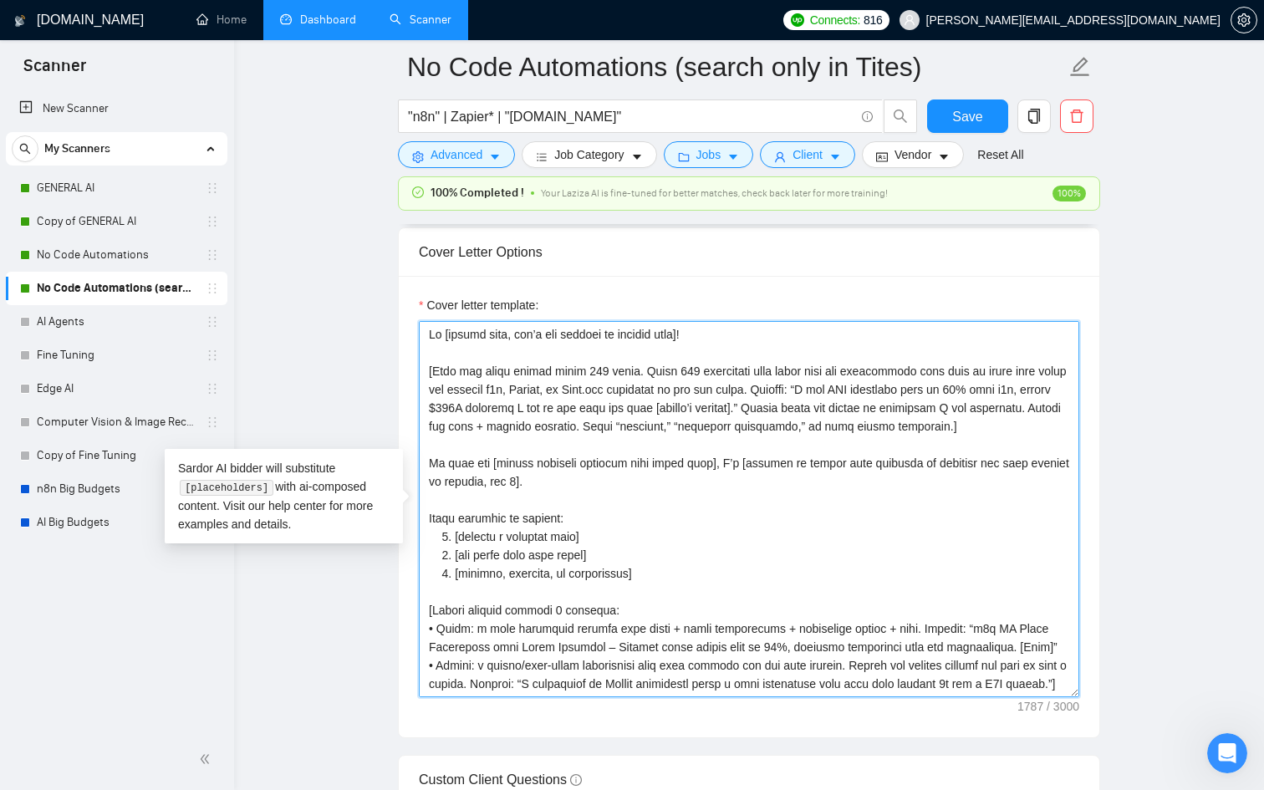
click at [441, 330] on textarea "Cover letter template:" at bounding box center [749, 509] width 661 height 376
paste textarea "[Use paragraphs between each section, it’s necessary!] [Don’t use generic phras…"
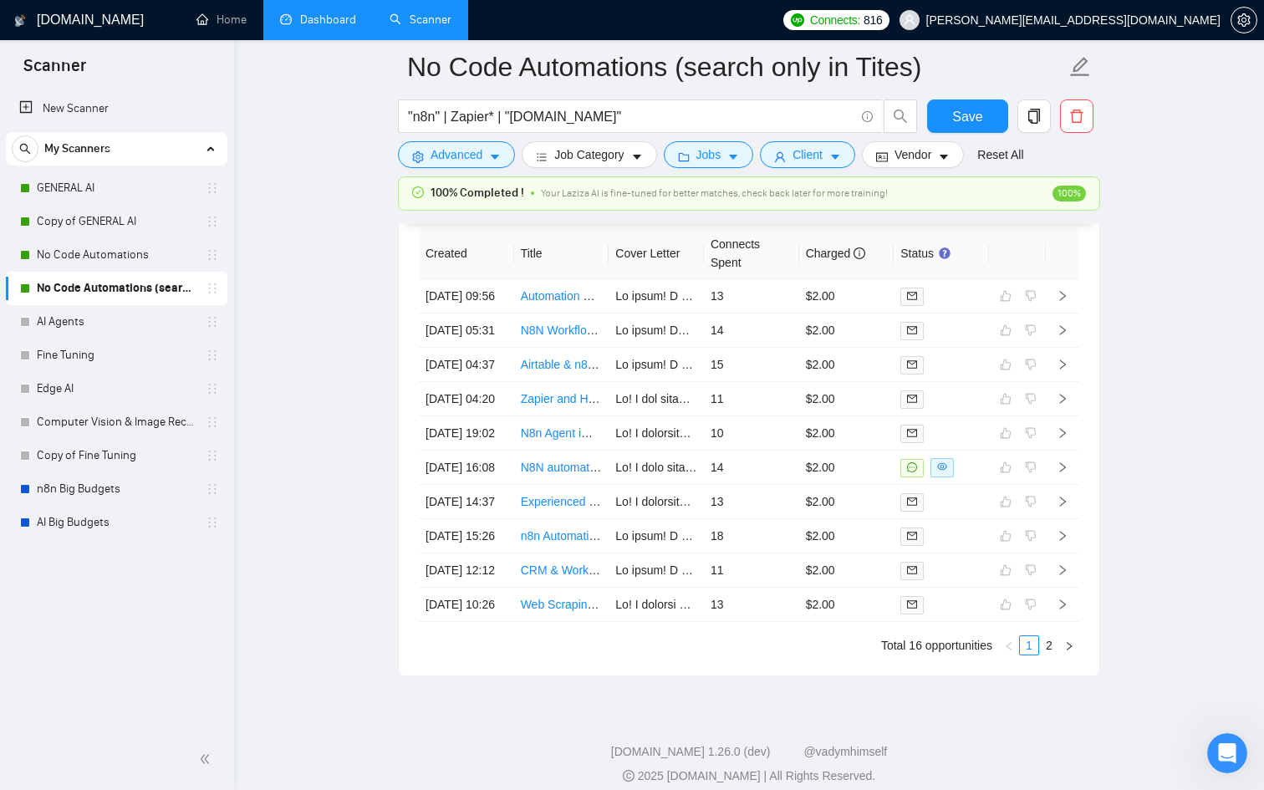
scroll to position [4643, 0]
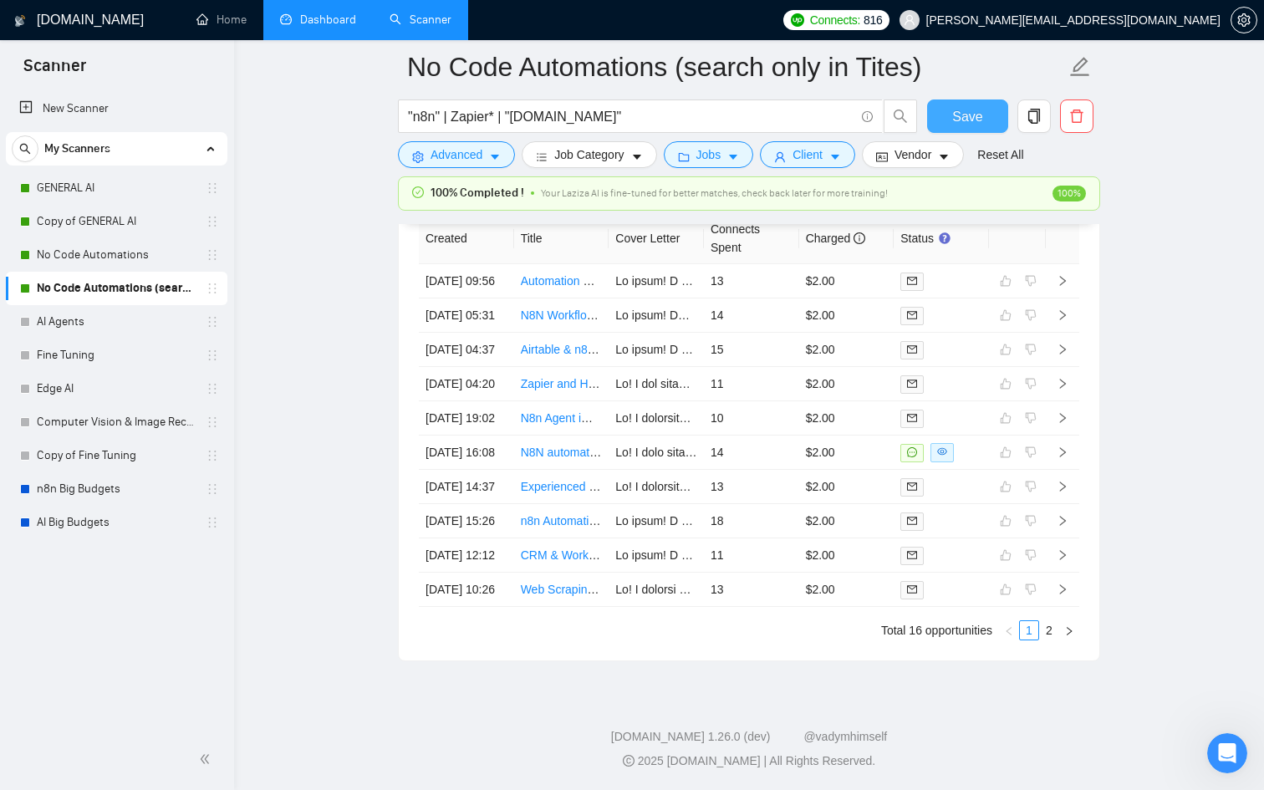
click at [977, 115] on span "Save" at bounding box center [967, 116] width 30 height 21
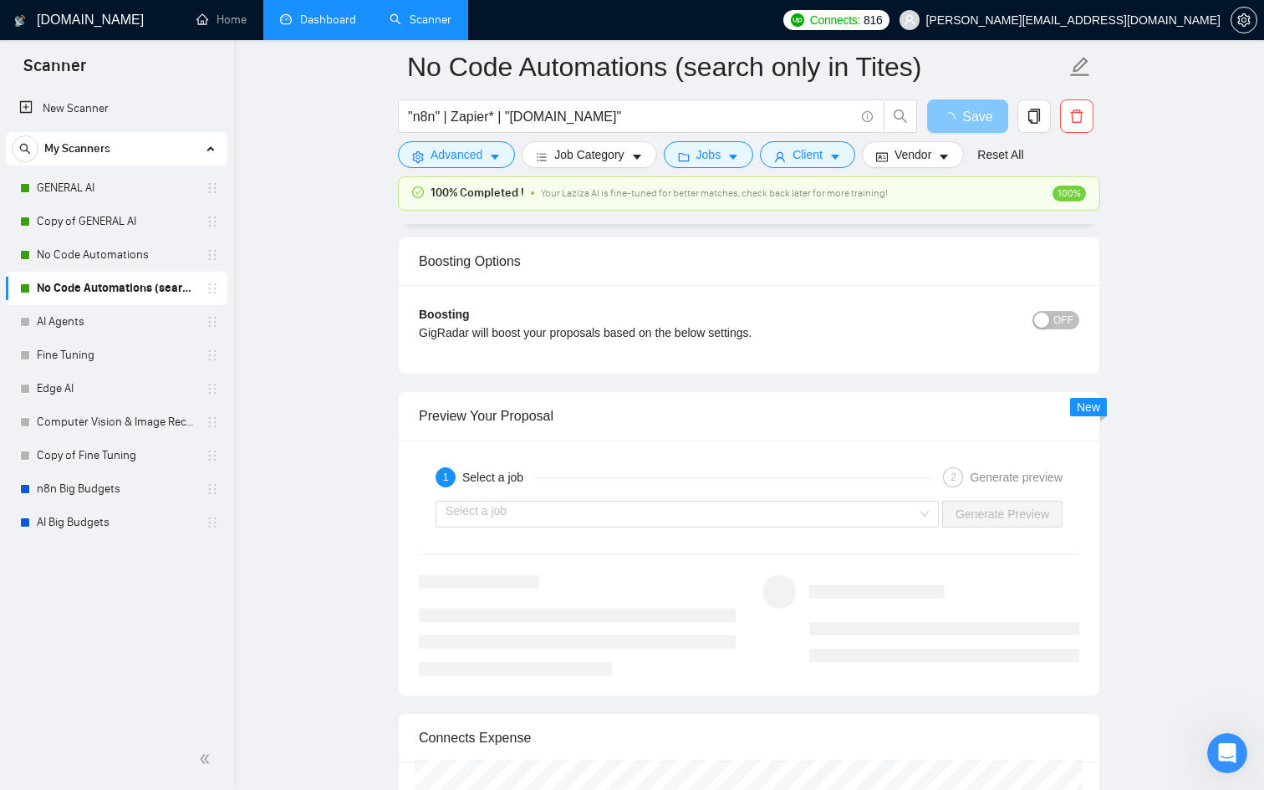
scroll to position [3041, 0]
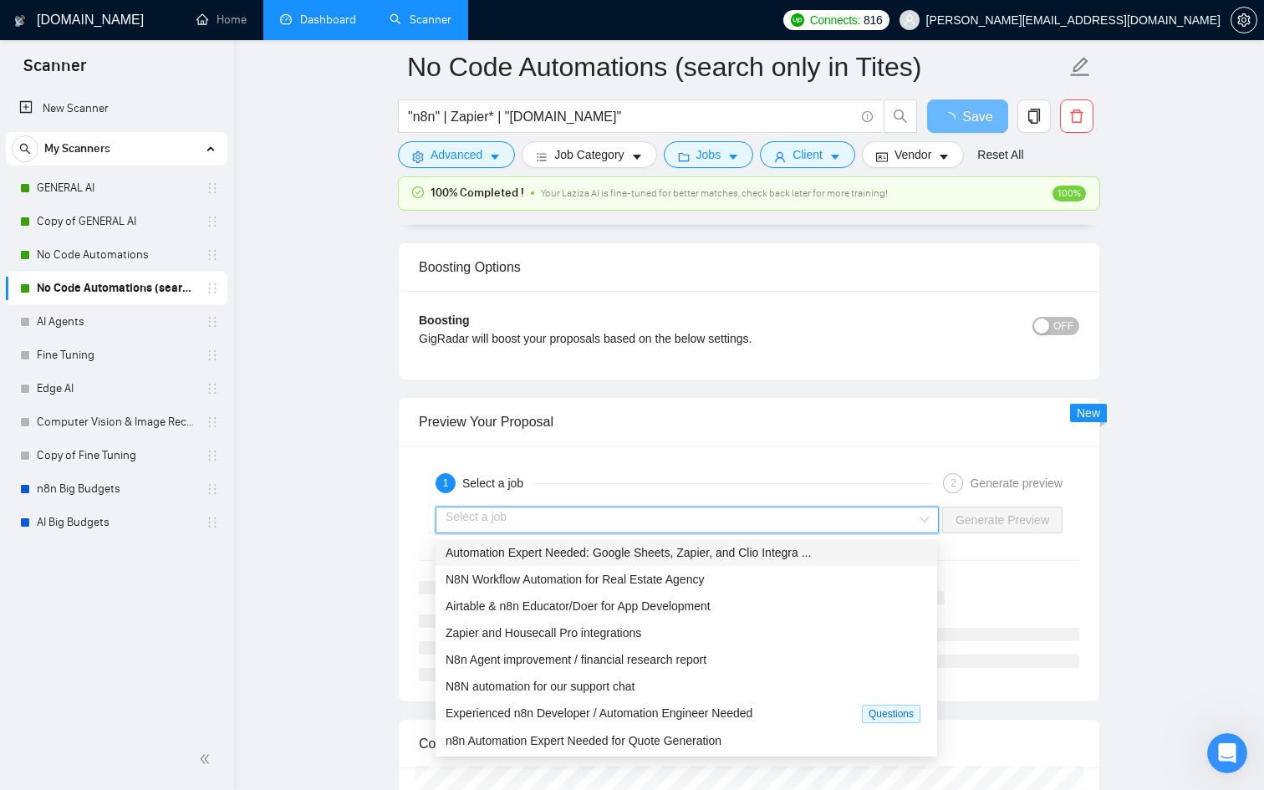
click at [877, 513] on input "search" at bounding box center [682, 520] width 472 height 25
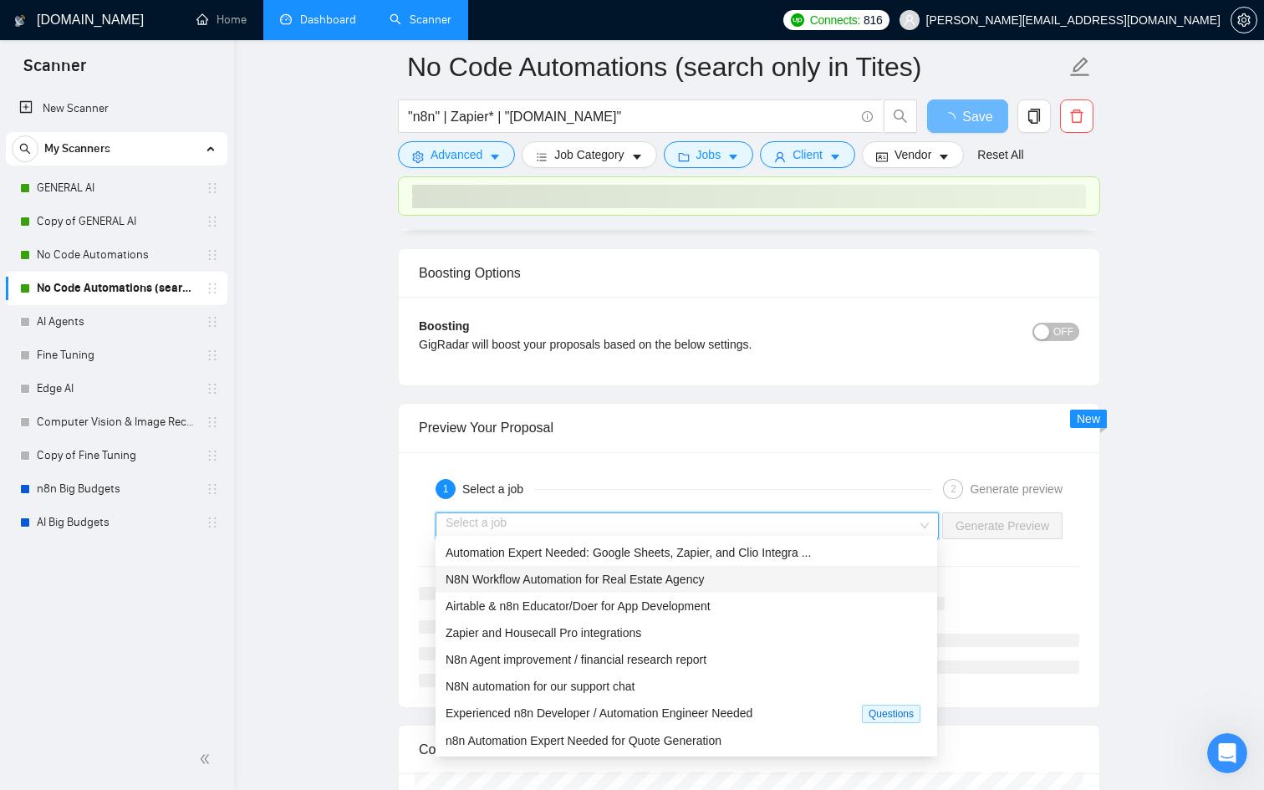
click at [817, 570] on div "N8N Workflow Automation for Real Estate Agency" at bounding box center [687, 579] width 482 height 18
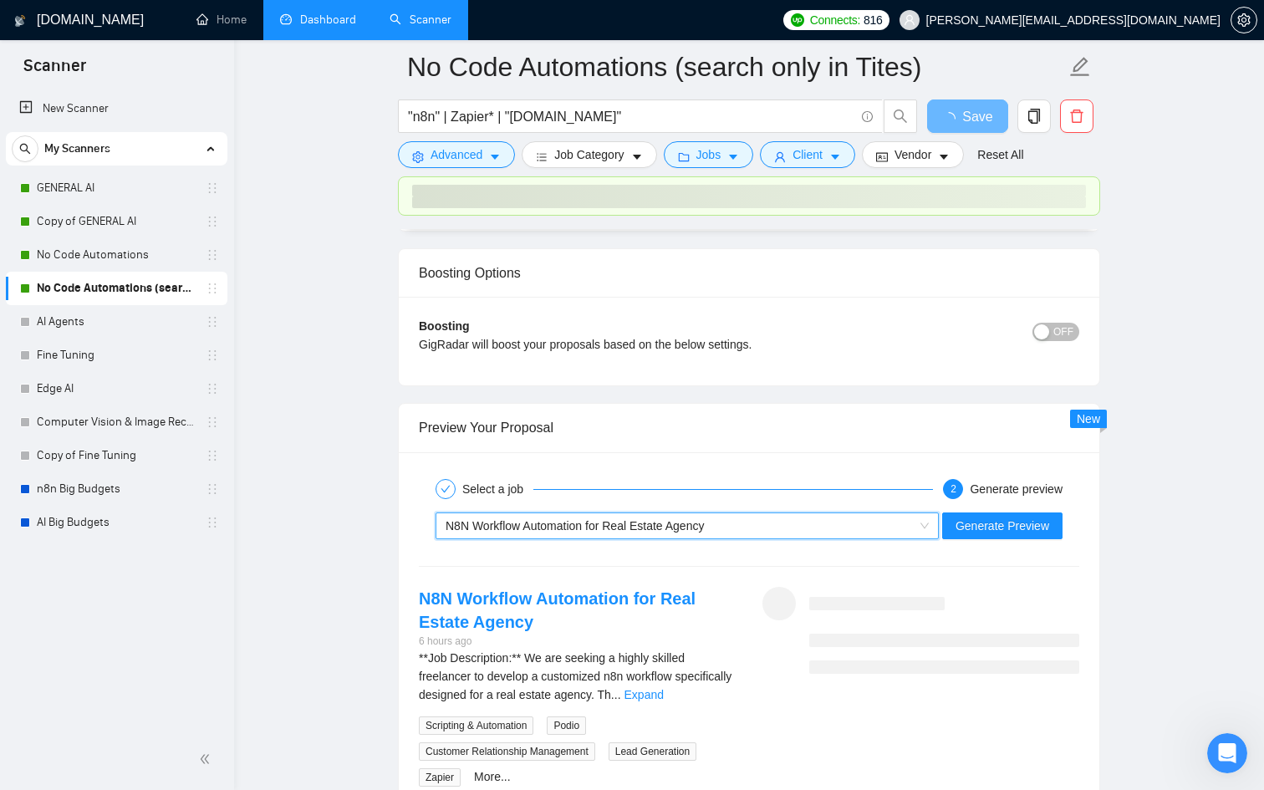
click at [1008, 587] on div "N8N Workflow Automation for Real Estate Agency 6 hours ago **Job Description:**…" at bounding box center [749, 687] width 687 height 201
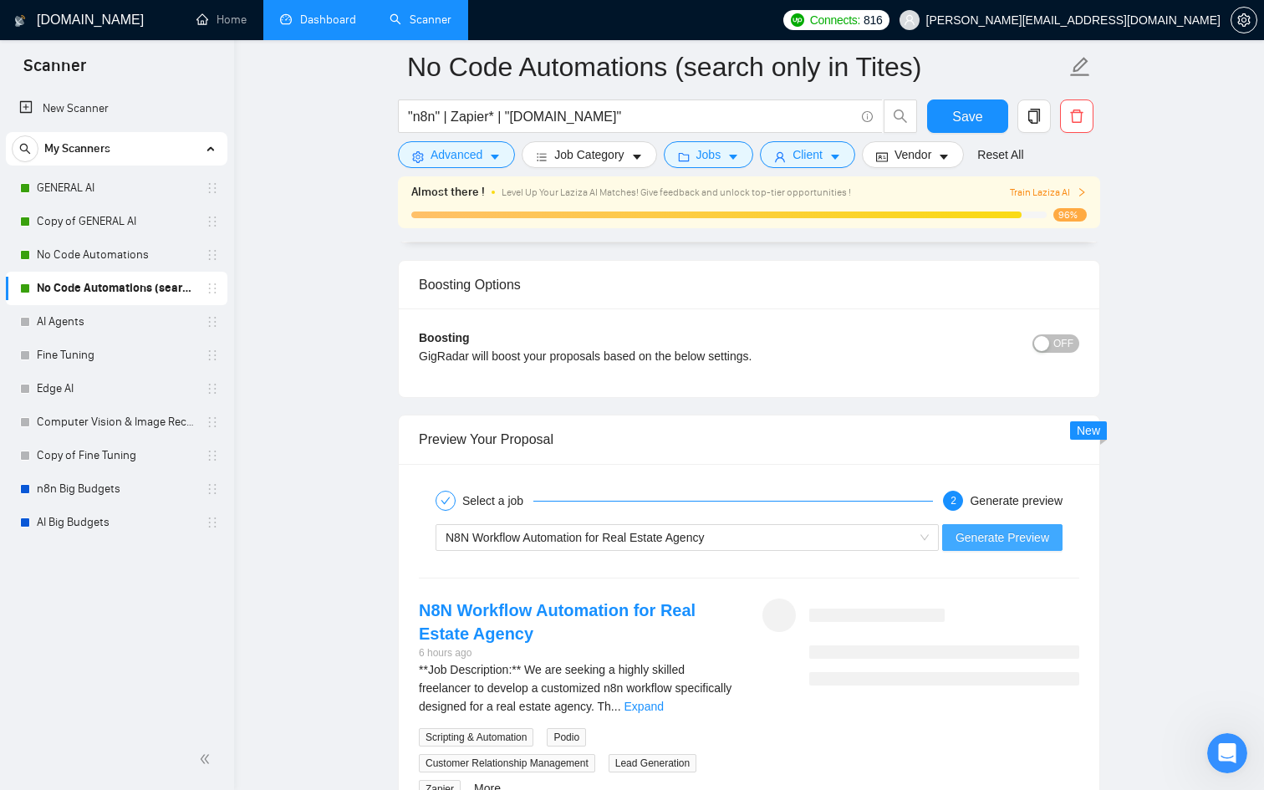
click at [1013, 528] on span "Generate Preview" at bounding box center [1003, 537] width 94 height 18
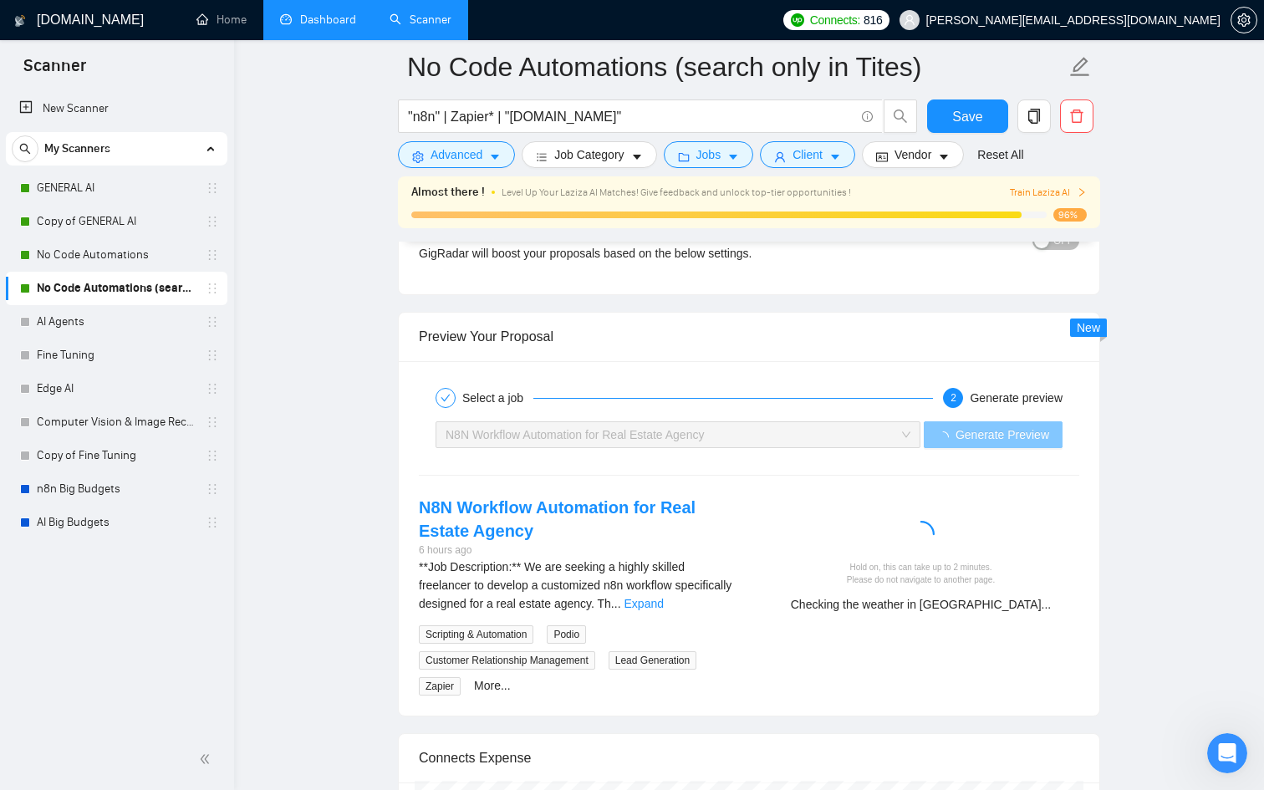
scroll to position [3174, 0]
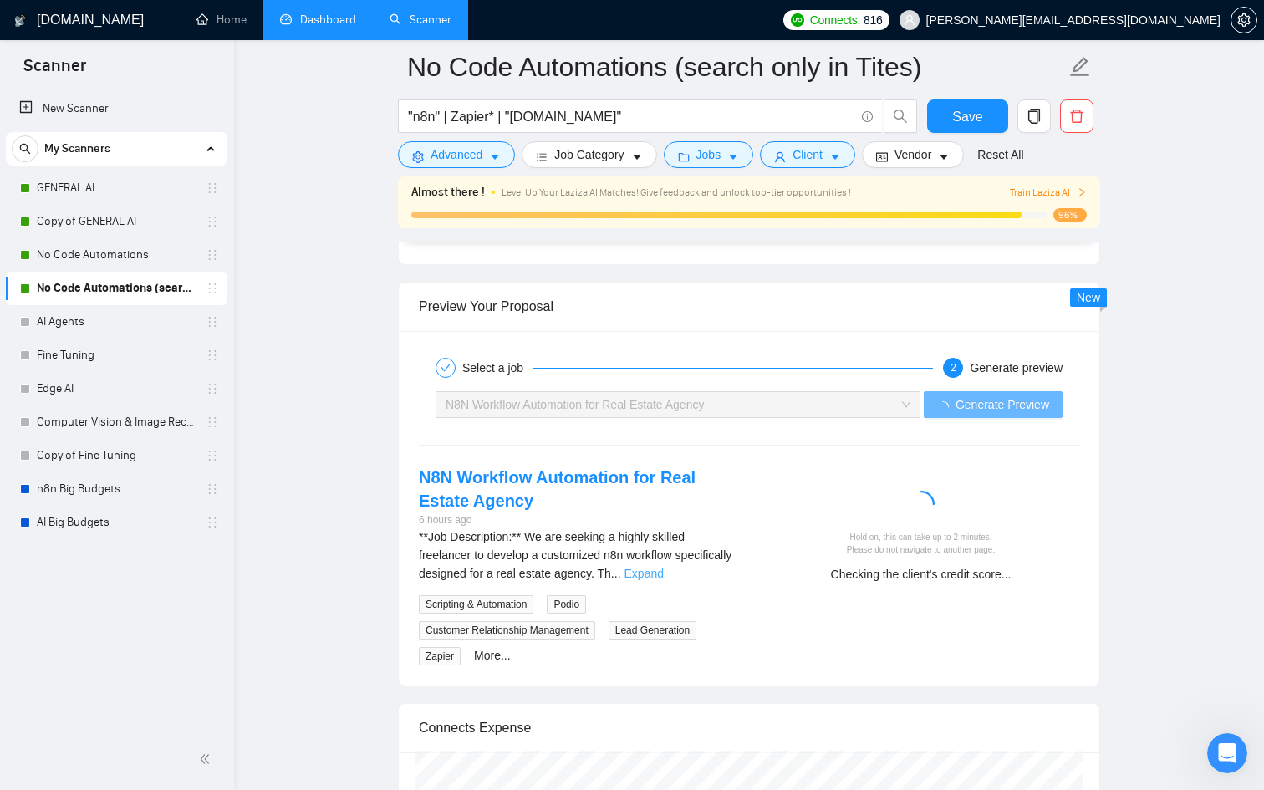
click at [664, 573] on link "Expand" at bounding box center [644, 573] width 39 height 13
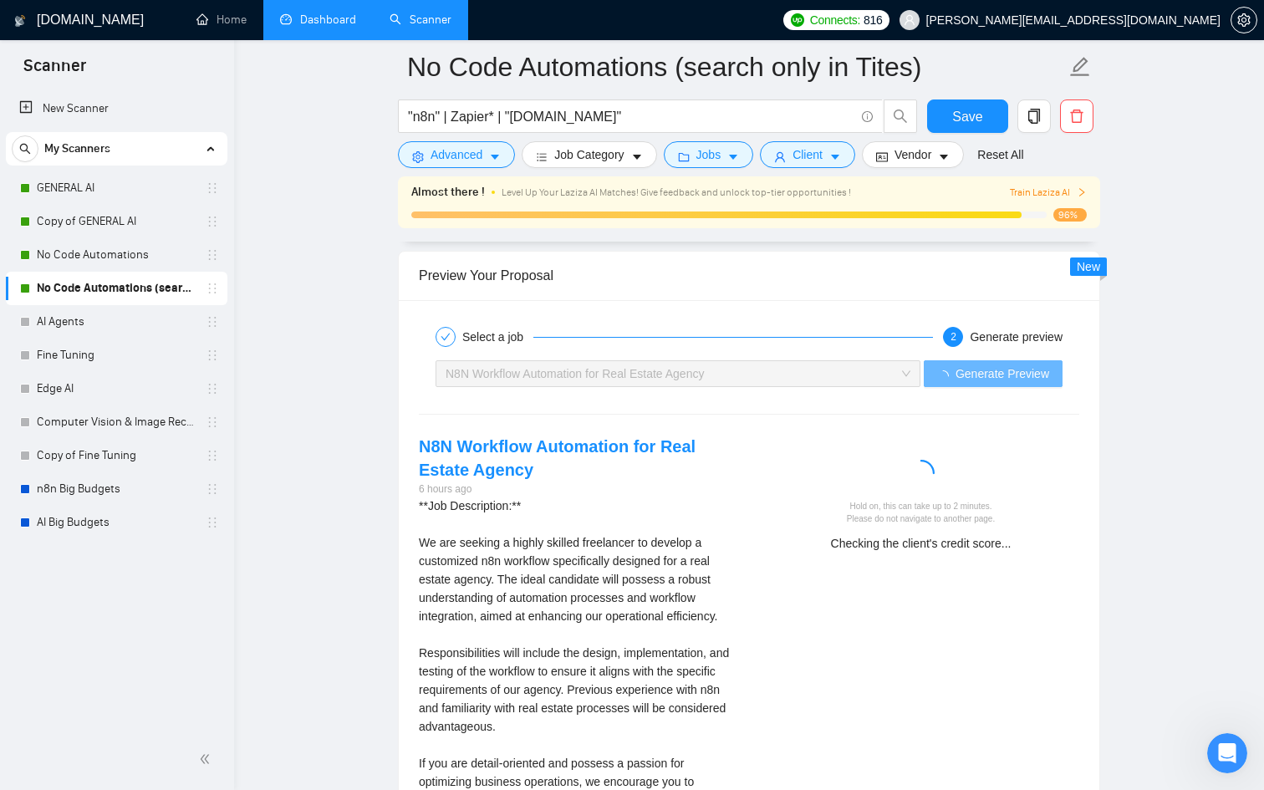
scroll to position [3199, 0]
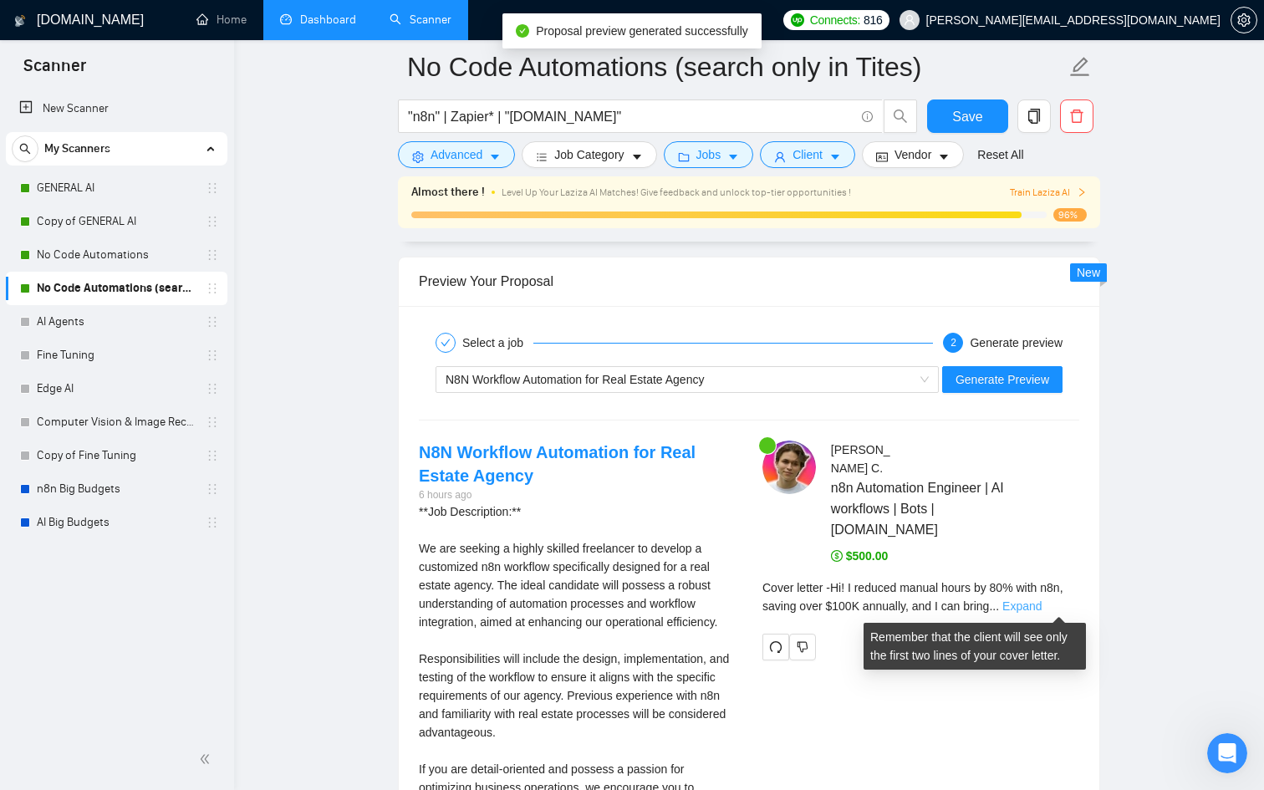
click at [1042, 605] on link "Expand" at bounding box center [1022, 606] width 39 height 13
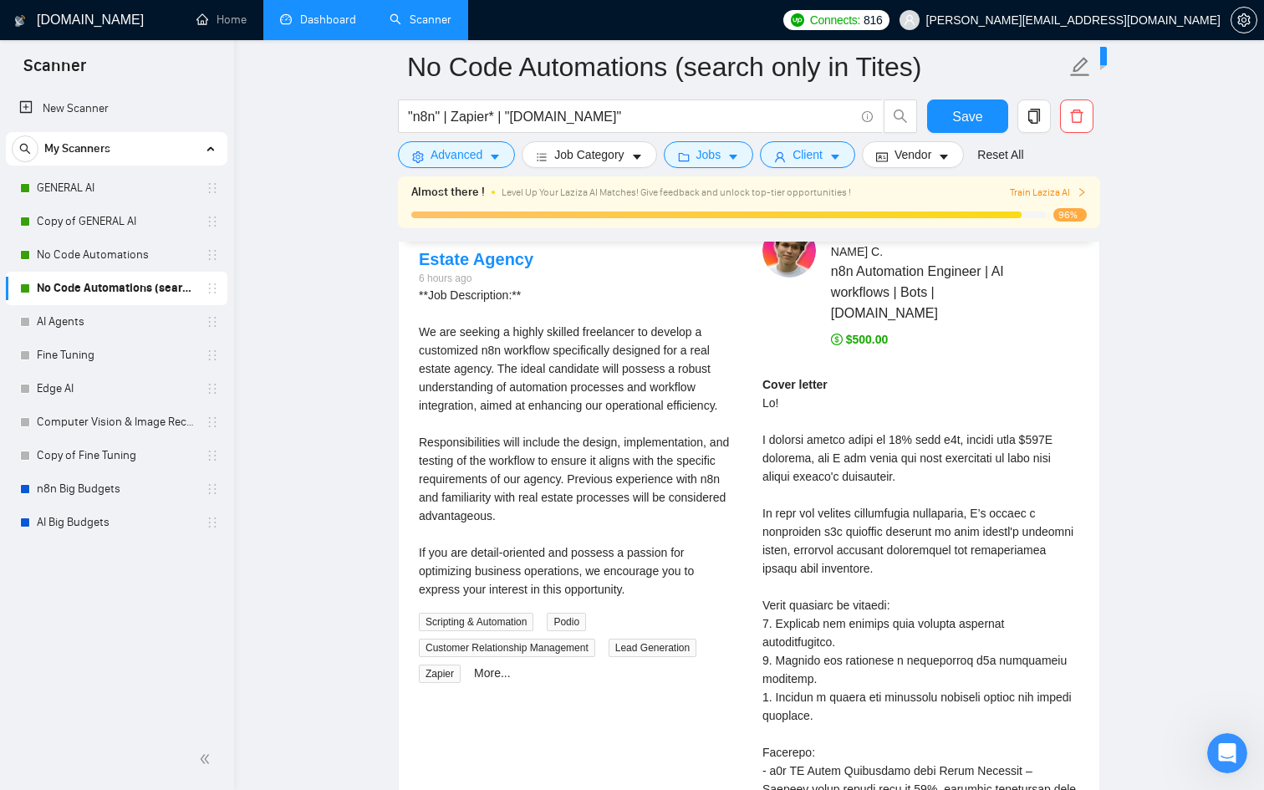
scroll to position [3418, 0]
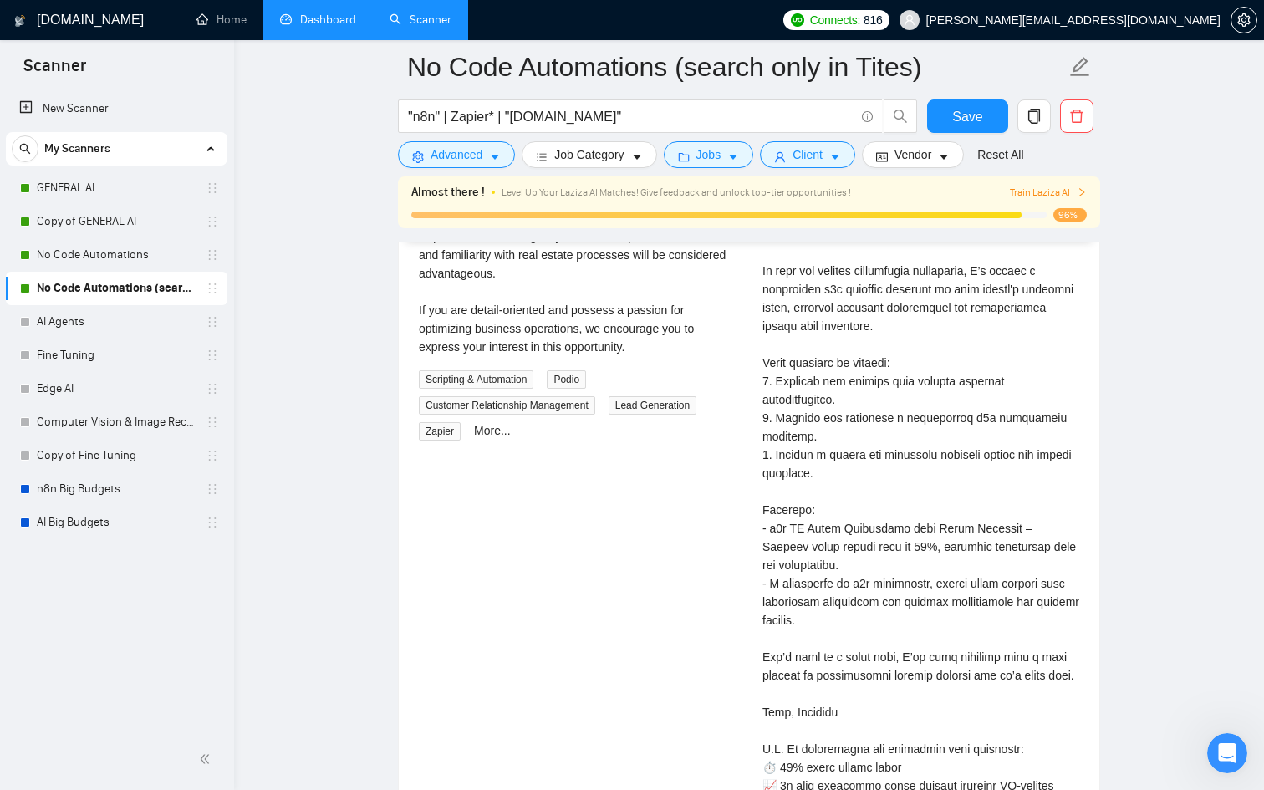
click at [1049, 606] on div "Cover letter" at bounding box center [921, 510] width 317 height 754
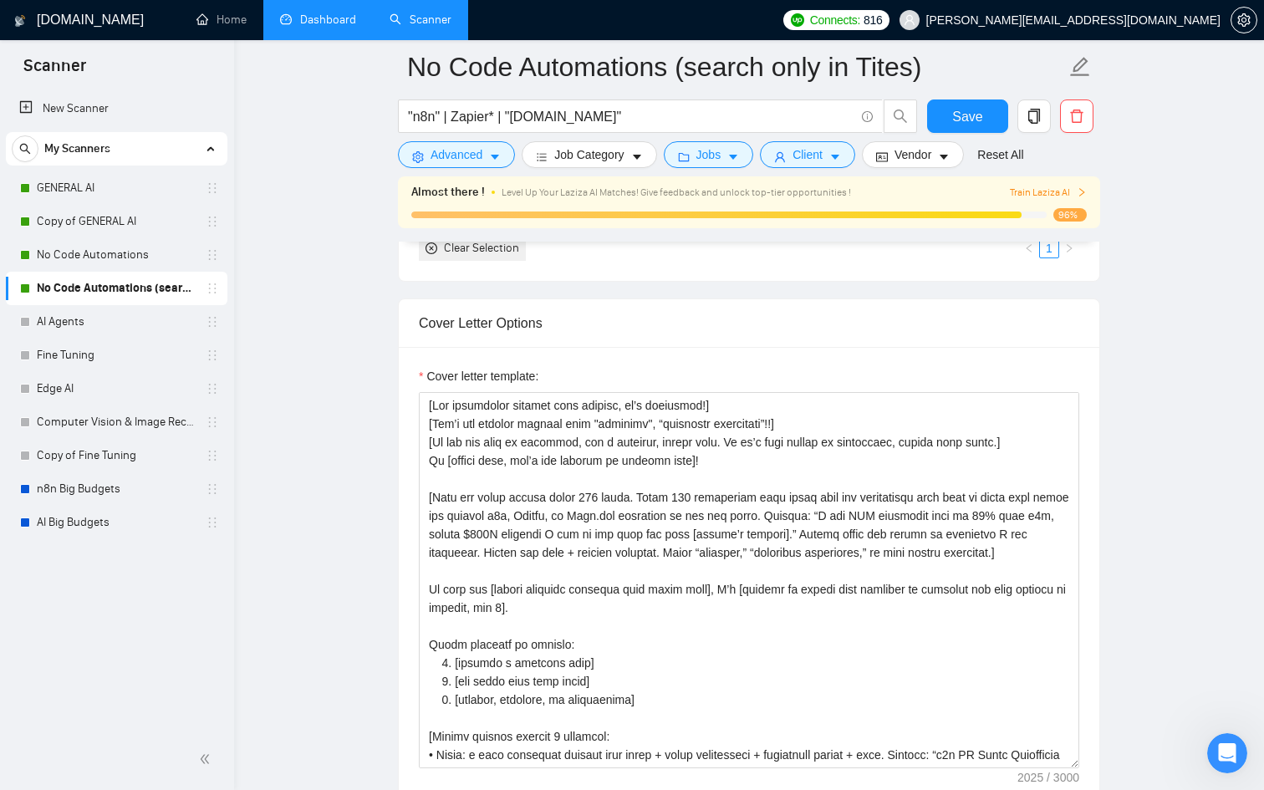
scroll to position [1846, 0]
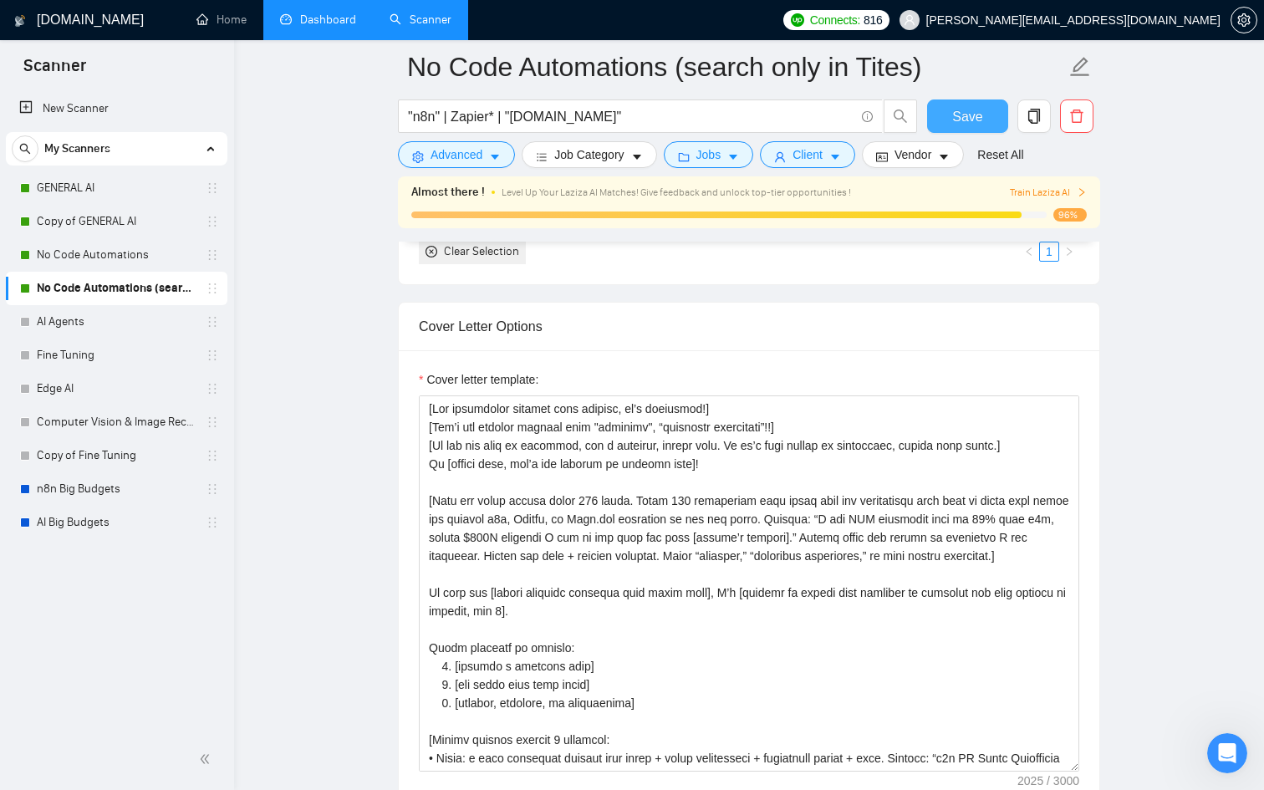
click at [950, 122] on button "Save" at bounding box center [967, 116] width 81 height 33
click at [111, 247] on link "No Code Automations" at bounding box center [116, 254] width 159 height 33
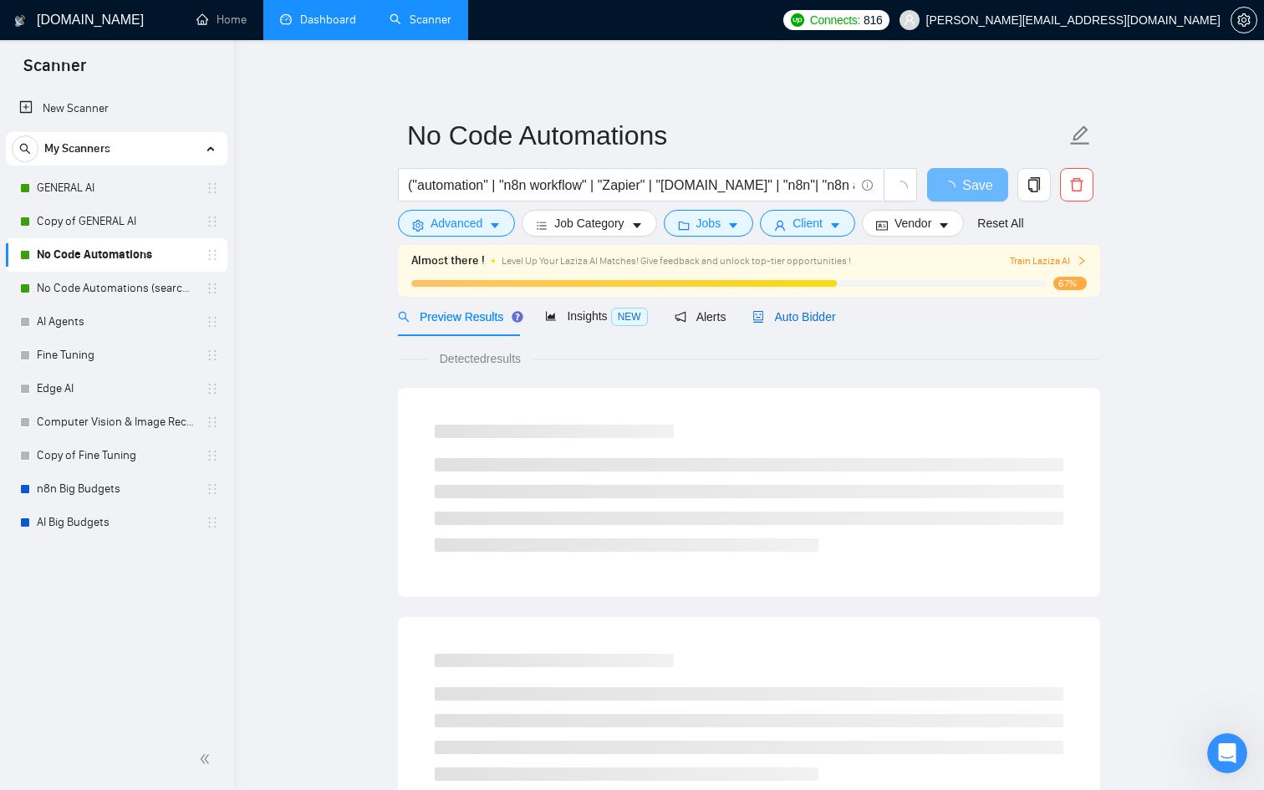
click at [834, 310] on span "Auto Bidder" at bounding box center [794, 316] width 83 height 13
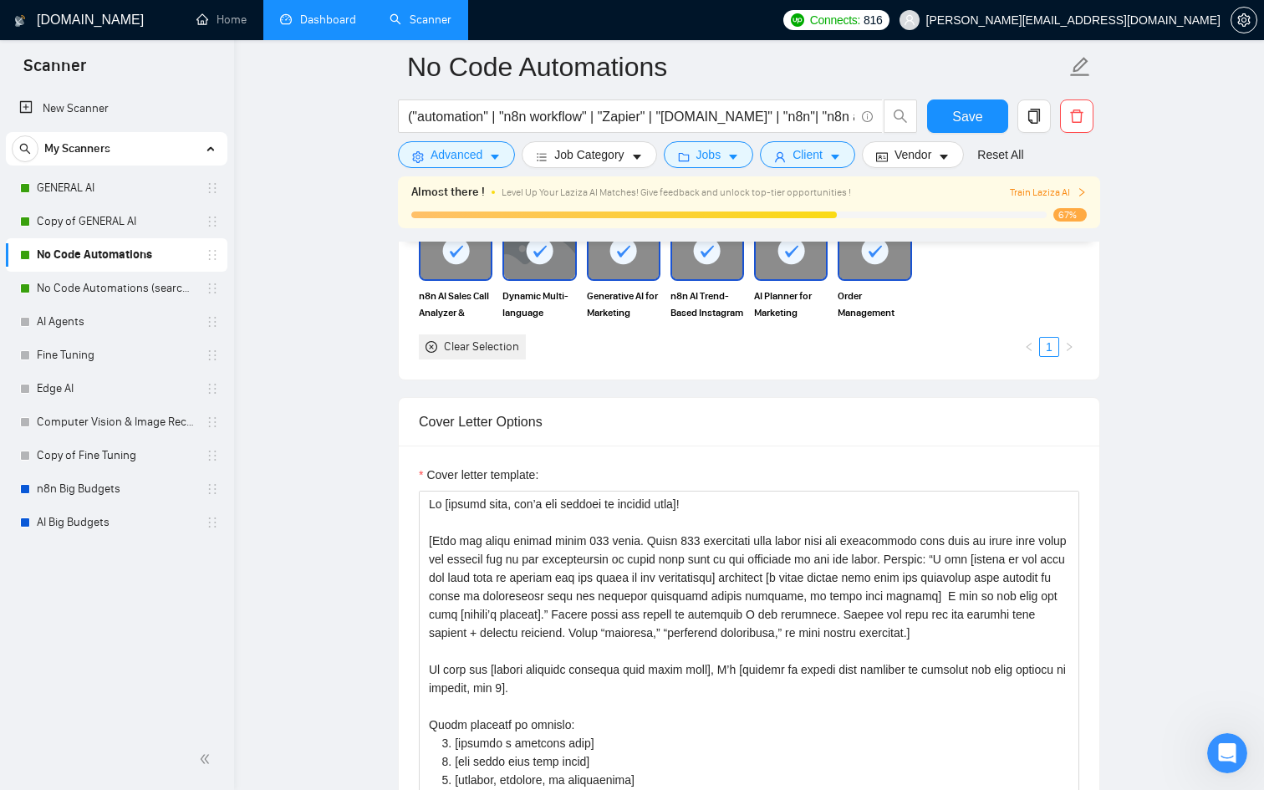
scroll to position [1747, 0]
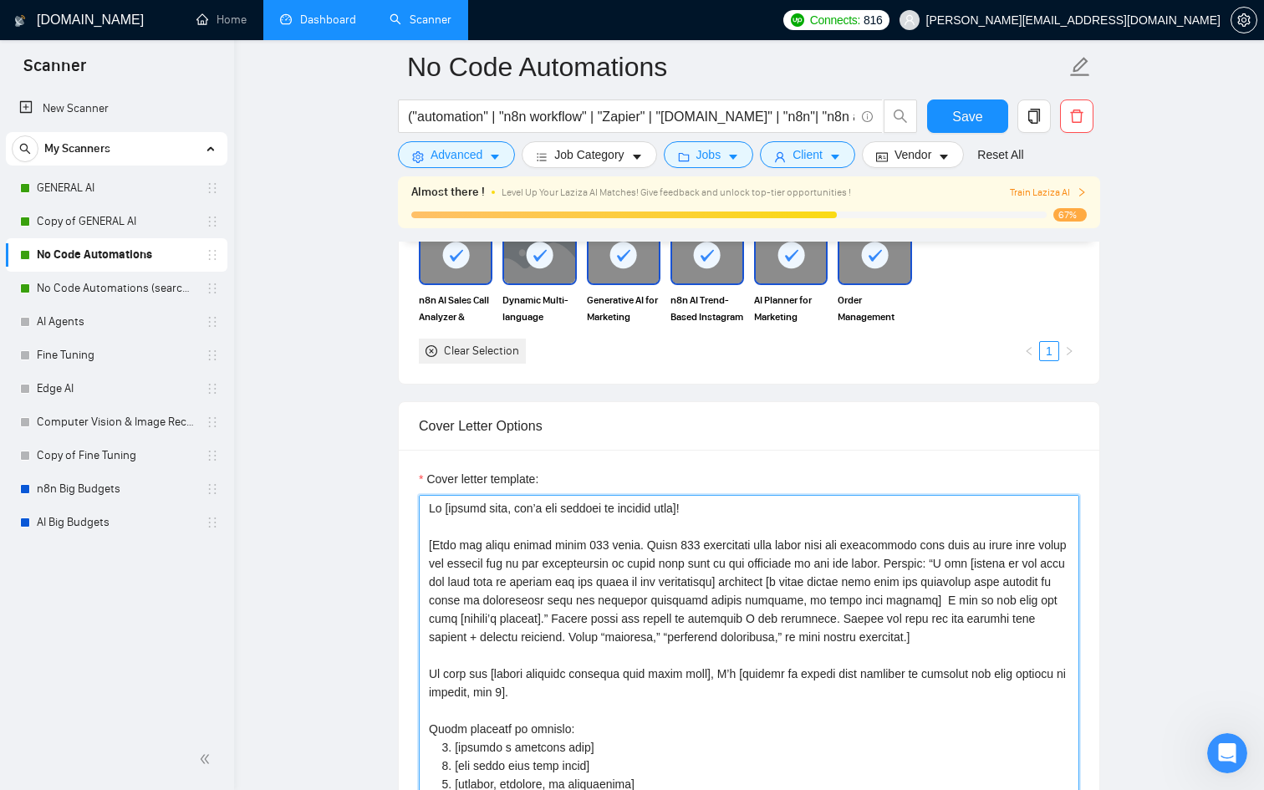
click at [427, 533] on textarea "Cover letter template:" at bounding box center [749, 683] width 661 height 376
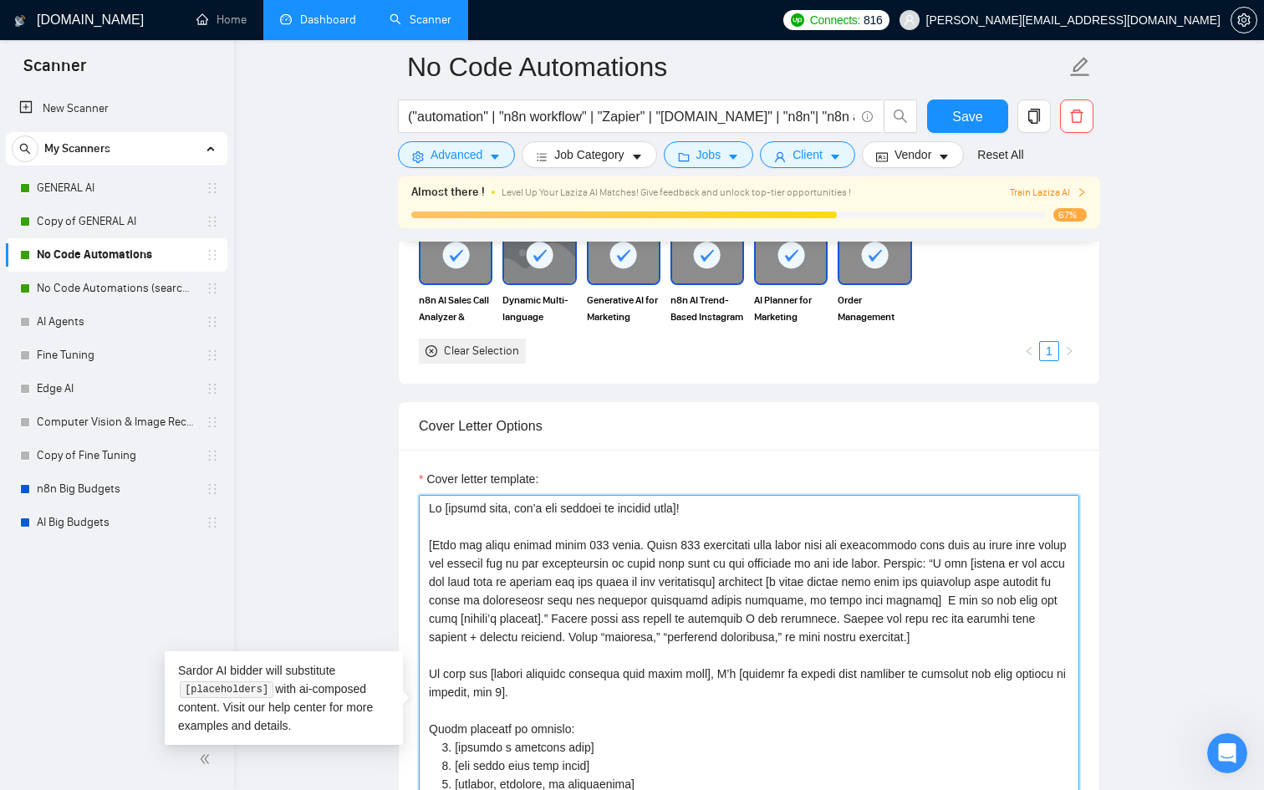
click at [468, 533] on textarea "Cover letter template:" at bounding box center [749, 683] width 661 height 376
paste textarea "[Use paragraphs between each section, it’s necessary!] [Don’t use generic phras…"
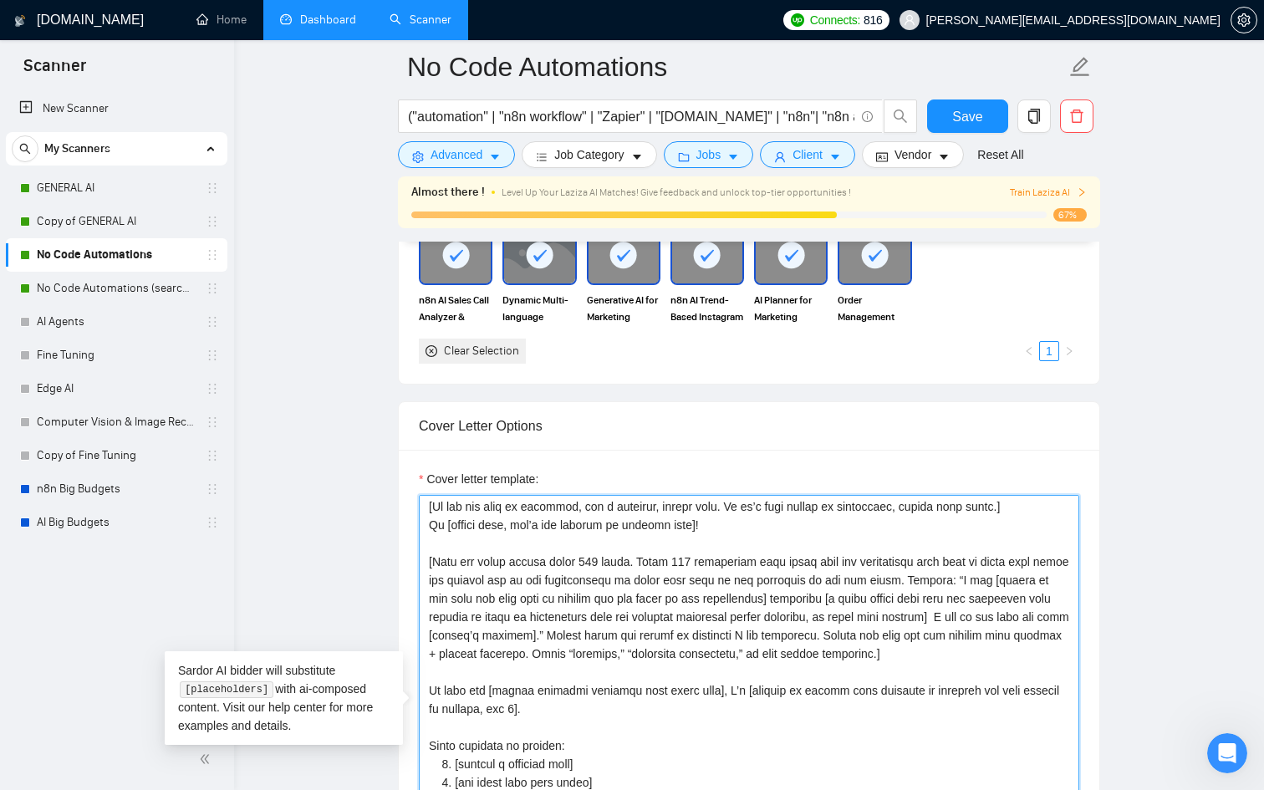
scroll to position [0, 0]
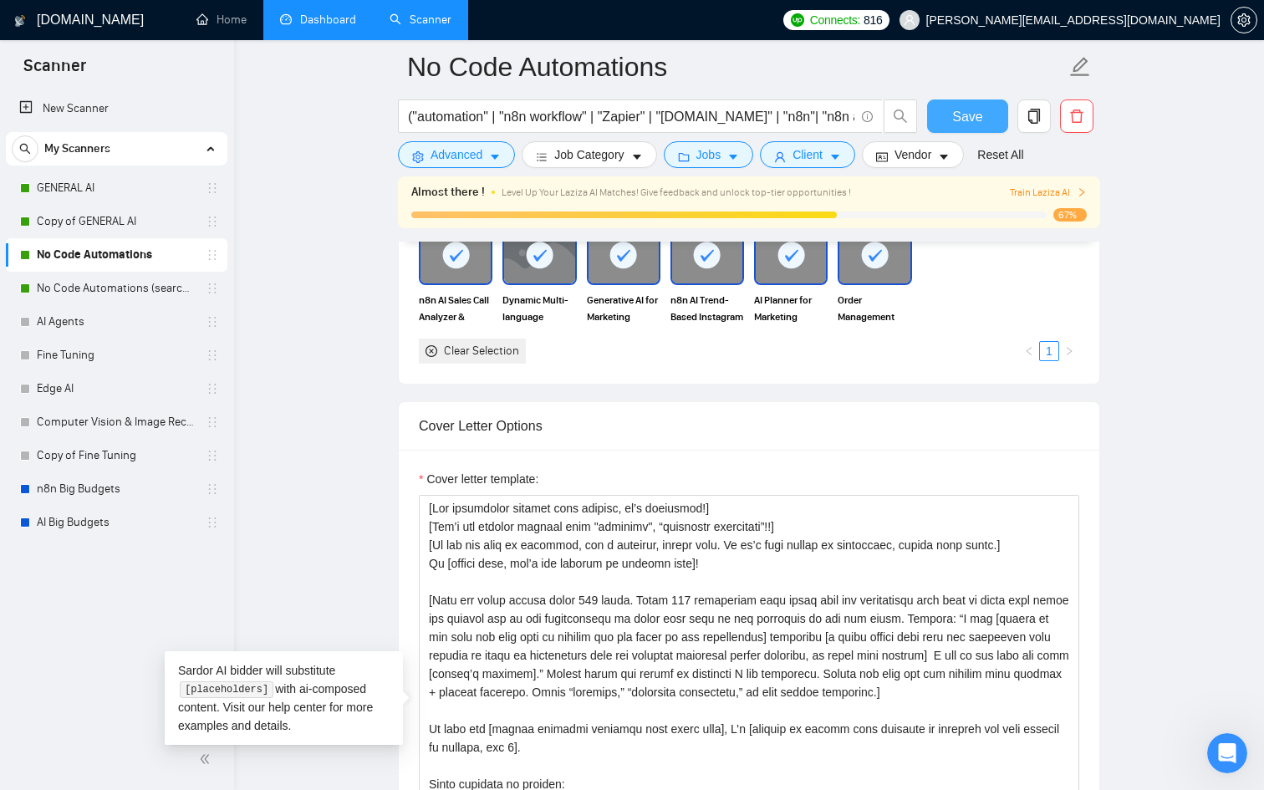
click at [969, 123] on span "Save" at bounding box center [967, 116] width 30 height 21
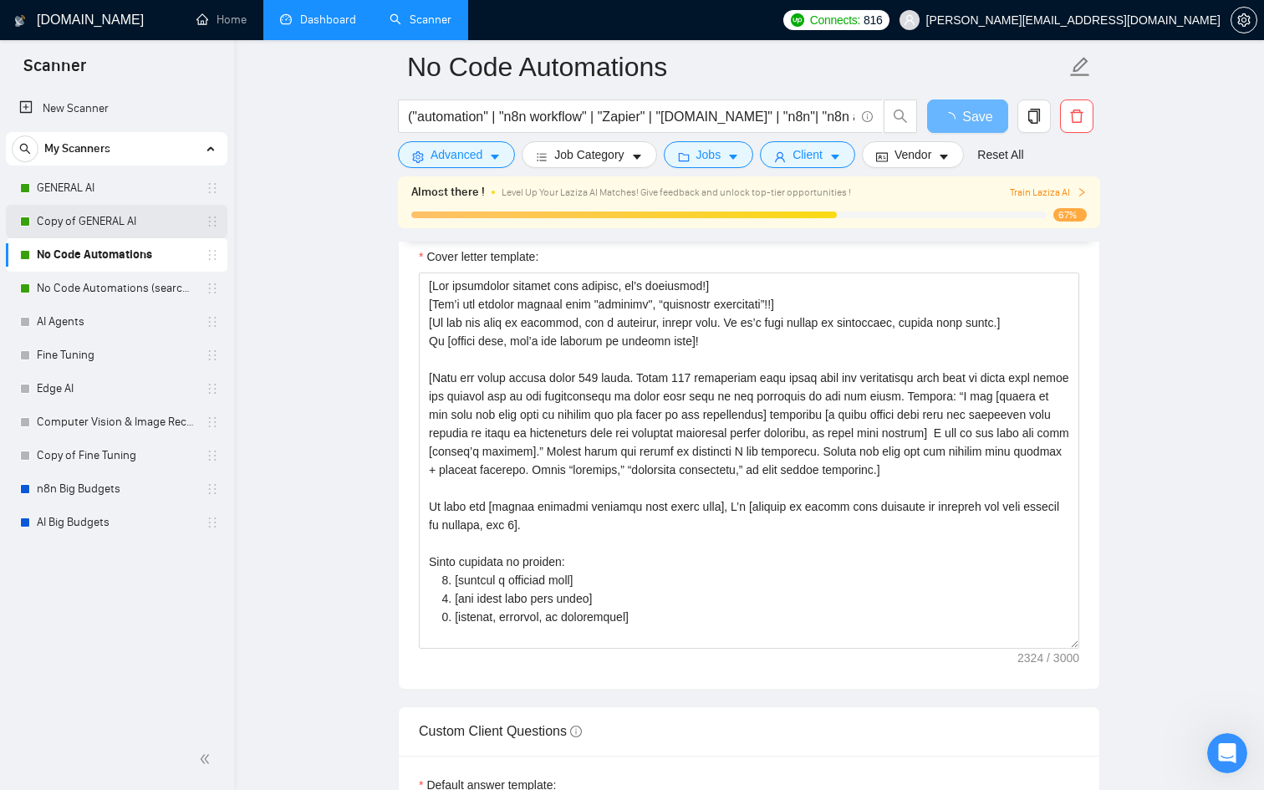
click at [121, 215] on link "Copy of GENERAL AI" at bounding box center [116, 221] width 159 height 33
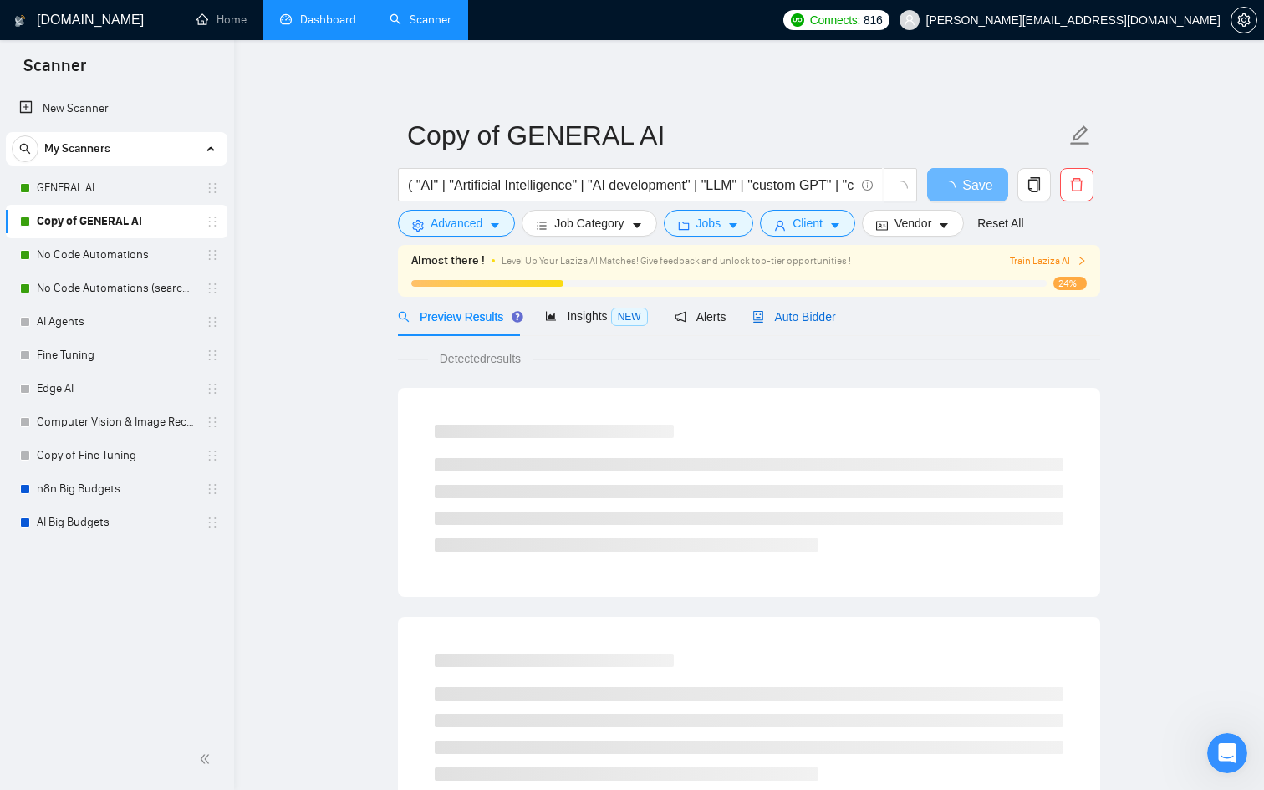
click at [831, 323] on span "Auto Bidder" at bounding box center [794, 316] width 83 height 13
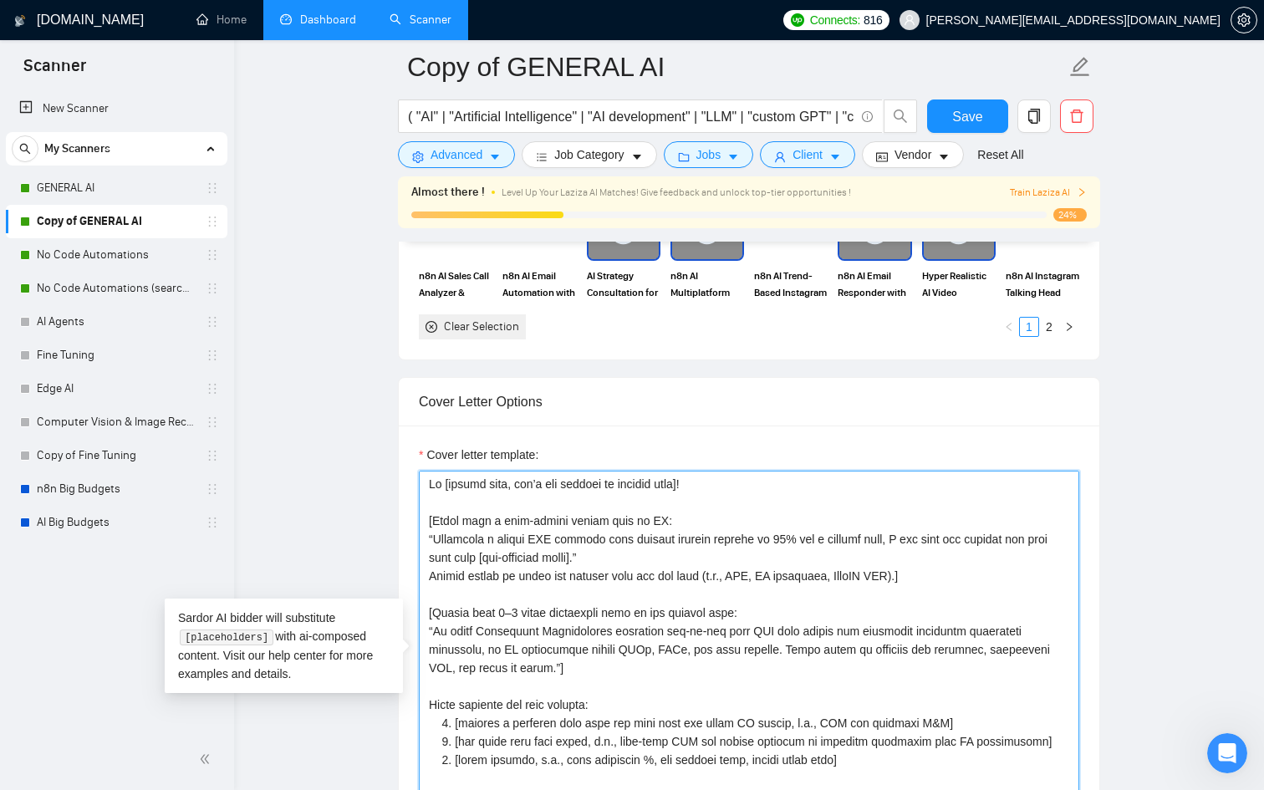
click at [431, 481] on textarea "Cover letter template:" at bounding box center [749, 659] width 661 height 376
click at [480, 482] on textarea "Cover letter template:" at bounding box center [749, 659] width 661 height 376
paste textarea "[Use paragraphs between each section, it’s necessary!] [Don’t use generic phras…"
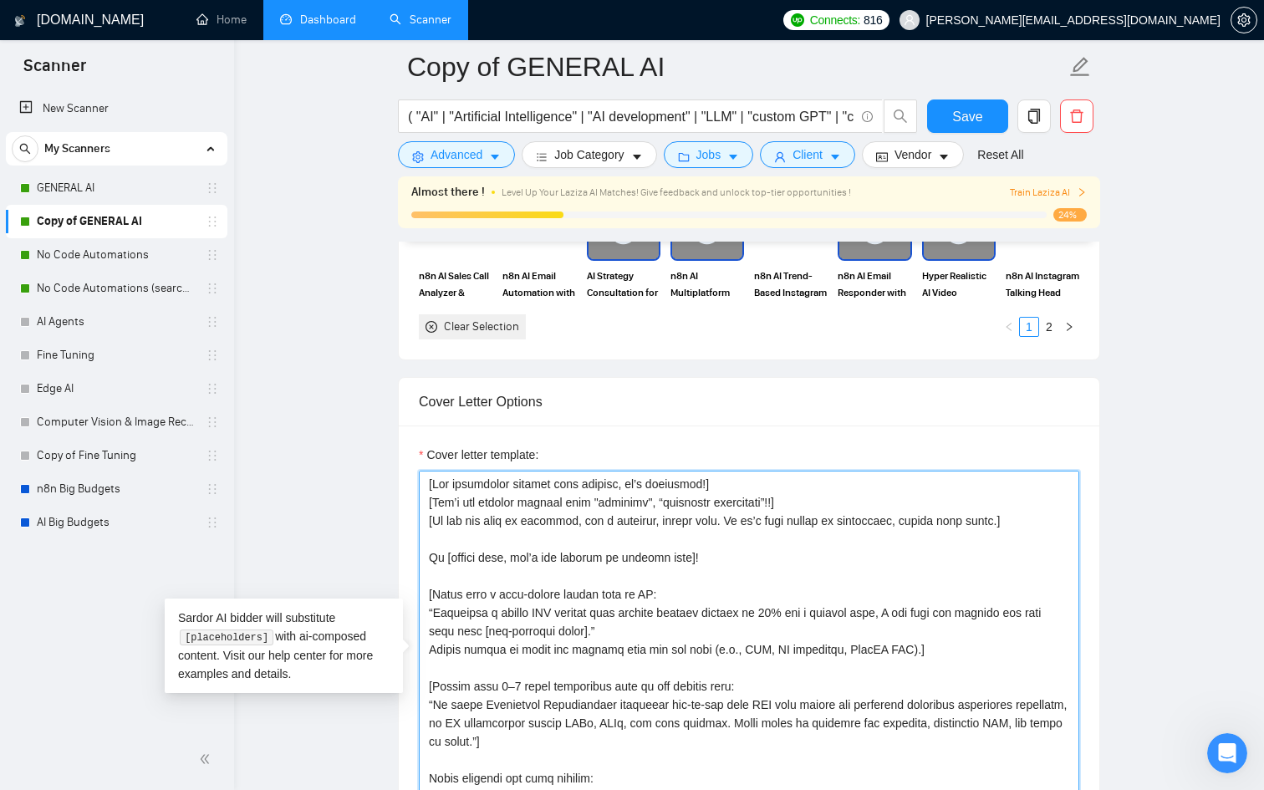
click at [452, 536] on textarea "Cover letter template:" at bounding box center [749, 659] width 661 height 376
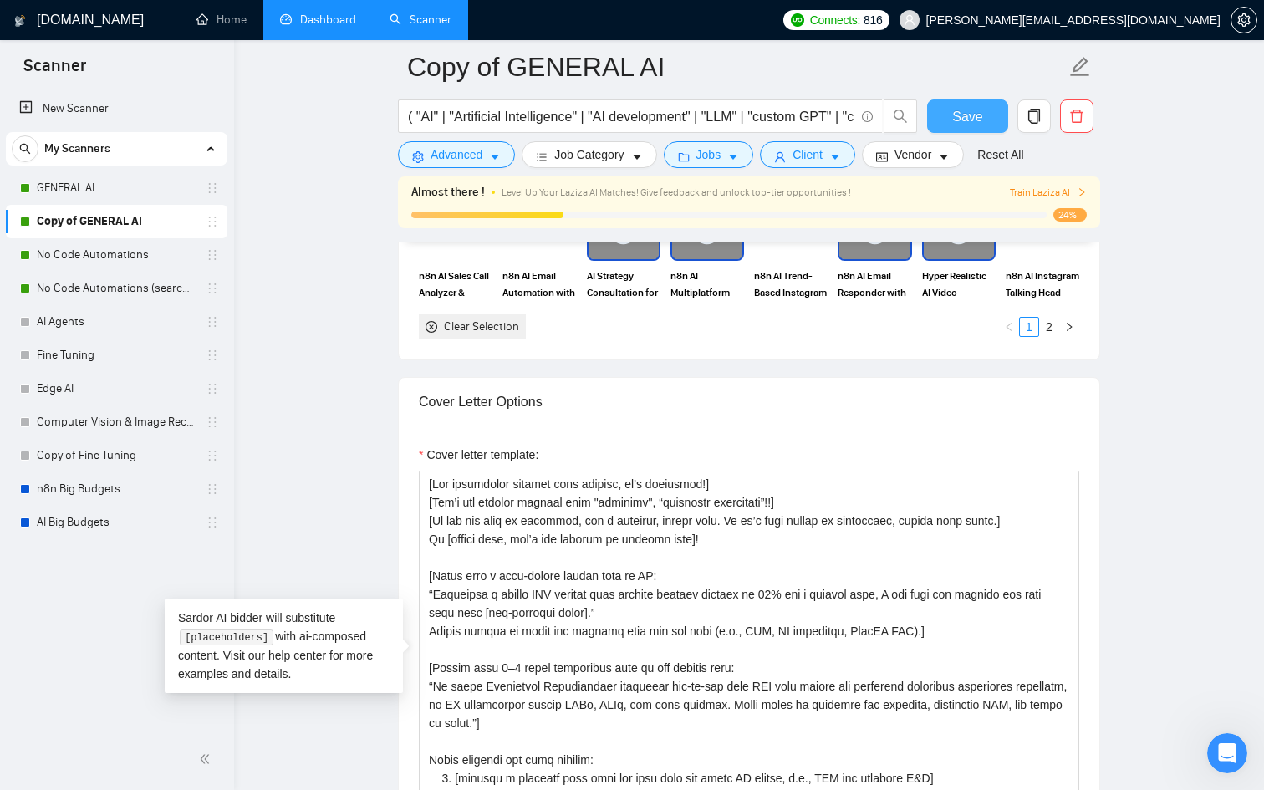
click at [975, 114] on span "Save" at bounding box center [967, 116] width 30 height 21
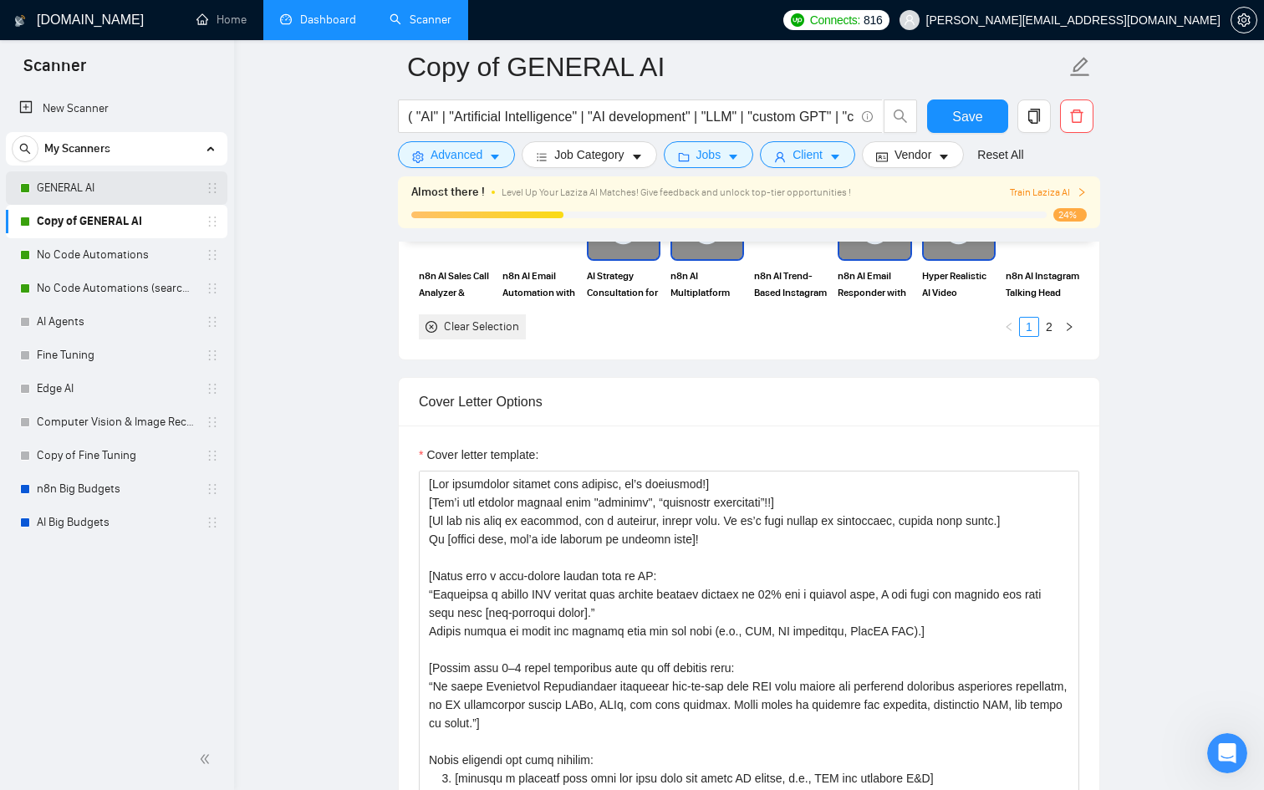
click at [151, 198] on link "GENERAL AI" at bounding box center [116, 187] width 159 height 33
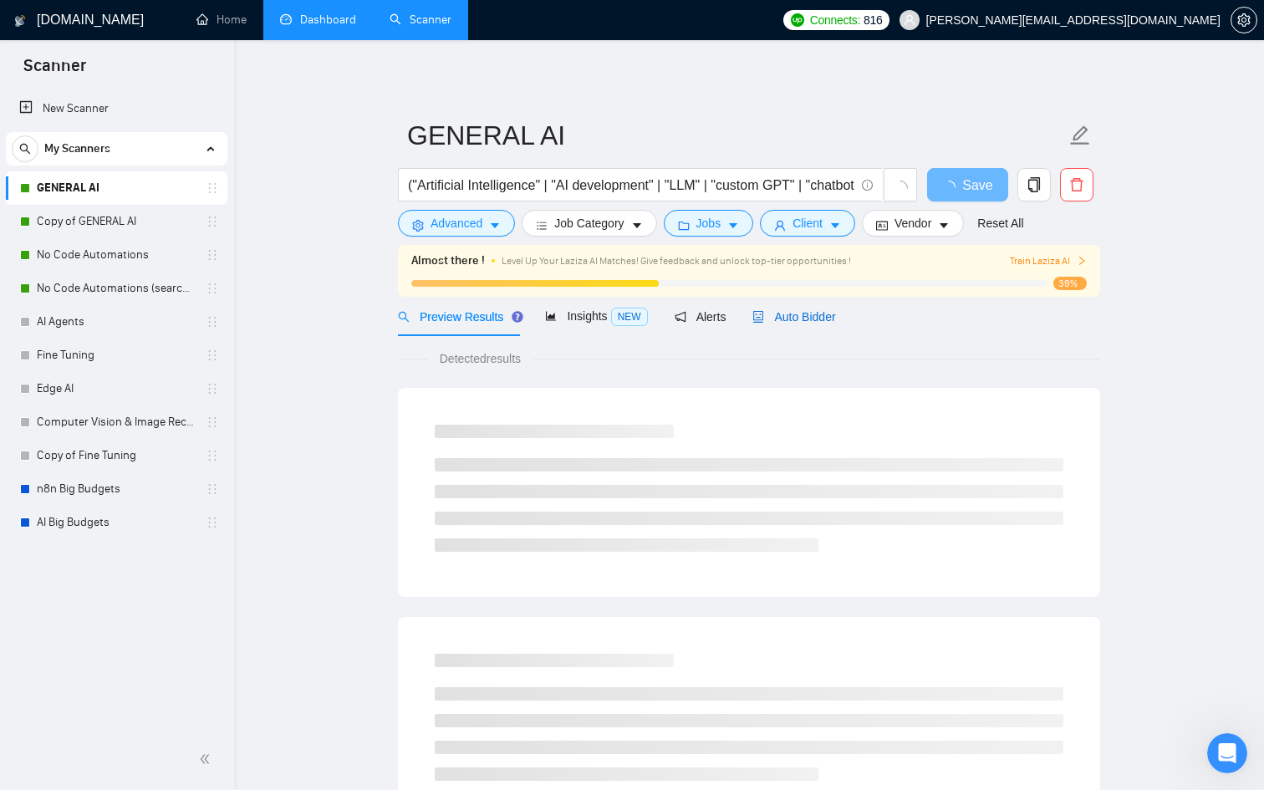
click at [817, 316] on span "Auto Bidder" at bounding box center [794, 316] width 83 height 13
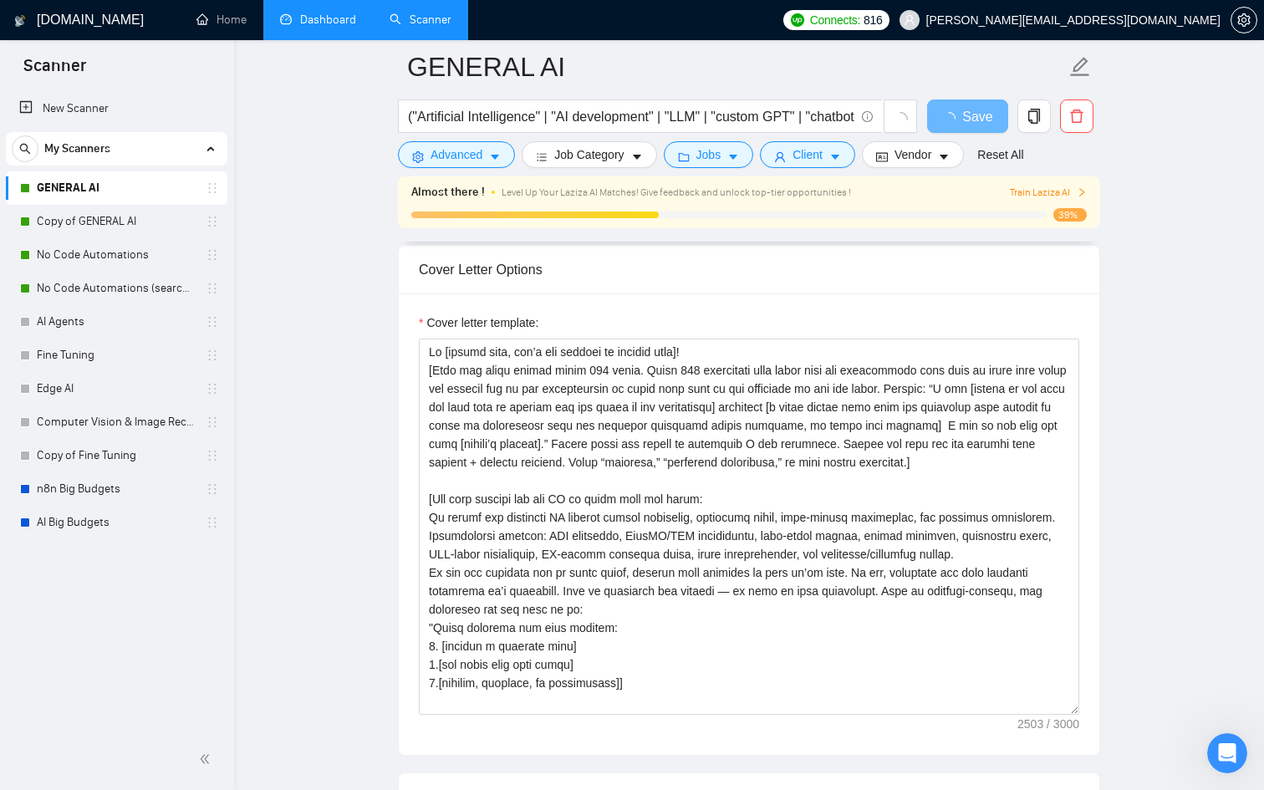
scroll to position [1838, 0]
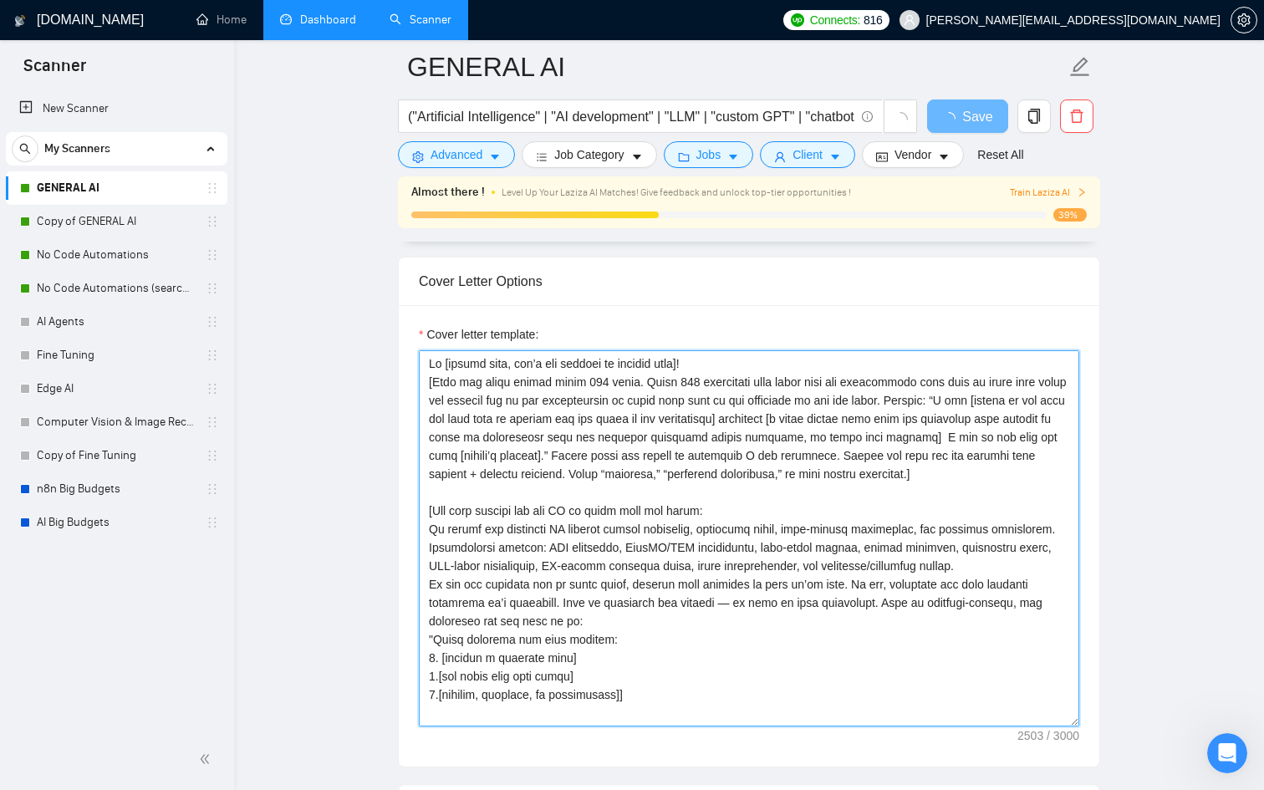
click at [430, 359] on textarea "Cover letter template:" at bounding box center [749, 538] width 661 height 376
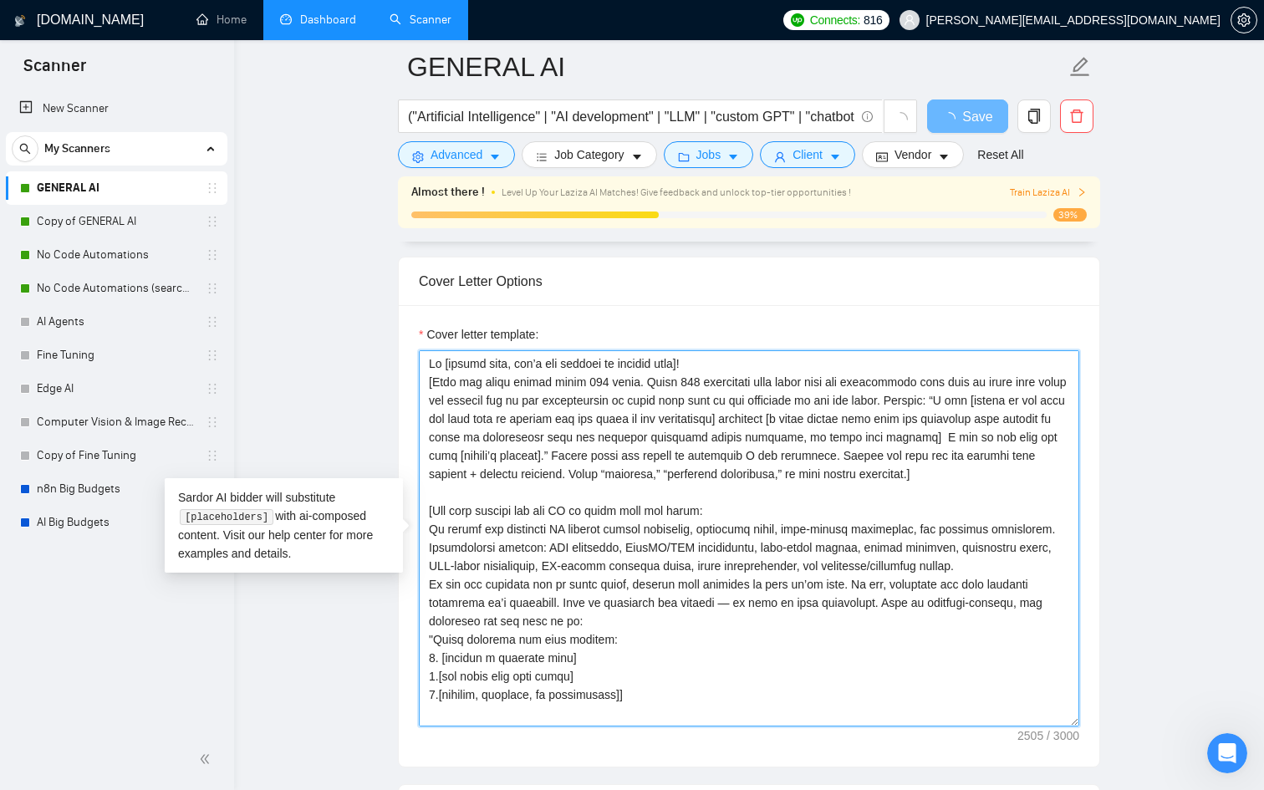
click at [456, 357] on textarea "Cover letter template:" at bounding box center [749, 538] width 661 height 376
paste textarea "[Use paragraphs between each section, it’s necessary!] [Don’t use generic phras…"
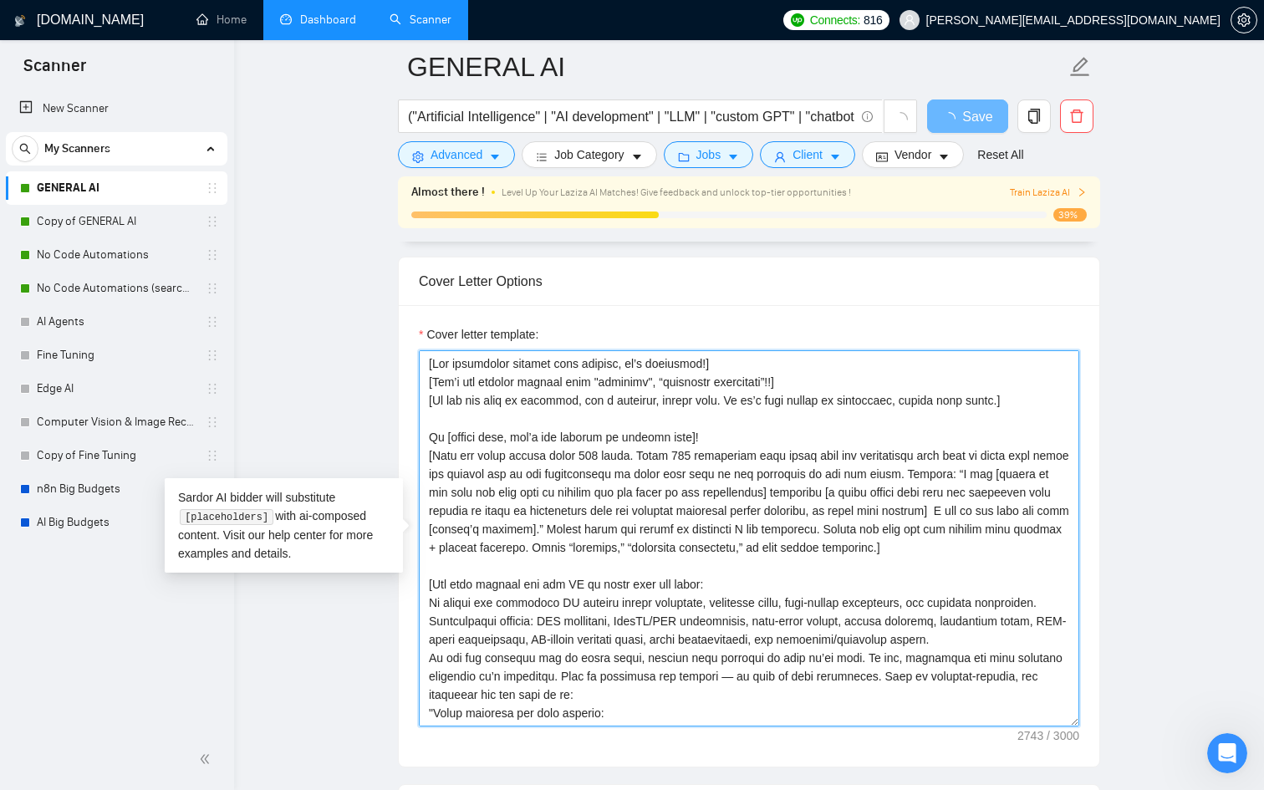
click at [437, 424] on textarea "Cover letter template:" at bounding box center [749, 538] width 661 height 376
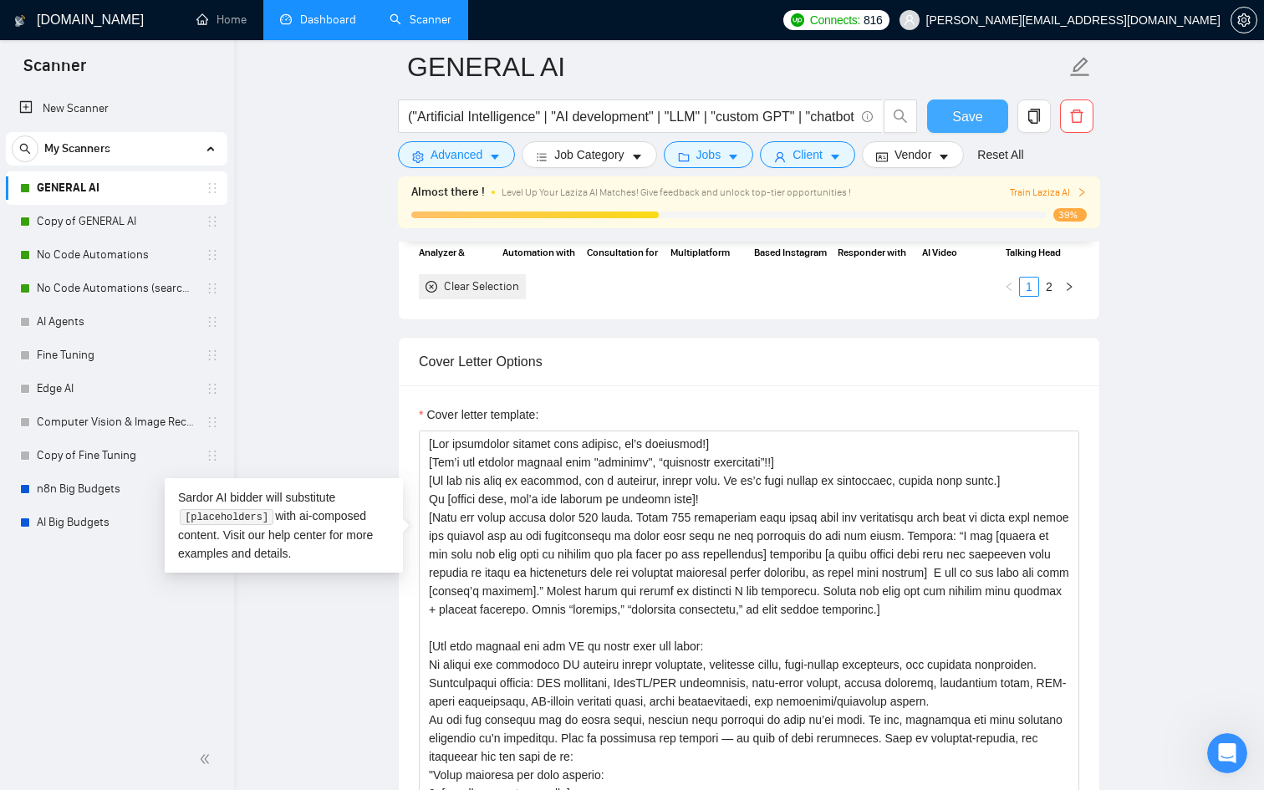
click at [951, 112] on button "Save" at bounding box center [967, 116] width 81 height 33
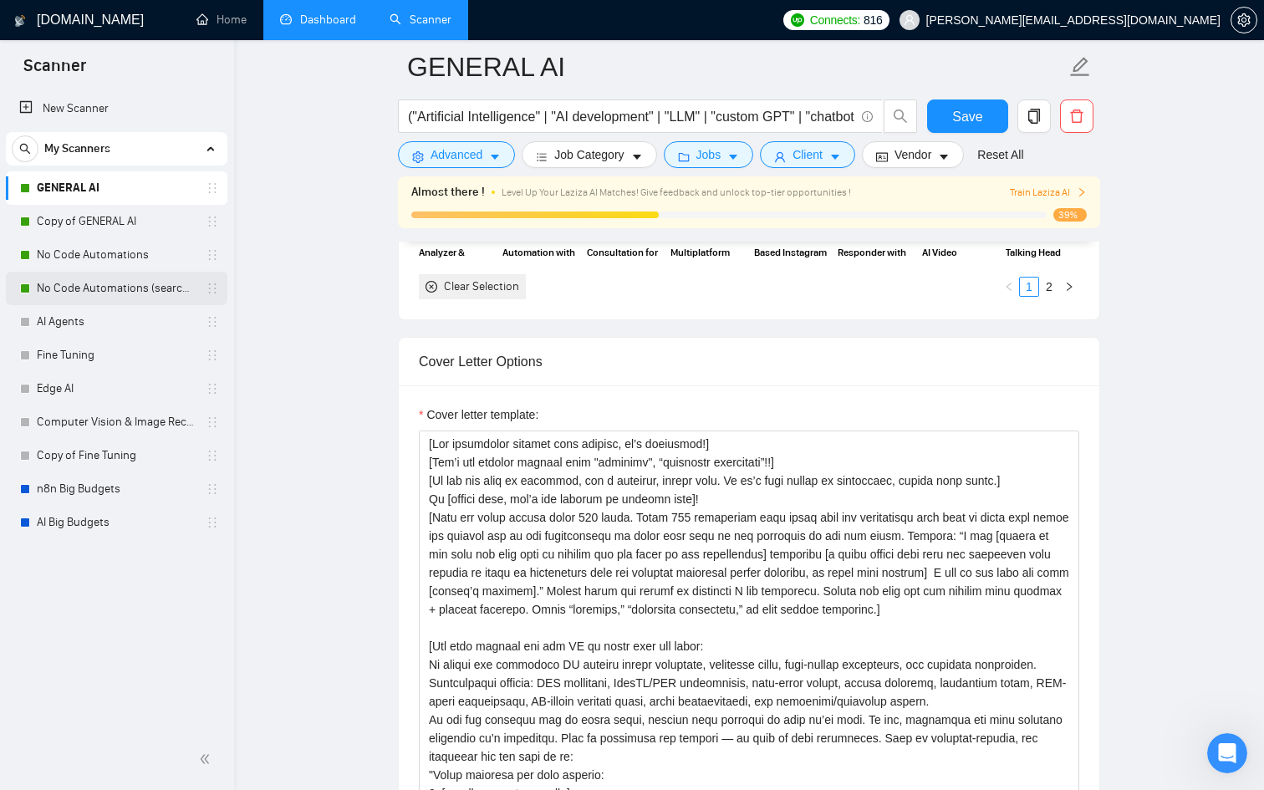
click at [122, 280] on link "No Code Automations (search only in Tites)" at bounding box center [116, 288] width 159 height 33
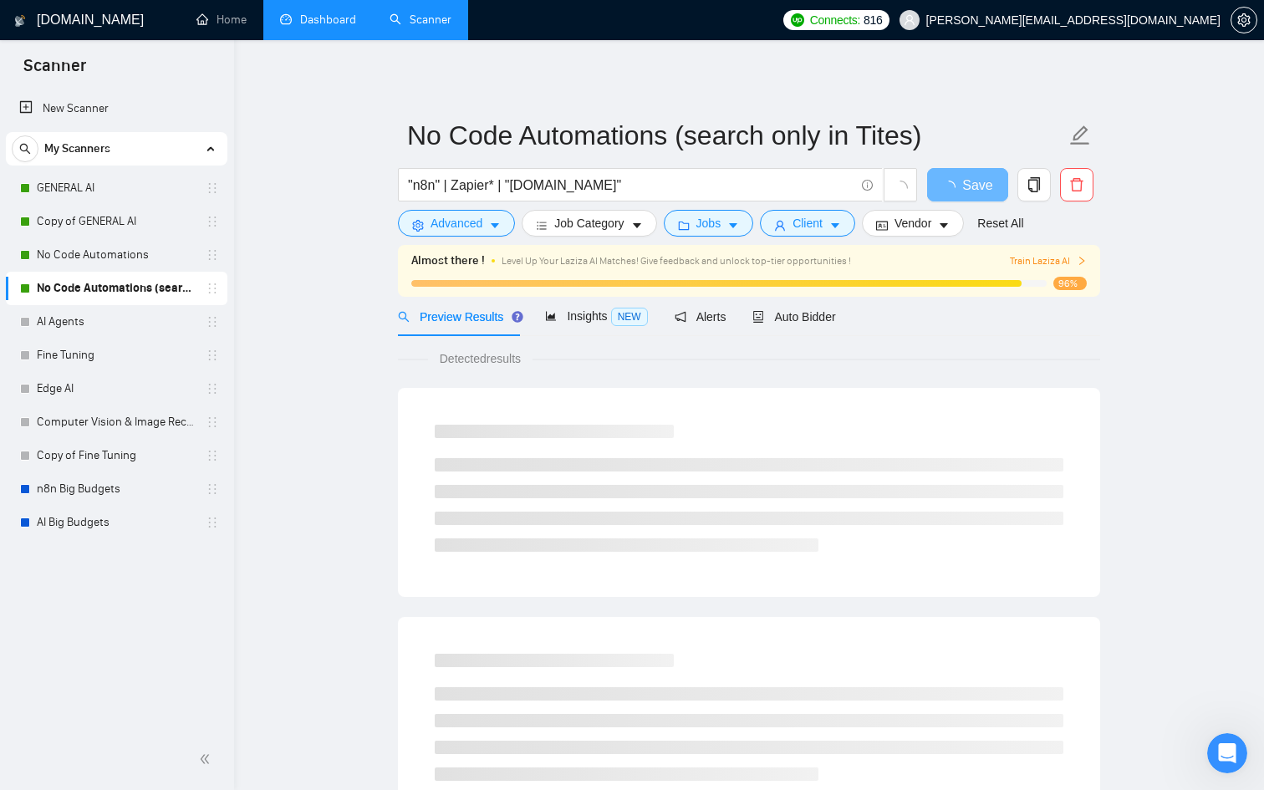
click at [850, 315] on div "Preview Results Insights NEW Alerts Auto Bidder" at bounding box center [749, 316] width 702 height 39
click at [823, 313] on span "Auto Bidder" at bounding box center [794, 316] width 83 height 13
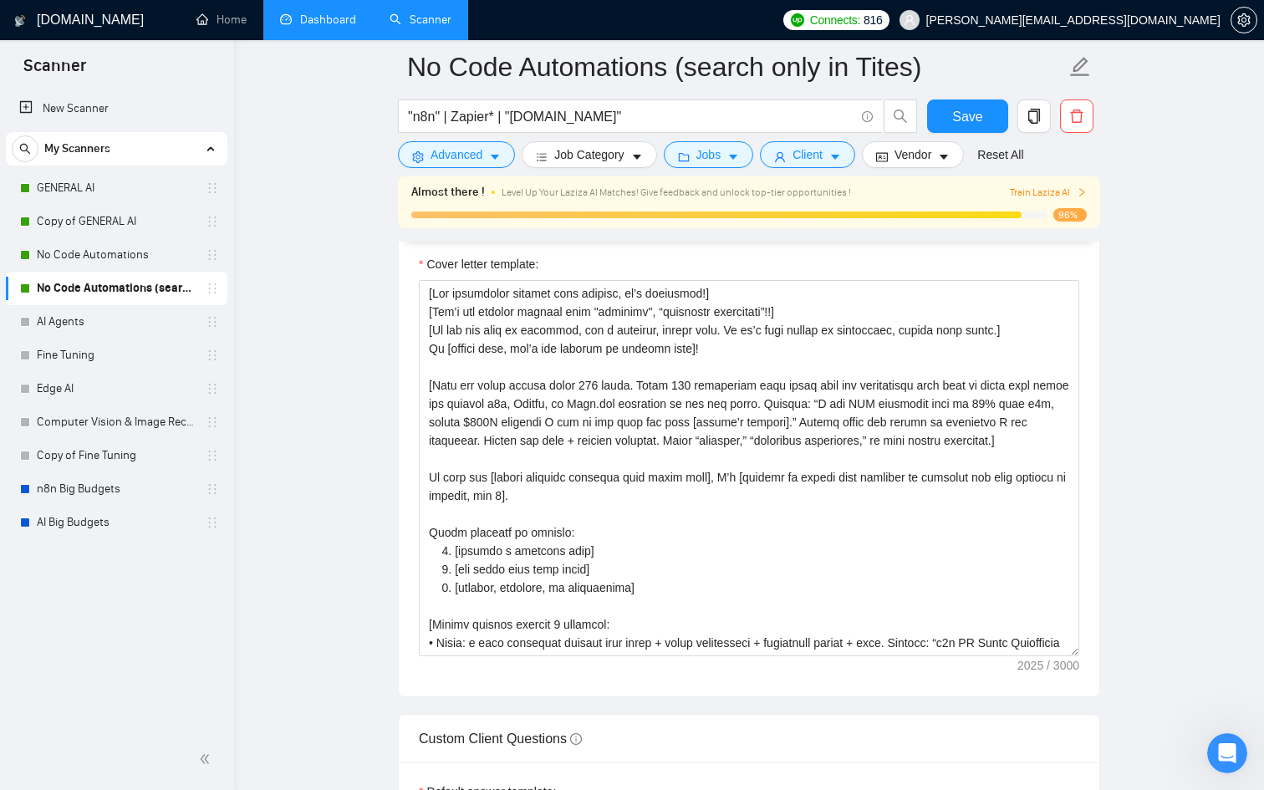
scroll to position [1960, 0]
click at [100, 265] on link "No Code Automations" at bounding box center [116, 254] width 159 height 33
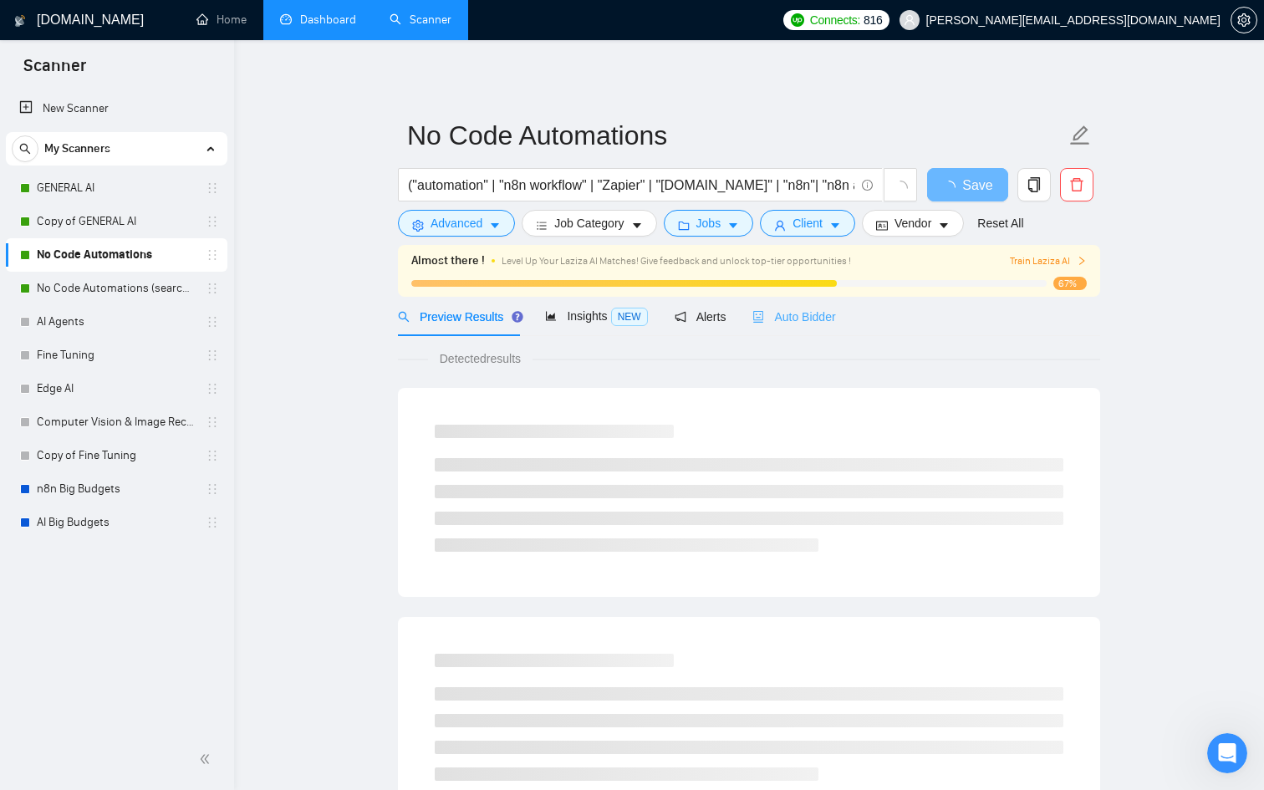
click at [812, 297] on div "Auto Bidder" at bounding box center [794, 316] width 83 height 39
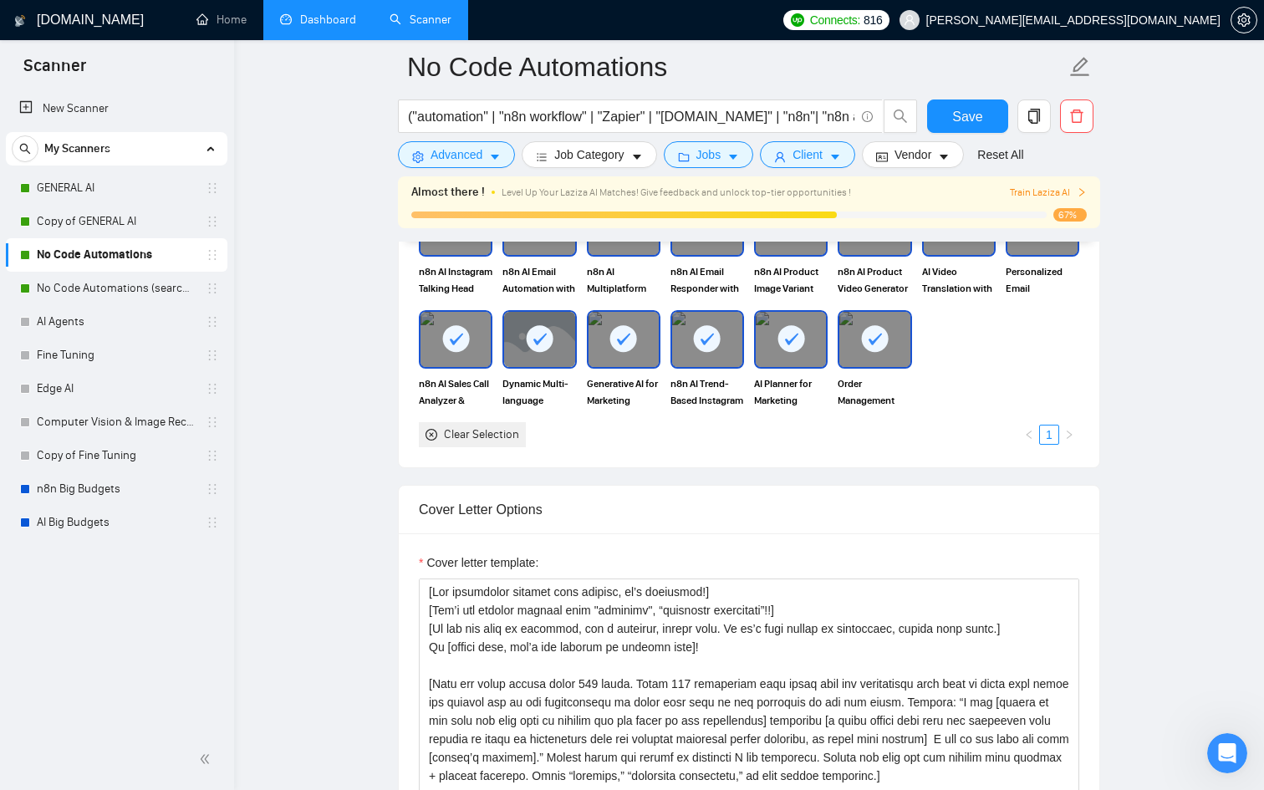
scroll to position [1936, 0]
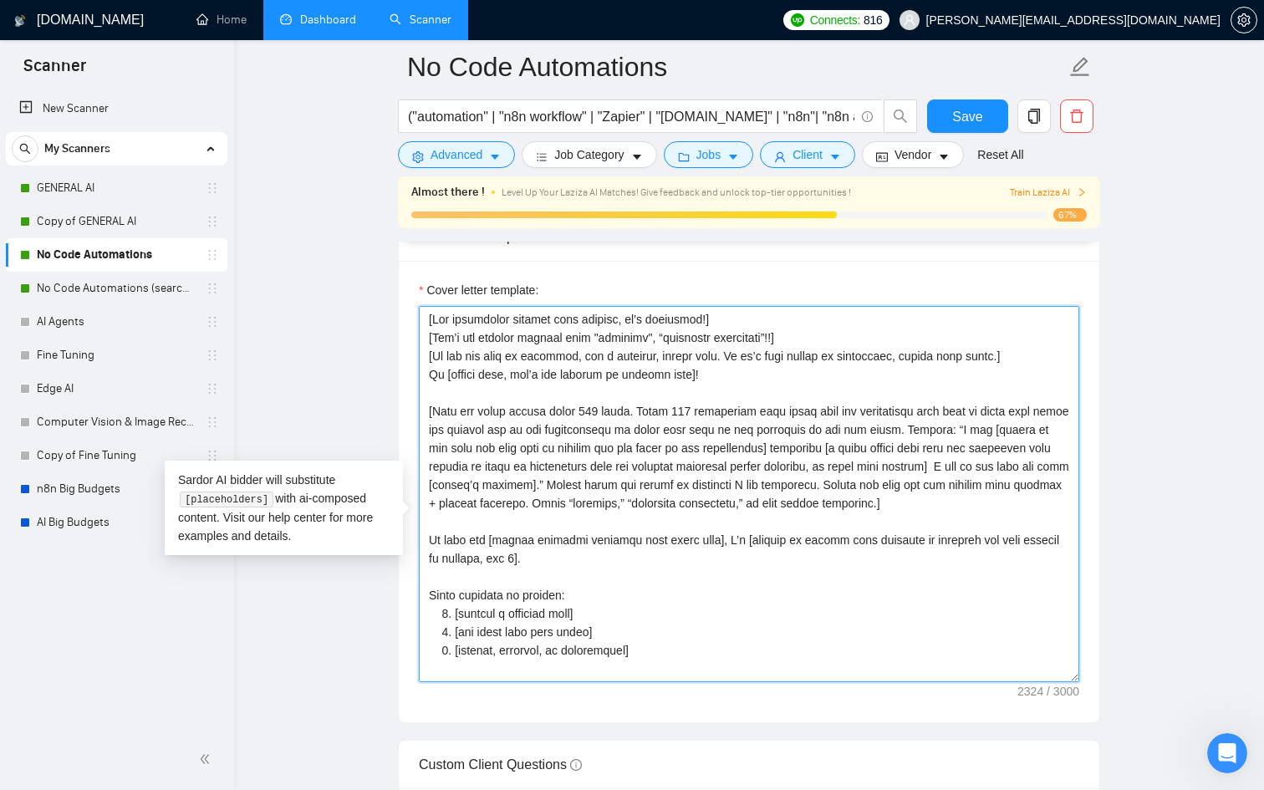
drag, startPoint x: 1019, startPoint y: 536, endPoint x: 411, endPoint y: 441, distance: 615.3
click at [411, 441] on div "Cover letter template:" at bounding box center [749, 492] width 701 height 462
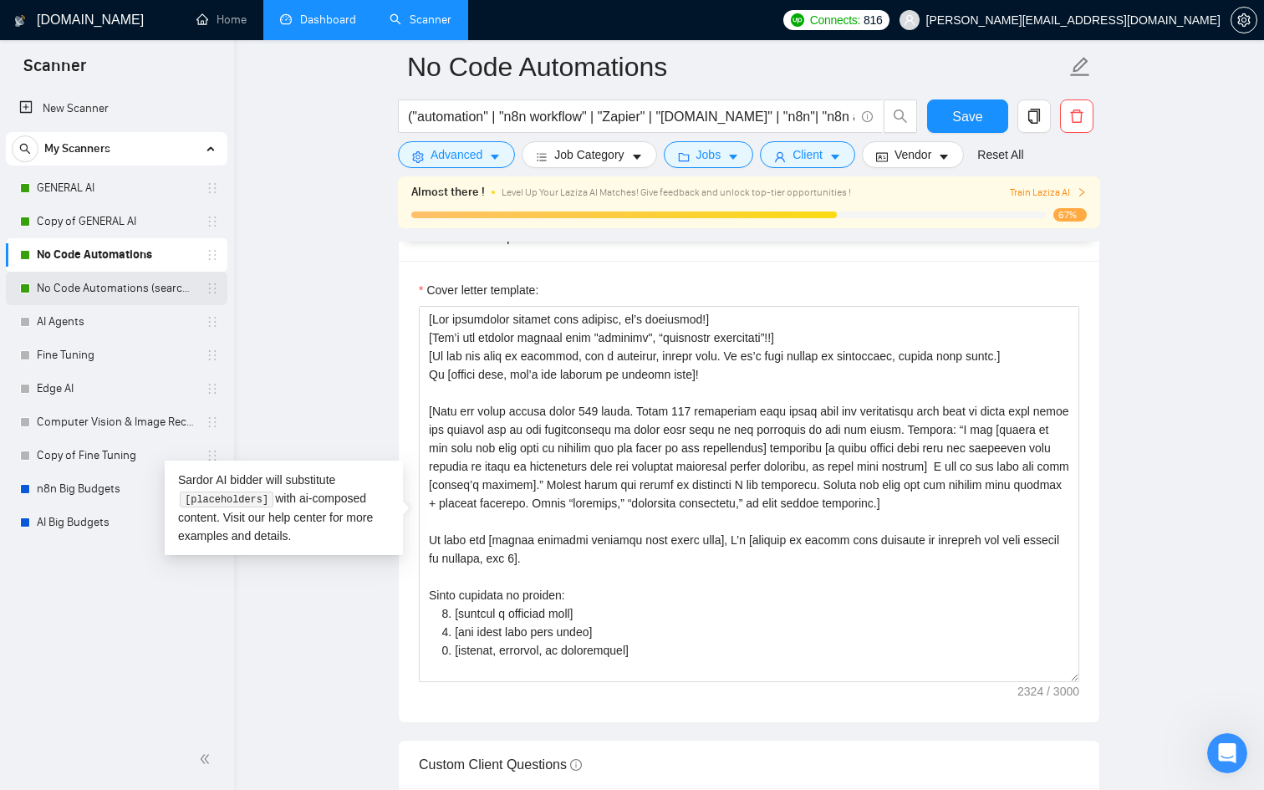
click at [82, 287] on link "No Code Automations (search only in Tites)" at bounding box center [116, 288] width 159 height 33
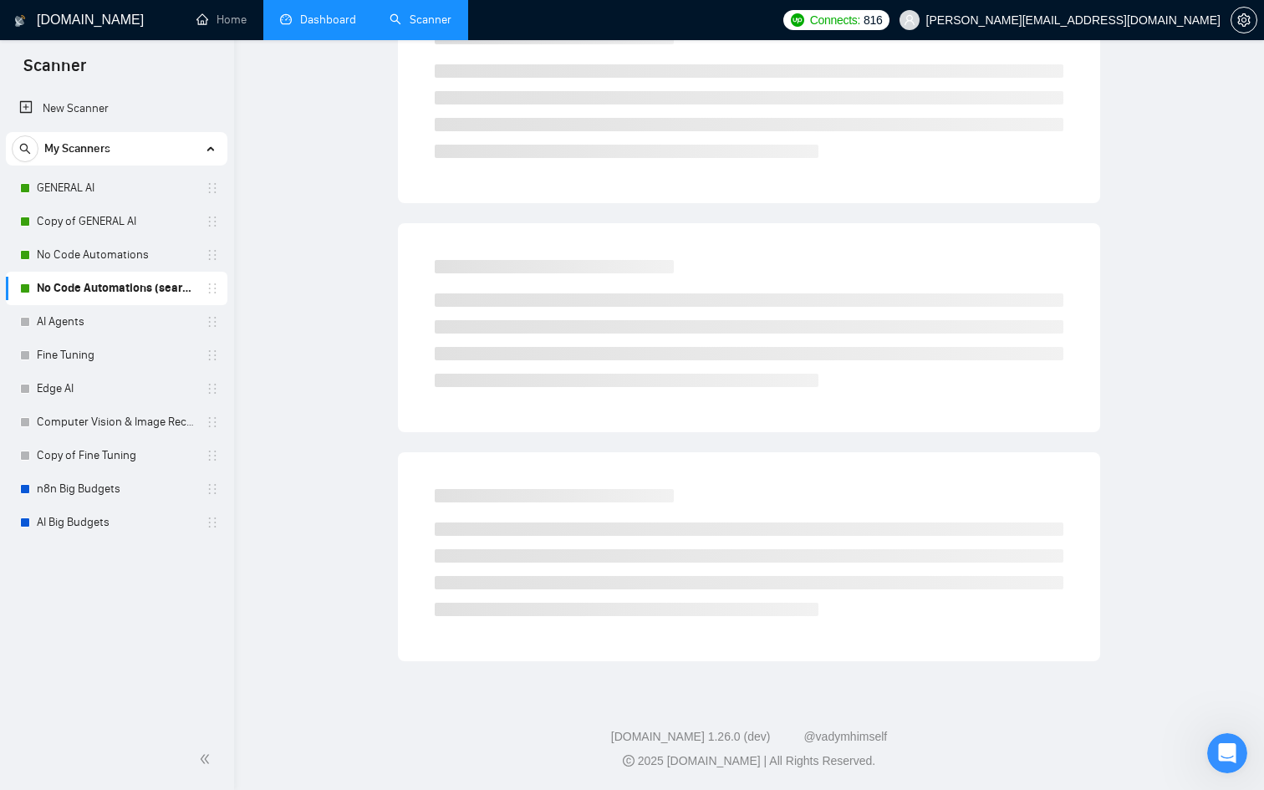
scroll to position [31, 0]
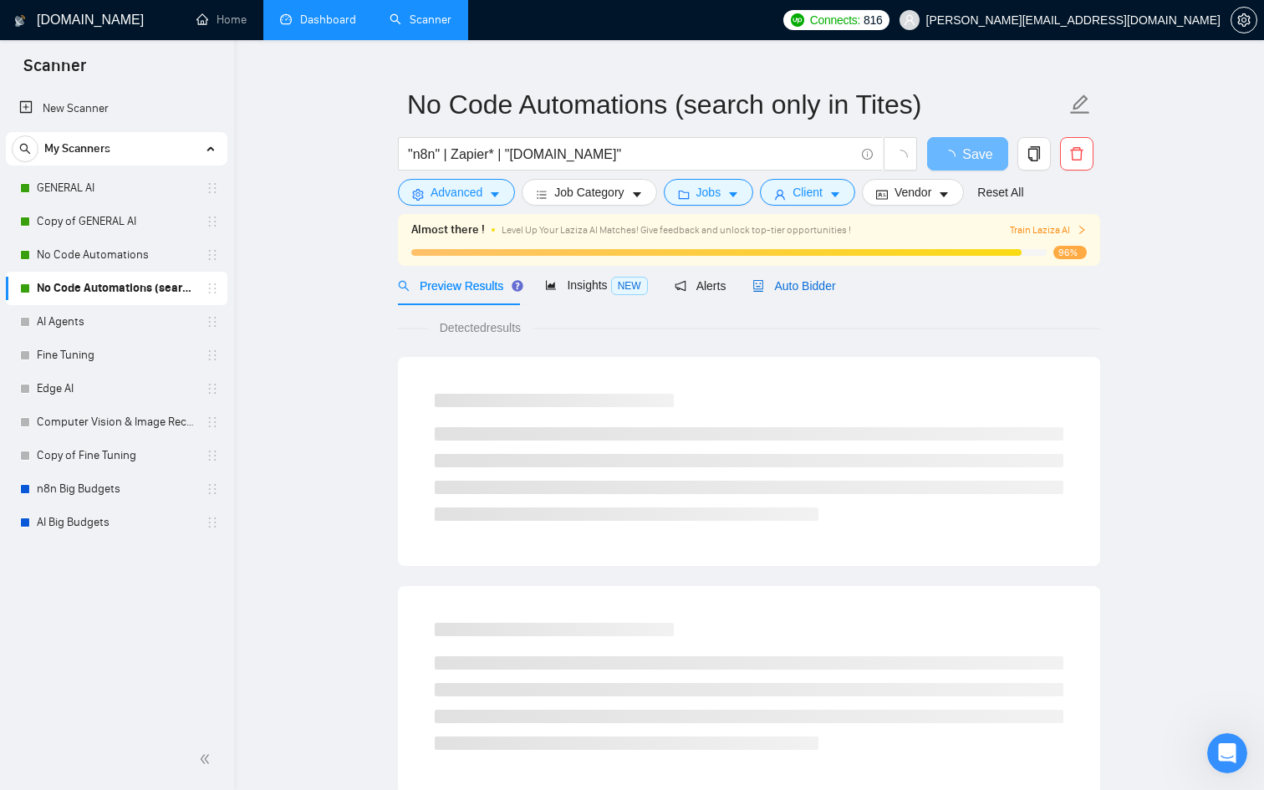
click at [793, 279] on span "Auto Bidder" at bounding box center [794, 285] width 83 height 13
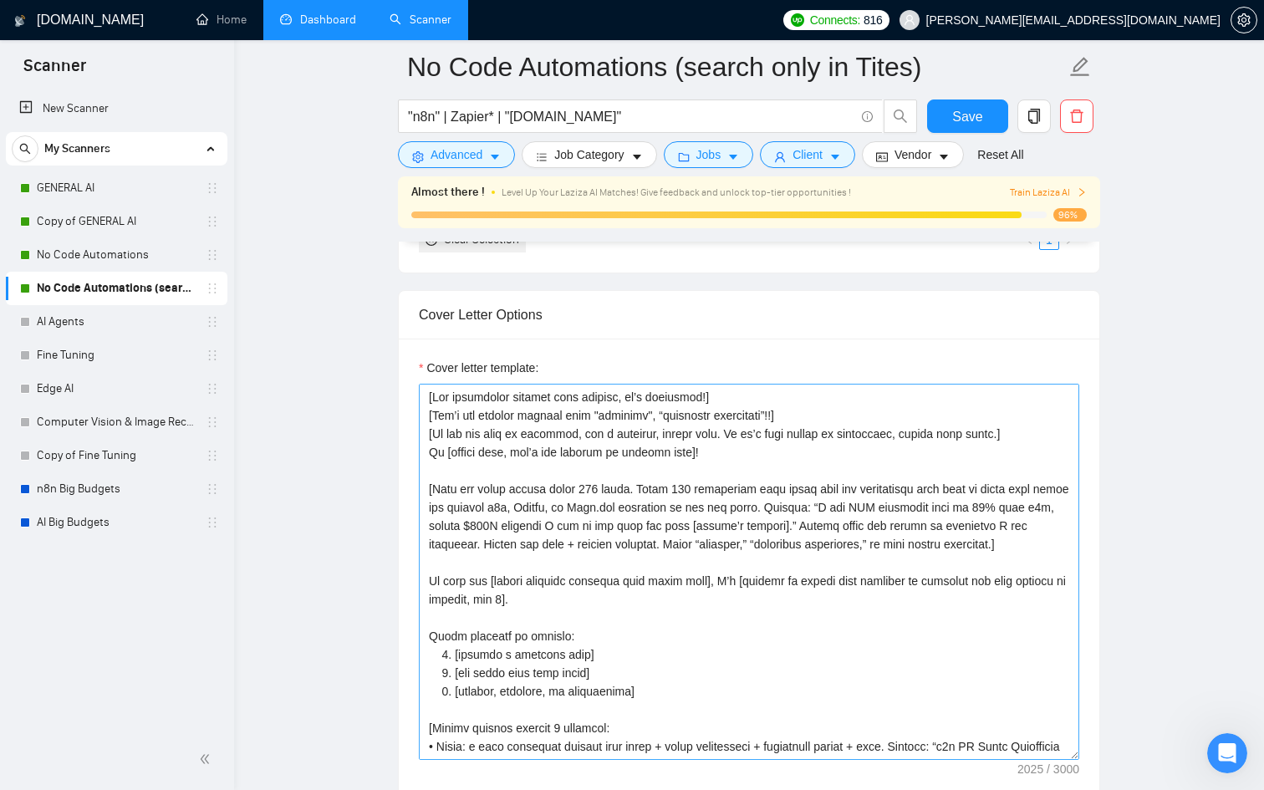
scroll to position [1860, 0]
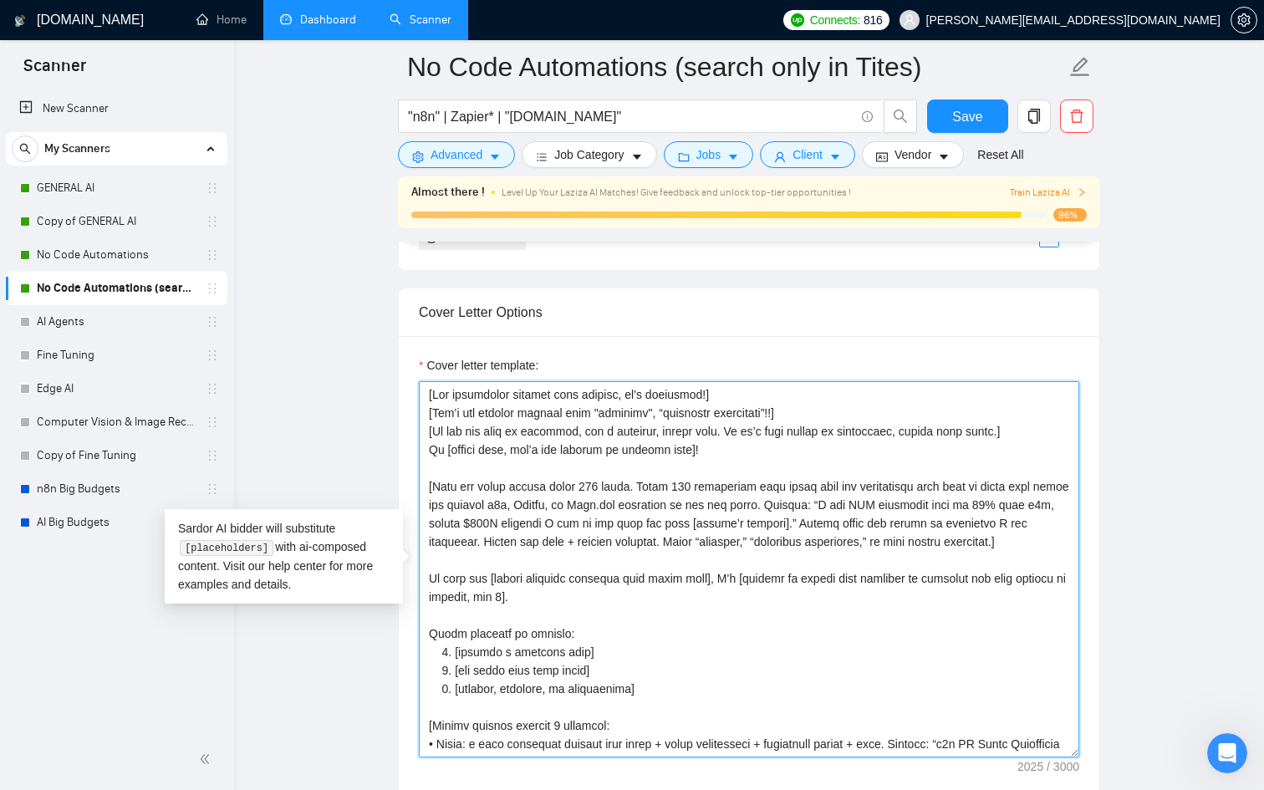
click at [1054, 542] on textarea "Cover letter template:" at bounding box center [749, 569] width 661 height 376
click at [588, 466] on textarea "Cover letter template:" at bounding box center [749, 569] width 661 height 376
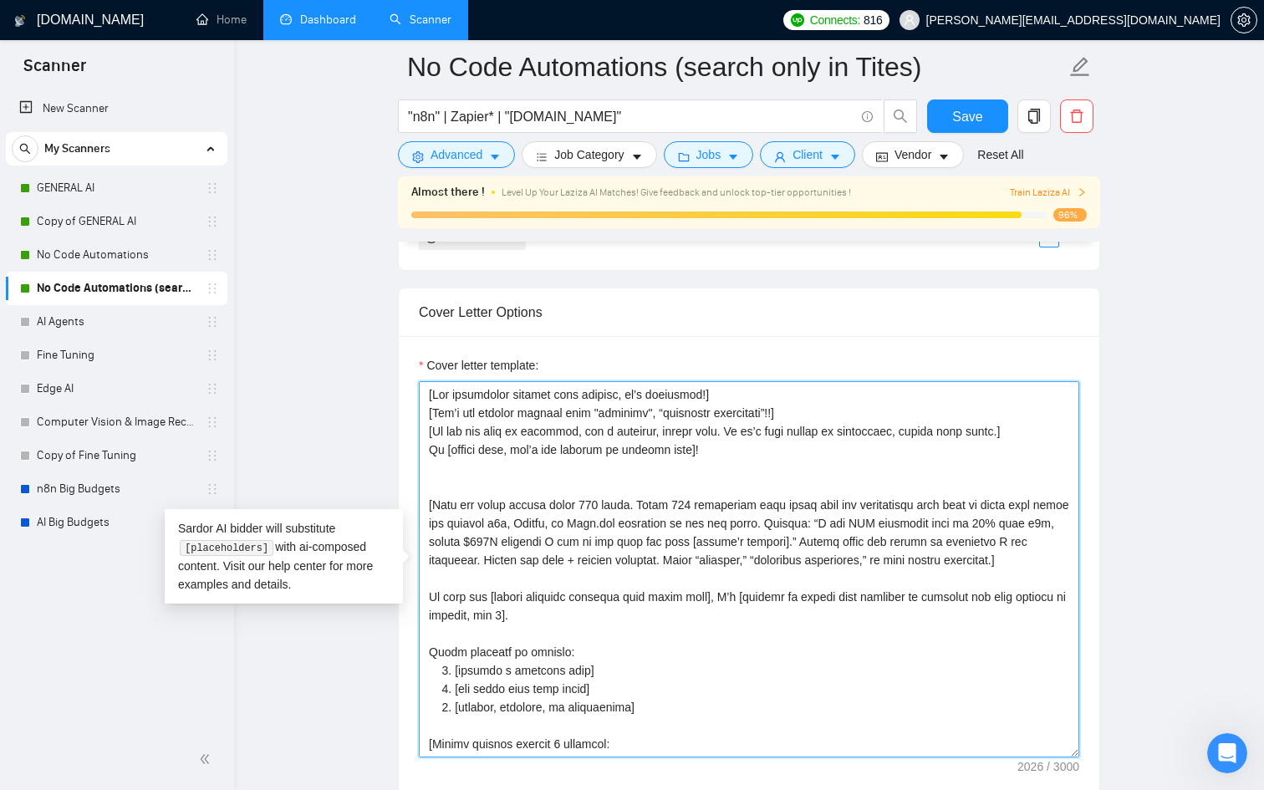
paste textarea "[Keep the cover letter under 300 words. First 239 characters must start with on…"
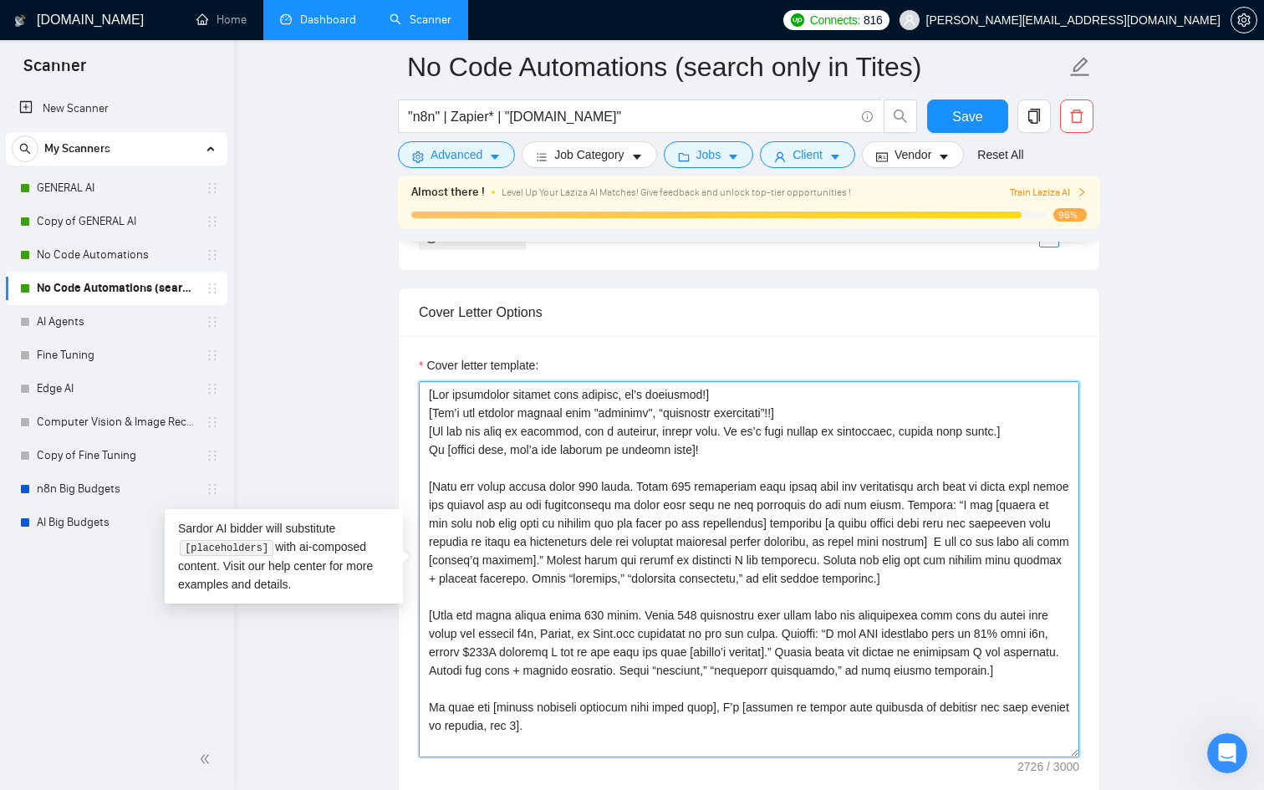
drag, startPoint x: 994, startPoint y: 505, endPoint x: 623, endPoint y: 561, distance: 375.5
click at [623, 561] on textarea "Cover letter template:" at bounding box center [749, 569] width 661 height 376
click at [1049, 669] on textarea "Cover letter template:" at bounding box center [749, 569] width 661 height 376
drag, startPoint x: 1049, startPoint y: 669, endPoint x: 426, endPoint y: 617, distance: 625.1
click at [426, 617] on textarea "Cover letter template:" at bounding box center [749, 569] width 661 height 376
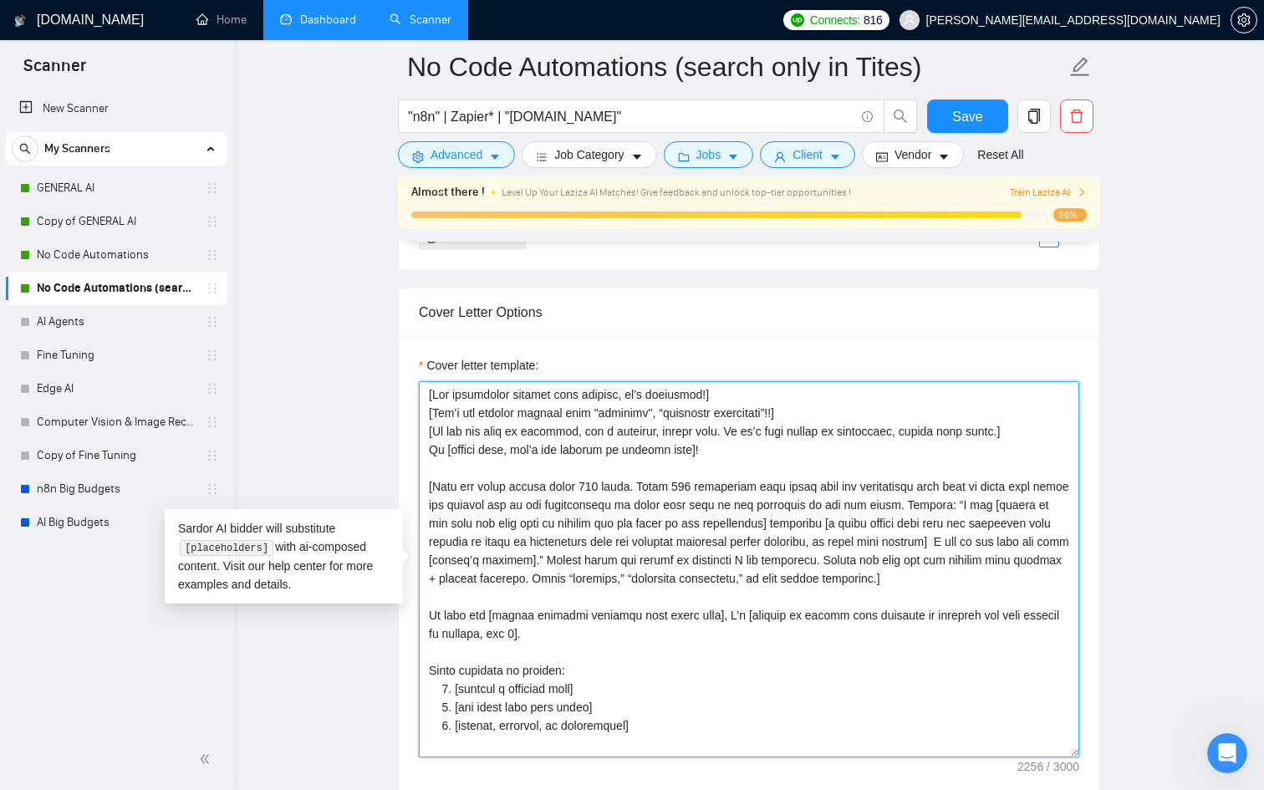
click at [787, 522] on textarea "Cover letter template:" at bounding box center [749, 569] width 661 height 376
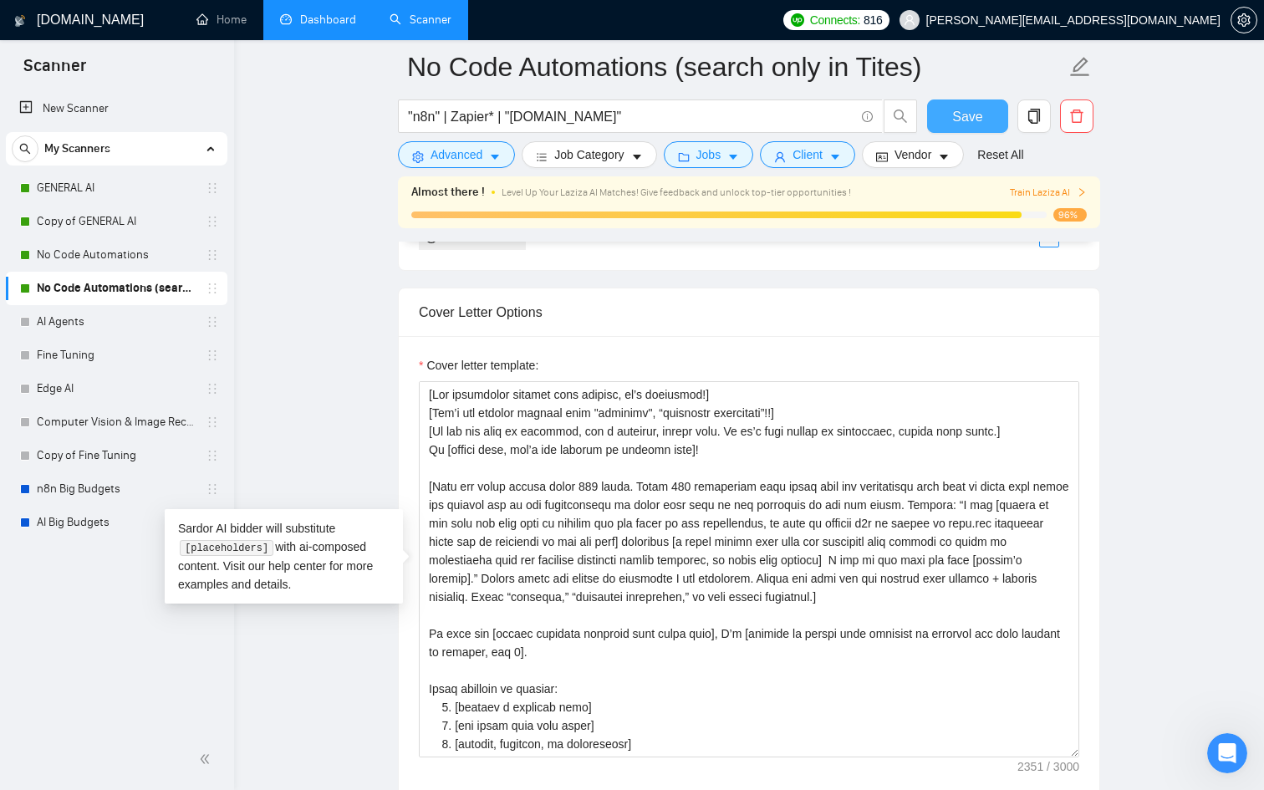
click at [950, 113] on button "Save" at bounding box center [967, 116] width 81 height 33
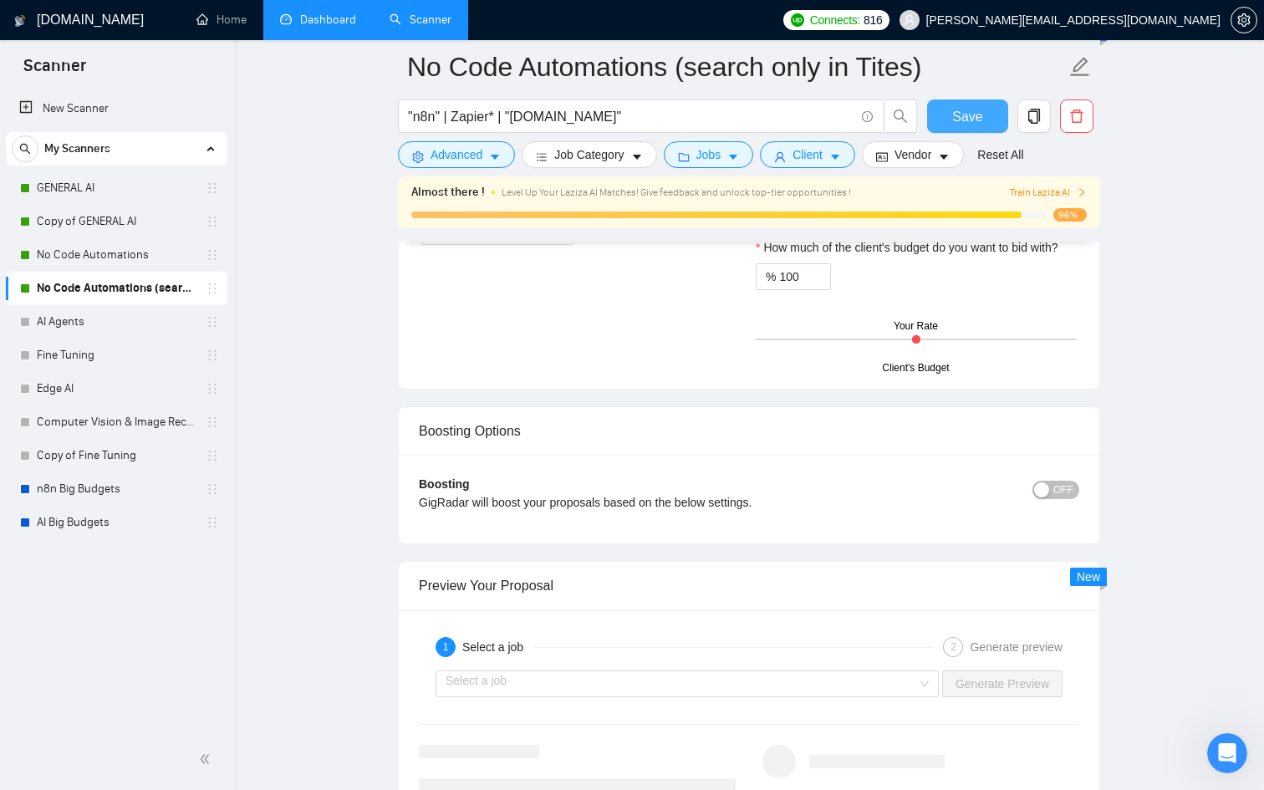
scroll to position [3189, 0]
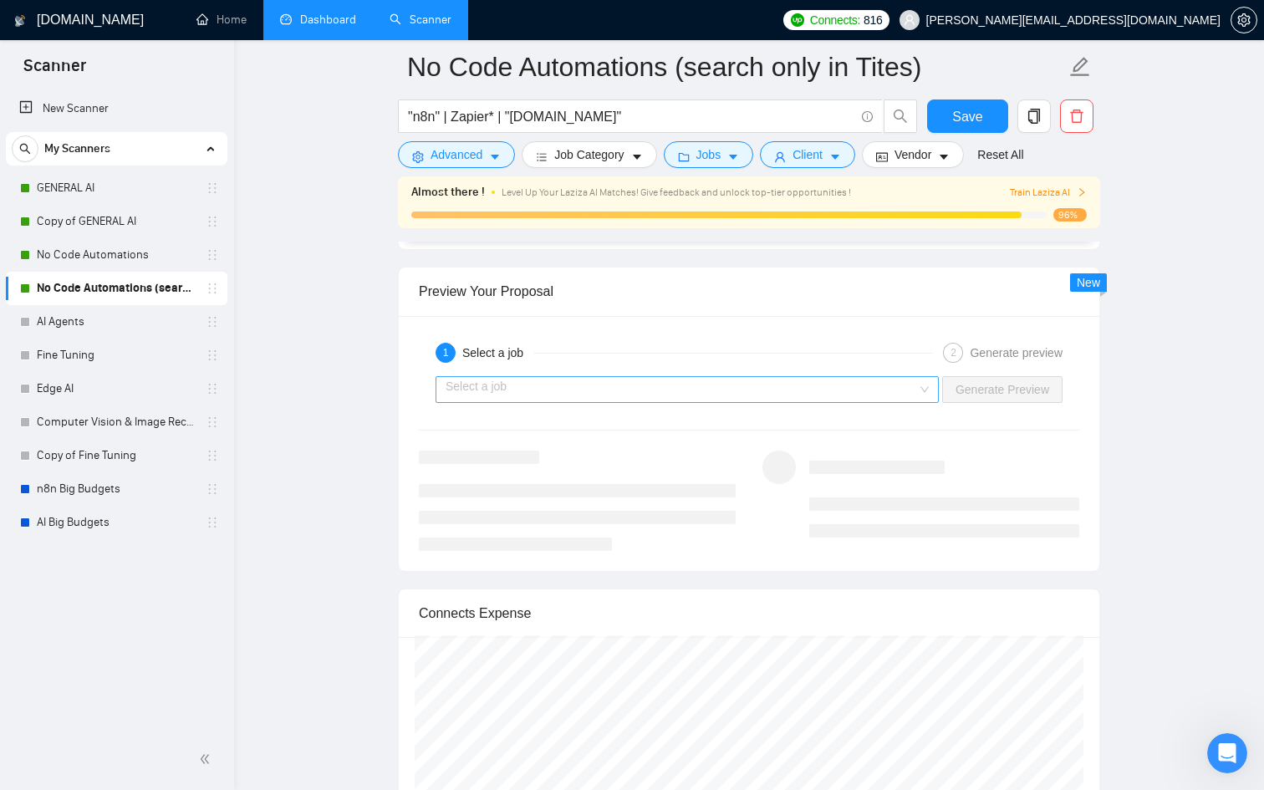
click at [870, 388] on input "search" at bounding box center [682, 389] width 472 height 25
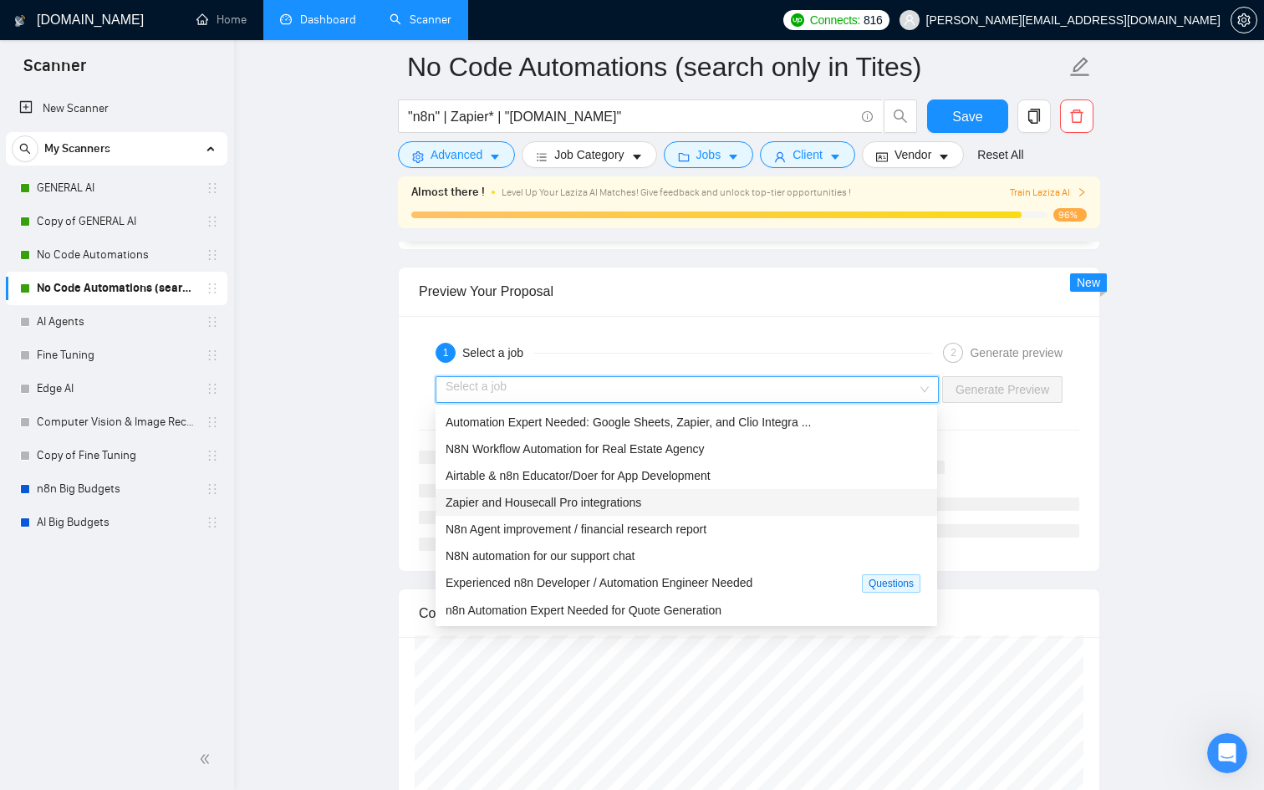
click at [790, 493] on div "Zapier and Housecall Pro integrations" at bounding box center [687, 502] width 482 height 18
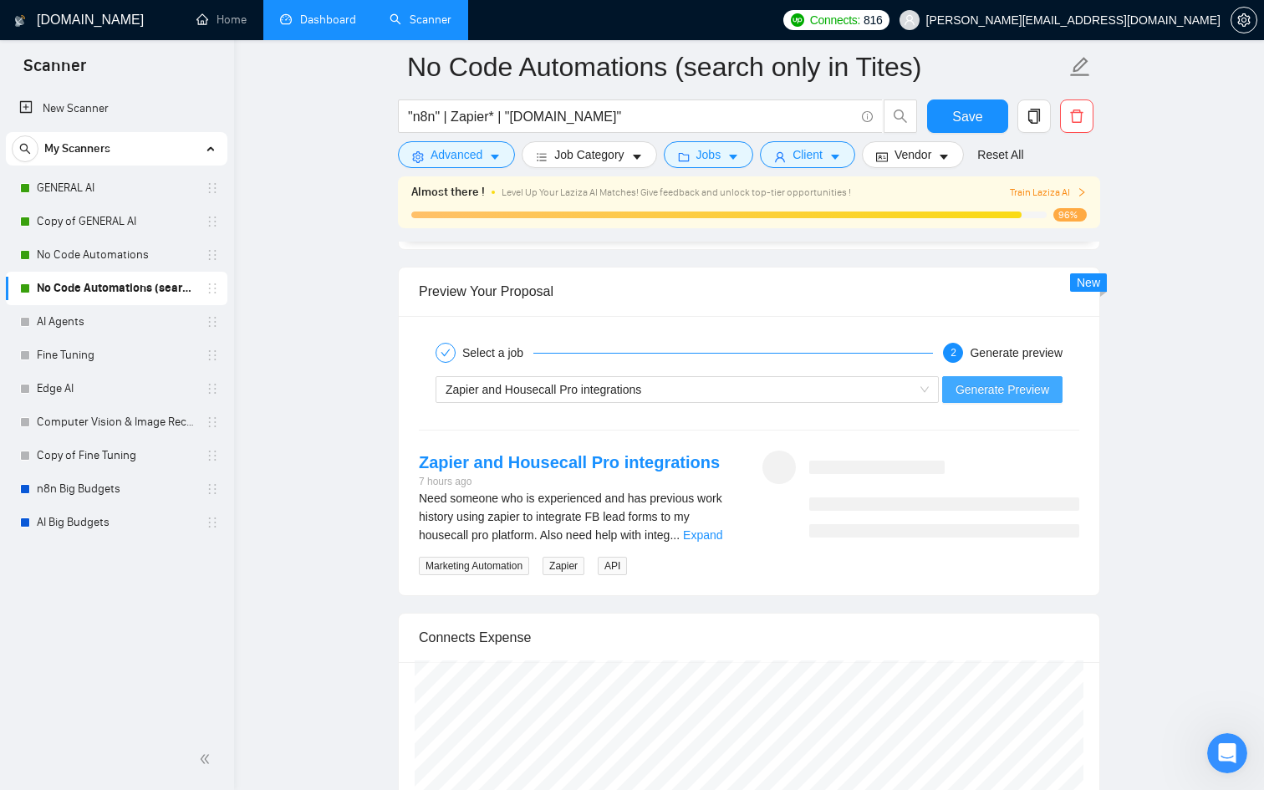
click at [989, 388] on span "Generate Preview" at bounding box center [1003, 389] width 94 height 18
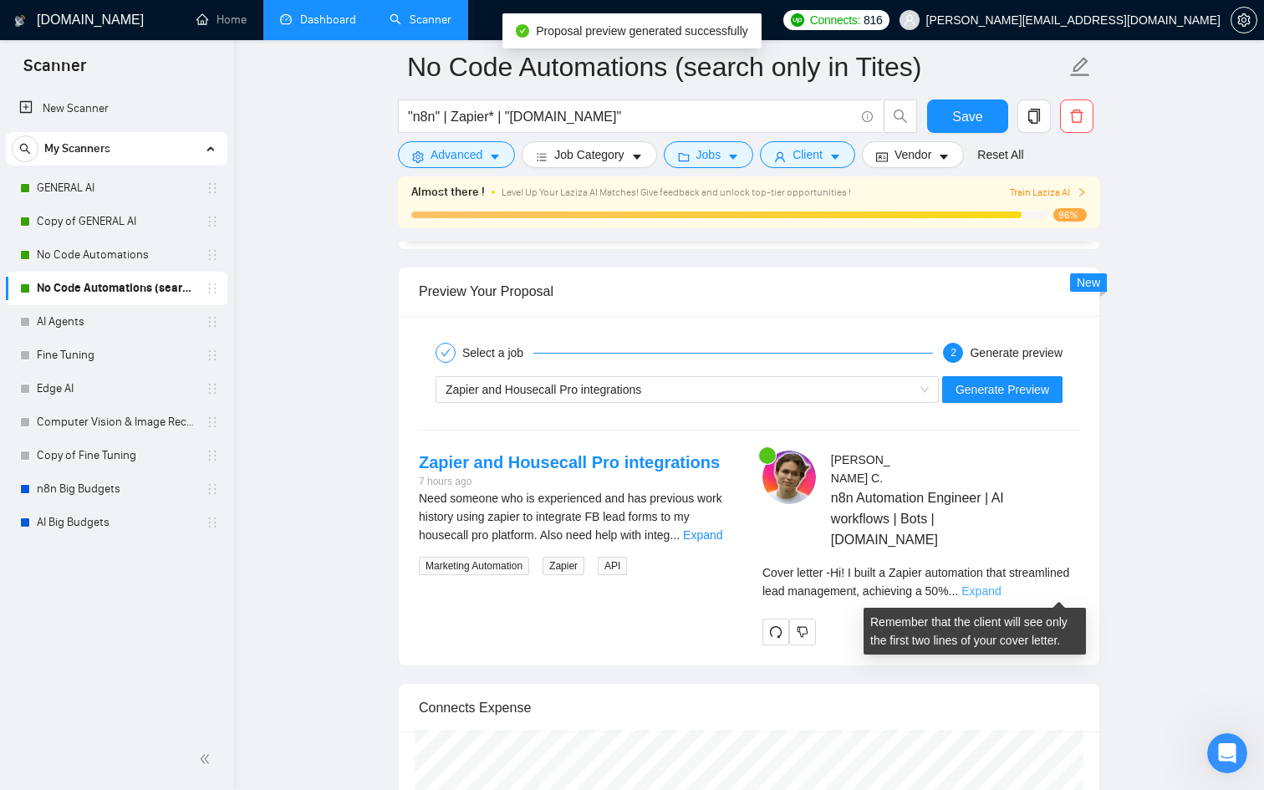
click at [1001, 588] on link "Expand" at bounding box center [981, 590] width 39 height 13
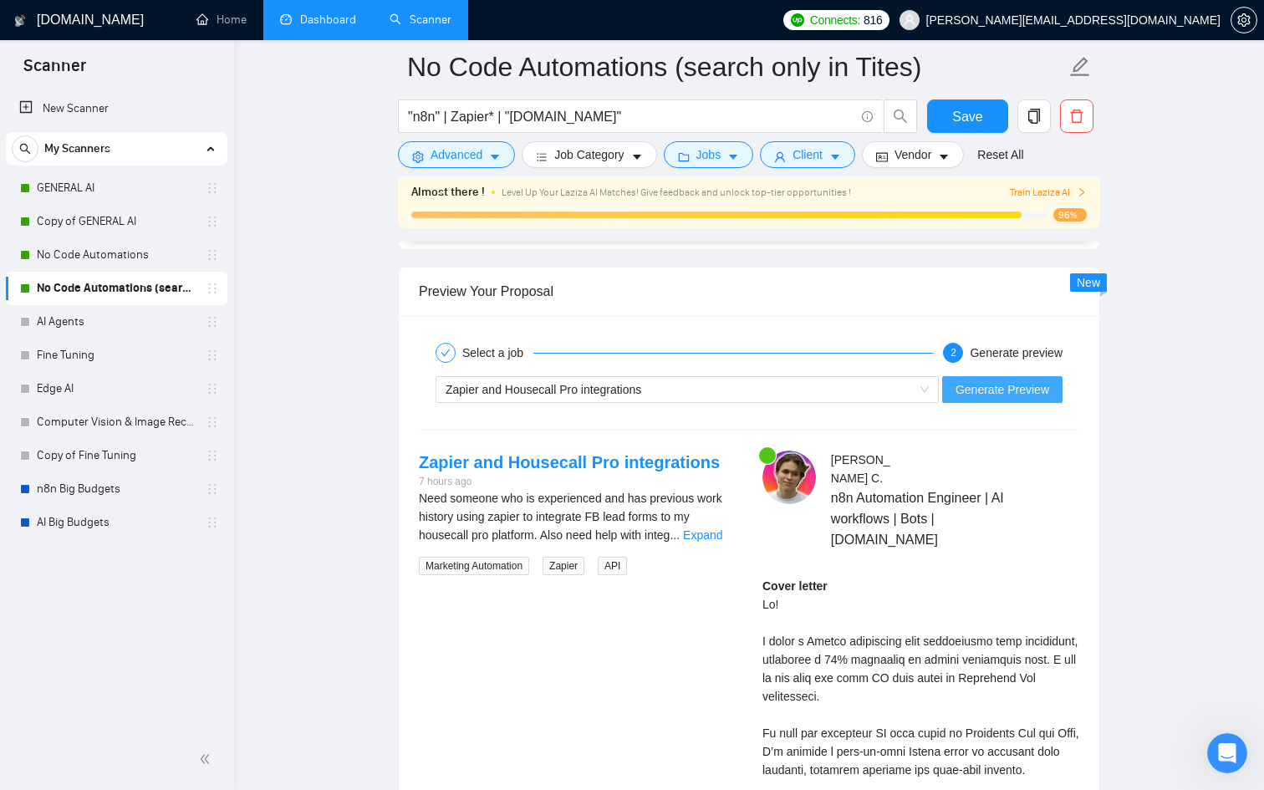
click at [1010, 387] on span "Generate Preview" at bounding box center [1003, 389] width 94 height 18
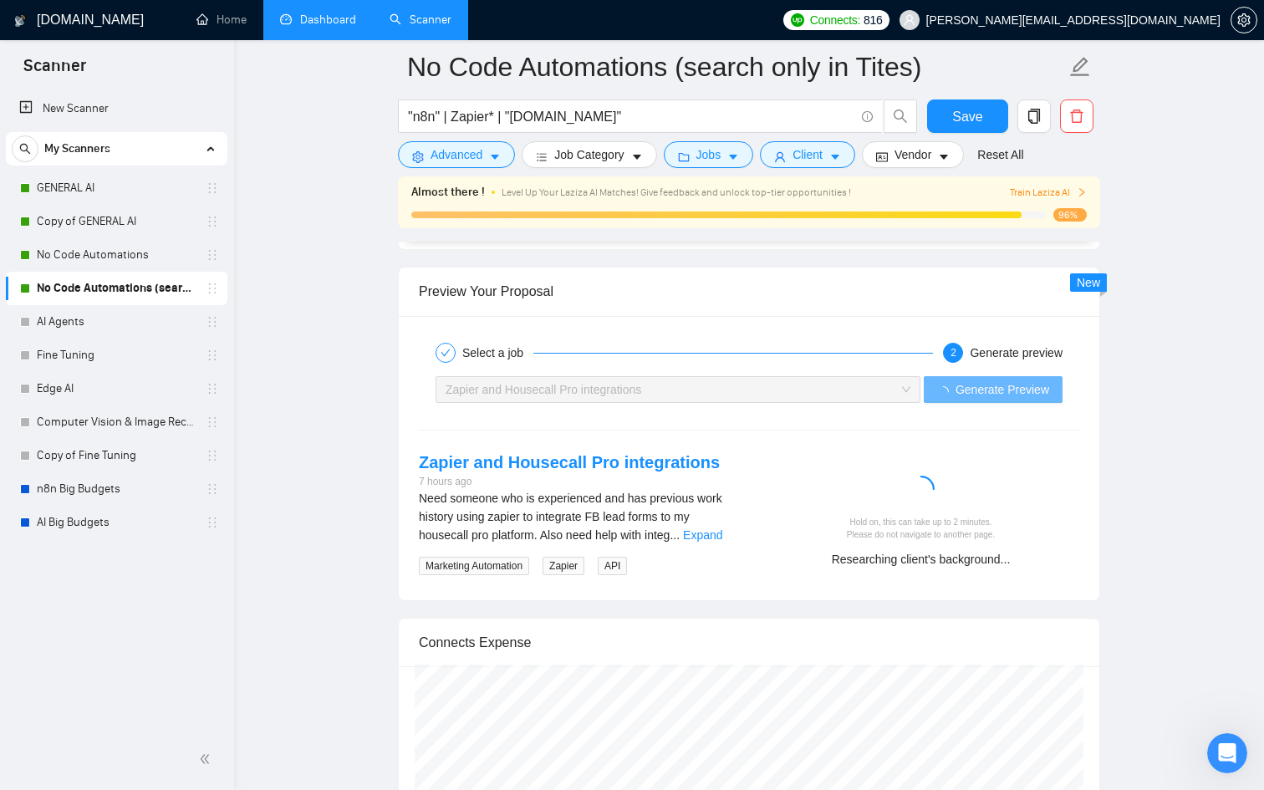
click at [322, 27] on link "Dashboard" at bounding box center [318, 20] width 76 height 14
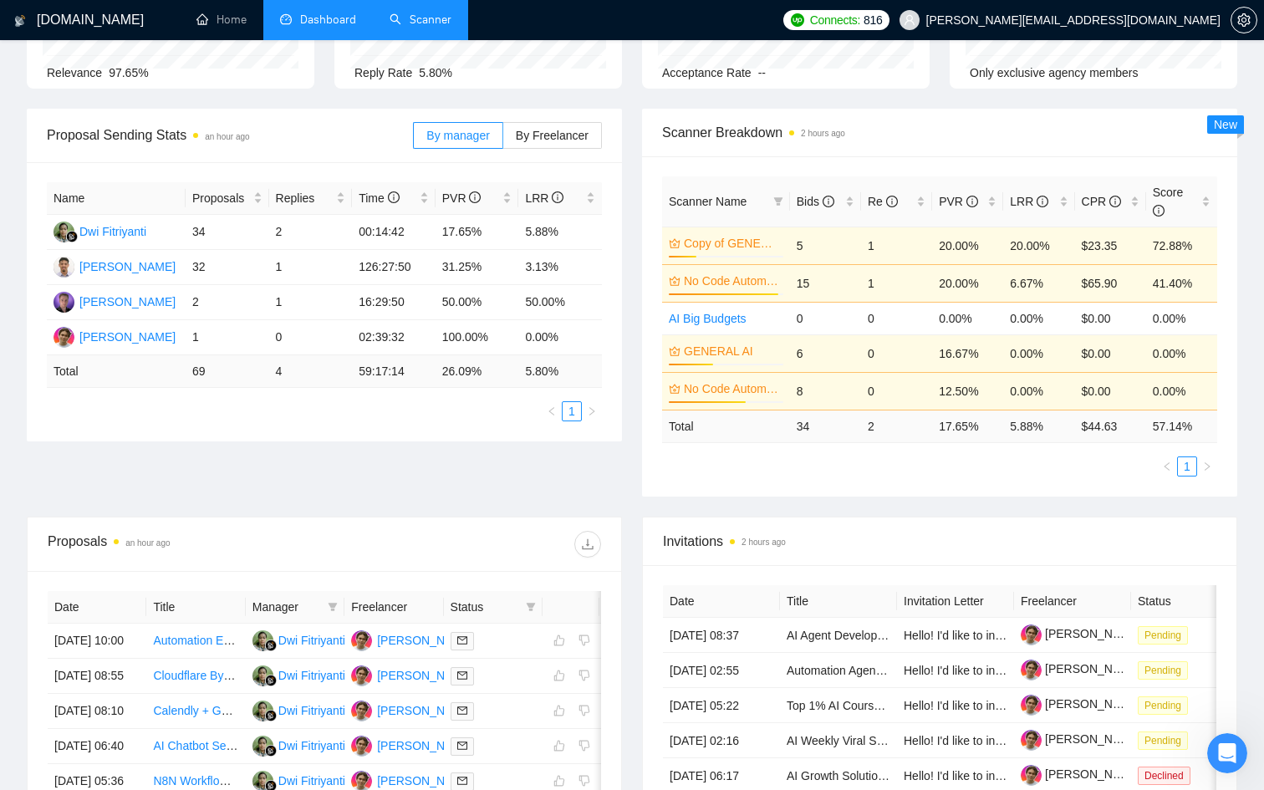
scroll to position [191, 0]
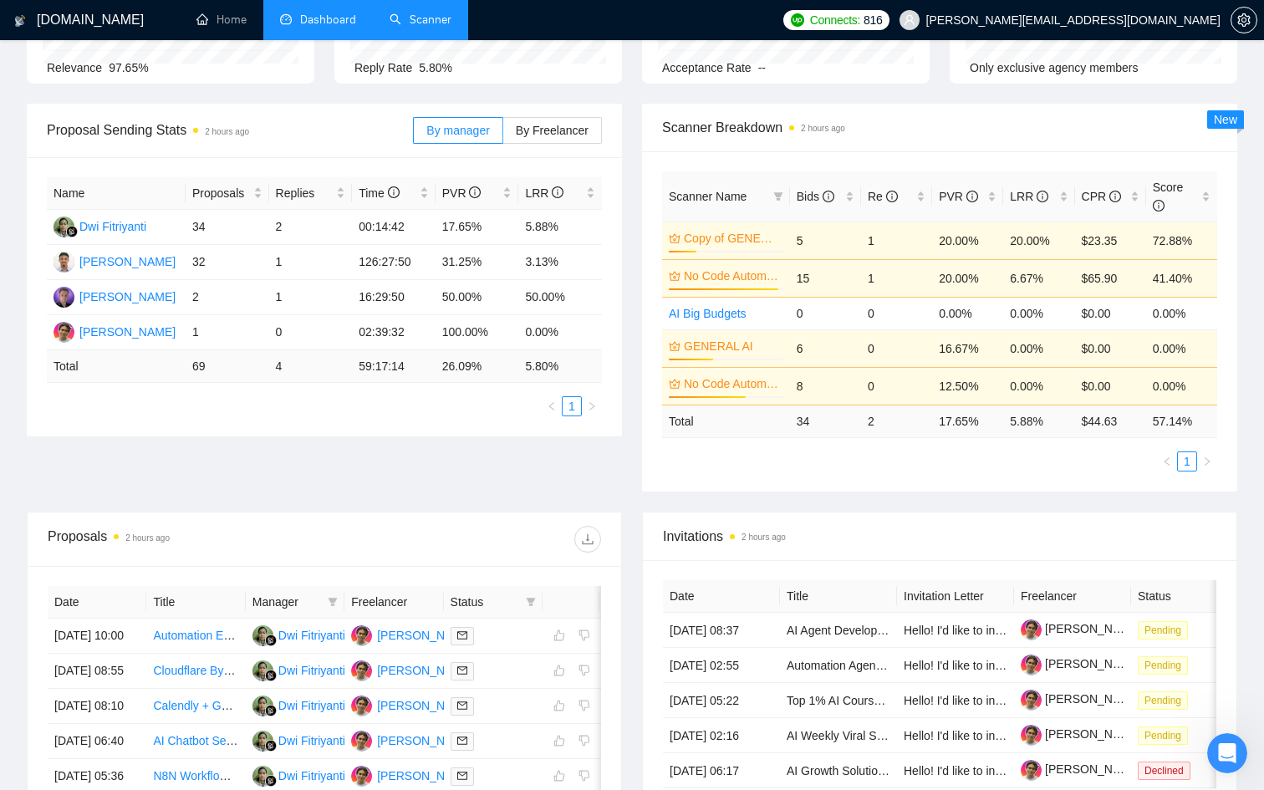
click at [415, 20] on link "Scanner" at bounding box center [421, 20] width 62 height 14
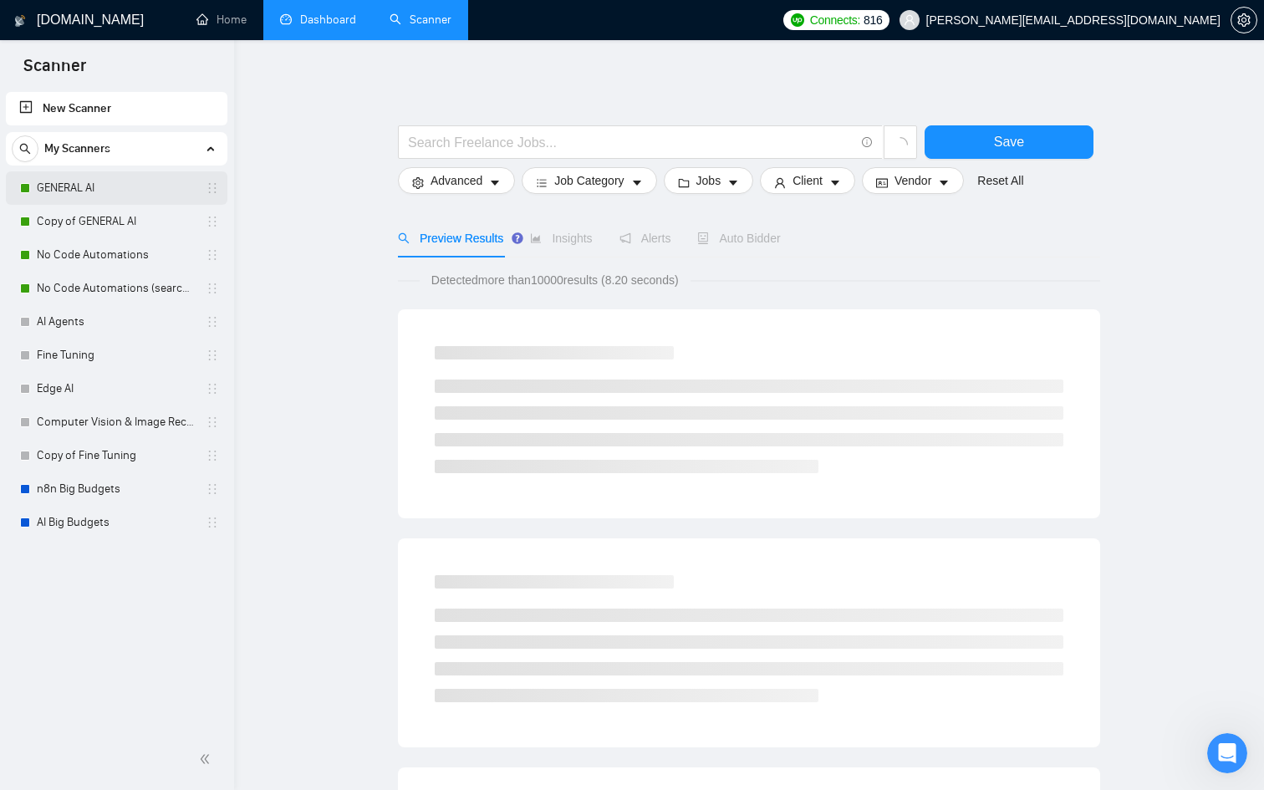
click at [83, 186] on link "GENERAL AI" at bounding box center [116, 187] width 159 height 33
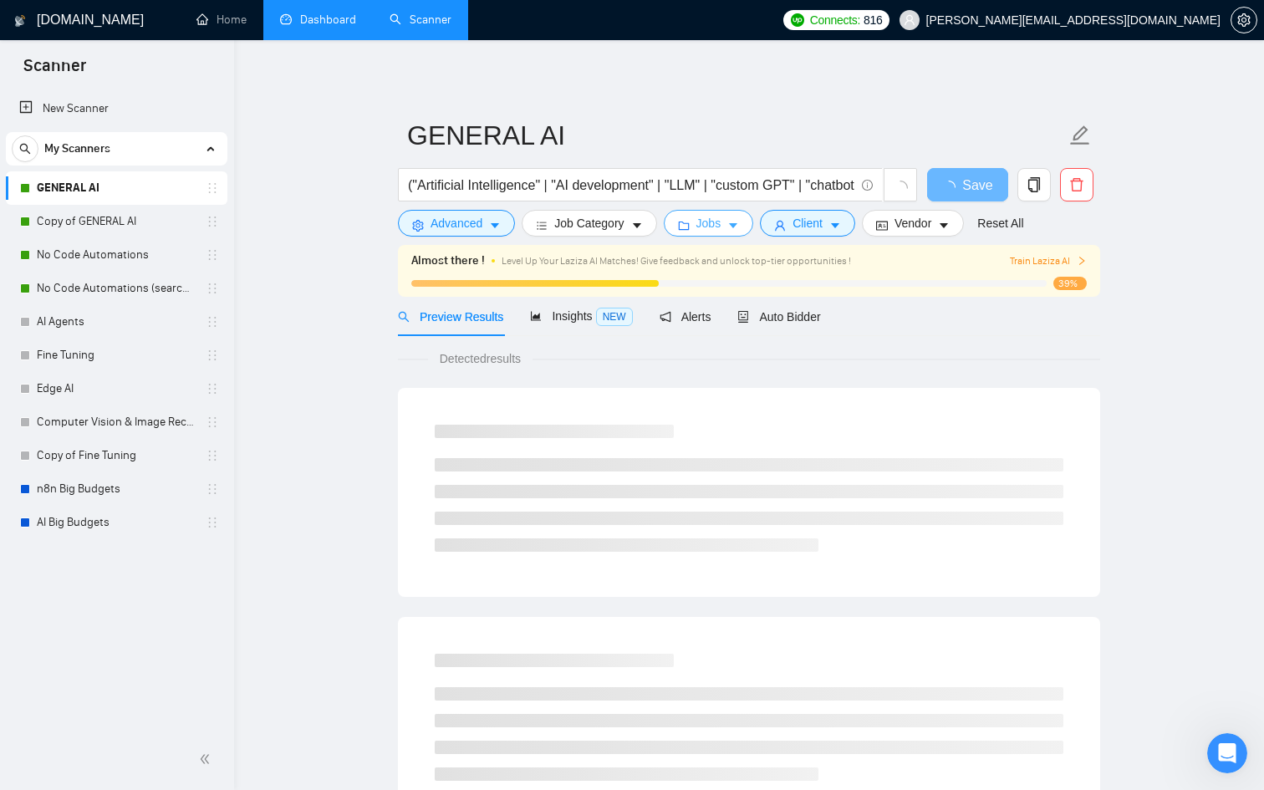
click at [722, 216] on span "Jobs" at bounding box center [709, 223] width 25 height 18
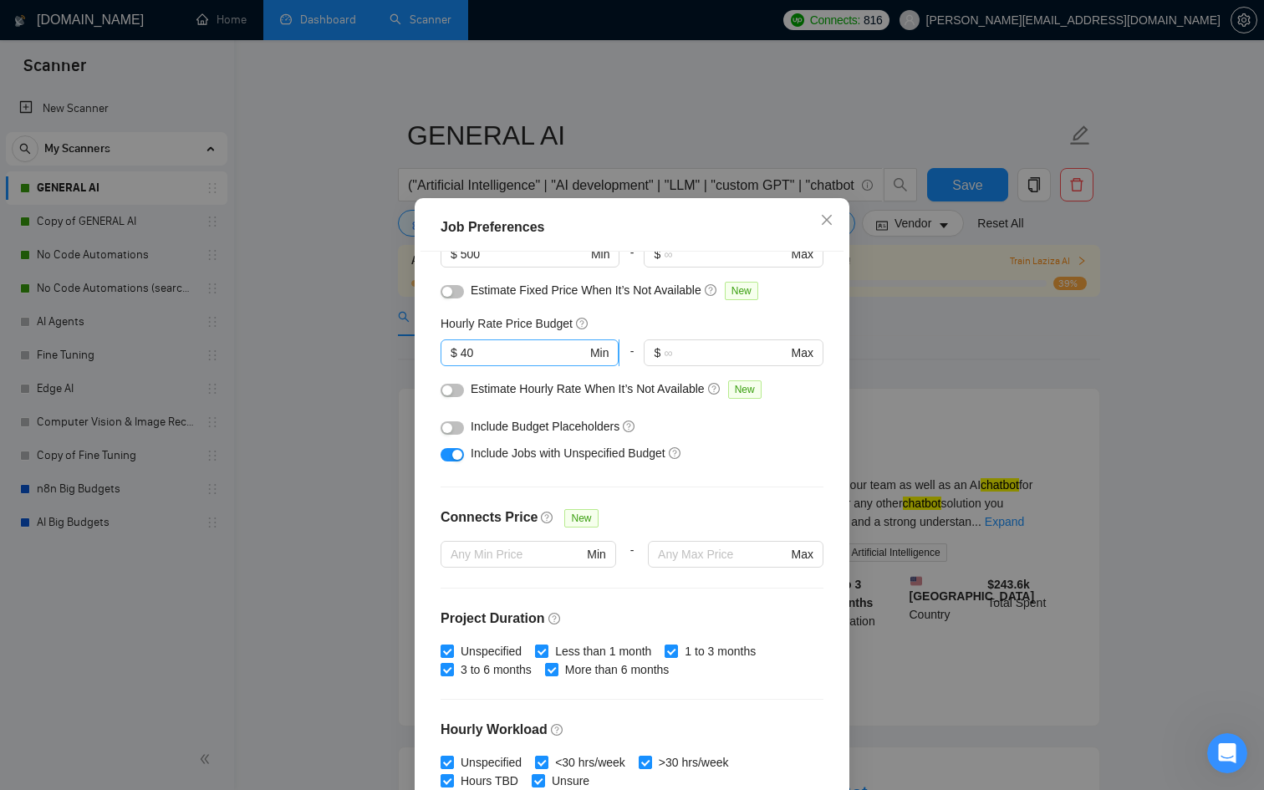
scroll to position [157, 0]
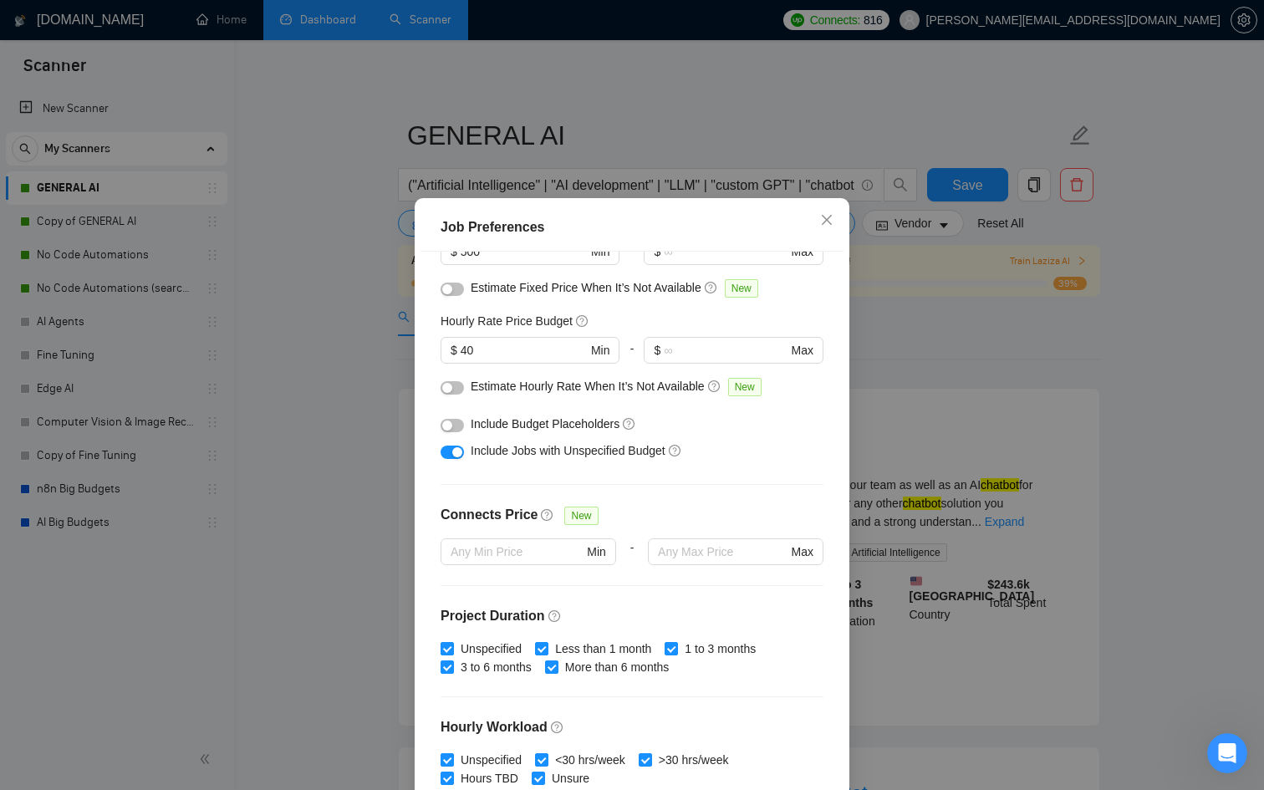
click at [459, 380] on div at bounding box center [452, 386] width 23 height 18
click at [454, 390] on button "button" at bounding box center [452, 387] width 23 height 13
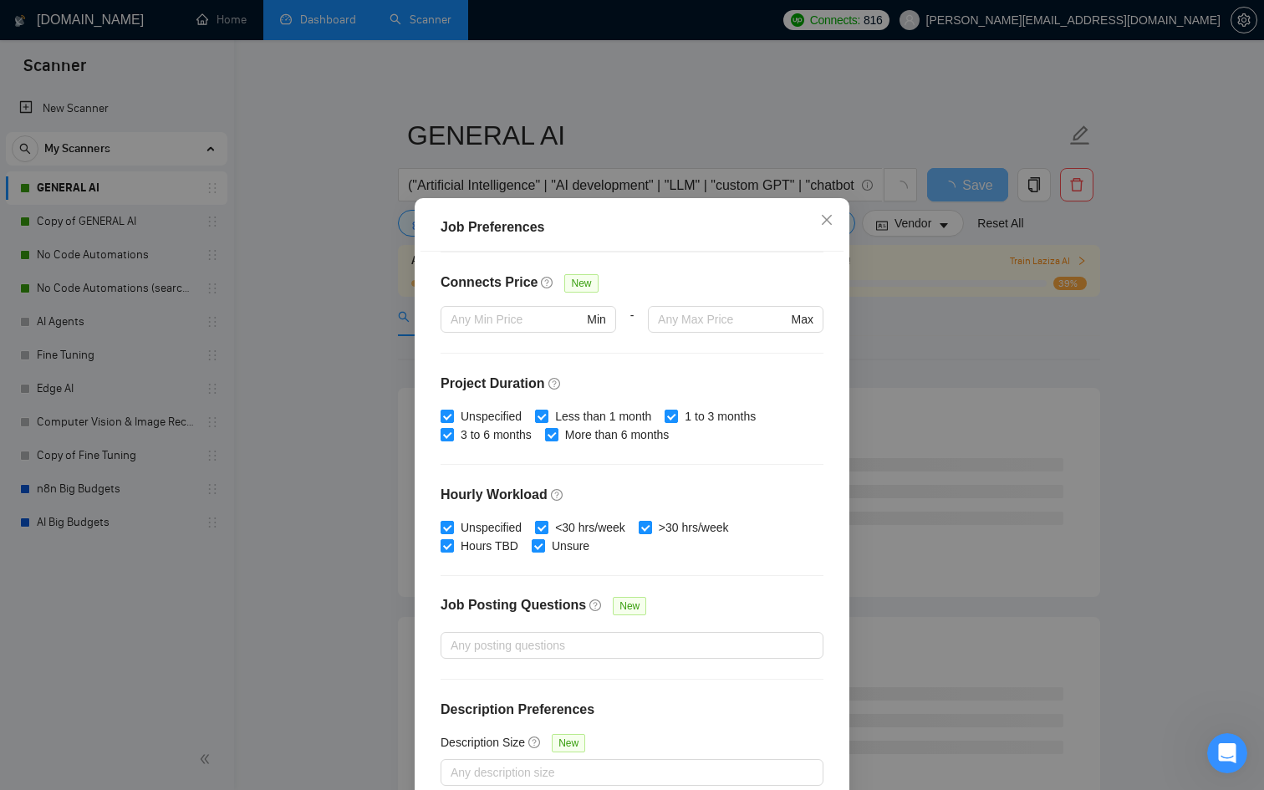
scroll to position [89, 0]
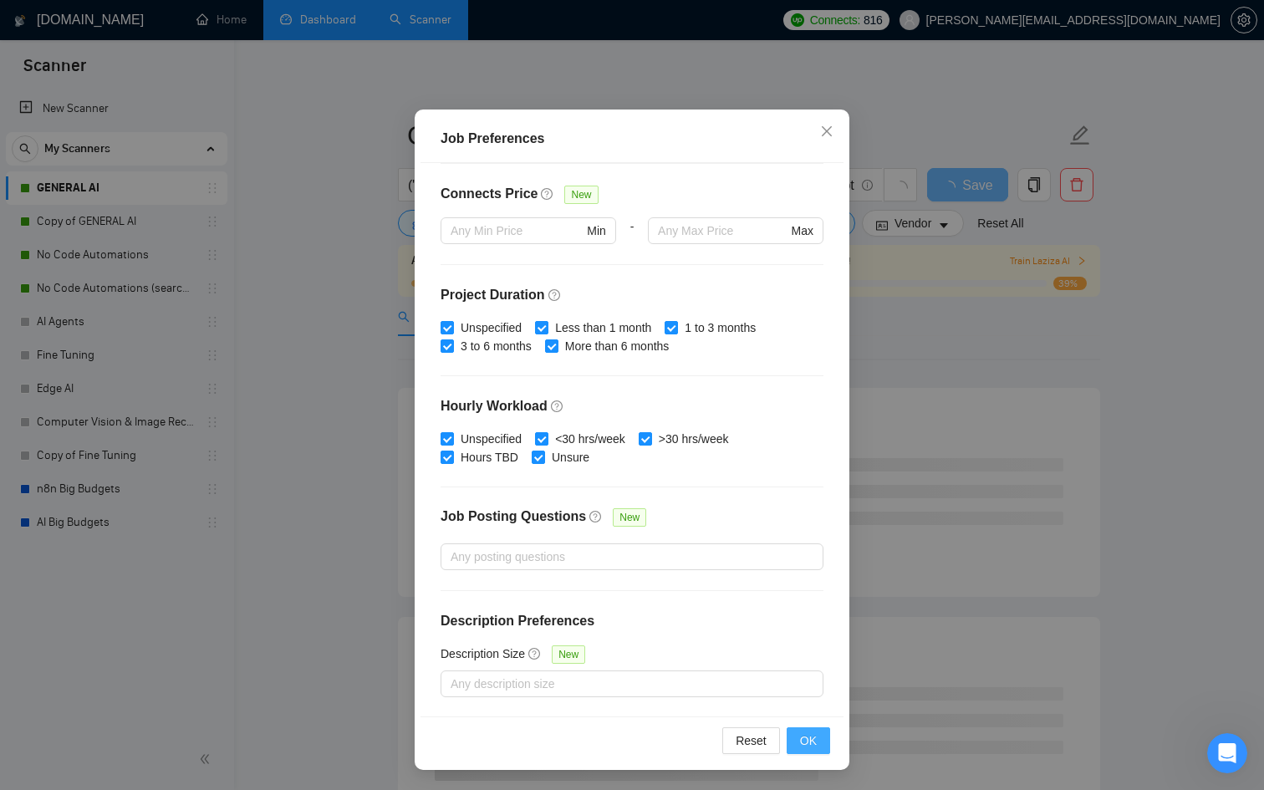
click at [806, 740] on span "OK" at bounding box center [808, 741] width 17 height 18
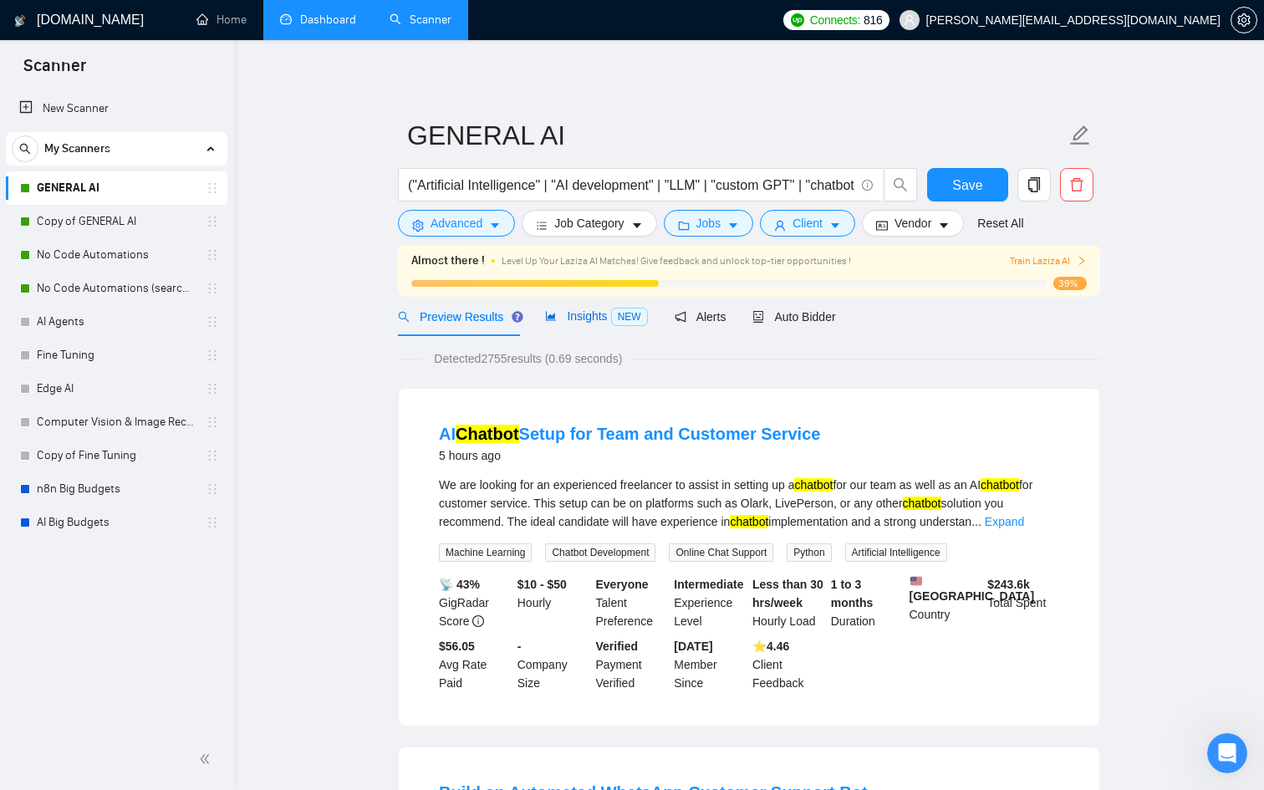
click at [610, 319] on span "Insights NEW" at bounding box center [596, 315] width 102 height 13
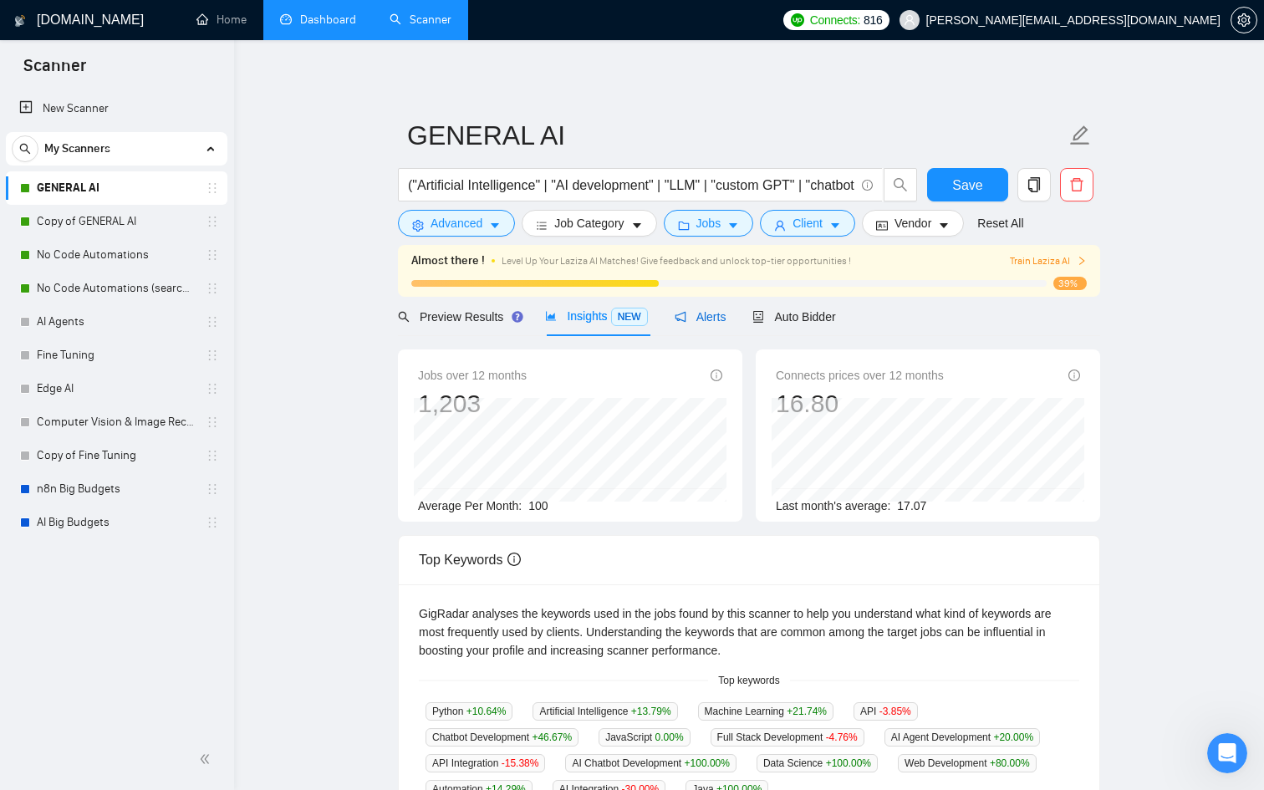
click at [696, 310] on span "Alerts" at bounding box center [701, 316] width 52 height 13
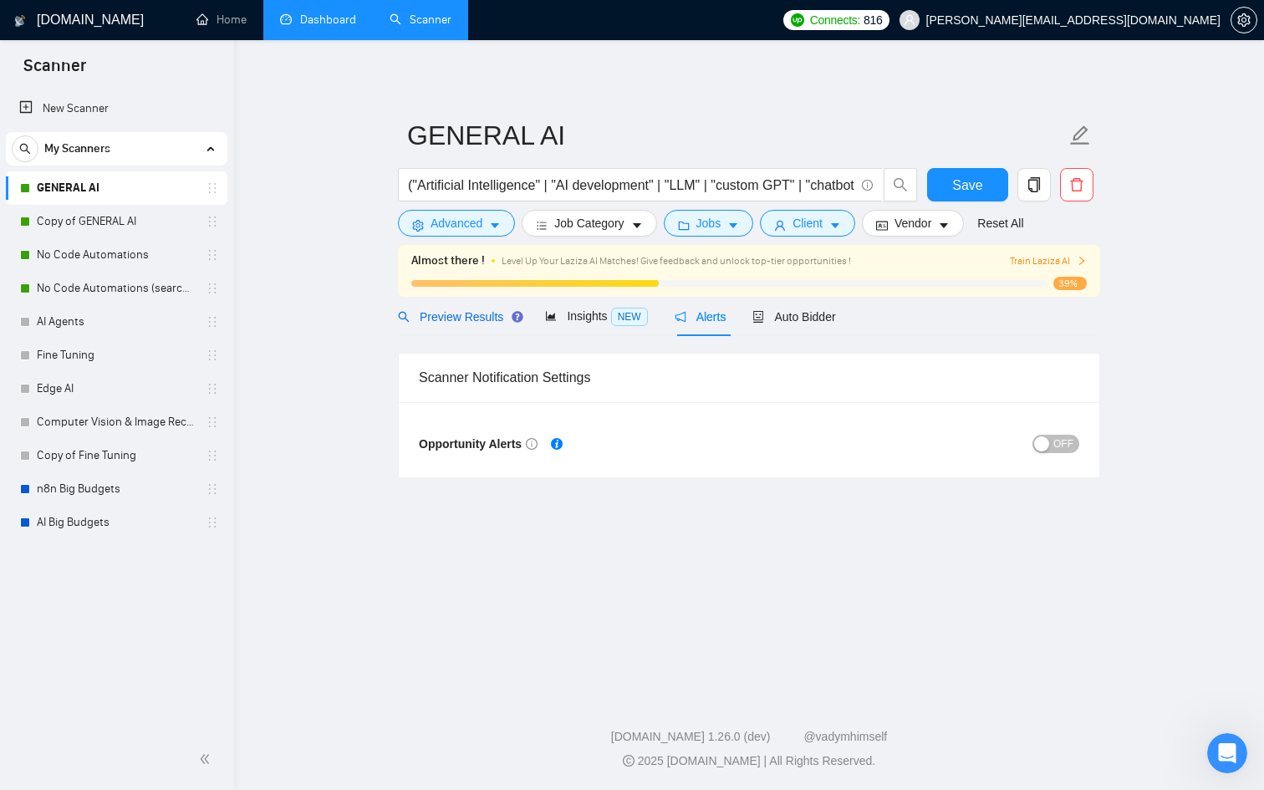
click at [478, 322] on span "Preview Results" at bounding box center [458, 316] width 120 height 13
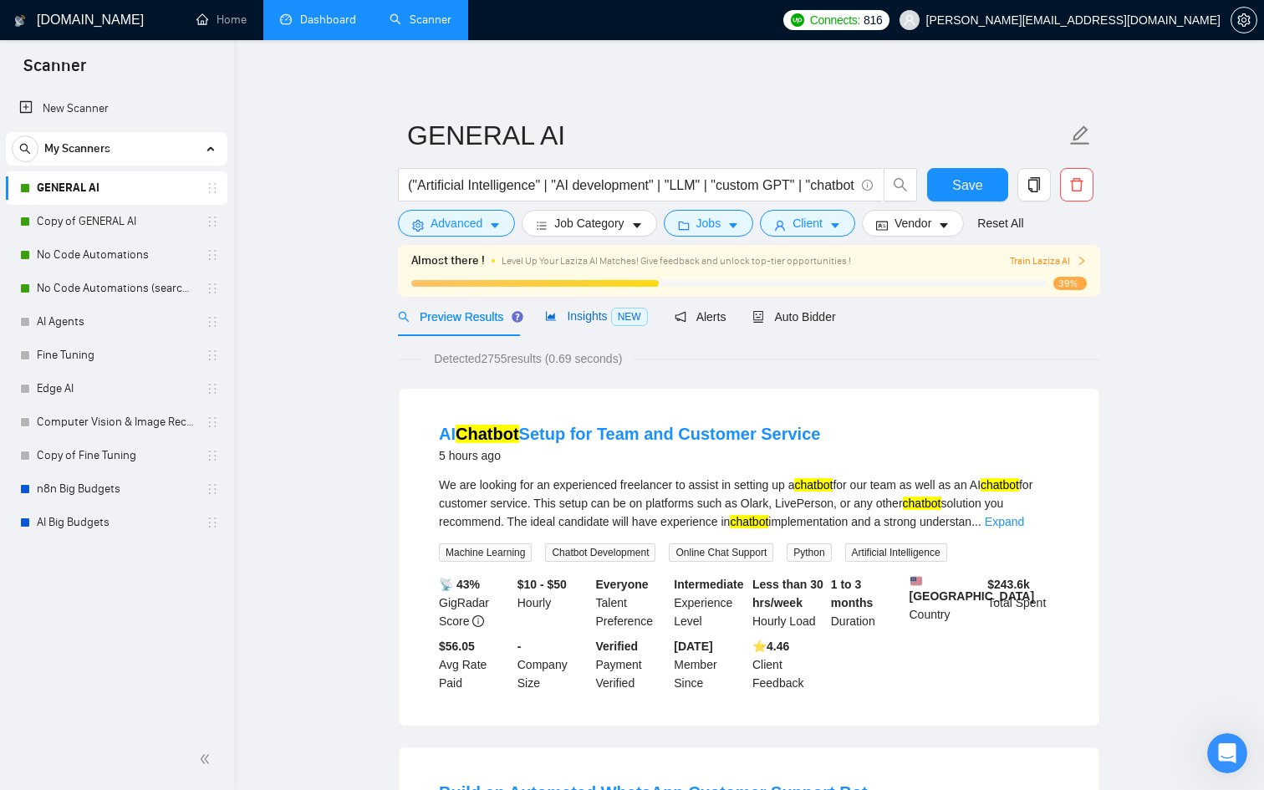
click at [580, 314] on span "Insights NEW" at bounding box center [596, 315] width 102 height 13
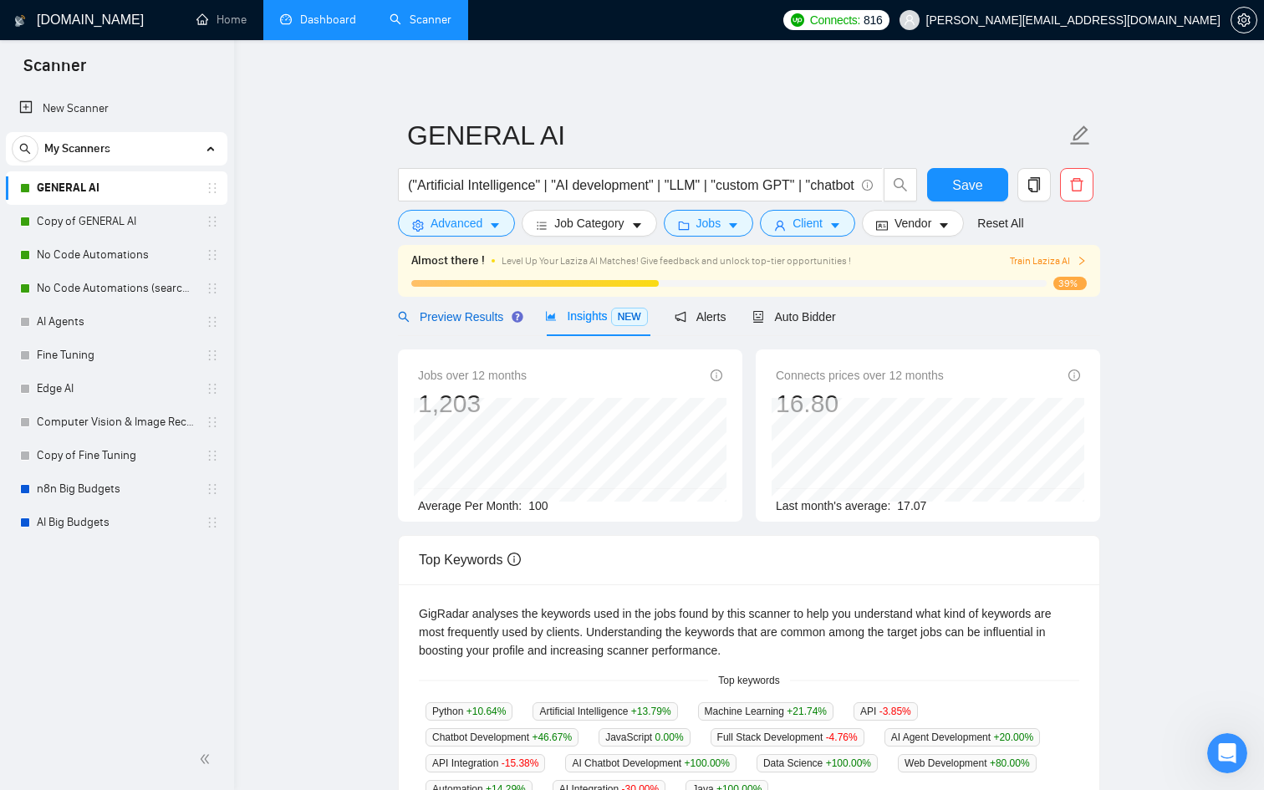
click at [455, 318] on span "Preview Results" at bounding box center [458, 316] width 120 height 13
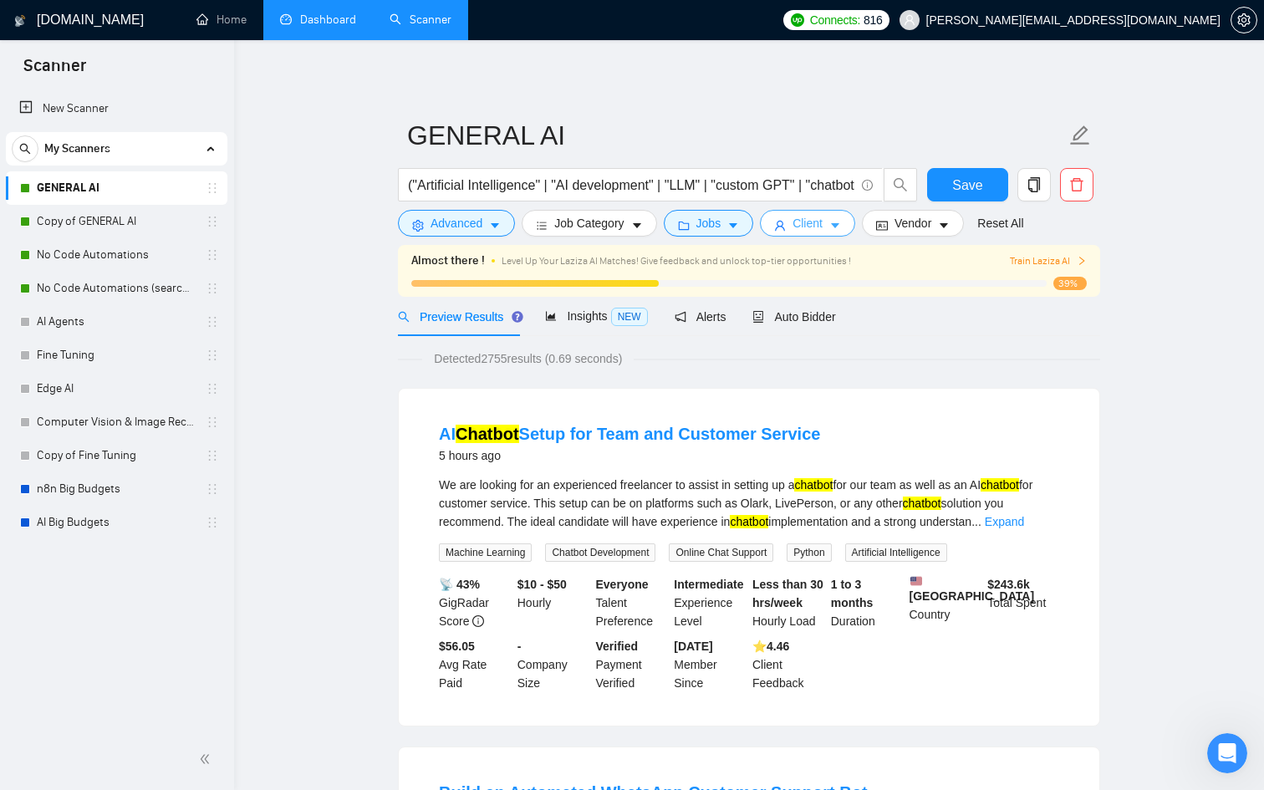
click at [816, 228] on span "Client" at bounding box center [808, 223] width 30 height 18
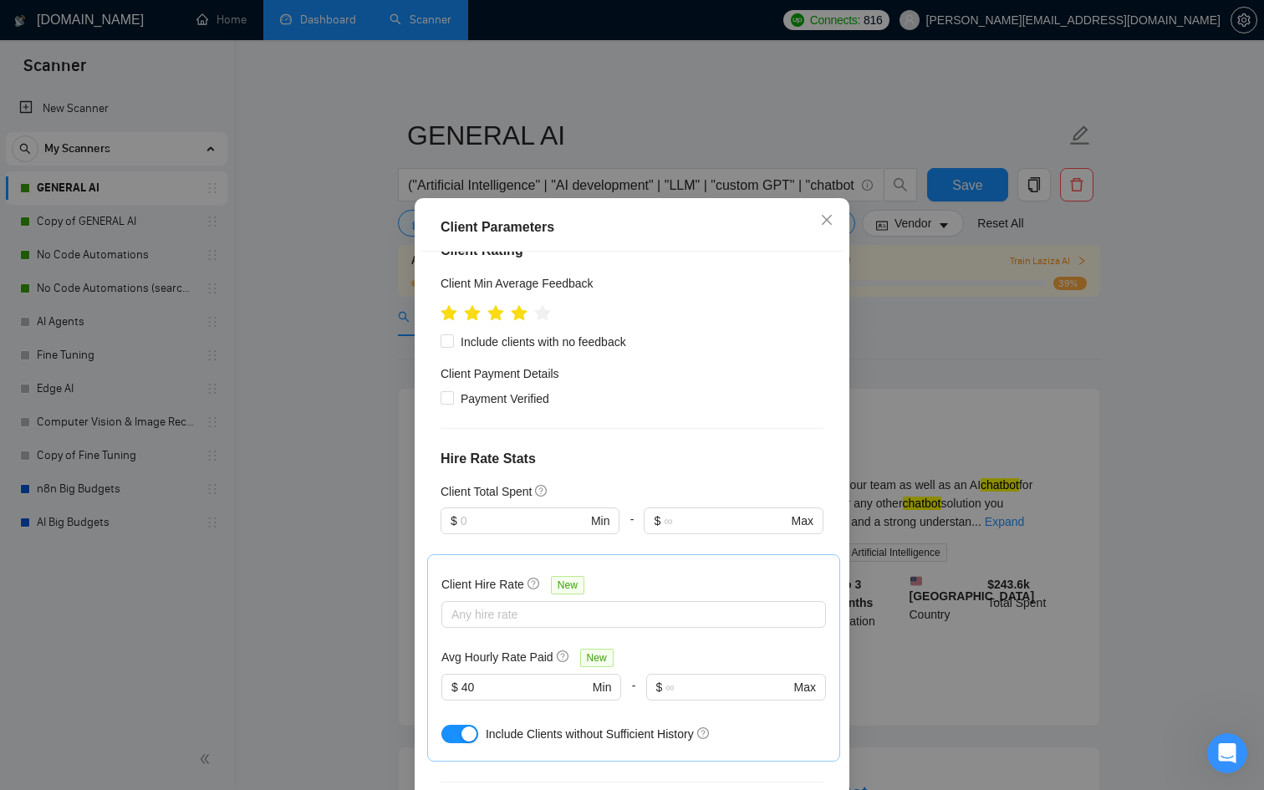
scroll to position [574, 0]
click at [473, 677] on input "40" at bounding box center [525, 686] width 127 height 18
click at [467, 677] on input "40" at bounding box center [525, 686] width 127 height 18
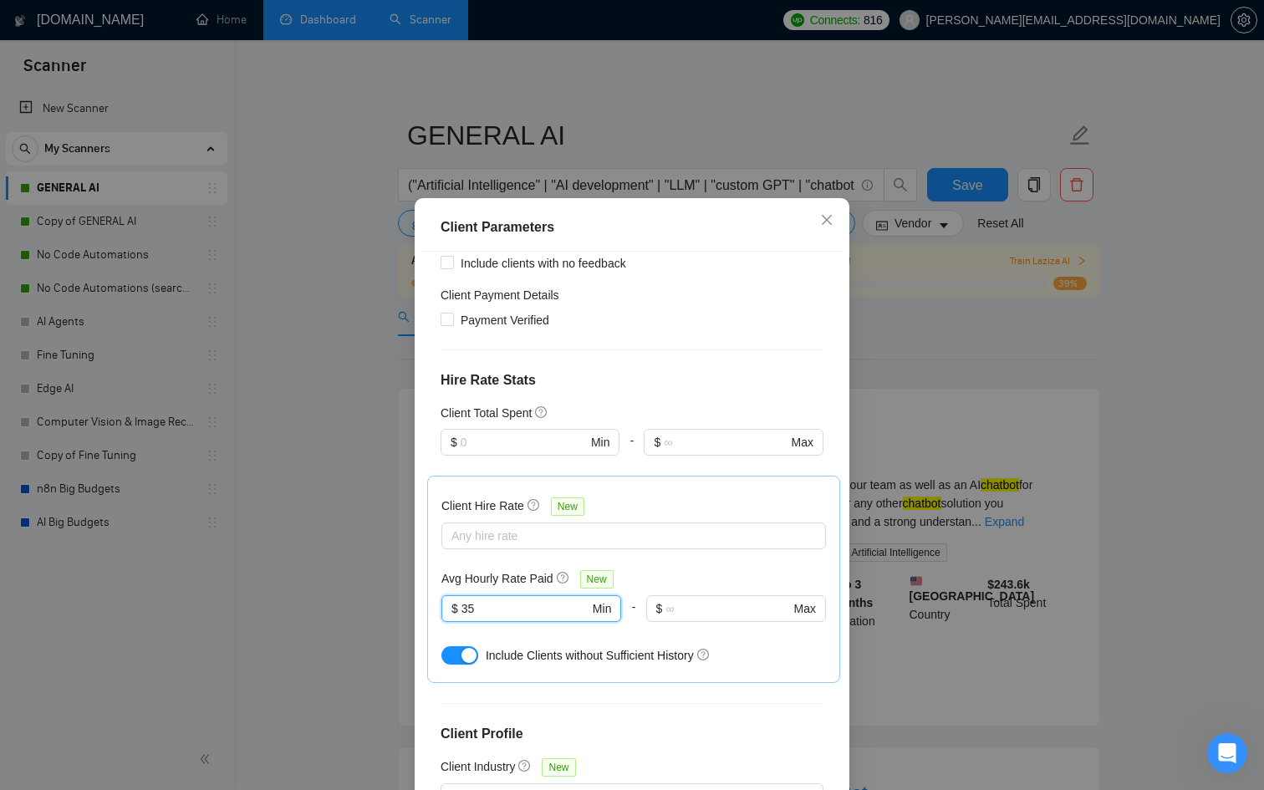
scroll to position [89, 0]
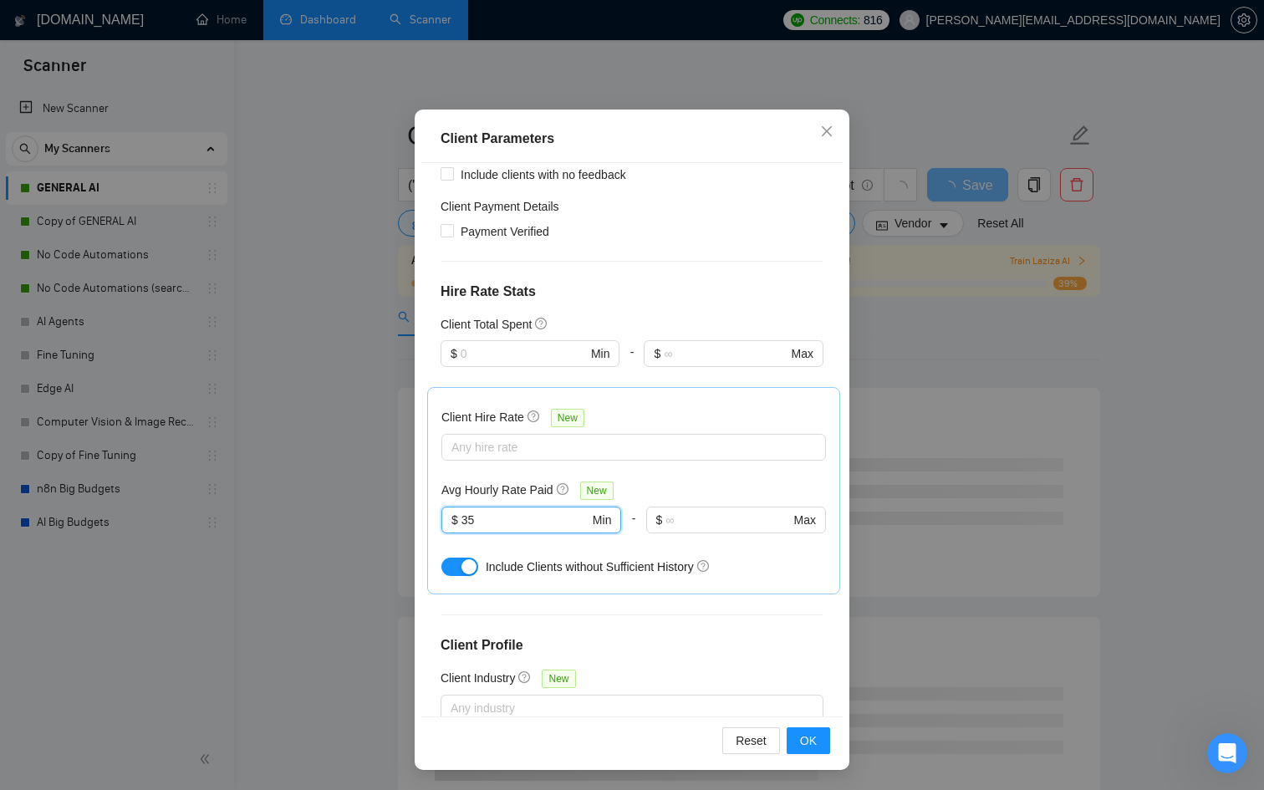
click at [807, 732] on span "OK" at bounding box center [808, 741] width 17 height 18
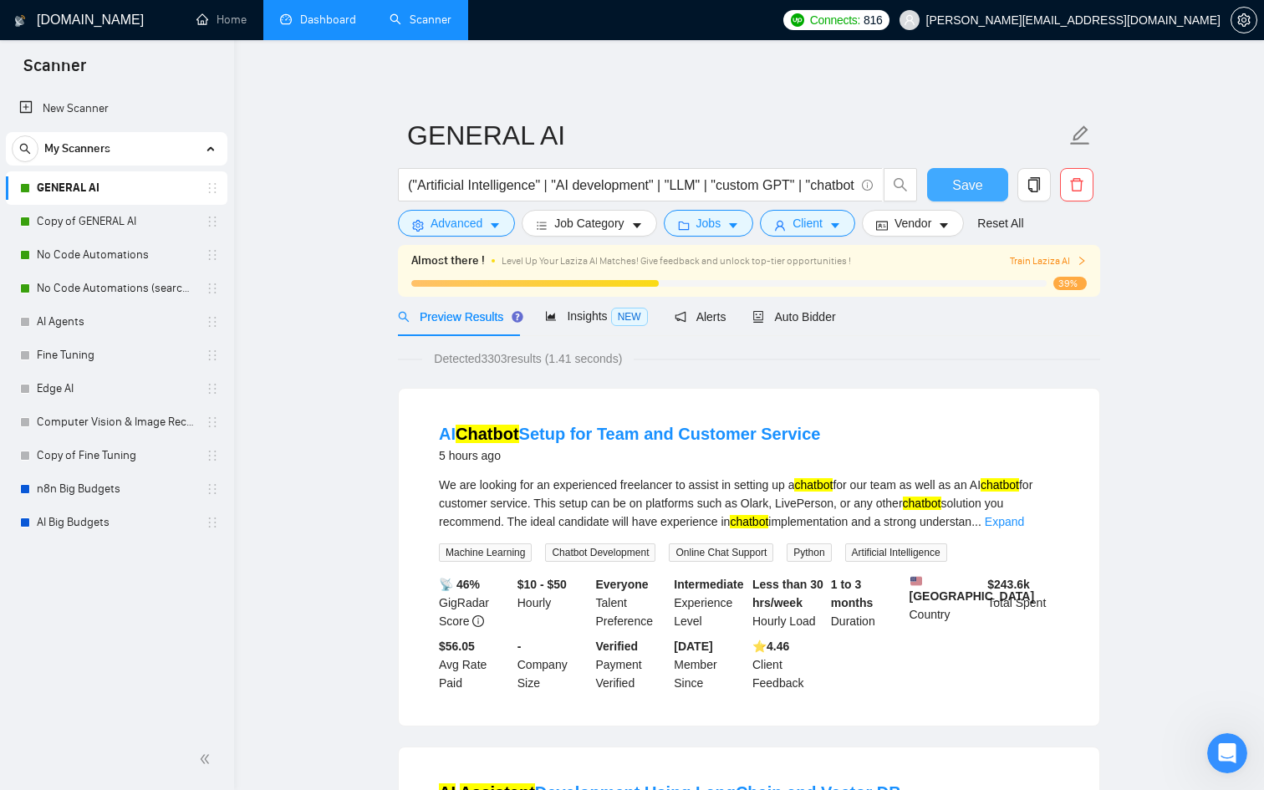
click at [971, 181] on span "Save" at bounding box center [967, 185] width 30 height 21
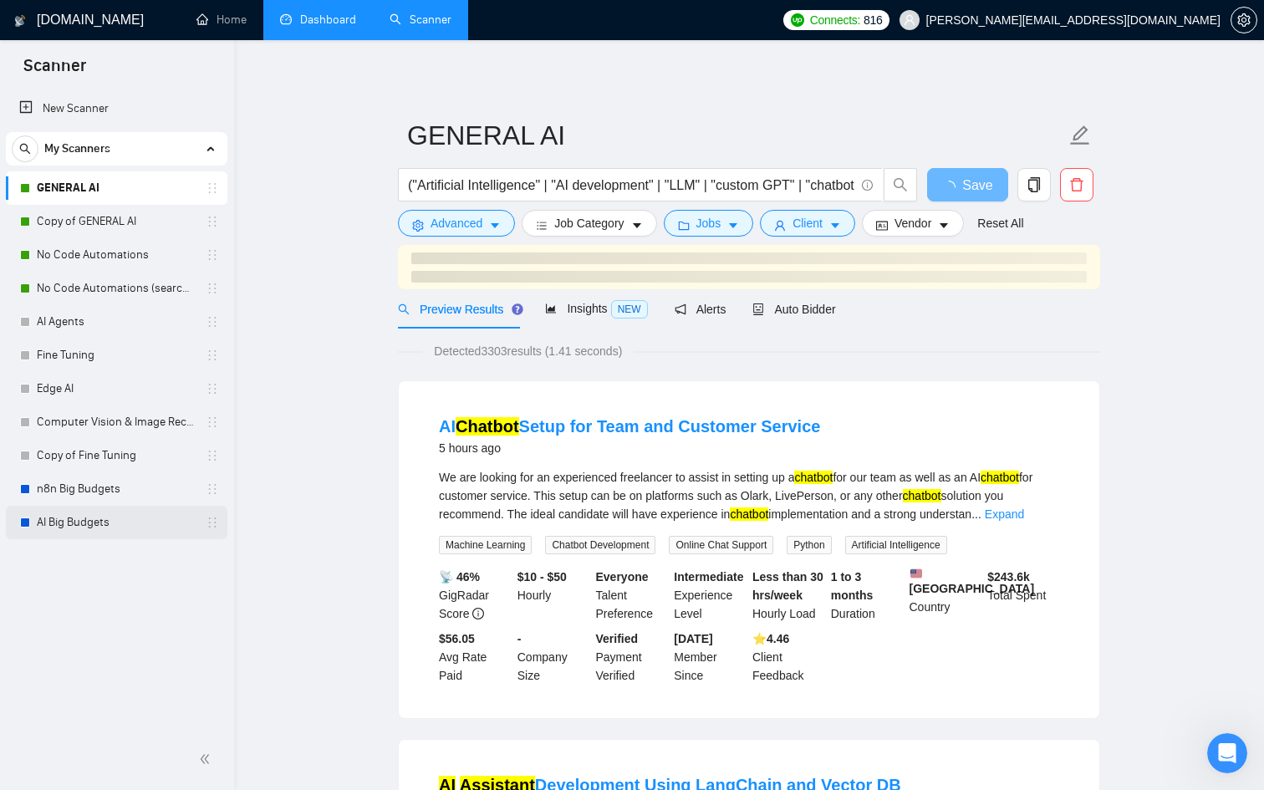
click at [108, 527] on link "AI Big Budgets" at bounding box center [116, 522] width 159 height 33
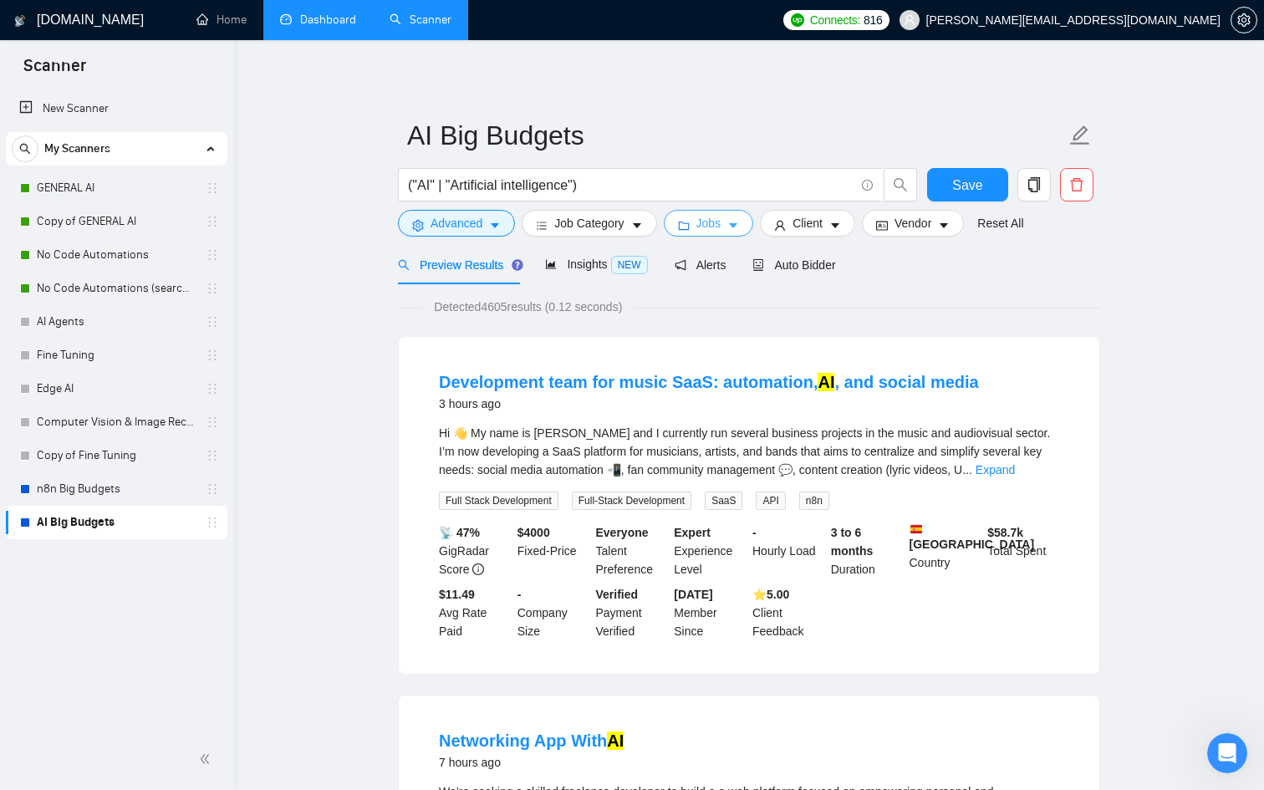
click at [706, 225] on span "Jobs" at bounding box center [709, 223] width 25 height 18
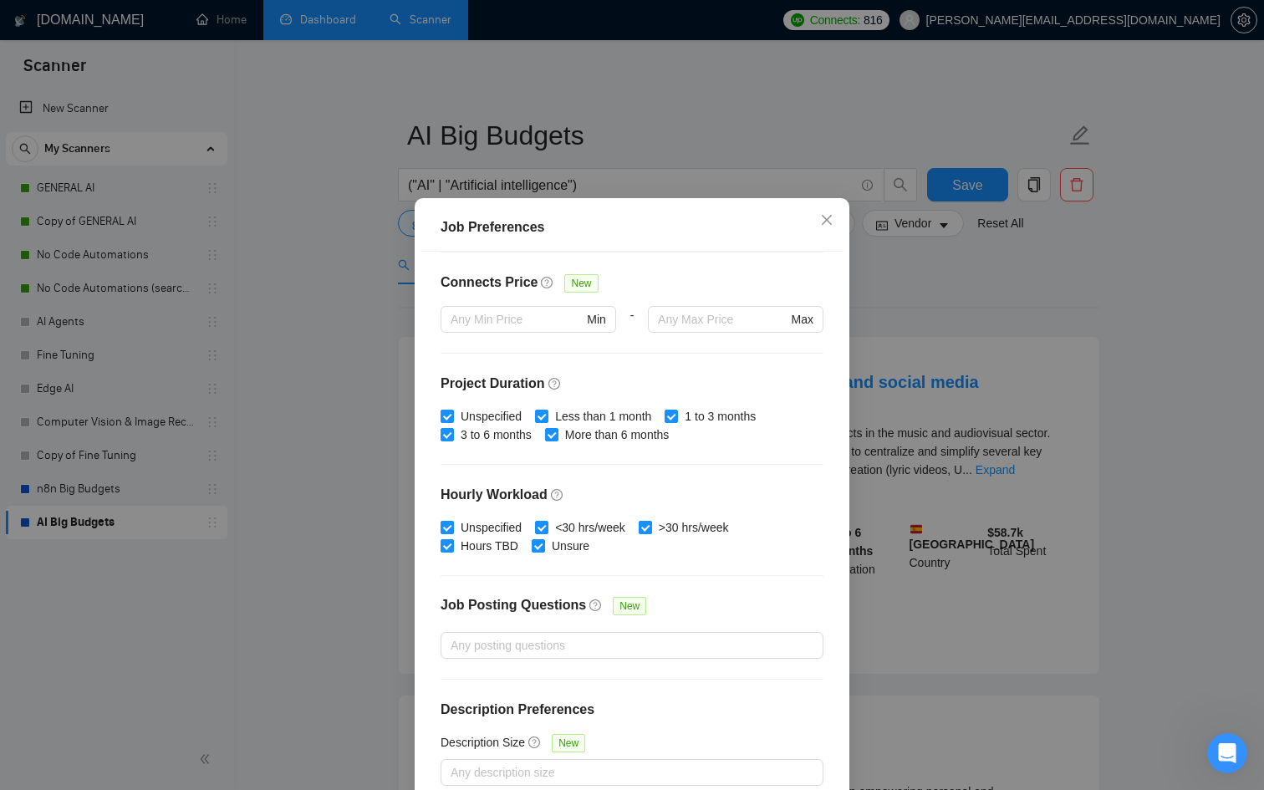
scroll to position [89, 0]
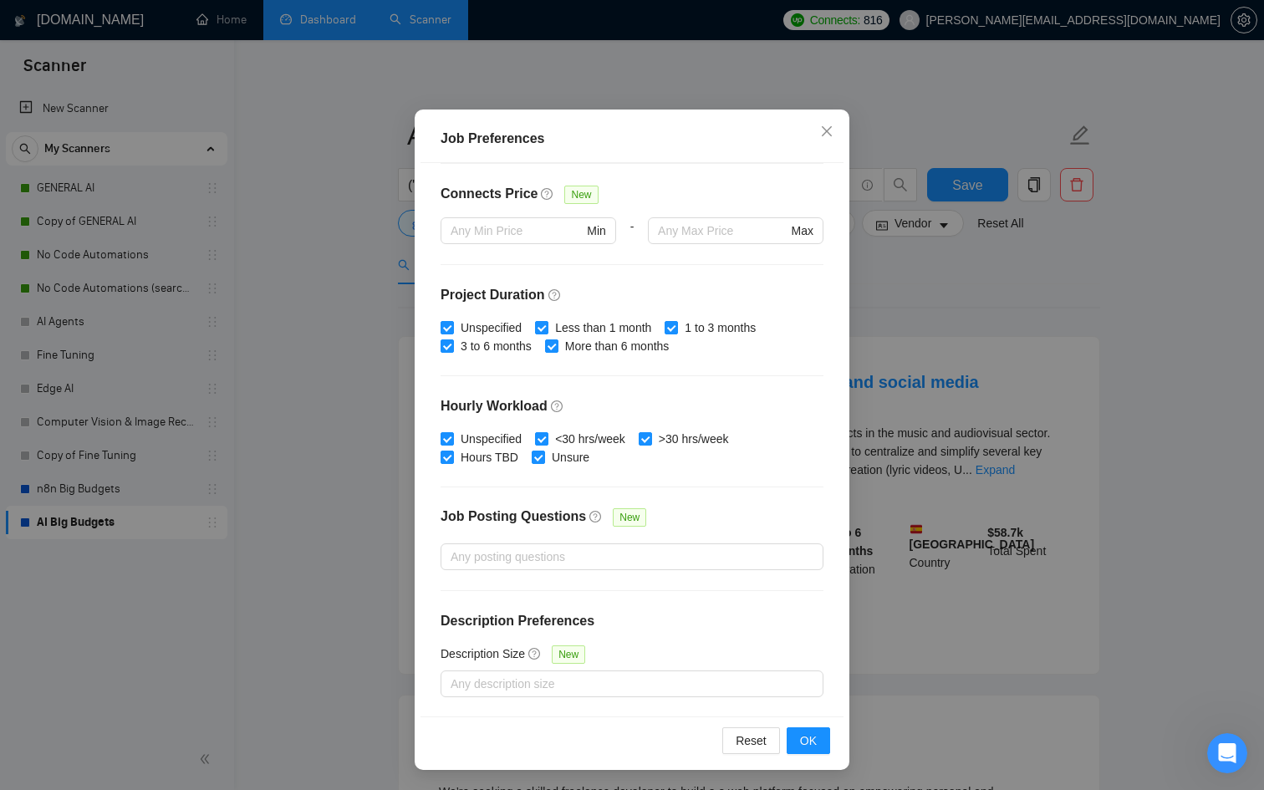
click at [971, 444] on div "Job Preferences Budget Project Type All Fixed Price Hourly Rate Fixed Price Bud…" at bounding box center [632, 395] width 1264 height 790
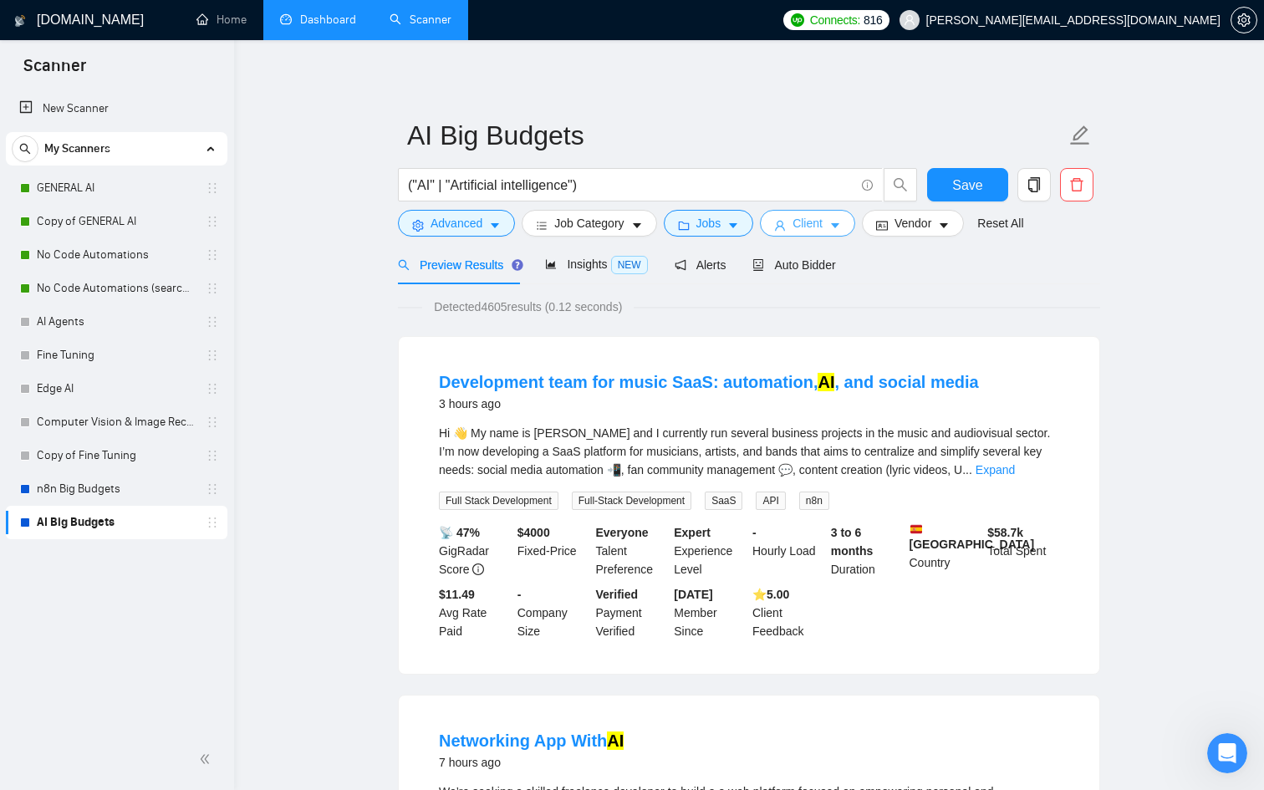
click at [837, 227] on icon "caret-down" at bounding box center [835, 226] width 12 height 12
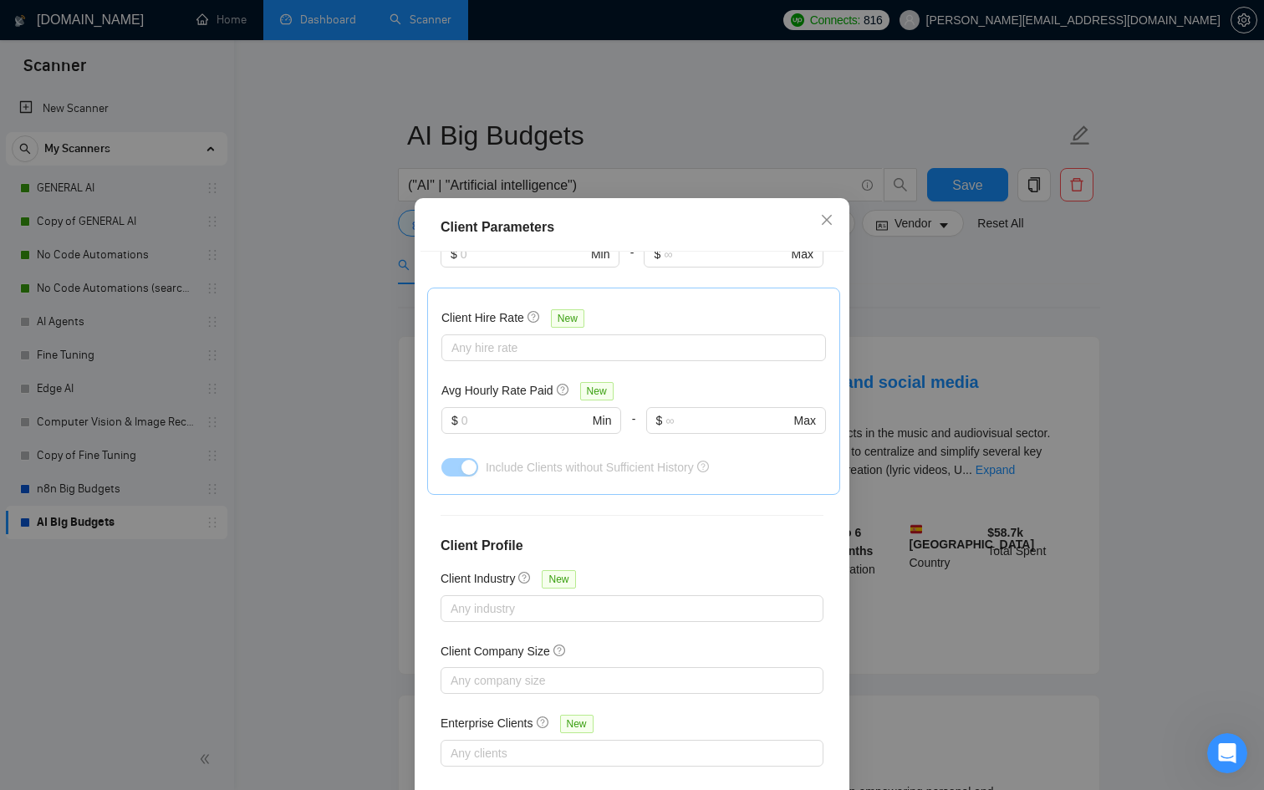
scroll to position [488, 0]
click at [620, 758] on div at bounding box center [624, 754] width 358 height 20
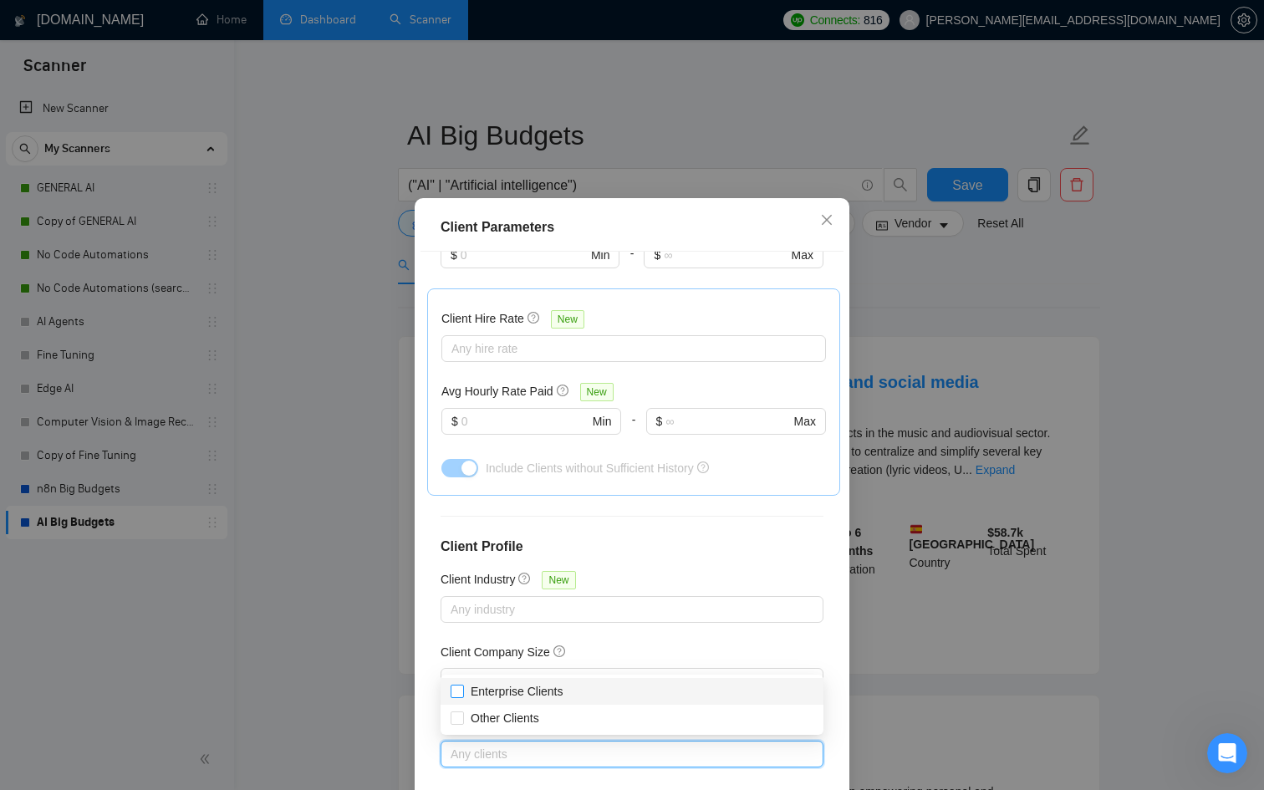
click at [567, 692] on span "Enterprise Clients" at bounding box center [517, 691] width 106 height 18
click at [462, 692] on input "Enterprise Clients" at bounding box center [457, 691] width 12 height 12
click at [458, 686] on input "Enterprise Clients" at bounding box center [457, 691] width 12 height 12
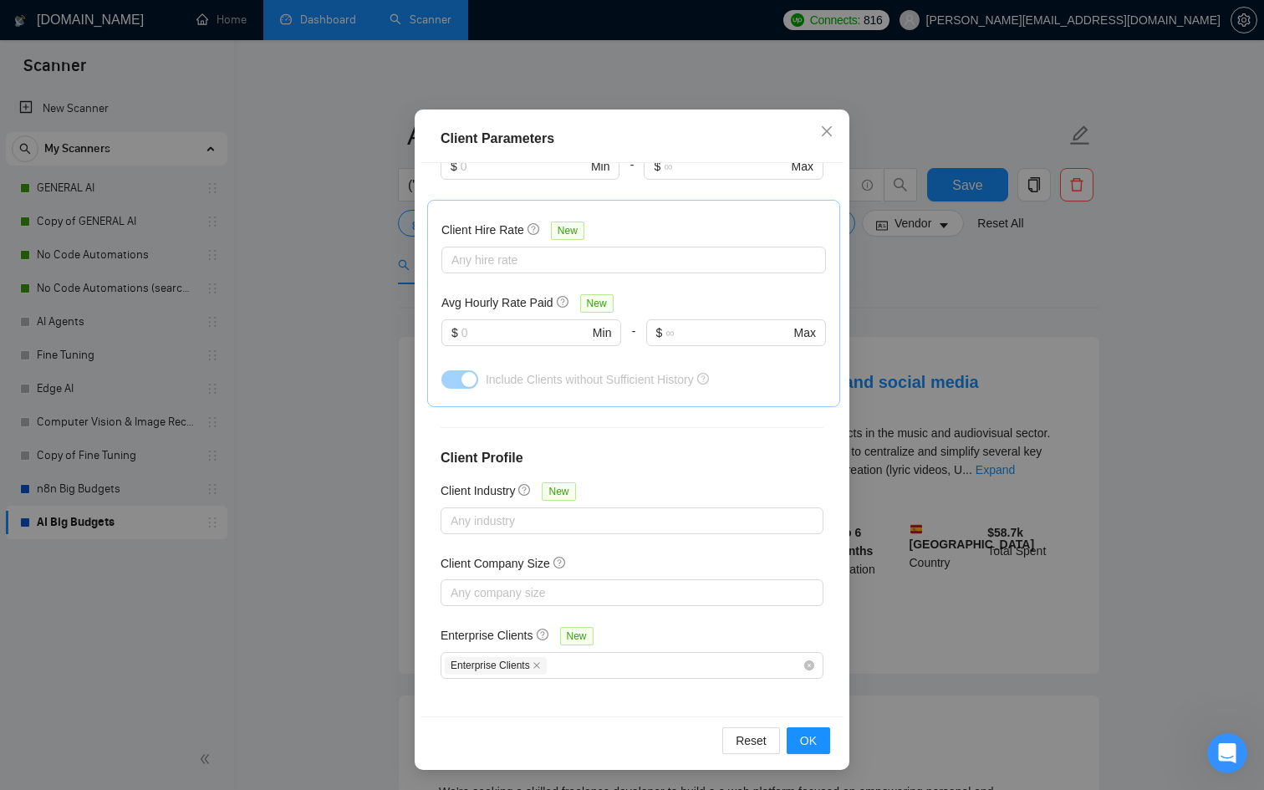
click at [657, 610] on div "Client Location Include Client Countries Select Exclude Client Countries Select…" at bounding box center [632, 440] width 423 height 554
click at [824, 739] on button "OK" at bounding box center [808, 740] width 43 height 27
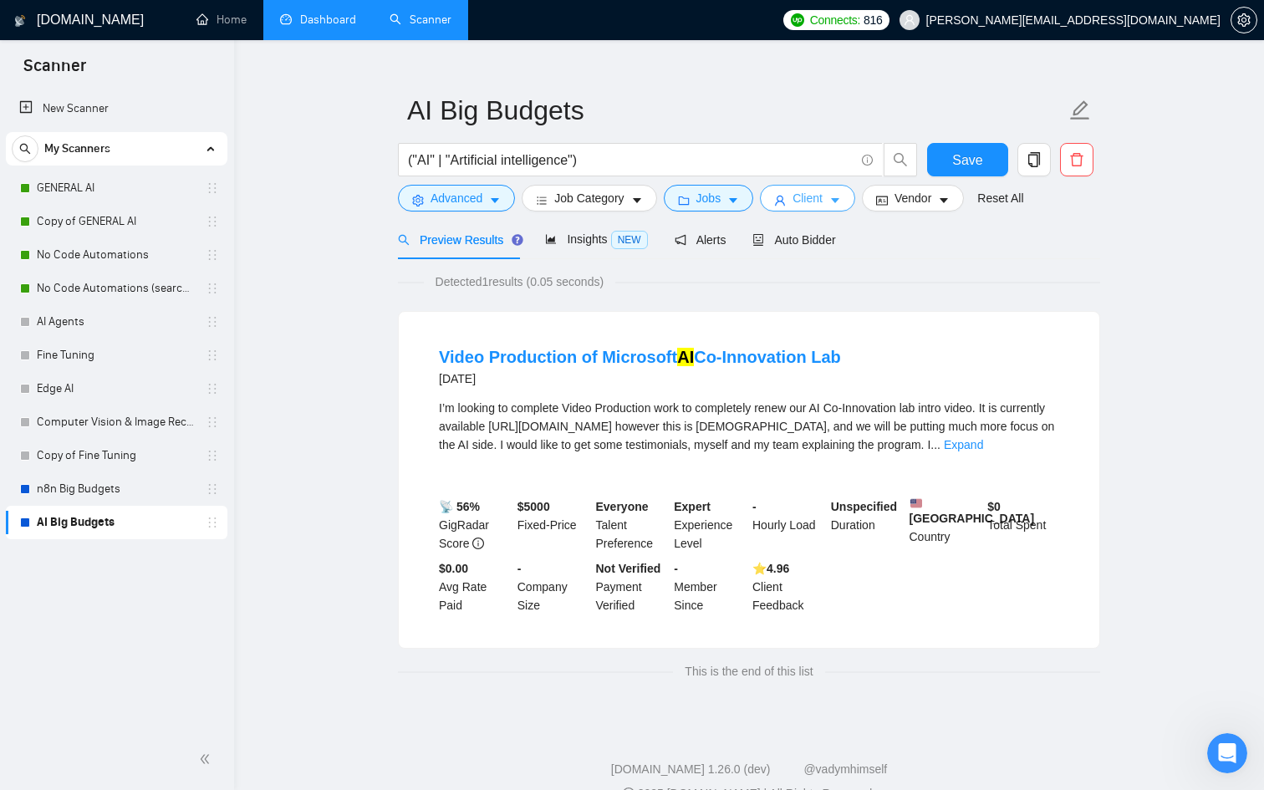
scroll to position [0, 0]
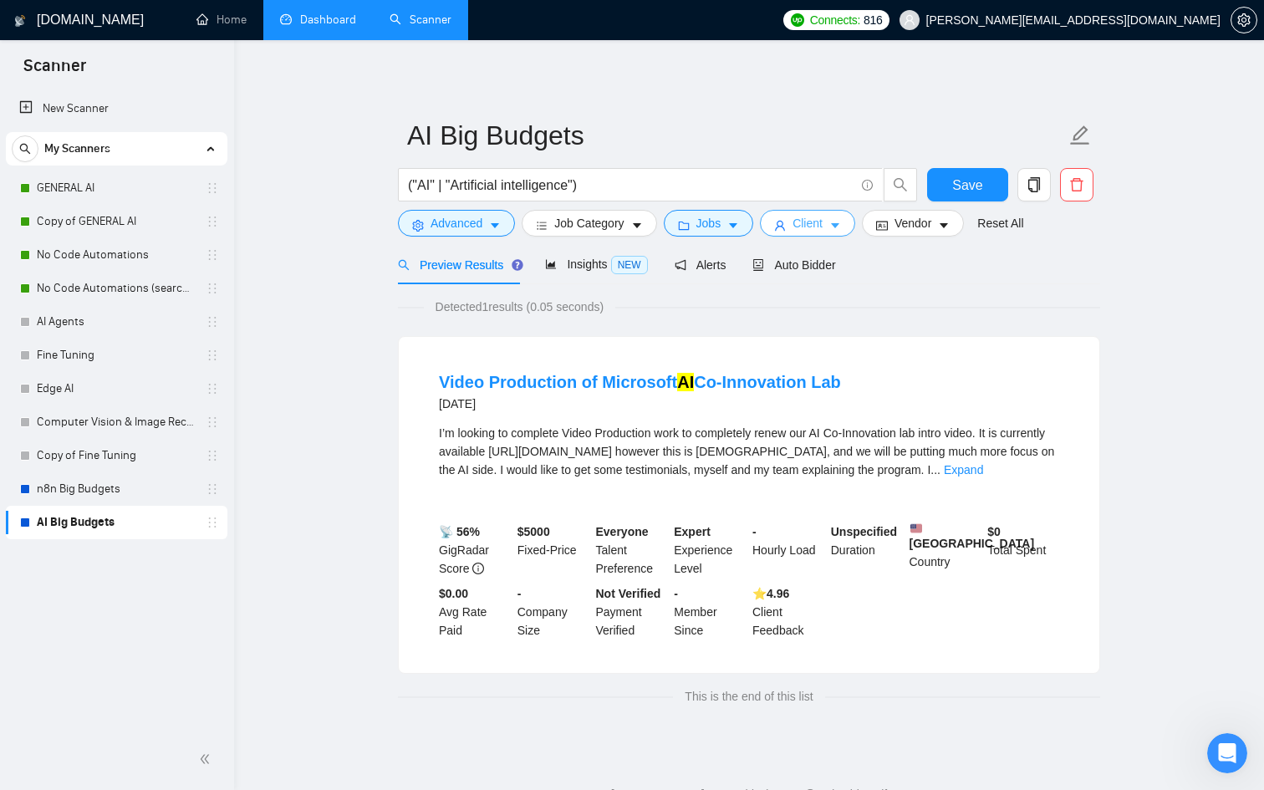
click at [843, 232] on button "Client" at bounding box center [807, 223] width 95 height 27
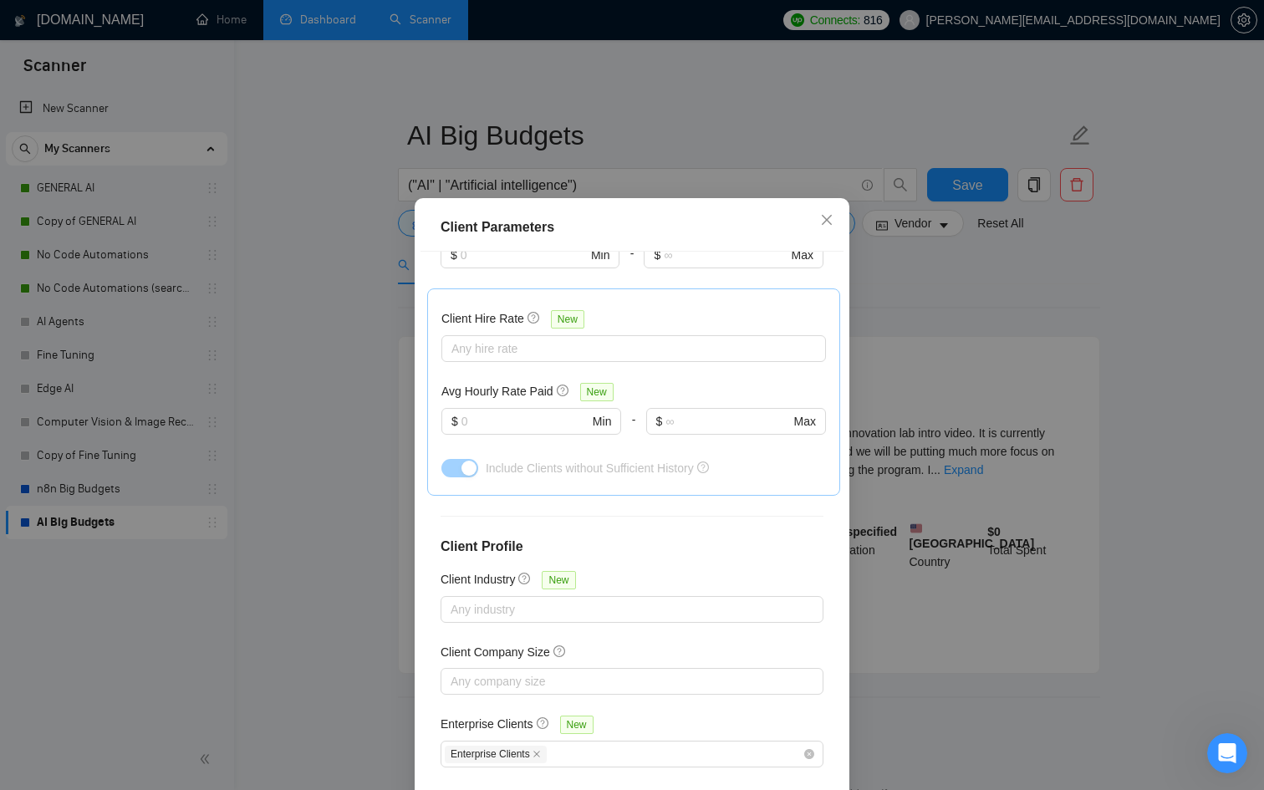
scroll to position [89, 0]
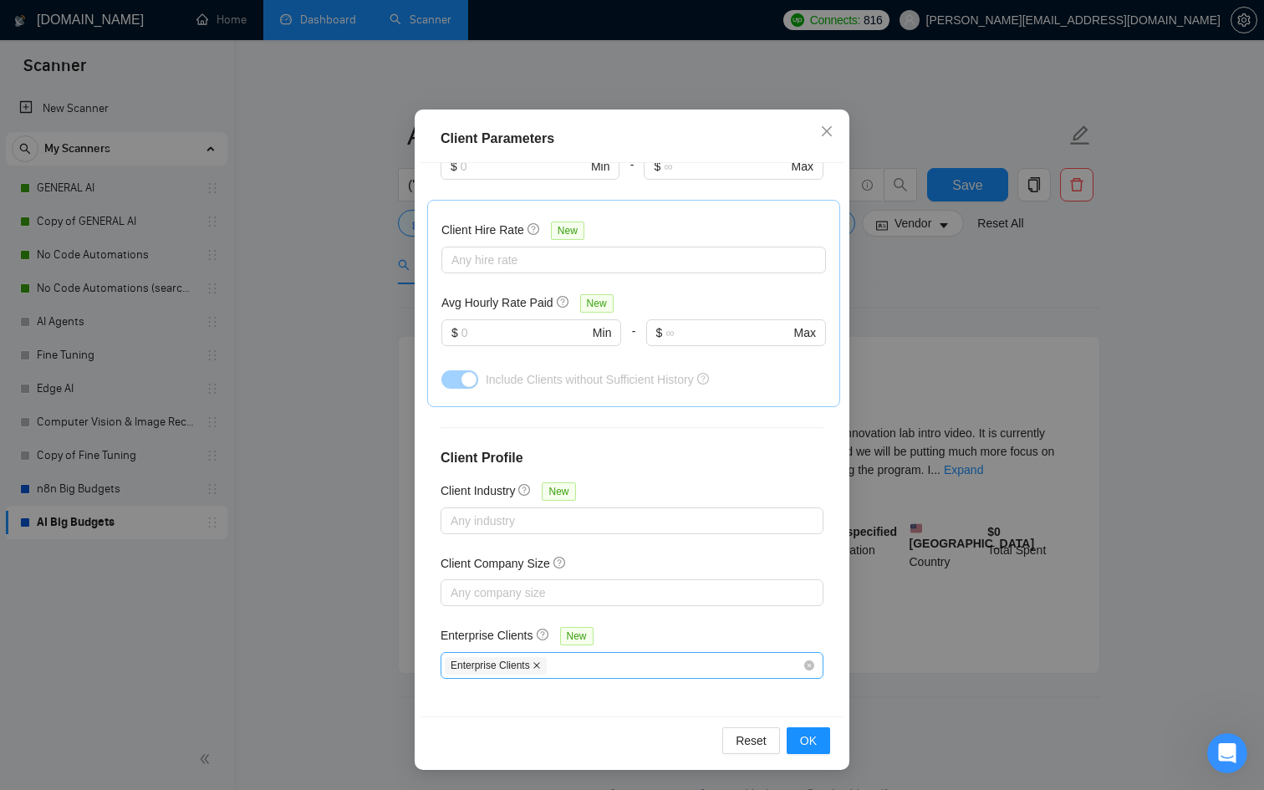
click at [540, 666] on icon "close" at bounding box center [536, 666] width 7 height 7
click at [809, 747] on span "OK" at bounding box center [808, 741] width 17 height 18
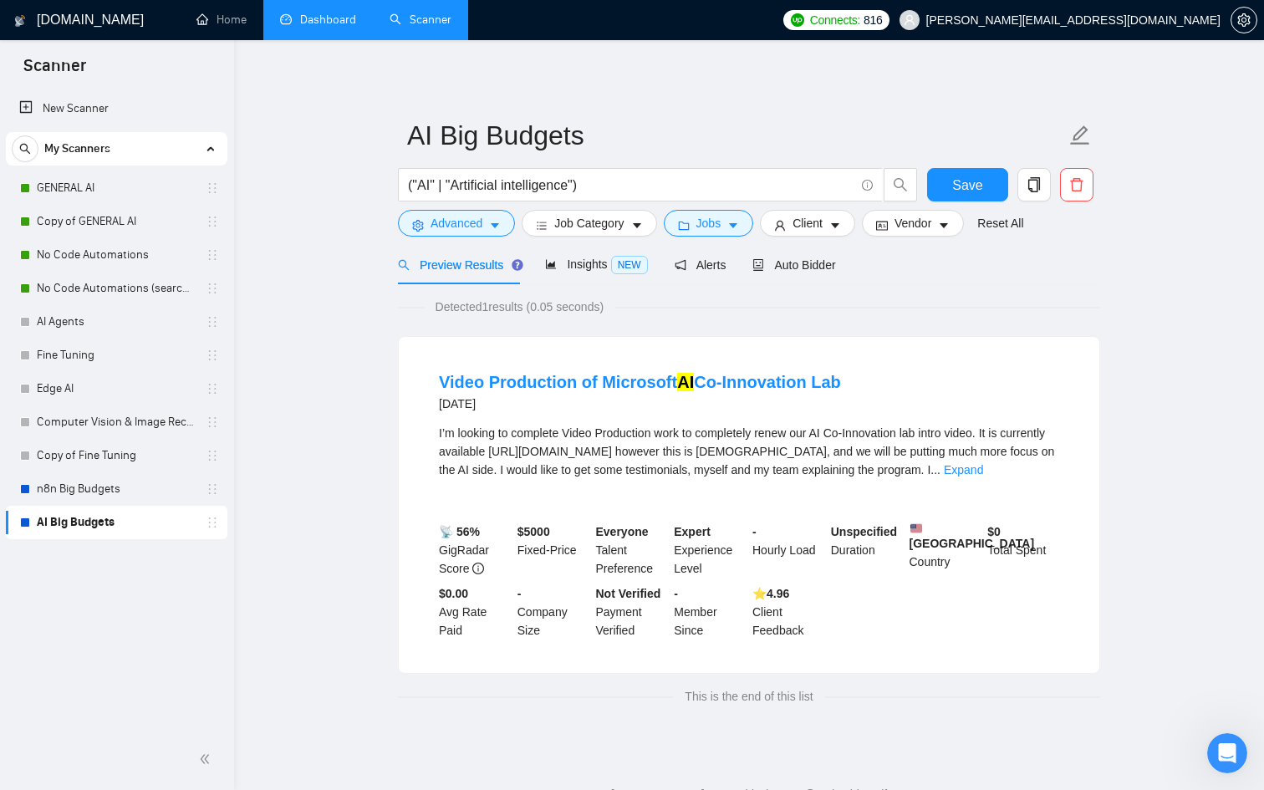
scroll to position [0, 0]
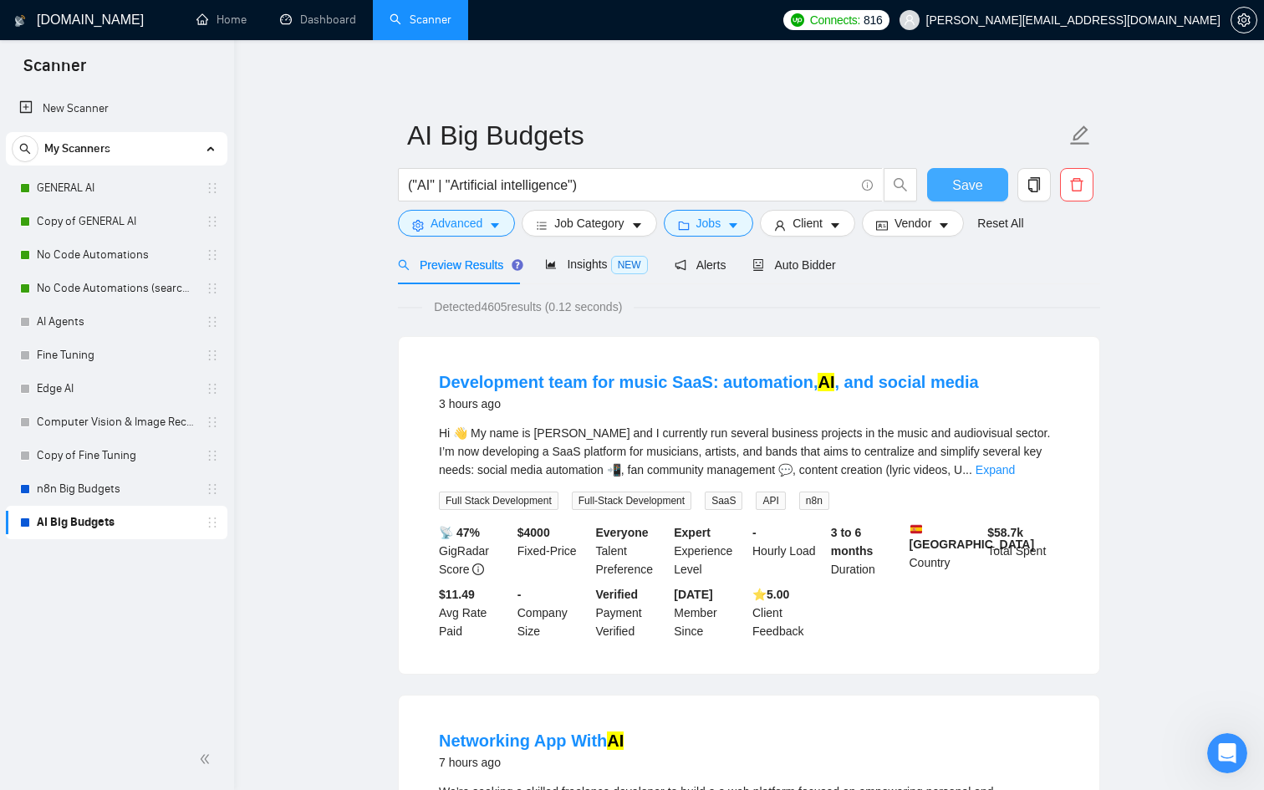
click at [965, 185] on span "Save" at bounding box center [967, 185] width 30 height 21
click at [94, 100] on link "New Scanner" at bounding box center [116, 108] width 195 height 33
click at [137, 102] on link "New Scanner" at bounding box center [116, 108] width 195 height 33
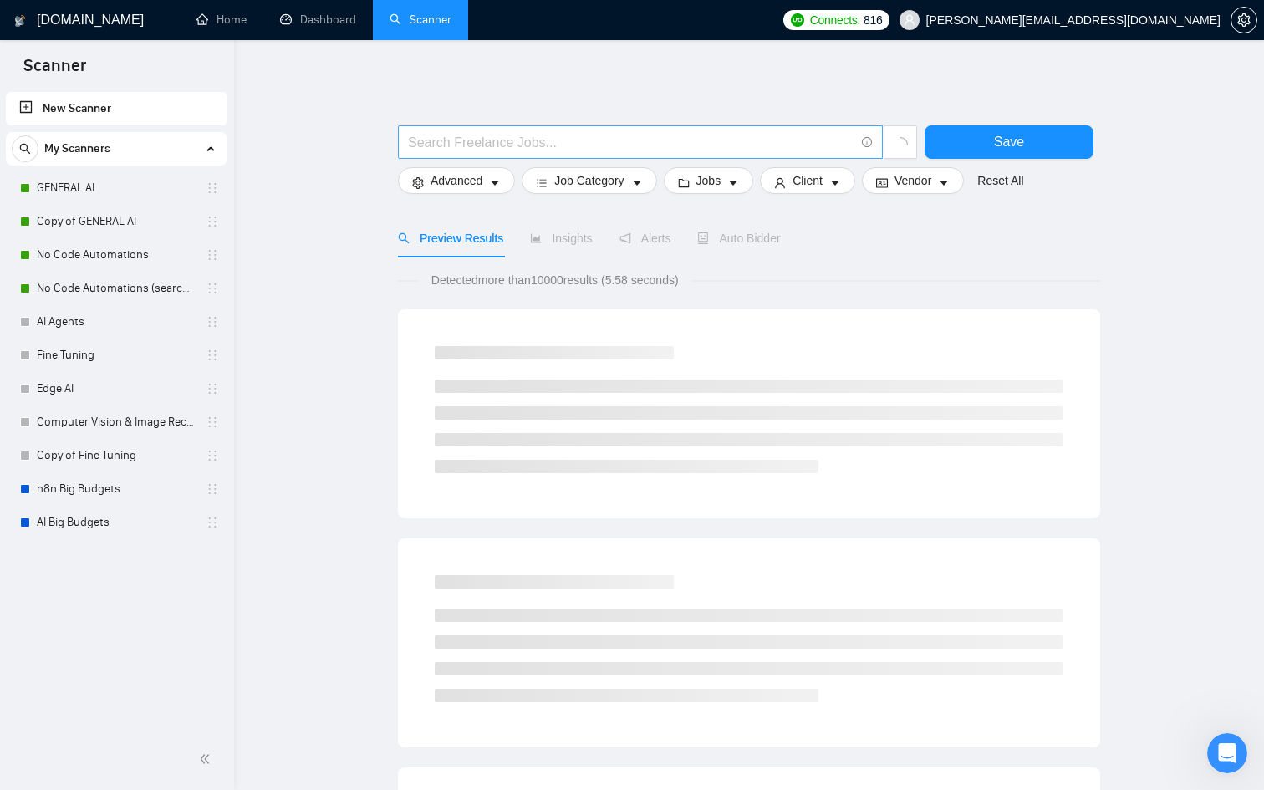
click at [559, 150] on input "text" at bounding box center [631, 142] width 447 height 21
type input """
click at [790, 139] on input "("social media manager" | "Social media marketing" | "SMM" | "content strategis…" at bounding box center [631, 142] width 447 height 21
click at [848, 140] on input "("social media manager" | "Social media marketing" | "SMM" | "content strategis…" at bounding box center [631, 142] width 447 height 21
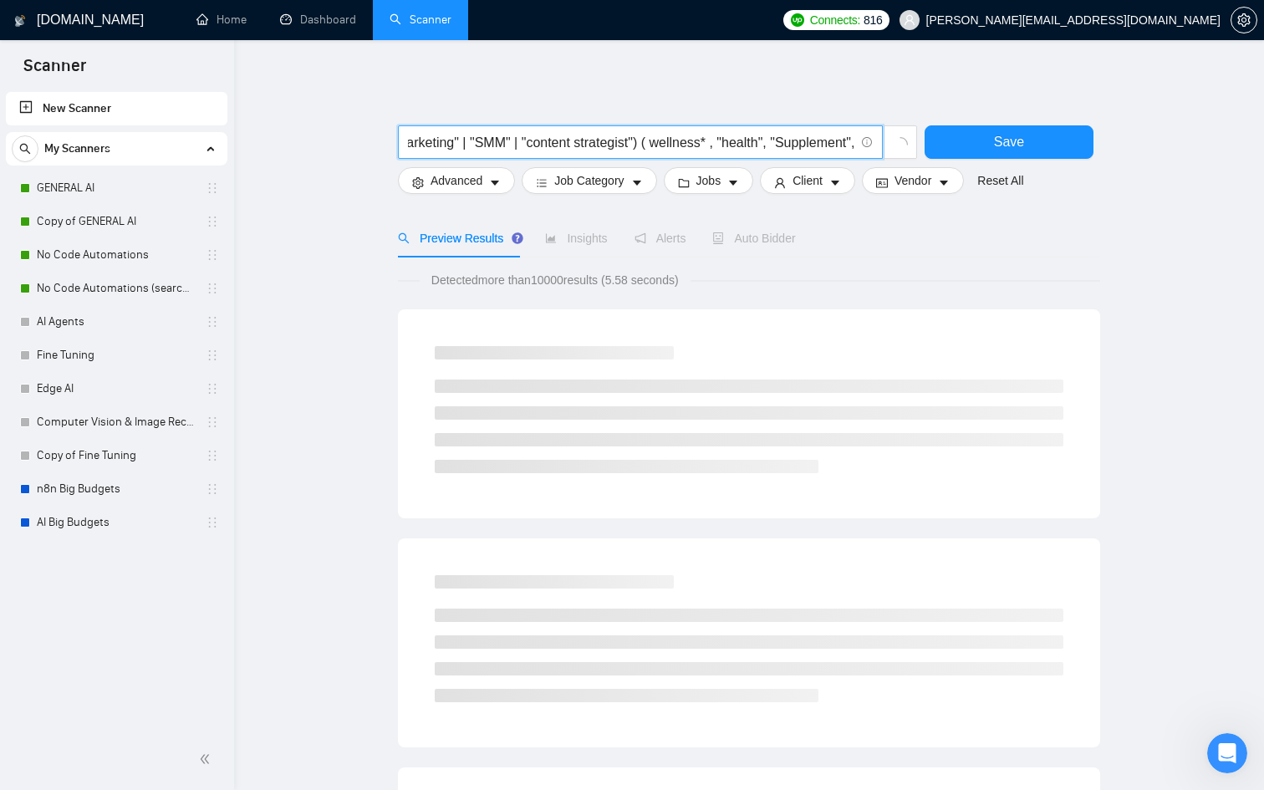
scroll to position [0, 278]
click at [702, 142] on input "("social media manager" | "Social media marketing" | "SMM" | "content strategis…" at bounding box center [631, 142] width 447 height 21
click at [771, 145] on input "("social media manager" | "Social media marketing" | "SMM" | "content strategis…" at bounding box center [631, 142] width 447 height 21
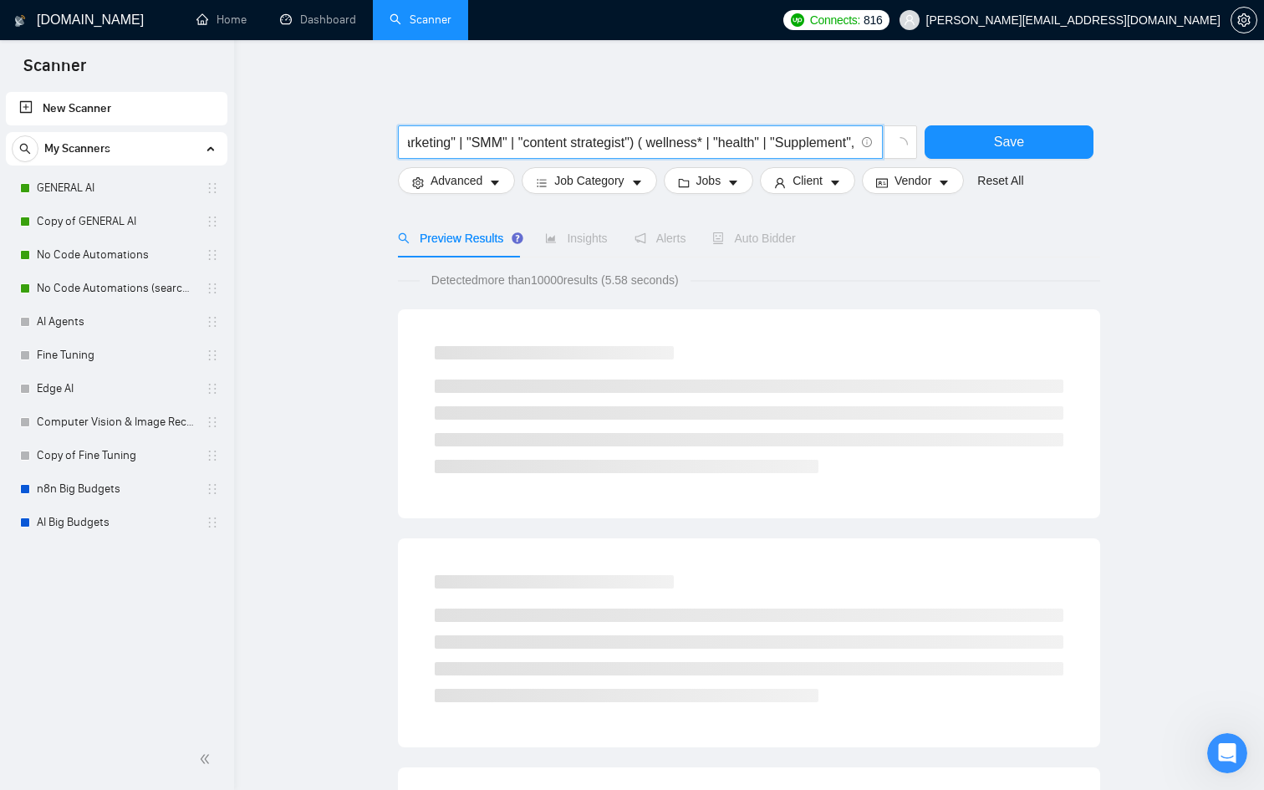
drag, startPoint x: 807, startPoint y: 140, endPoint x: 873, endPoint y: 140, distance: 66.1
click at [873, 140] on span "("social media manager" | "Social media marketing" | "SMM" | "content strategis…" at bounding box center [640, 141] width 485 height 33
click at [850, 143] on input "("social media manager" | "Social media marketing" | "SMM" | "content strategis…" at bounding box center [631, 142] width 447 height 21
type input "("social media manager" | "Social media marketing" | "SMM" | "content strategis…"
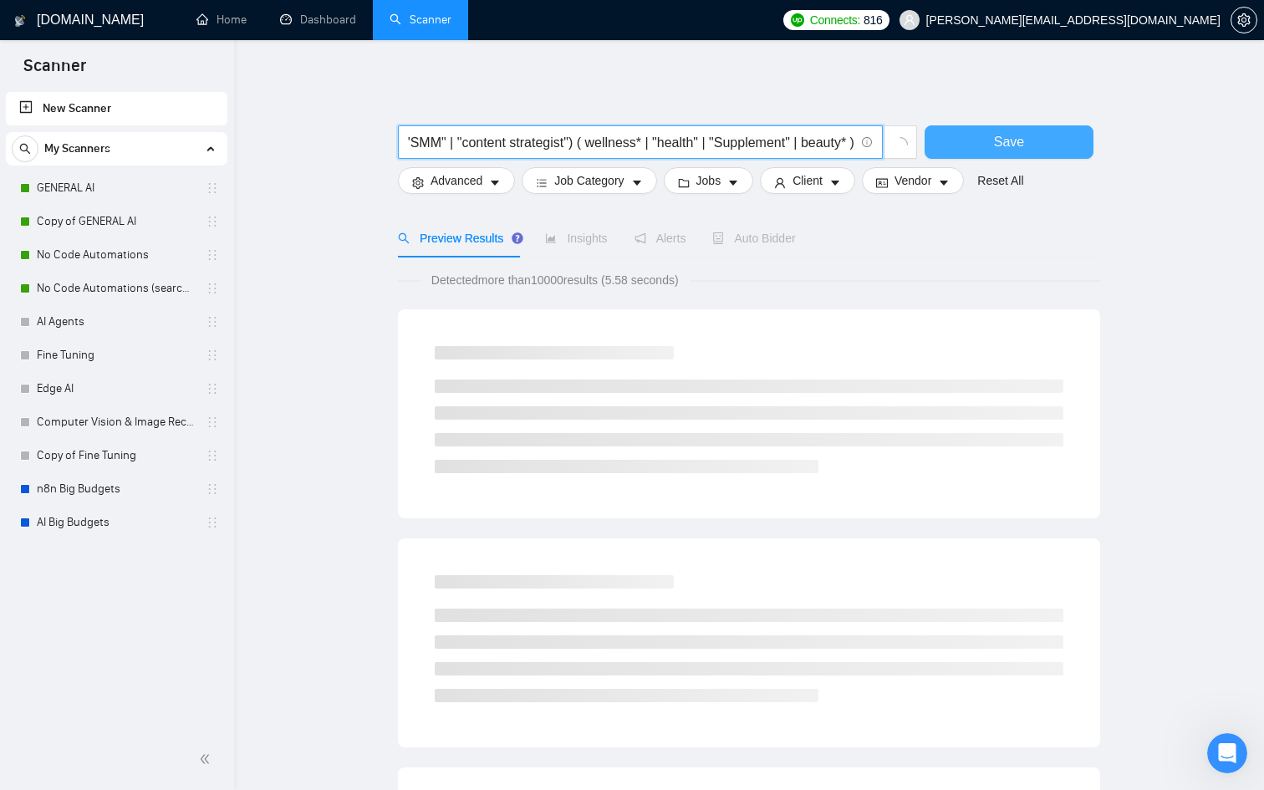
scroll to position [0, 0]
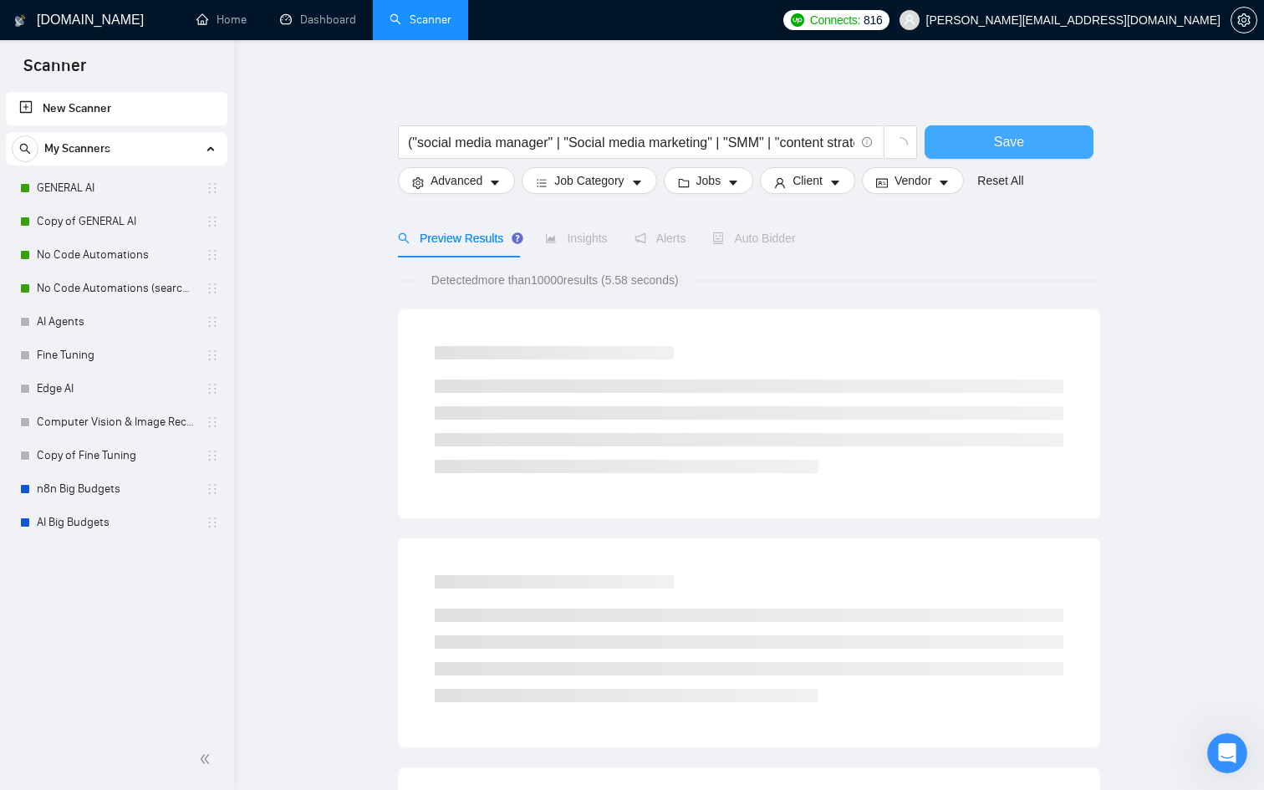
click at [980, 135] on button "Save" at bounding box center [1009, 141] width 169 height 33
click at [712, 136] on input "("social media manager" | "Social media marketing" | "SMM" | "content strategis…" at bounding box center [631, 142] width 447 height 21
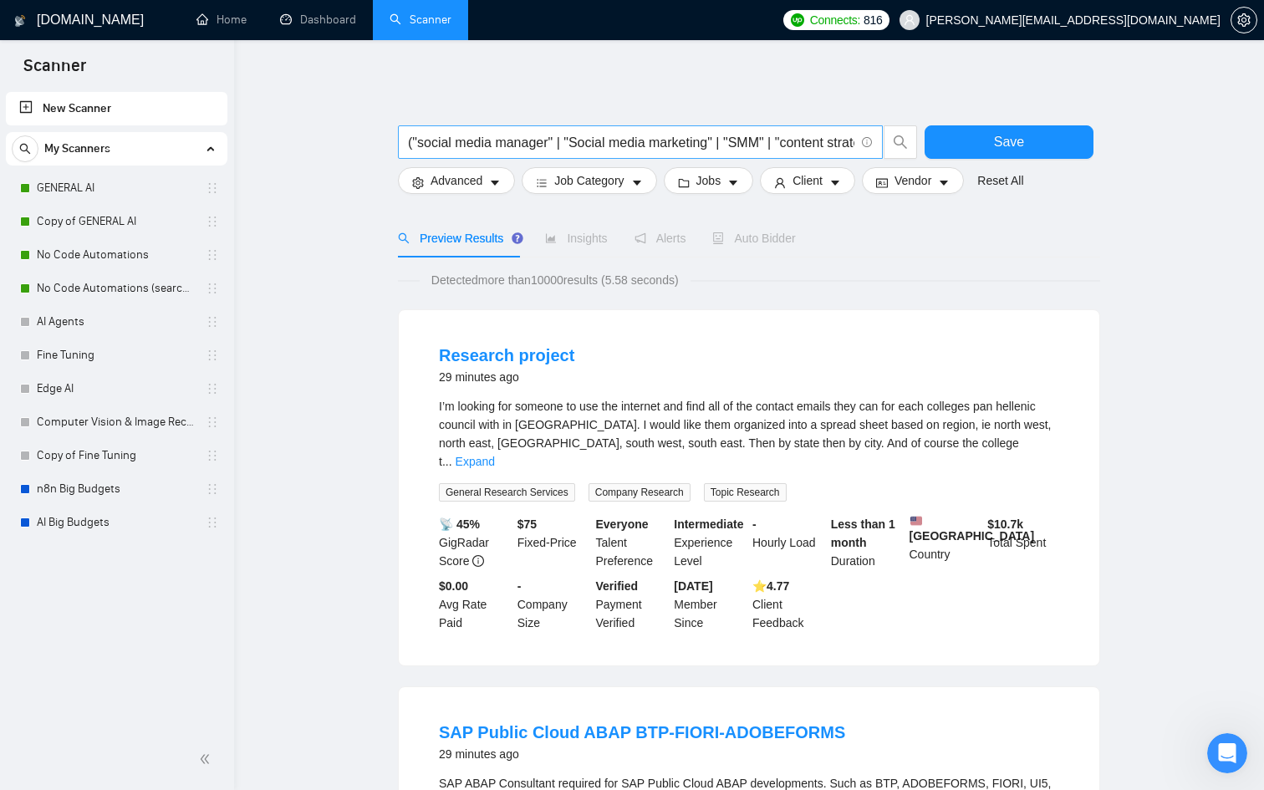
click at [640, 142] on input "("social media manager" | "Social media marketing" | "SMM" | "content strategis…" at bounding box center [631, 142] width 447 height 21
drag, startPoint x: 640, startPoint y: 142, endPoint x: 911, endPoint y: 157, distance: 271.3
click at [911, 157] on span "("social media manager" | "Social media marketing" | "SMM" | "content strategis…" at bounding box center [658, 141] width 520 height 33
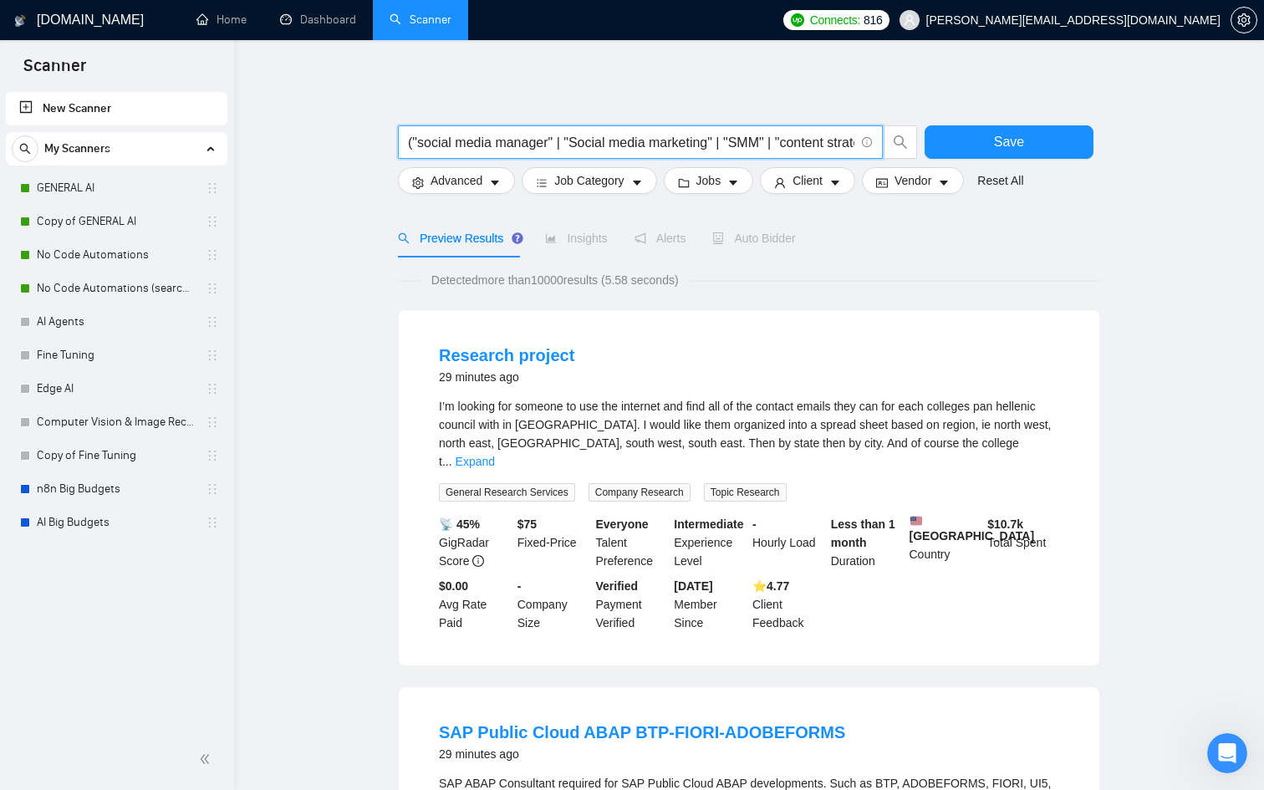
click at [731, 273] on div "Detected more than 10000 results (5.58 seconds)" at bounding box center [749, 280] width 702 height 18
click at [679, 120] on div at bounding box center [749, 117] width 702 height 17
click at [671, 132] on input "("social media manager" | "Social media marketing" | "SMM" | "content strategis…" at bounding box center [631, 142] width 447 height 21
click at [441, 178] on span "Advanced" at bounding box center [457, 180] width 52 height 18
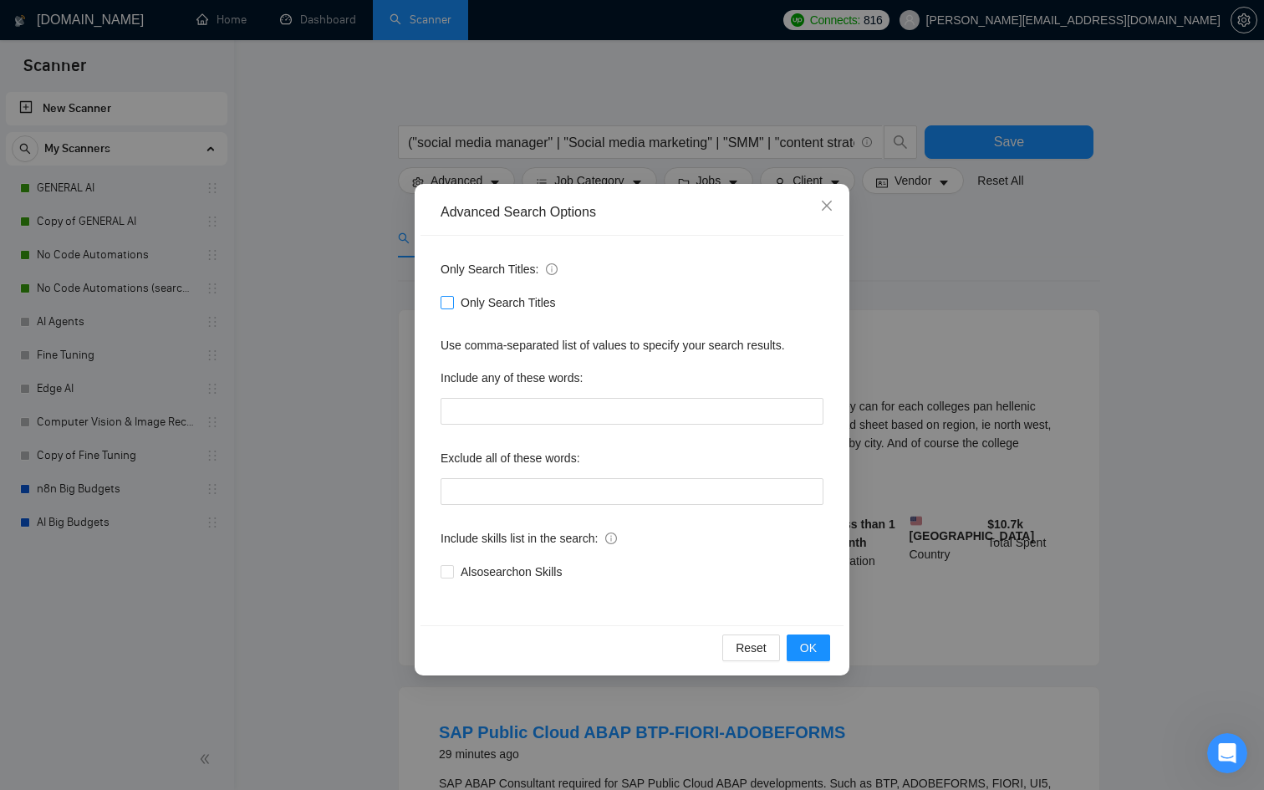
click at [509, 296] on span "Only Search Titles" at bounding box center [508, 302] width 109 height 18
click at [452, 296] on input "Only Search Titles" at bounding box center [447, 302] width 12 height 12
checkbox input "true"
click at [819, 638] on button "OK" at bounding box center [808, 648] width 43 height 27
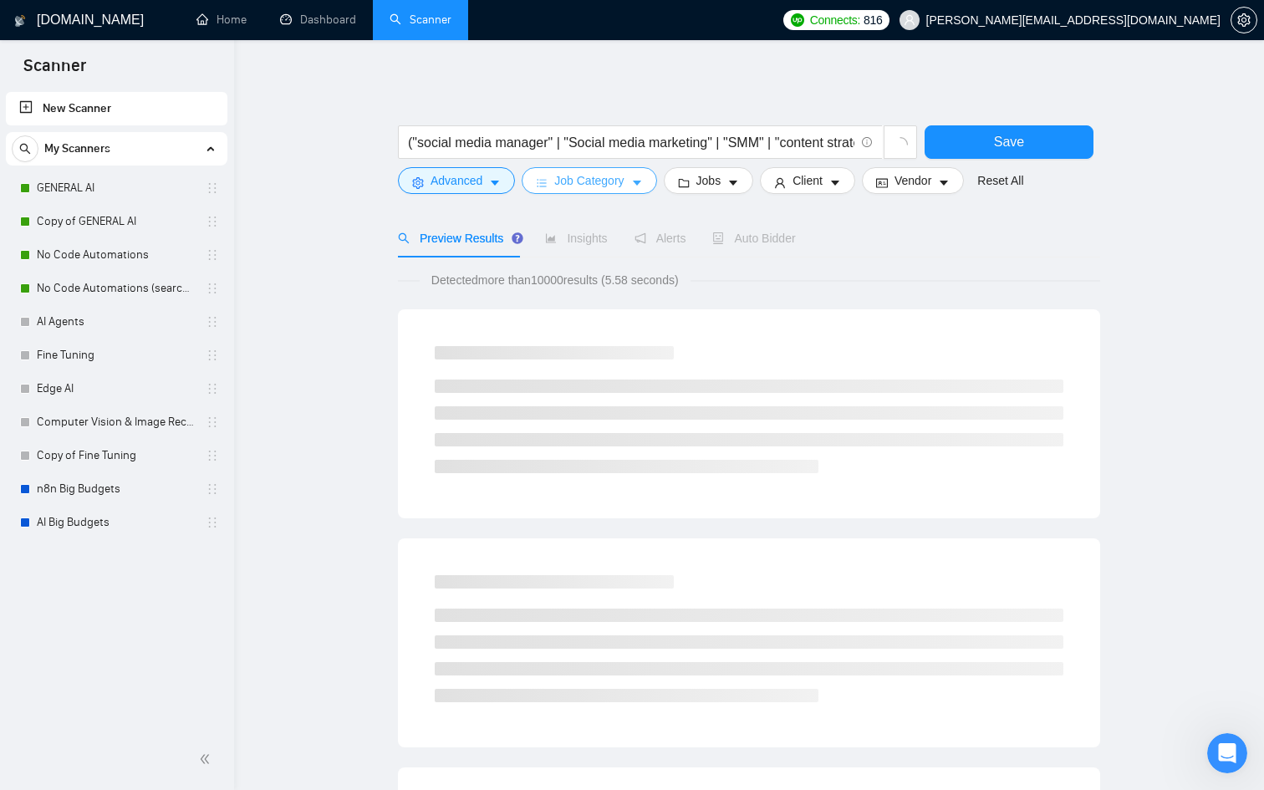
click at [585, 183] on span "Job Category" at bounding box center [588, 180] width 69 height 18
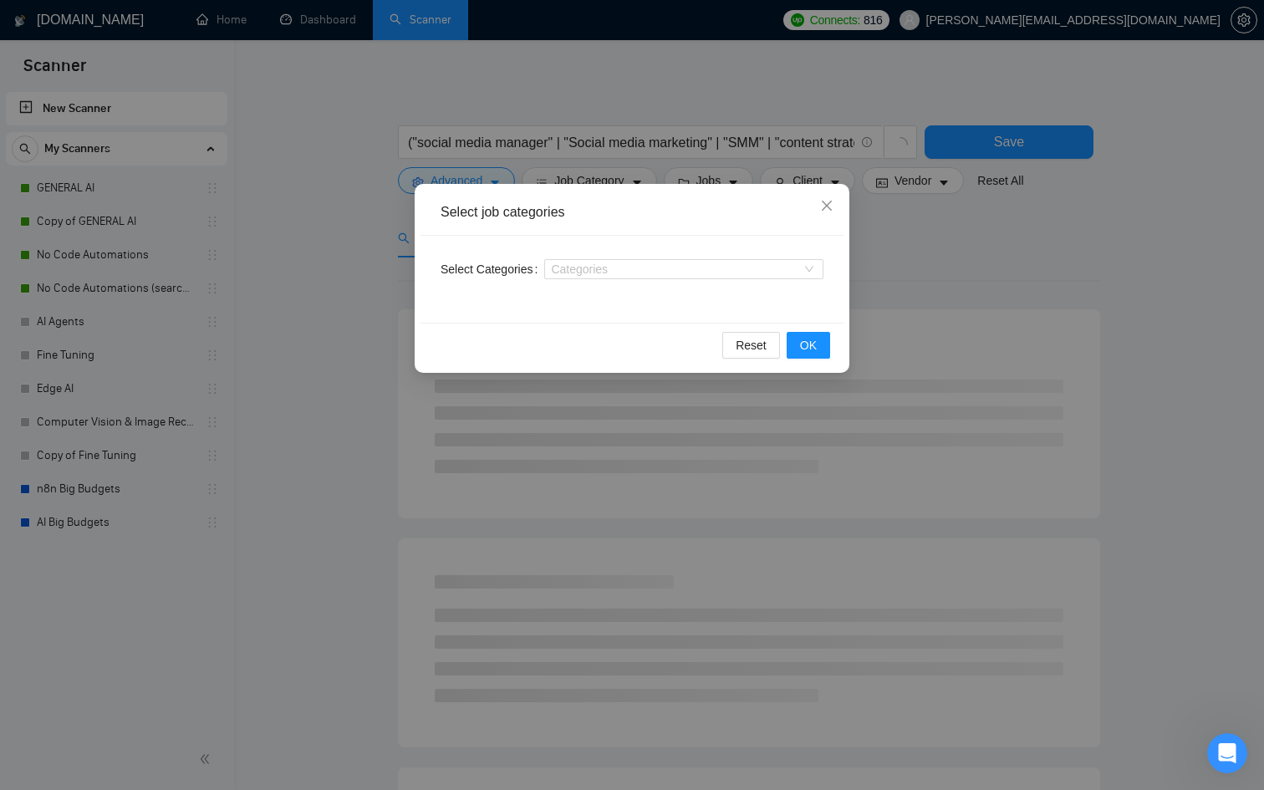
click at [690, 181] on div "Select job categories Select Categories Categories Reset OK" at bounding box center [632, 395] width 1264 height 790
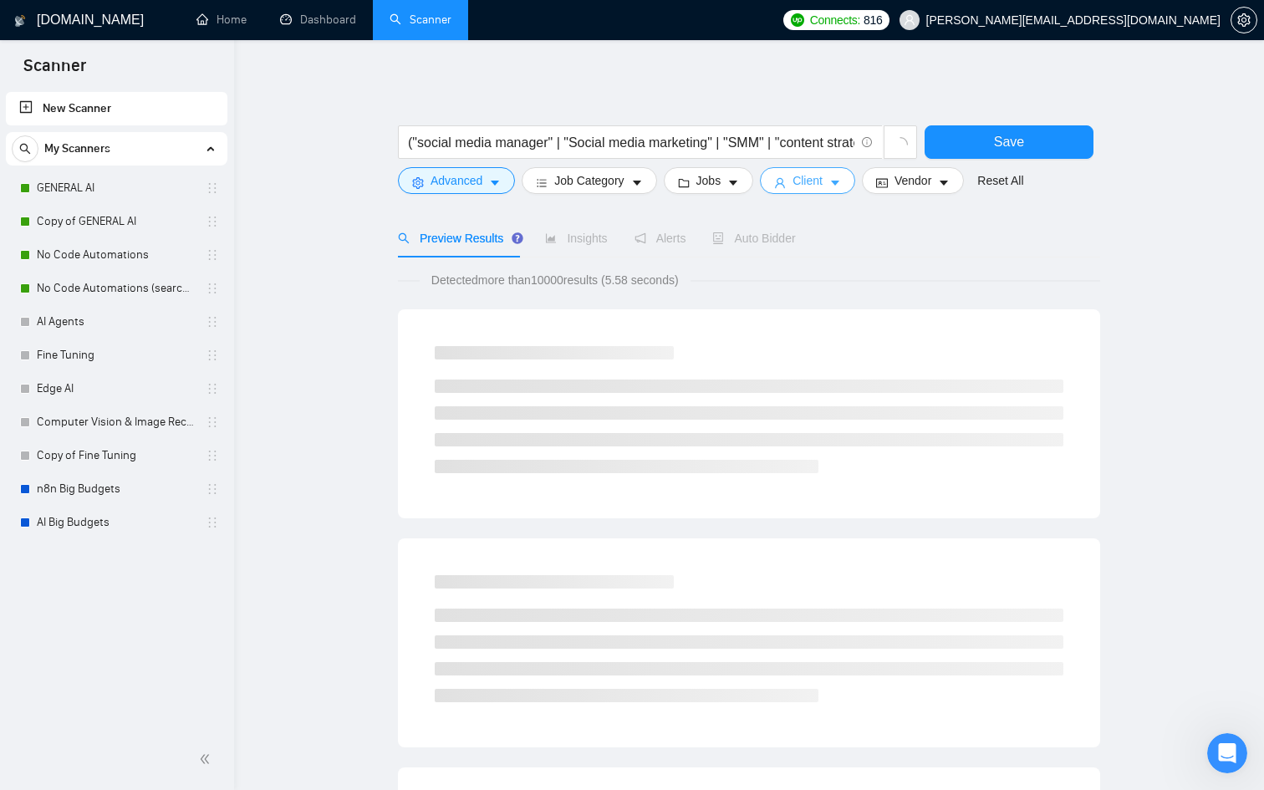
click at [805, 181] on span "Client" at bounding box center [808, 180] width 30 height 18
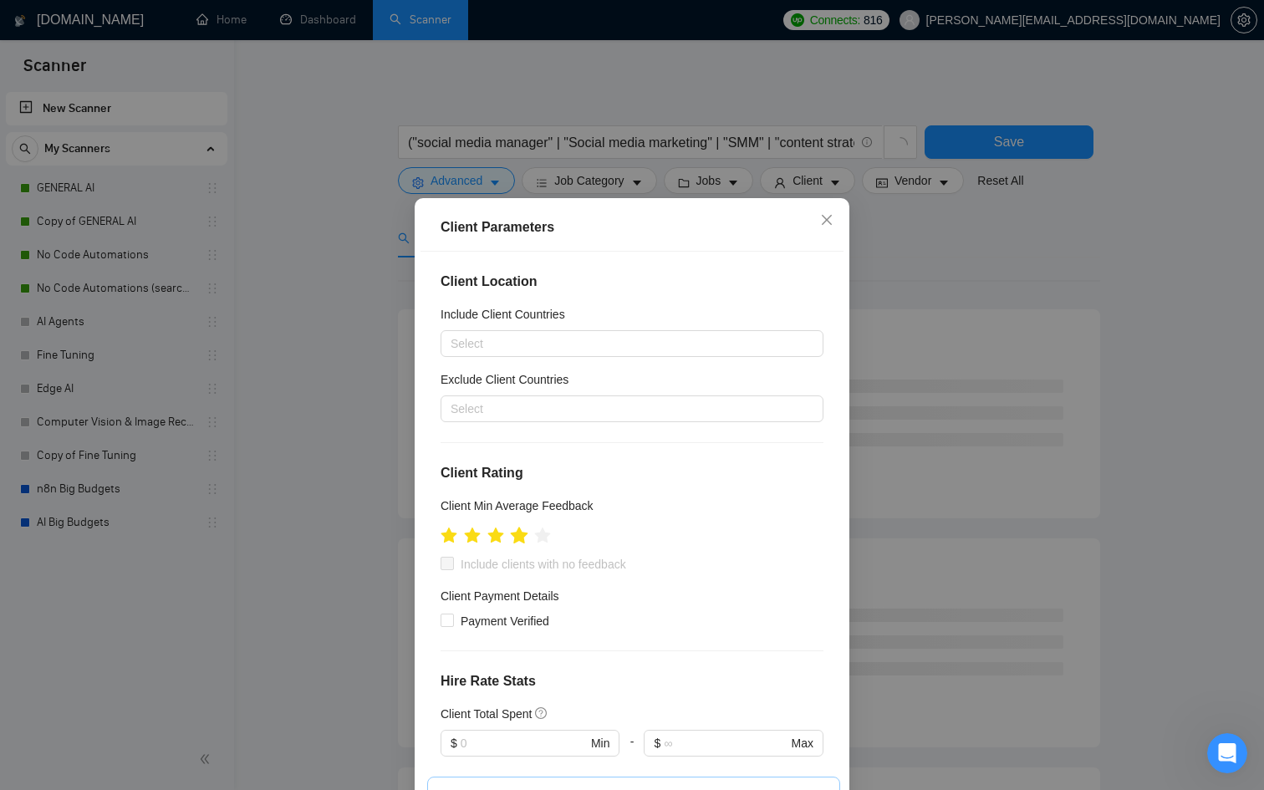
click at [520, 533] on icon "star" at bounding box center [520, 535] width 18 height 17
click at [324, 473] on div "Client Parameters Client Location Include Client Countries Select Exclude Clien…" at bounding box center [632, 395] width 1264 height 790
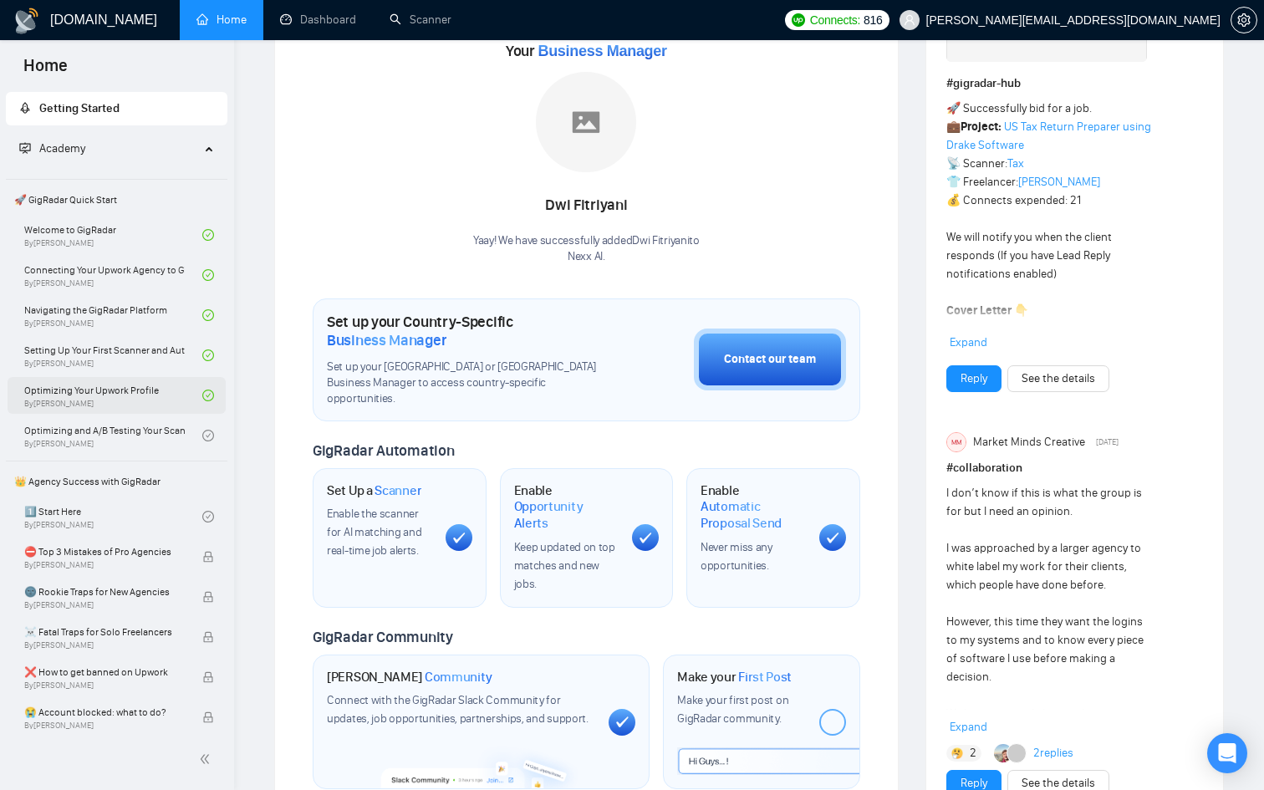
click at [156, 388] on link "Optimizing Your Upwork Profile By [PERSON_NAME]" at bounding box center [113, 395] width 178 height 37
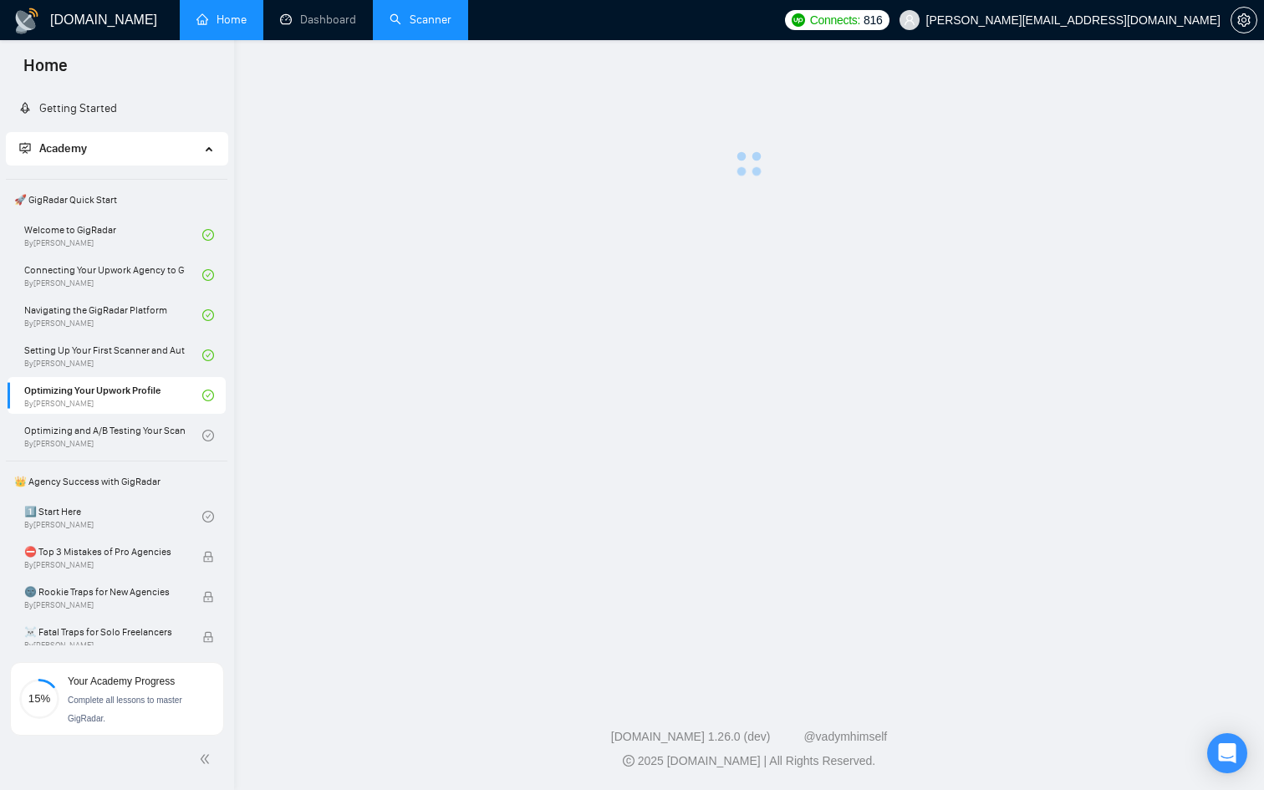
click at [421, 27] on link "Scanner" at bounding box center [421, 20] width 62 height 14
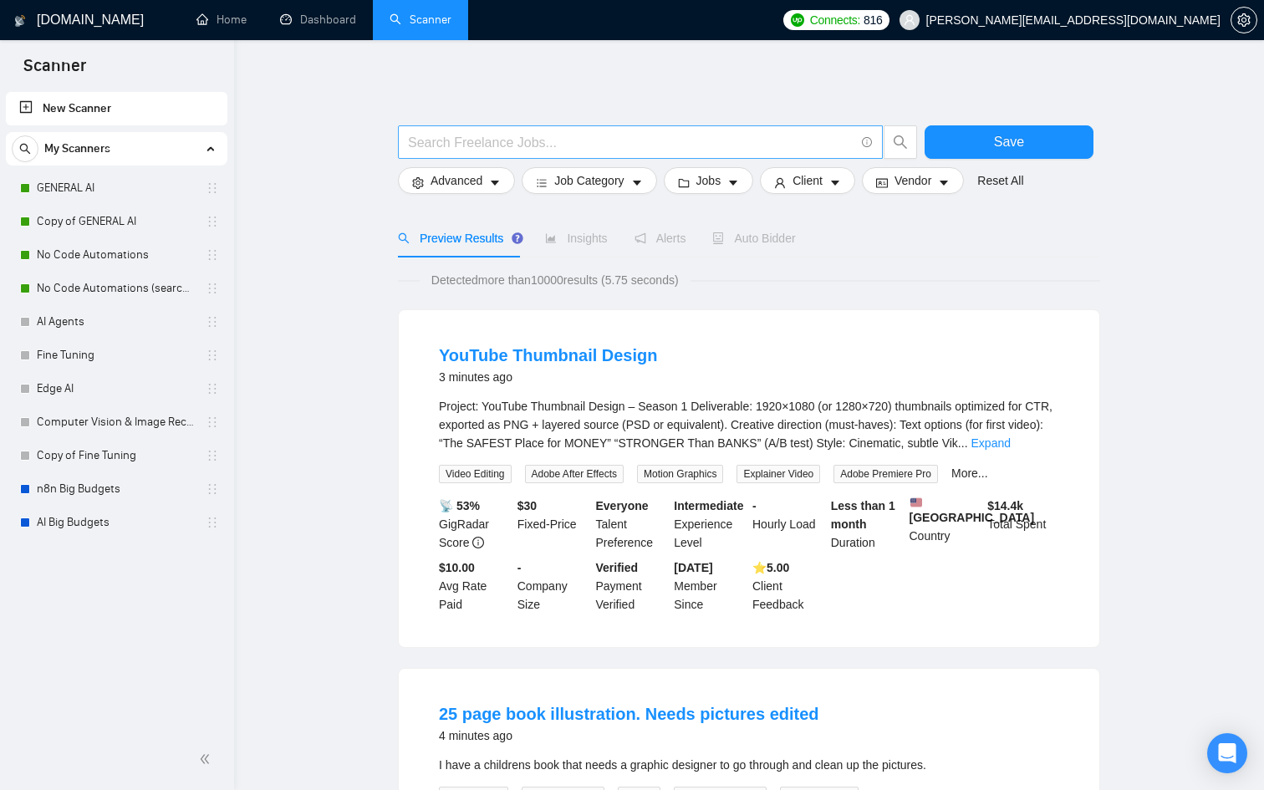
click at [509, 132] on input "text" at bounding box center [631, 142] width 447 height 21
paste input "("social media manager" | "Social media marketing" | "SMM" | "content strategis…"
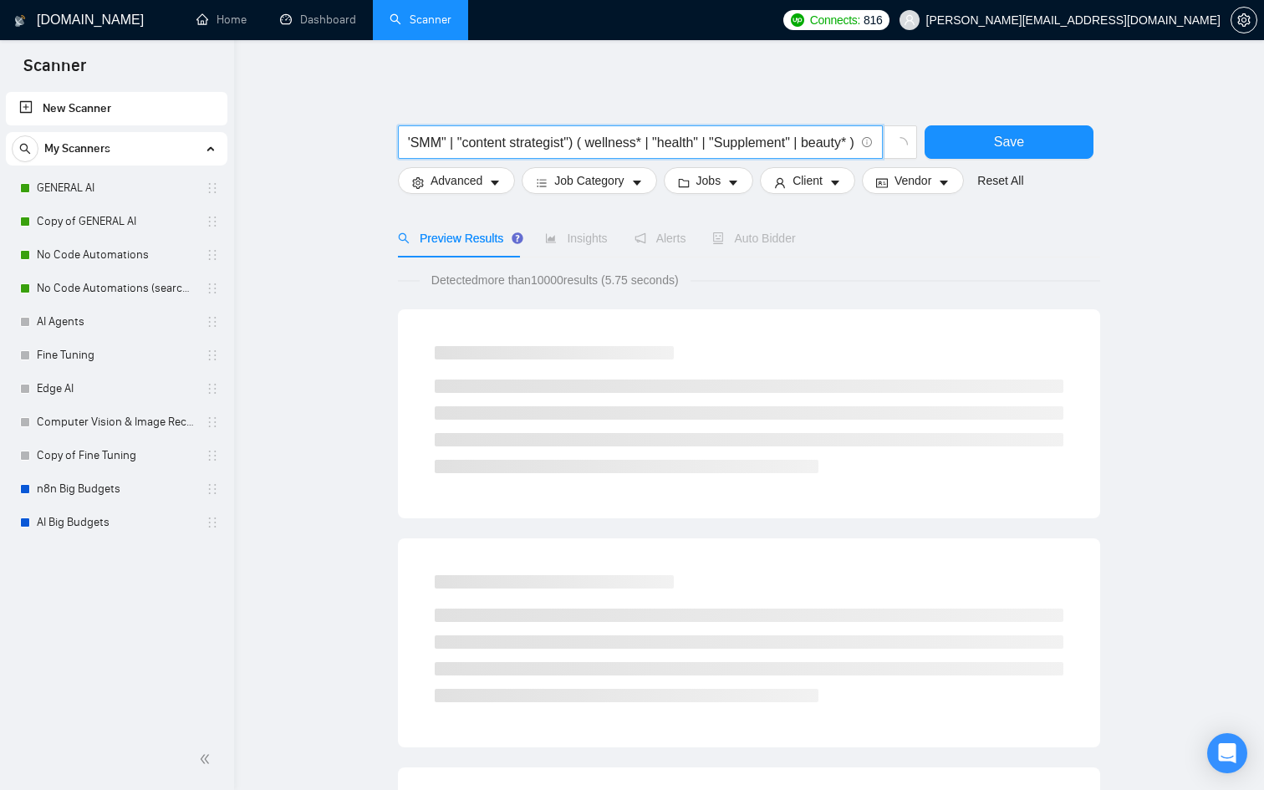
type input "("social media manager" | "Social media marketing" | "SMM" | "content strategis…"
click at [912, 237] on div "Preview Results Insights Alerts Auto Bidder" at bounding box center [749, 238] width 702 height 38
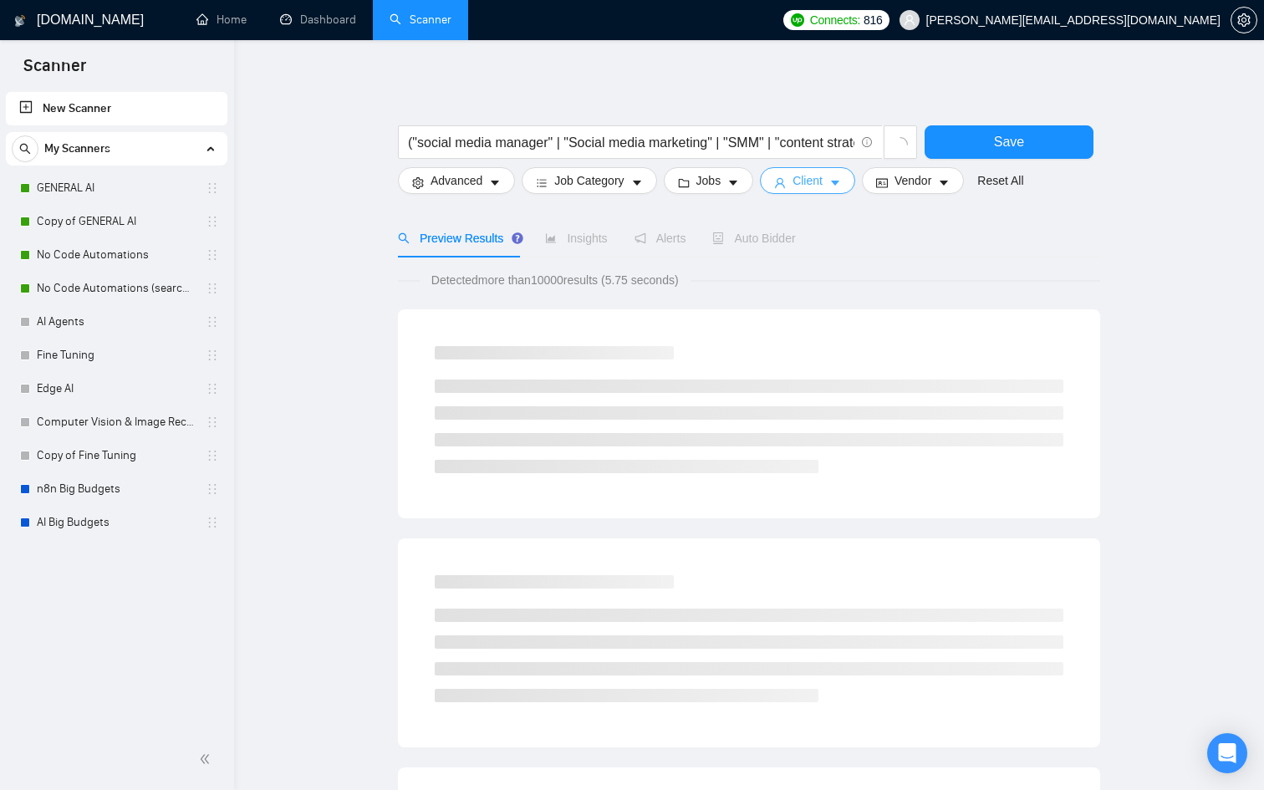
click at [798, 176] on button "Client" at bounding box center [807, 180] width 95 height 27
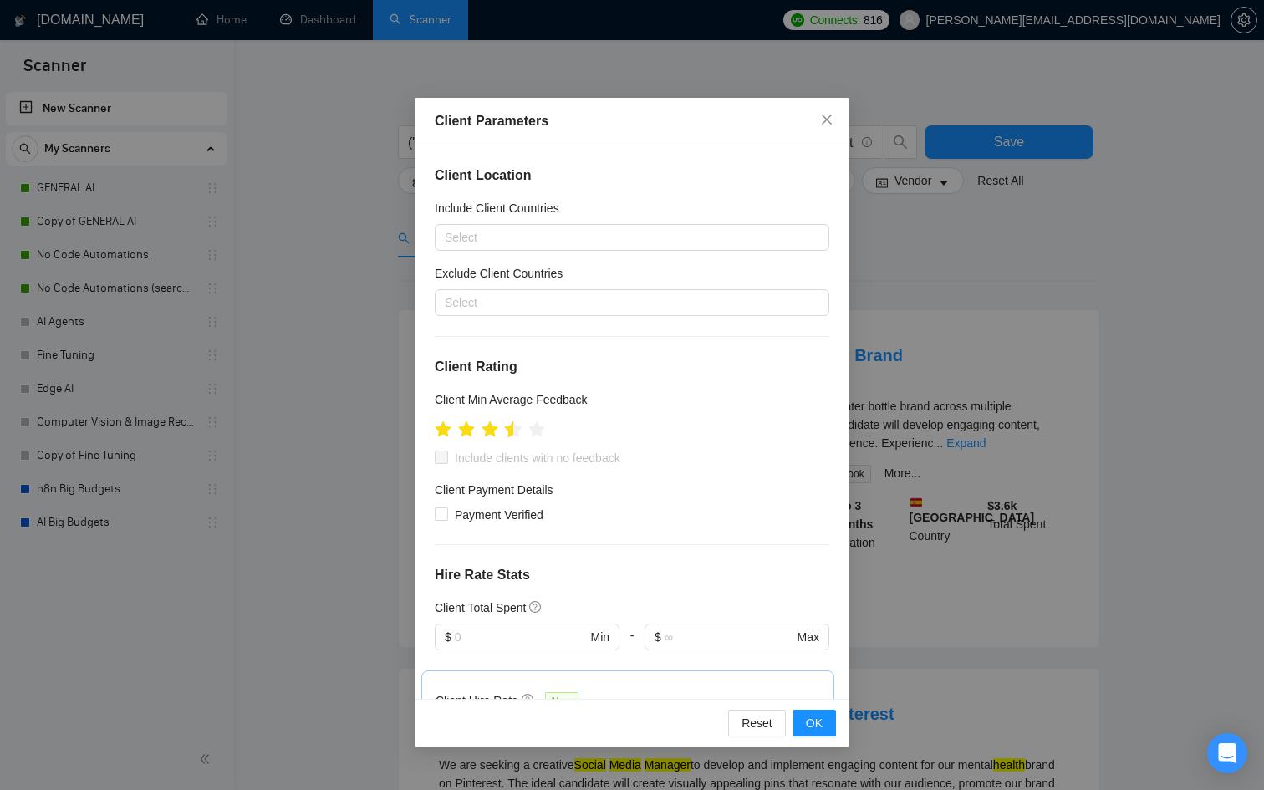
click at [513, 426] on icon "star" at bounding box center [514, 429] width 18 height 17
click at [517, 430] on icon "star" at bounding box center [514, 429] width 18 height 17
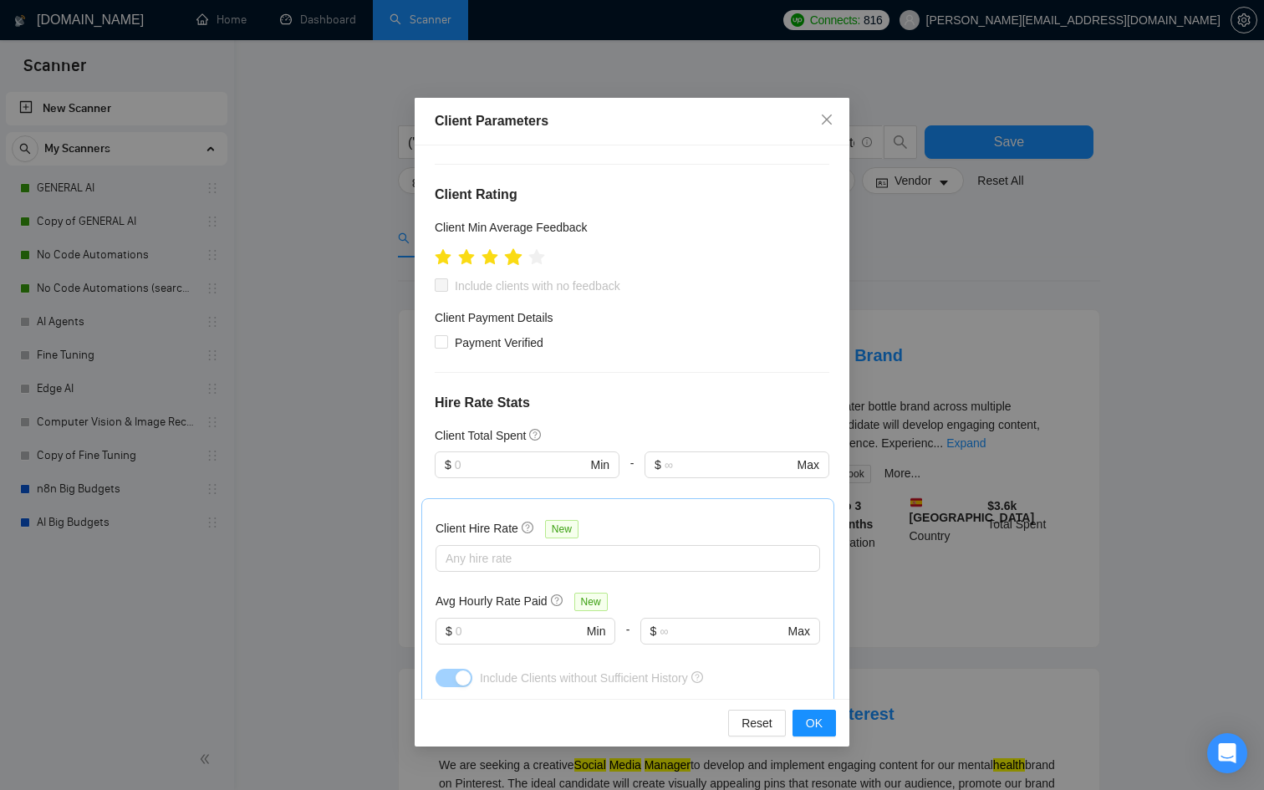
scroll to position [178, 0]
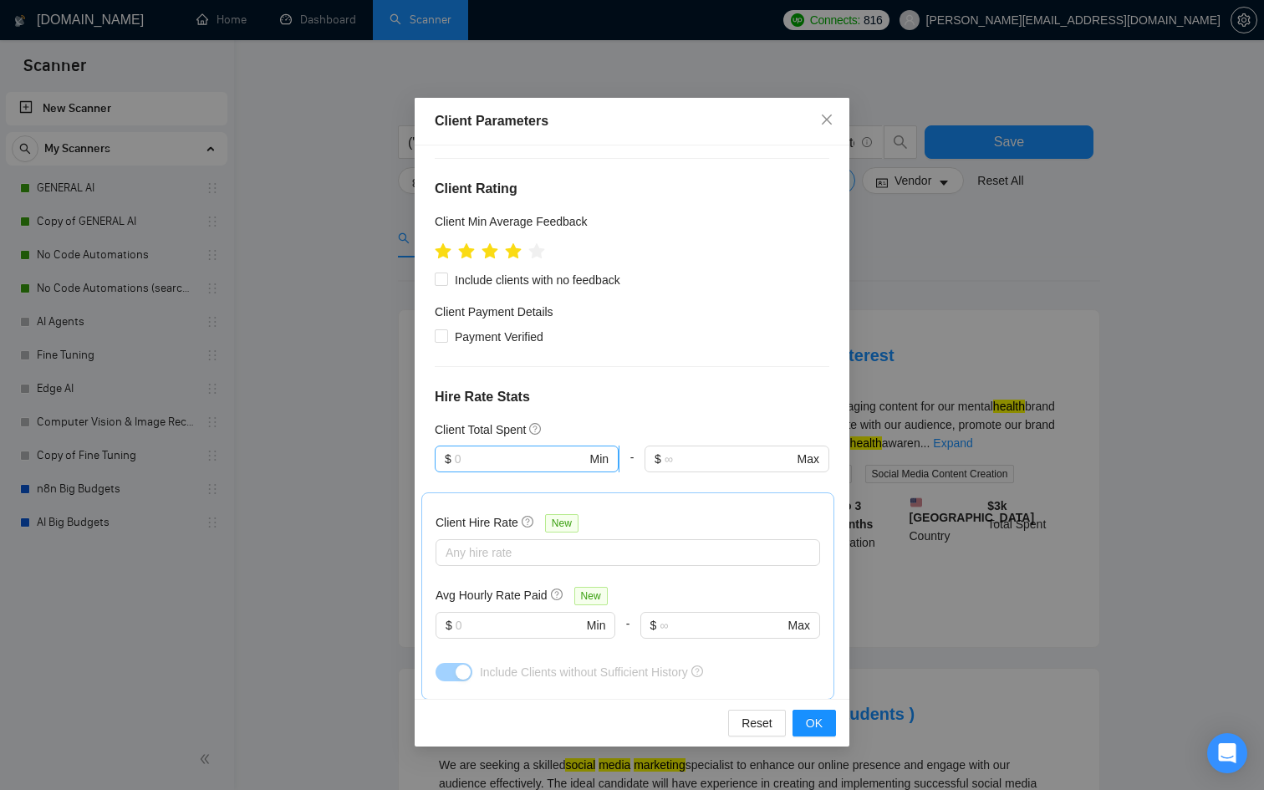
click at [521, 463] on input "text" at bounding box center [521, 459] width 132 height 18
click at [501, 546] on div "$1,000" at bounding box center [527, 545] width 165 height 18
type input "1000"
click at [987, 352] on div "Client Parameters Client Location Include Client Countries Select Exclude Clien…" at bounding box center [632, 395] width 1264 height 790
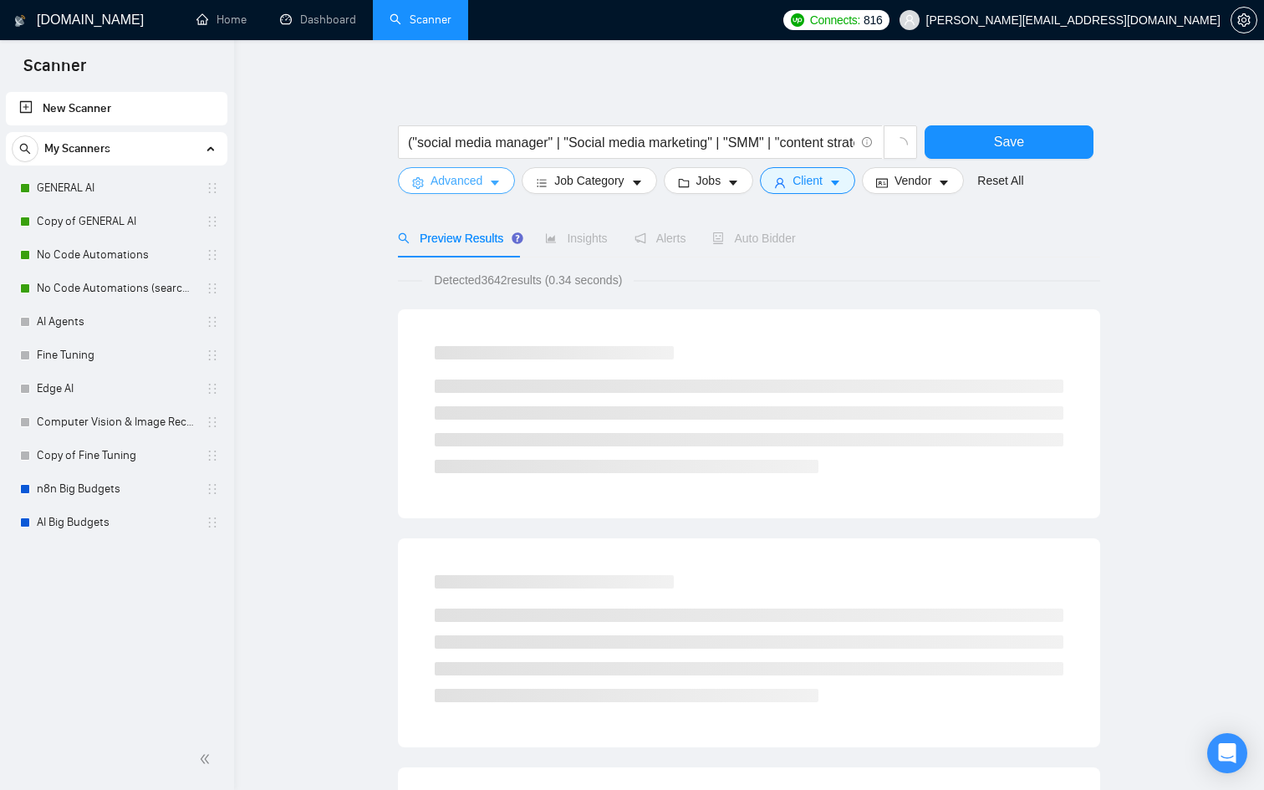
click at [446, 173] on span "Advanced" at bounding box center [457, 180] width 52 height 18
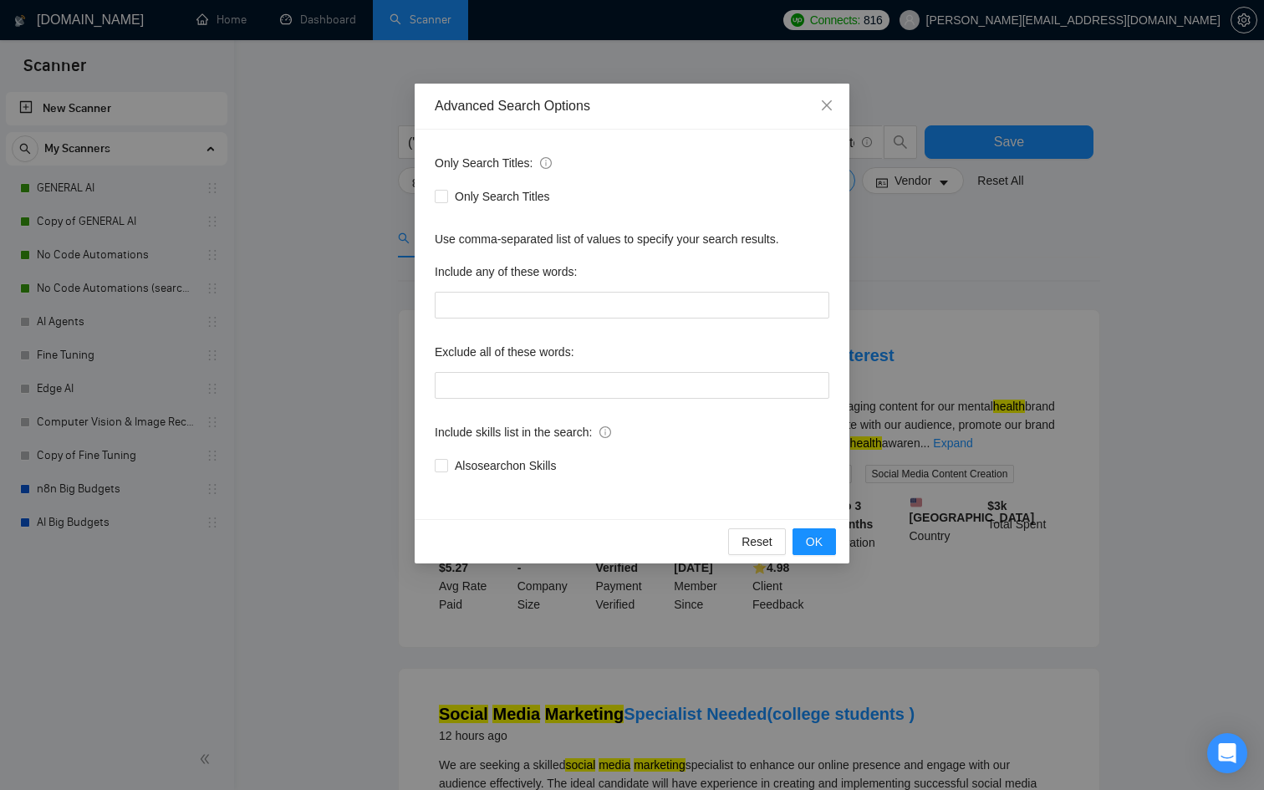
click at [1217, 448] on div "Advanced Search Options Only Search Titles: Only Search Titles Use comma-separa…" at bounding box center [632, 395] width 1264 height 790
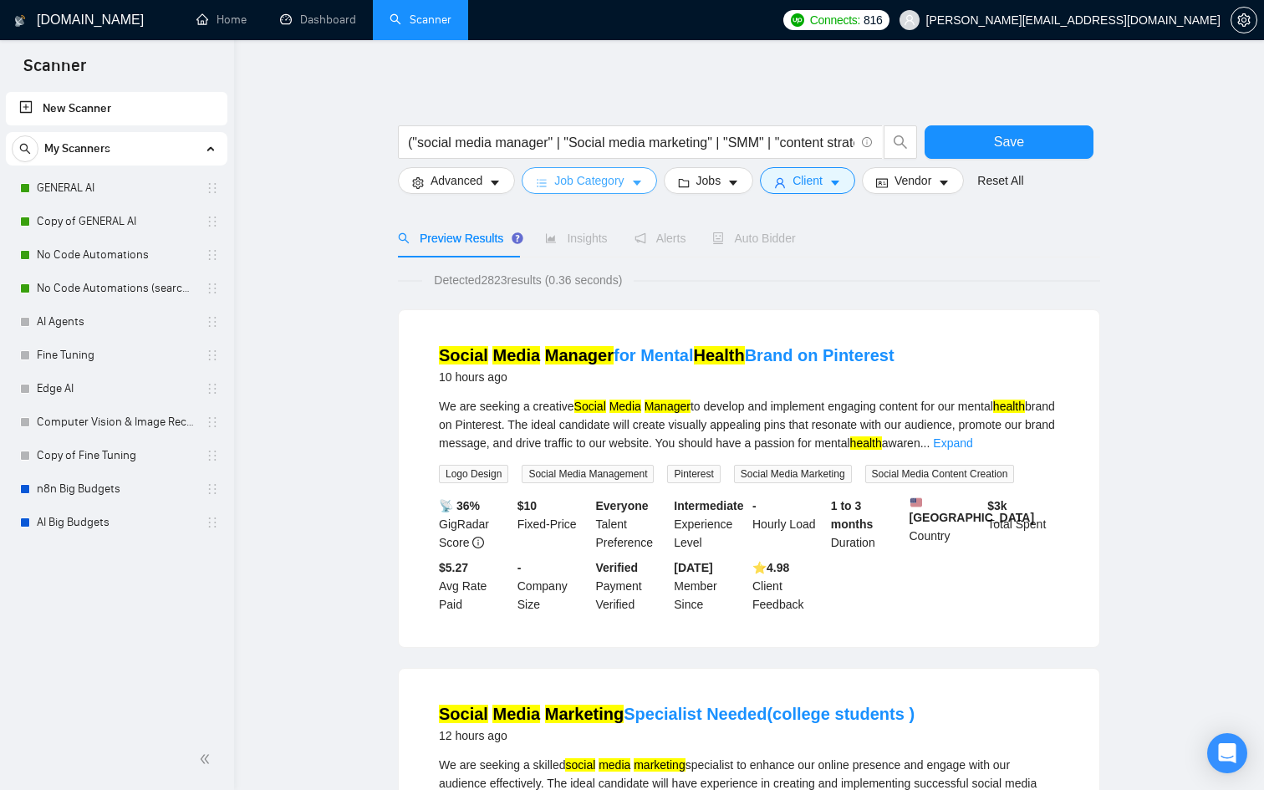
click at [630, 185] on button "Job Category" at bounding box center [589, 180] width 135 height 27
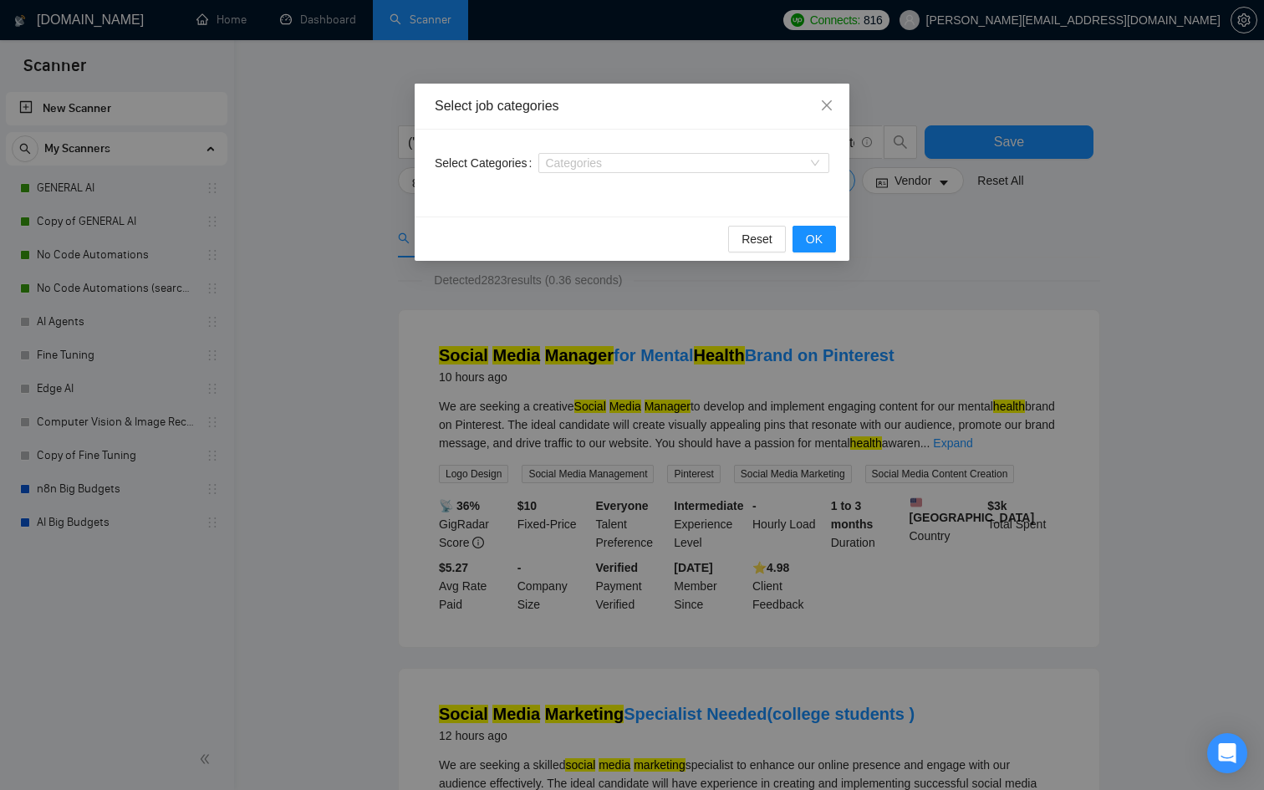
click at [916, 271] on div "Select job categories Select Categories Categories Reset OK" at bounding box center [632, 395] width 1264 height 790
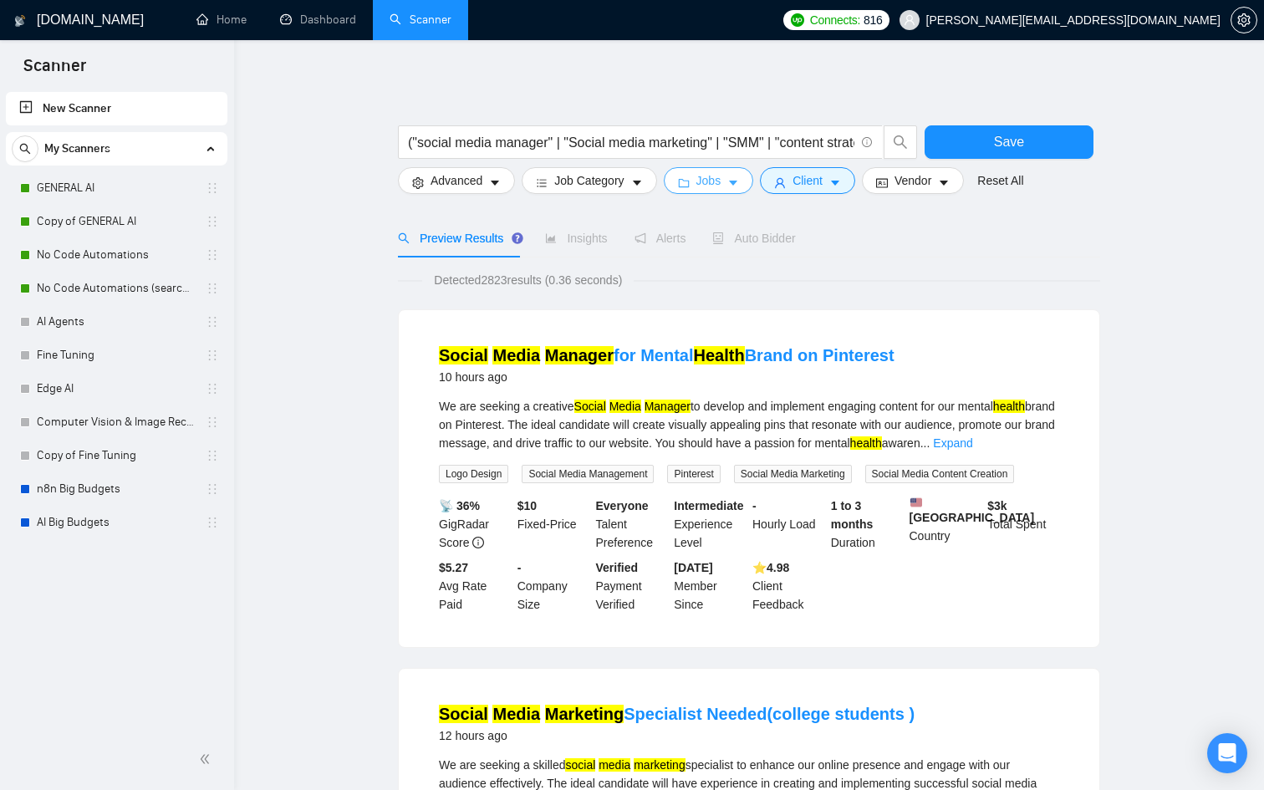
click at [722, 185] on span "Jobs" at bounding box center [709, 180] width 25 height 18
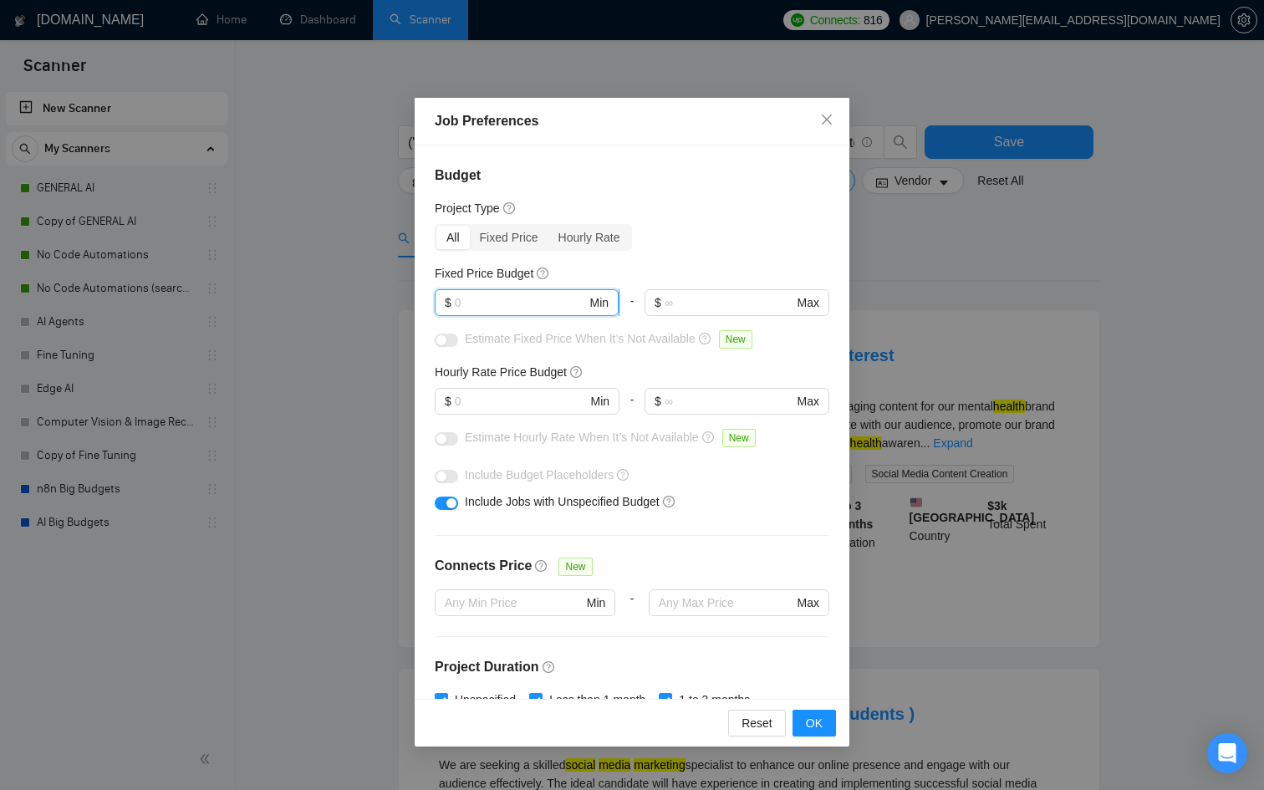
click at [480, 310] on input "text" at bounding box center [521, 302] width 132 height 18
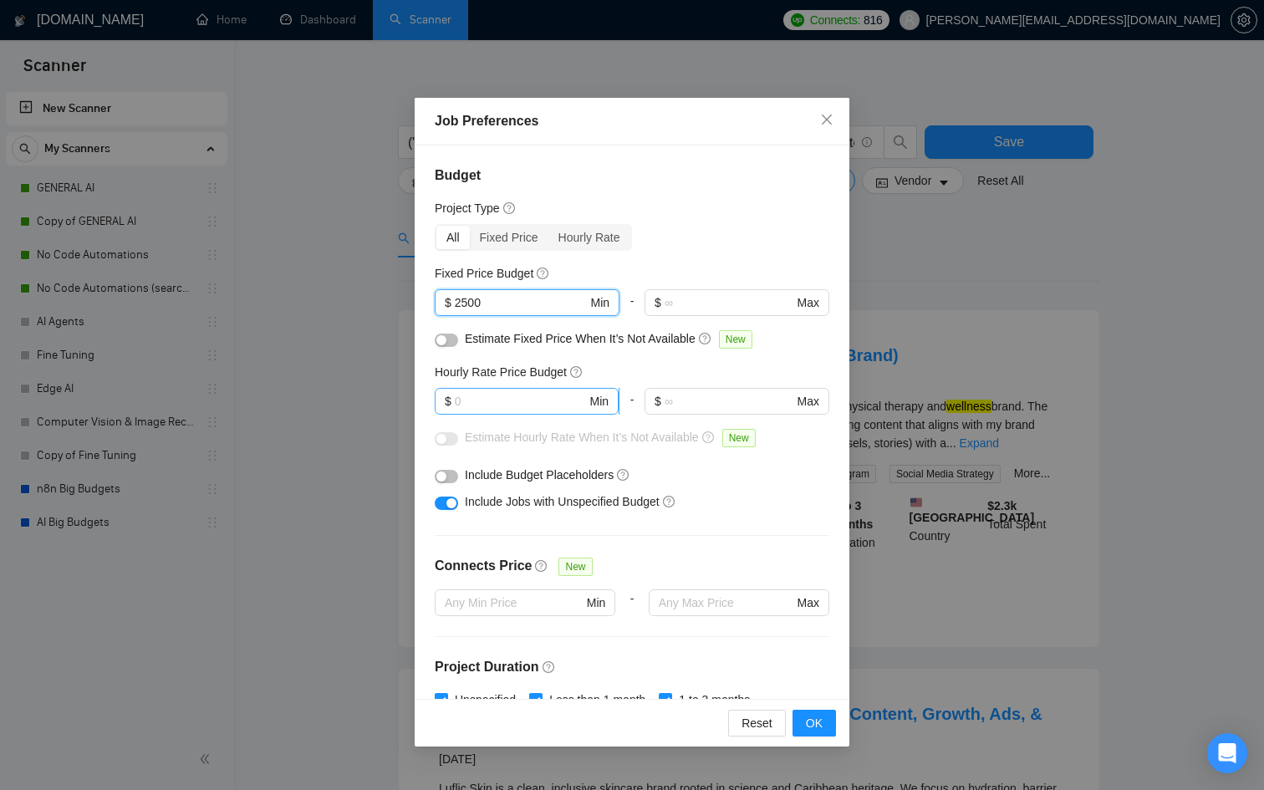
type input "2500"
click at [489, 401] on input "text" at bounding box center [521, 401] width 132 height 18
click at [512, 233] on div "Fixed Price" at bounding box center [509, 237] width 79 height 23
click at [470, 226] on input "Fixed Price" at bounding box center [470, 226] width 0 height 0
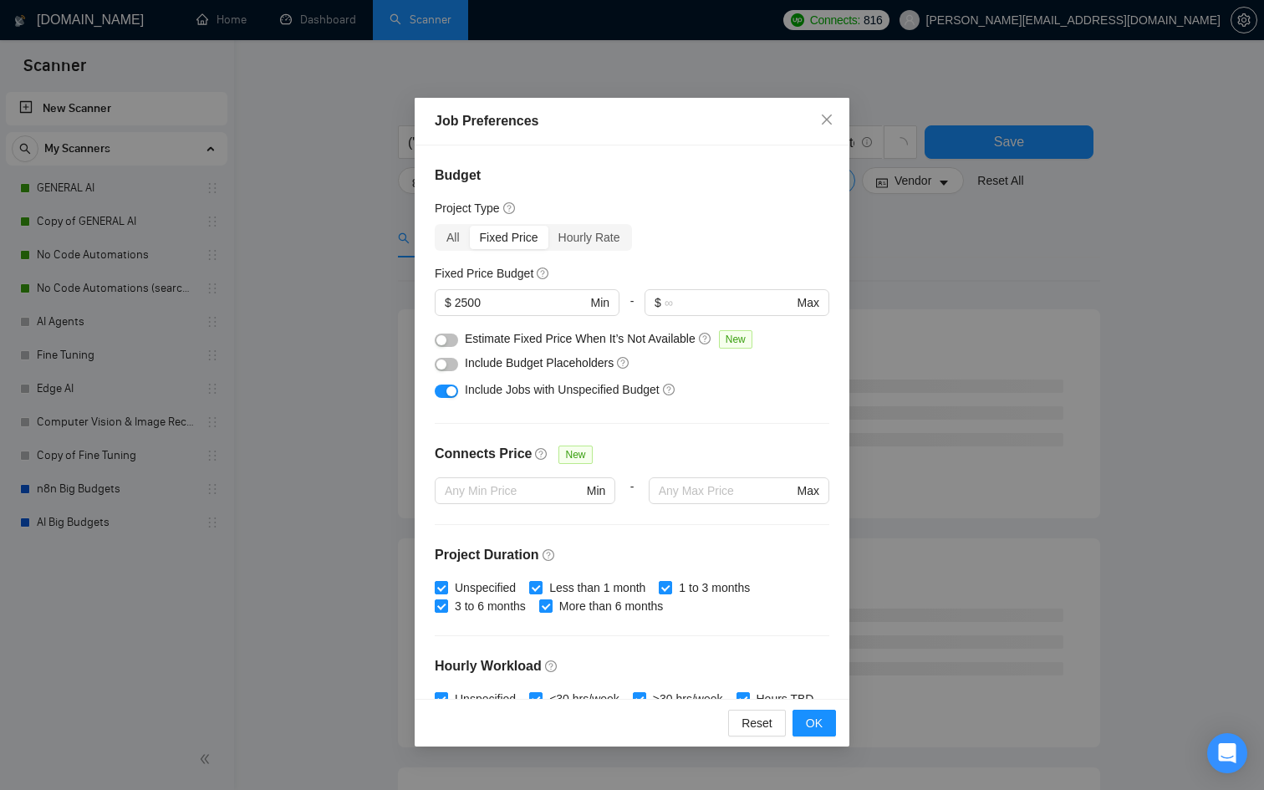
click at [441, 390] on button "button" at bounding box center [446, 391] width 23 height 13
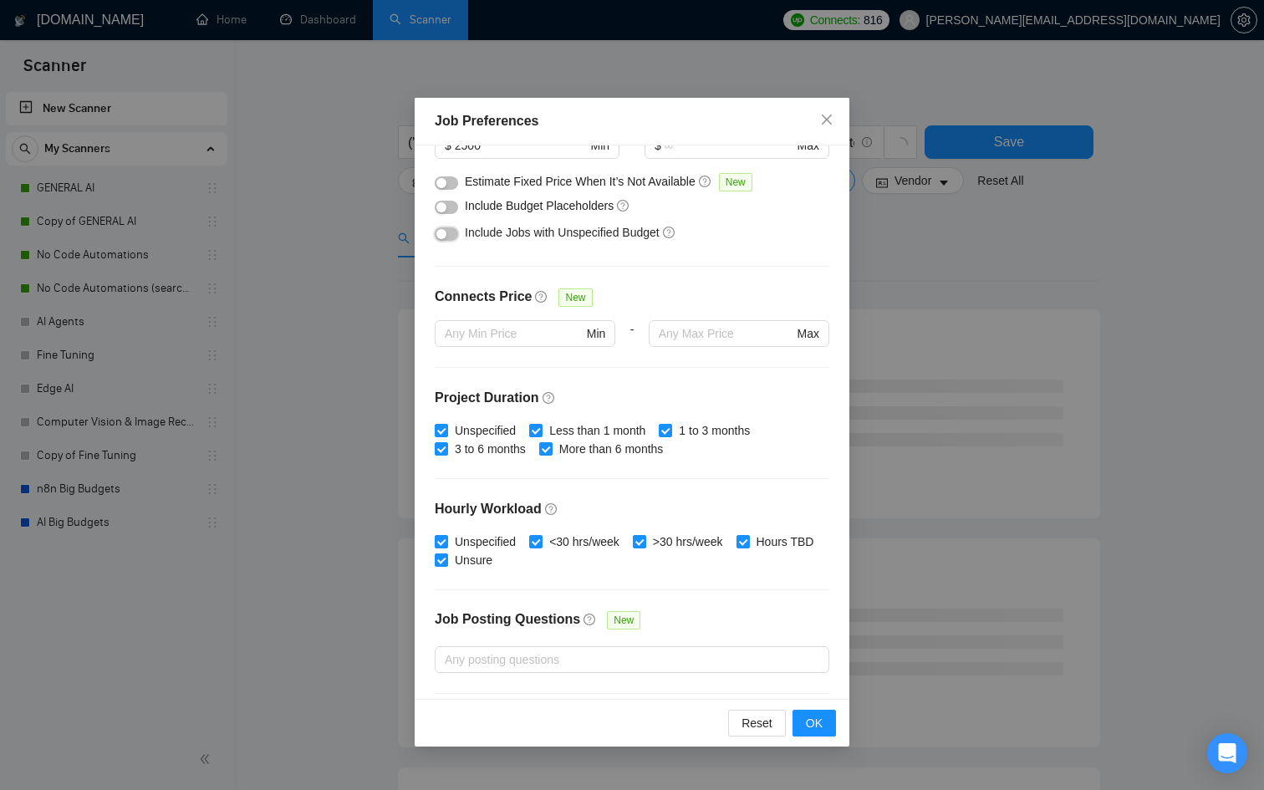
scroll to position [278, 0]
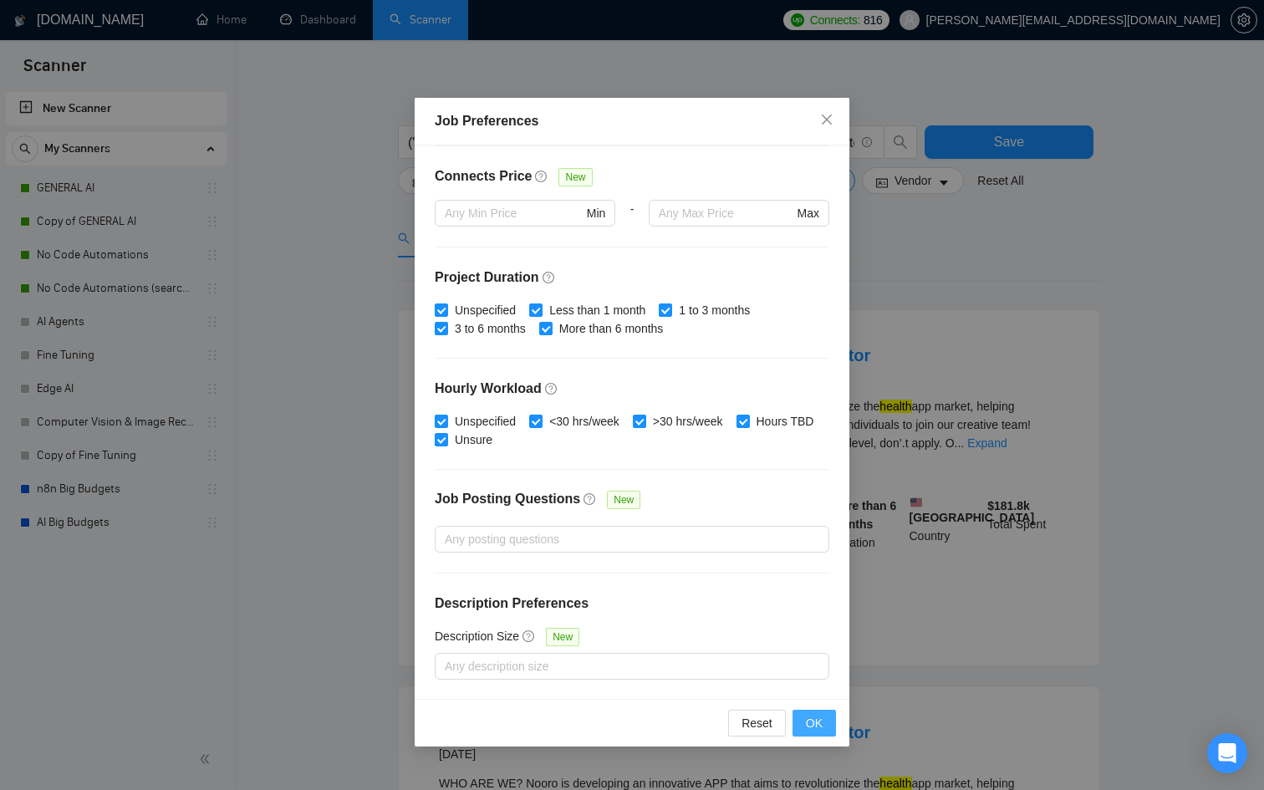
click at [813, 723] on span "OK" at bounding box center [814, 723] width 17 height 18
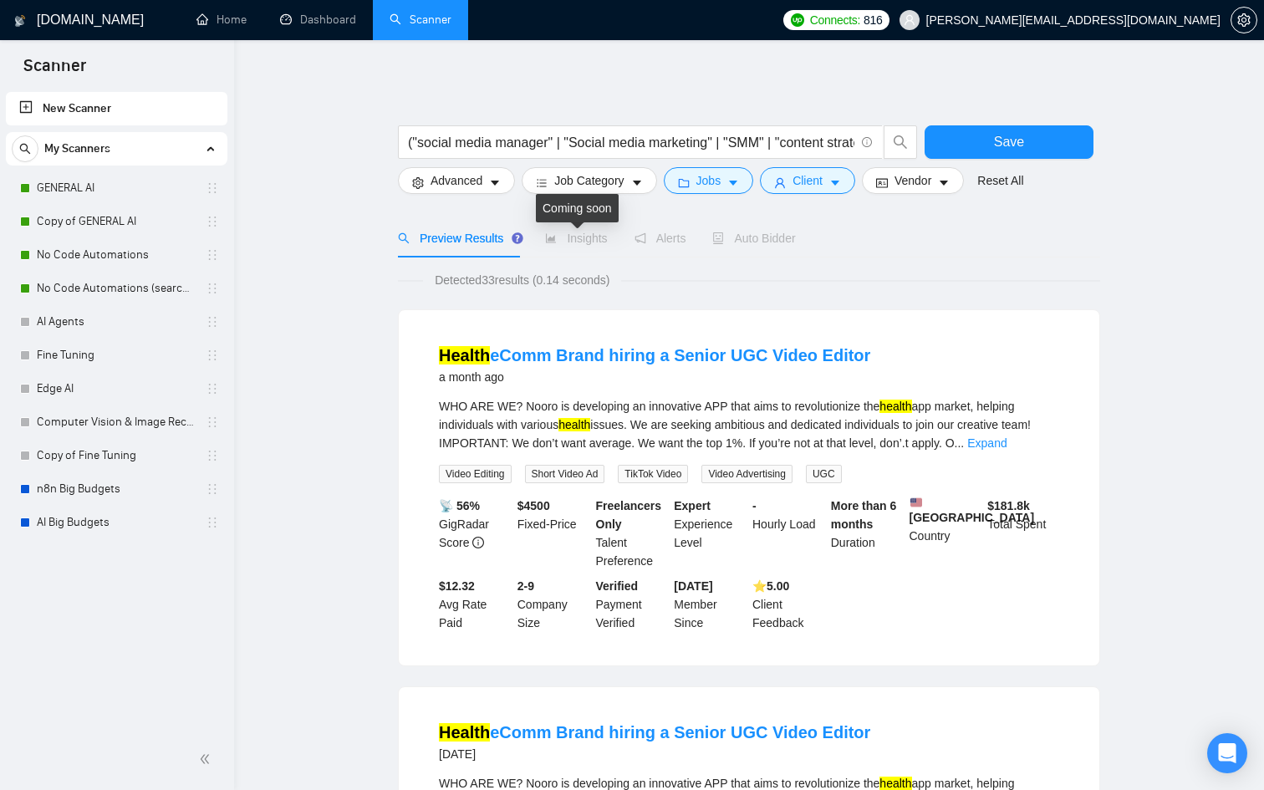
click at [573, 235] on span "Insights" at bounding box center [576, 238] width 62 height 13
click at [480, 172] on span "Advanced" at bounding box center [457, 180] width 52 height 18
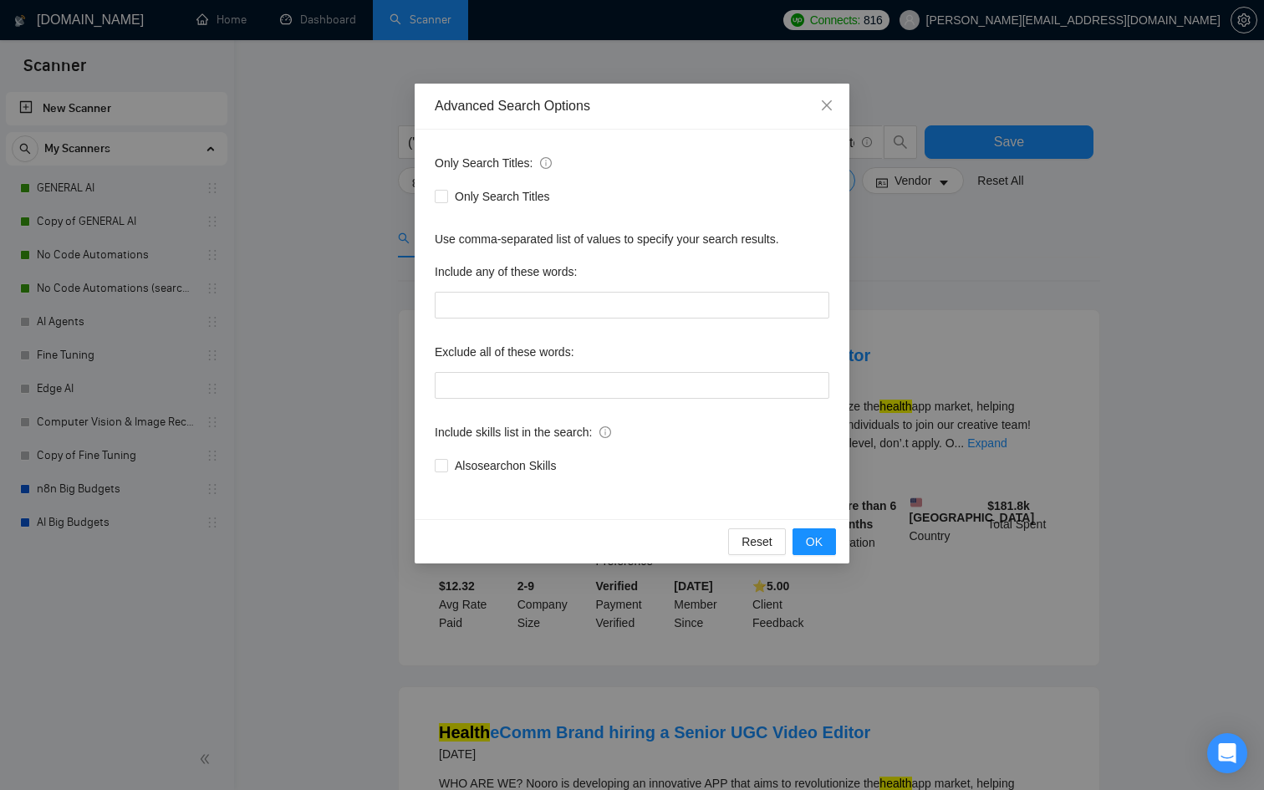
click at [380, 227] on div "Advanced Search Options Only Search Titles: Only Search Titles Use comma-separa…" at bounding box center [632, 395] width 1264 height 790
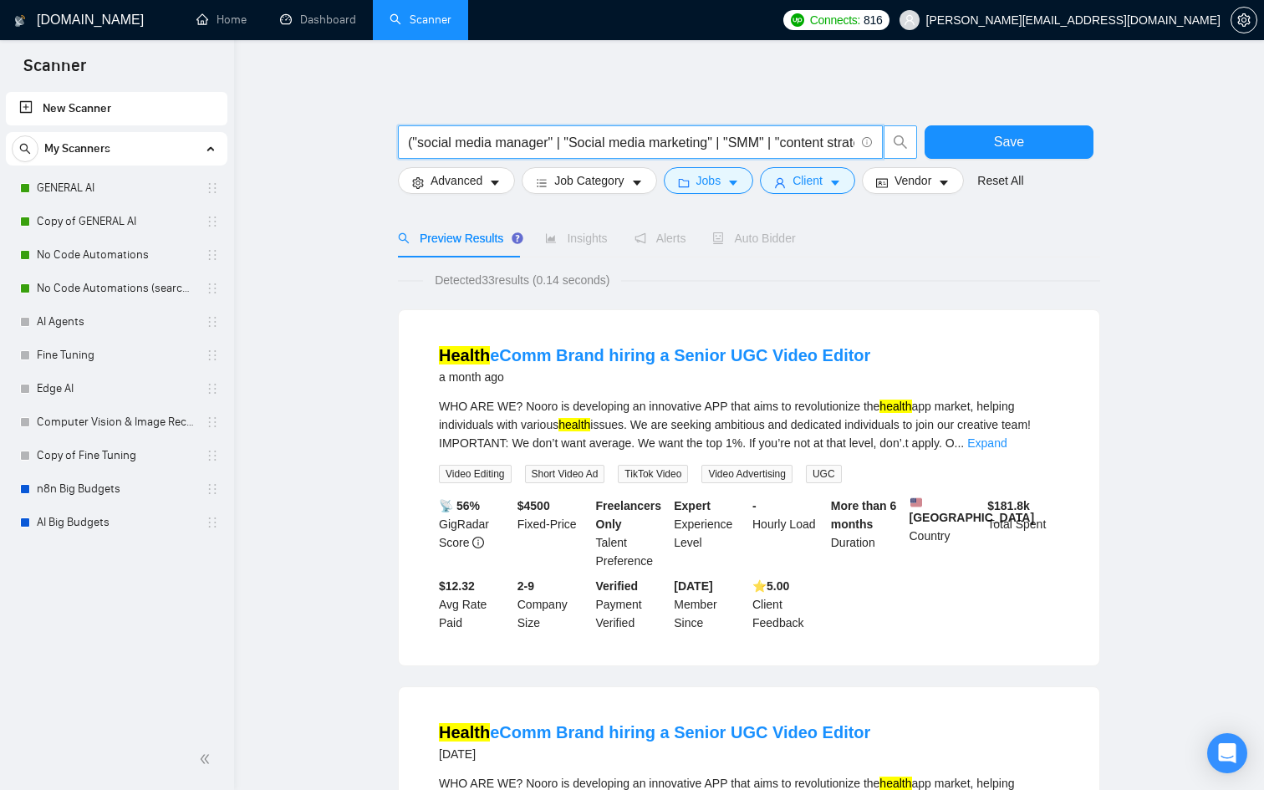
scroll to position [0, 345]
drag, startPoint x: 565, startPoint y: 136, endPoint x: 893, endPoint y: 141, distance: 327.8
click at [894, 141] on span "("social media manager" | "Social media marketing" | "SMM" | "content strategis…" at bounding box center [658, 141] width 520 height 33
click at [710, 139] on input "("social media manager" | "Social media marketing" | "SMM" | "content strategis…" at bounding box center [631, 142] width 447 height 21
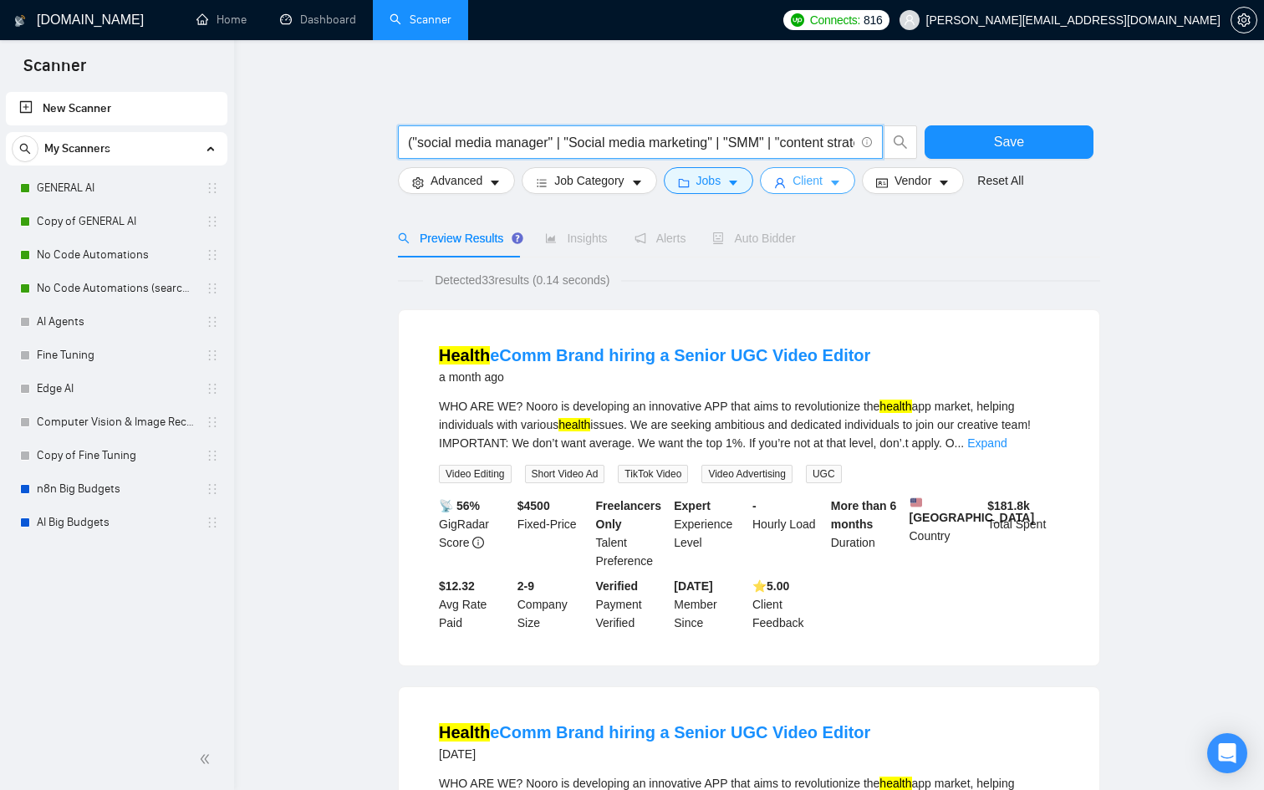
click at [855, 176] on button "Client" at bounding box center [807, 180] width 95 height 27
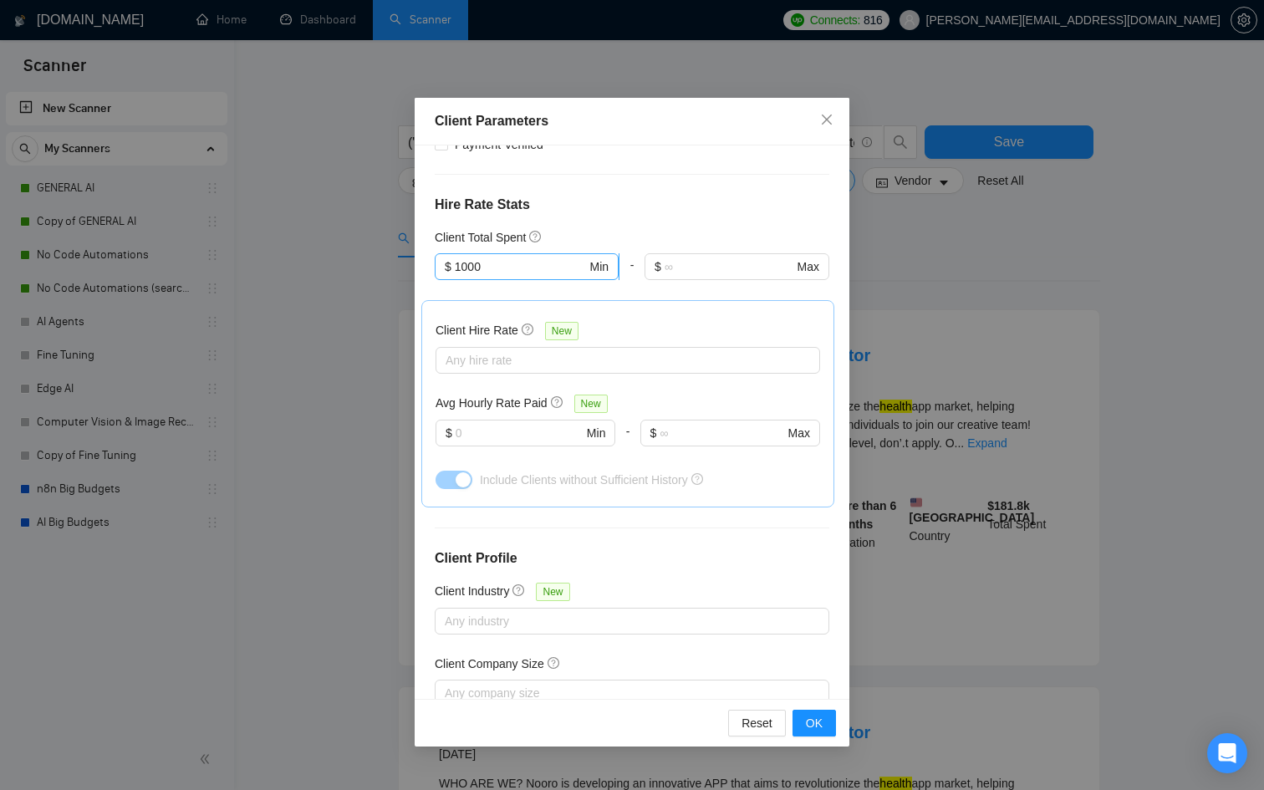
scroll to position [368, 0]
drag, startPoint x: 498, startPoint y: 268, endPoint x: 377, endPoint y: 268, distance: 120.4
click at [377, 268] on div "Client Parameters Client Location Include Client Countries Select Exclude Clien…" at bounding box center [632, 395] width 1264 height 790
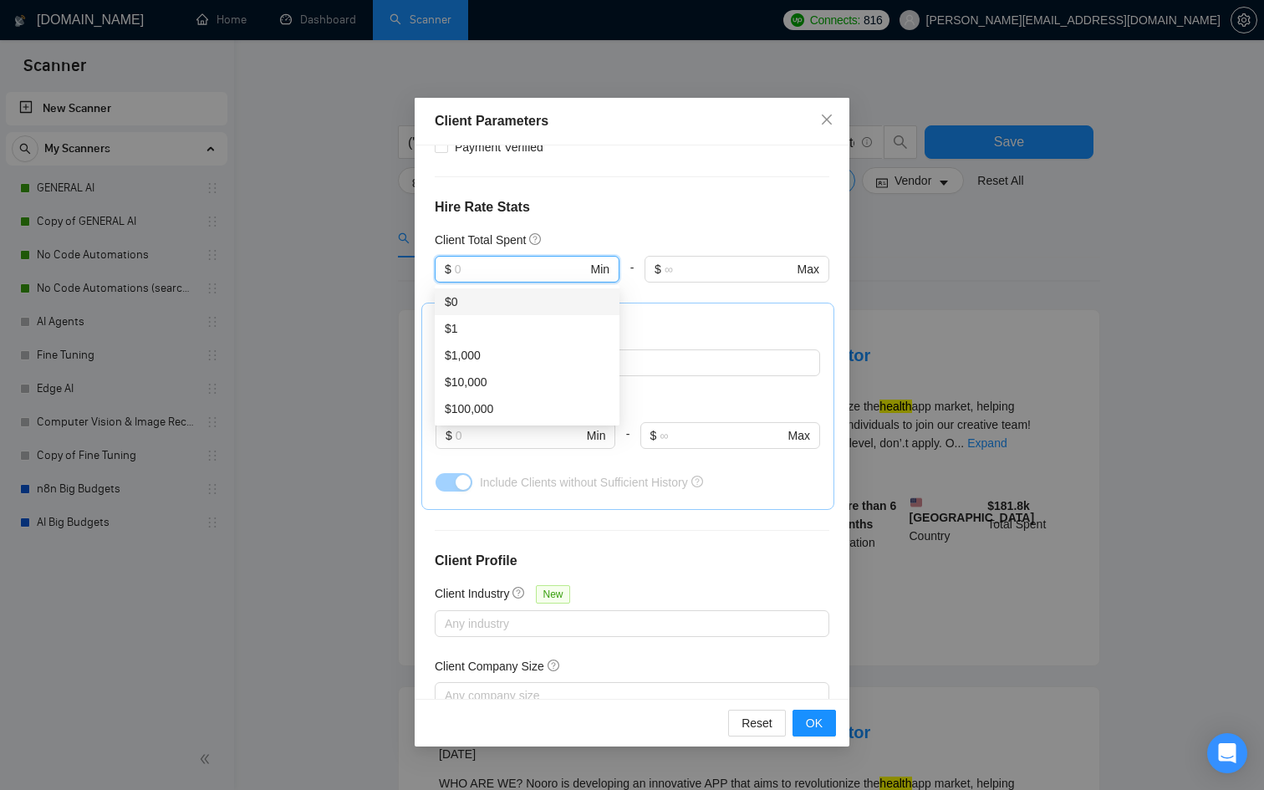
click at [494, 299] on div "$0" at bounding box center [527, 302] width 165 height 18
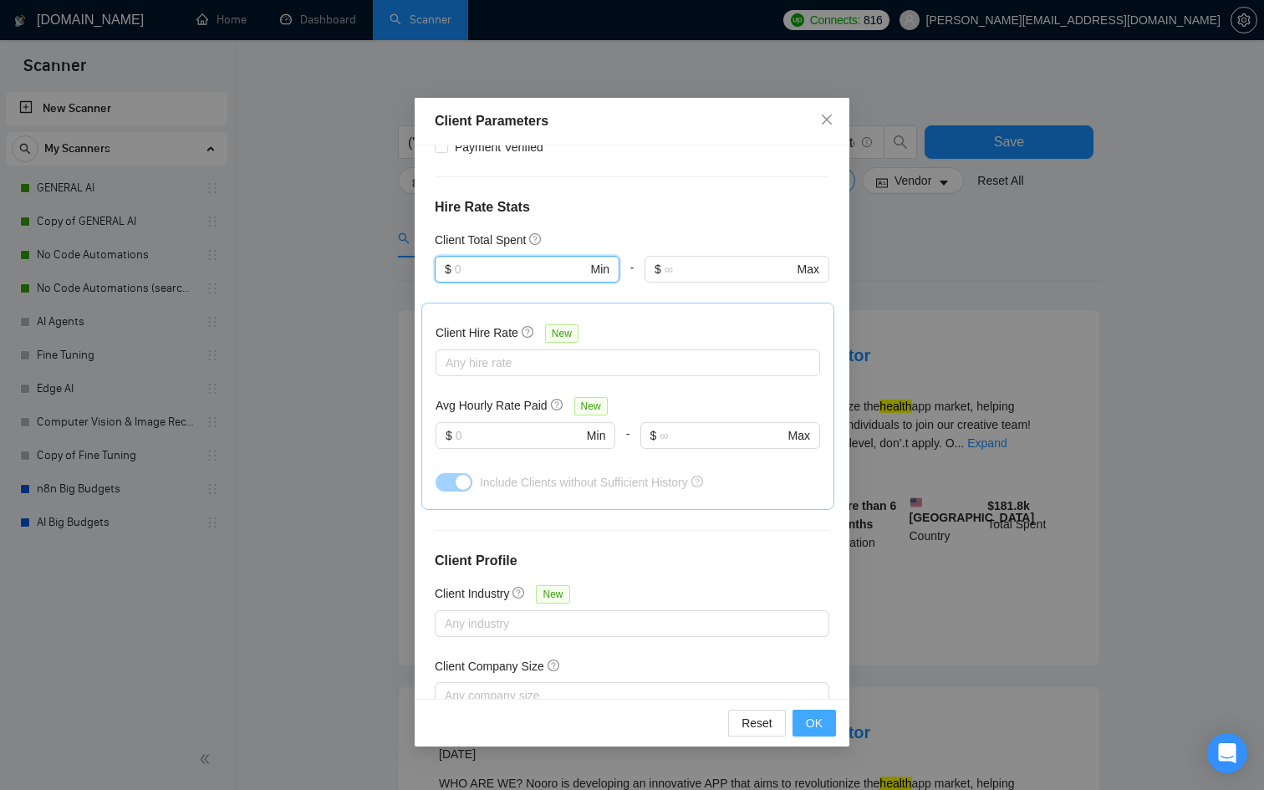
click at [834, 718] on button "OK" at bounding box center [814, 723] width 43 height 27
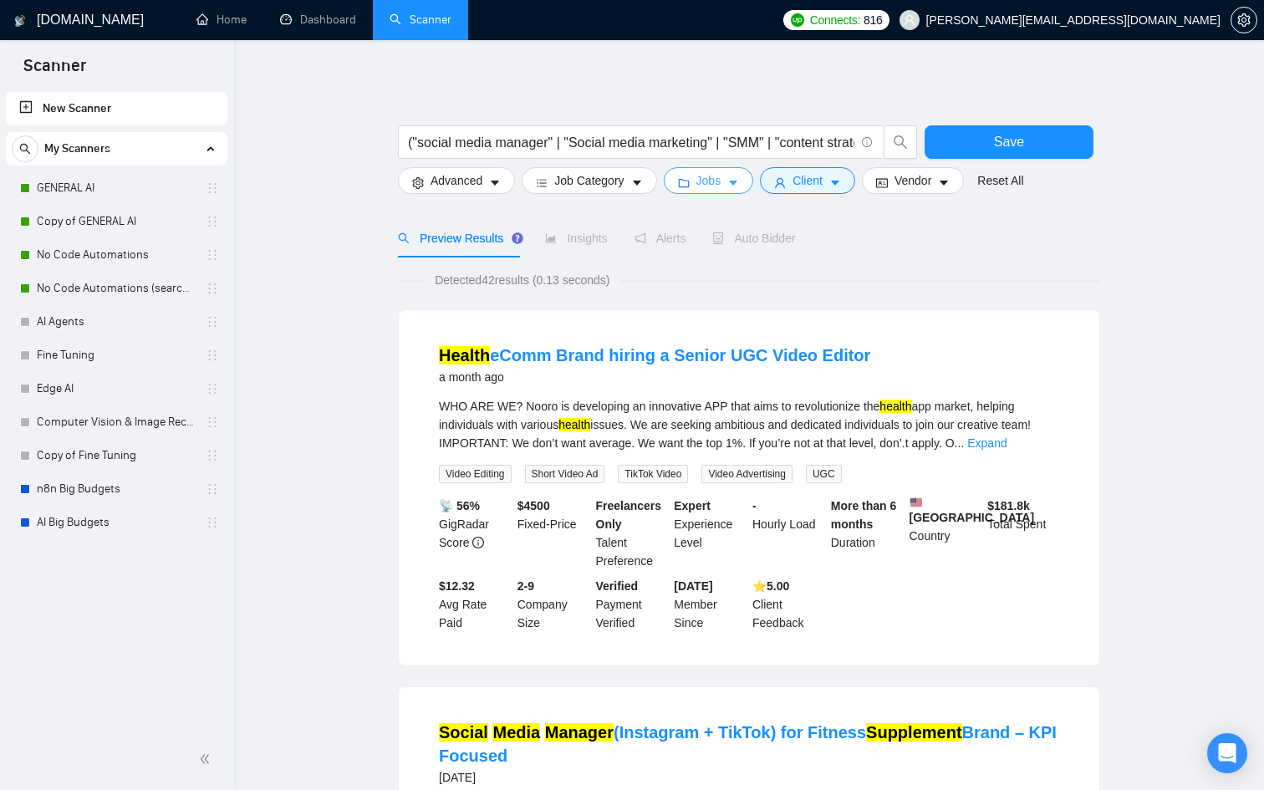
click at [713, 172] on span "Jobs" at bounding box center [709, 180] width 25 height 18
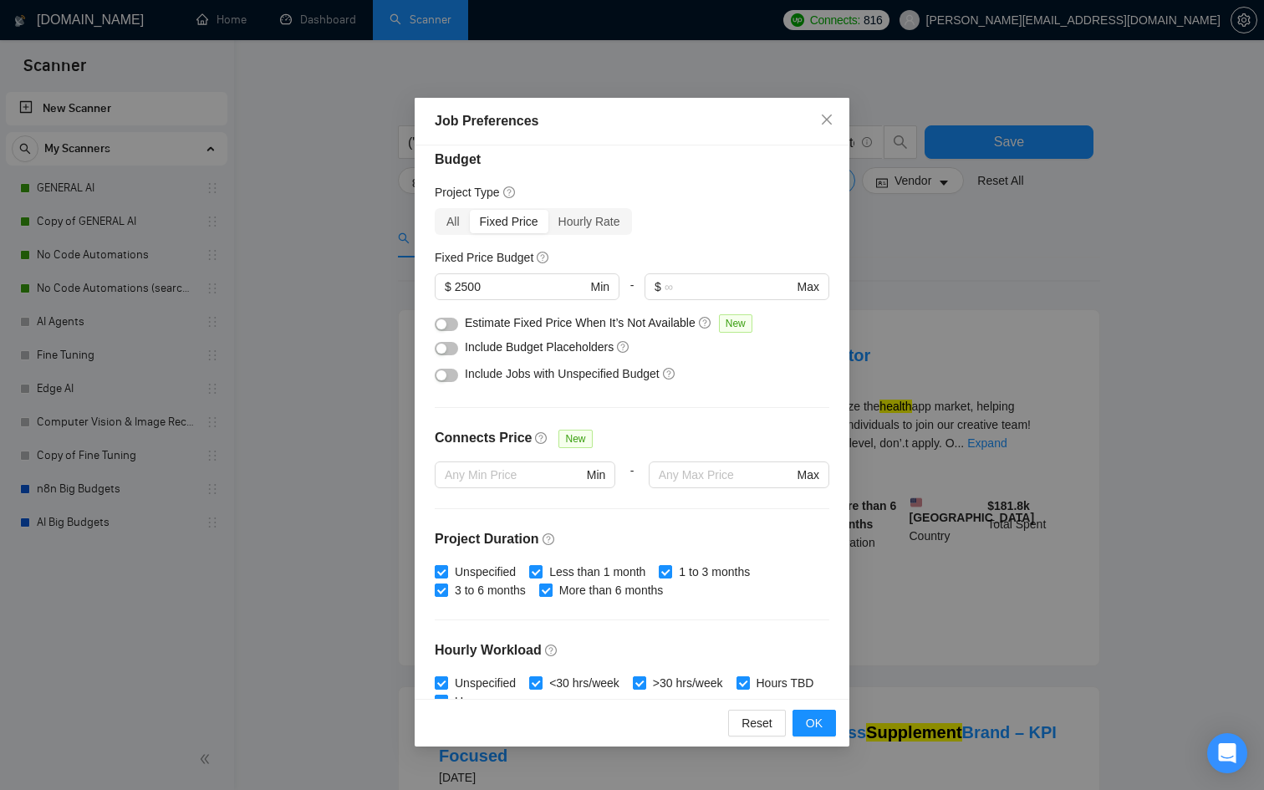
scroll to position [0, 0]
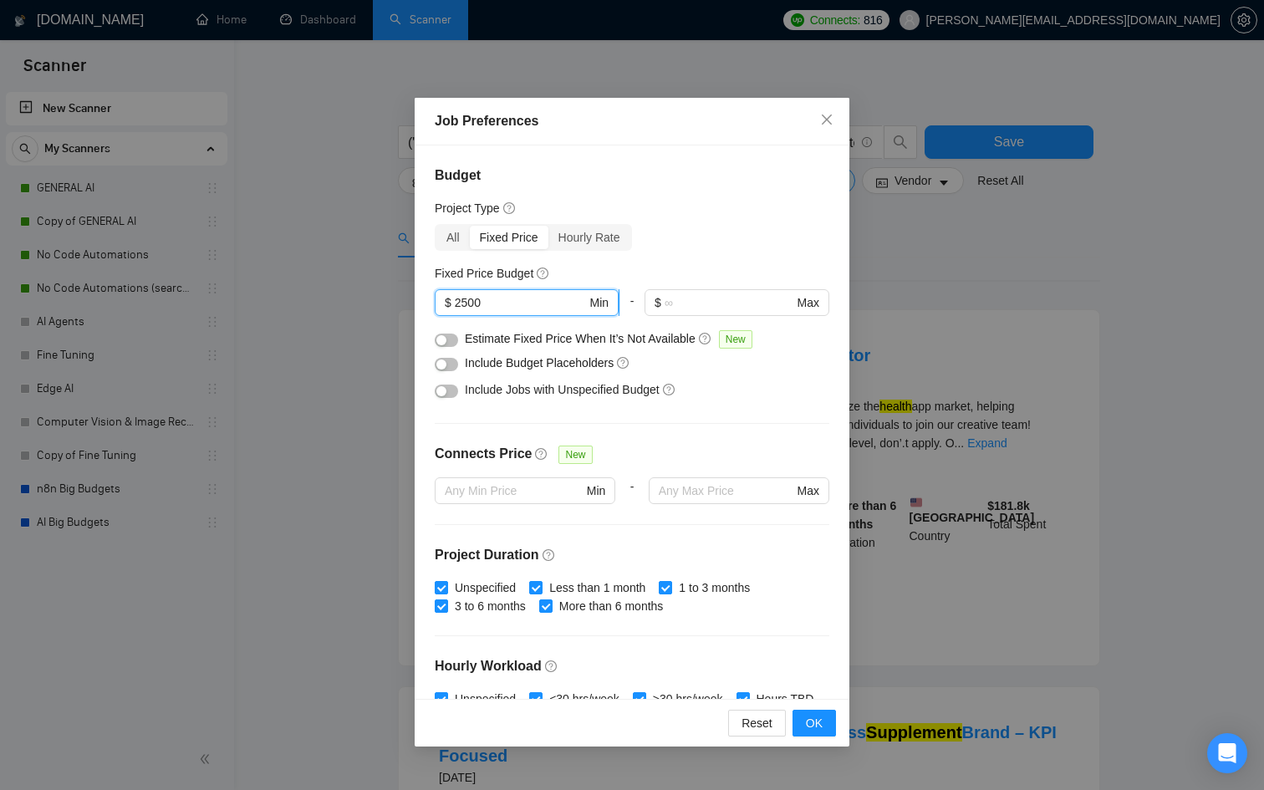
click at [498, 304] on input "2500" at bounding box center [521, 302] width 132 height 18
click at [452, 237] on div "All" at bounding box center [452, 237] width 33 height 23
click at [436, 226] on input "All" at bounding box center [436, 226] width 0 height 0
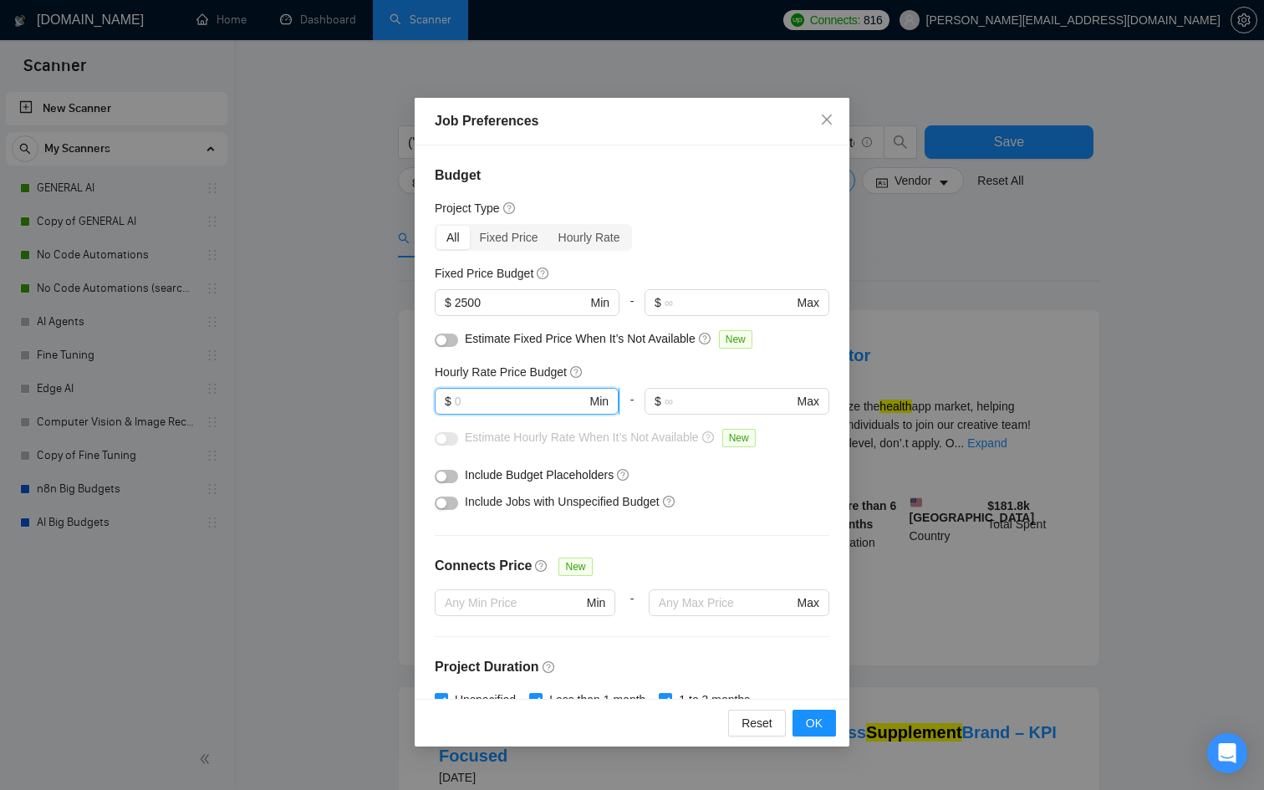
click at [504, 401] on input "text" at bounding box center [521, 401] width 132 height 18
click at [801, 722] on button "OK" at bounding box center [814, 723] width 43 height 27
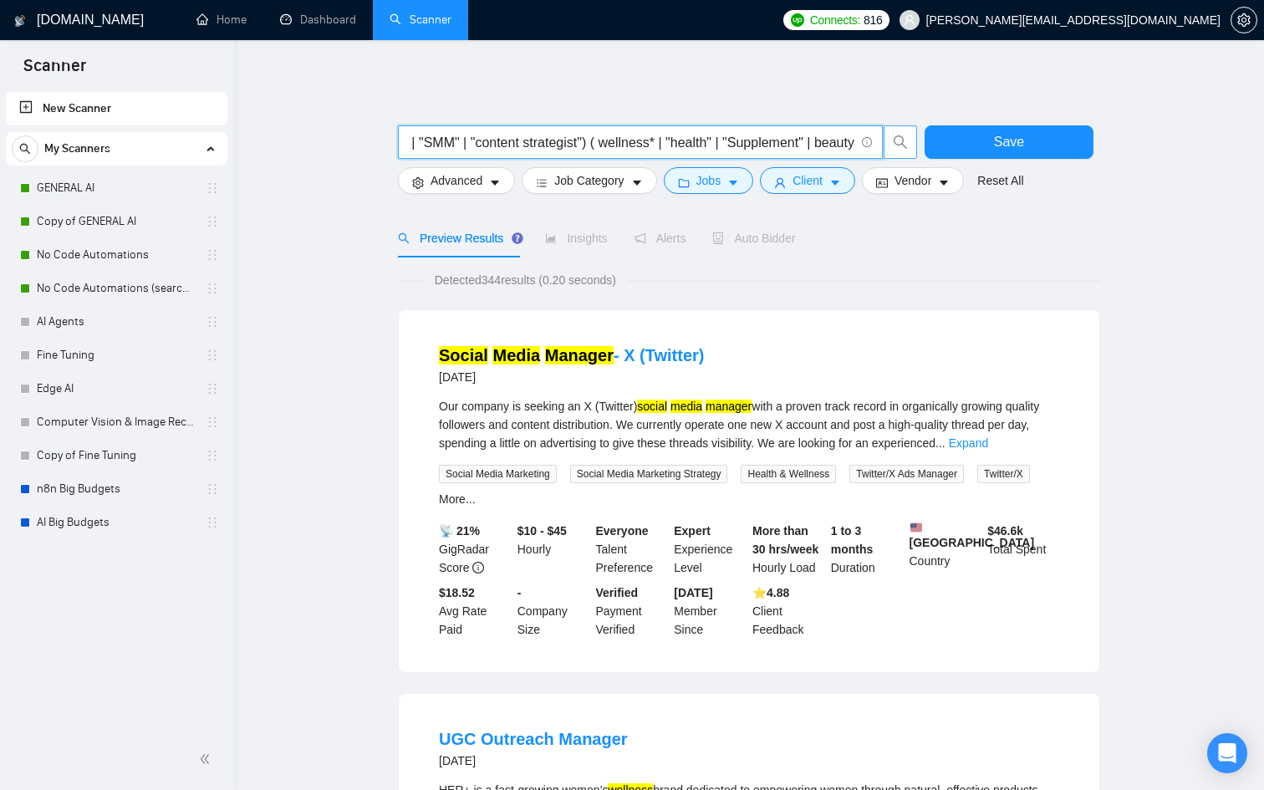
scroll to position [0, 345]
drag, startPoint x: 625, startPoint y: 145, endPoint x: 882, endPoint y: 131, distance: 257.9
click at [882, 131] on span "("social media manager" | "Social media marketing" | "SMM" | "content strategis…" at bounding box center [640, 141] width 485 height 33
click at [788, 173] on button "Client" at bounding box center [807, 180] width 95 height 27
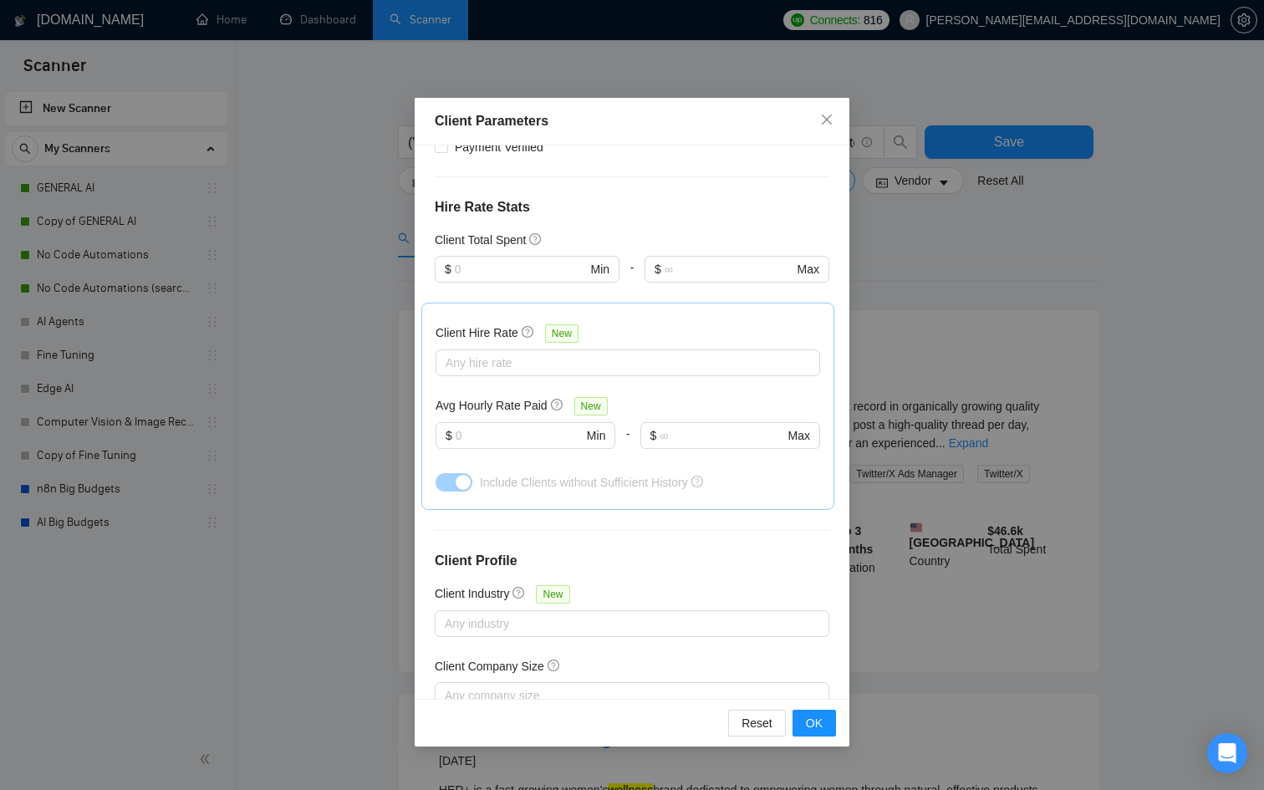
click at [880, 288] on div "Client Parameters Client Location Include Client Countries Select Exclude Clien…" at bounding box center [632, 395] width 1264 height 790
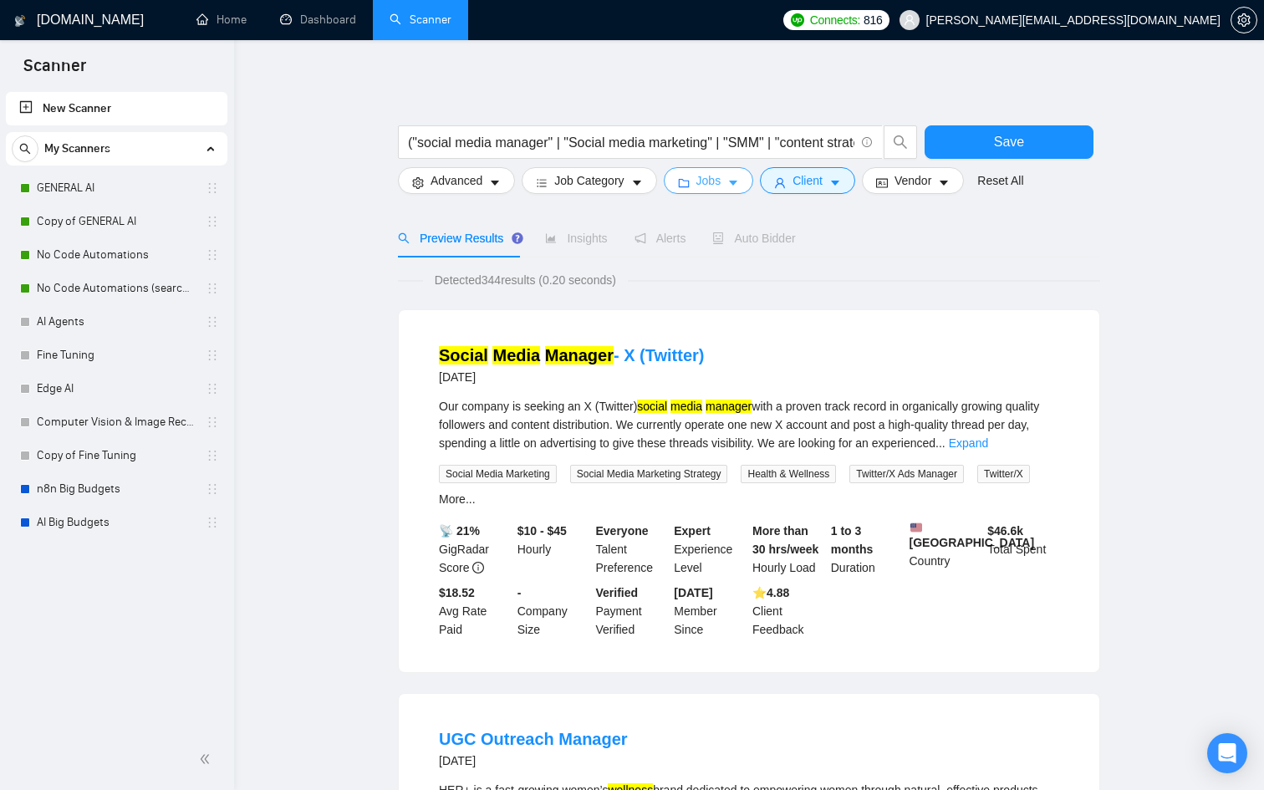
click at [702, 175] on span "Jobs" at bounding box center [709, 180] width 25 height 18
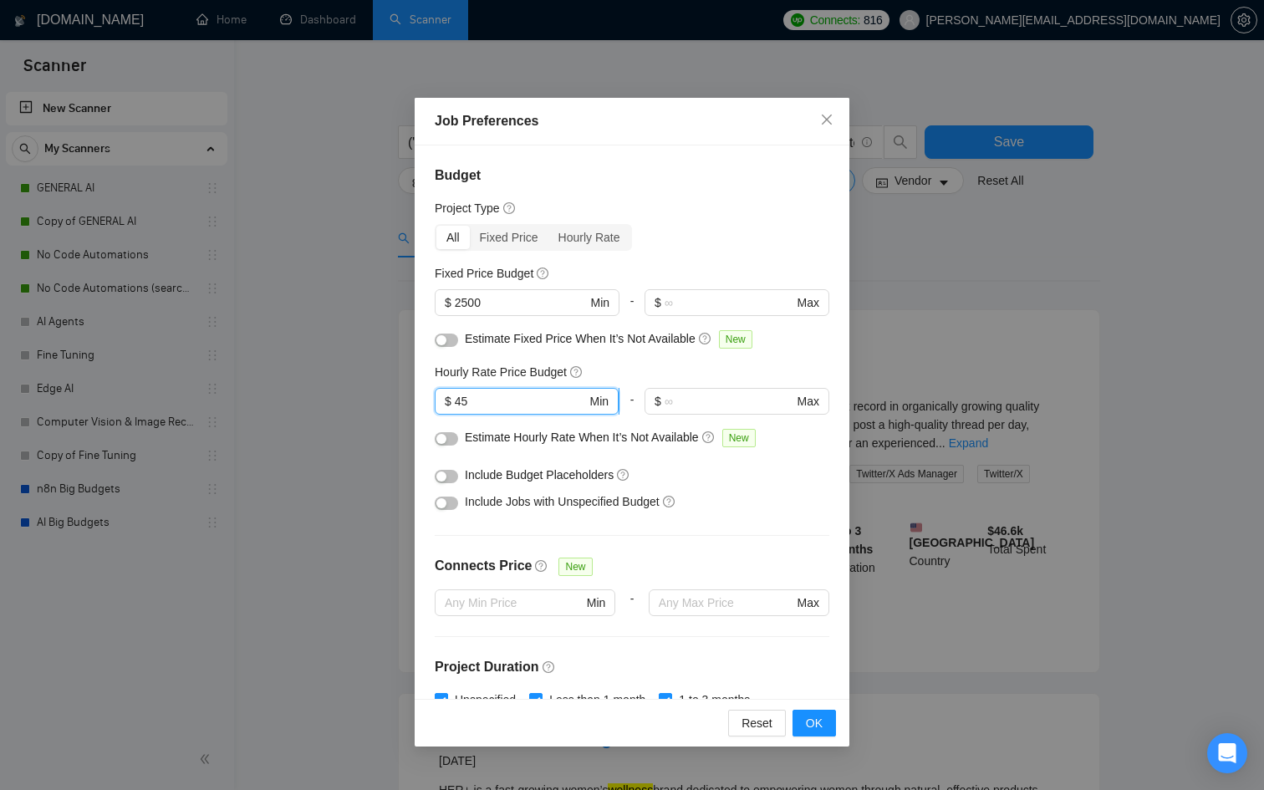
click at [473, 408] on input "45" at bounding box center [521, 401] width 132 height 18
type input "4"
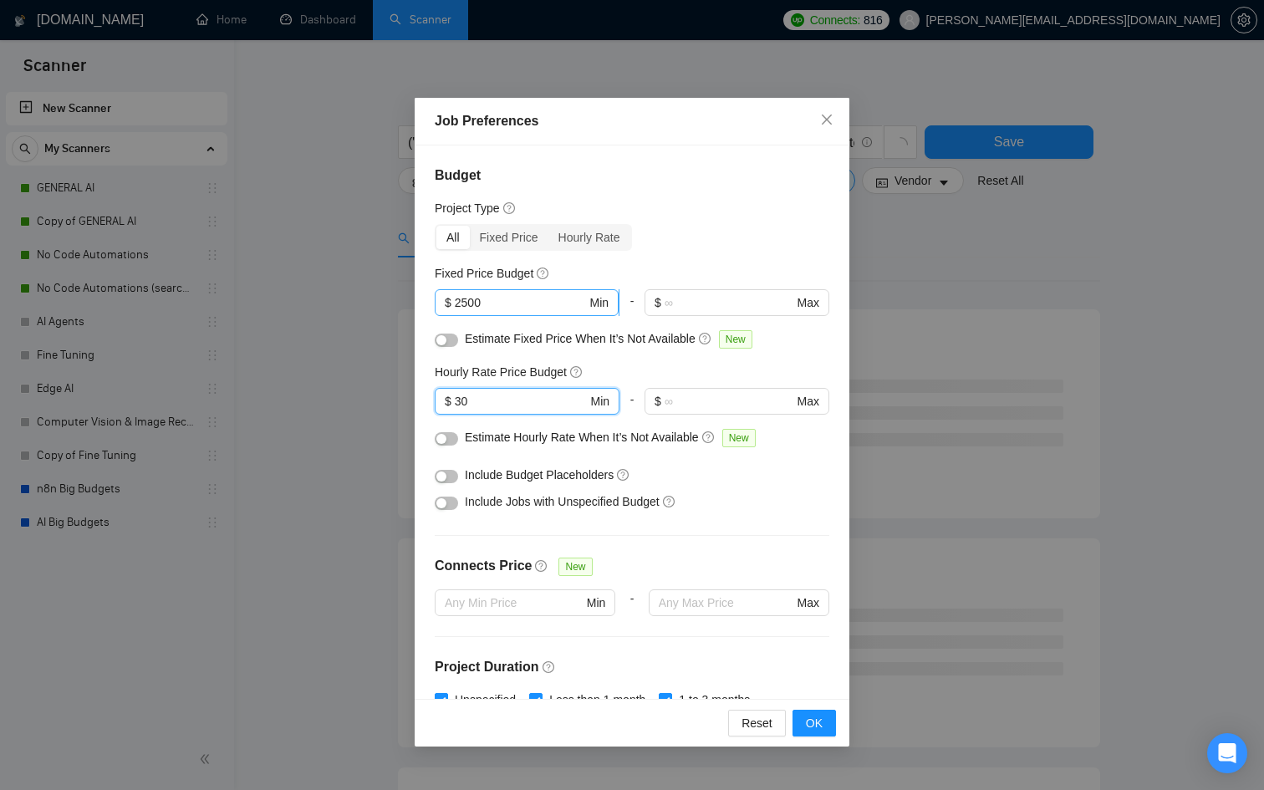
type input "30"
drag, startPoint x: 528, startPoint y: 303, endPoint x: 354, endPoint y: 295, distance: 174.1
click at [354, 295] on div "Job Preferences Budget Project Type All Fixed Price Hourly Rate Fixed Price Bud…" at bounding box center [632, 395] width 1264 height 790
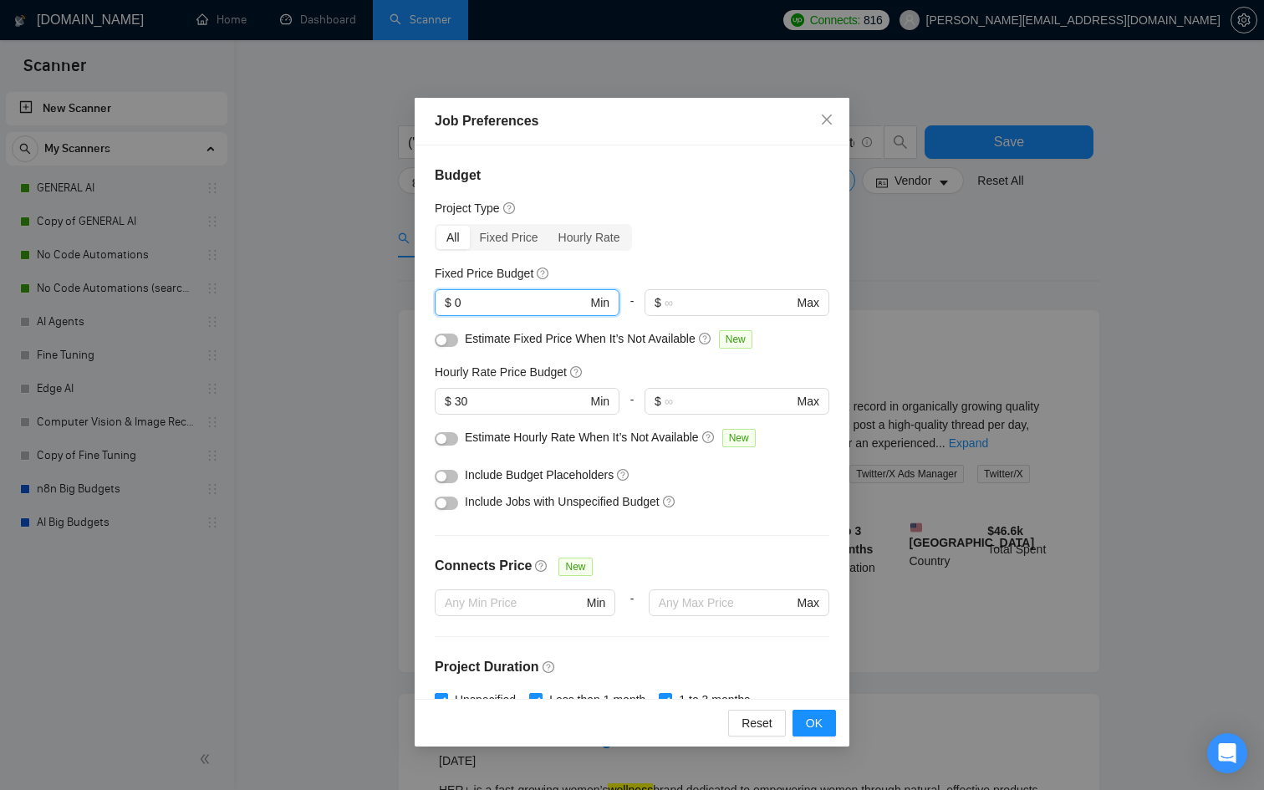
type input "0"
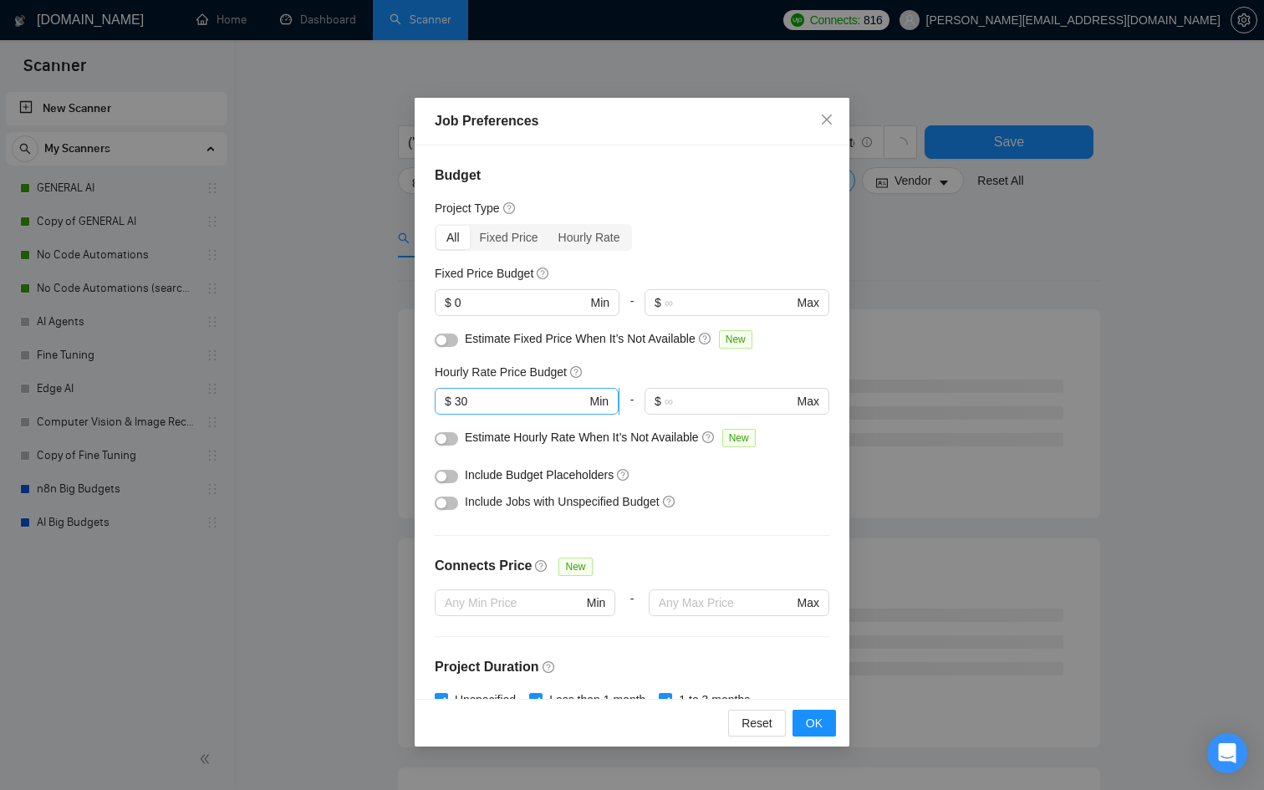
click at [492, 410] on span "$ 30 Min" at bounding box center [527, 401] width 184 height 27
drag, startPoint x: 483, startPoint y: 395, endPoint x: 256, endPoint y: 337, distance: 234.8
click at [256, 337] on div "Job Preferences Budget Project Type All Fixed Price Hourly Rate Fixed Price Bud…" at bounding box center [632, 395] width 1264 height 790
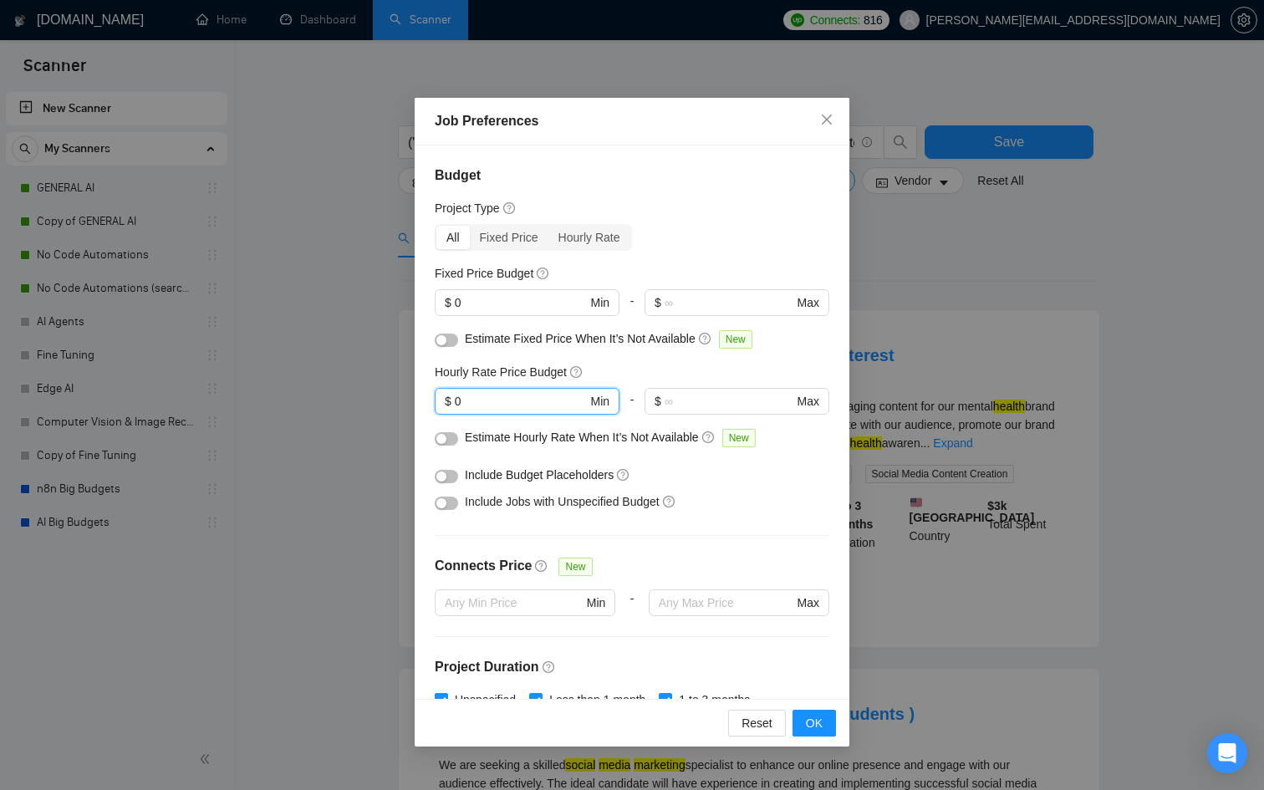
type input "0"
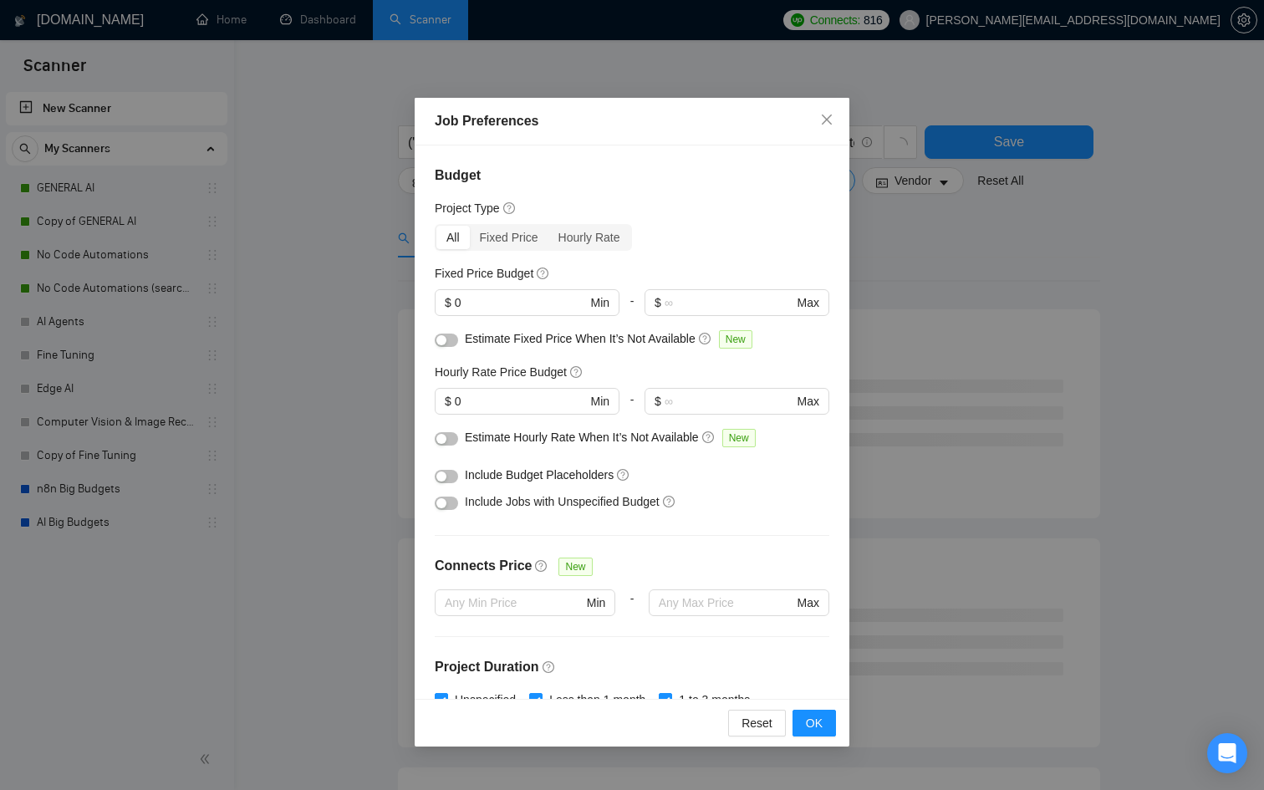
click at [467, 507] on span "Include Jobs with Unspecified Budget" at bounding box center [562, 501] width 195 height 13
click at [457, 507] on div at bounding box center [446, 501] width 23 height 18
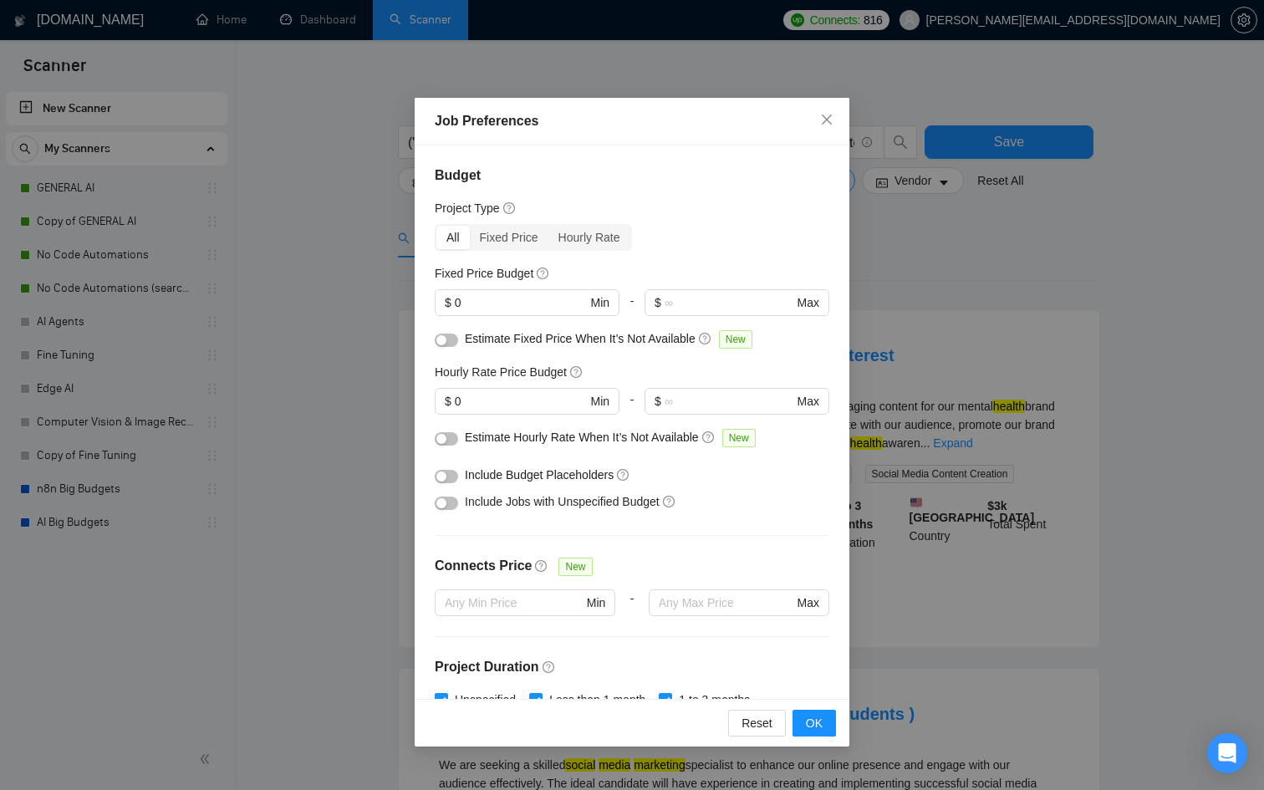
click at [454, 503] on button "button" at bounding box center [446, 503] width 23 height 13
click at [439, 430] on div at bounding box center [446, 437] width 23 height 18
click at [446, 436] on div "button" at bounding box center [441, 439] width 10 height 10
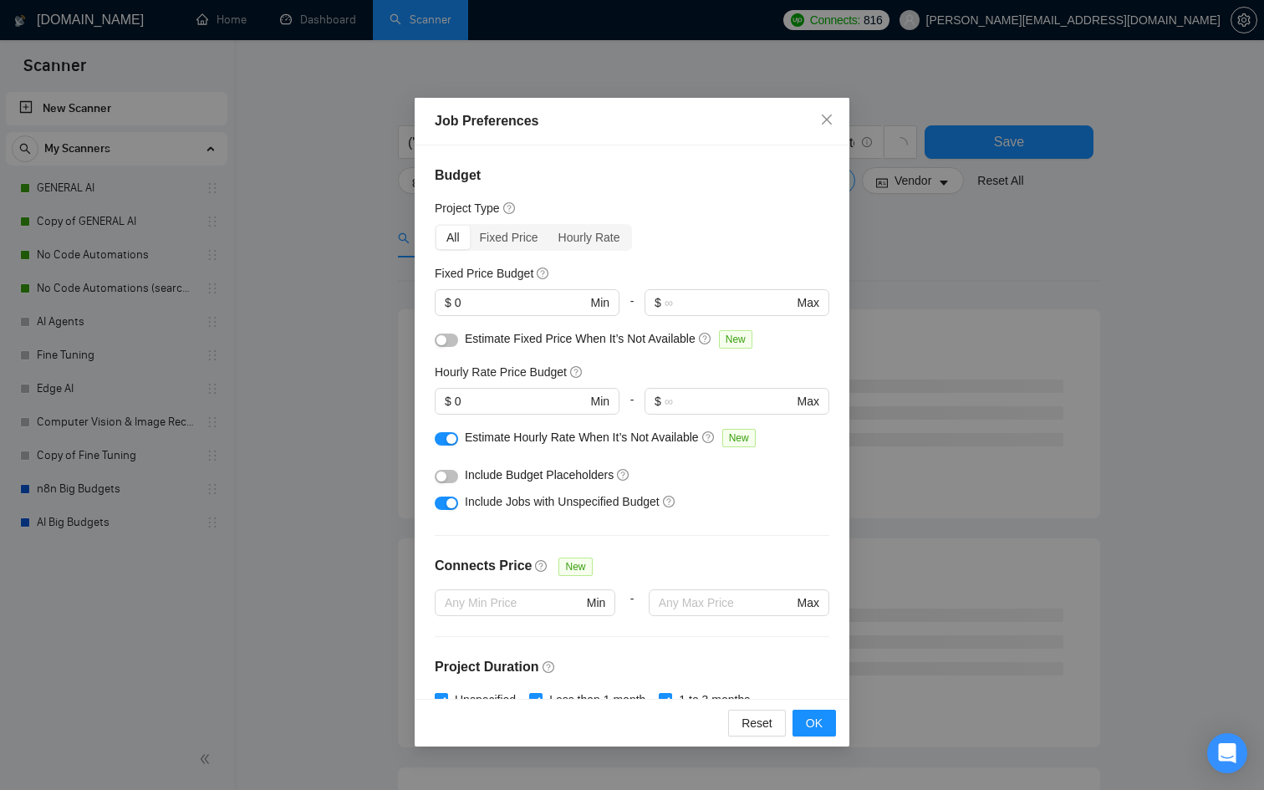
click at [452, 475] on button "button" at bounding box center [446, 476] width 23 height 13
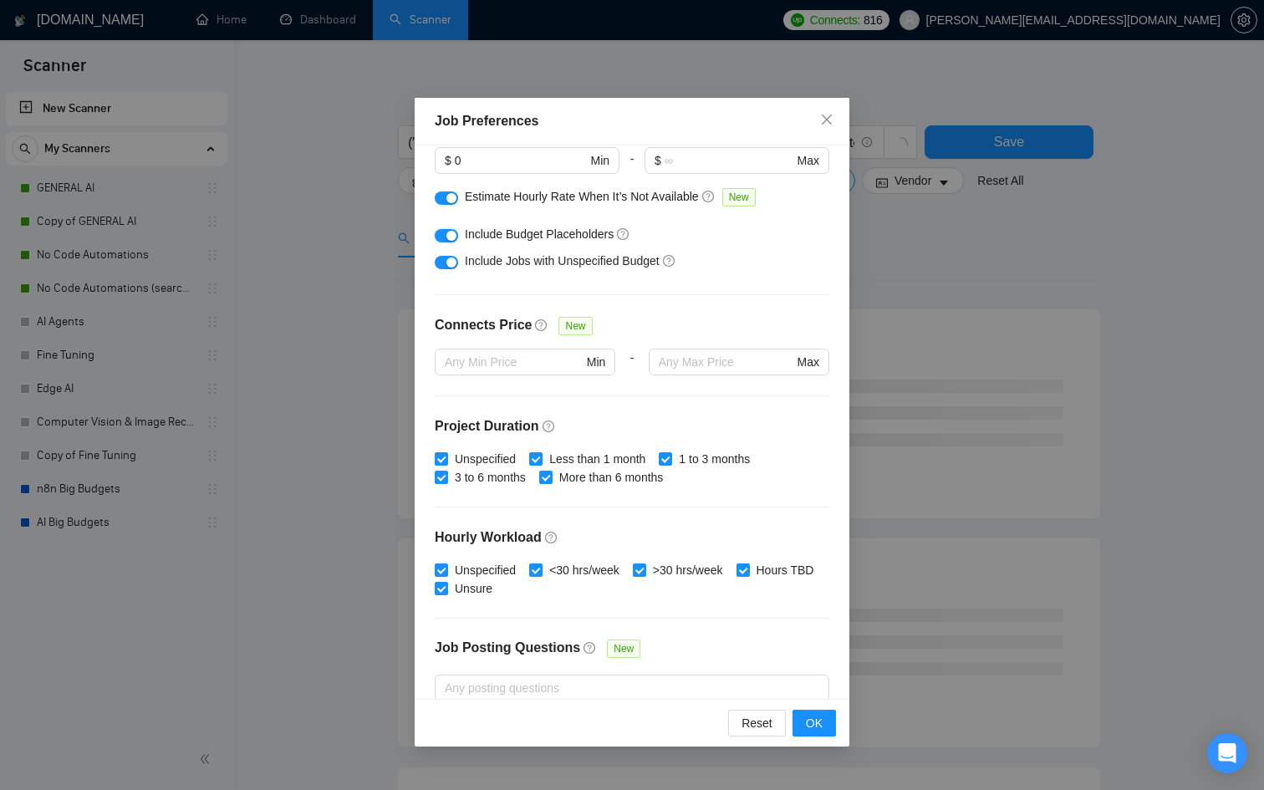
scroll to position [390, 0]
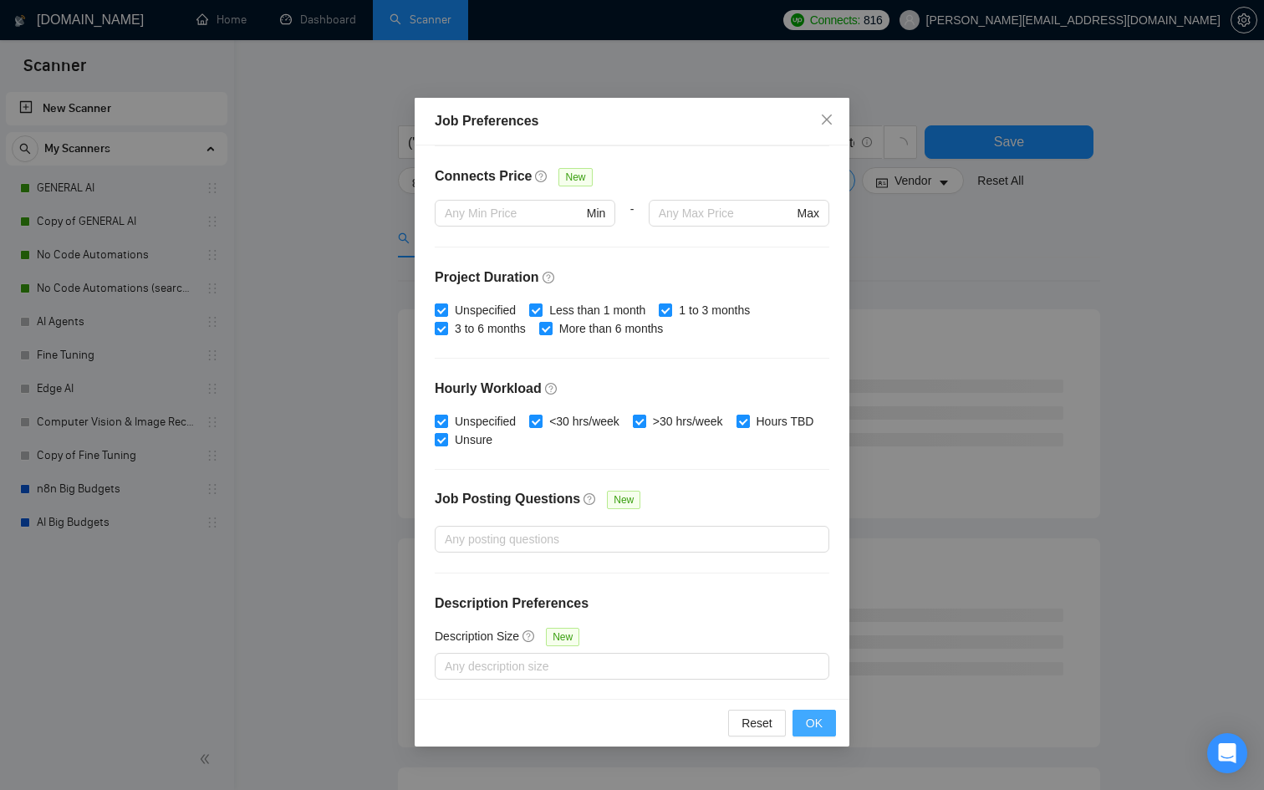
click at [817, 726] on span "OK" at bounding box center [814, 723] width 17 height 18
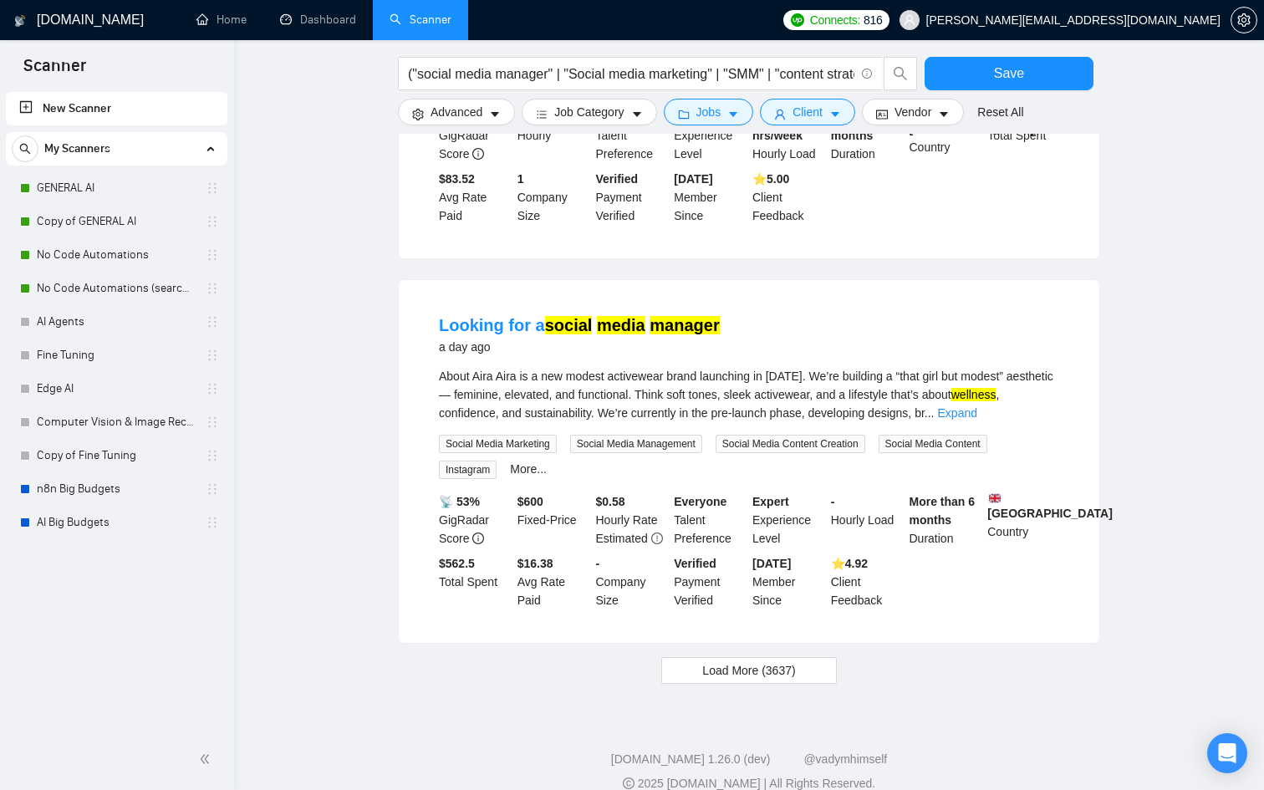
scroll to position [1582, 0]
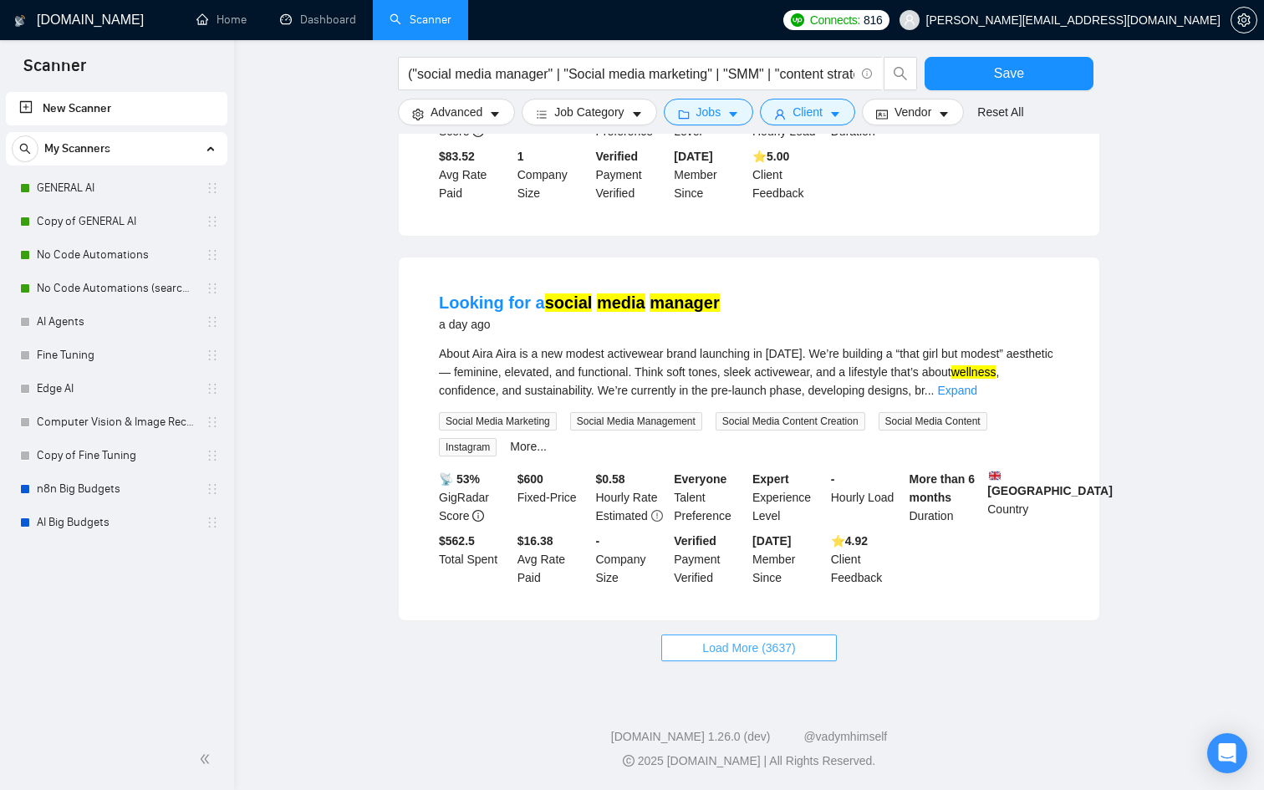
click at [739, 654] on span "Load More (3637)" at bounding box center [748, 648] width 93 height 18
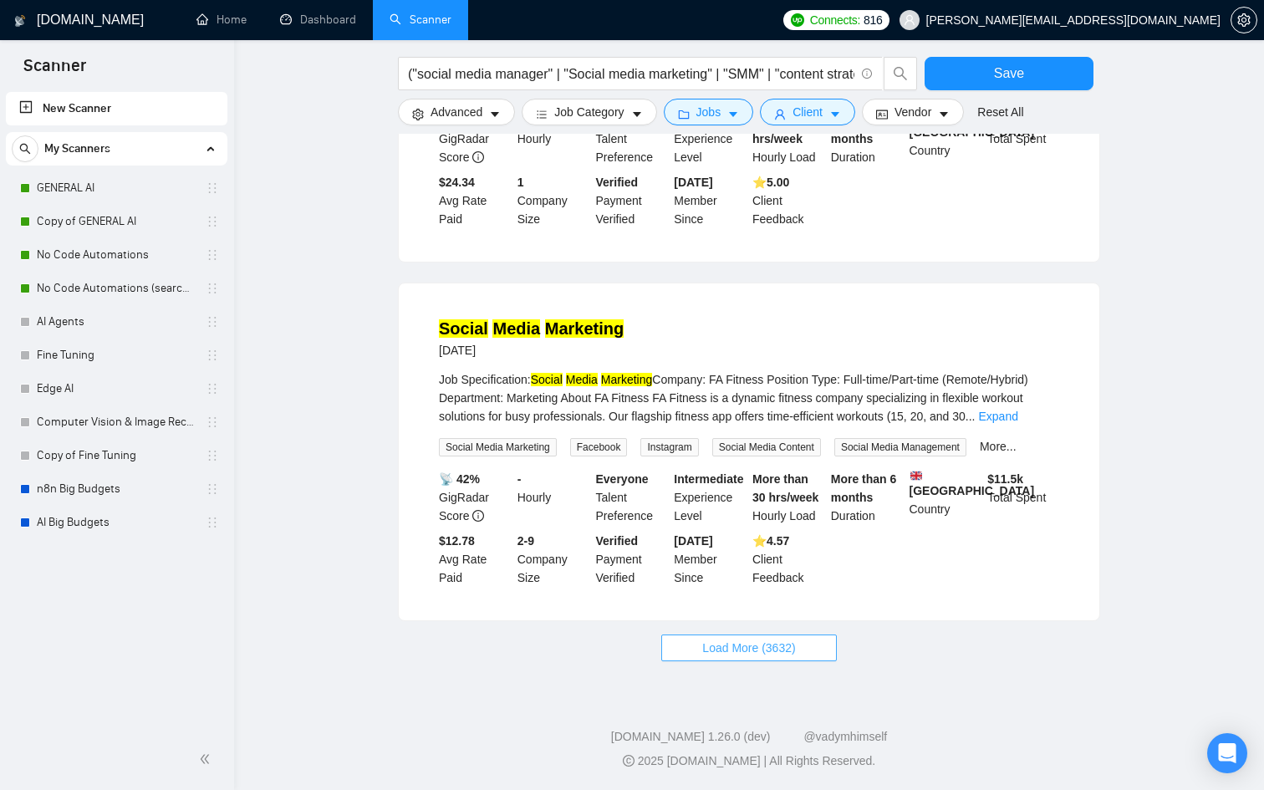
scroll to position [3424, 0]
click at [839, 118] on icon "caret-down" at bounding box center [835, 115] width 12 height 12
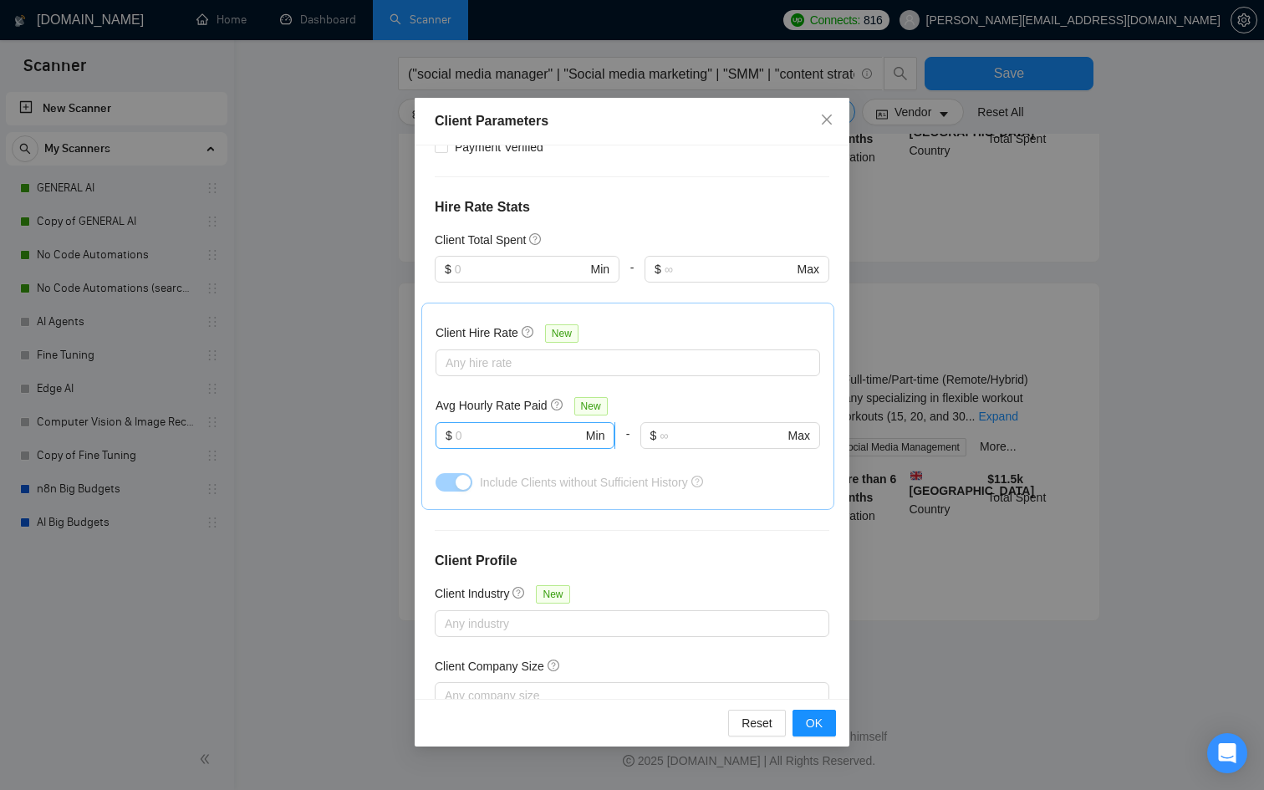
click at [538, 440] on input "text" at bounding box center [519, 435] width 127 height 18
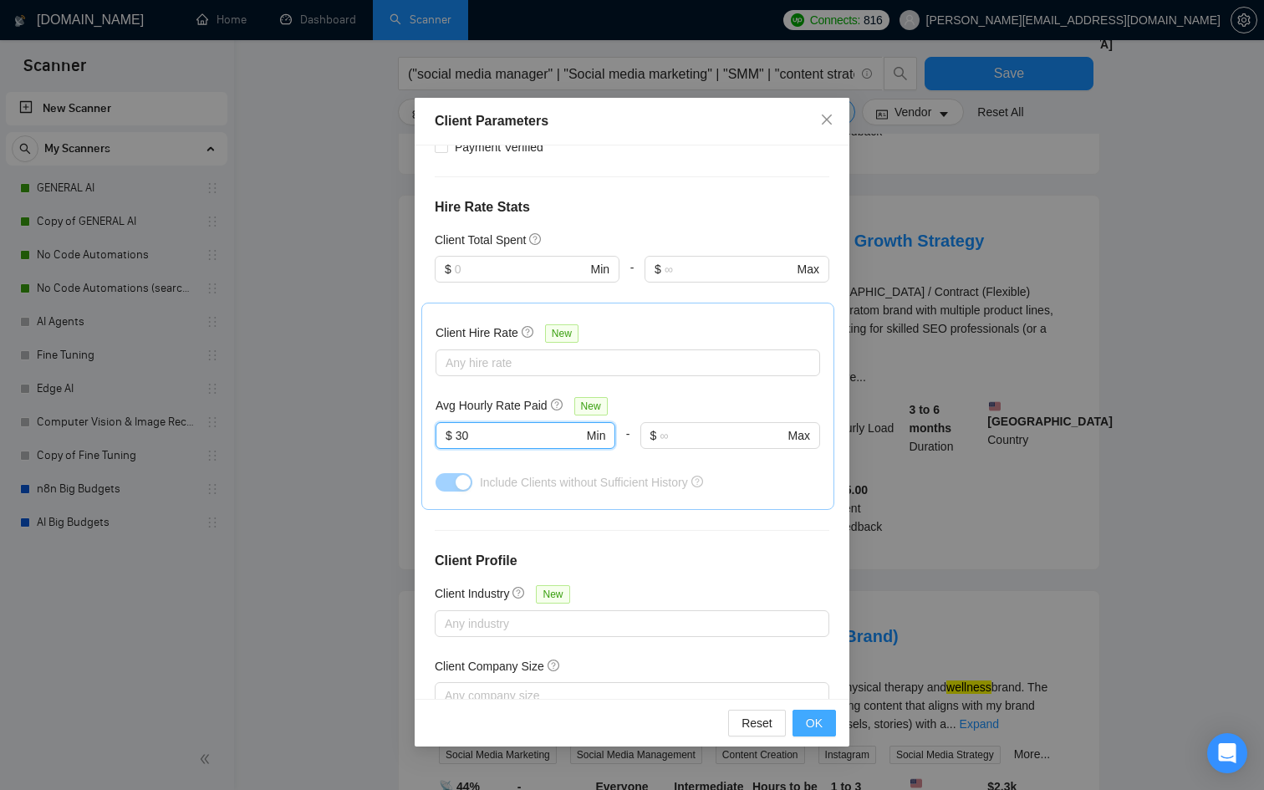
type input "30"
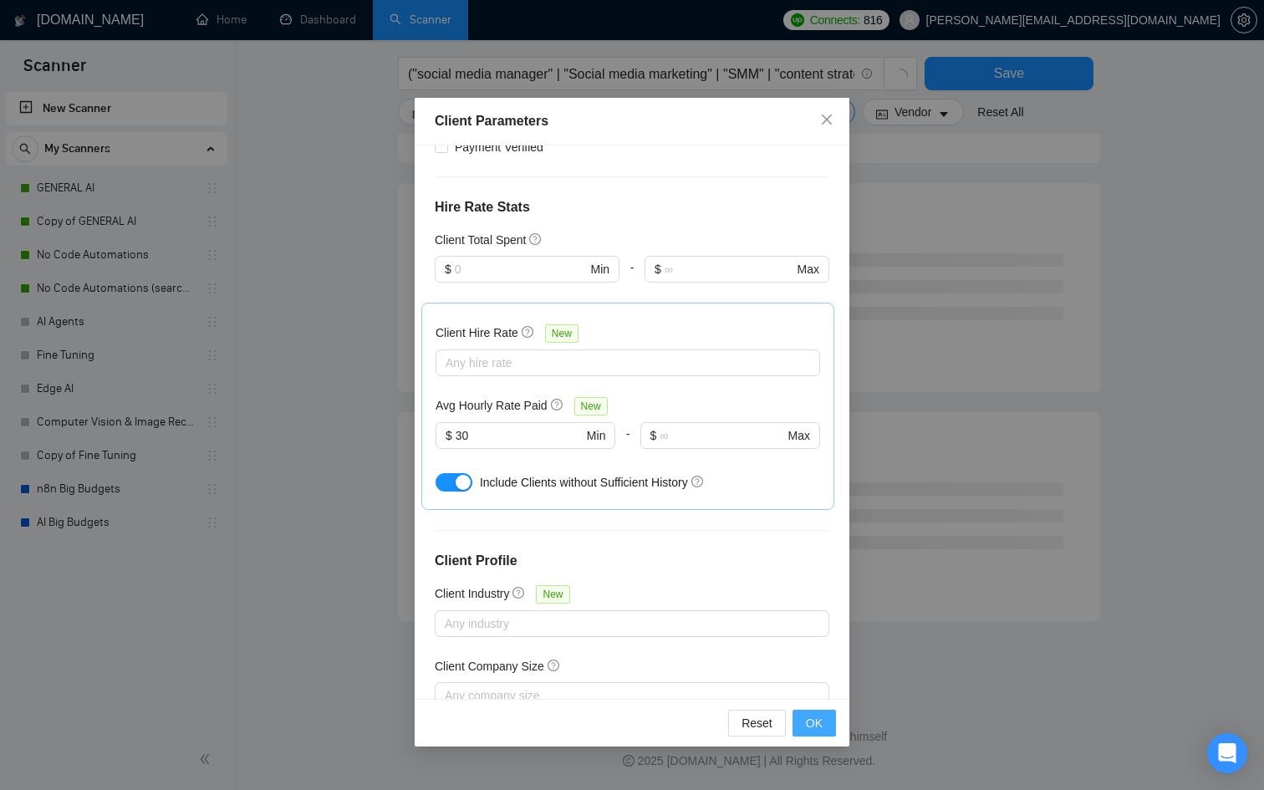
click at [825, 717] on button "OK" at bounding box center [814, 723] width 43 height 27
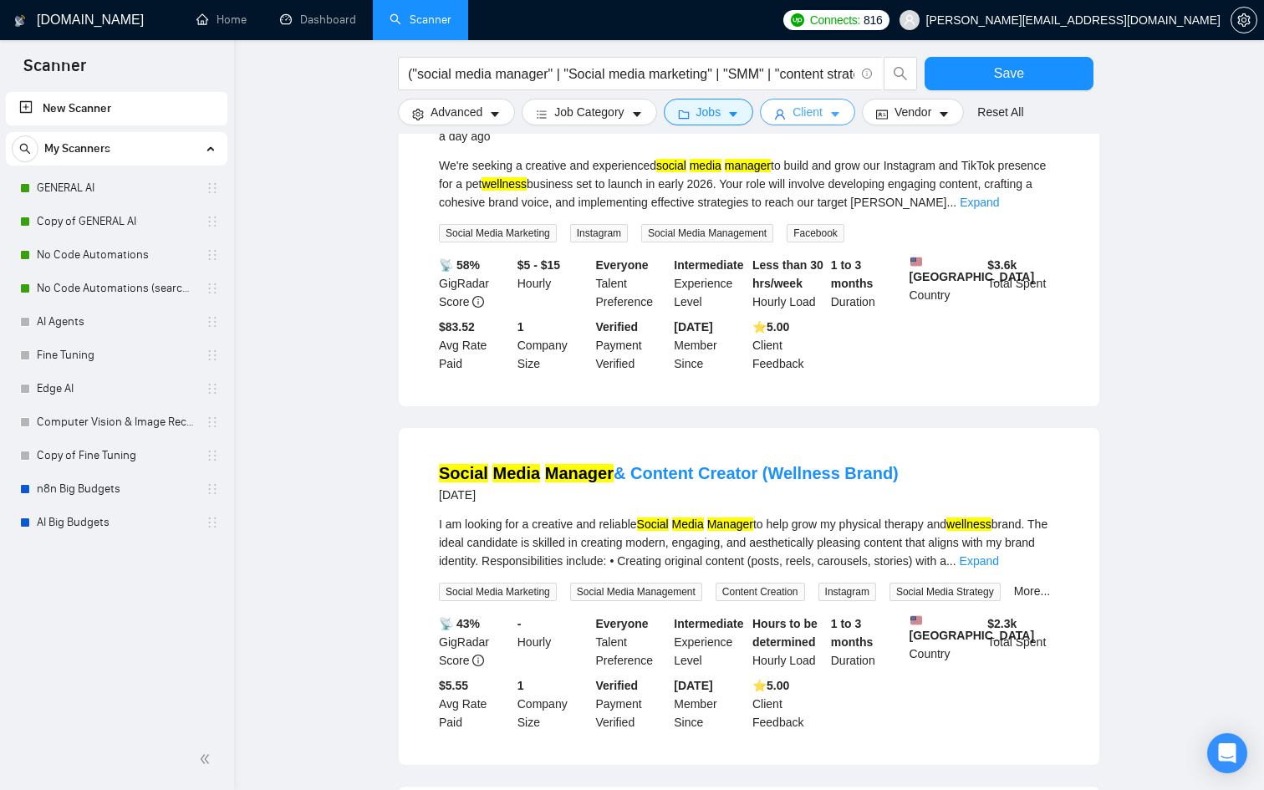
scroll to position [1559, 0]
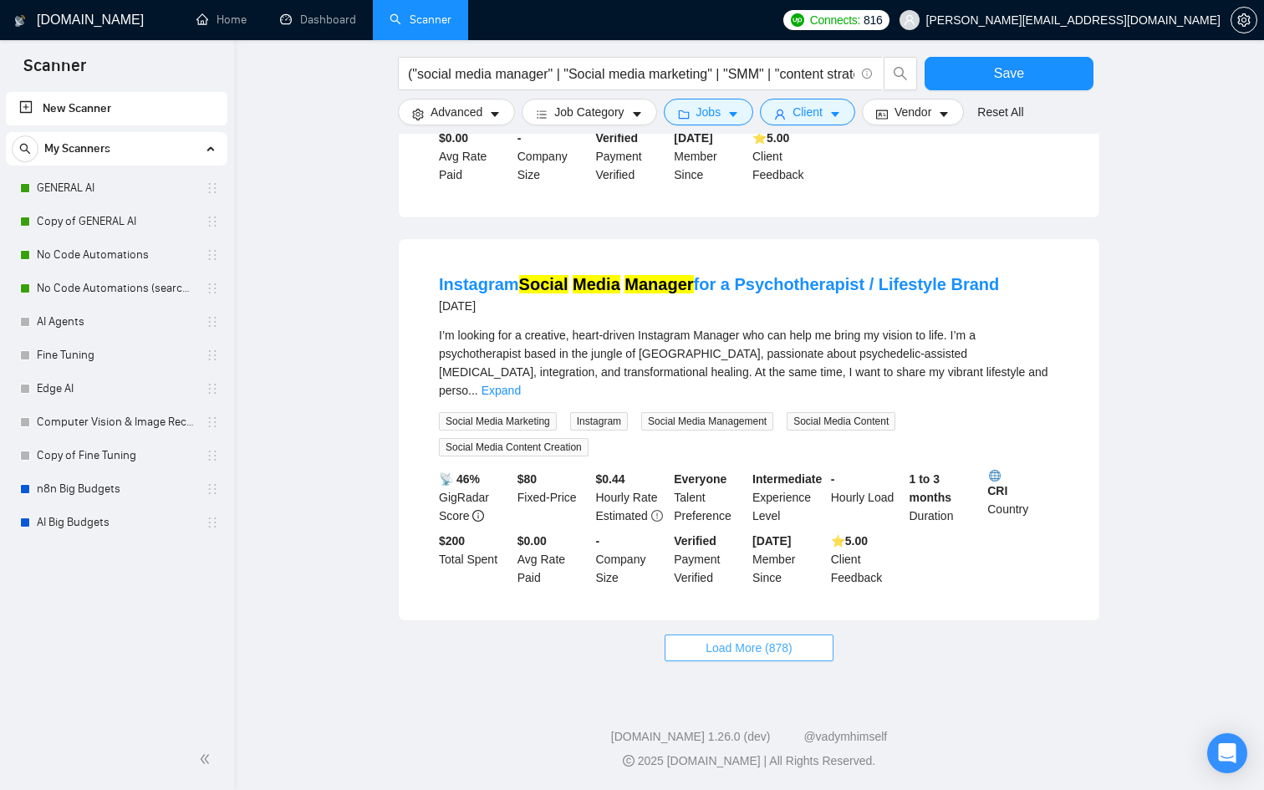
click at [754, 659] on button "Load More (878)" at bounding box center [749, 648] width 169 height 27
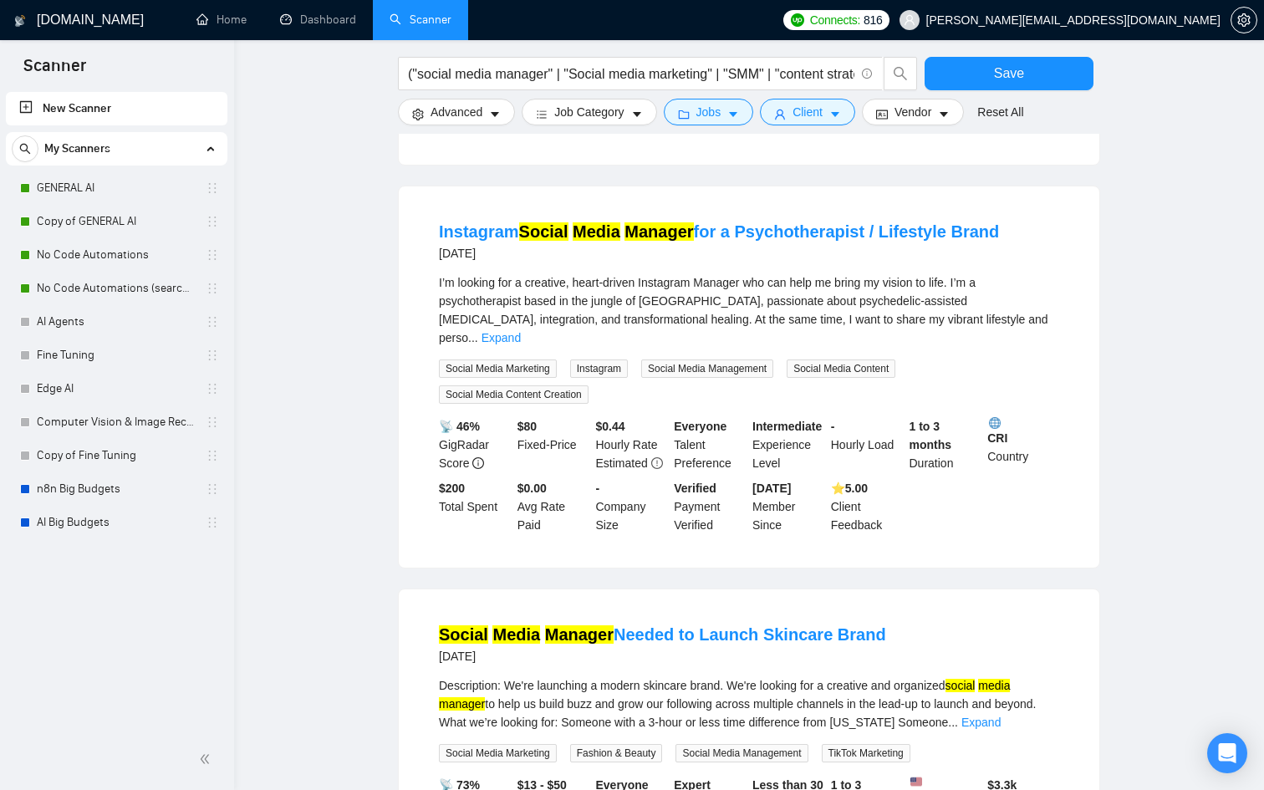
click at [739, 347] on div "I’m looking for a creative, heart-driven Instagram Manager who can help me brin…" at bounding box center [749, 310] width 620 height 74
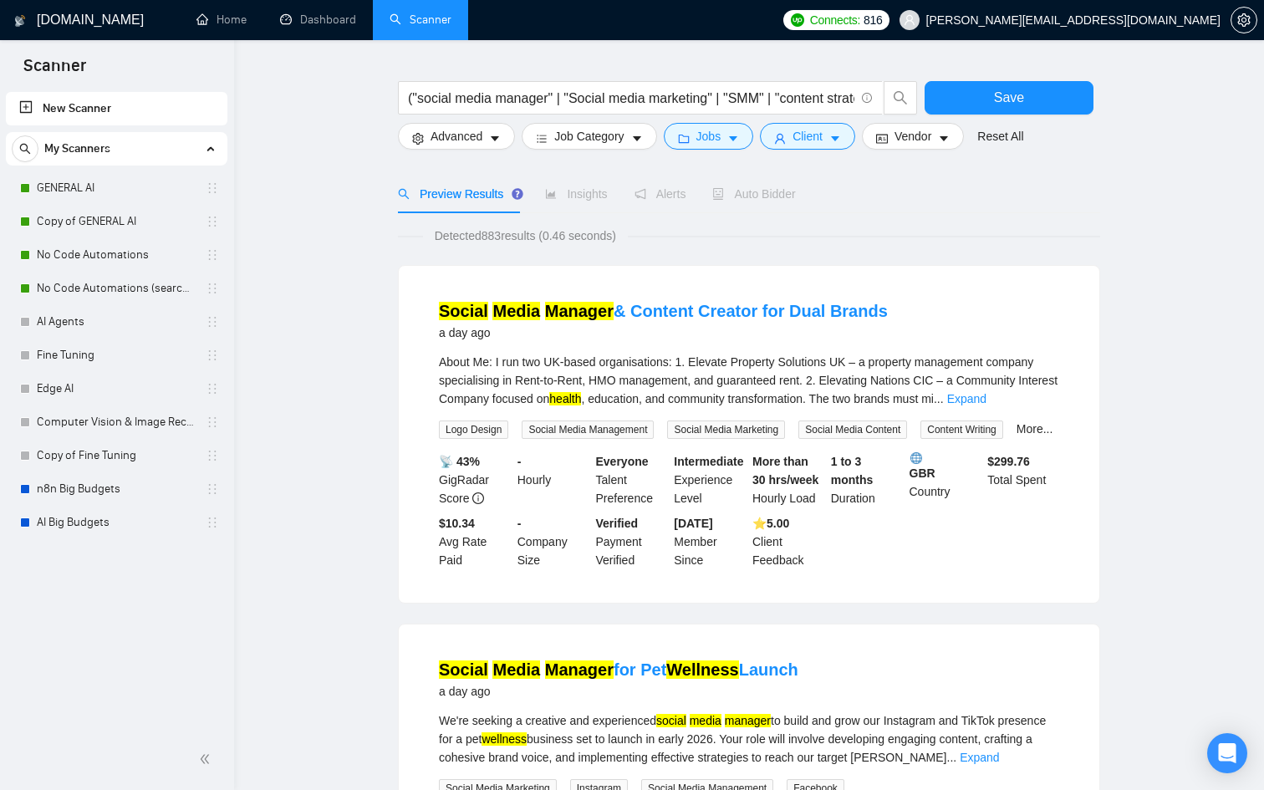
scroll to position [0, 0]
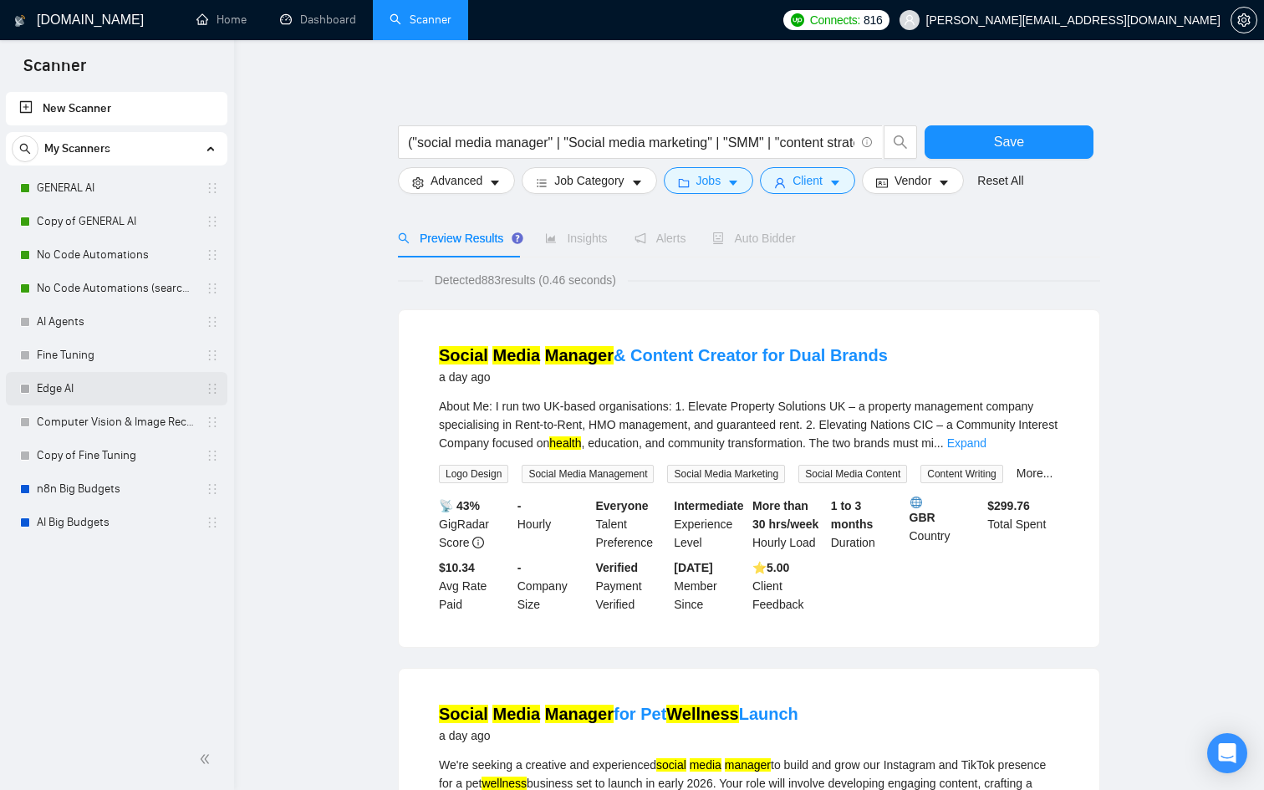
click at [115, 388] on link "Edge AI" at bounding box center [116, 388] width 159 height 33
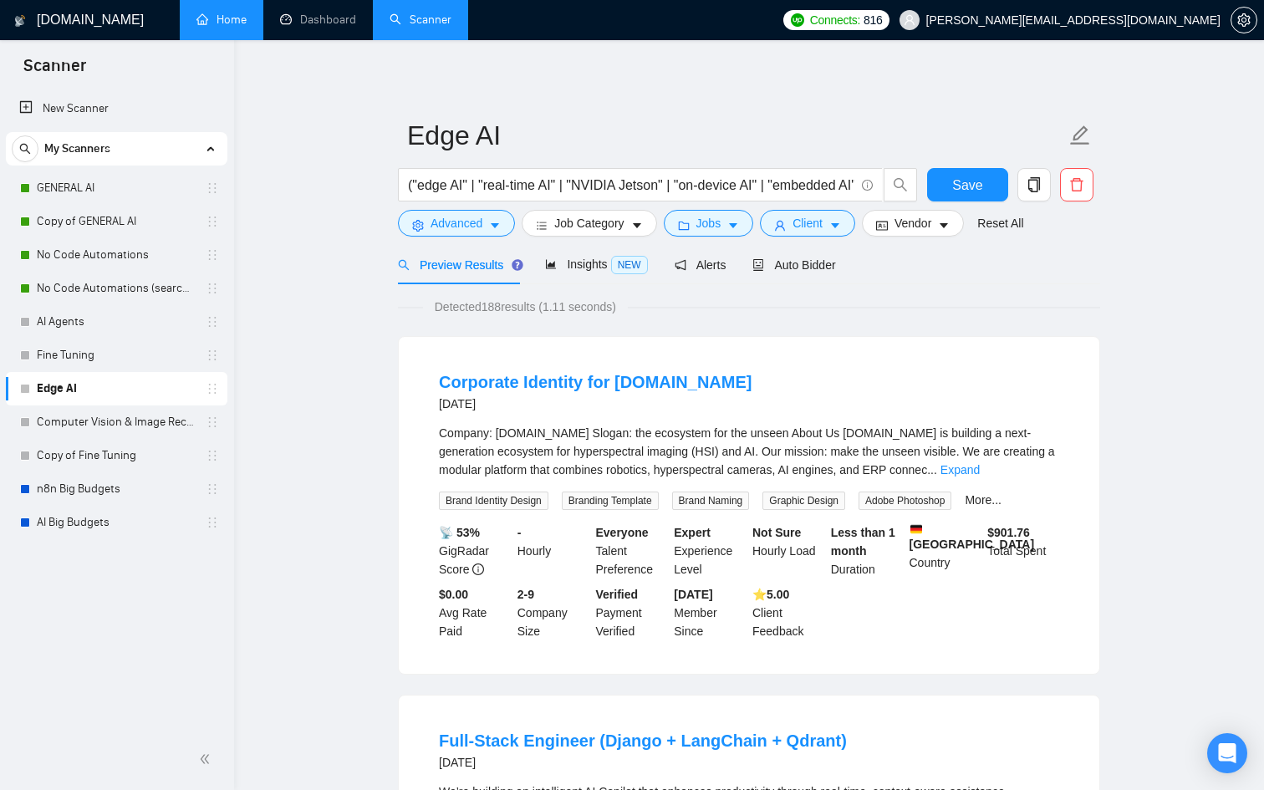
click at [196, 13] on link "Home" at bounding box center [221, 20] width 50 height 14
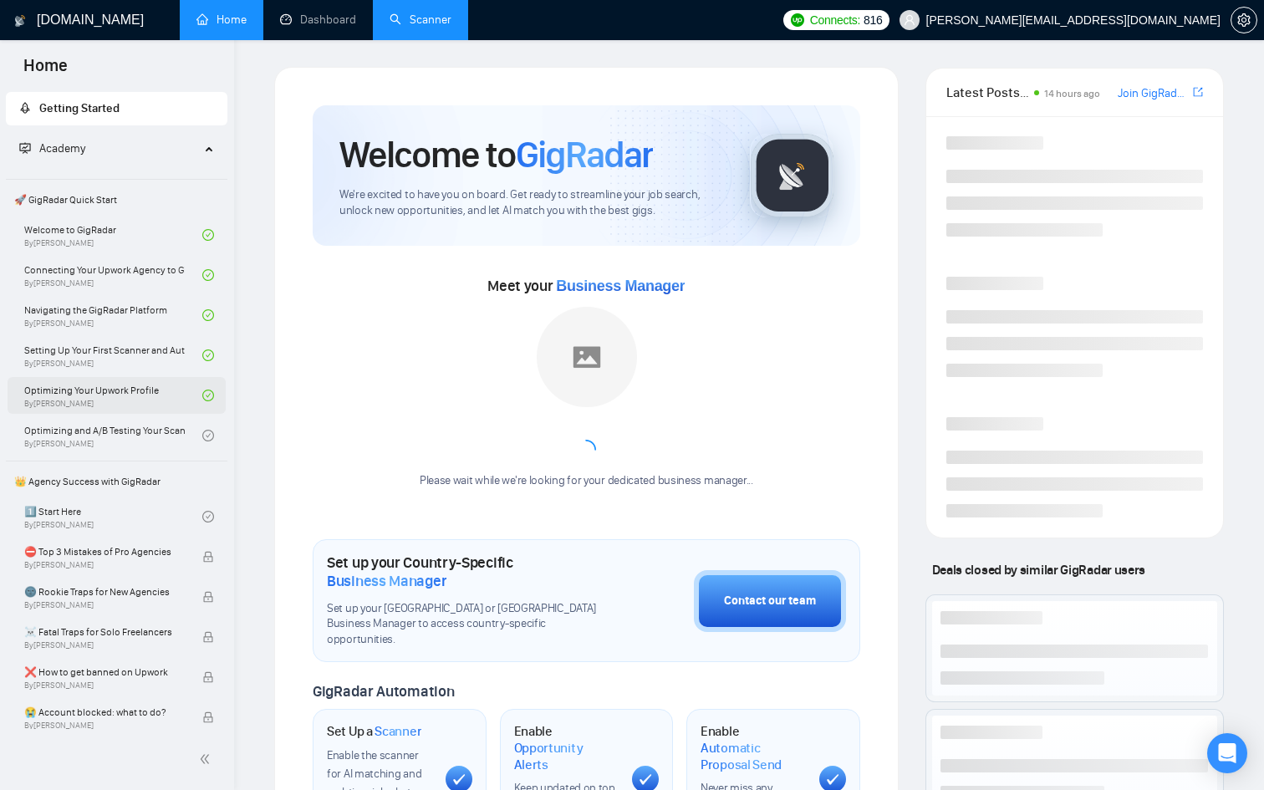
click at [151, 386] on link "Optimizing Your Upwork Profile By Vlad Timinsky" at bounding box center [113, 395] width 178 height 37
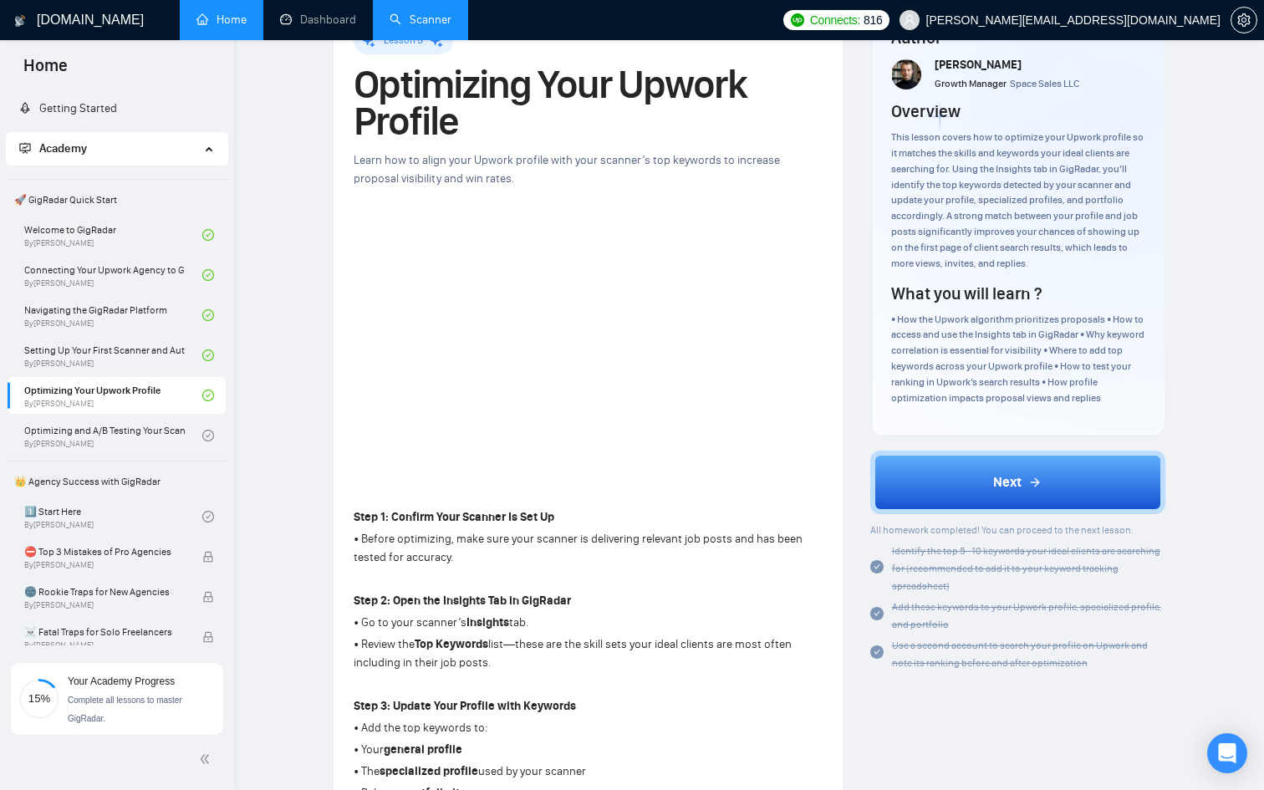
scroll to position [42, 0]
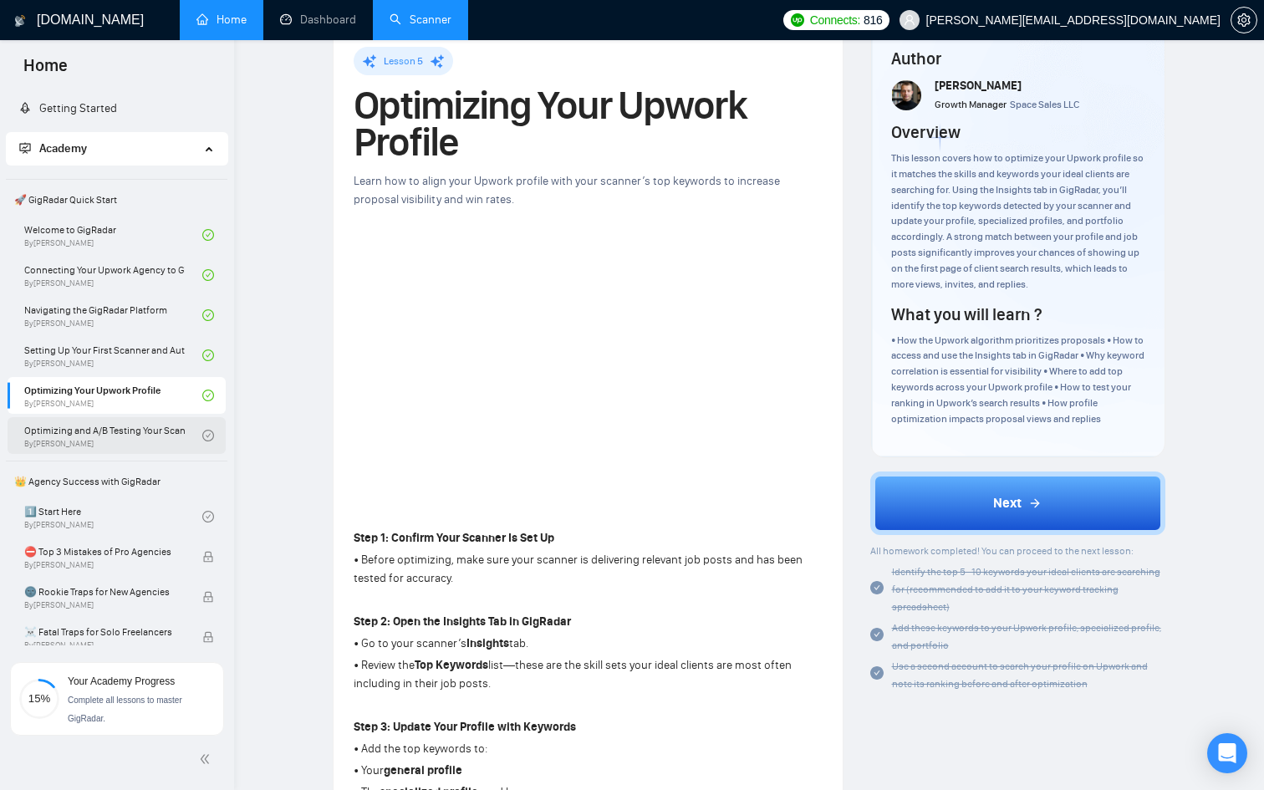
click at [151, 442] on link "Optimizing and A/B Testing Your Scanner for Better Results By Vlad Timinsky" at bounding box center [113, 435] width 178 height 37
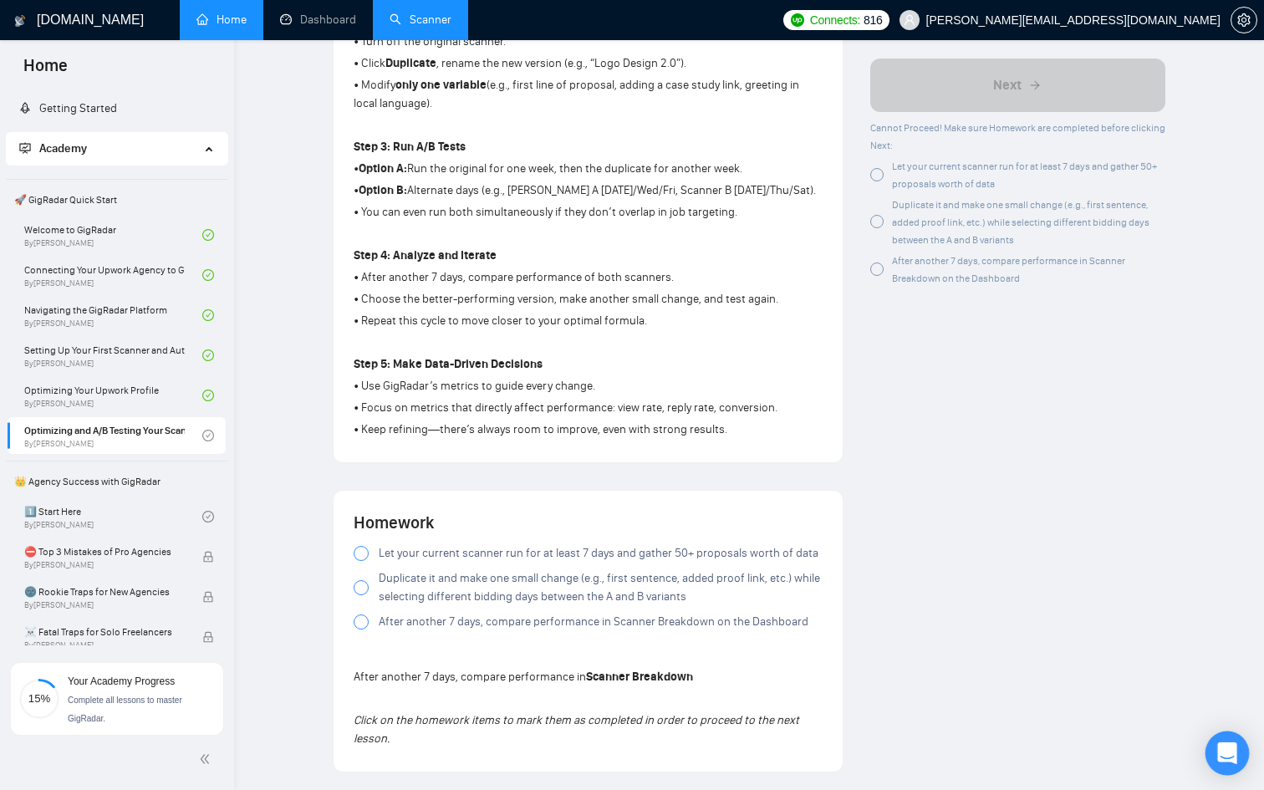
click at [1232, 746] on icon "Open Intercom Messenger" at bounding box center [1226, 753] width 19 height 22
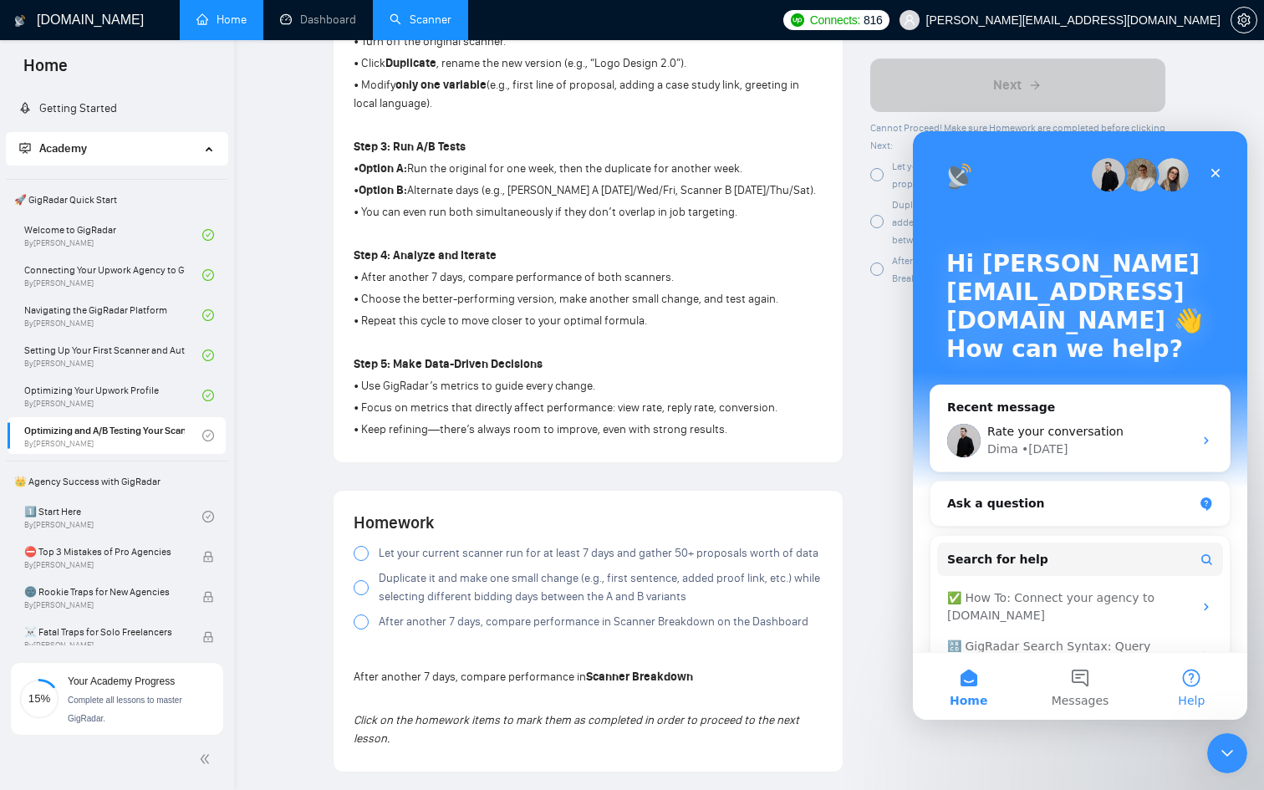
click at [1188, 677] on button "Help" at bounding box center [1191, 686] width 111 height 67
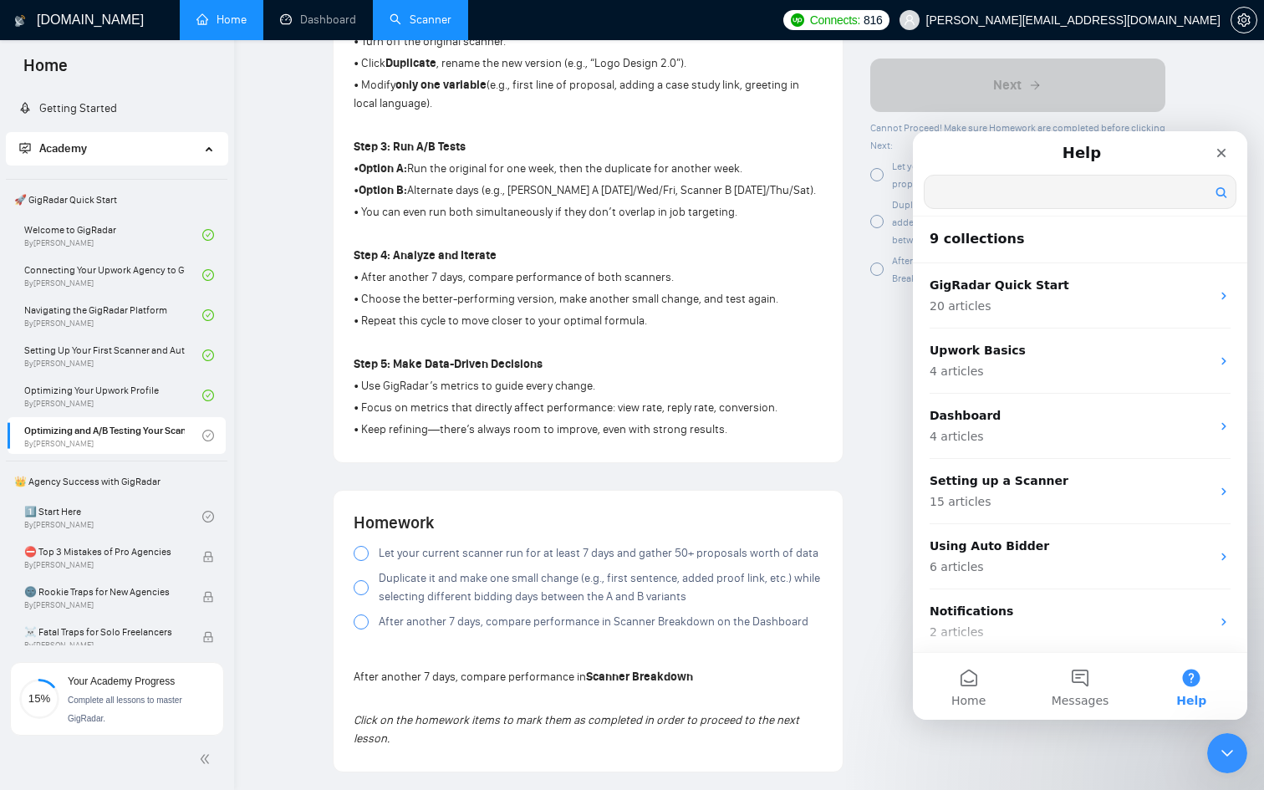
click at [1032, 195] on input "Search for help" at bounding box center [1080, 192] width 311 height 33
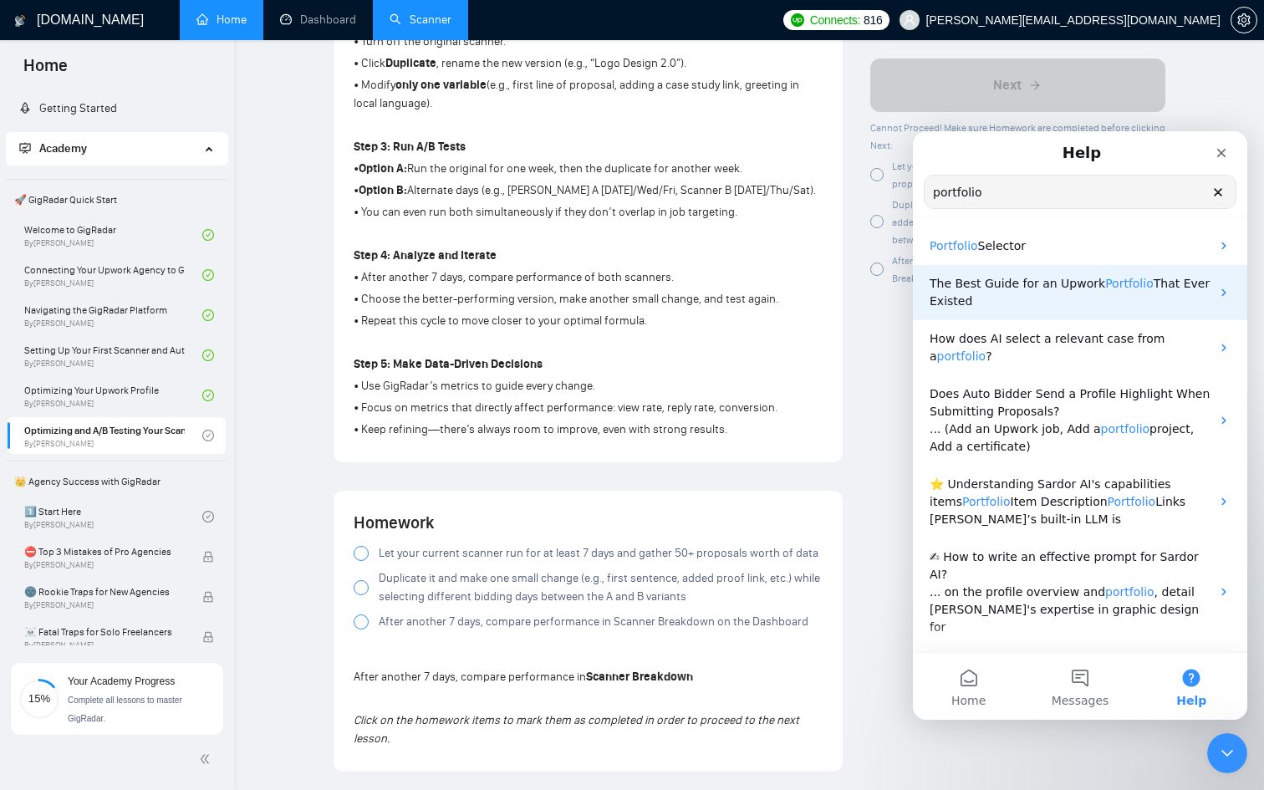
type input "portfolio"
click at [1057, 299] on p "The Best Guide for an Upwork Portfolio That Ever Existed" at bounding box center [1070, 292] width 281 height 35
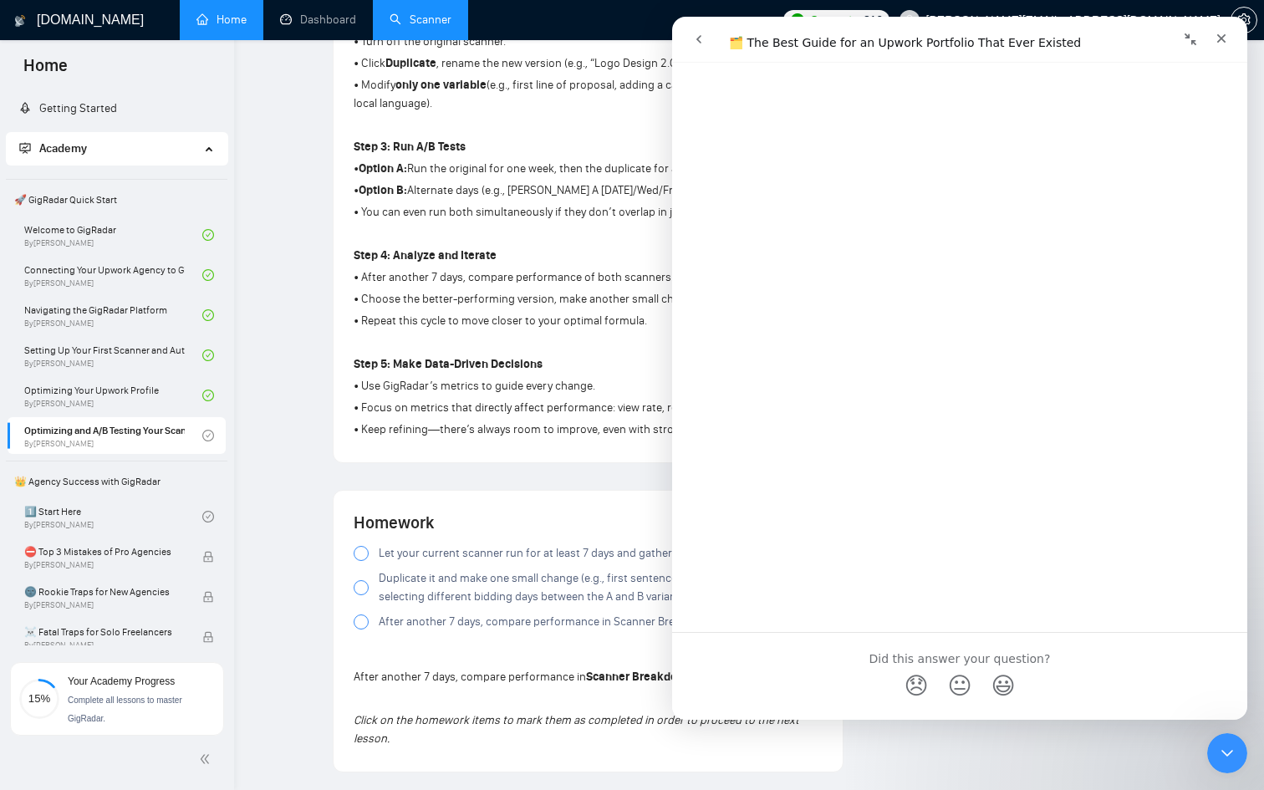
scroll to position [10708, 0]
click at [452, 263] on strong "Step 4: Analyze and Iterate" at bounding box center [425, 255] width 143 height 14
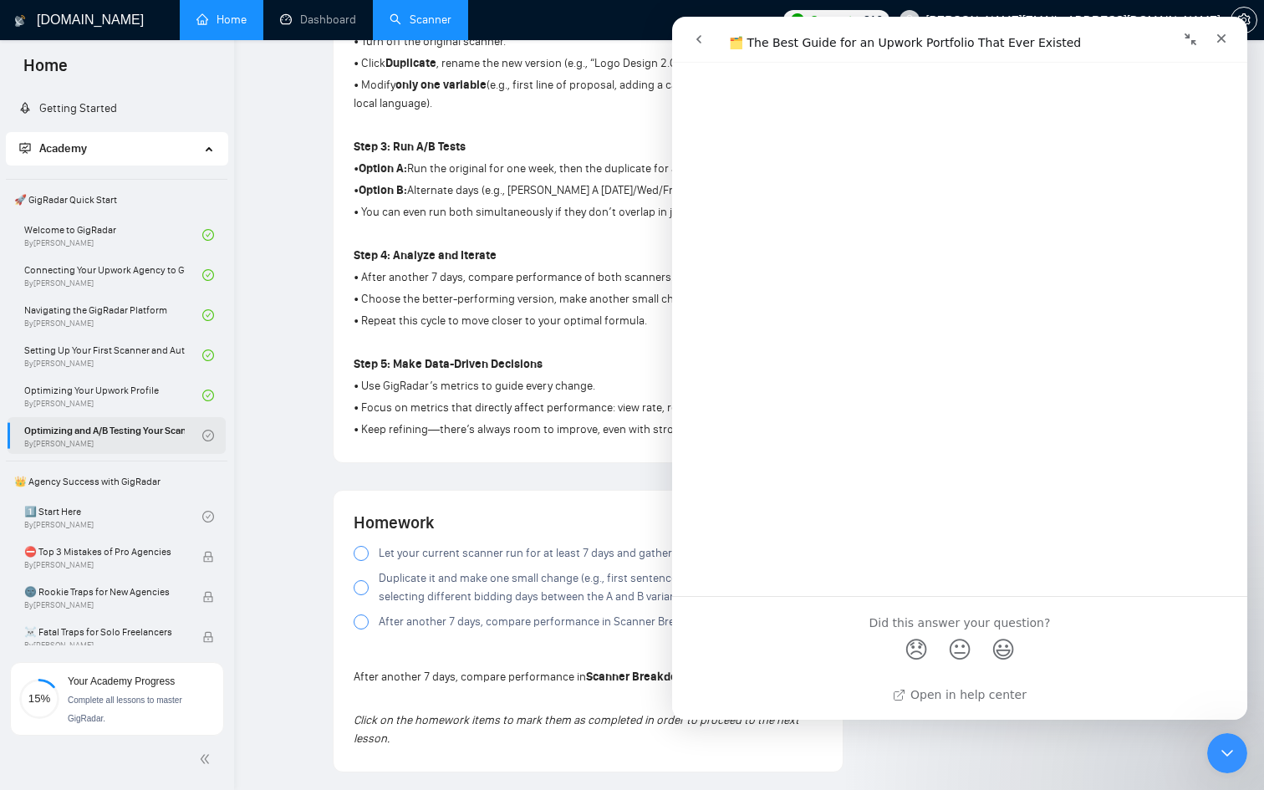
click at [142, 436] on link "Optimizing and A/B Testing Your Scanner for Better Results By Vlad Timinsky" at bounding box center [113, 435] width 178 height 37
click at [149, 501] on link "1️⃣ Start Here By Vadym Ovcharenko" at bounding box center [113, 516] width 178 height 37
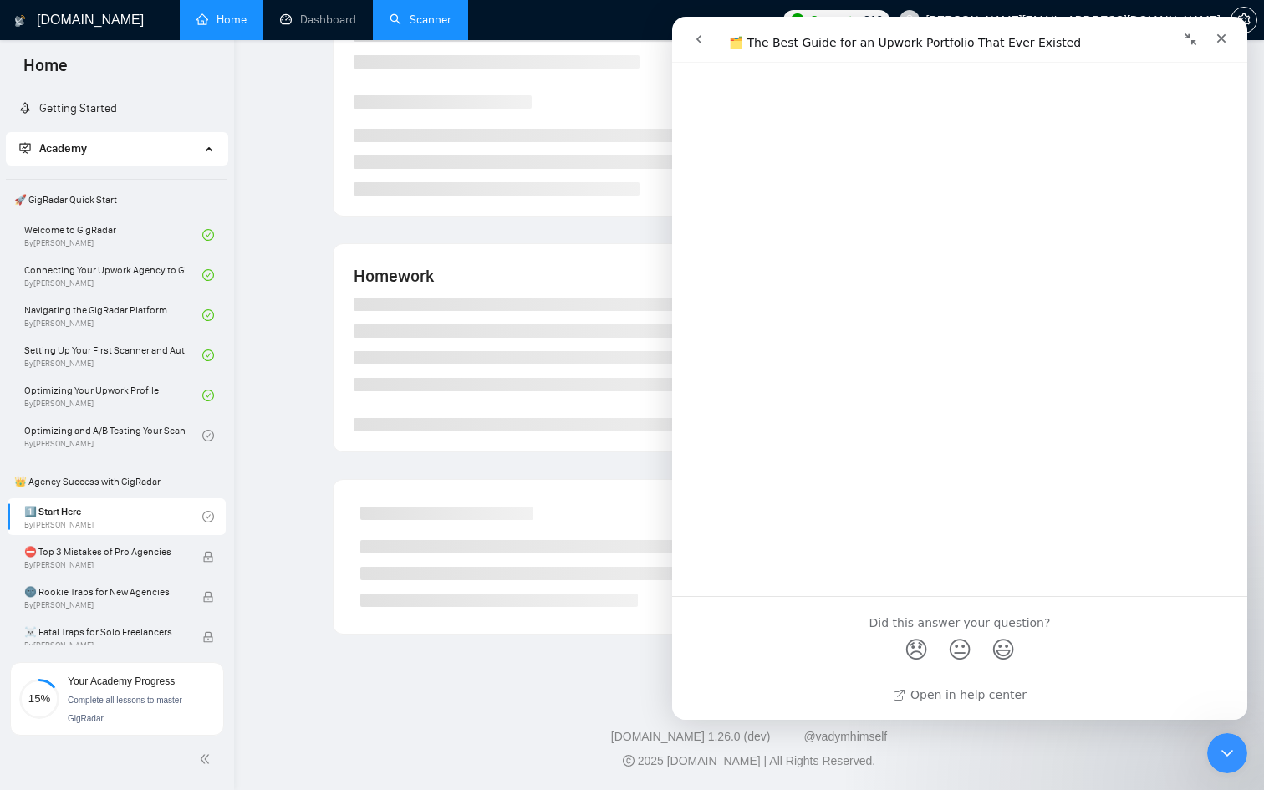
scroll to position [684, 0]
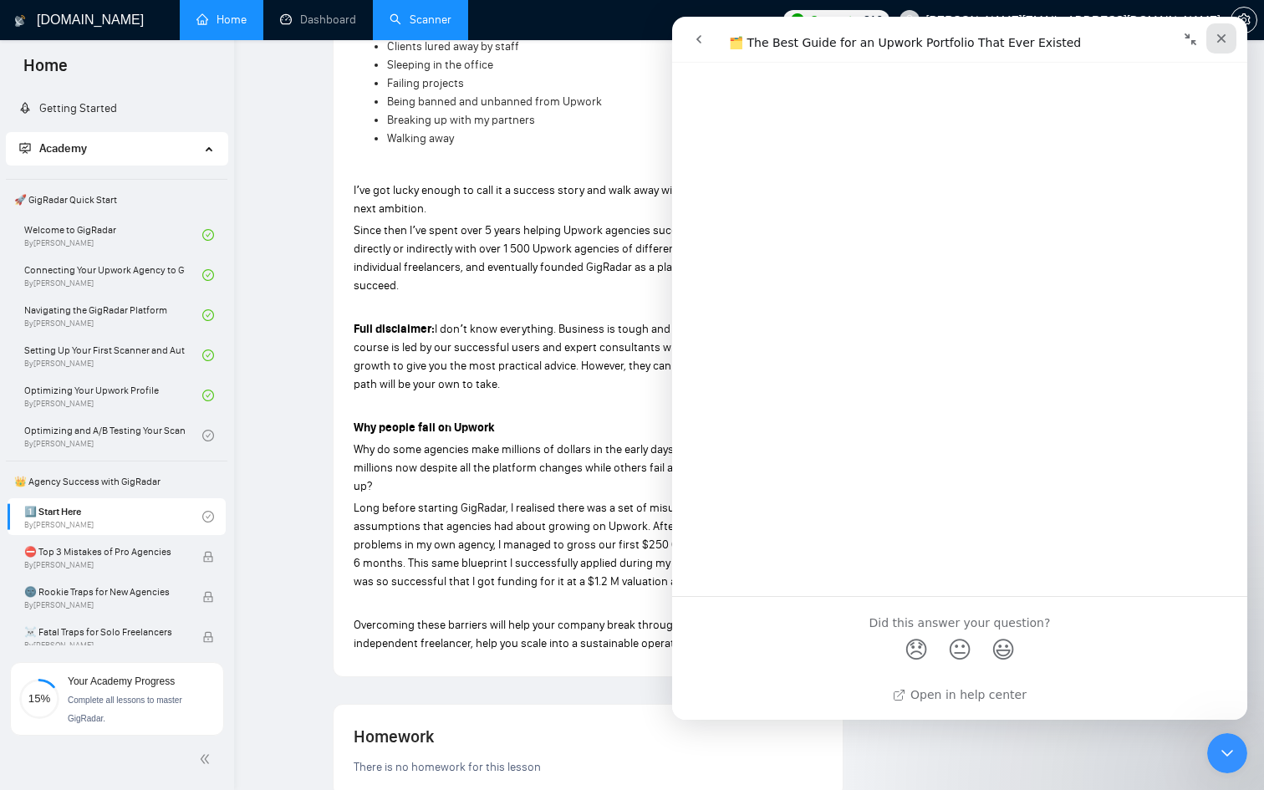
click at [1227, 38] on icon "Close" at bounding box center [1221, 38] width 13 height 13
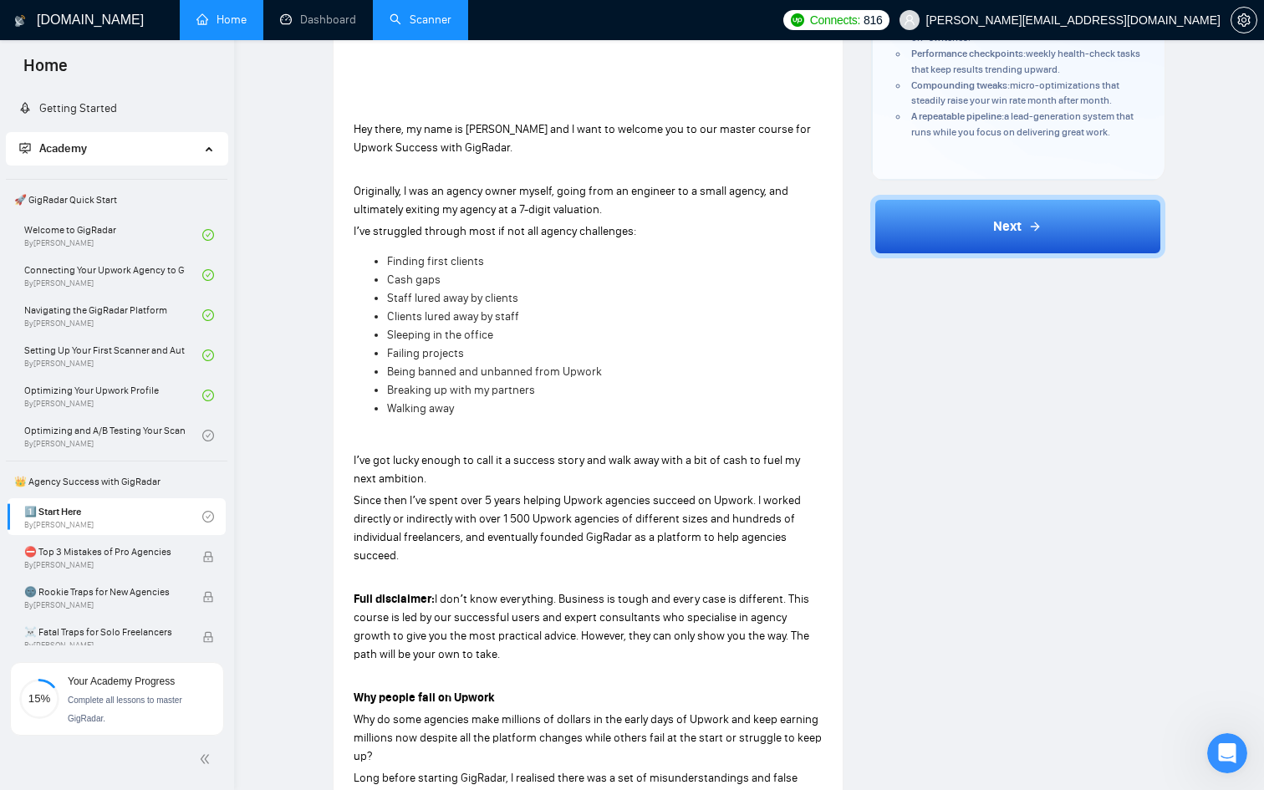
scroll to position [0, 0]
